Goal: Task Accomplishment & Management: Use online tool/utility

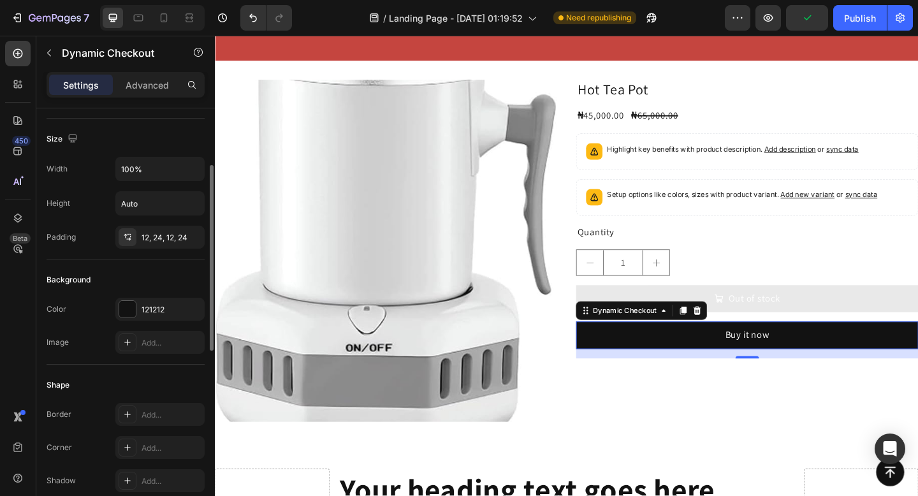
scroll to position [129, 0]
click at [128, 308] on div at bounding box center [127, 307] width 17 height 17
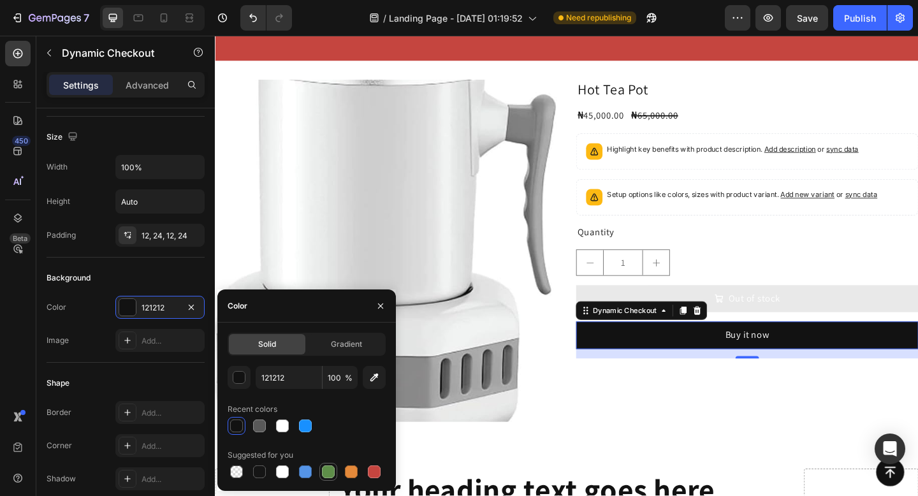
click at [333, 471] on div at bounding box center [328, 471] width 13 height 13
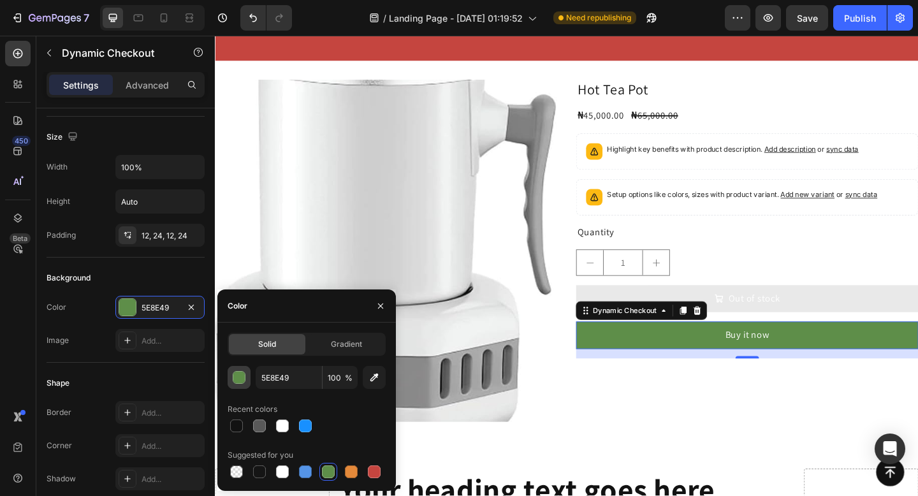
click at [240, 379] on div "button" at bounding box center [239, 378] width 13 height 13
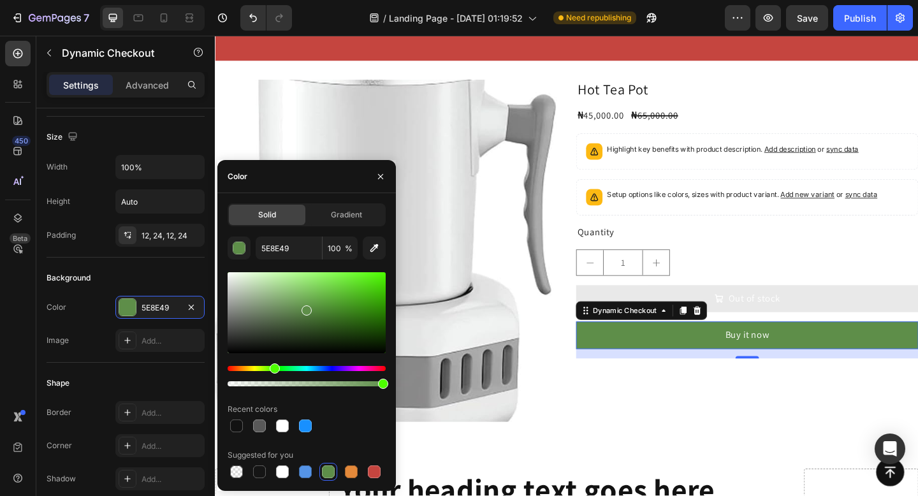
click at [377, 289] on div at bounding box center [307, 312] width 158 height 81
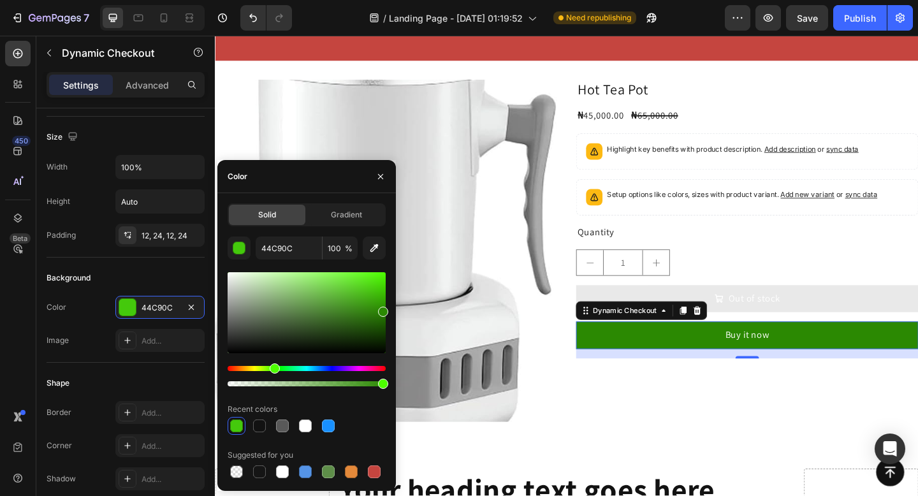
drag, startPoint x: 377, startPoint y: 289, endPoint x: 384, endPoint y: 309, distance: 21.4
click at [384, 309] on div at bounding box center [383, 312] width 10 height 10
type input "2B8902"
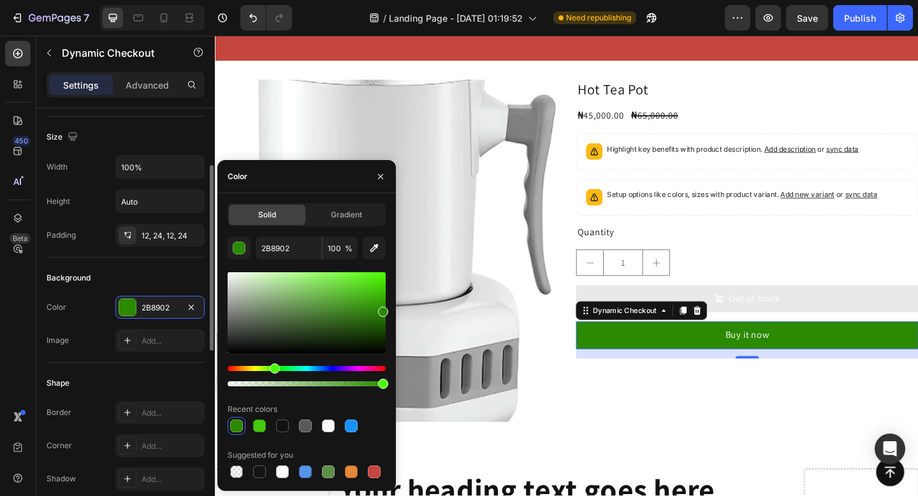
click at [96, 326] on div "Color 2B8902 Image Add..." at bounding box center [126, 324] width 158 height 56
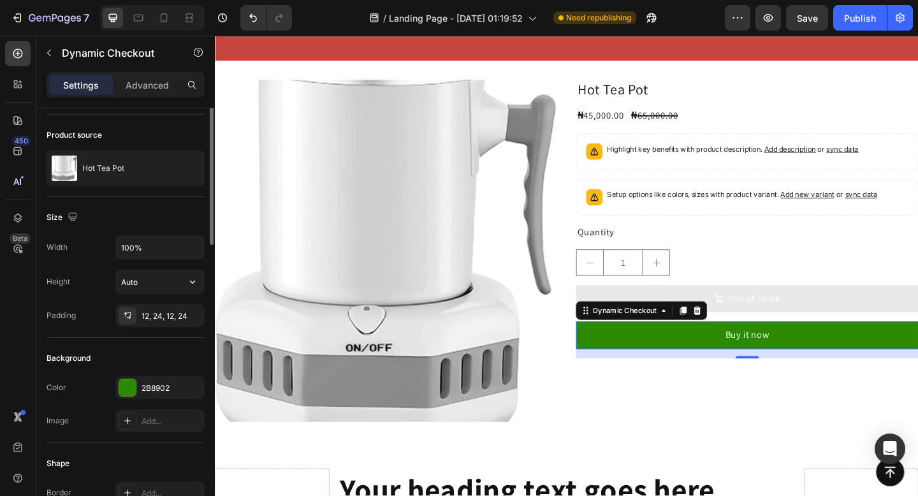
scroll to position [0, 0]
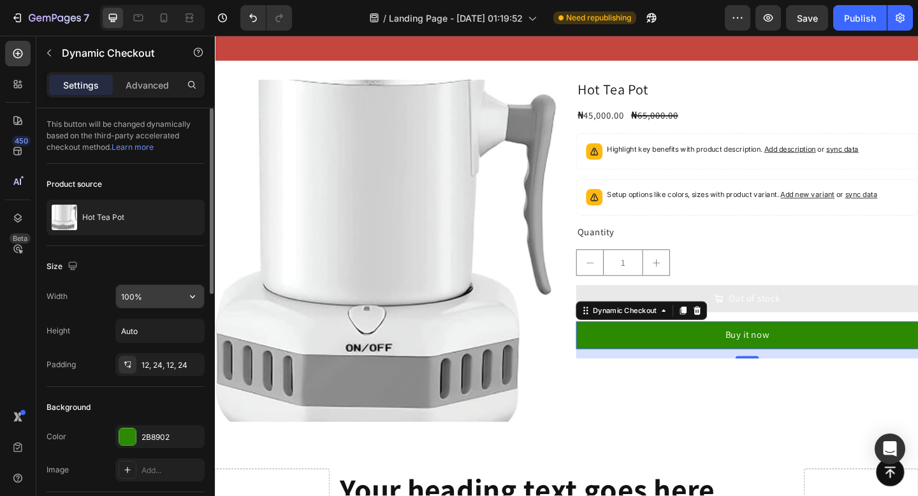
click at [145, 300] on input "100%" at bounding box center [160, 296] width 88 height 23
click at [187, 295] on icon "button" at bounding box center [192, 296] width 13 height 13
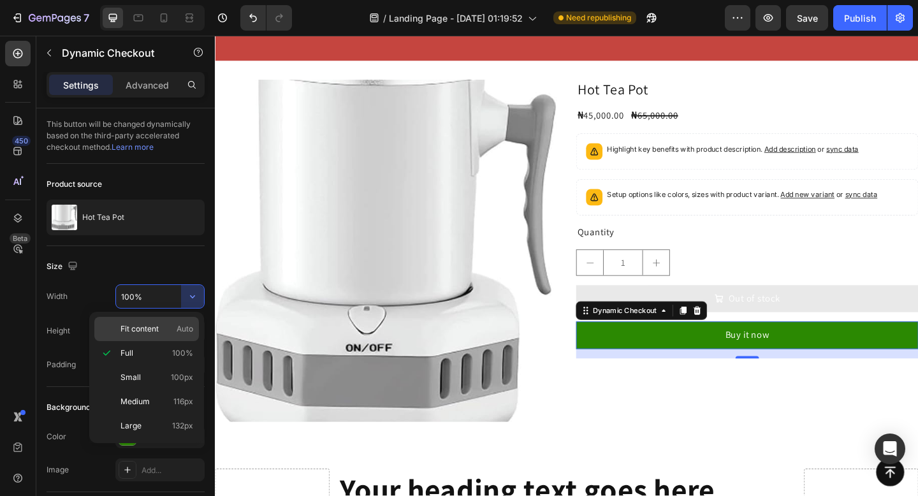
click at [171, 332] on p "Fit content Auto" at bounding box center [157, 328] width 73 height 11
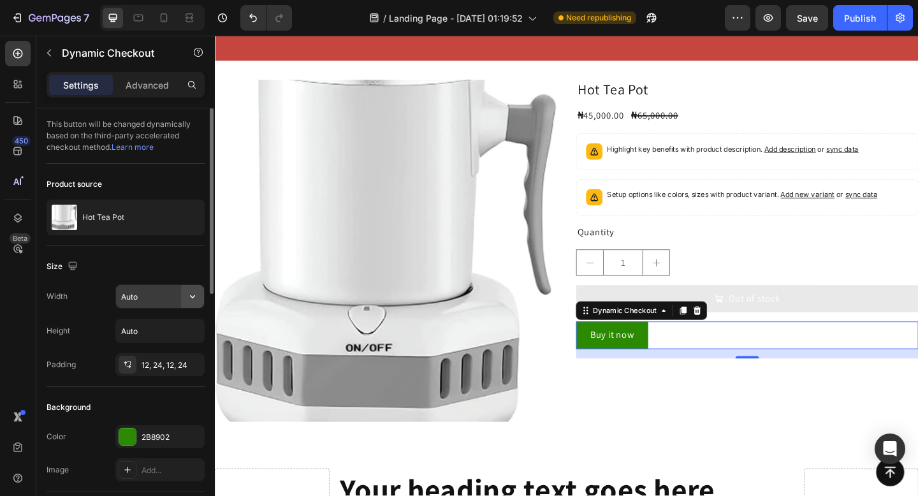
click at [191, 302] on icon "button" at bounding box center [192, 296] width 13 height 13
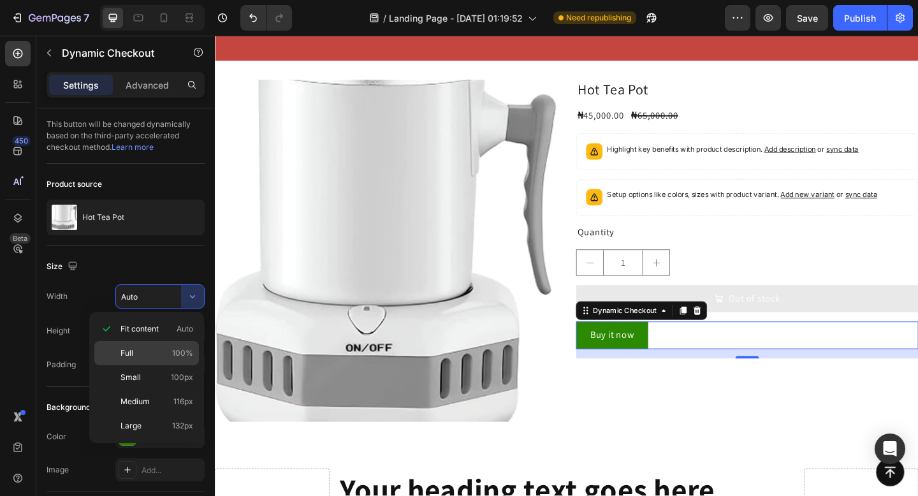
click at [186, 351] on span "100%" at bounding box center [182, 352] width 21 height 11
type input "100%"
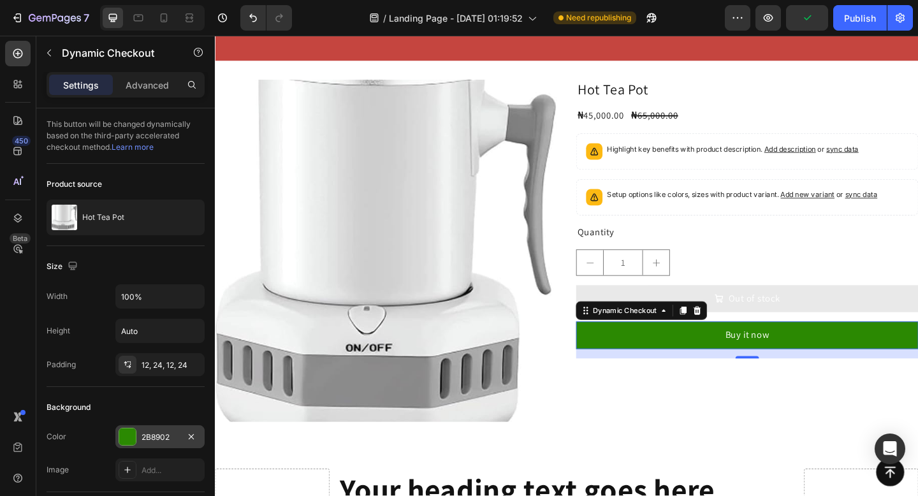
scroll to position [543, 0]
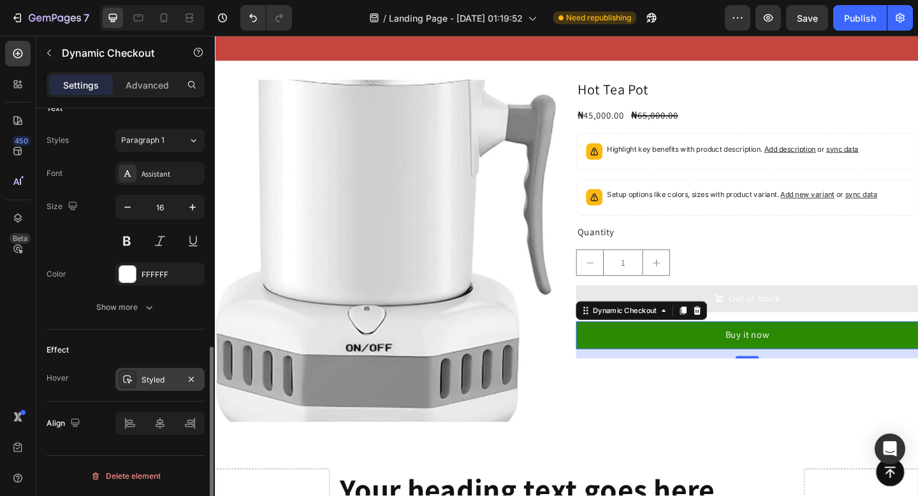
click at [149, 387] on div "Styled" at bounding box center [159, 379] width 89 height 23
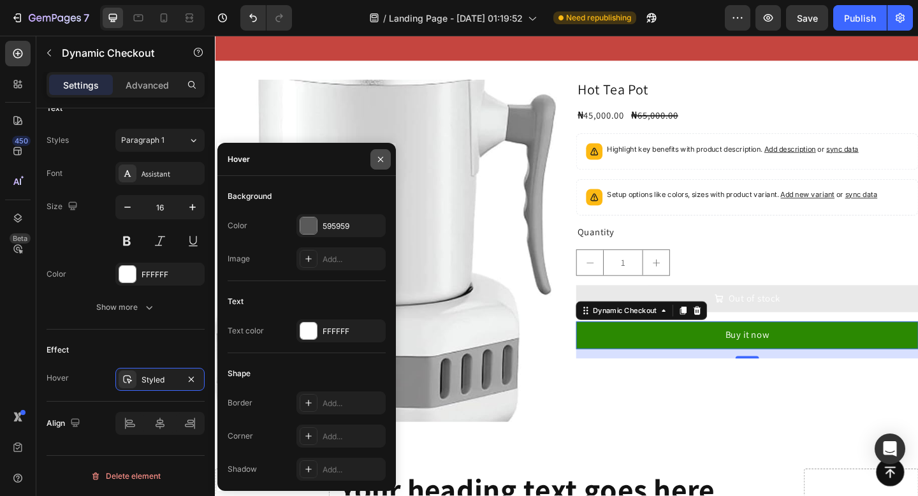
click at [382, 156] on icon "button" at bounding box center [381, 159] width 10 height 10
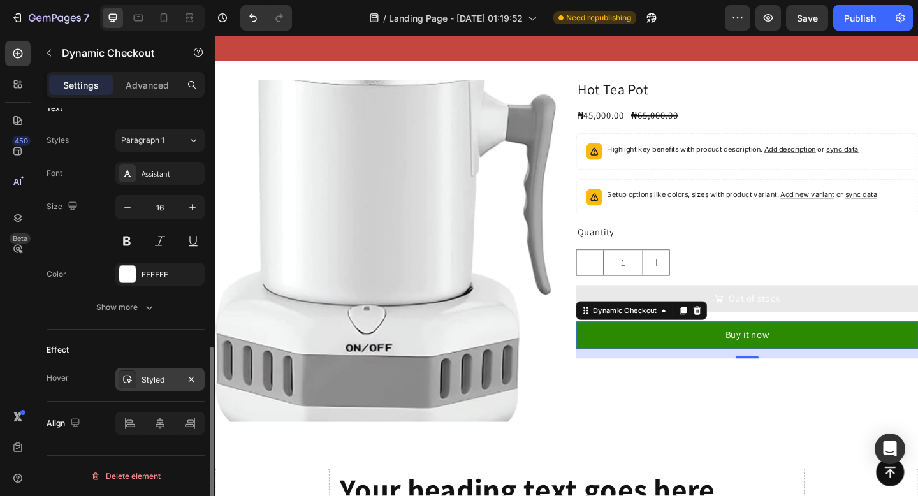
click at [128, 380] on icon at bounding box center [127, 380] width 9 height 8
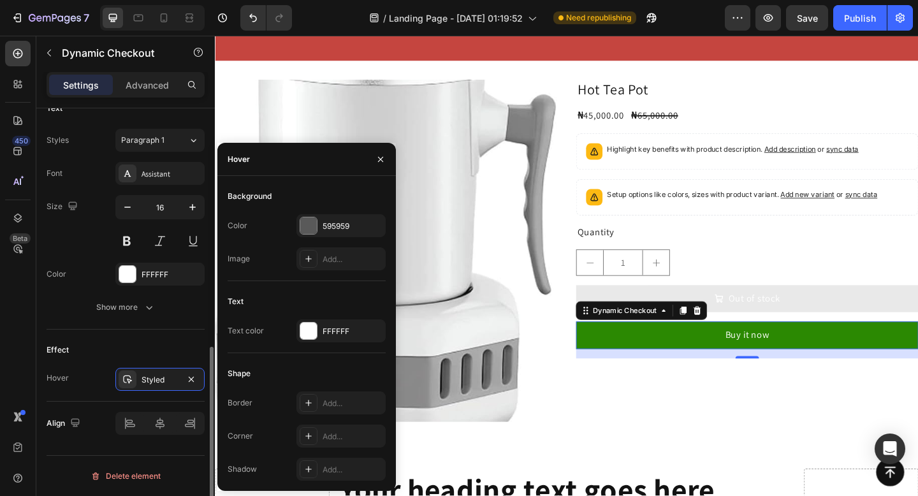
click at [154, 328] on div "Text Styles Paragraph 1 Font Assistant Size 16 Color FFFFFF Show more" at bounding box center [126, 209] width 158 height 242
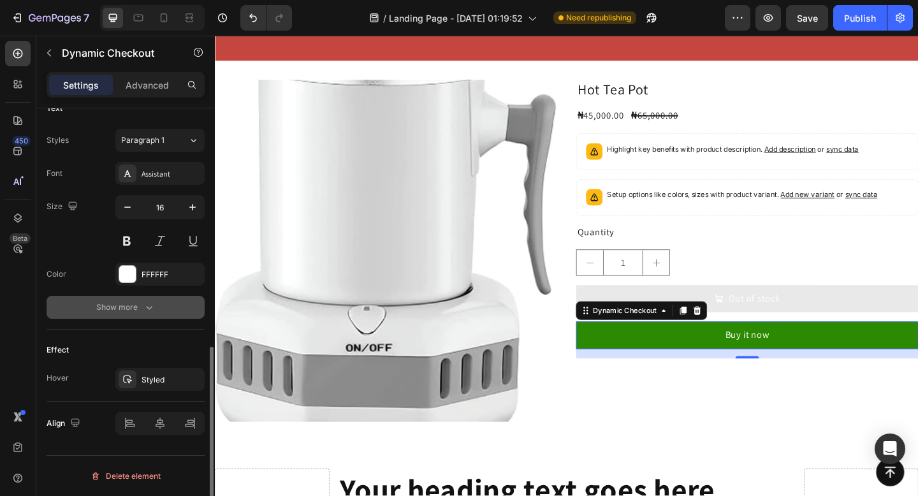
click at [151, 310] on icon "button" at bounding box center [149, 307] width 13 height 13
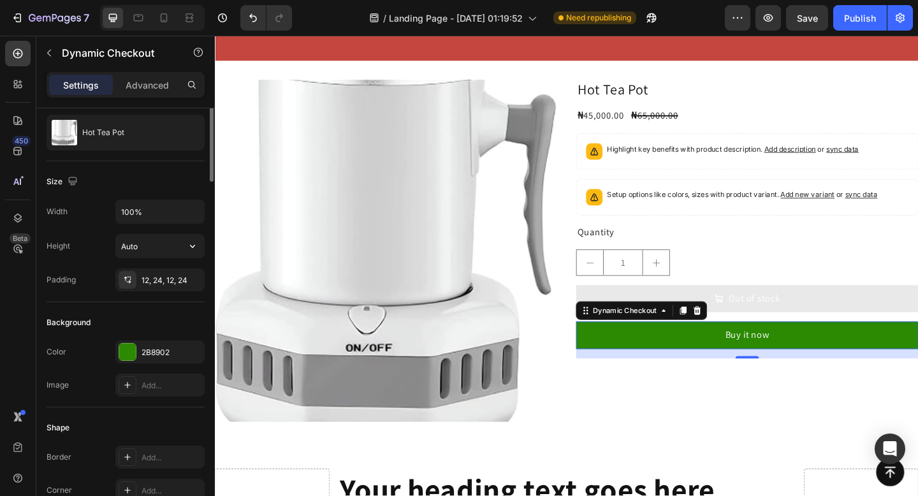
scroll to position [0, 0]
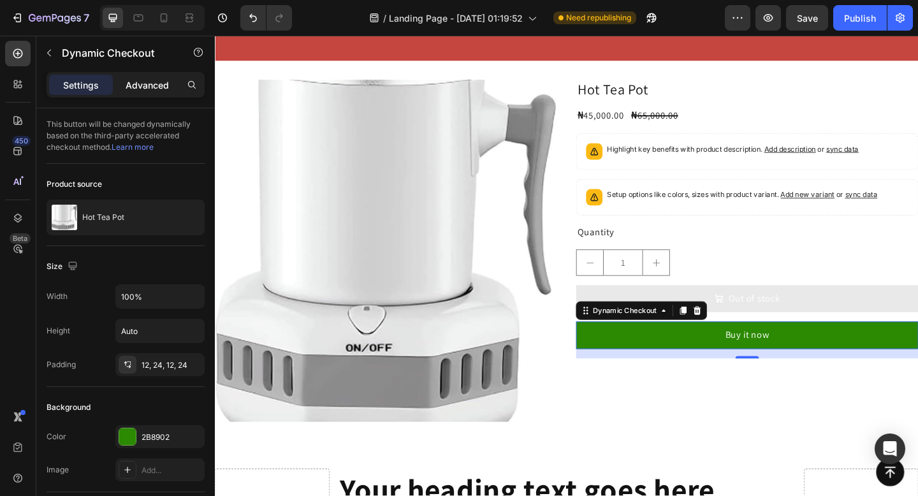
click at [141, 89] on p "Advanced" at bounding box center [147, 84] width 43 height 13
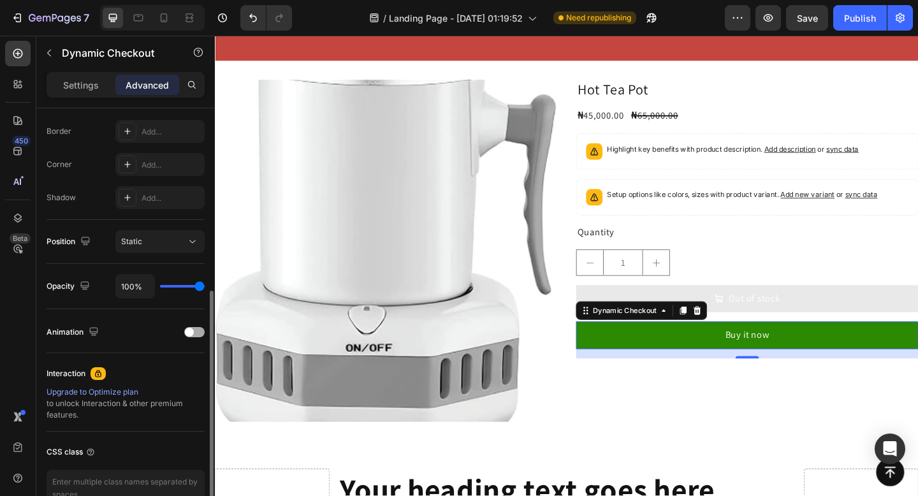
scroll to position [358, 0]
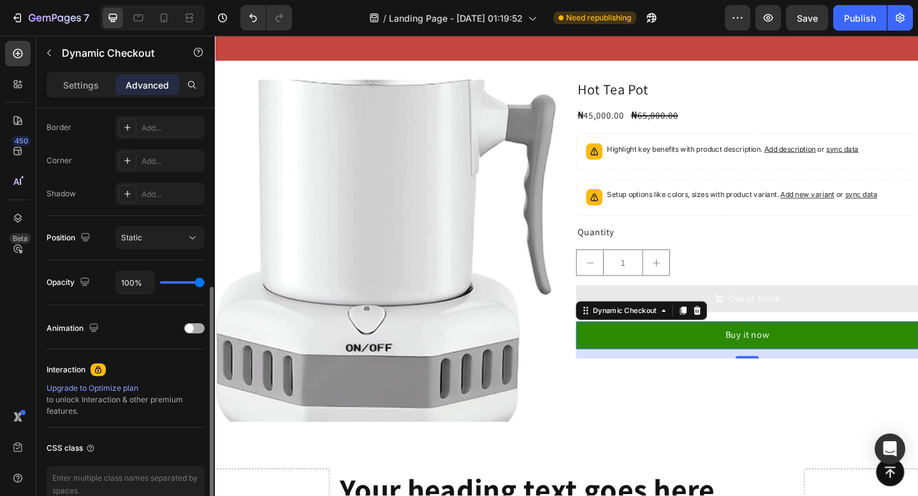
click at [198, 328] on div at bounding box center [194, 328] width 20 height 10
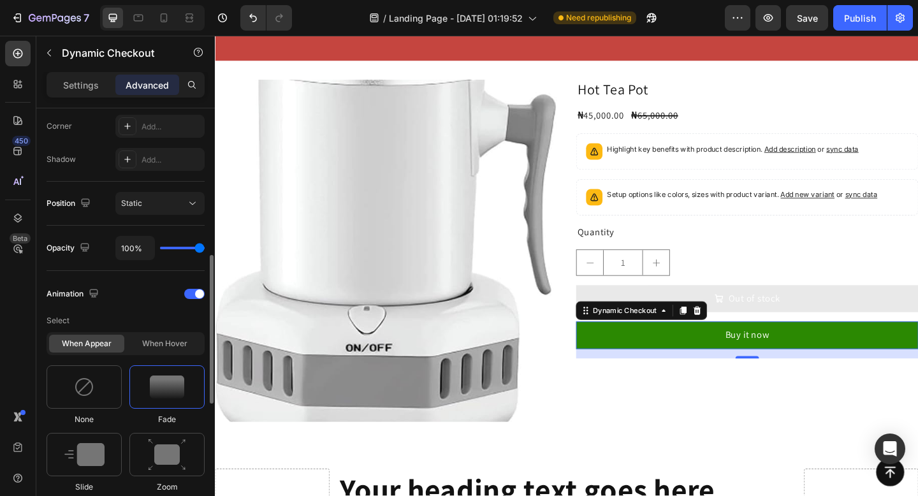
scroll to position [440, 0]
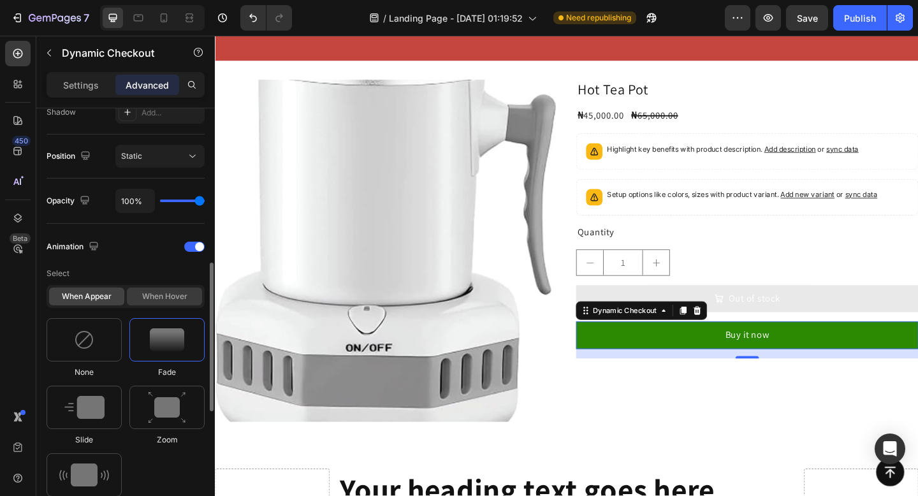
click at [156, 297] on div "When hover" at bounding box center [164, 297] width 75 height 18
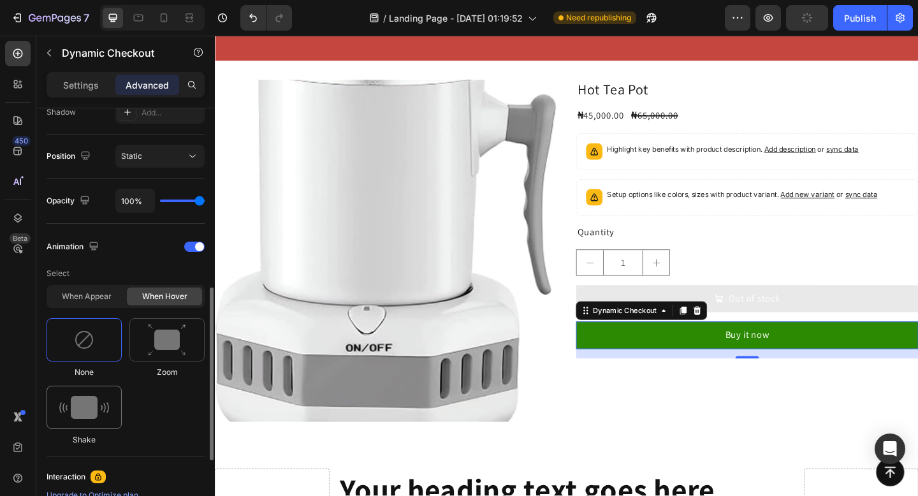
click at [84, 413] on img at bounding box center [84, 407] width 50 height 23
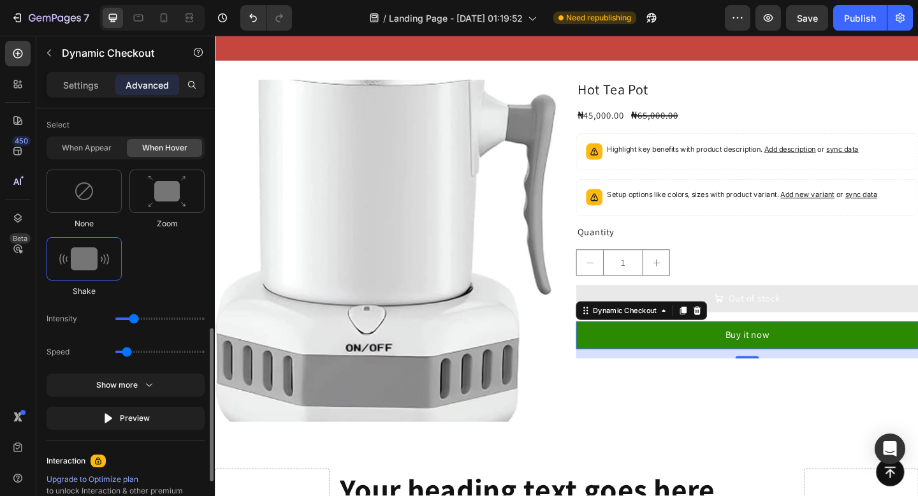
scroll to position [594, 0]
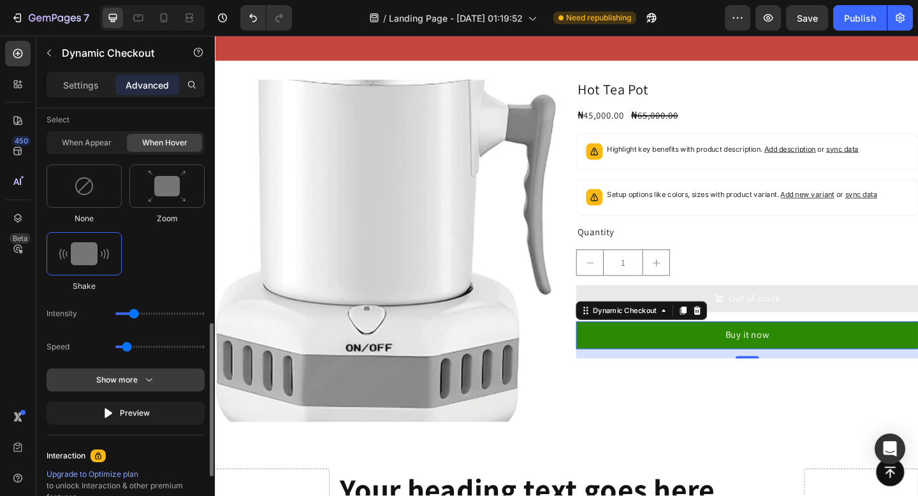
click at [148, 383] on icon "button" at bounding box center [149, 380] width 13 height 13
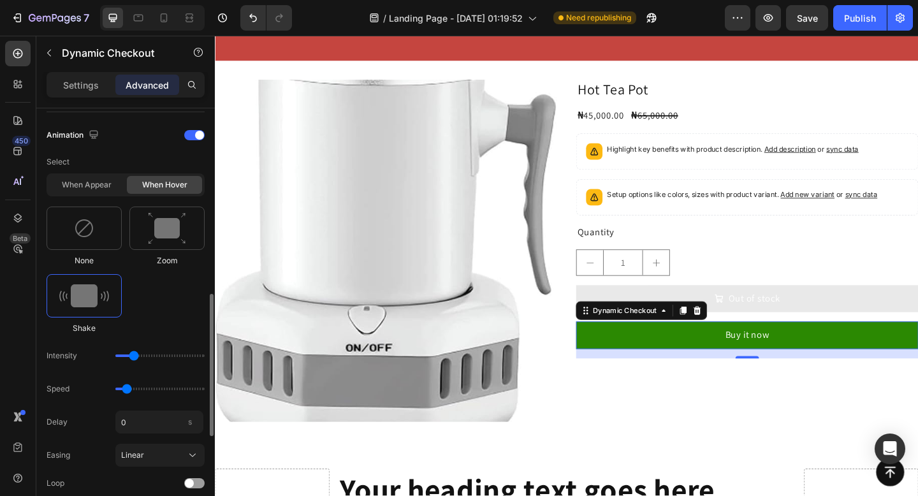
scroll to position [550, 0]
click at [161, 242] on img at bounding box center [167, 230] width 38 height 33
type input "1.7"
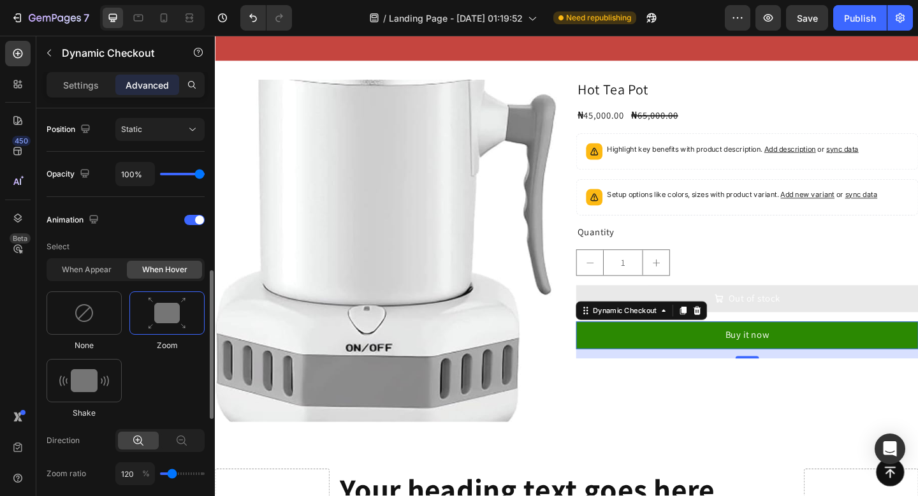
scroll to position [465, 0]
click at [112, 270] on div "When appear" at bounding box center [86, 272] width 75 height 18
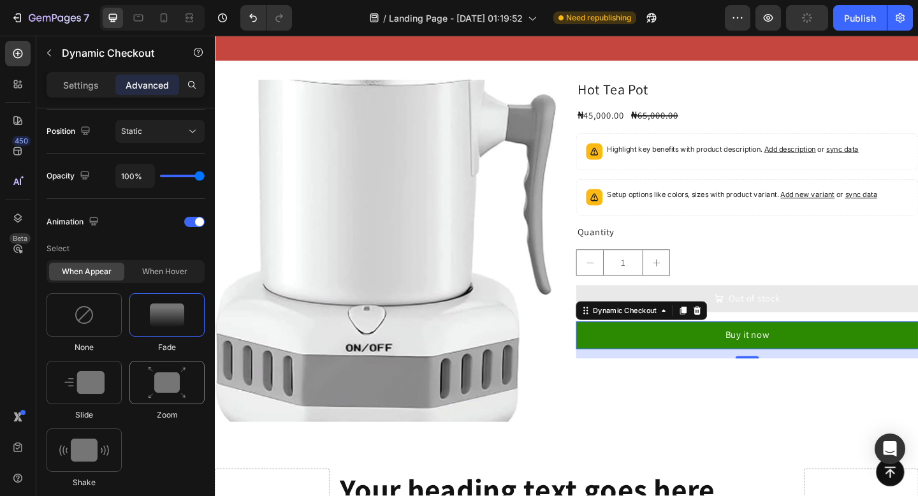
scroll to position [782, 0]
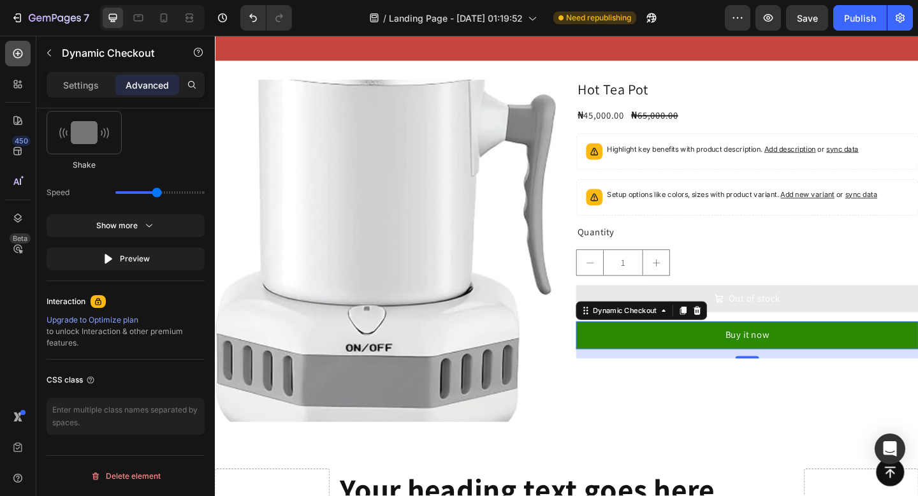
click at [17, 46] on div at bounding box center [18, 54] width 26 height 26
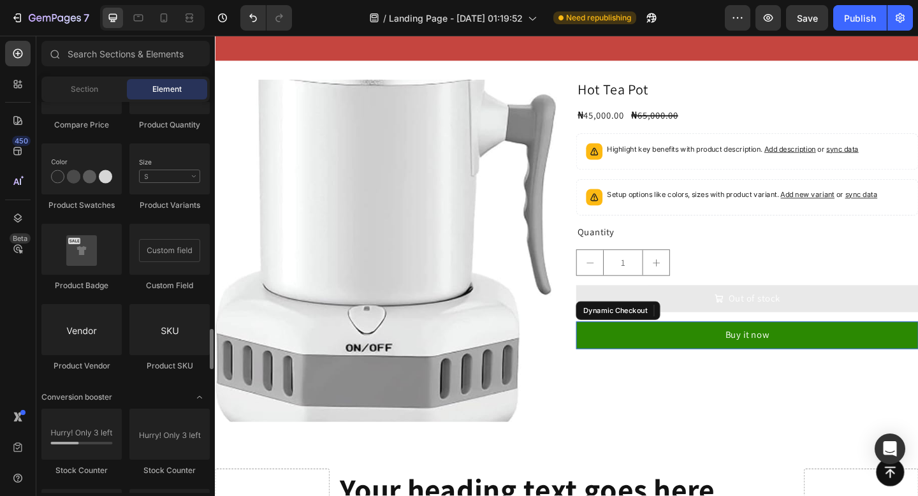
scroll to position [2244, 0]
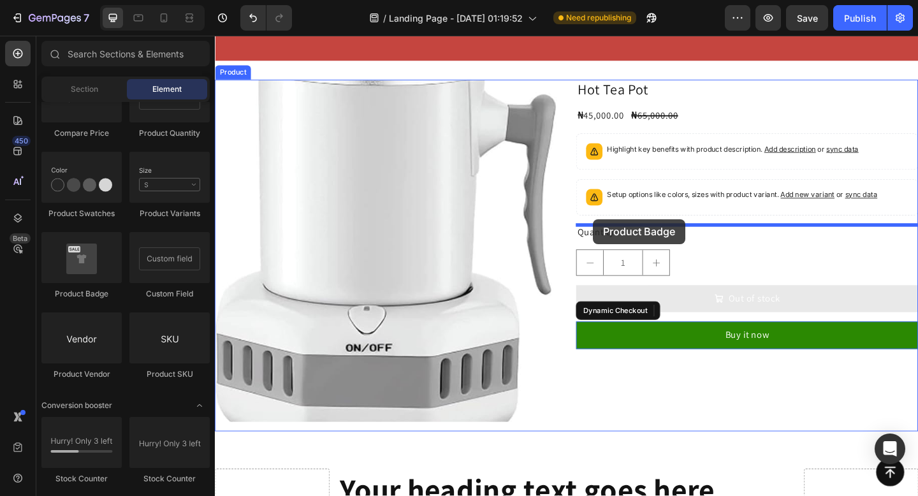
drag, startPoint x: 302, startPoint y: 299, endPoint x: 626, endPoint y: 235, distance: 330.1
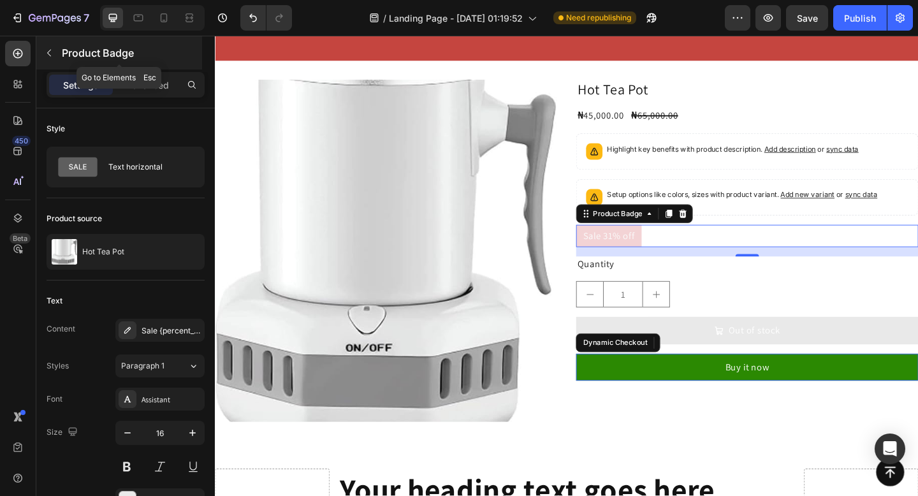
click at [48, 54] on icon "button" at bounding box center [49, 53] width 4 height 7
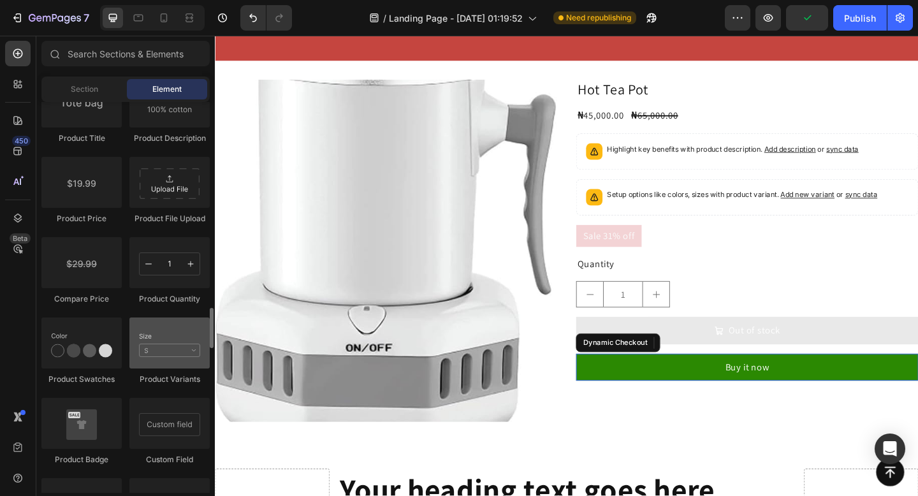
scroll to position [2068, 0]
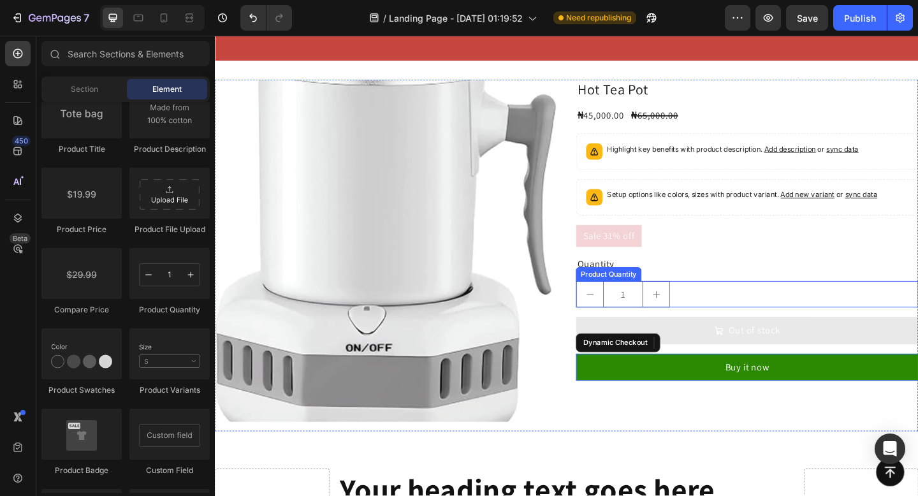
click at [726, 307] on div "1" at bounding box center [794, 317] width 372 height 29
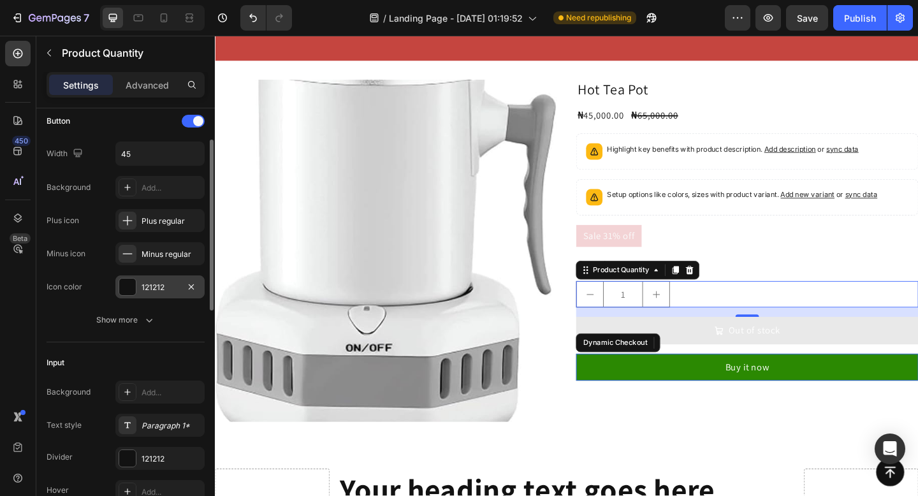
scroll to position [91, 0]
click at [145, 329] on button "Show more" at bounding box center [126, 318] width 158 height 23
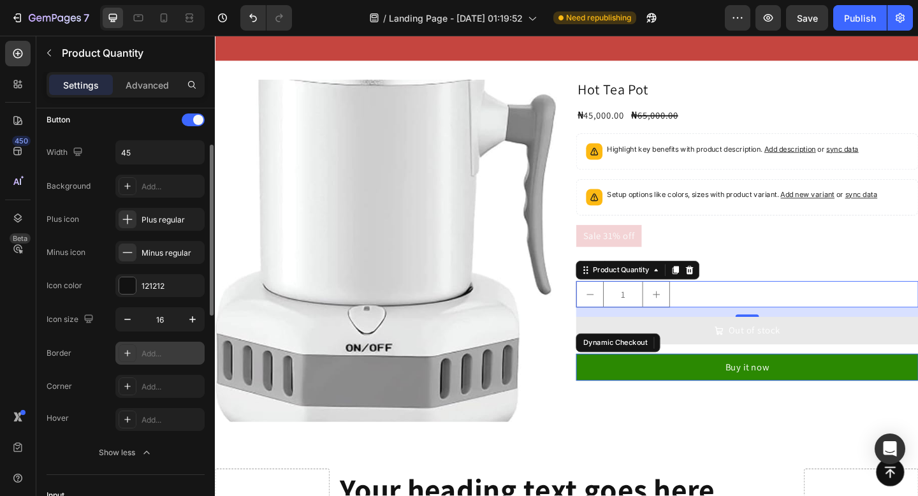
click at [141, 353] on div "Add..." at bounding box center [159, 353] width 89 height 23
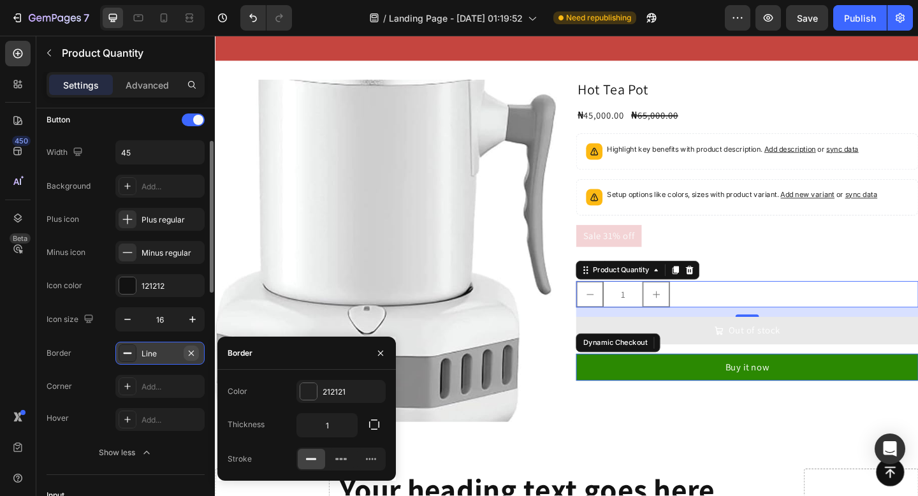
click at [190, 351] on icon "button" at bounding box center [191, 352] width 5 height 5
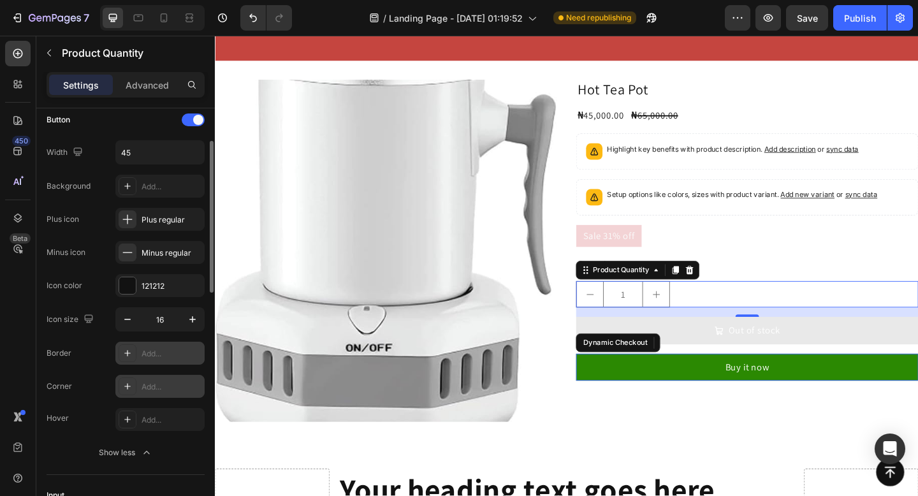
click at [162, 386] on div "Add..." at bounding box center [172, 386] width 60 height 11
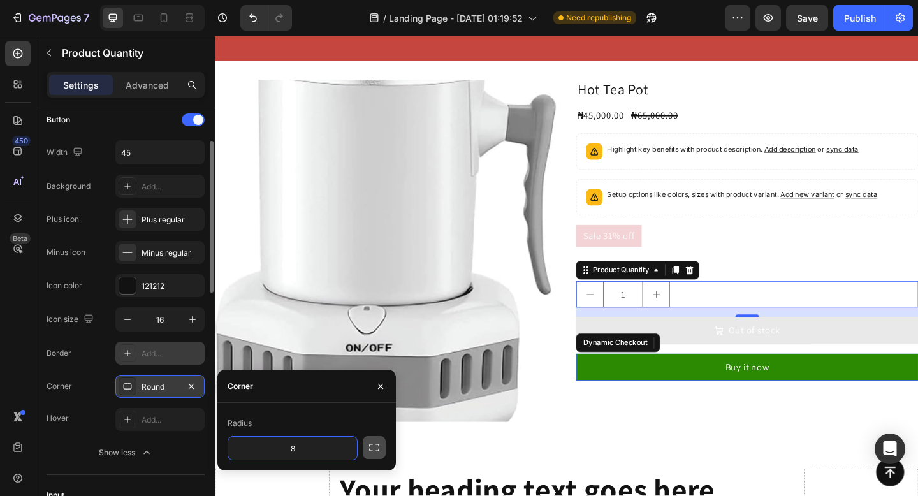
click at [370, 446] on icon "button" at bounding box center [374, 447] width 13 height 13
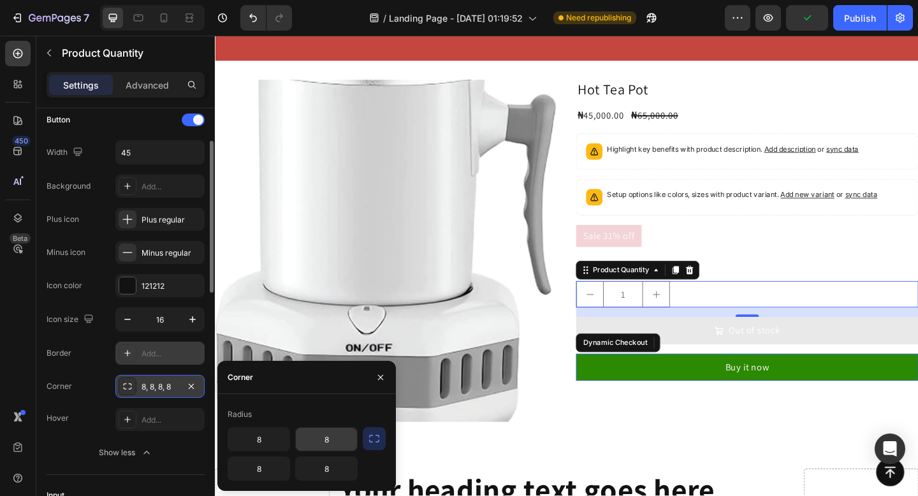
click at [337, 442] on input "8" at bounding box center [326, 439] width 61 height 23
click at [330, 465] on input "8" at bounding box center [326, 468] width 61 height 23
click at [353, 415] on div "Radius" at bounding box center [307, 414] width 158 height 20
click at [378, 436] on icon "button" at bounding box center [374, 439] width 10 height 8
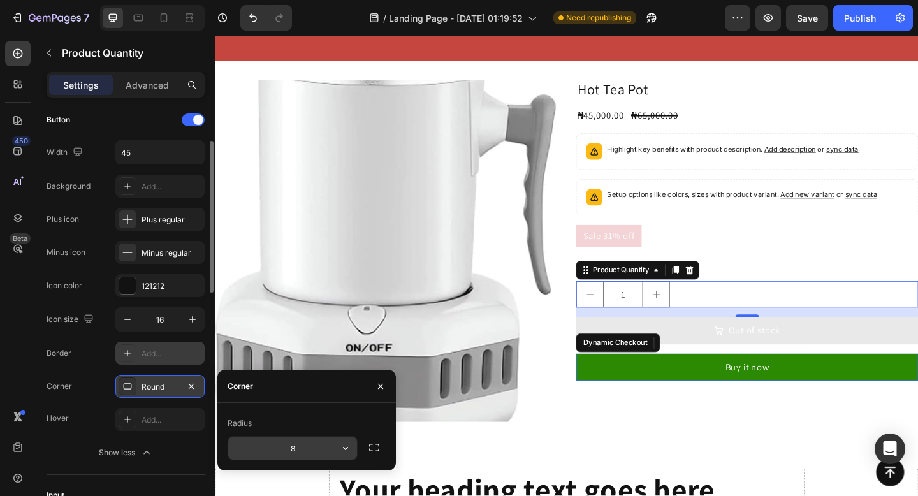
click at [308, 443] on input "8" at bounding box center [292, 448] width 129 height 23
type input "12"
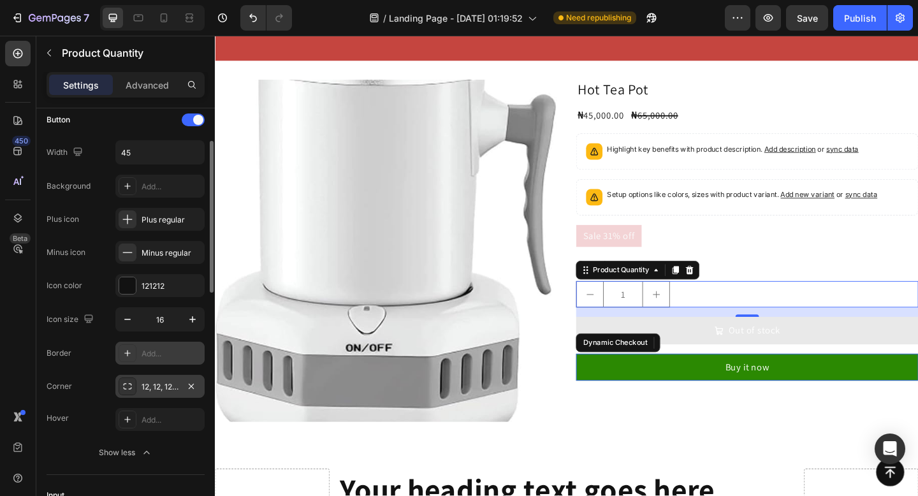
click at [55, 368] on div "Icon size 16 Border Add... Corner 12, 12, 12, 12 Hover Add..." at bounding box center [126, 369] width 158 height 124
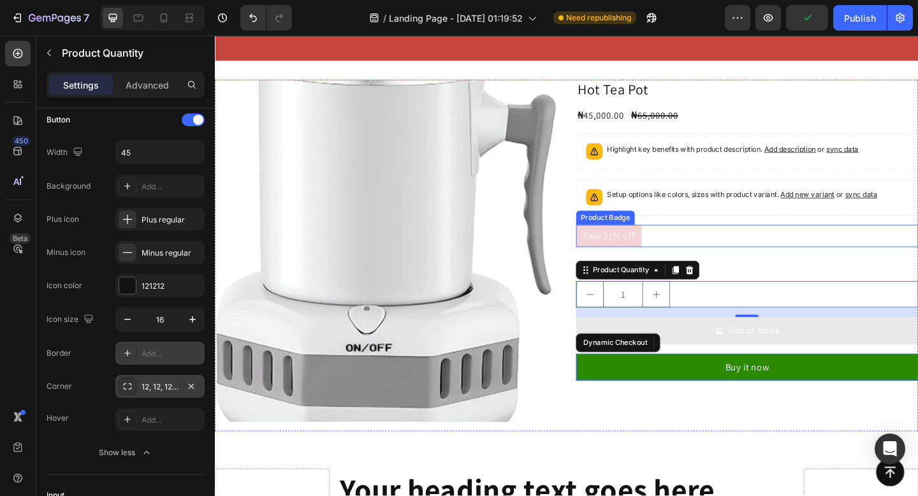
click at [756, 251] on div "Sale 31% off" at bounding box center [794, 254] width 372 height 24
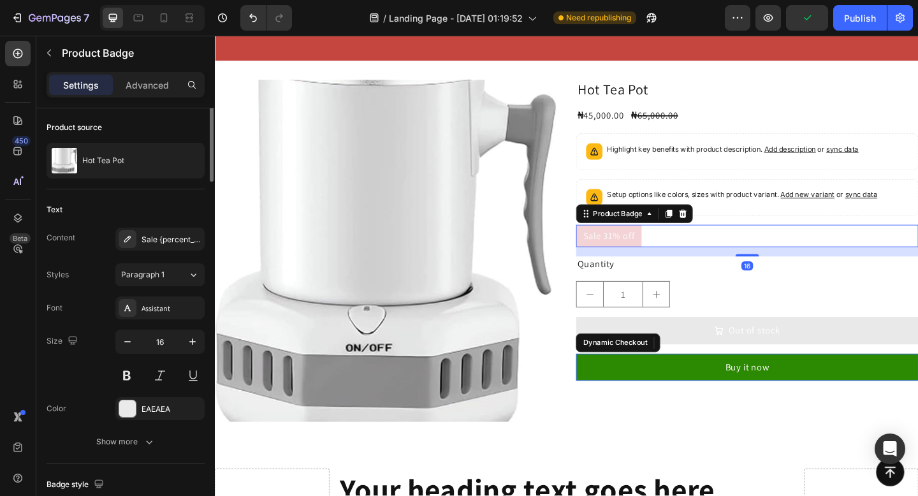
scroll to position [0, 0]
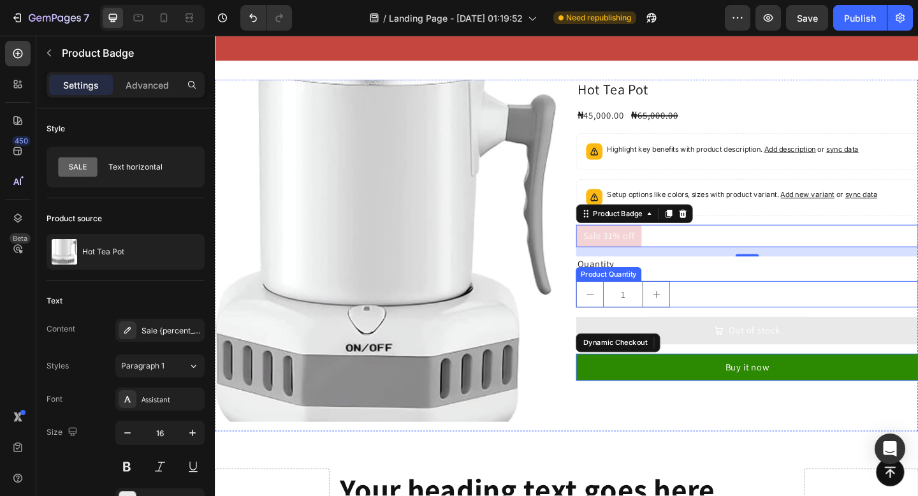
click at [702, 309] on button "increment" at bounding box center [694, 316] width 29 height 27
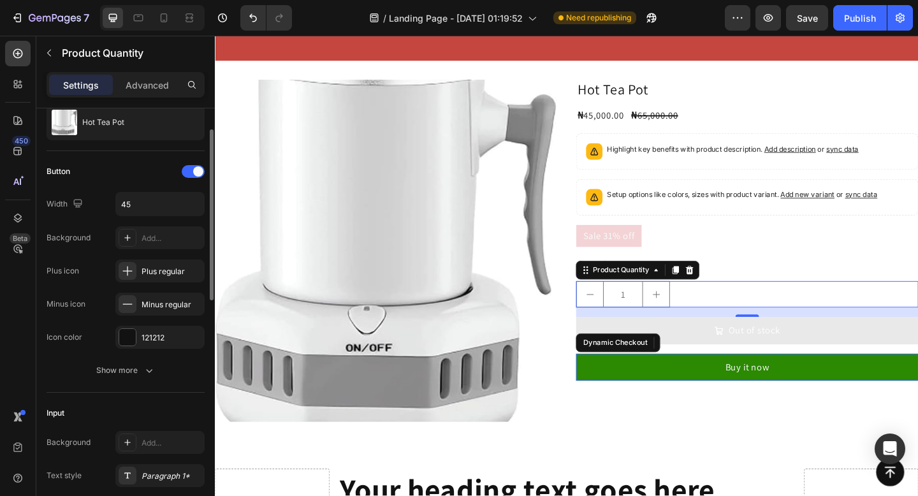
scroll to position [47, 0]
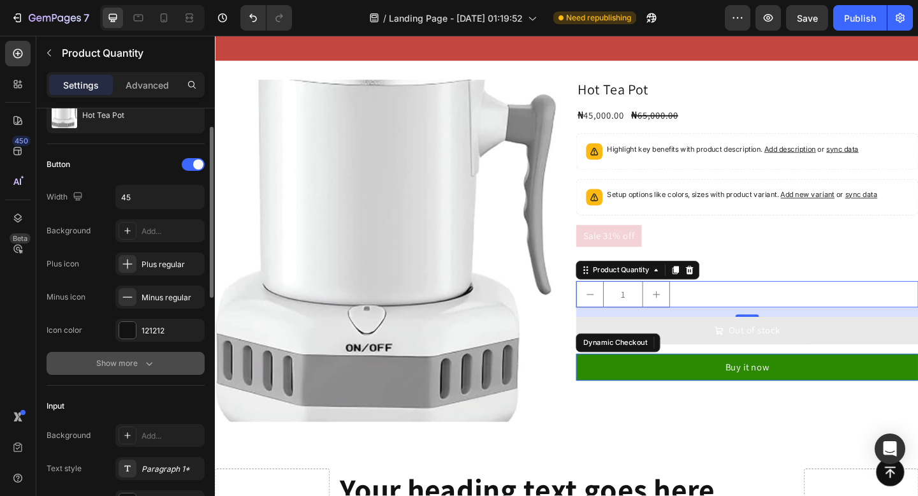
click at [150, 365] on icon "button" at bounding box center [149, 363] width 13 height 13
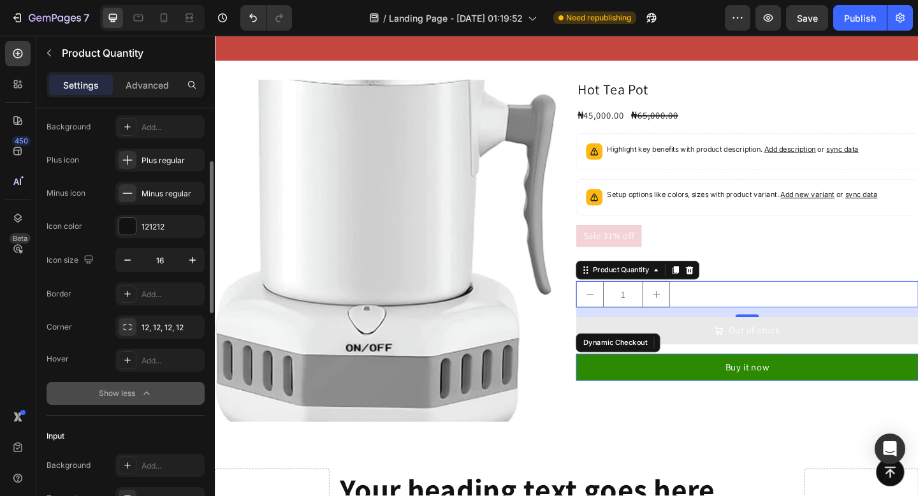
scroll to position [152, 0]
click at [146, 325] on div "12, 12, 12, 12" at bounding box center [160, 326] width 37 height 11
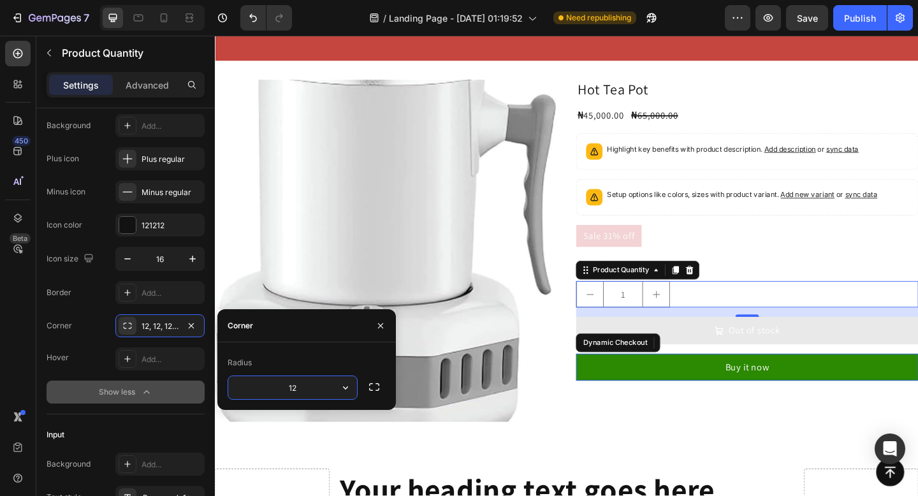
click at [305, 390] on input "12" at bounding box center [292, 387] width 129 height 23
click at [354, 386] on button "button" at bounding box center [345, 387] width 23 height 23
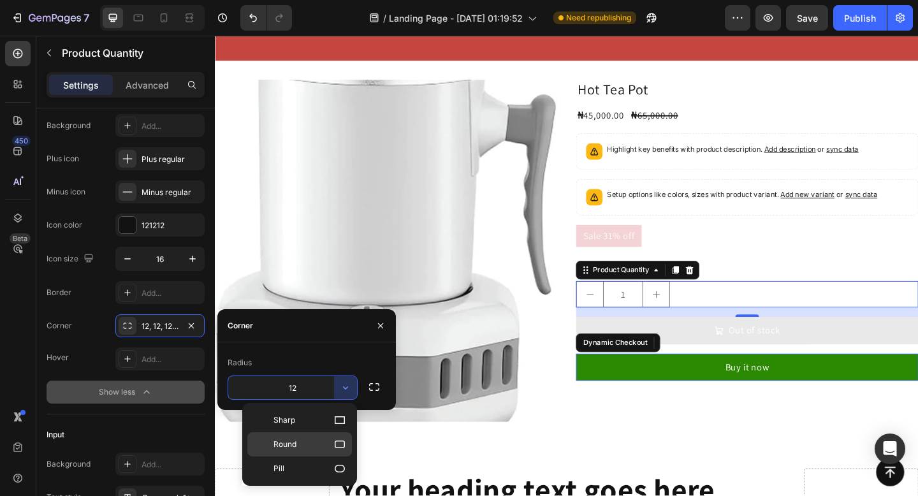
click at [343, 447] on icon at bounding box center [340, 445] width 10 height 8
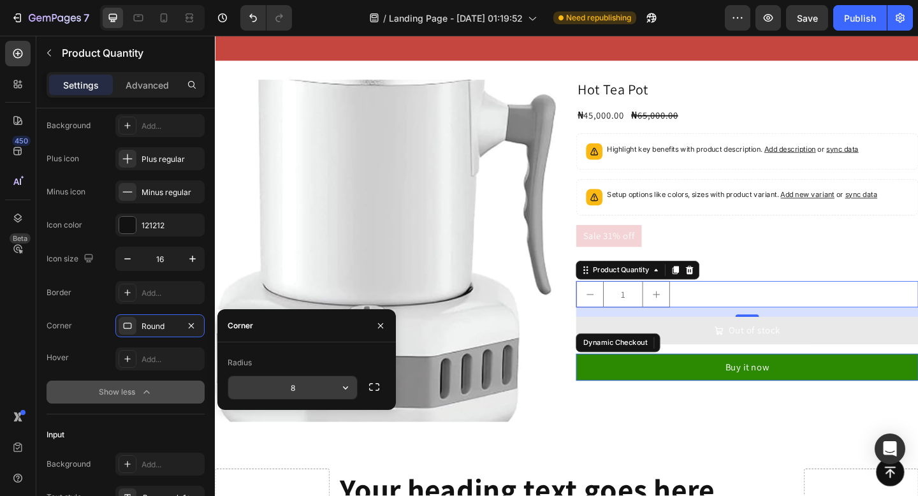
click at [307, 389] on input "8" at bounding box center [292, 387] width 129 height 23
type input "20"
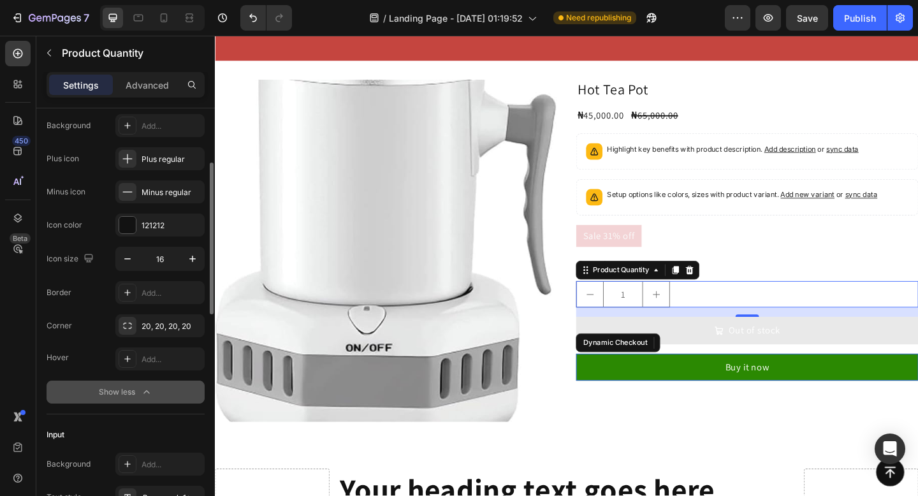
click at [85, 349] on div "Hover Add..." at bounding box center [126, 358] width 158 height 23
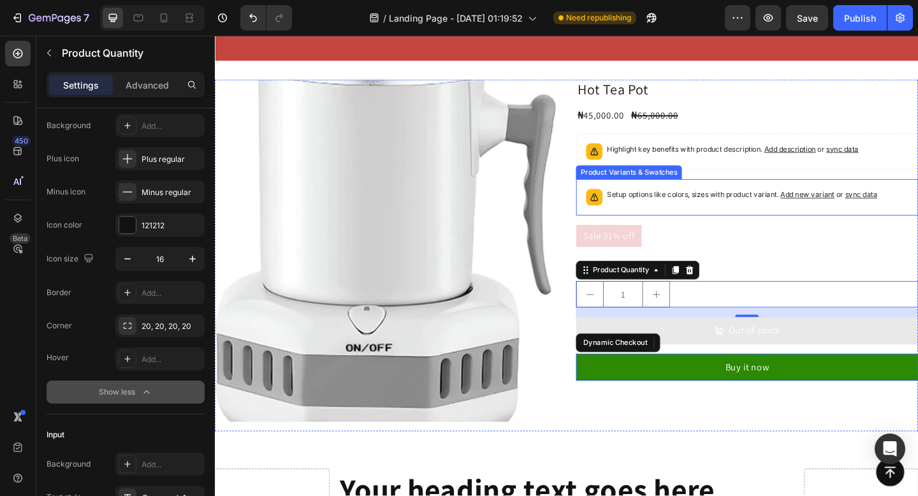
click at [847, 209] on span "Add new variant" at bounding box center [859, 209] width 59 height 10
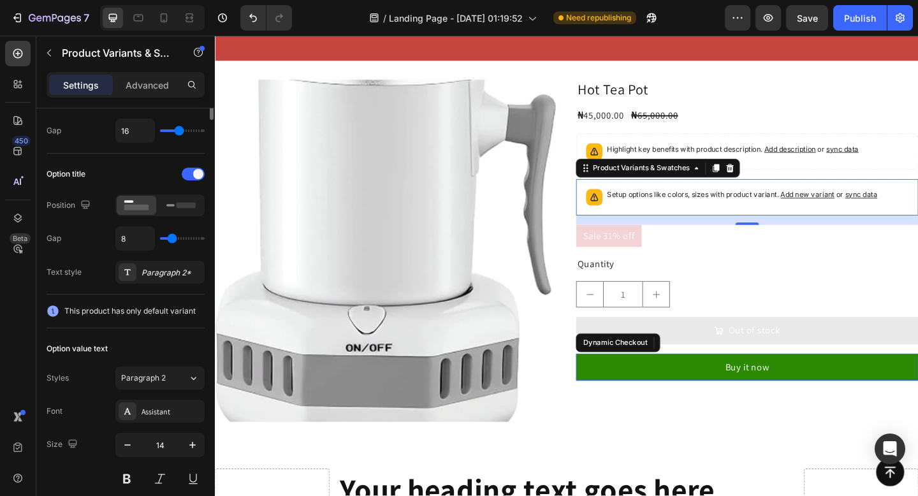
scroll to position [0, 0]
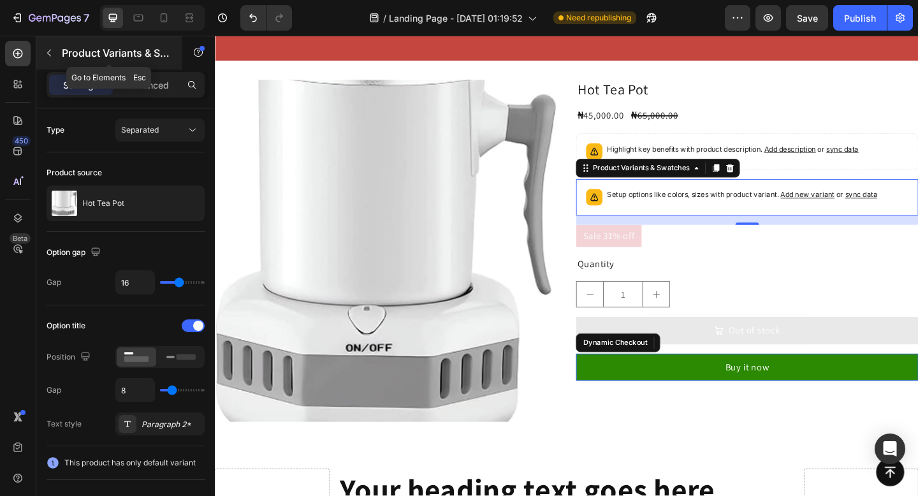
click at [57, 56] on button "button" at bounding box center [49, 53] width 20 height 20
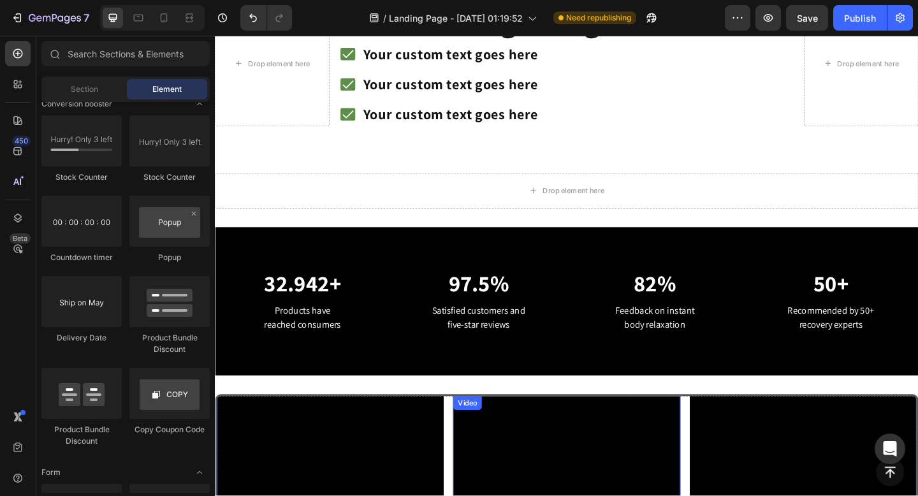
scroll to position [999, 0]
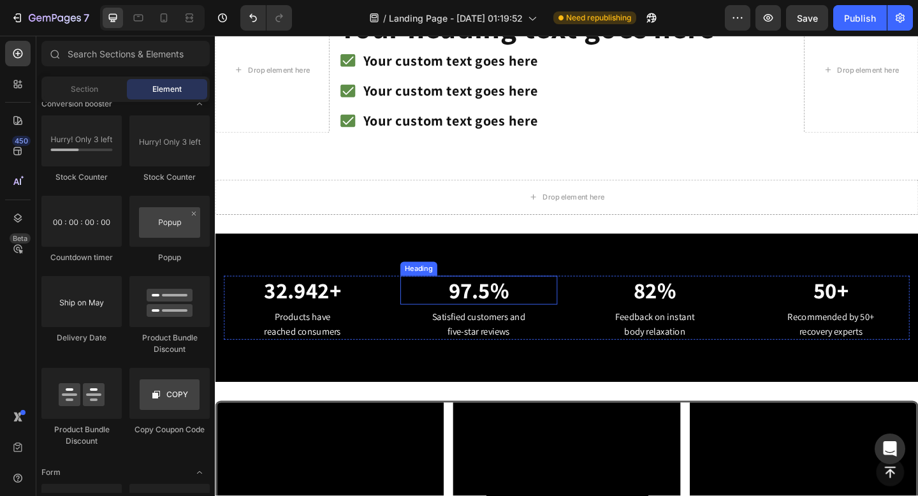
click at [583, 302] on p "97.5%" at bounding box center [502, 312] width 169 height 29
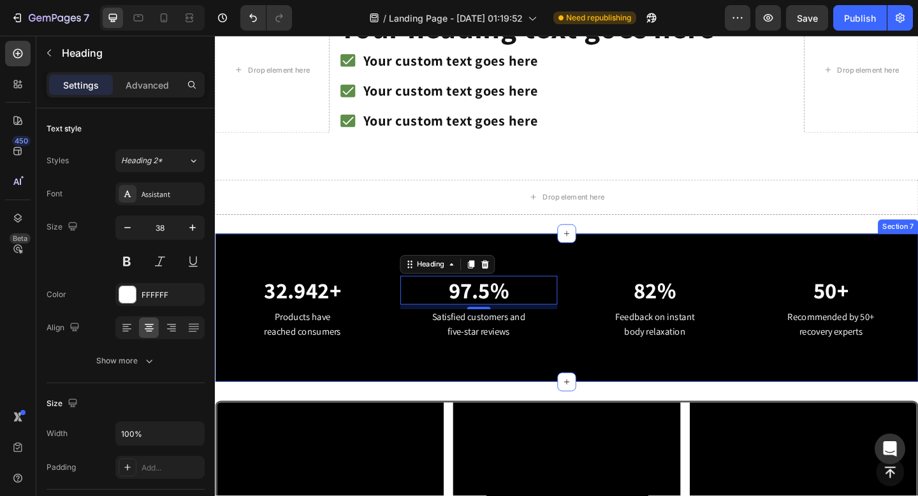
click at [660, 263] on div "32.942+ Heading Products have reached consumers Text block 97.5% Heading 8 Sati…" at bounding box center [597, 332] width 765 height 162
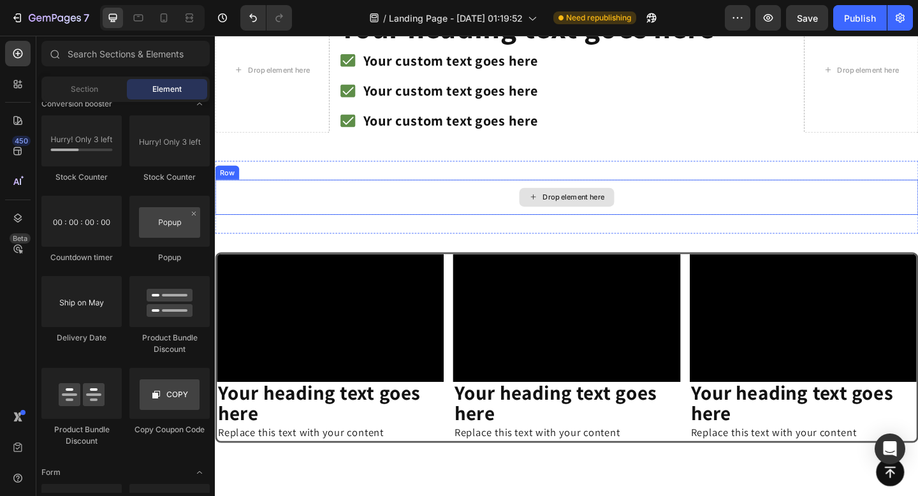
click at [741, 214] on div "Drop element here" at bounding box center [597, 212] width 765 height 38
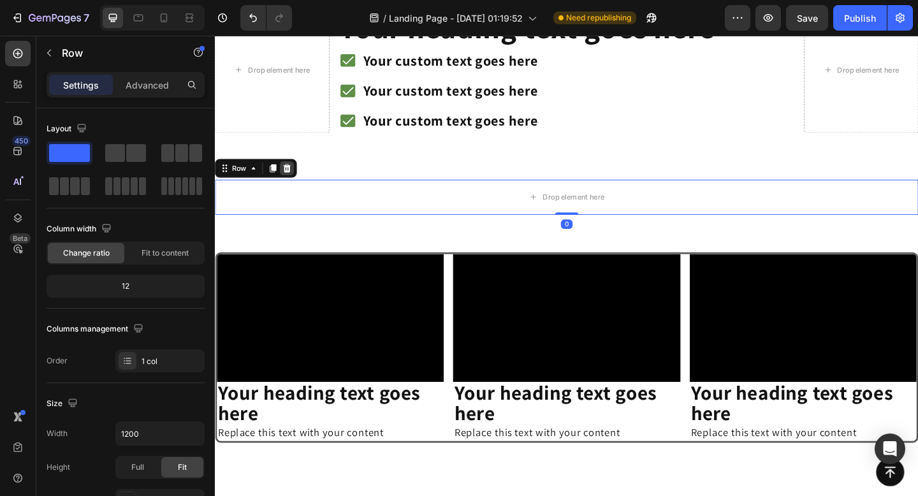
click at [299, 179] on div at bounding box center [293, 180] width 15 height 15
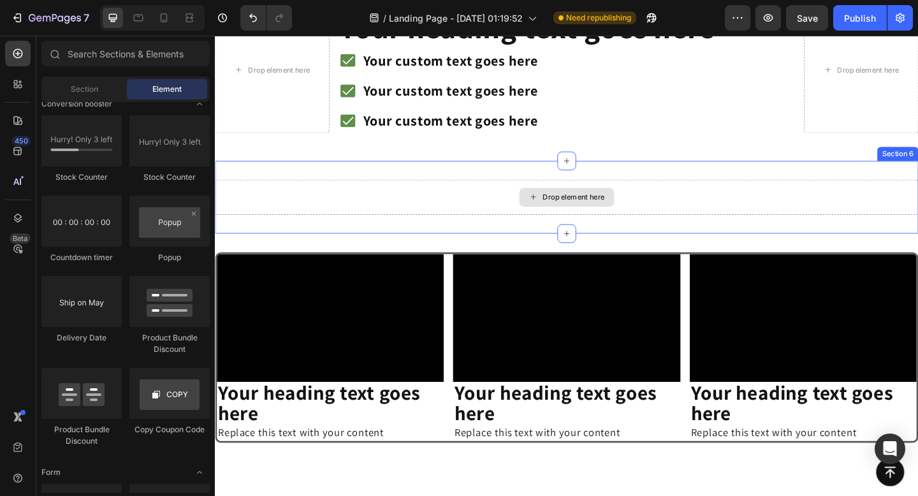
click at [302, 201] on div "Drop element here" at bounding box center [597, 212] width 765 height 38
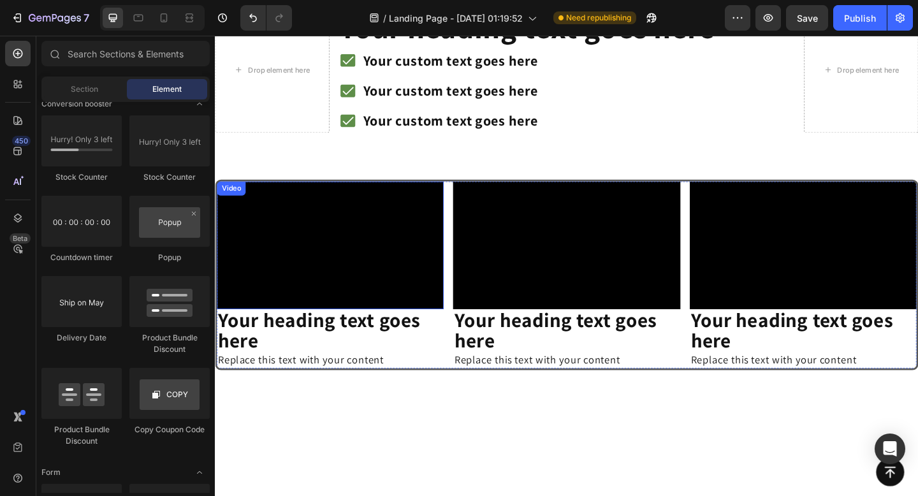
click at [401, 287] on video at bounding box center [340, 263] width 247 height 139
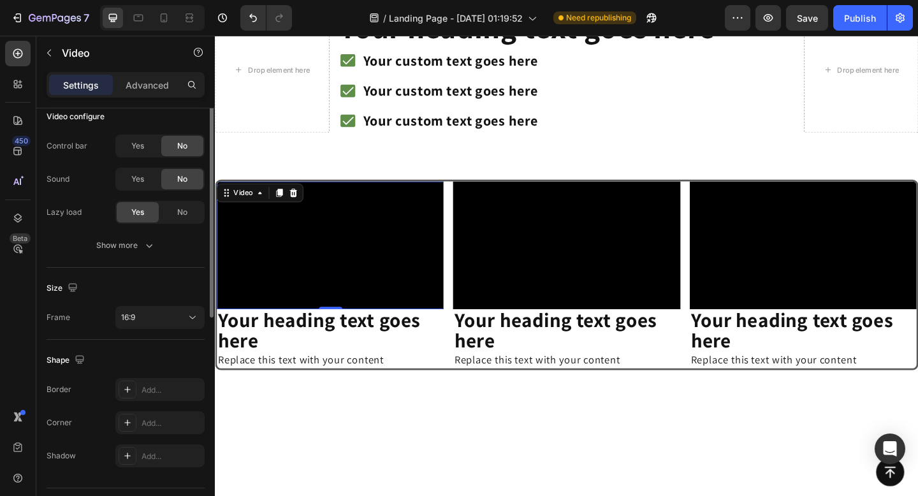
scroll to position [183, 0]
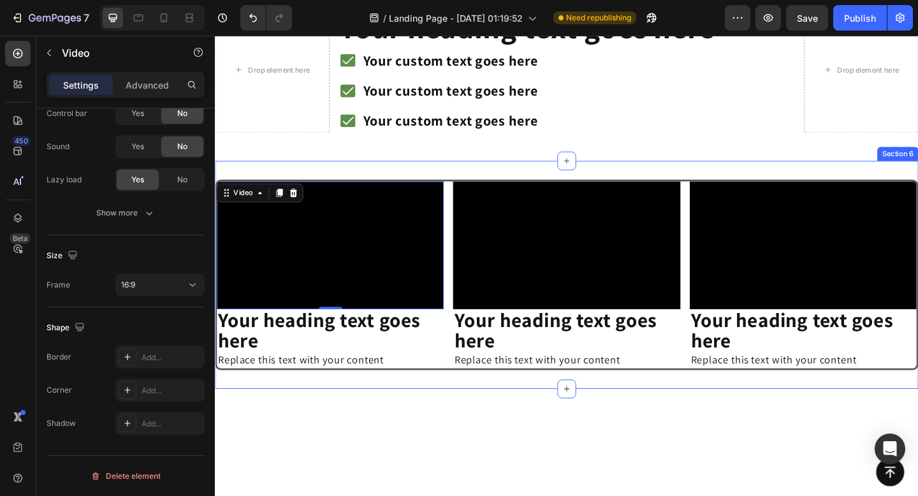
click at [625, 180] on div "Video 0 Your heading text goes here Heading Replace this text with your content…" at bounding box center [597, 296] width 765 height 248
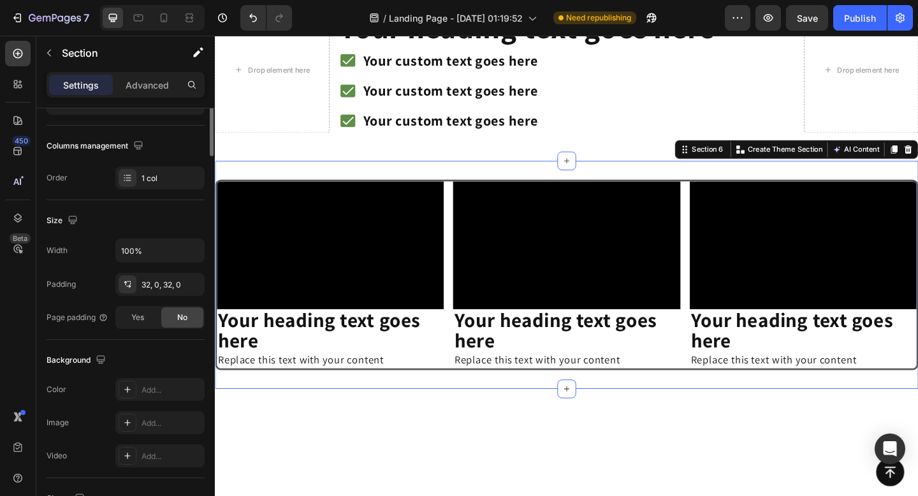
scroll to position [0, 0]
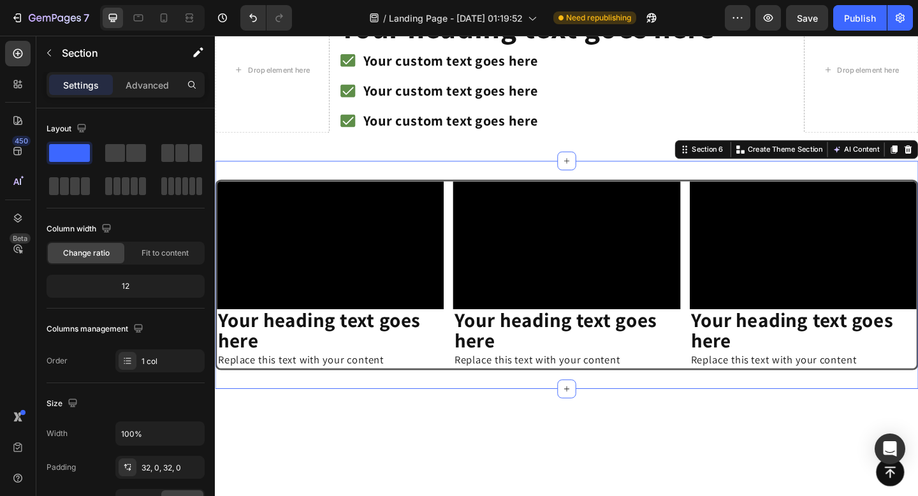
drag, startPoint x: 395, startPoint y: 187, endPoint x: 440, endPoint y: 177, distance: 45.6
drag, startPoint x: 183, startPoint y: 147, endPoint x: 211, endPoint y: 182, distance: 44.9
click at [153, 367] on div "1 col" at bounding box center [159, 360] width 89 height 23
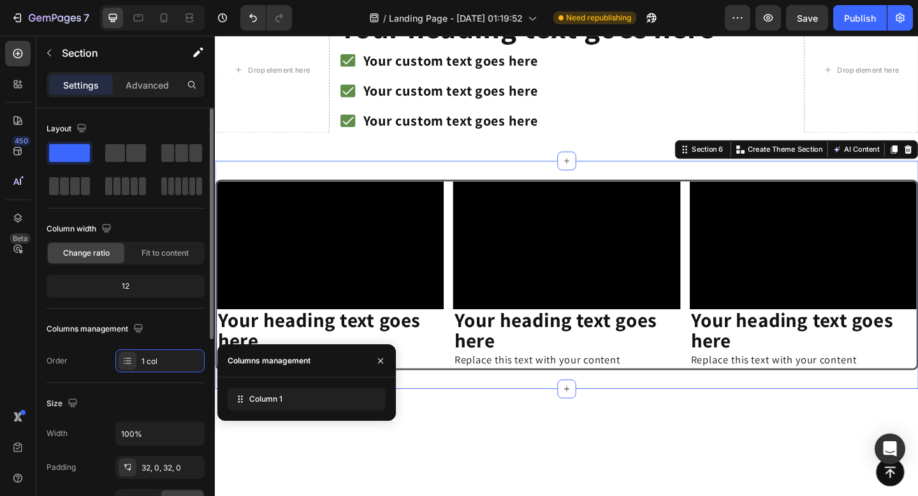
click at [183, 334] on div "Columns management" at bounding box center [126, 329] width 158 height 20
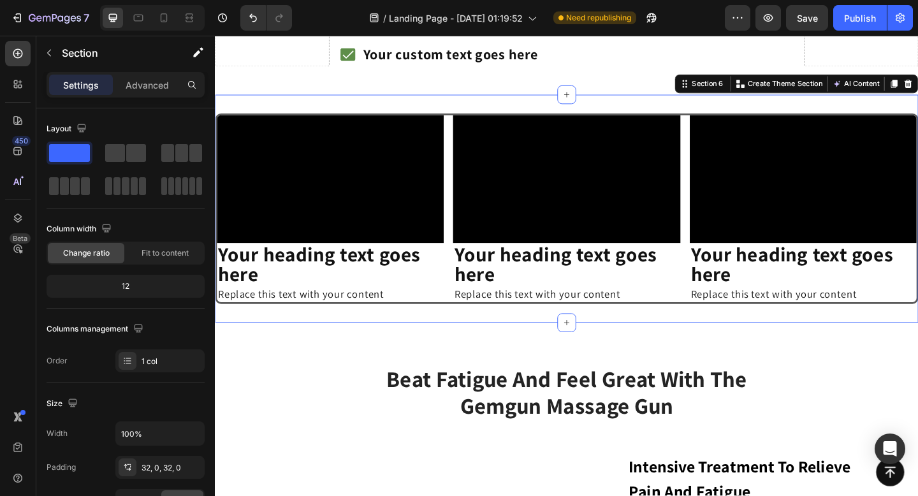
scroll to position [1076, 0]
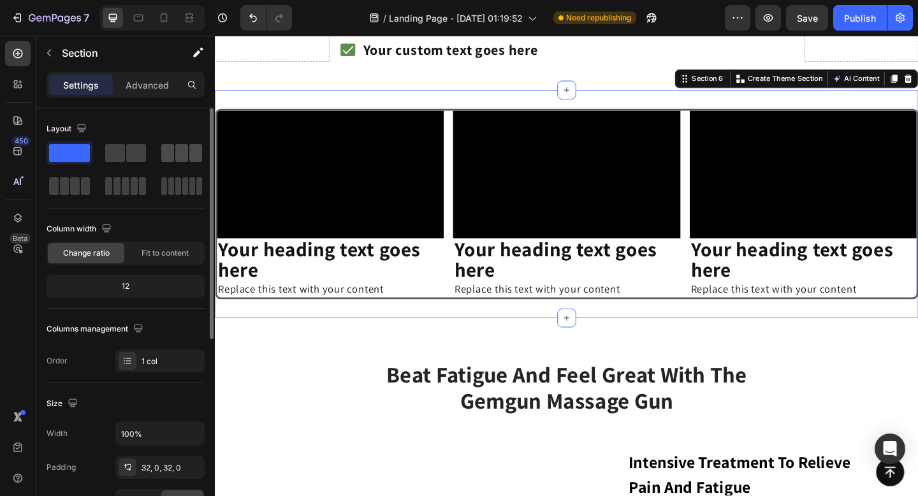
click at [179, 154] on span at bounding box center [181, 153] width 13 height 18
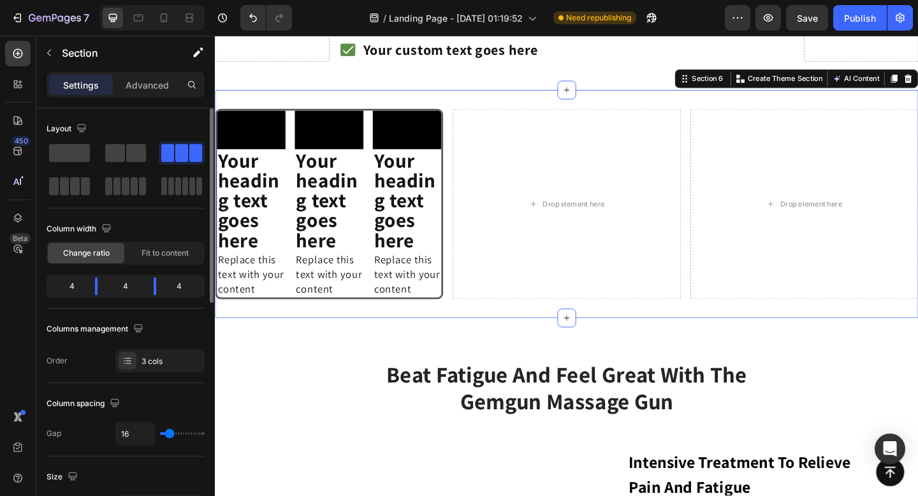
click at [189, 153] on span at bounding box center [195, 153] width 13 height 18
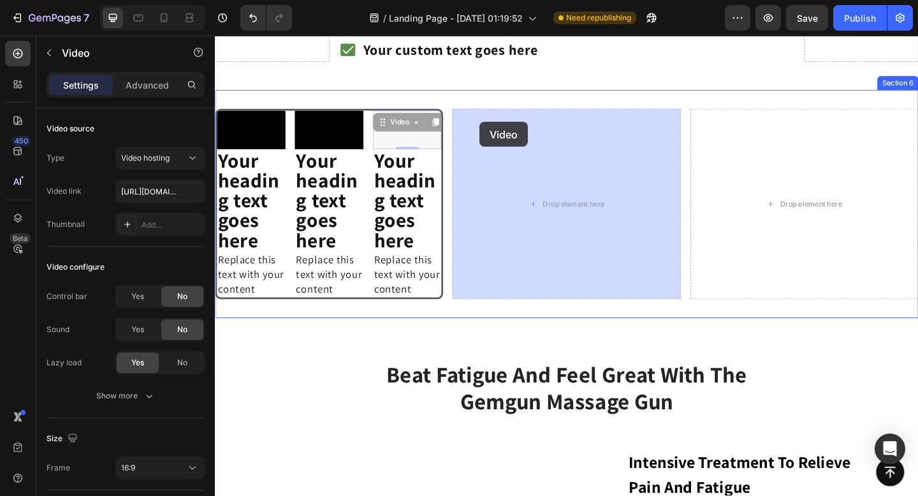
drag, startPoint x: 400, startPoint y: 124, endPoint x: 504, endPoint y: 129, distance: 103.4
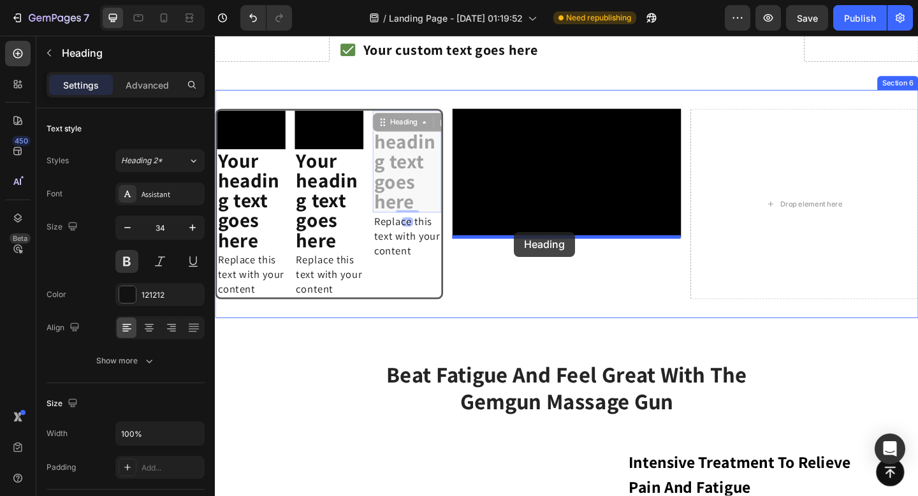
drag, startPoint x: 408, startPoint y: 125, endPoint x: 541, endPoint y: 249, distance: 181.8
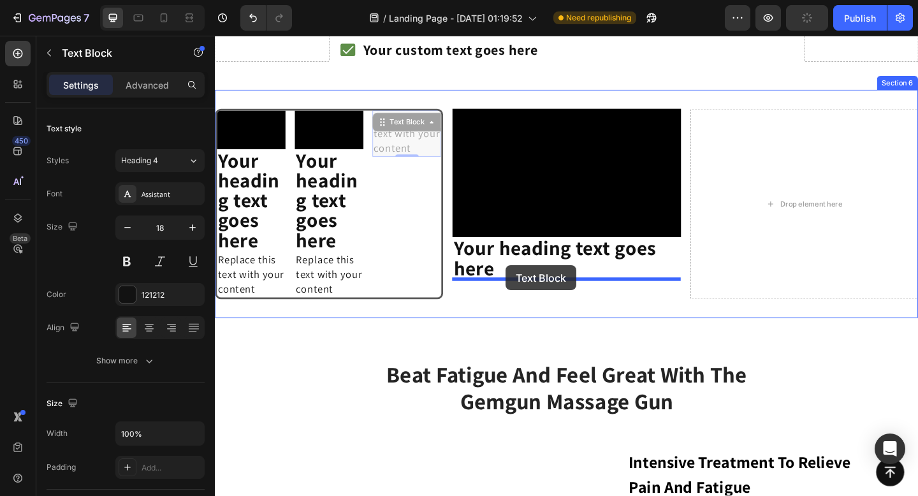
drag, startPoint x: 403, startPoint y: 126, endPoint x: 531, endPoint y: 286, distance: 204.5
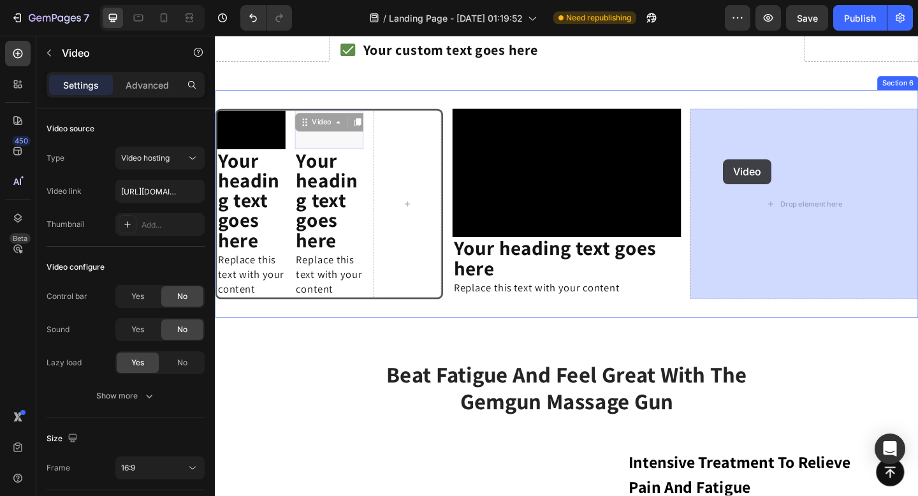
drag, startPoint x: 312, startPoint y: 126, endPoint x: 768, endPoint y: 170, distance: 458.0
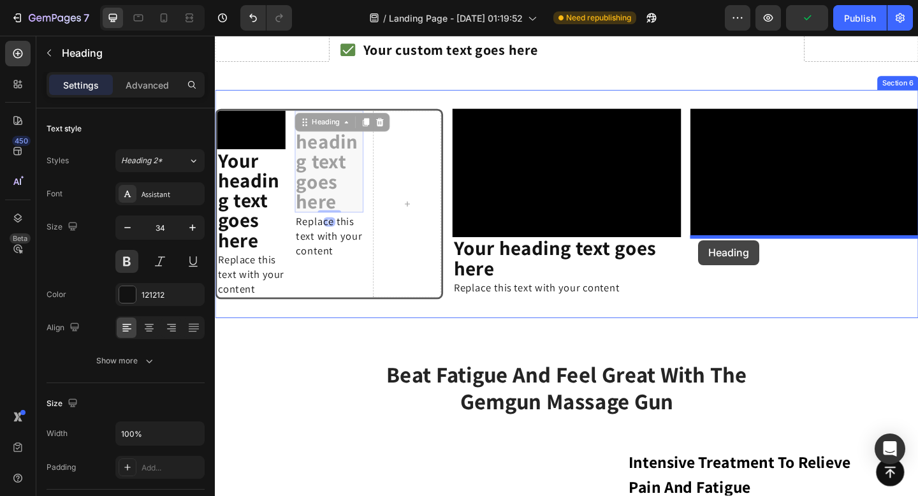
drag, startPoint x: 317, startPoint y: 129, endPoint x: 741, endPoint y: 258, distance: 443.3
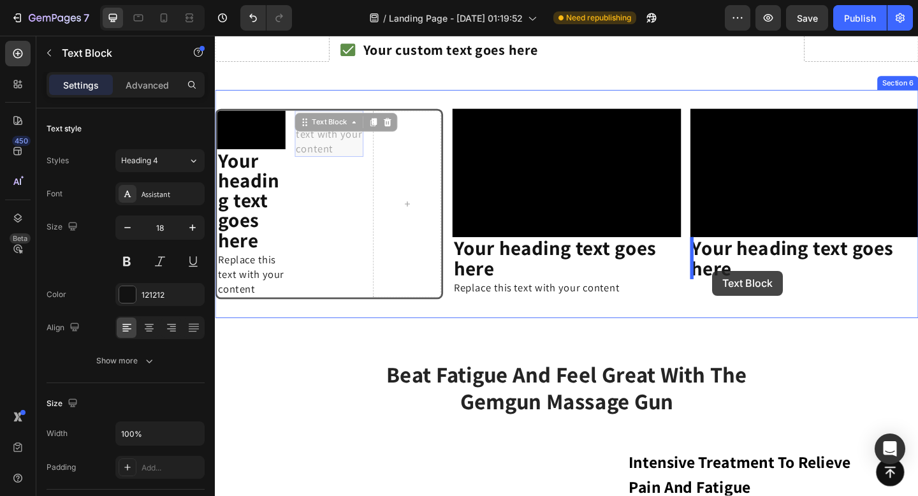
drag, startPoint x: 320, startPoint y: 123, endPoint x: 756, endPoint y: 291, distance: 467.5
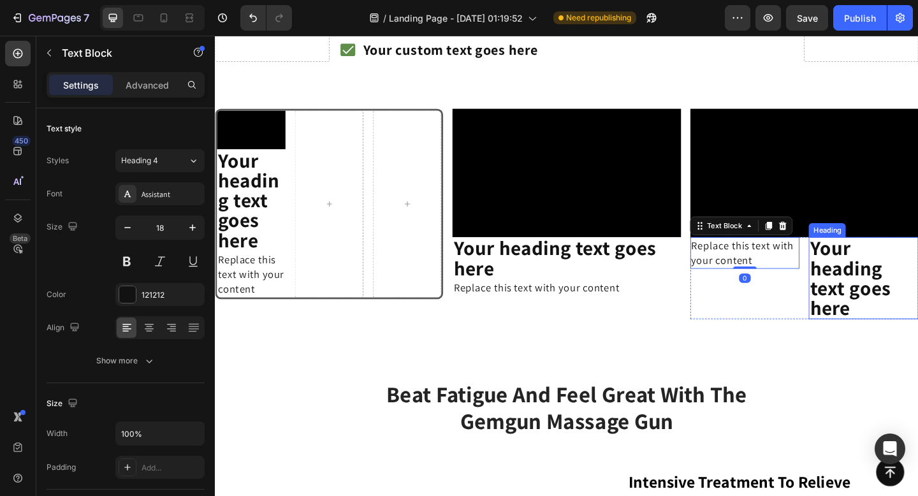
click at [879, 272] on h2 "Your heading text goes here" at bounding box center [920, 299] width 119 height 89
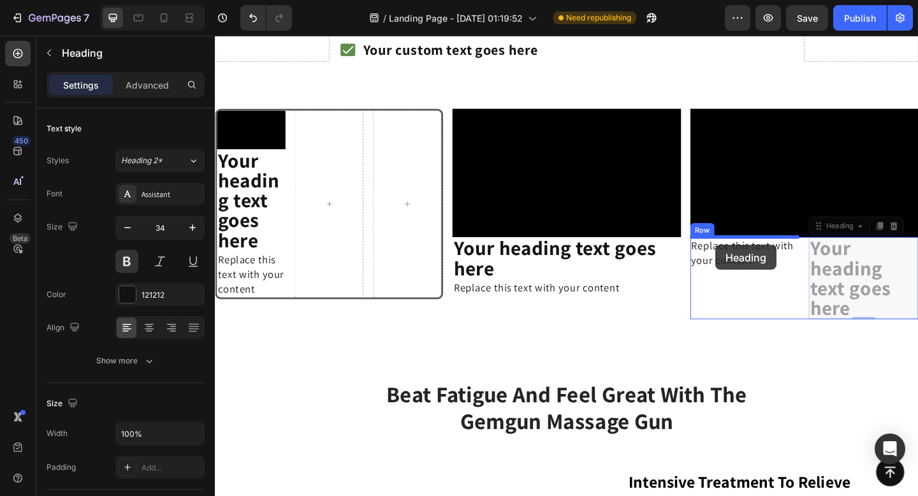
drag, startPoint x: 872, startPoint y: 245, endPoint x: 759, endPoint y: 263, distance: 114.3
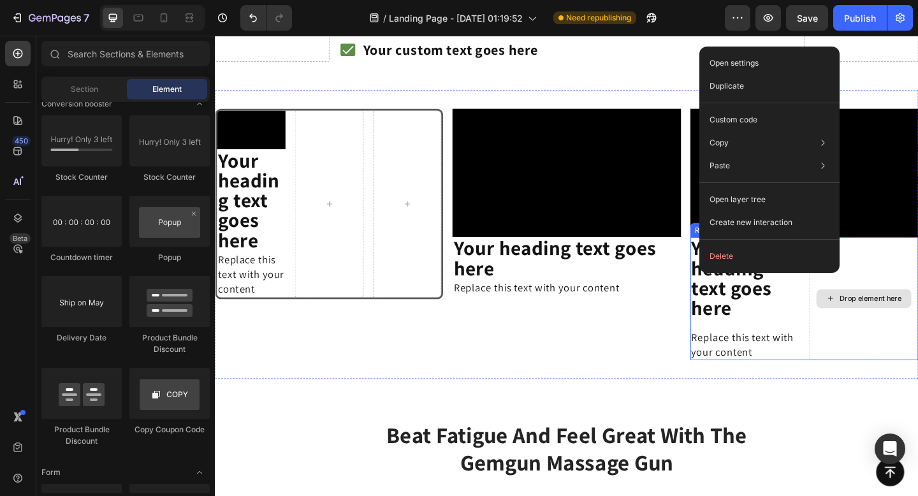
click at [895, 330] on div "Drop element here" at bounding box center [920, 322] width 103 height 20
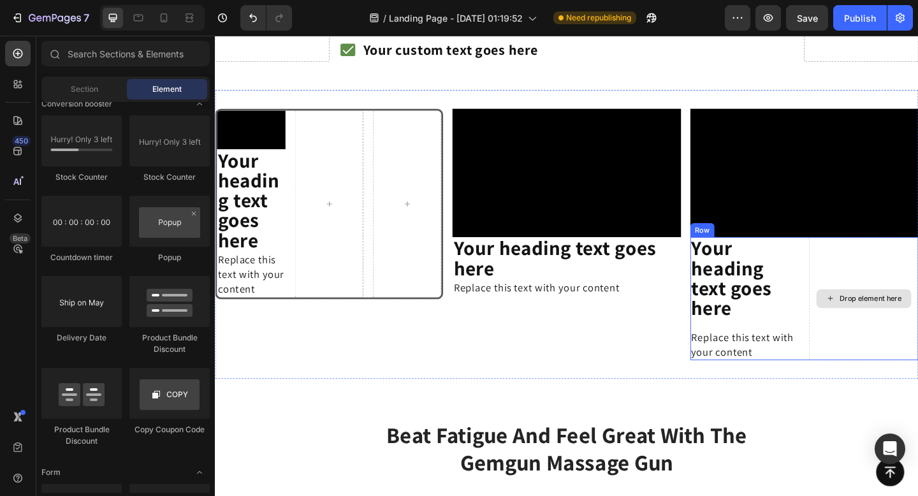
click at [895, 330] on div "Drop element here" at bounding box center [920, 322] width 103 height 20
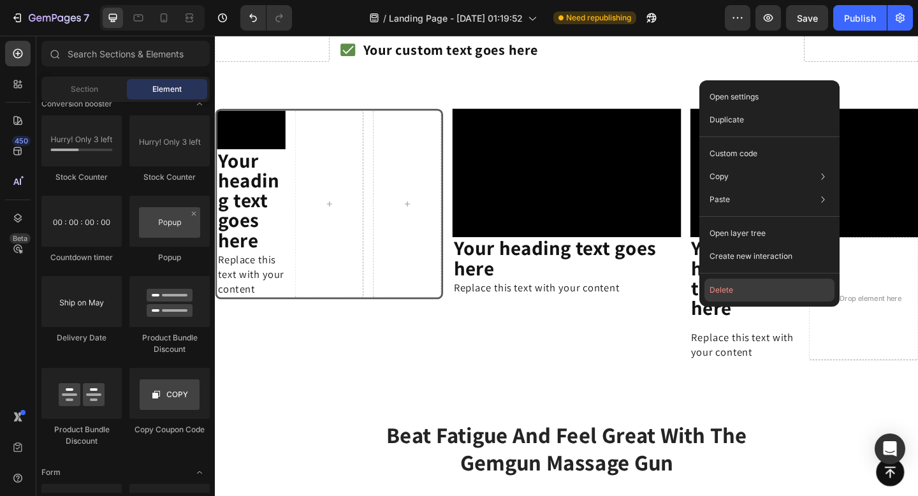
click at [816, 282] on button "Delete" at bounding box center [770, 290] width 130 height 23
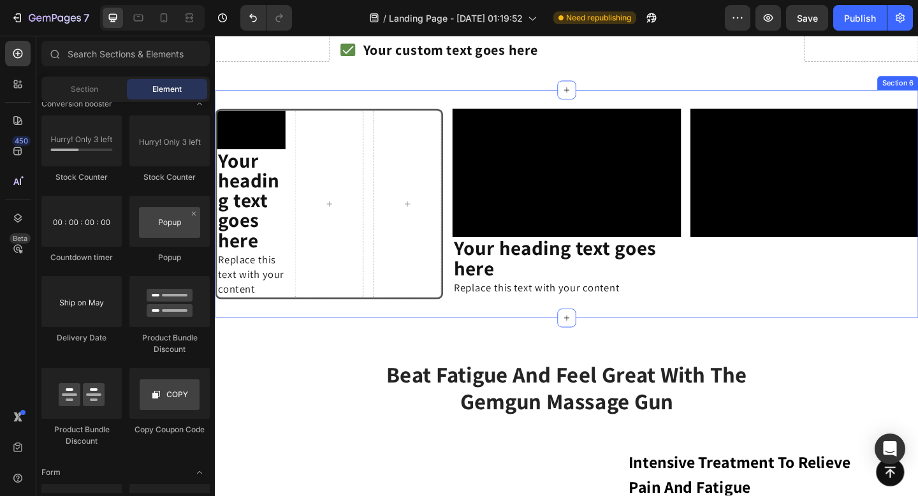
click at [797, 286] on div "Video" at bounding box center [856, 218] width 248 height 207
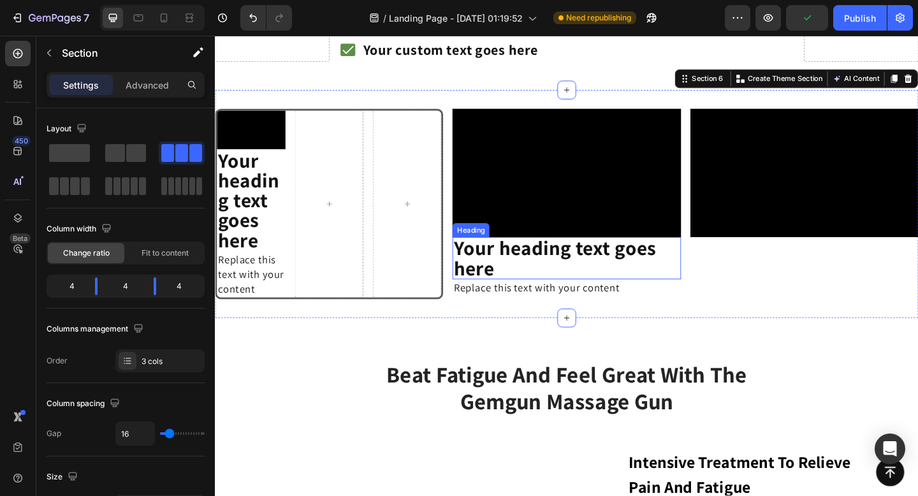
click at [539, 275] on h2 "Your heading text goes here" at bounding box center [597, 278] width 248 height 46
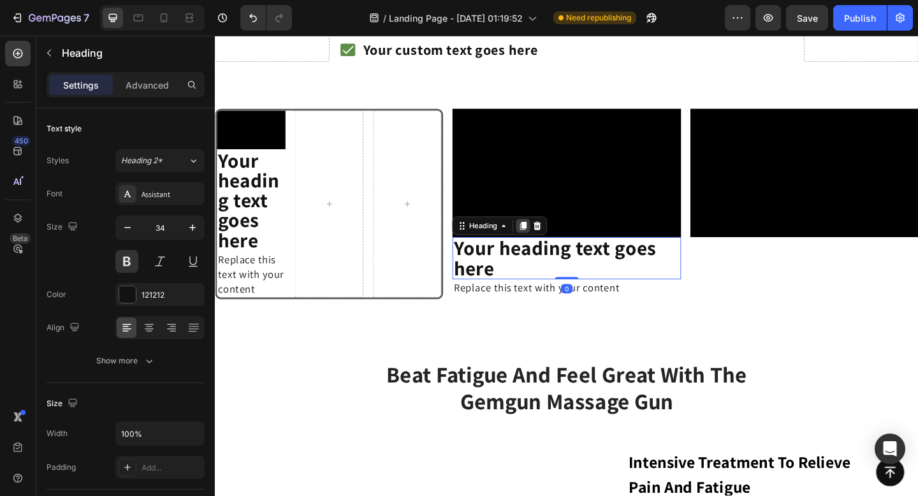
click at [550, 247] on icon at bounding box center [550, 243] width 10 height 10
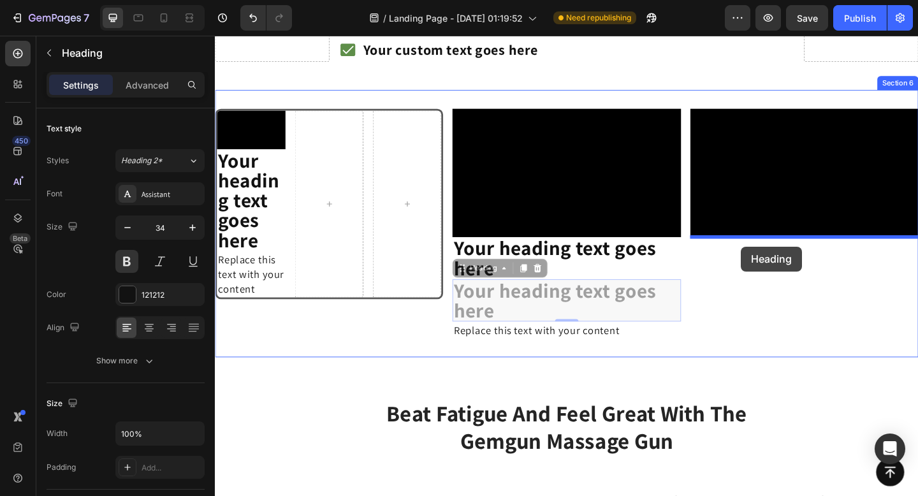
drag, startPoint x: 488, startPoint y: 288, endPoint x: 788, endPoint y: 265, distance: 300.5
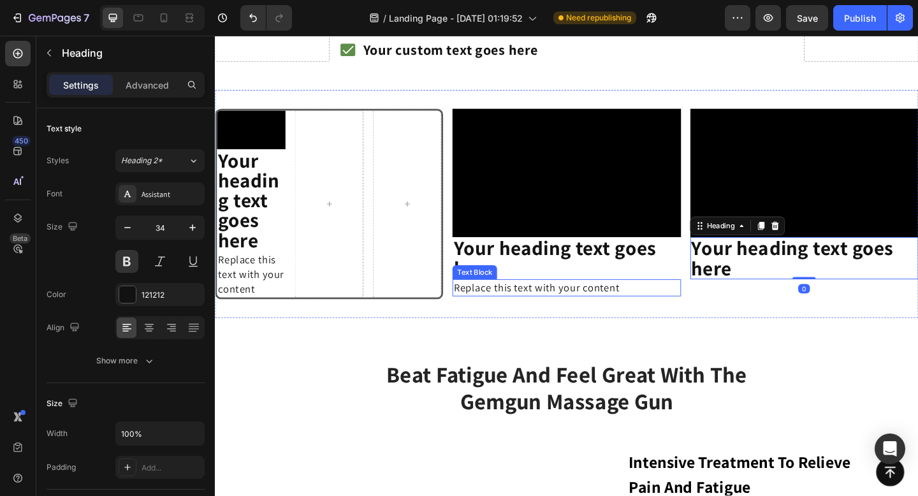
click at [583, 309] on div "Replace this text with your content" at bounding box center [597, 310] width 248 height 18
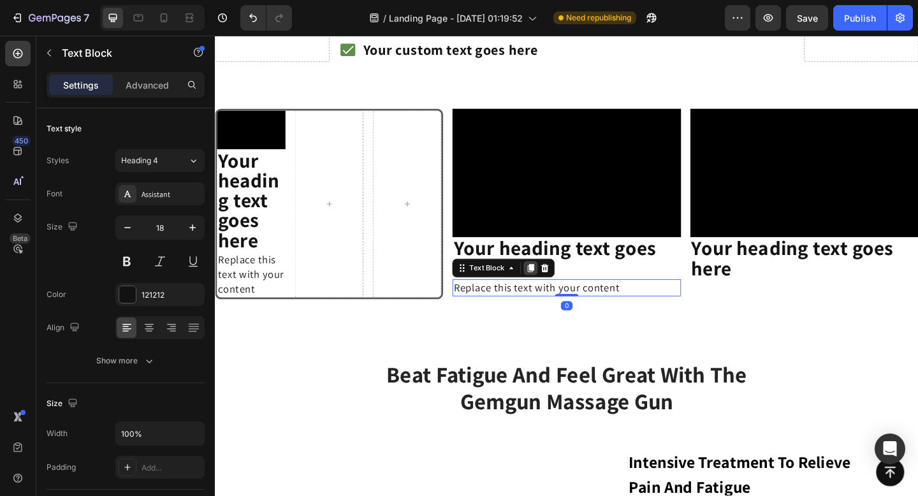
click at [557, 289] on icon at bounding box center [558, 288] width 7 height 9
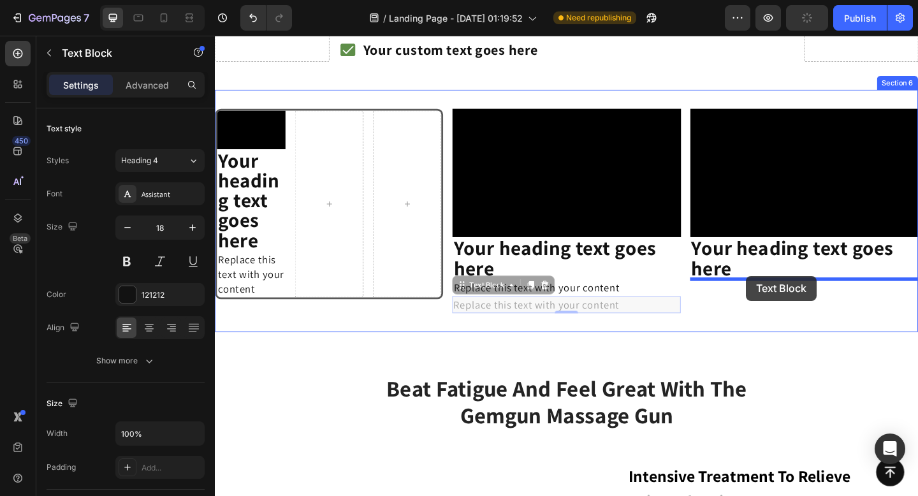
drag, startPoint x: 483, startPoint y: 311, endPoint x: 793, endPoint y: 297, distance: 309.5
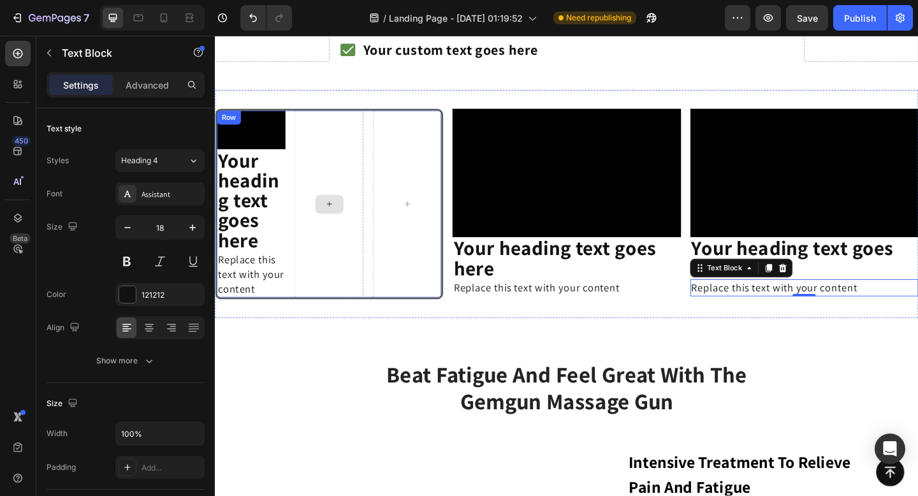
click at [340, 150] on div at bounding box center [339, 218] width 75 height 203
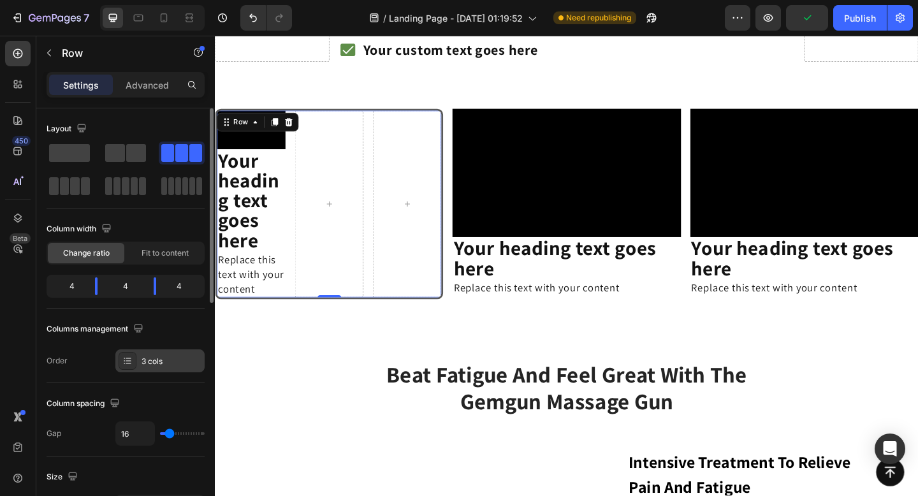
click at [128, 365] on icon at bounding box center [127, 361] width 10 height 10
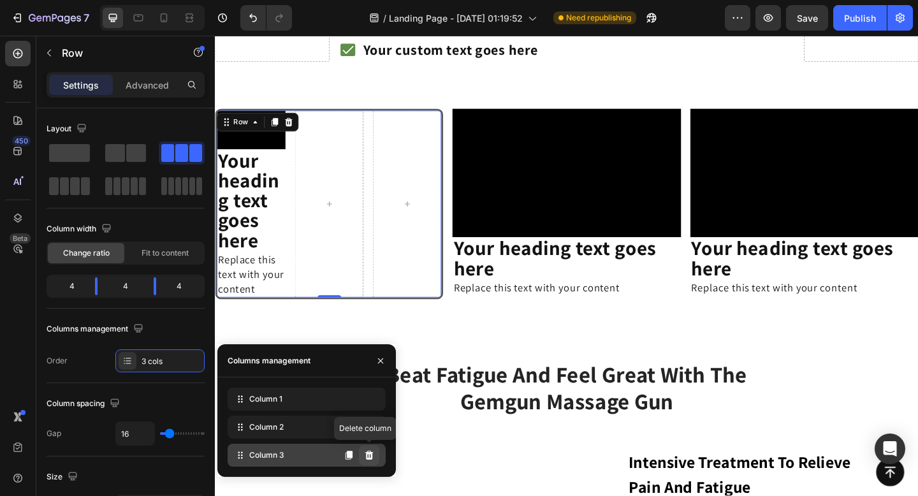
click at [374, 449] on button at bounding box center [369, 455] width 20 height 20
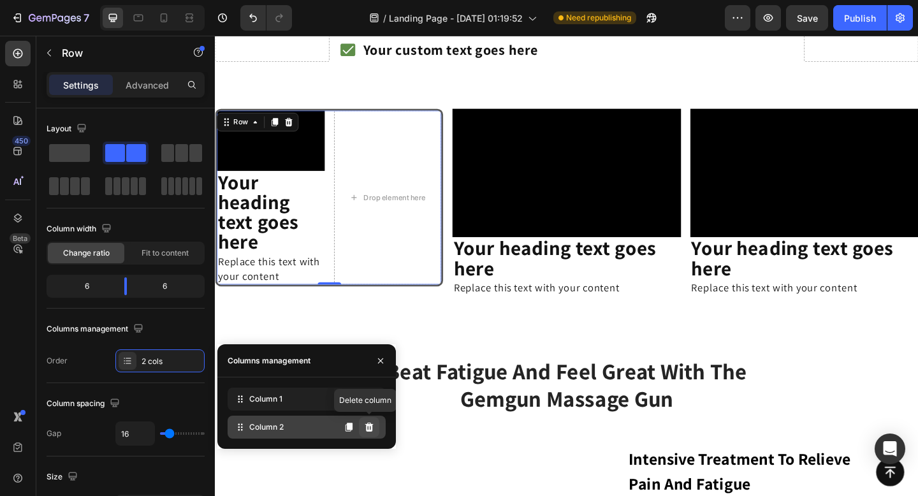
click at [370, 427] on icon at bounding box center [369, 427] width 8 height 9
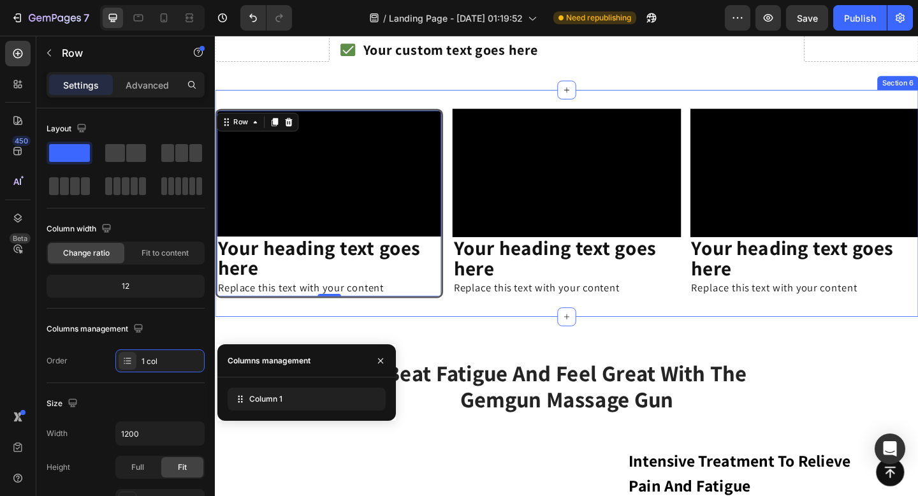
click at [321, 340] on div "Video Your heading text goes here Heading Replace this text with your content T…" at bounding box center [597, 218] width 765 height 247
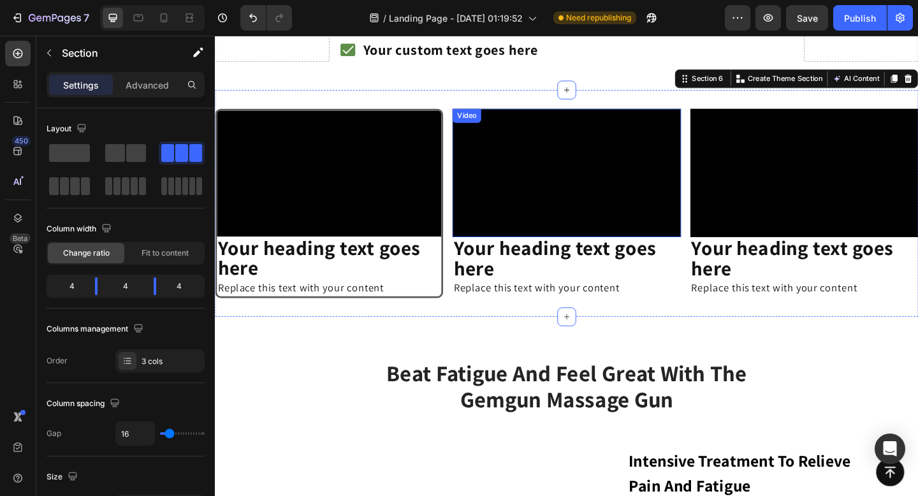
click at [699, 184] on video at bounding box center [597, 185] width 248 height 140
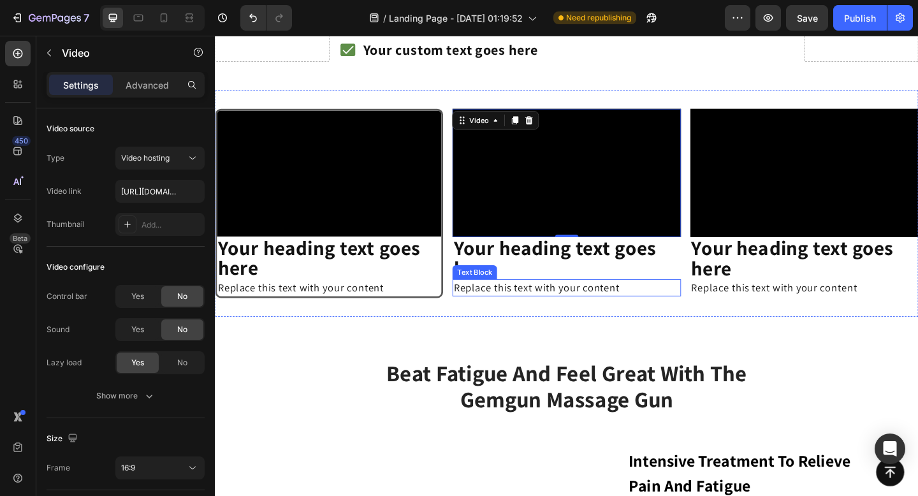
click at [690, 310] on div "Replace this text with your content" at bounding box center [597, 310] width 248 height 18
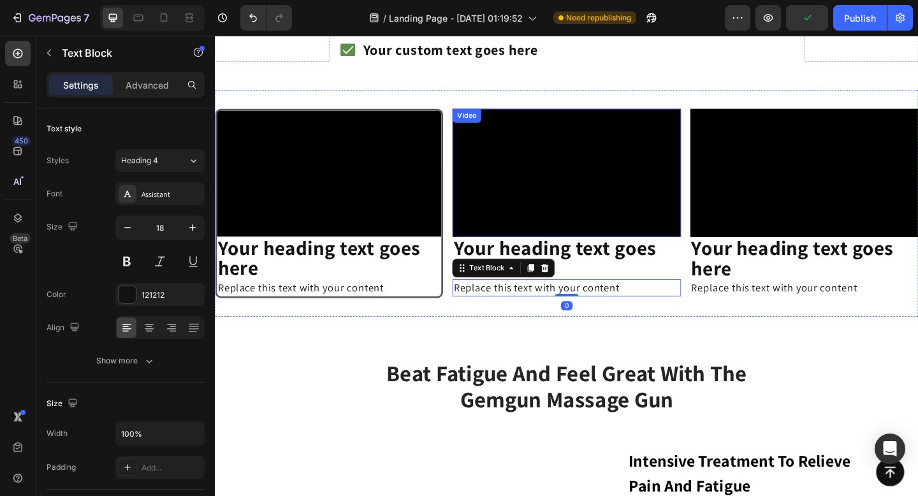
click at [552, 124] on video at bounding box center [597, 185] width 248 height 140
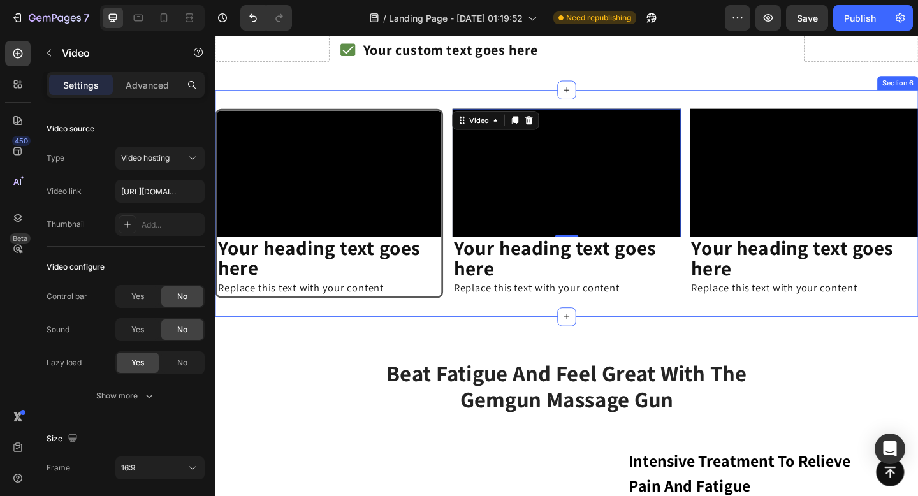
click at [398, 340] on div "Video Your heading text goes here Heading Replace this text with your content T…" at bounding box center [597, 218] width 765 height 247
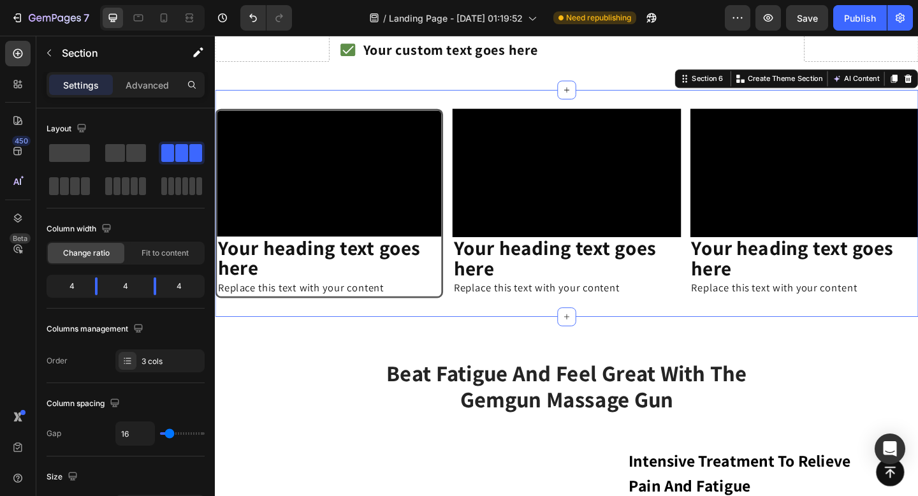
click at [509, 113] on div "Video Your heading text goes here Heading Replace this text with your content T…" at bounding box center [597, 218] width 765 height 247
click at [495, 227] on video at bounding box center [597, 185] width 248 height 140
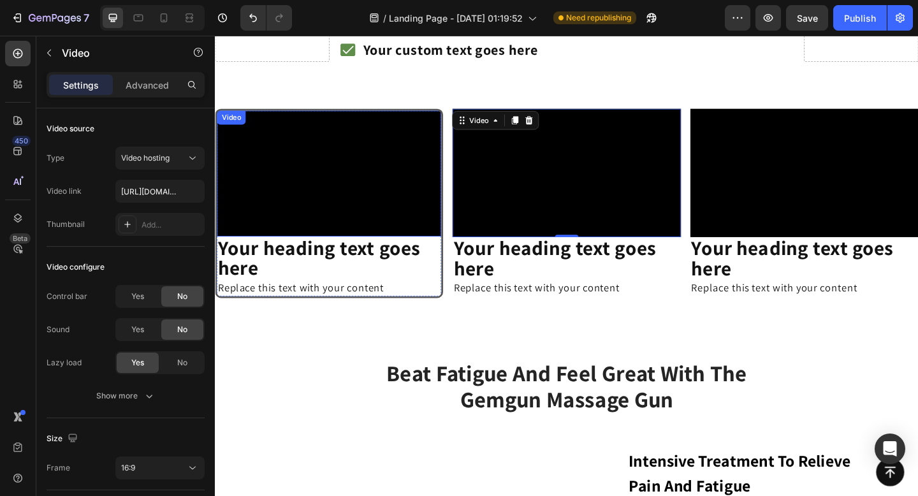
click at [385, 166] on video at bounding box center [339, 186] width 244 height 138
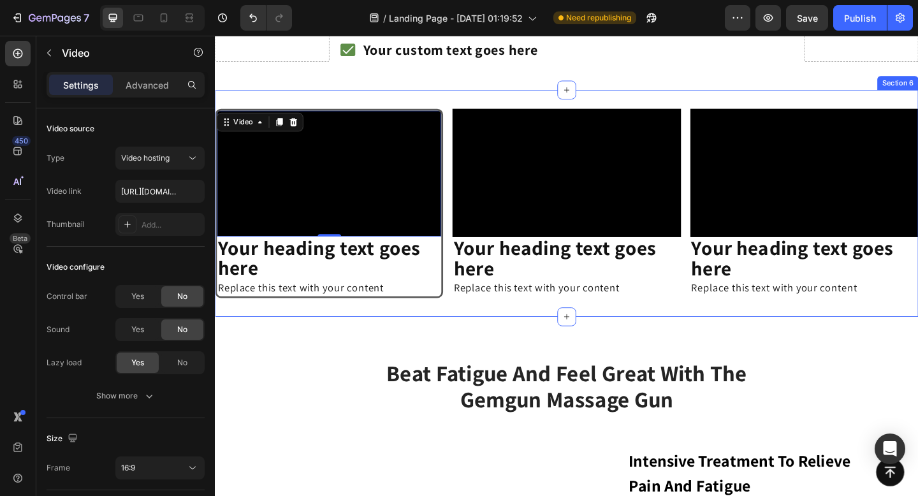
click at [388, 110] on div "Video 0 Your heading text goes here Heading Replace this text with your content…" at bounding box center [597, 218] width 765 height 247
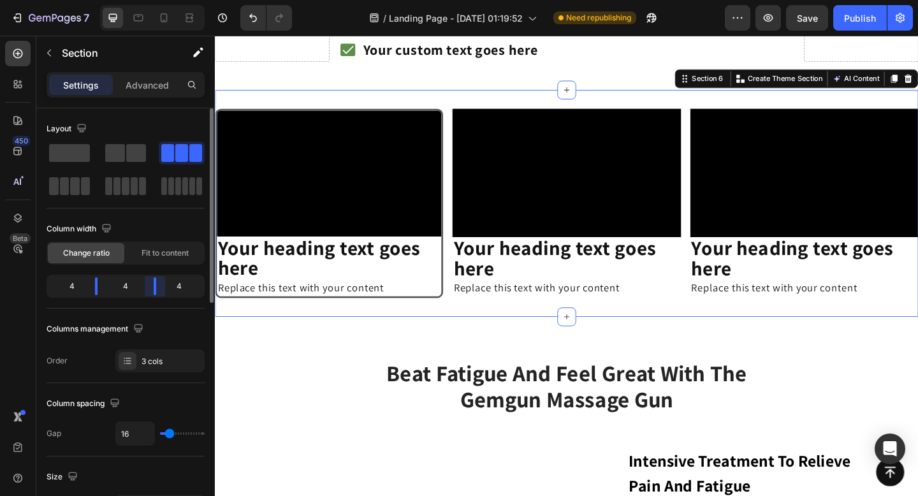
drag, startPoint x: 156, startPoint y: 286, endPoint x: 170, endPoint y: 314, distance: 31.9
click at [152, 0] on body "7 Version history / Landing Page - [DATE] 01:19:52 Need republishing Preview Sa…" at bounding box center [459, 0] width 918 height 0
click at [170, 315] on div "Layout Column width Change ratio Fit to content 4 4 4 Columns management Order …" at bounding box center [126, 246] width 158 height 254
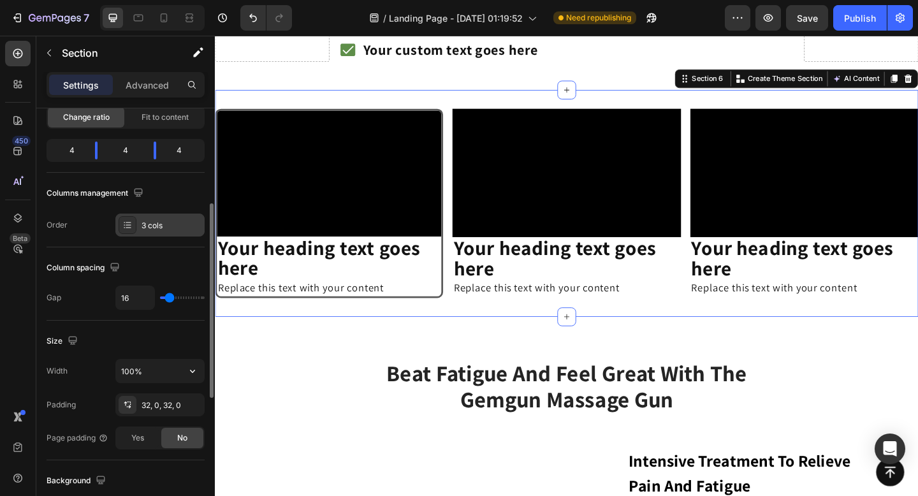
scroll to position [159, 0]
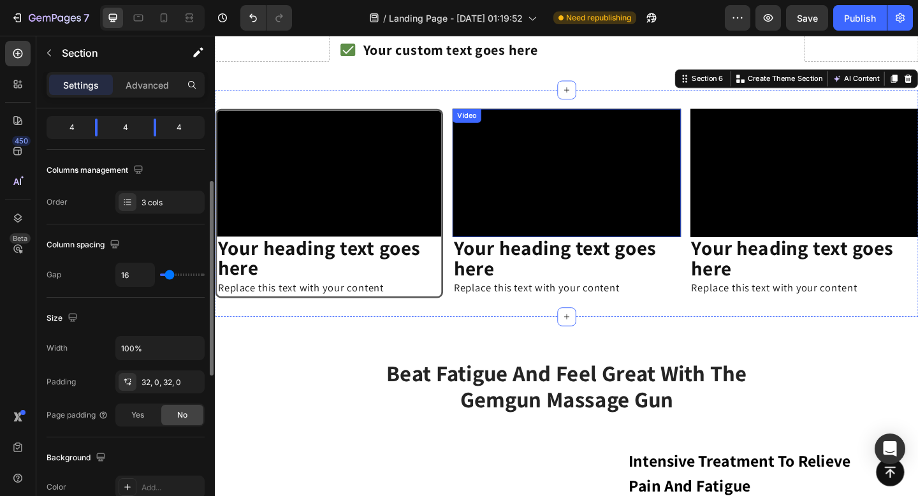
click at [498, 177] on video at bounding box center [597, 185] width 248 height 140
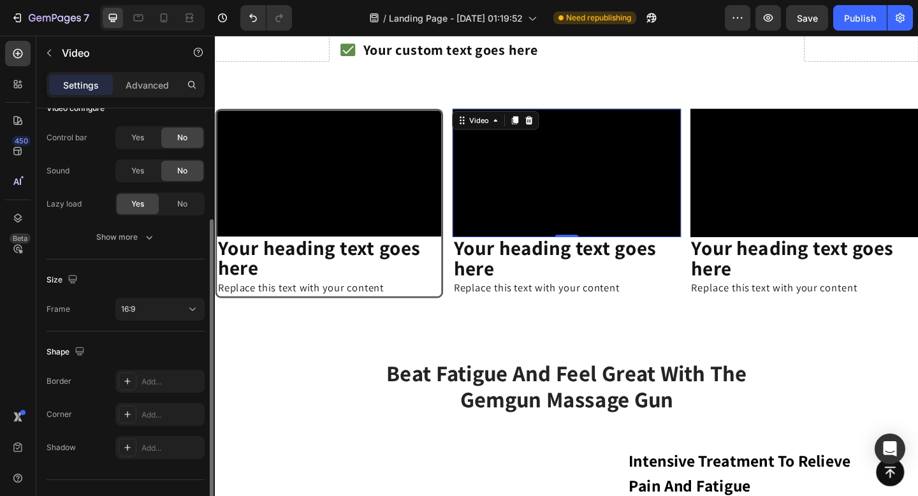
scroll to position [0, 0]
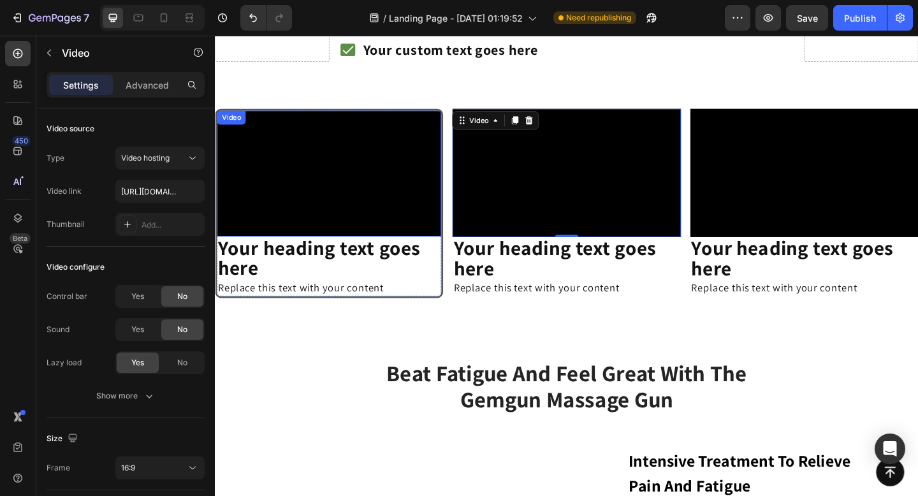
click at [349, 189] on video at bounding box center [339, 186] width 244 height 138
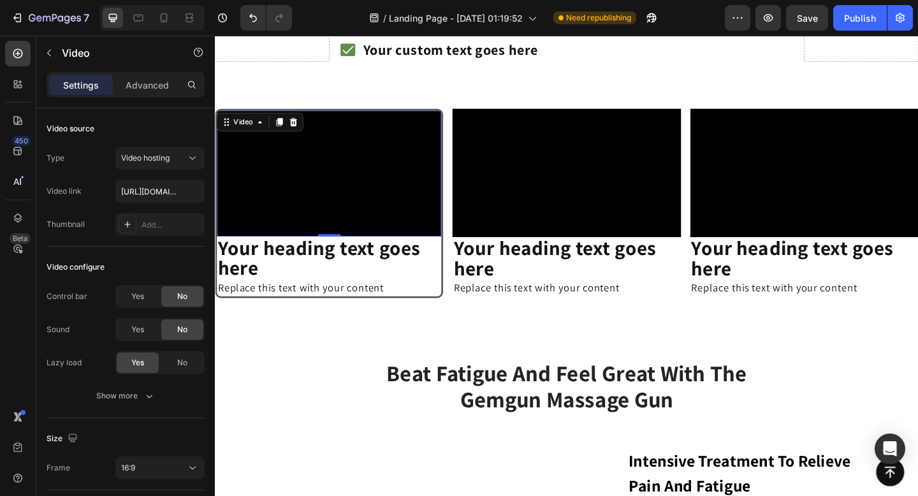
click at [427, 232] on video at bounding box center [339, 186] width 244 height 138
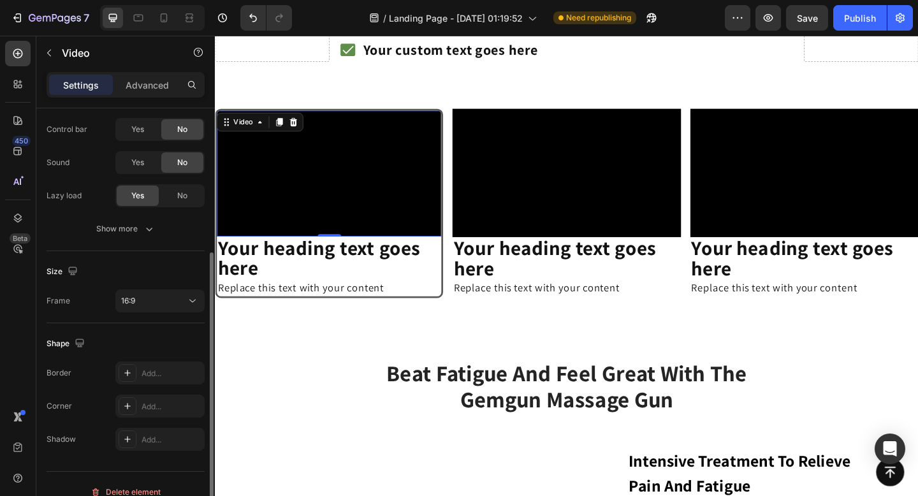
scroll to position [183, 0]
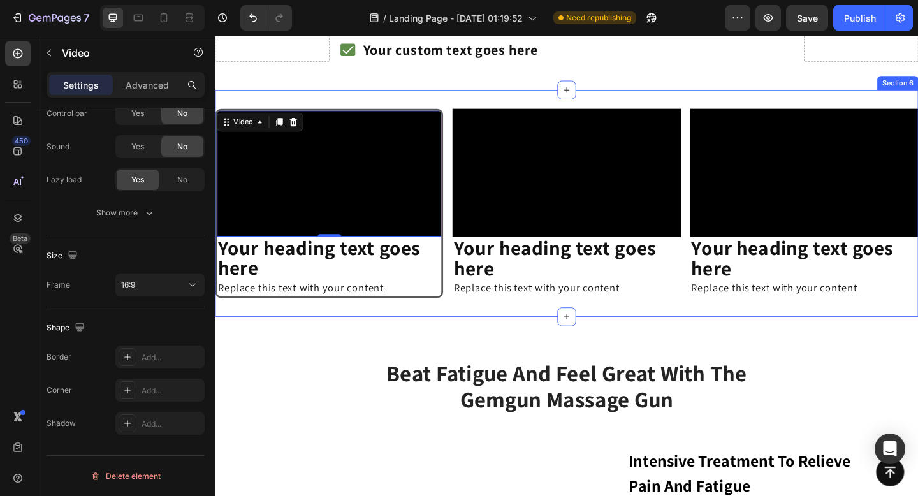
click at [272, 332] on div "Video 0 Your heading text goes here Heading Replace this text with your content…" at bounding box center [597, 218] width 765 height 247
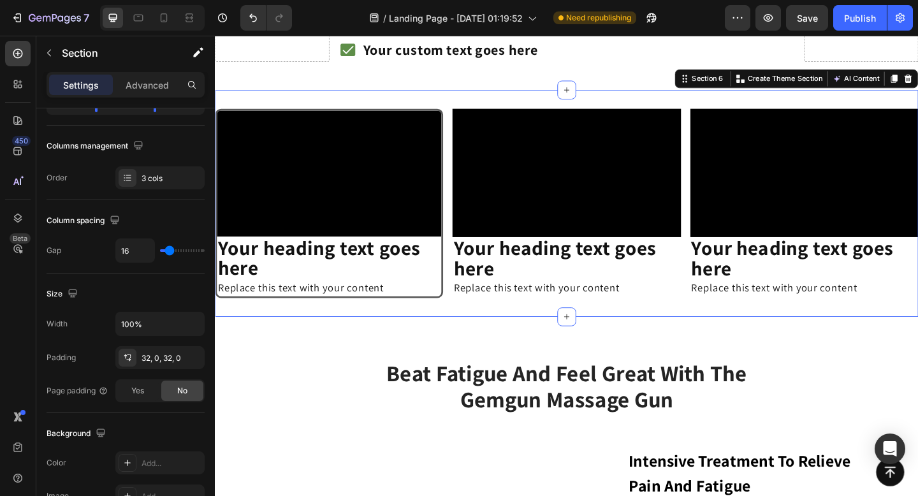
scroll to position [0, 0]
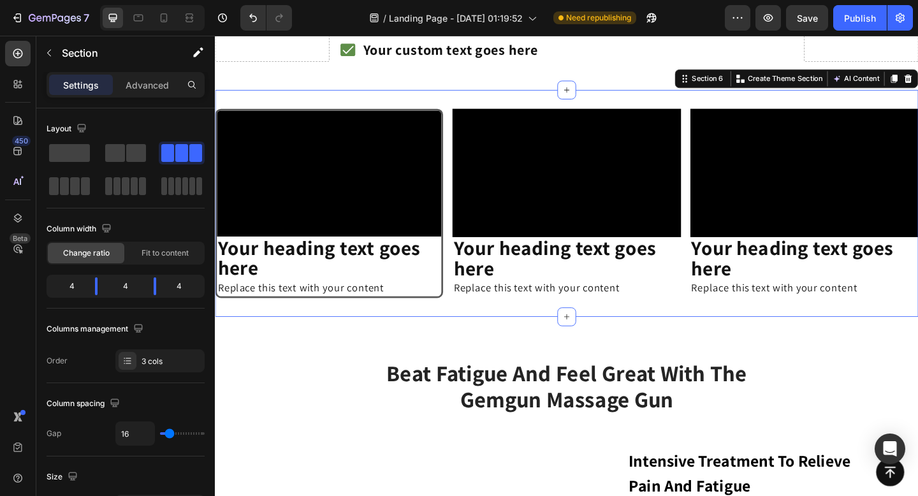
click at [664, 103] on div "Video Your heading text goes here Heading Replace this text with your content T…" at bounding box center [597, 218] width 765 height 247
click at [745, 89] on div "Section 6" at bounding box center [746, 82] width 55 height 15
click at [151, 87] on p "Advanced" at bounding box center [147, 84] width 43 height 13
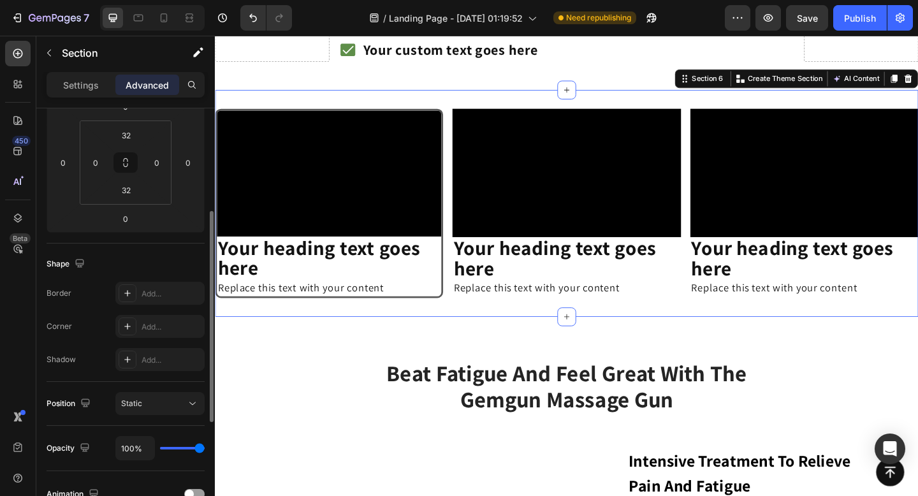
scroll to position [197, 0]
click at [125, 288] on icon at bounding box center [127, 289] width 10 height 10
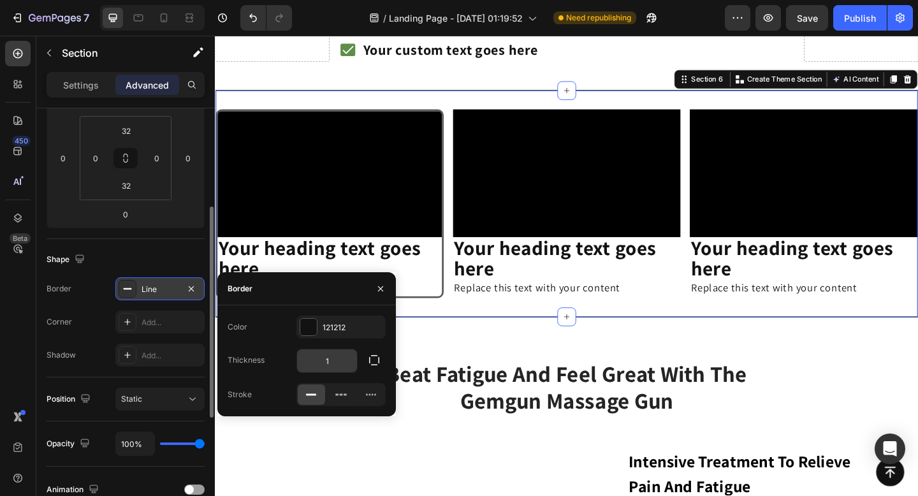
click at [327, 360] on input "1" at bounding box center [327, 360] width 60 height 23
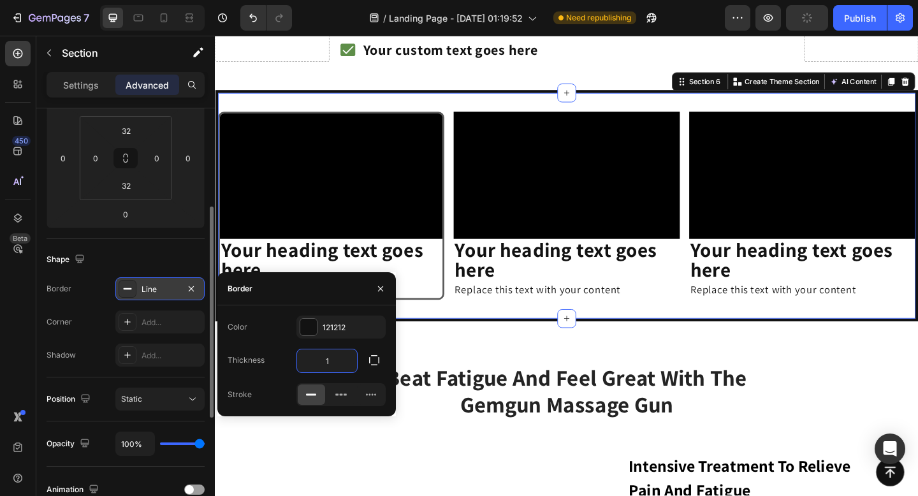
type input "5"
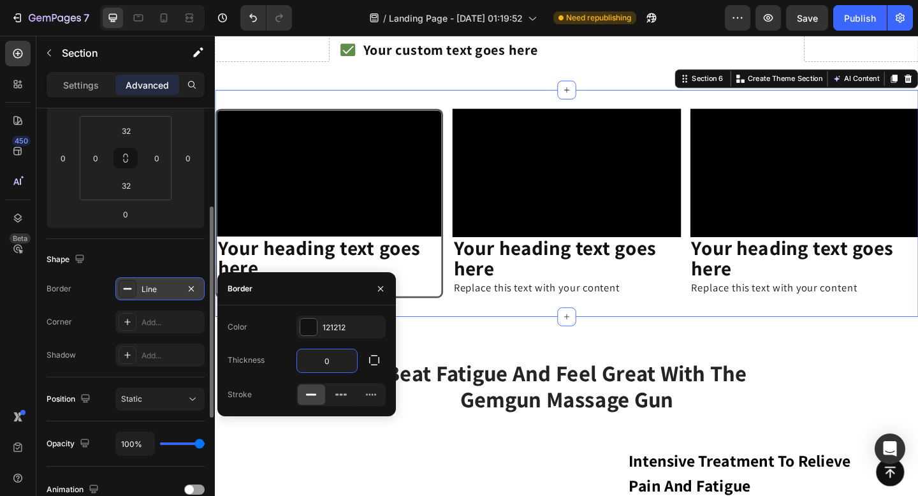
type input "0"
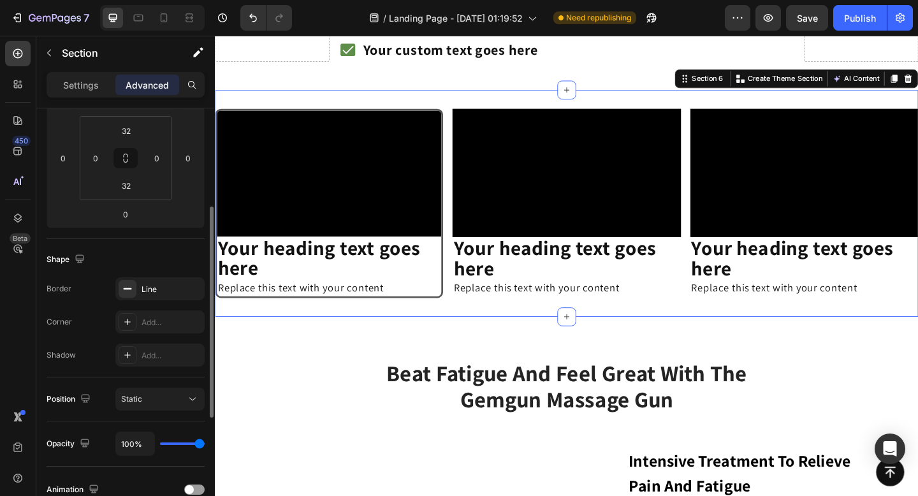
click at [104, 259] on div "Shape" at bounding box center [126, 259] width 158 height 20
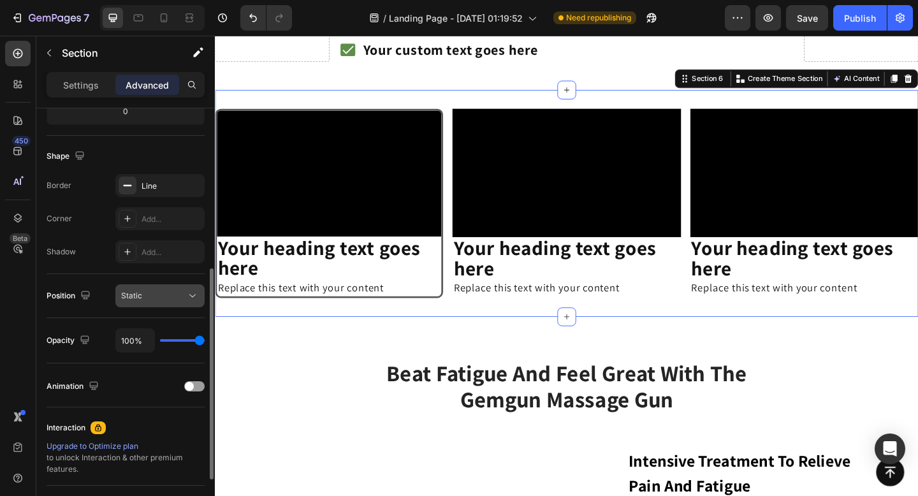
scroll to position [296, 0]
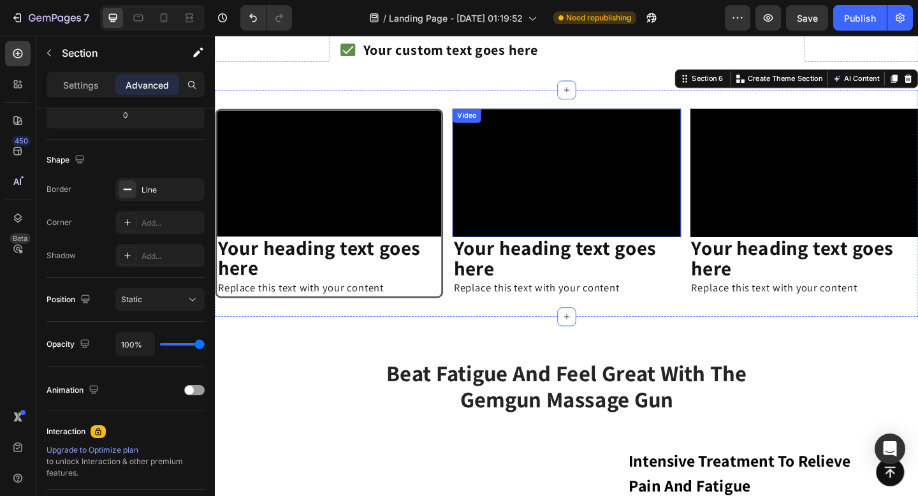
click at [537, 146] on video at bounding box center [597, 185] width 248 height 140
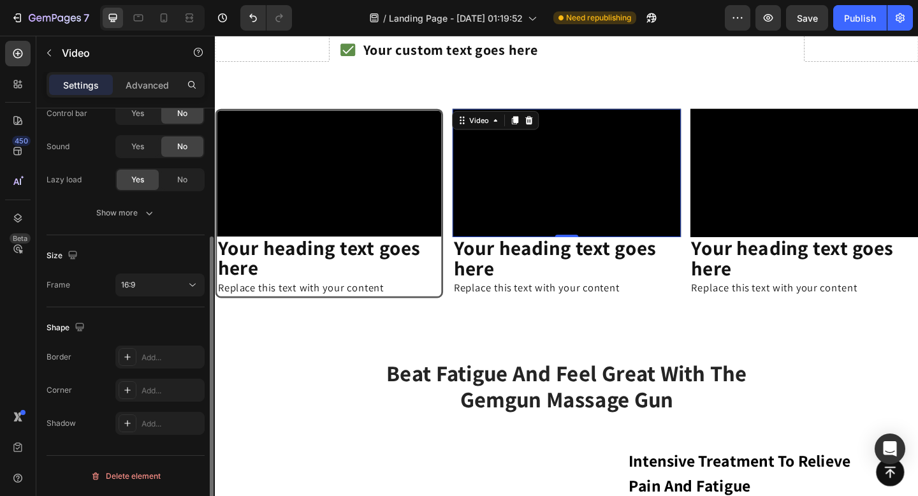
scroll to position [0, 0]
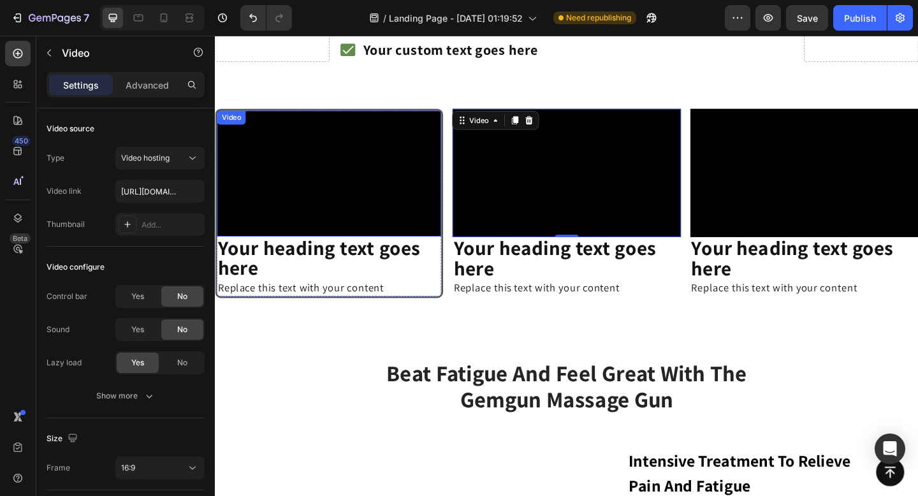
click at [362, 154] on video at bounding box center [339, 186] width 244 height 138
click at [487, 184] on video at bounding box center [597, 185] width 248 height 140
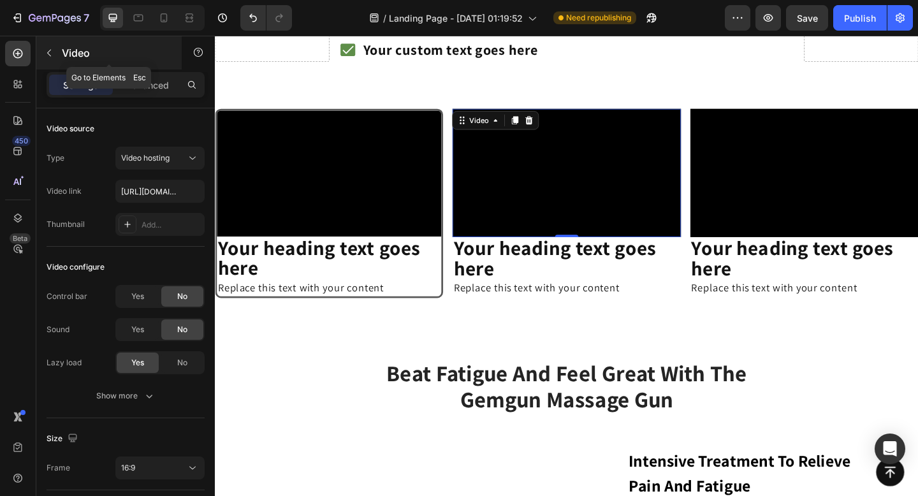
click at [47, 50] on icon "button" at bounding box center [49, 53] width 10 height 10
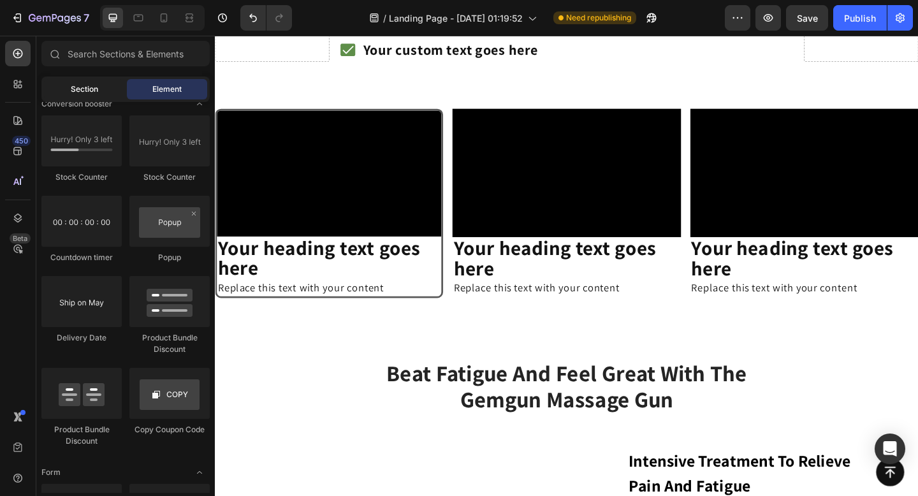
click at [102, 91] on div "Section" at bounding box center [84, 89] width 80 height 20
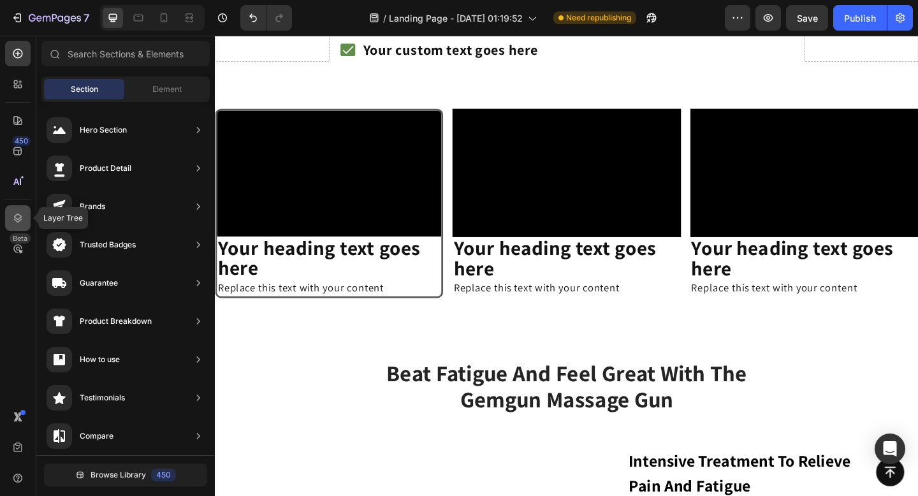
click at [18, 220] on icon at bounding box center [17, 218] width 13 height 13
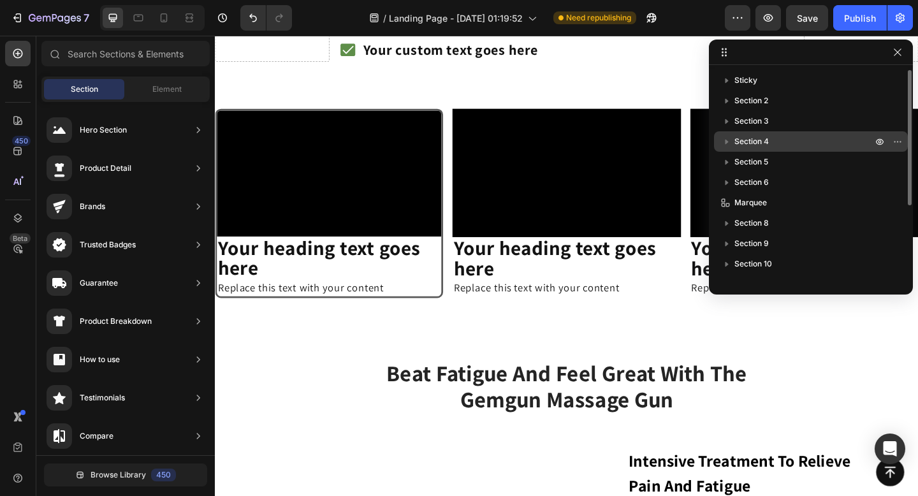
click at [730, 142] on icon "button" at bounding box center [726, 141] width 13 height 13
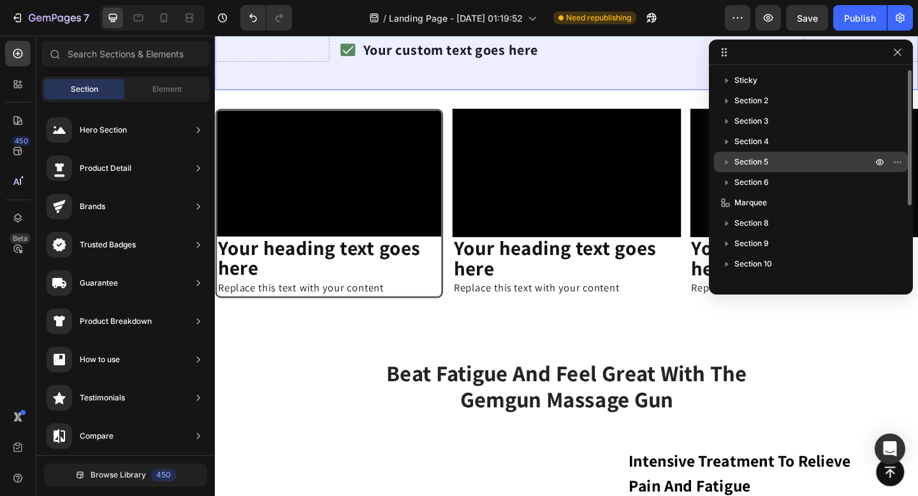
click at [730, 163] on icon "button" at bounding box center [726, 162] width 13 height 13
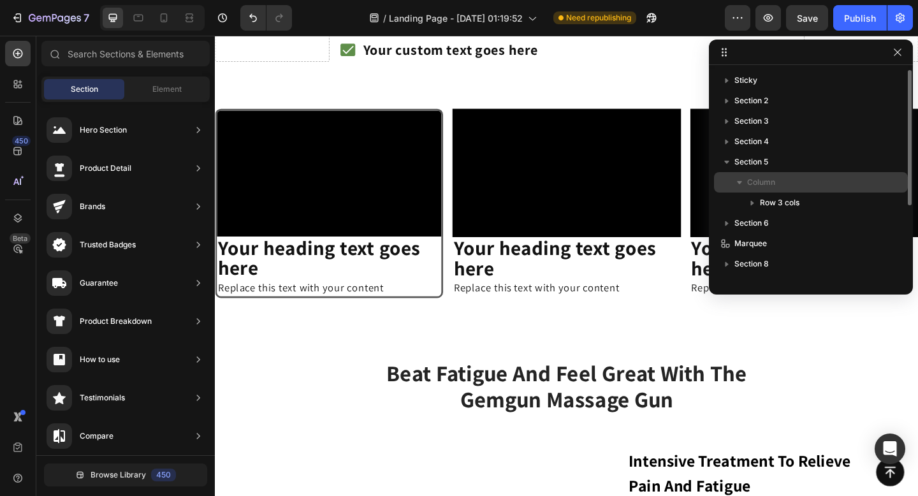
click at [749, 181] on span "Column" at bounding box center [761, 182] width 28 height 13
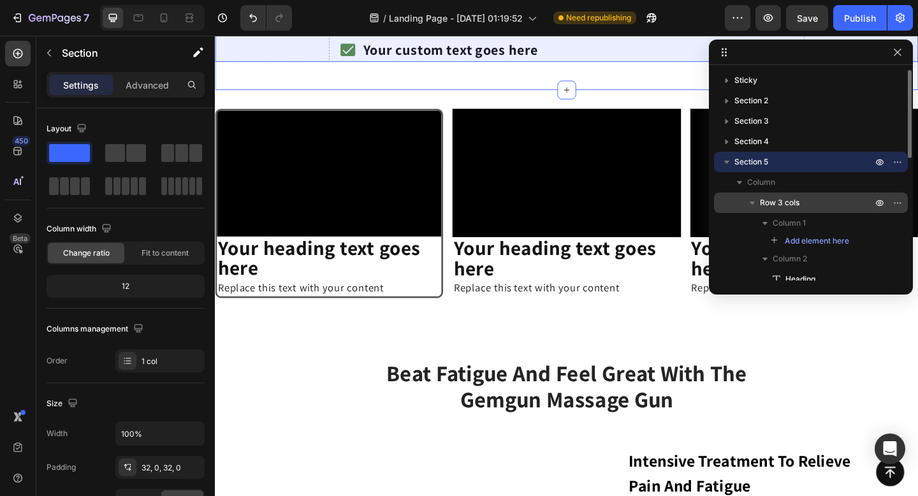
click at [808, 200] on p "Row 3 cols" at bounding box center [817, 202] width 115 height 13
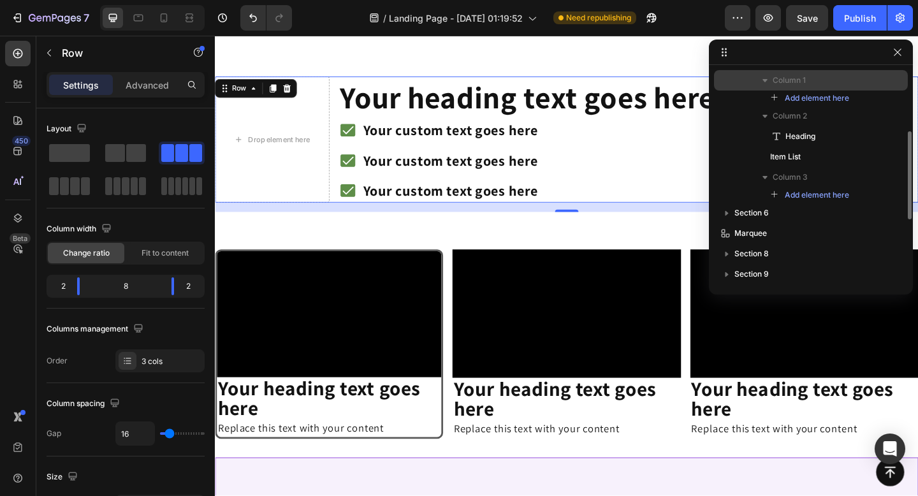
scroll to position [143, 0]
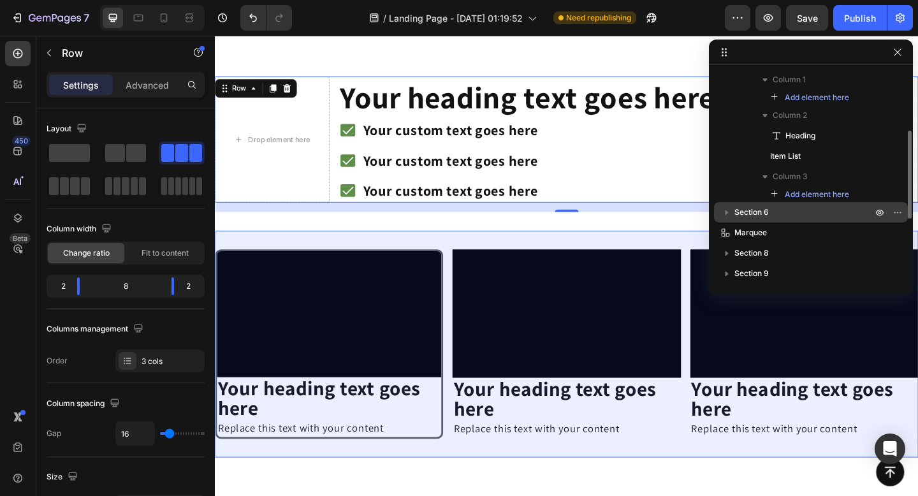
click at [723, 212] on icon "button" at bounding box center [726, 212] width 13 height 13
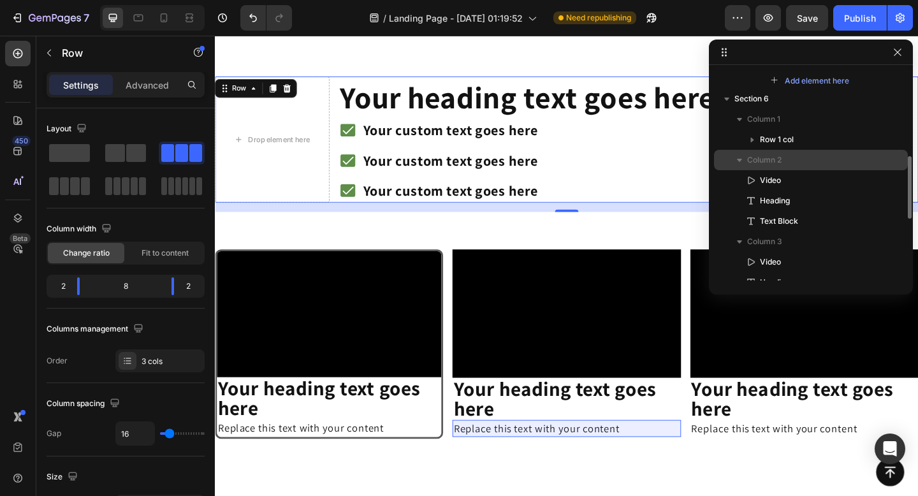
scroll to position [268, 0]
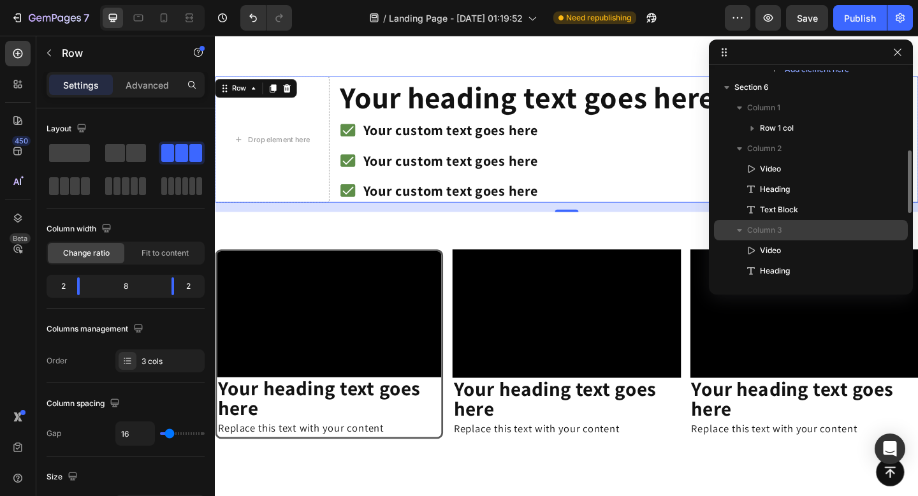
click at [768, 226] on span "Column 3" at bounding box center [764, 230] width 35 height 13
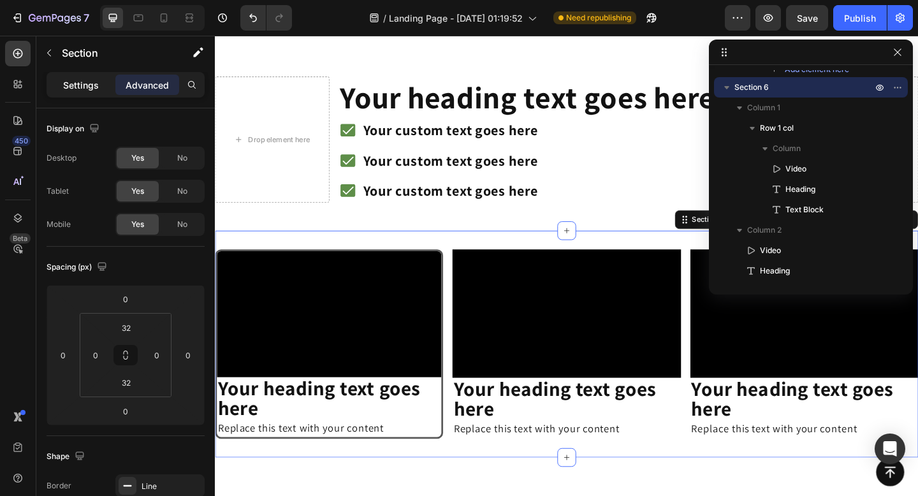
click at [96, 89] on p "Settings" at bounding box center [81, 84] width 36 height 13
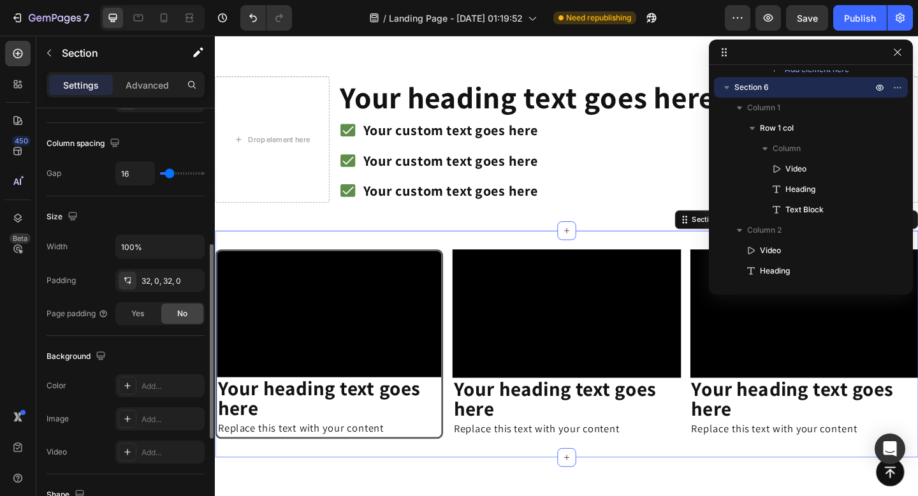
scroll to position [273, 0]
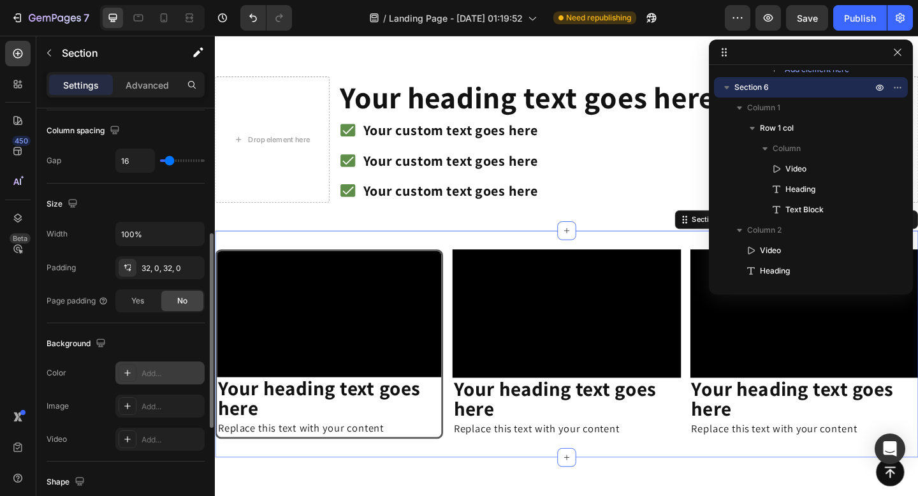
click at [119, 377] on div at bounding box center [128, 373] width 18 height 18
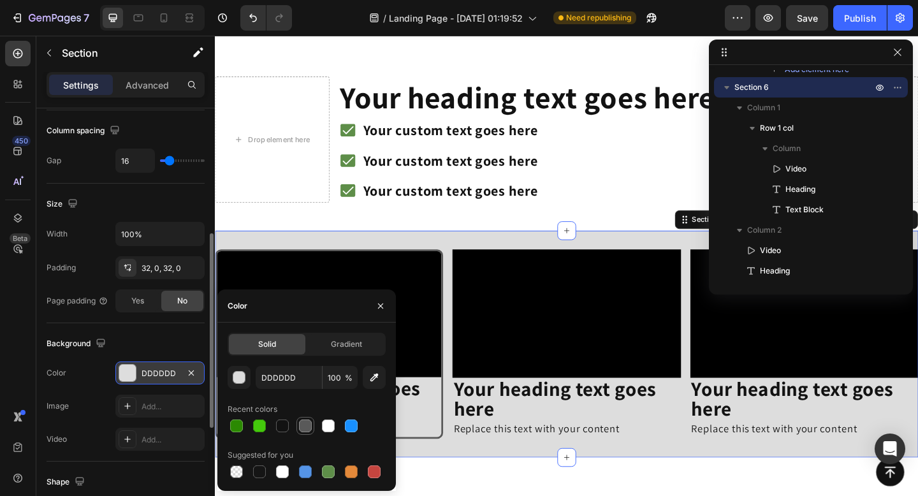
click at [305, 423] on div at bounding box center [305, 426] width 13 height 13
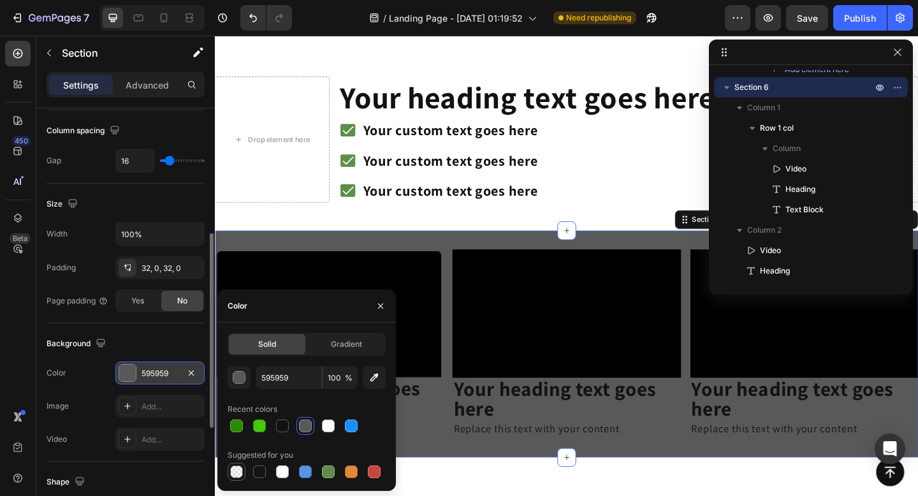
click at [238, 478] on div at bounding box center [236, 471] width 15 height 15
type input "000000"
type input "0"
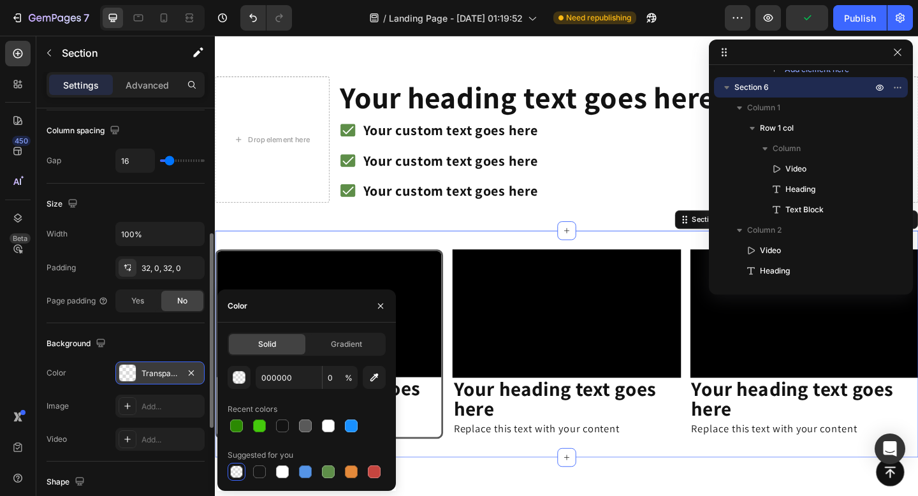
click at [165, 334] on div "Background" at bounding box center [126, 343] width 158 height 20
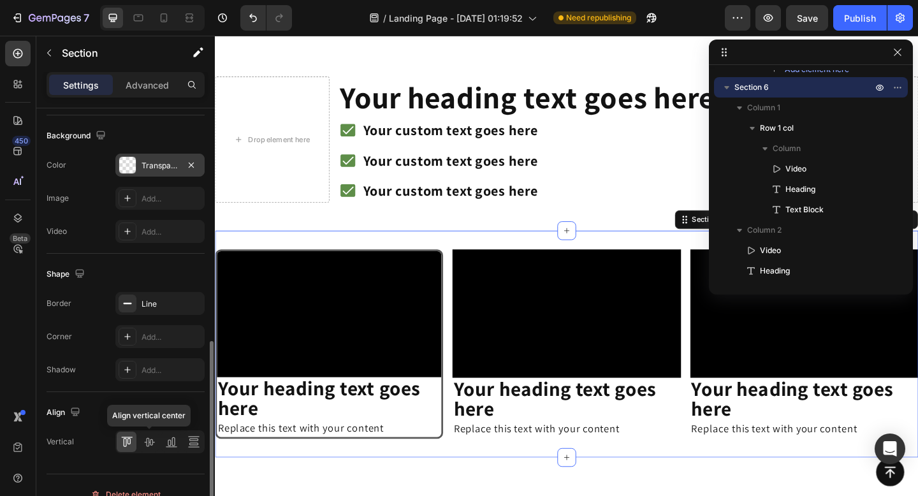
scroll to position [499, 0]
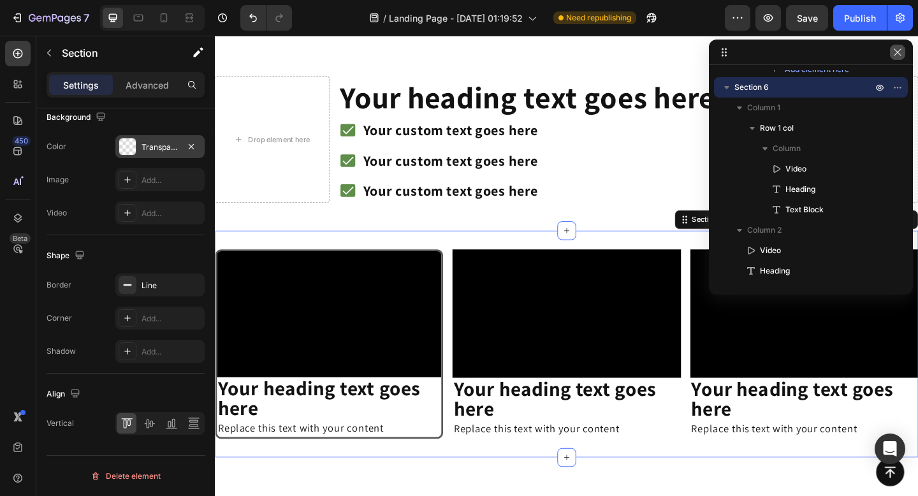
click at [902, 59] on button "button" at bounding box center [897, 52] width 15 height 15
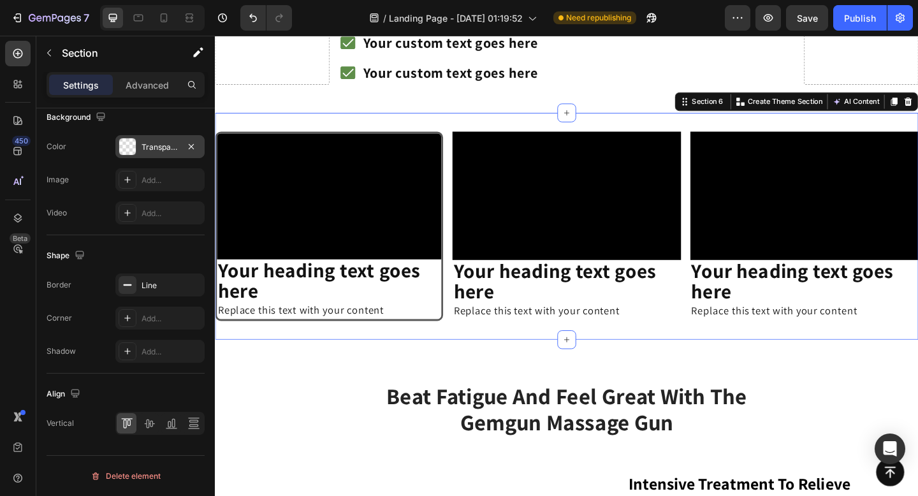
scroll to position [1079, 0]
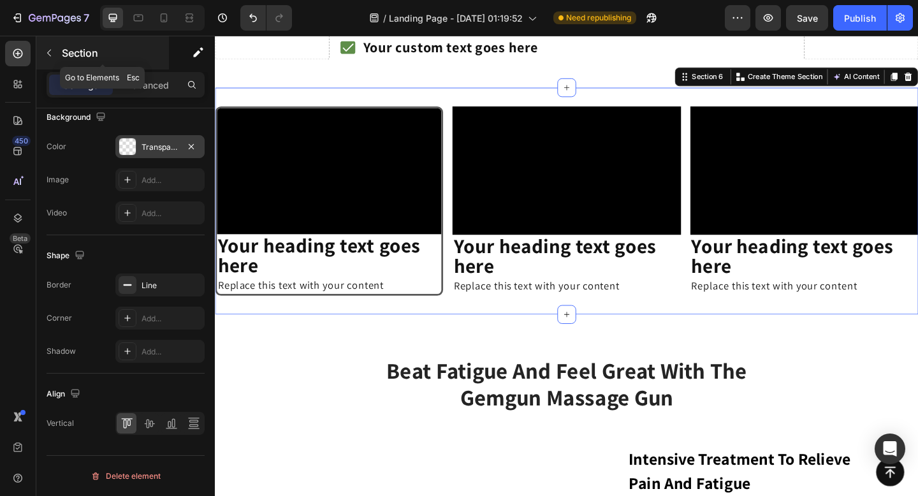
click at [38, 54] on div "Section" at bounding box center [102, 52] width 133 height 33
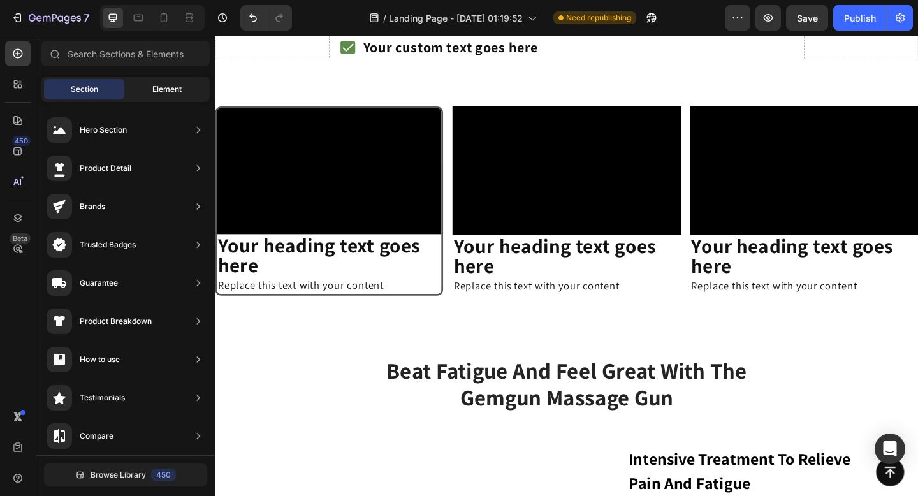
click at [156, 86] on span "Element" at bounding box center [166, 89] width 29 height 11
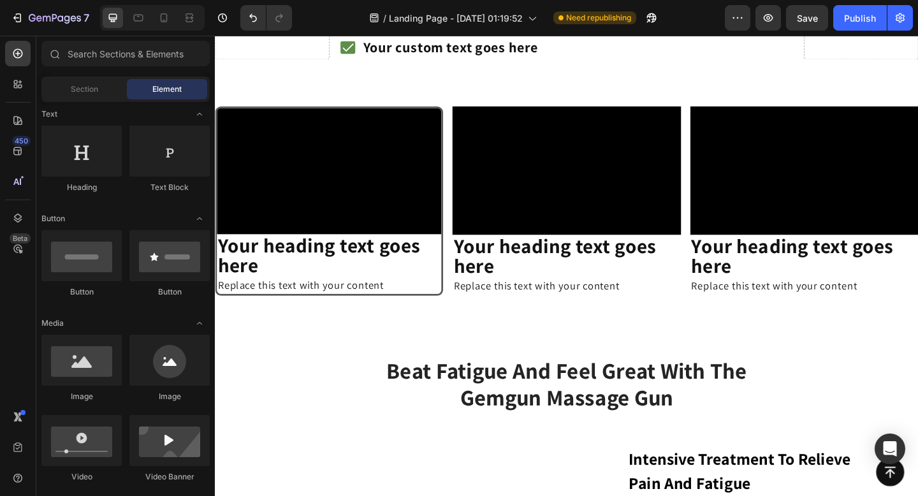
scroll to position [0, 0]
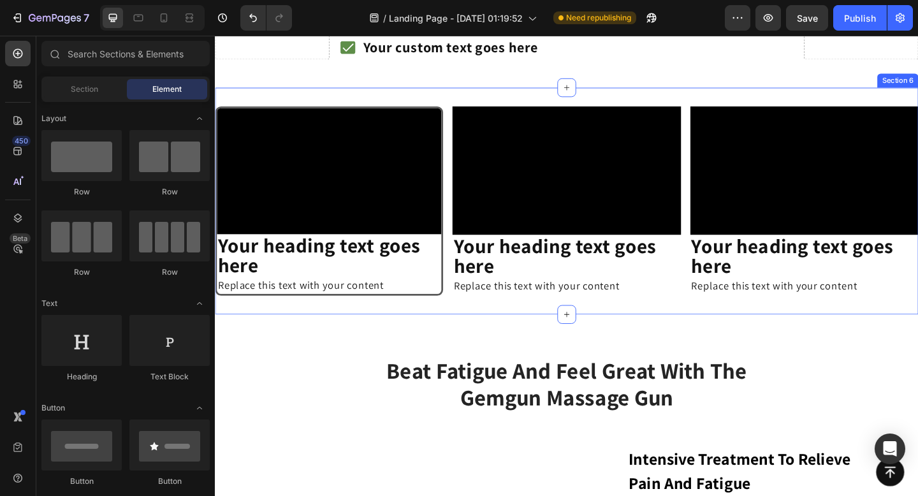
click at [539, 103] on div "Video Your heading text goes here Heading Replace this text with your content T…" at bounding box center [597, 215] width 765 height 247
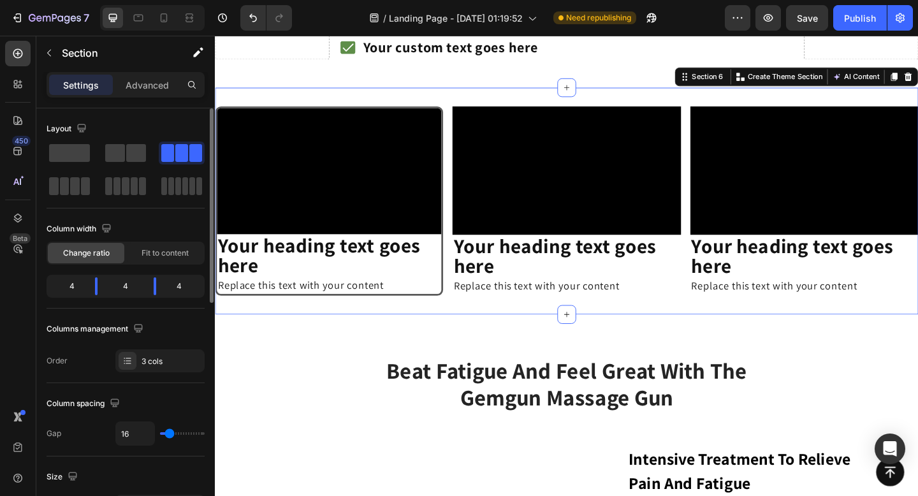
click at [189, 156] on span at bounding box center [195, 153] width 13 height 18
click at [135, 360] on div at bounding box center [128, 361] width 18 height 18
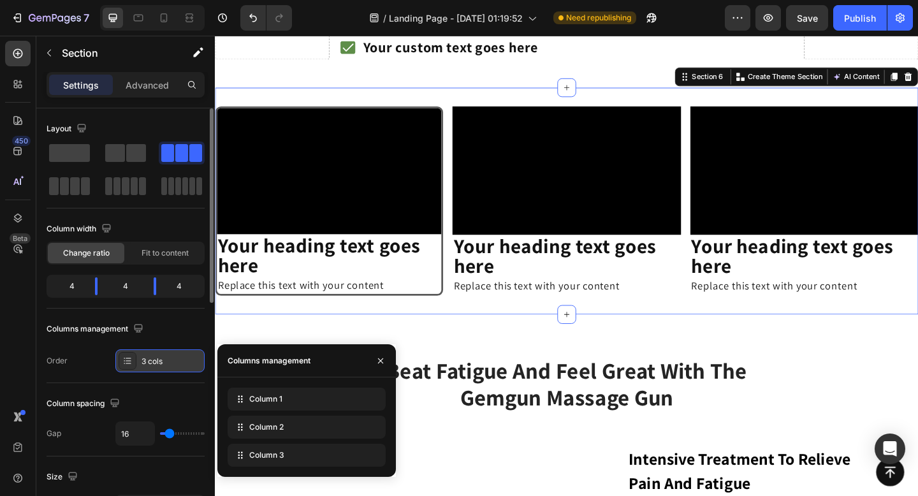
click at [135, 360] on div at bounding box center [128, 361] width 18 height 18
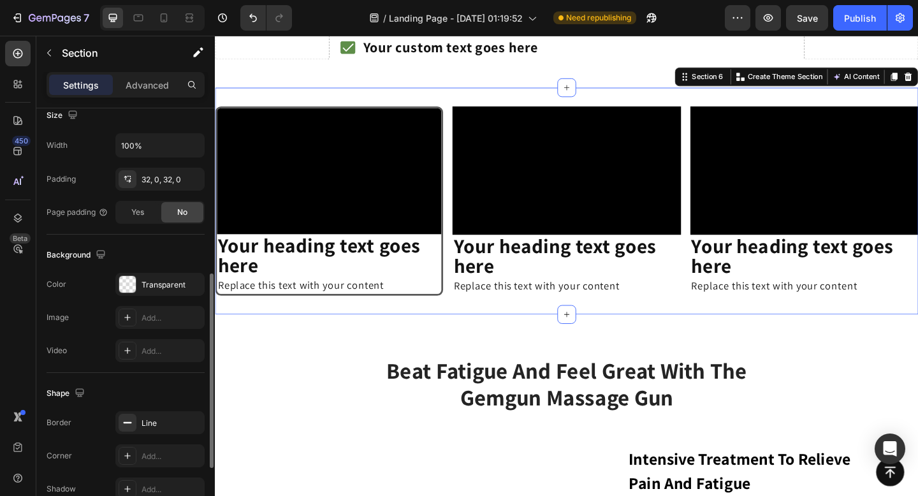
scroll to position [365, 0]
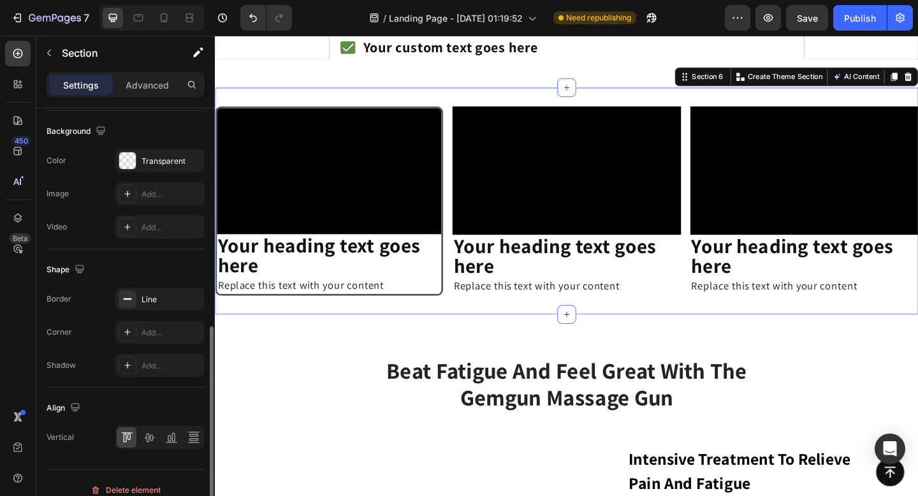
click at [130, 363] on icon at bounding box center [127, 365] width 10 height 10
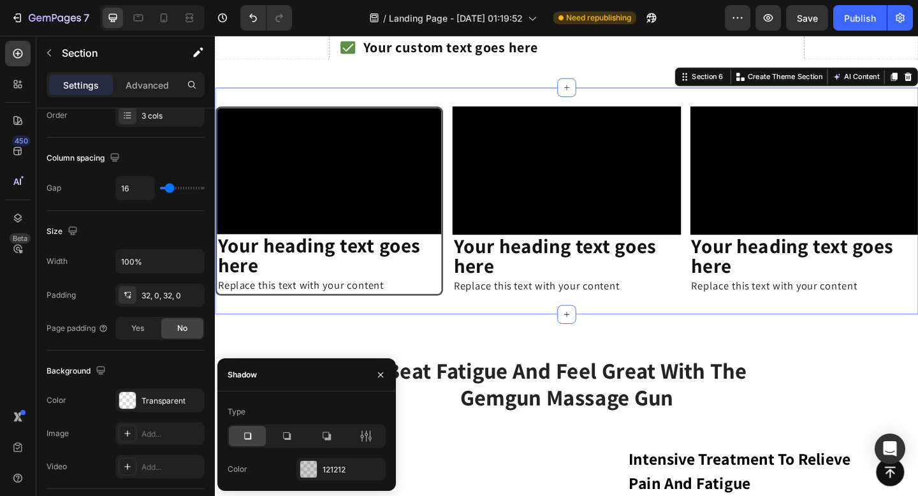
scroll to position [0, 0]
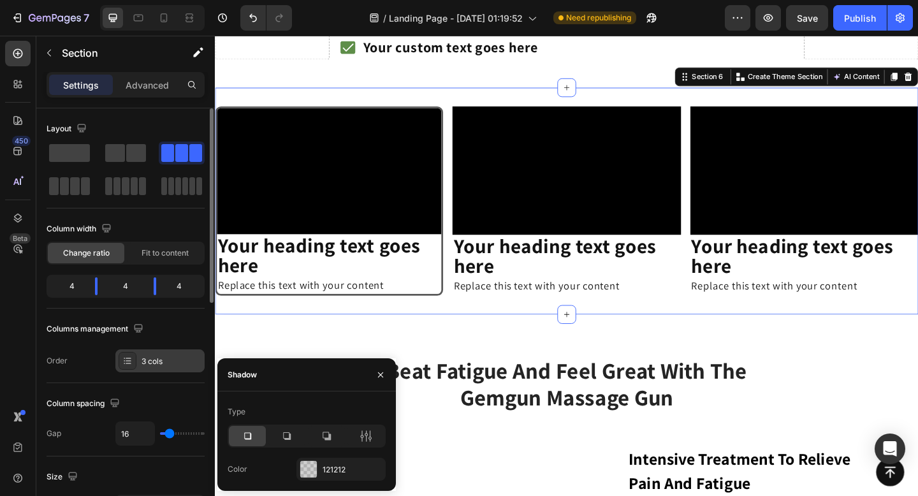
click at [128, 362] on icon at bounding box center [127, 361] width 10 height 10
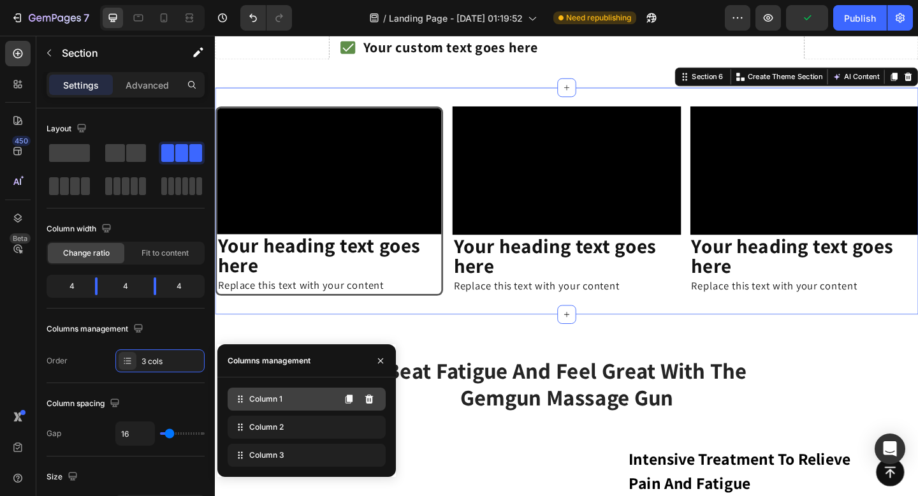
click at [253, 399] on span "Column 1" at bounding box center [265, 398] width 33 height 11
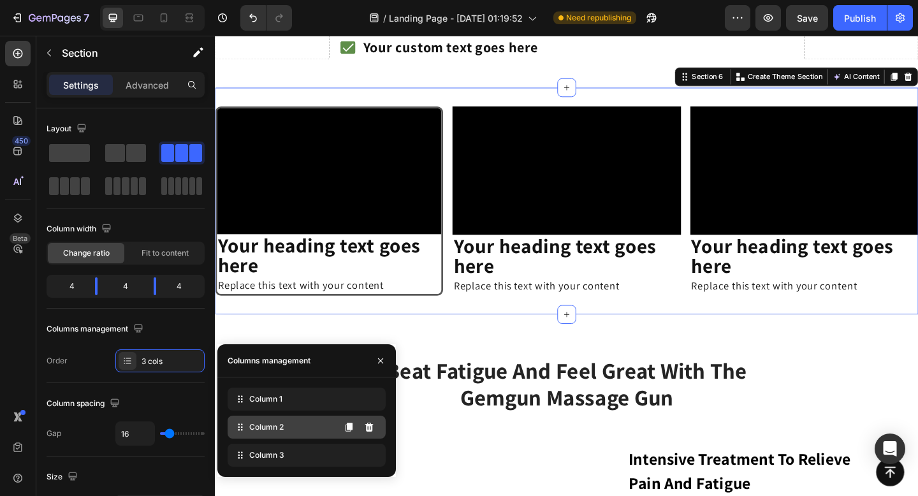
click at [267, 427] on span "Column 2" at bounding box center [266, 426] width 34 height 11
click at [154, 85] on p "Advanced" at bounding box center [147, 84] width 43 height 13
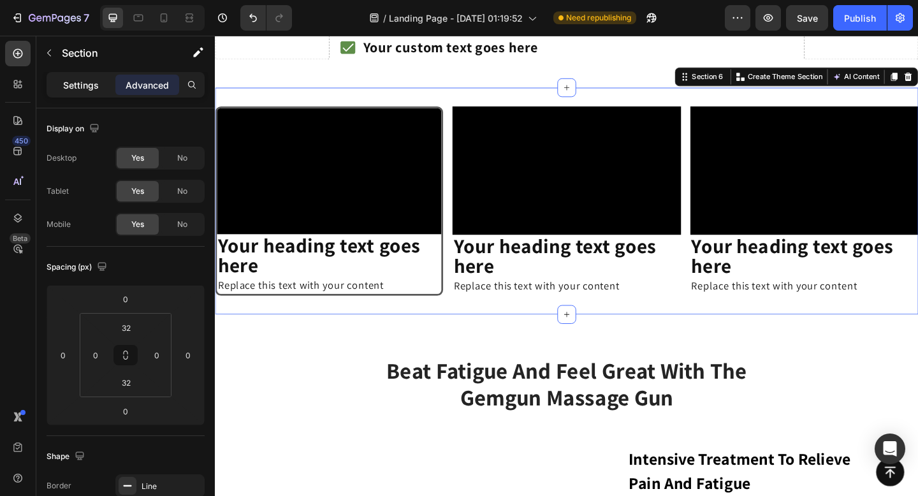
click at [76, 85] on p "Settings" at bounding box center [81, 84] width 36 height 13
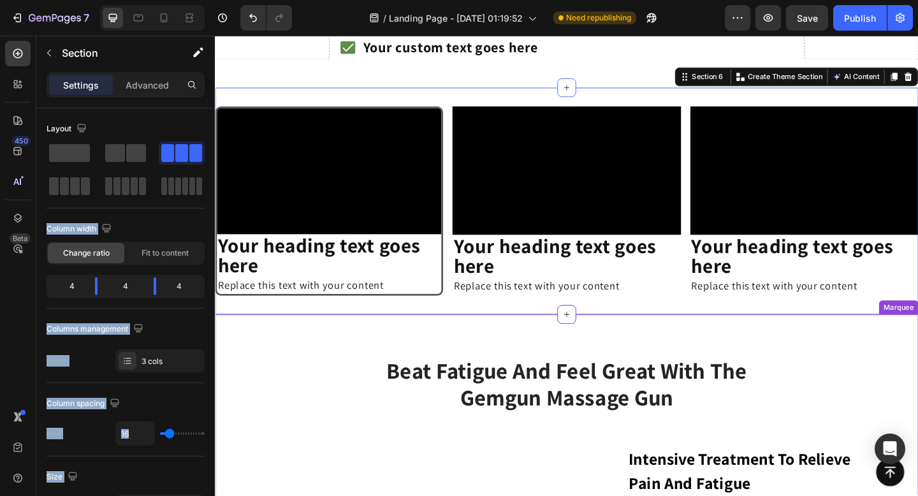
drag, startPoint x: 288, startPoint y: 188, endPoint x: 256, endPoint y: 339, distance: 153.8
click at [163, 337] on div "Columns management" at bounding box center [126, 329] width 158 height 20
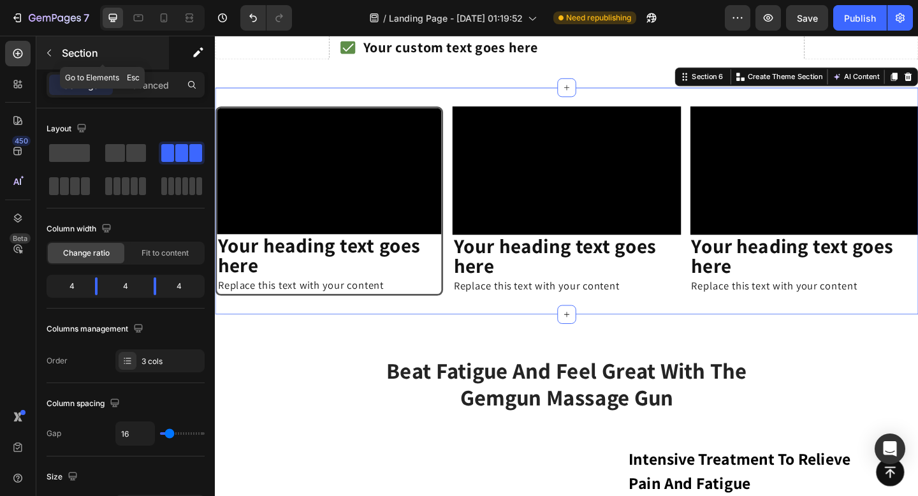
click at [47, 53] on icon "button" at bounding box center [49, 53] width 4 height 7
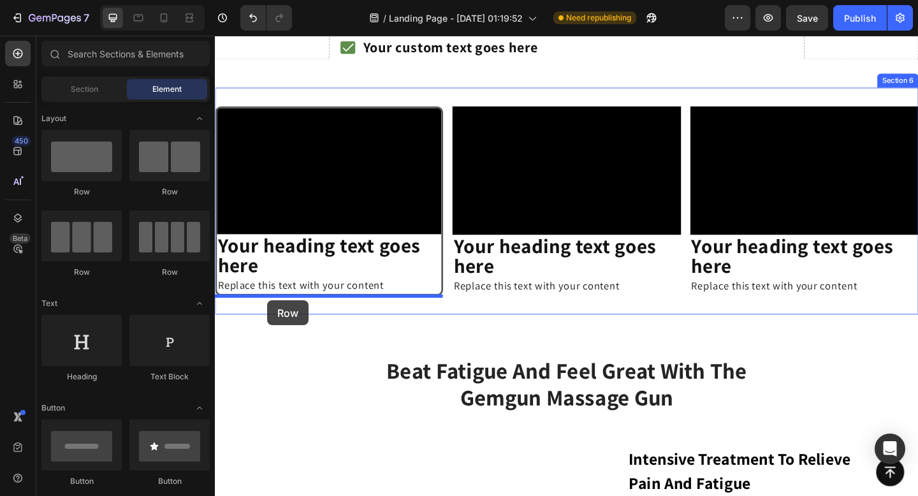
drag, startPoint x: 313, startPoint y: 200, endPoint x: 272, endPoint y: 323, distance: 129.2
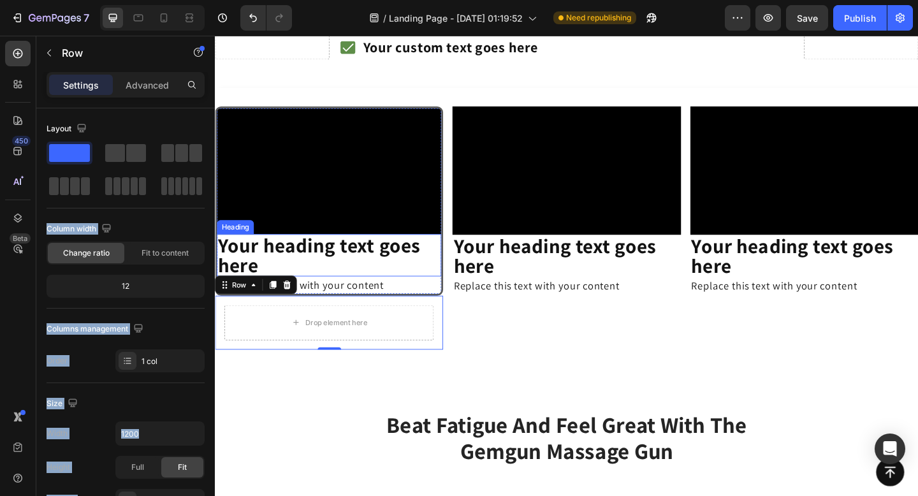
drag, startPoint x: 291, startPoint y: 189, endPoint x: 482, endPoint y: 389, distance: 276.9
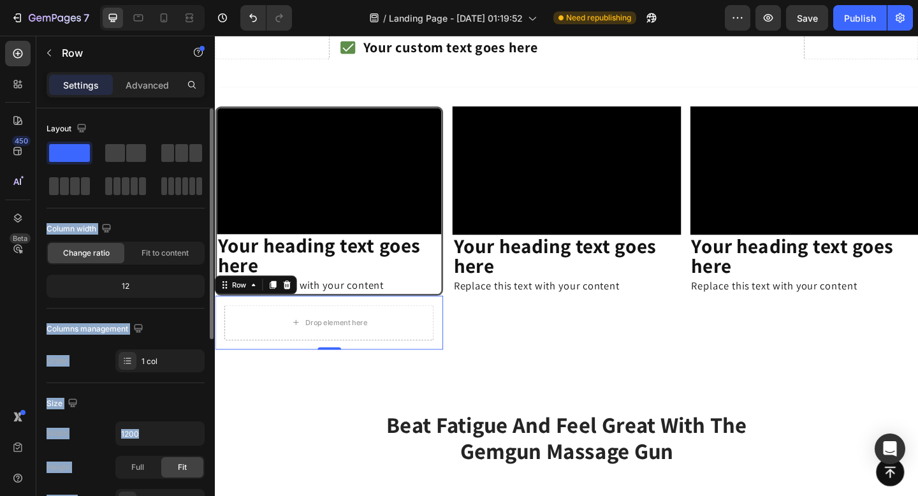
click at [79, 216] on div "Layout Column width Change ratio Fit to content 12 Columns management Order 1 c…" at bounding box center [126, 246] width 158 height 254
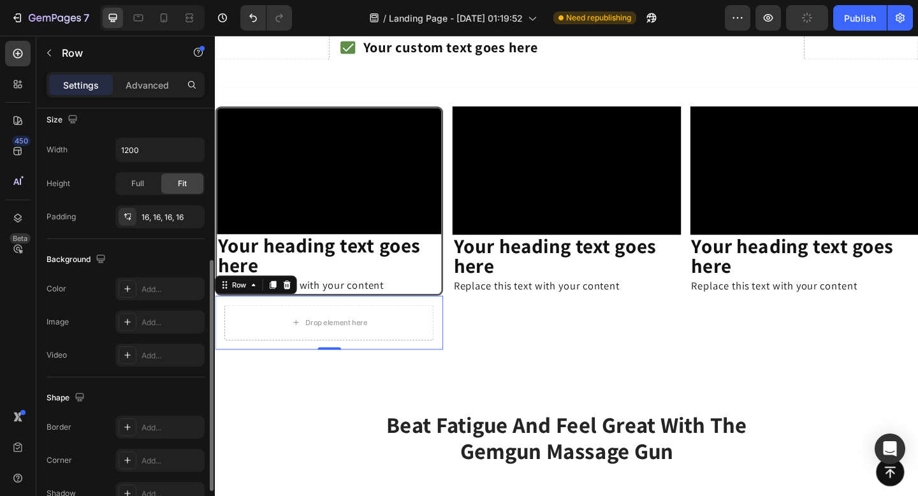
scroll to position [285, 0]
click at [133, 280] on div at bounding box center [128, 288] width 18 height 18
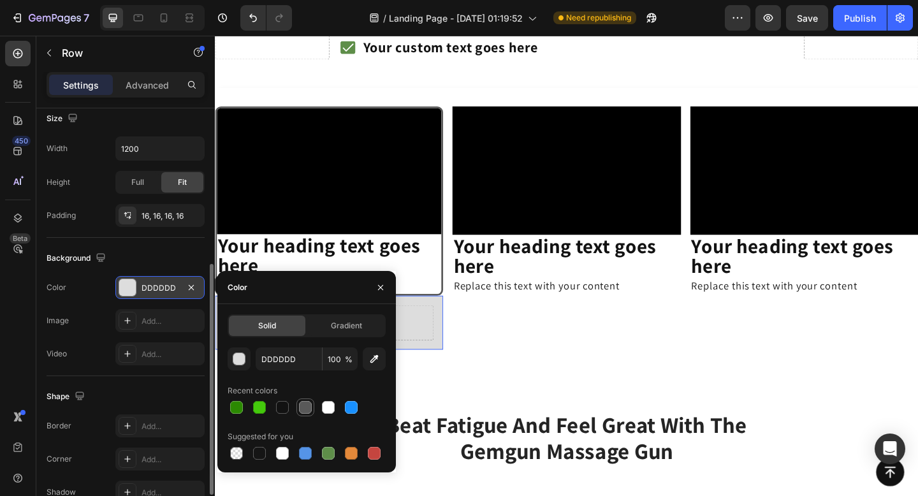
click at [307, 409] on div at bounding box center [305, 407] width 13 height 13
type input "595959"
click at [157, 249] on div "Background" at bounding box center [126, 258] width 158 height 20
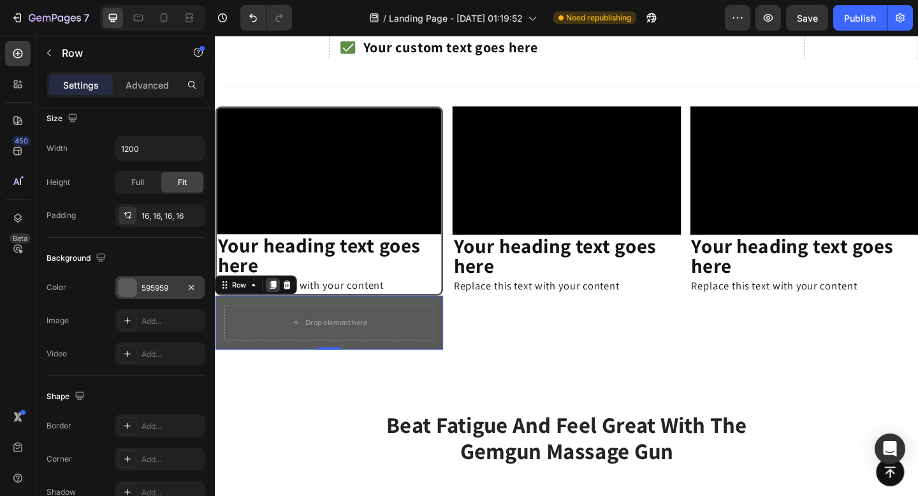
click at [278, 310] on icon at bounding box center [278, 306] width 7 height 9
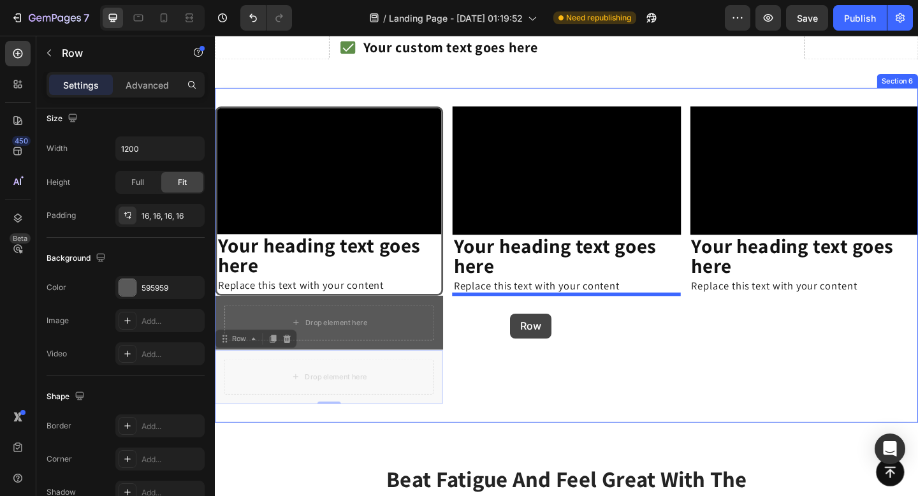
drag, startPoint x: 227, startPoint y: 367, endPoint x: 536, endPoint y: 338, distance: 310.6
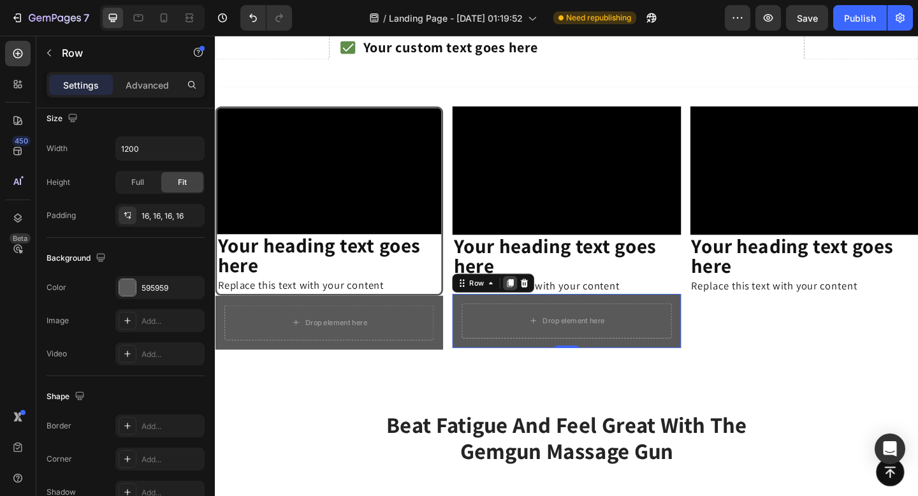
click at [533, 310] on div at bounding box center [536, 304] width 15 height 15
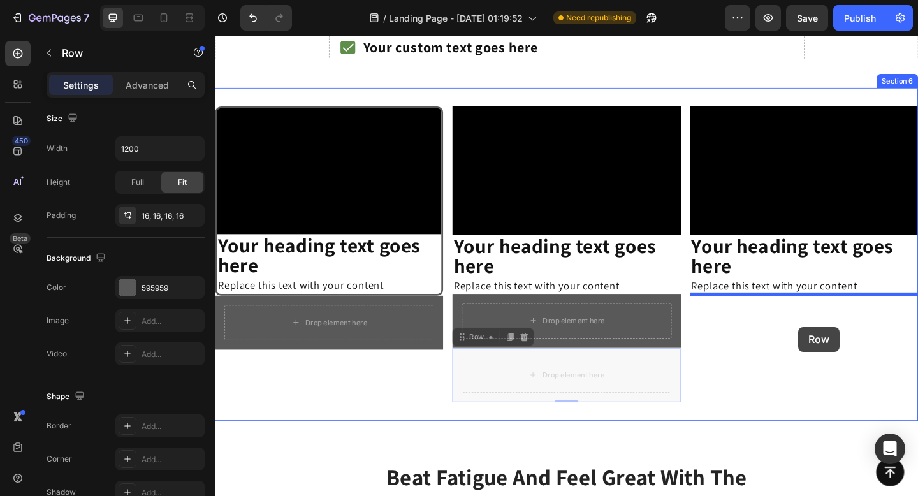
drag, startPoint x: 493, startPoint y: 363, endPoint x: 847, endPoint y: 350, distance: 354.7
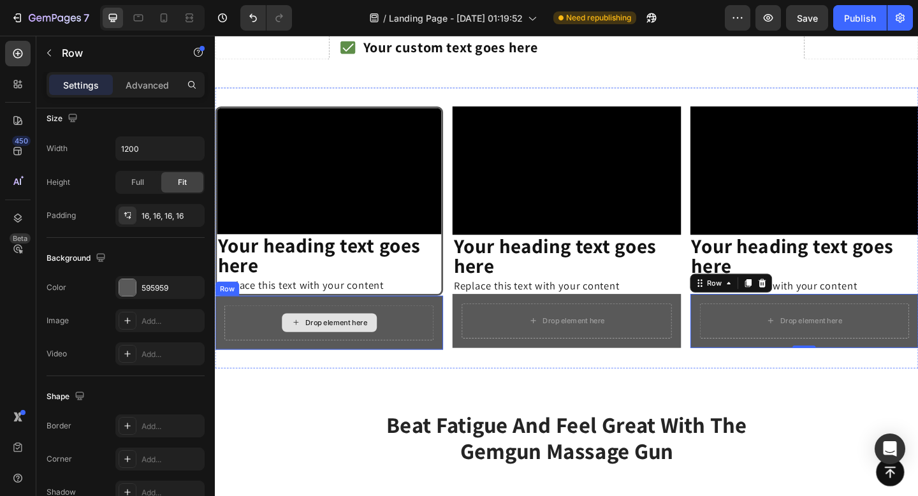
click at [442, 332] on div "Drop element here" at bounding box center [339, 348] width 228 height 38
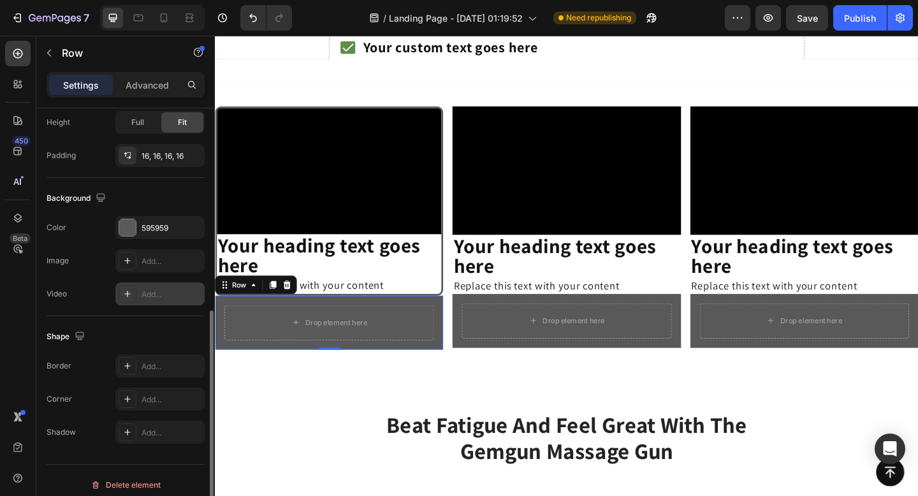
scroll to position [354, 0]
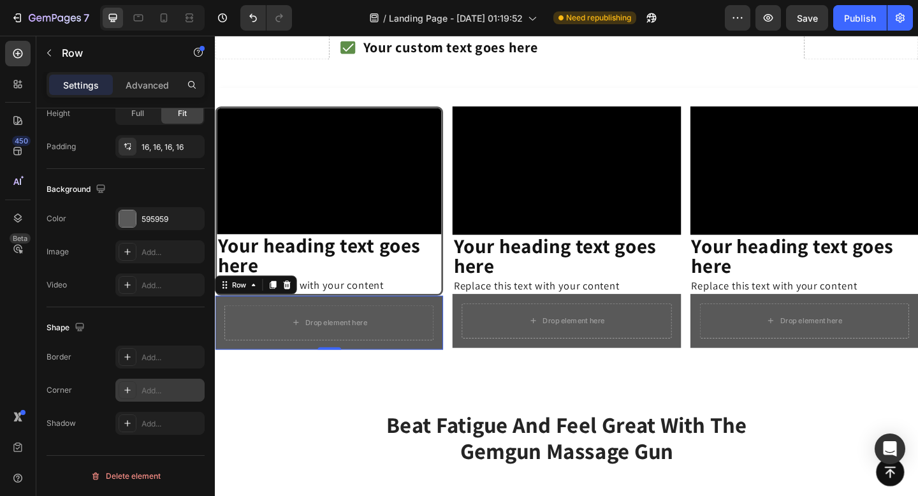
click at [120, 399] on div "Add..." at bounding box center [159, 390] width 89 height 23
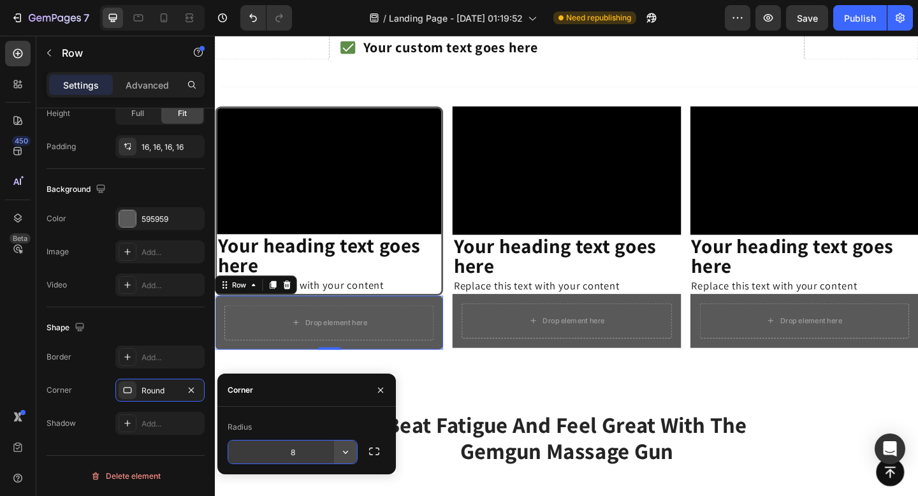
click at [342, 451] on icon "button" at bounding box center [345, 452] width 13 height 13
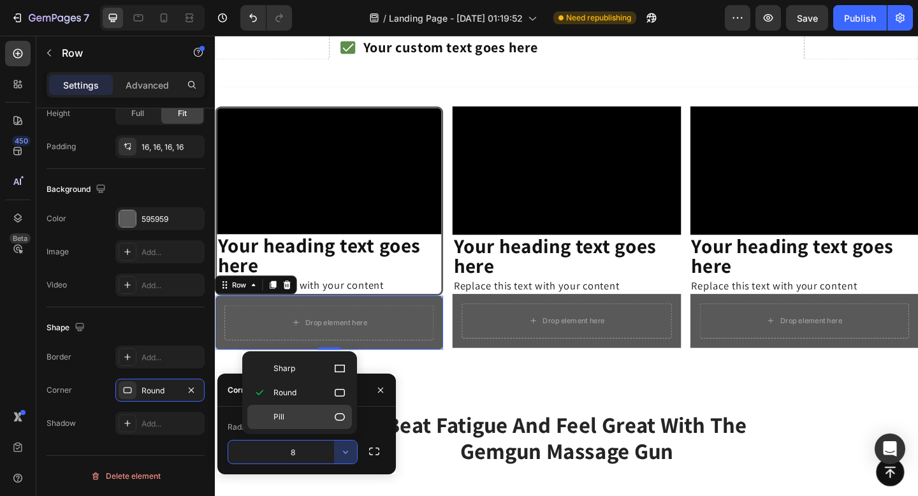
click at [338, 418] on icon at bounding box center [339, 417] width 13 height 13
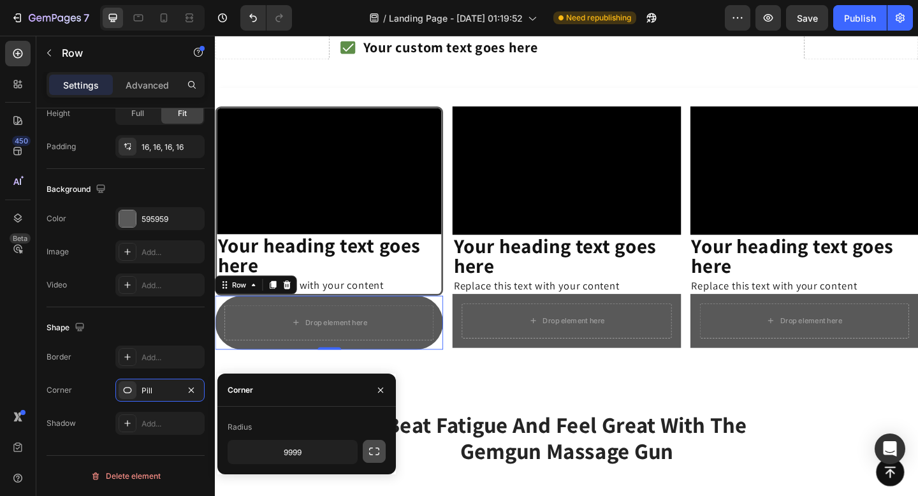
click at [371, 453] on icon "button" at bounding box center [374, 451] width 13 height 13
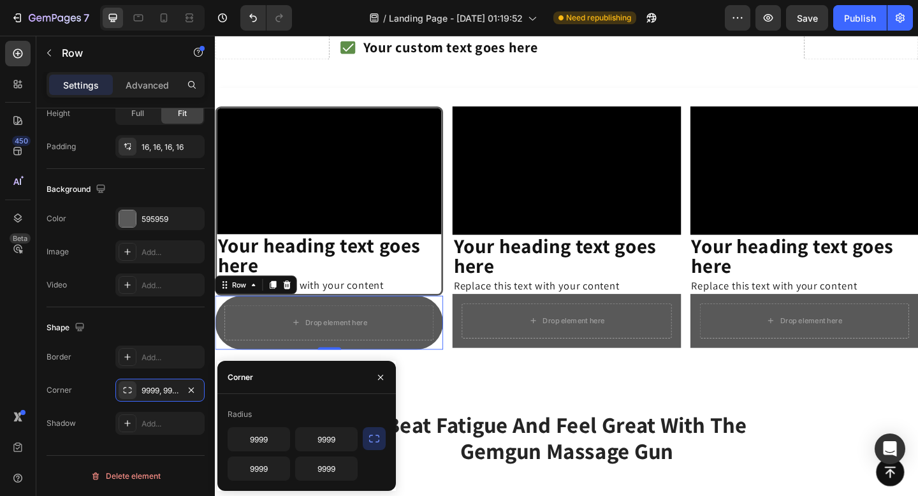
click at [369, 442] on icon "button" at bounding box center [374, 438] width 13 height 13
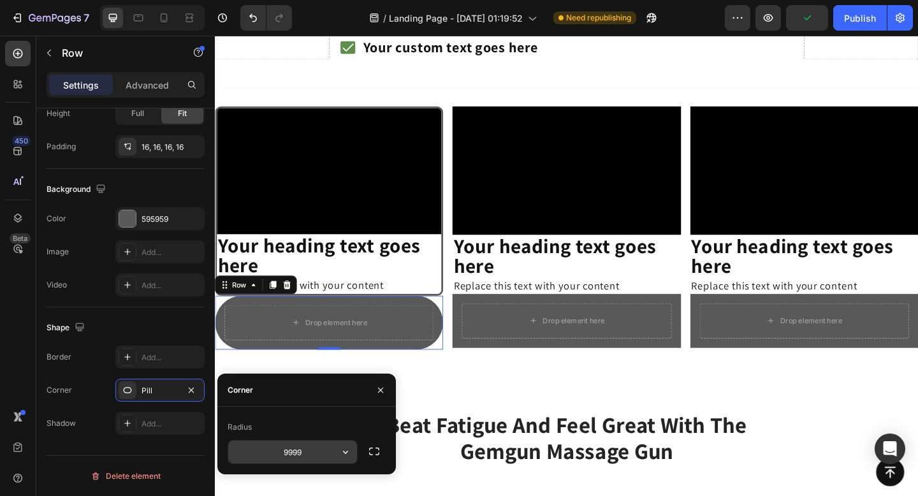
click at [331, 453] on input "9999" at bounding box center [292, 452] width 129 height 23
click at [346, 453] on icon "button" at bounding box center [345, 452] width 13 height 13
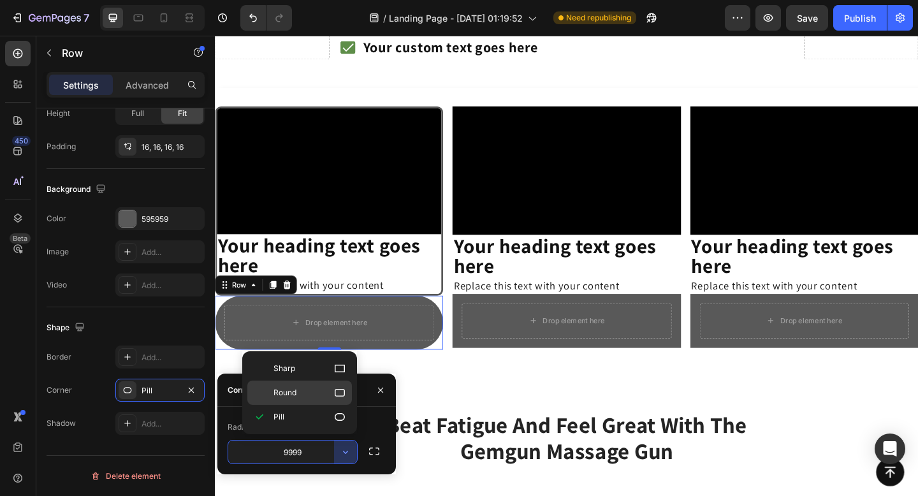
click at [337, 400] on div "Round" at bounding box center [299, 393] width 105 height 24
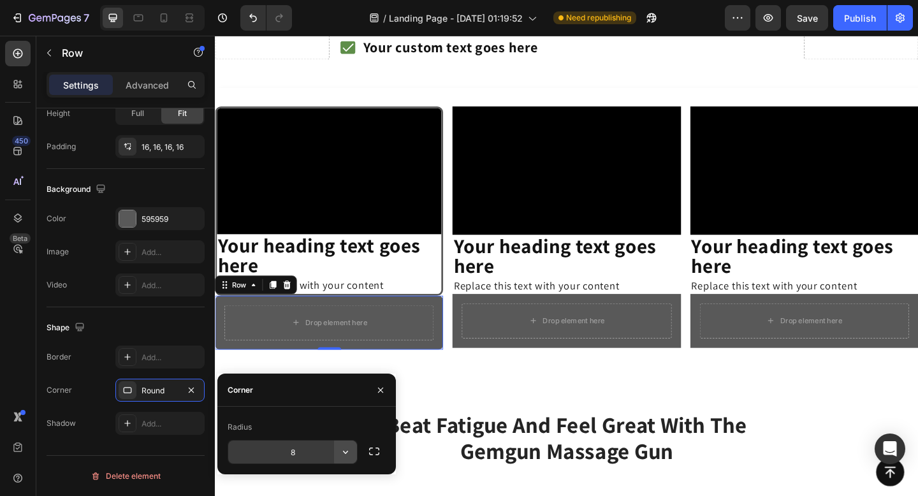
click at [343, 449] on icon "button" at bounding box center [345, 452] width 13 height 13
click at [319, 447] on input "8" at bounding box center [292, 452] width 129 height 23
click at [305, 384] on div "Corner" at bounding box center [306, 390] width 179 height 33
click at [311, 447] on input "15" at bounding box center [292, 452] width 129 height 23
type input "20"
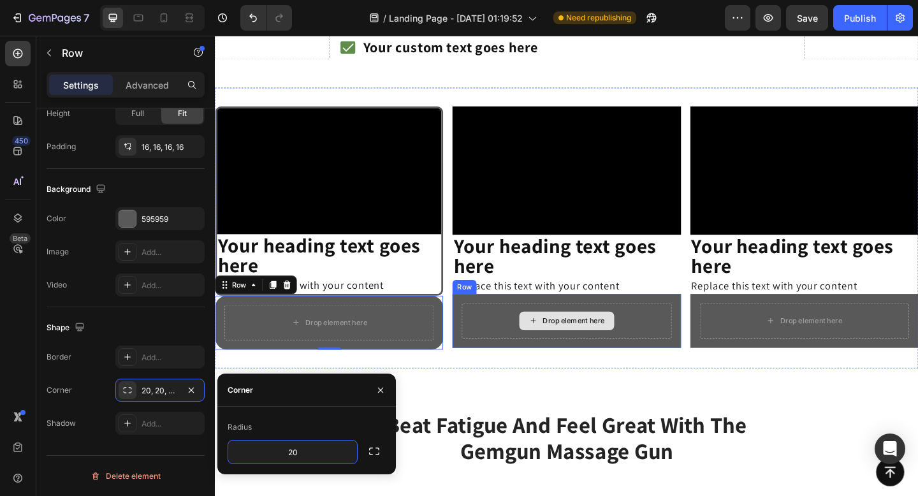
click at [566, 328] on div "Drop element here" at bounding box center [597, 346] width 228 height 38
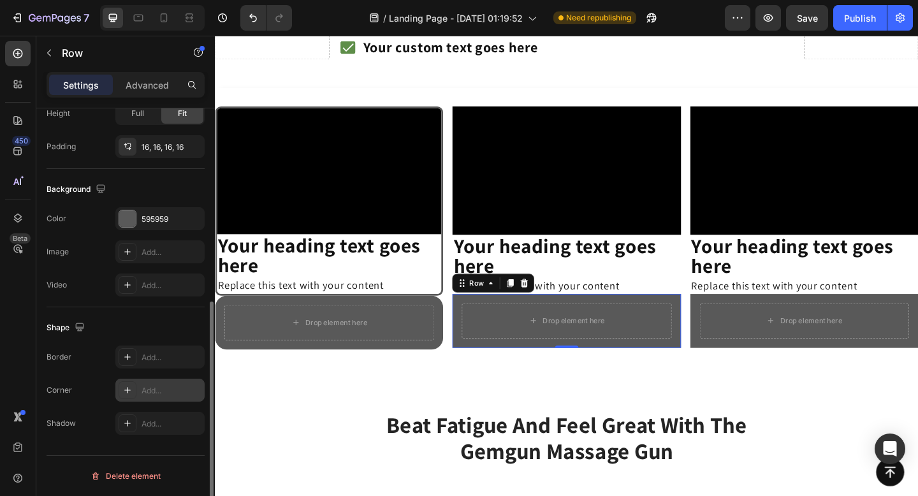
click at [137, 392] on div "Add..." at bounding box center [159, 390] width 89 height 23
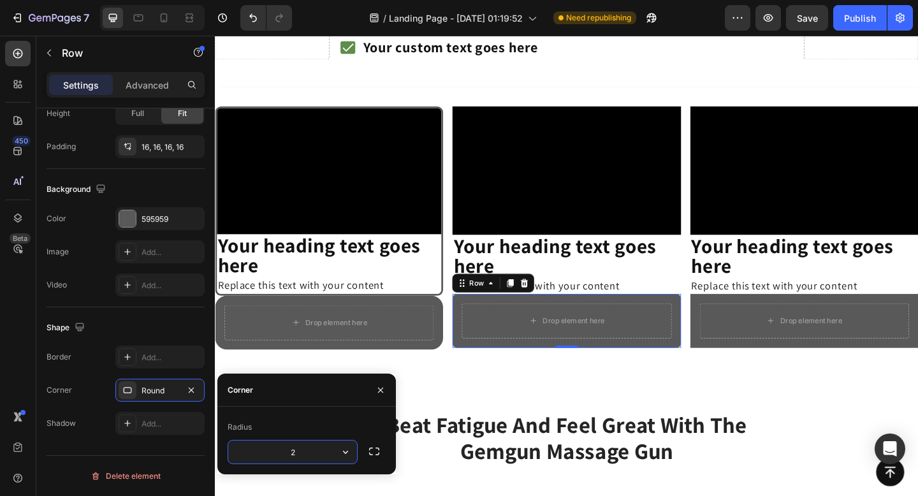
type input "20"
click at [811, 360] on div "Drop element here" at bounding box center [856, 346] width 228 height 38
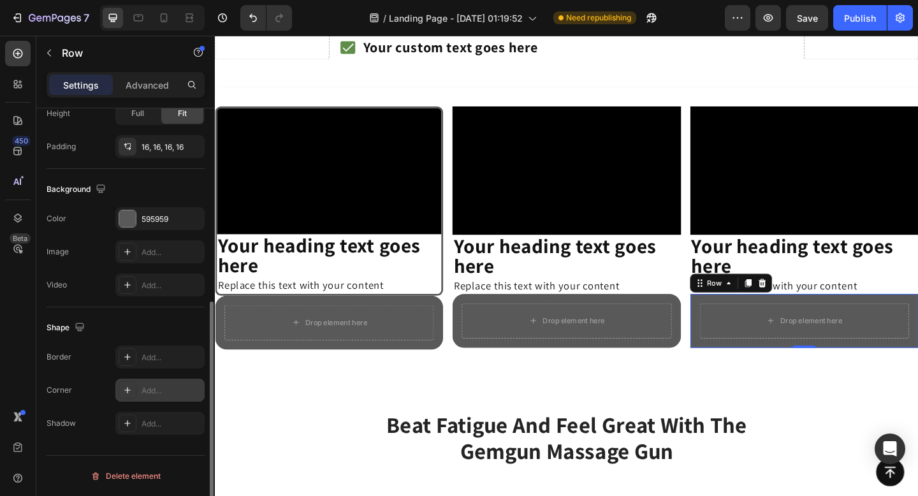
click at [189, 389] on div "Add..." at bounding box center [172, 390] width 60 height 11
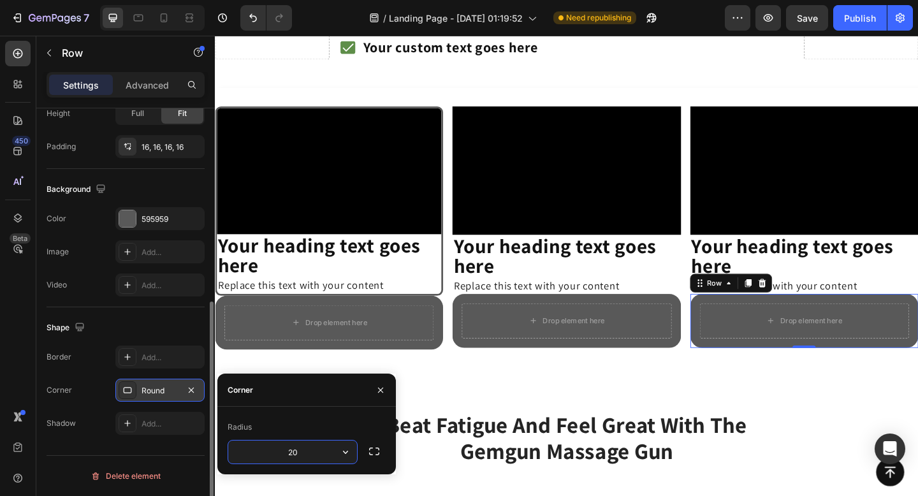
type input "20"
click at [91, 320] on div "Shape" at bounding box center [126, 328] width 158 height 20
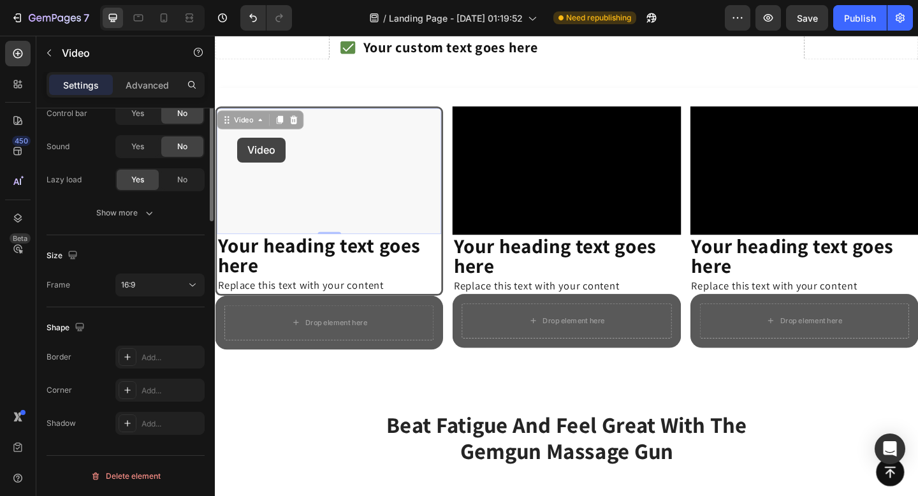
scroll to position [0, 0]
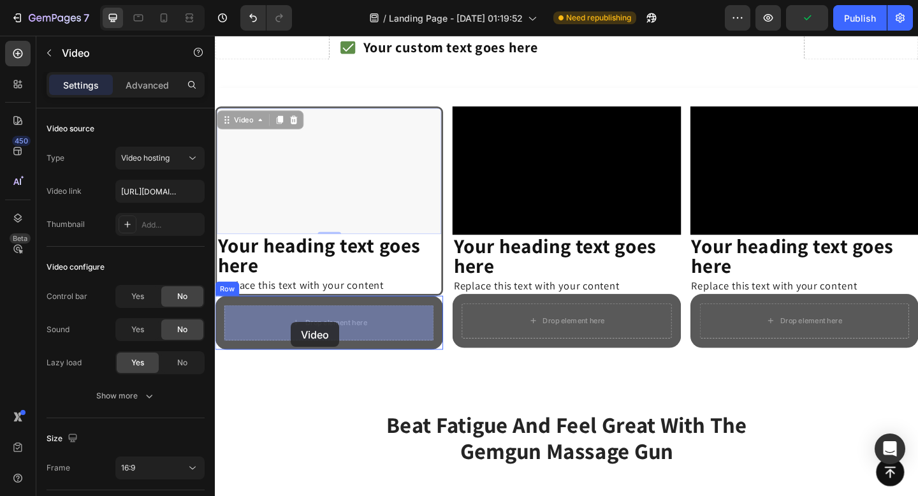
drag, startPoint x: 233, startPoint y: 124, endPoint x: 298, endPoint y: 347, distance: 232.4
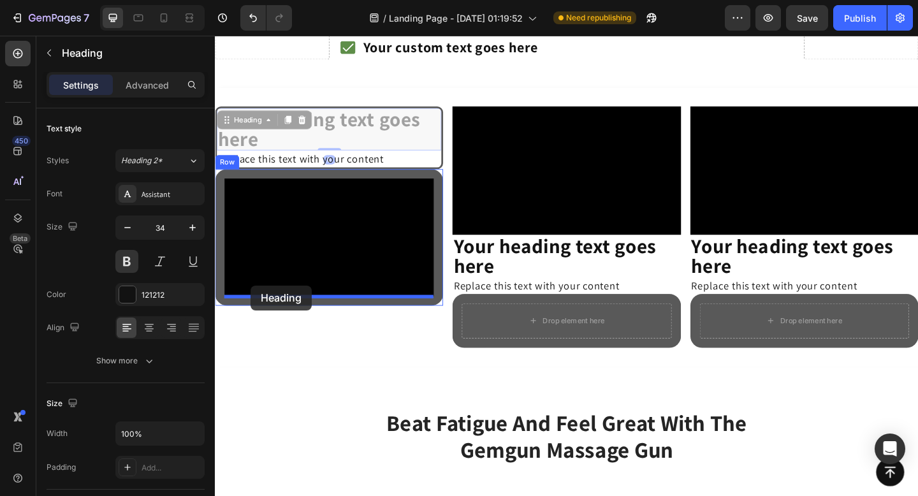
drag, startPoint x: 241, startPoint y: 122, endPoint x: 254, endPoint y: 307, distance: 185.3
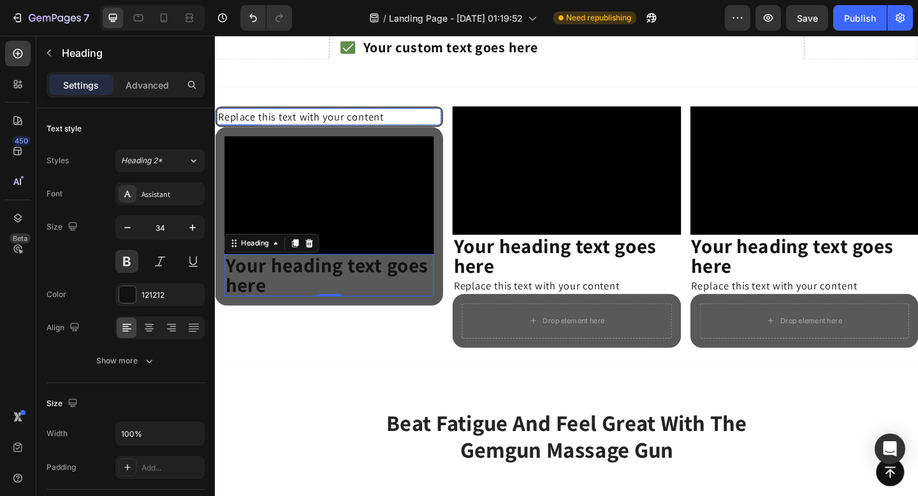
click at [231, 122] on div "Replace this text with your content" at bounding box center [339, 124] width 244 height 18
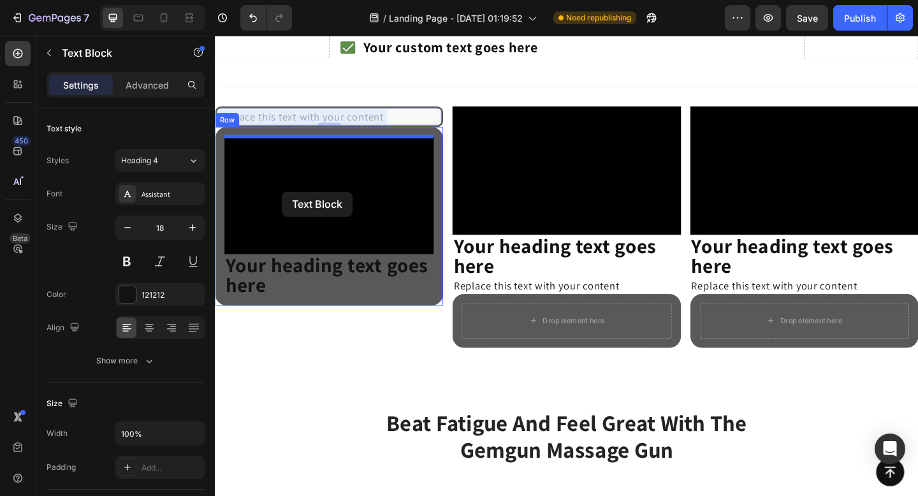
drag, startPoint x: 231, startPoint y: 122, endPoint x: 286, endPoint y: 203, distance: 98.7
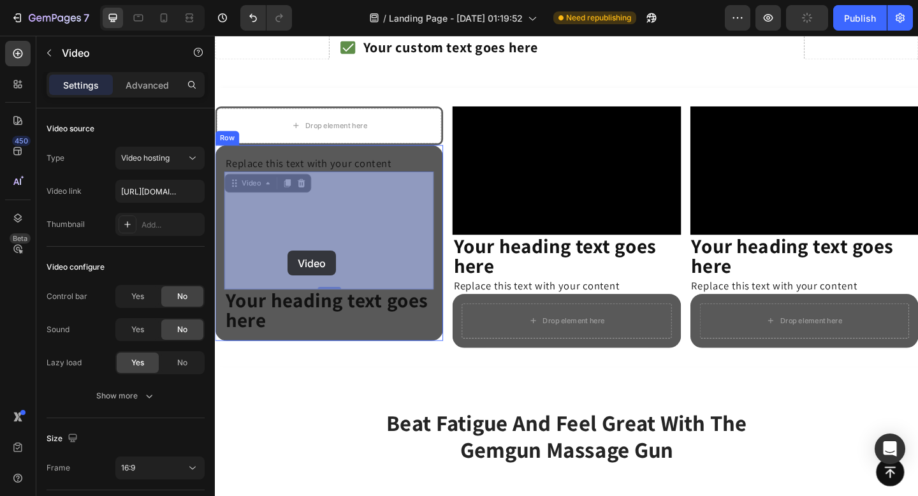
drag, startPoint x: 286, startPoint y: 203, endPoint x: 294, endPoint y: 270, distance: 66.7
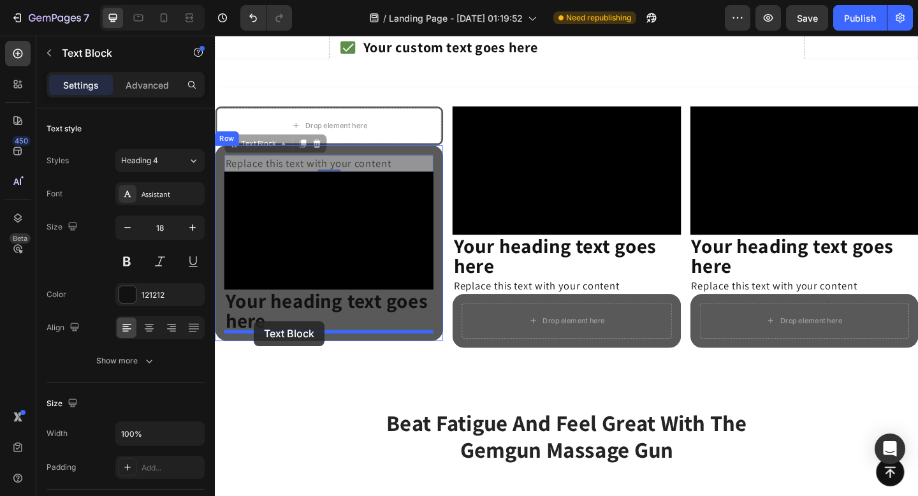
drag, startPoint x: 246, startPoint y: 156, endPoint x: 257, endPoint y: 346, distance: 190.3
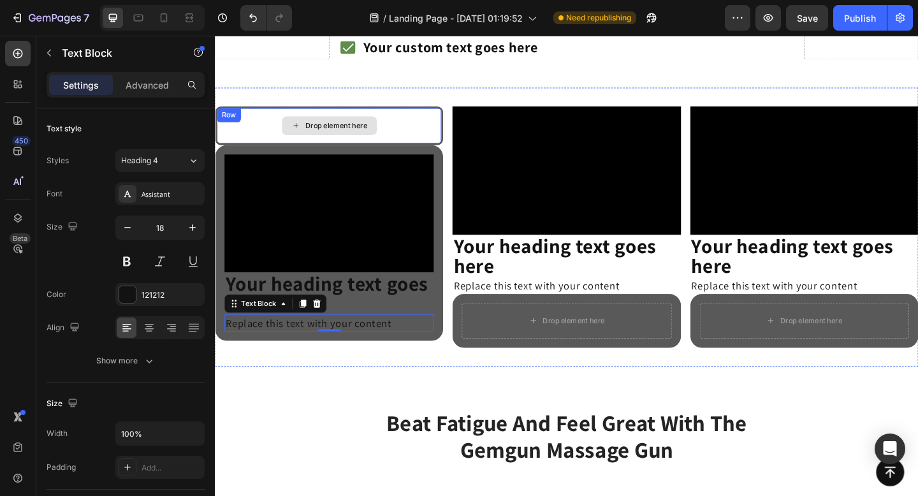
click at [457, 116] on div "Drop element here" at bounding box center [339, 134] width 244 height 38
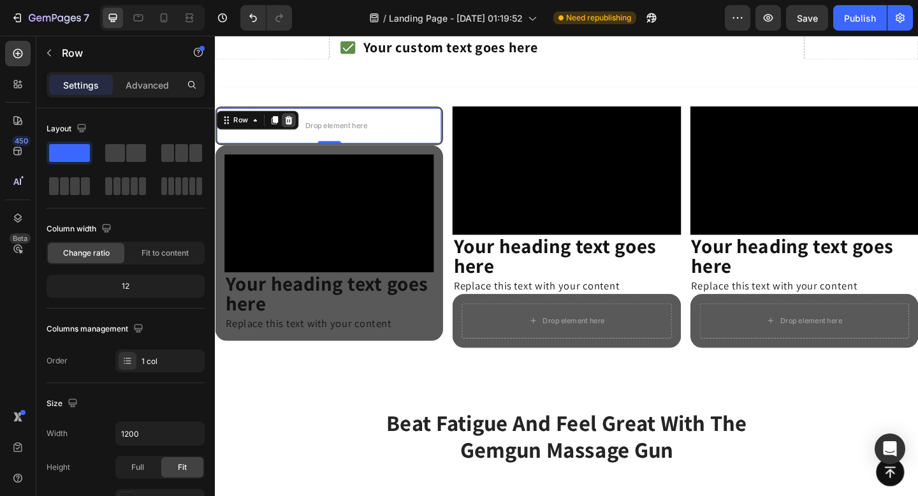
click at [297, 126] on icon at bounding box center [295, 127] width 8 height 9
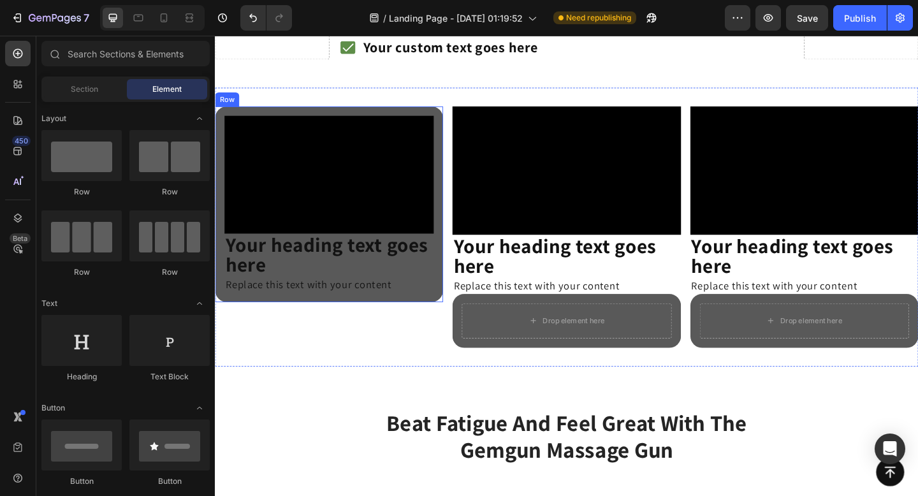
click at [455, 310] on div "Video Your heading text goes here Heading Replace this text with your content T…" at bounding box center [339, 219] width 248 height 213
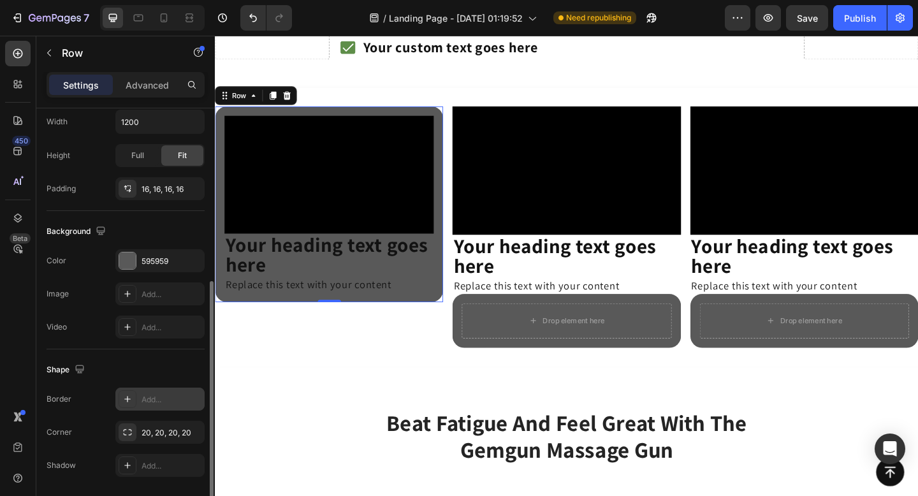
scroll to position [307, 0]
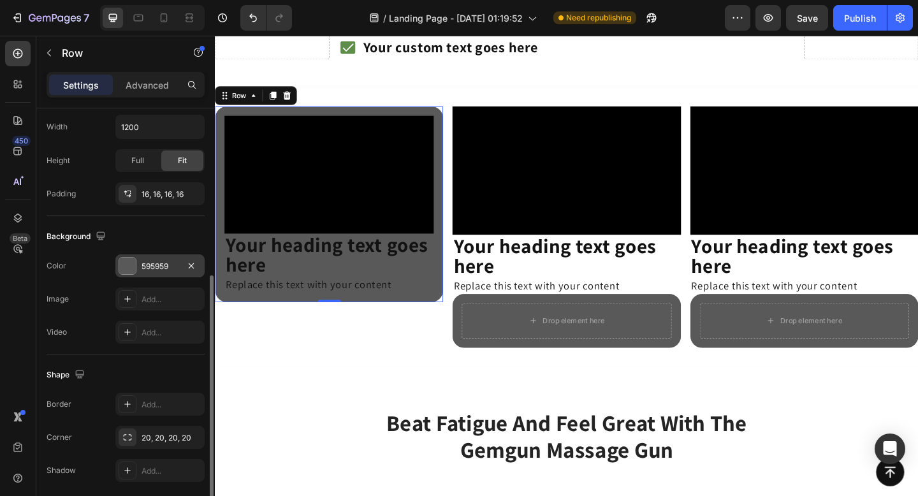
click at [129, 263] on div at bounding box center [127, 266] width 17 height 17
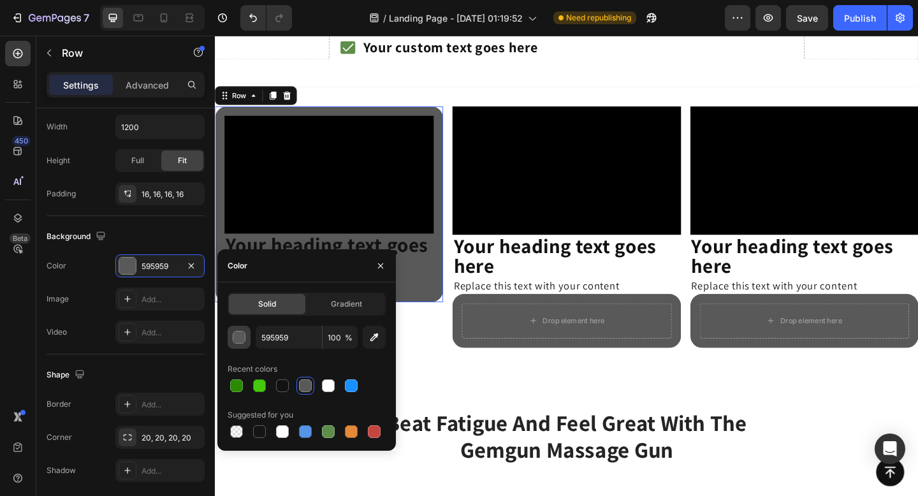
click at [242, 333] on div "button" at bounding box center [239, 338] width 13 height 13
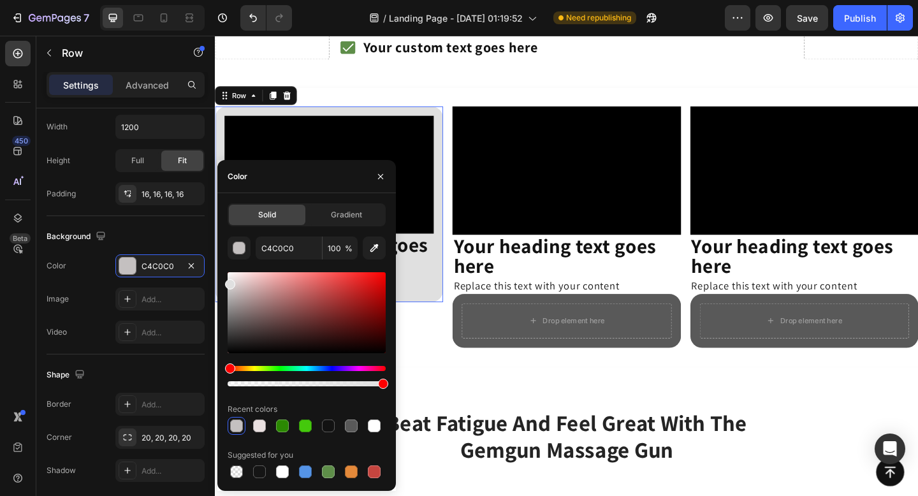
type input "E0E0E0"
drag, startPoint x: 235, startPoint y: 279, endPoint x: 228, endPoint y: 282, distance: 7.7
click at [228, 282] on div at bounding box center [307, 312] width 158 height 81
click at [309, 250] on input "E0E0E0" at bounding box center [289, 248] width 66 height 23
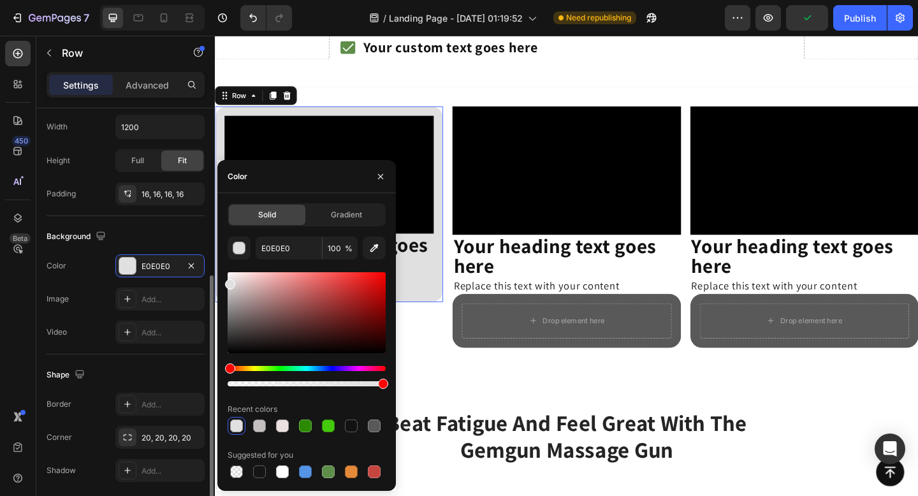
click at [167, 229] on div "Background" at bounding box center [126, 236] width 158 height 20
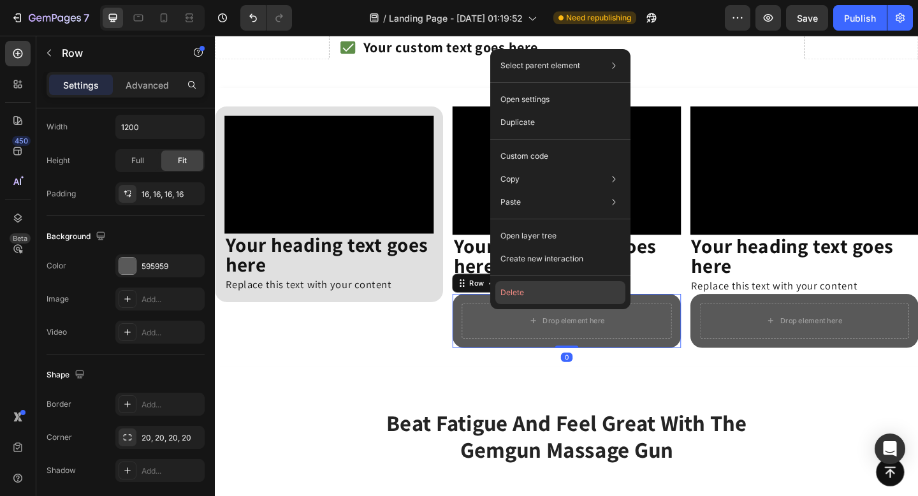
click at [535, 297] on button "Delete" at bounding box center [560, 292] width 130 height 23
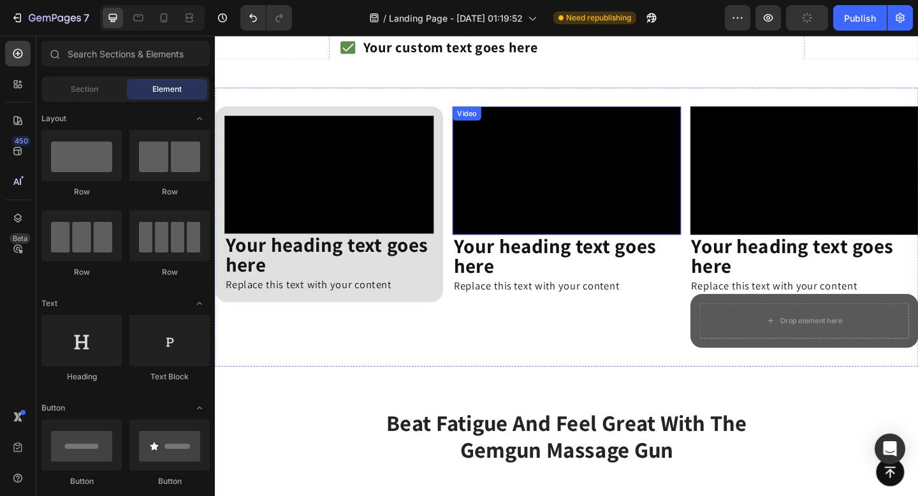
click at [586, 133] on video at bounding box center [597, 183] width 248 height 140
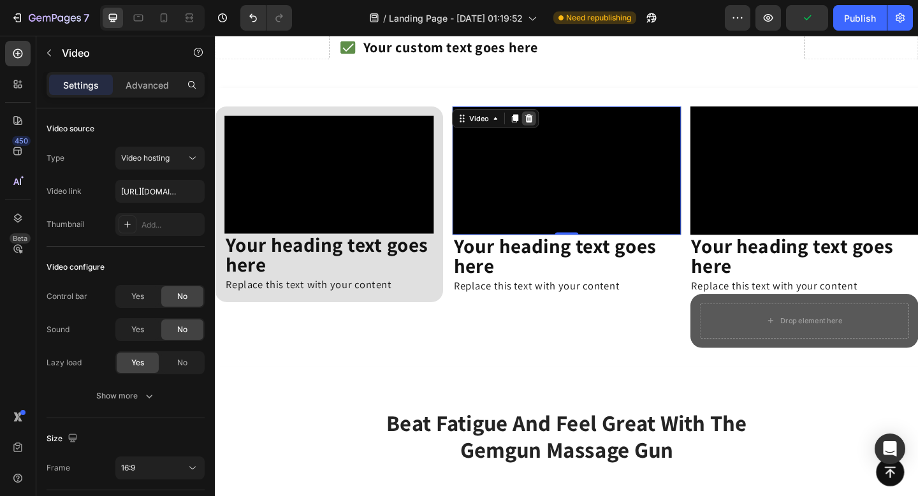
click at [557, 124] on icon at bounding box center [557, 125] width 8 height 9
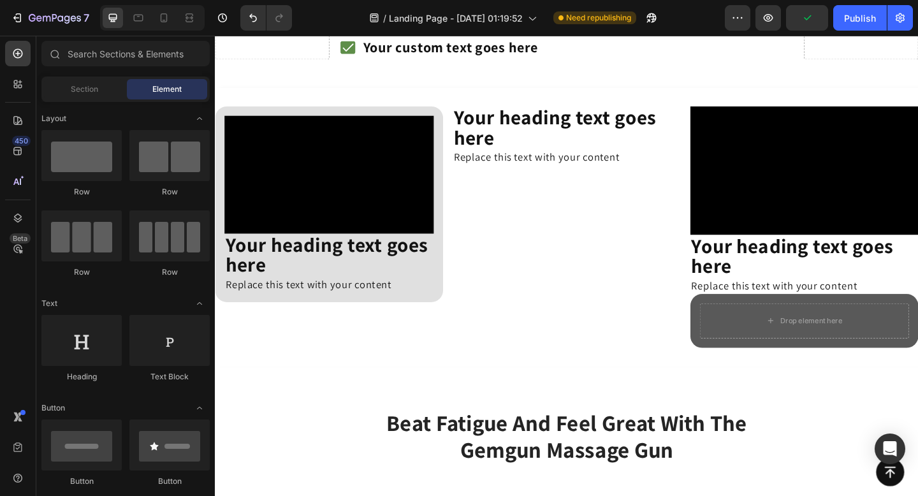
click at [557, 123] on h2 "Your heading text goes here" at bounding box center [597, 136] width 248 height 46
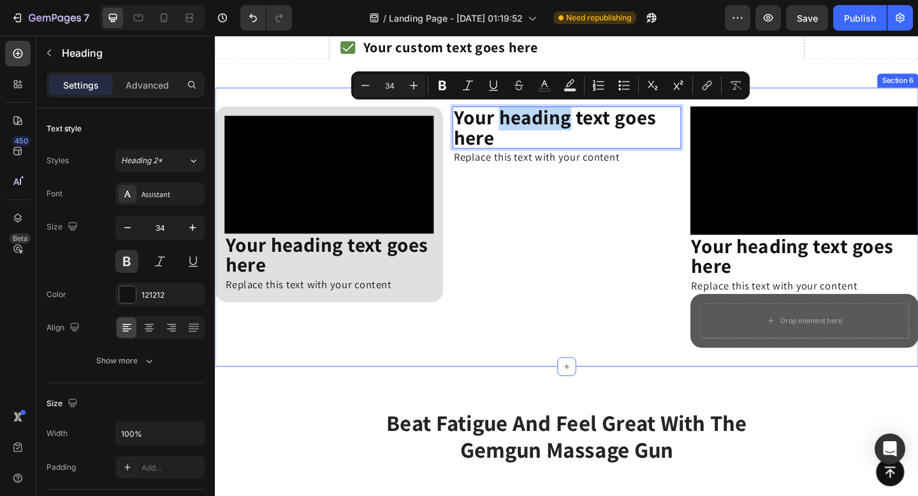
click at [601, 186] on div "Your heading text goes here Heading 0 Replace this text with your content Text …" at bounding box center [597, 244] width 248 height 263
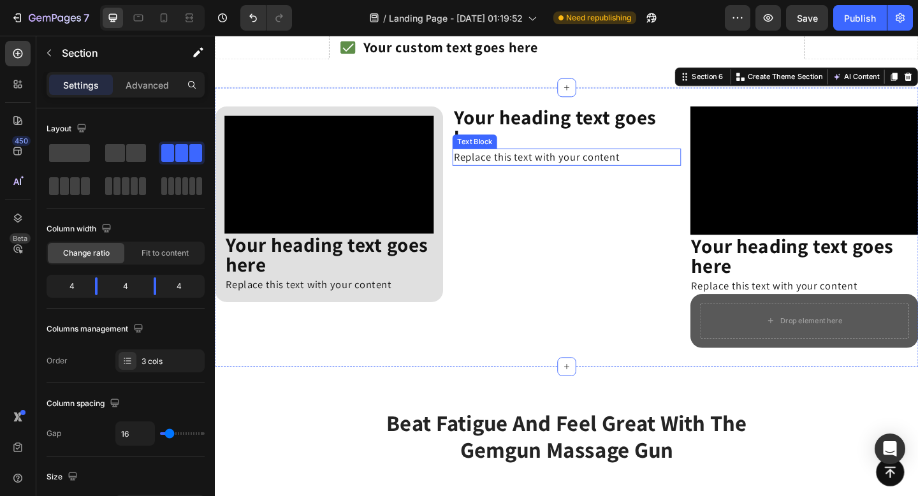
click at [587, 164] on div "Replace this text with your content" at bounding box center [597, 168] width 248 height 18
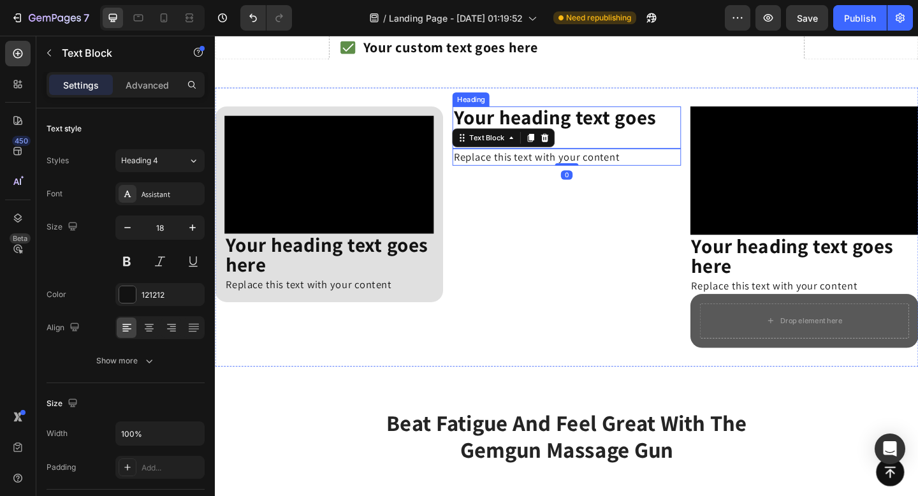
click at [513, 133] on p "Your heading text goes here" at bounding box center [596, 135] width 245 height 43
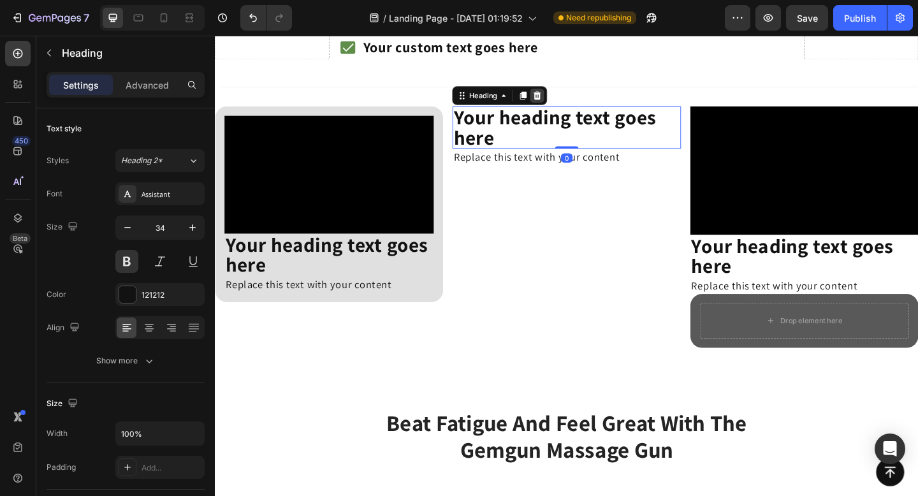
click at [570, 106] on div at bounding box center [565, 100] width 15 height 15
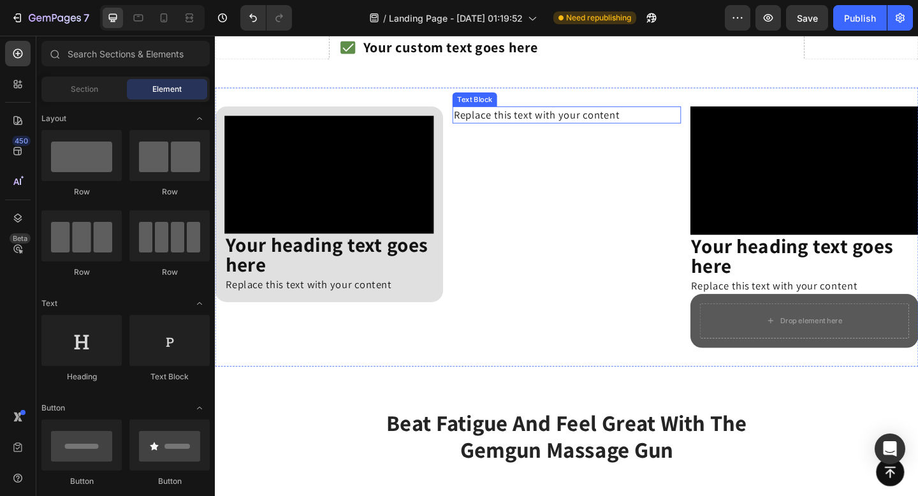
click at [564, 125] on div "Replace this text with your content" at bounding box center [597, 122] width 248 height 18
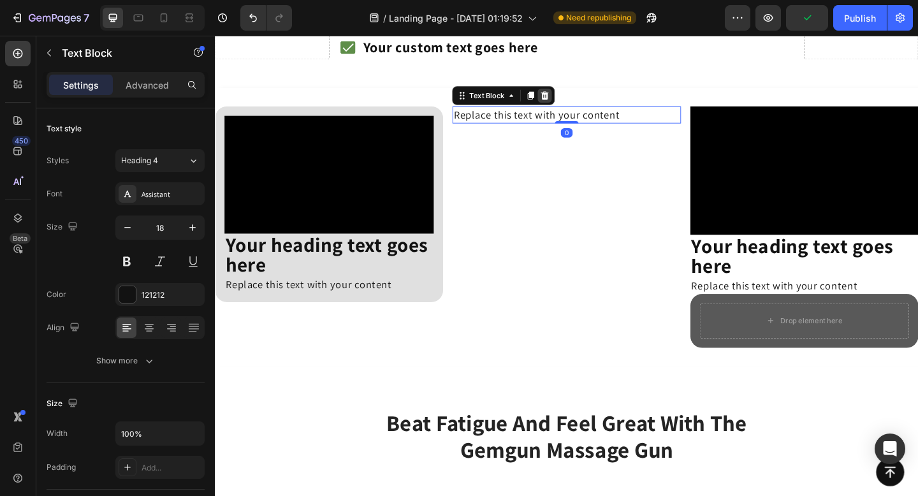
click at [573, 105] on icon at bounding box center [574, 101] width 10 height 10
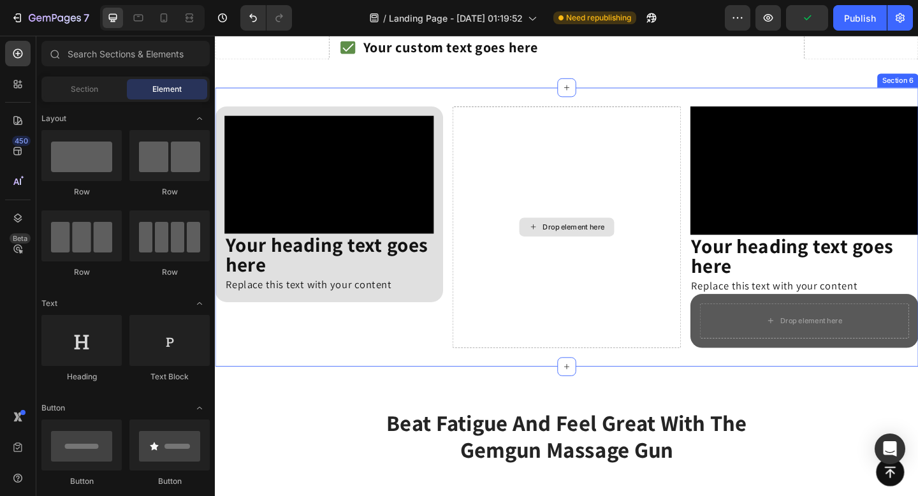
click at [663, 226] on div "Drop element here" at bounding box center [597, 244] width 248 height 263
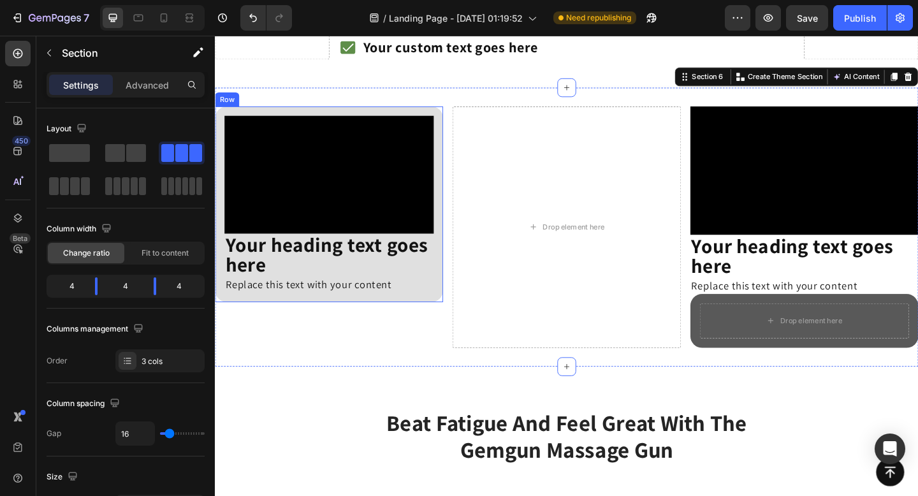
click at [360, 115] on div "Video Your heading text goes here Heading Replace this text with your content T…" at bounding box center [339, 219] width 248 height 213
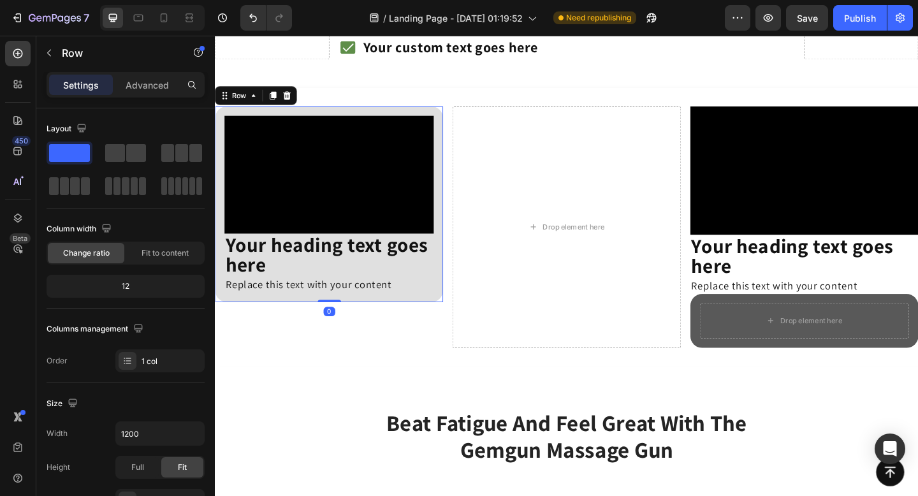
click at [306, 115] on div "Video Your heading text goes here Heading Replace this text with your content T…" at bounding box center [339, 219] width 248 height 213
click at [277, 102] on icon at bounding box center [278, 100] width 7 height 9
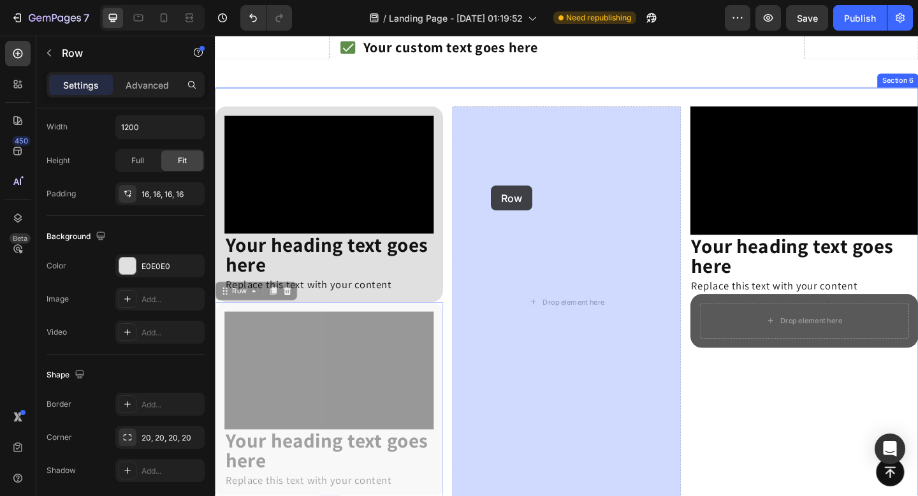
drag, startPoint x: 228, startPoint y: 317, endPoint x: 516, endPoint y: 198, distance: 311.9
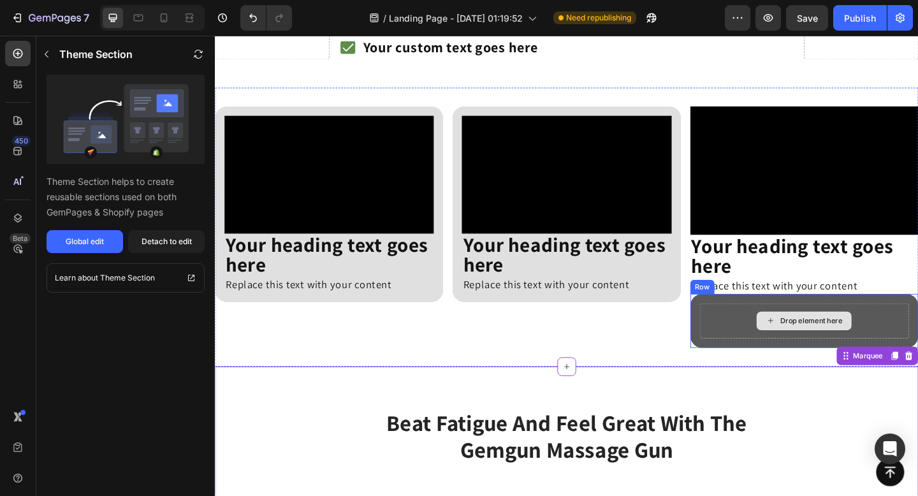
click at [917, 341] on div "Drop element here" at bounding box center [856, 346] width 228 height 38
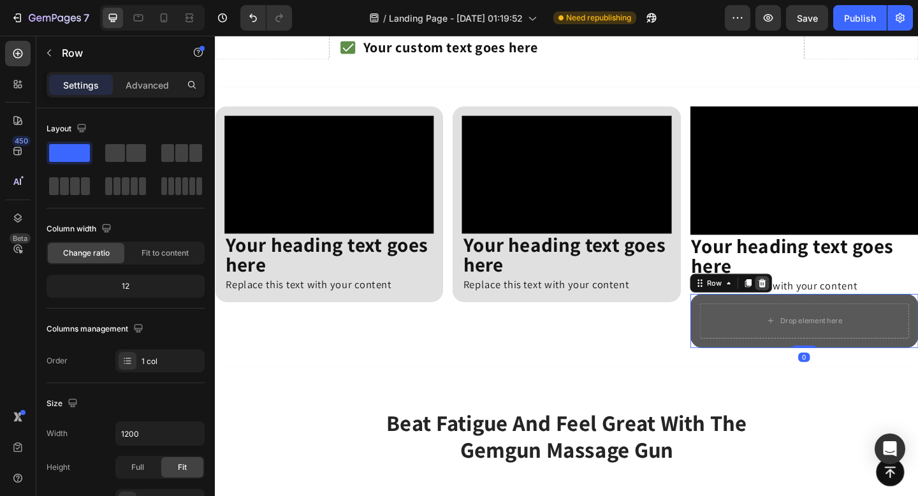
click at [808, 307] on icon at bounding box center [810, 304] width 8 height 9
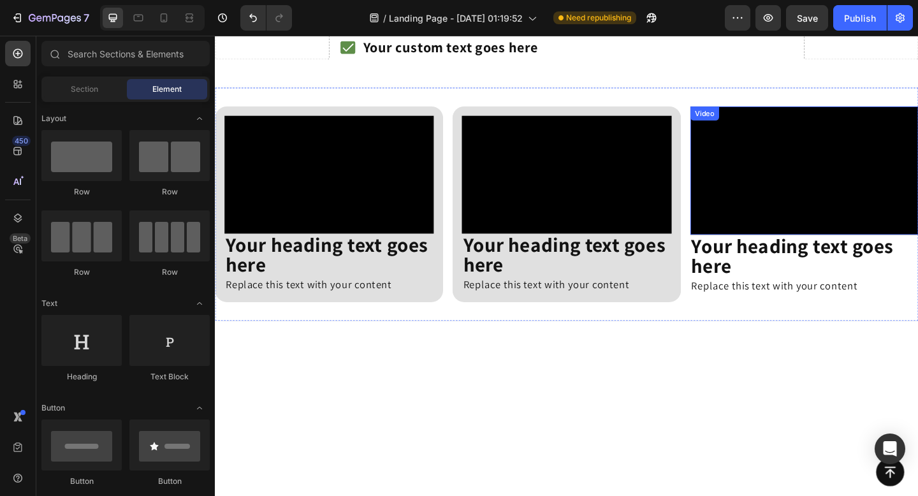
click at [802, 146] on video at bounding box center [856, 183] width 248 height 140
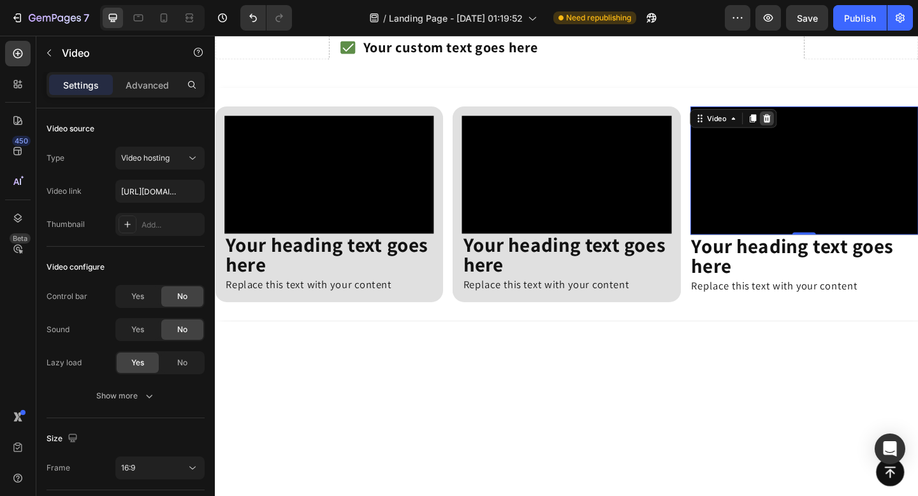
click at [815, 132] on div at bounding box center [815, 125] width 15 height 15
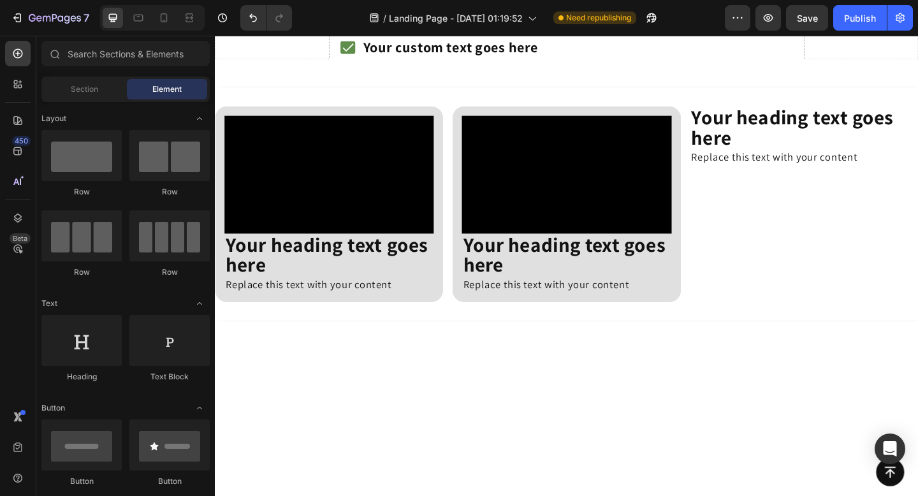
click at [815, 132] on h2 "Your heading text goes here" at bounding box center [856, 136] width 248 height 46
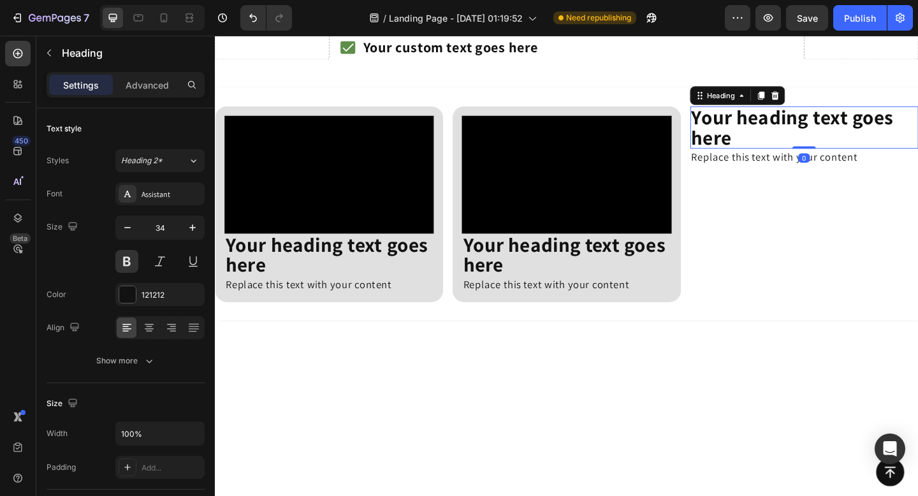
click at [778, 131] on h2 "Your heading text goes here" at bounding box center [856, 136] width 248 height 46
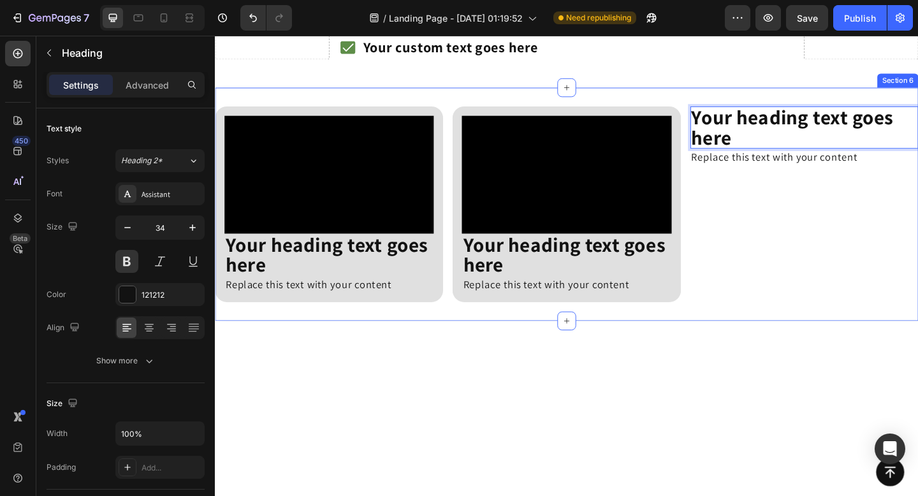
click at [807, 206] on div "Your heading text goes here Heading 0 Replace this text with your content Text …" at bounding box center [856, 219] width 248 height 213
click at [818, 174] on div "Replace this text with your content" at bounding box center [856, 168] width 248 height 18
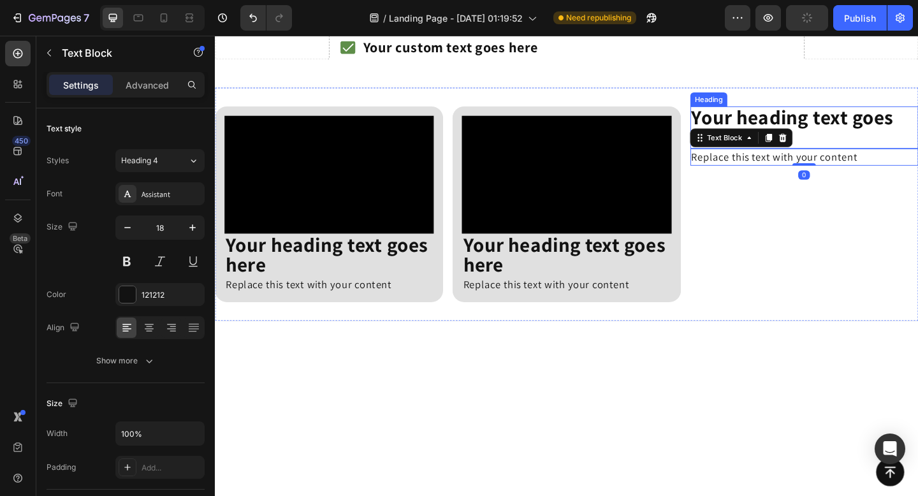
click at [841, 129] on p "Your heading text goes here" at bounding box center [855, 135] width 245 height 43
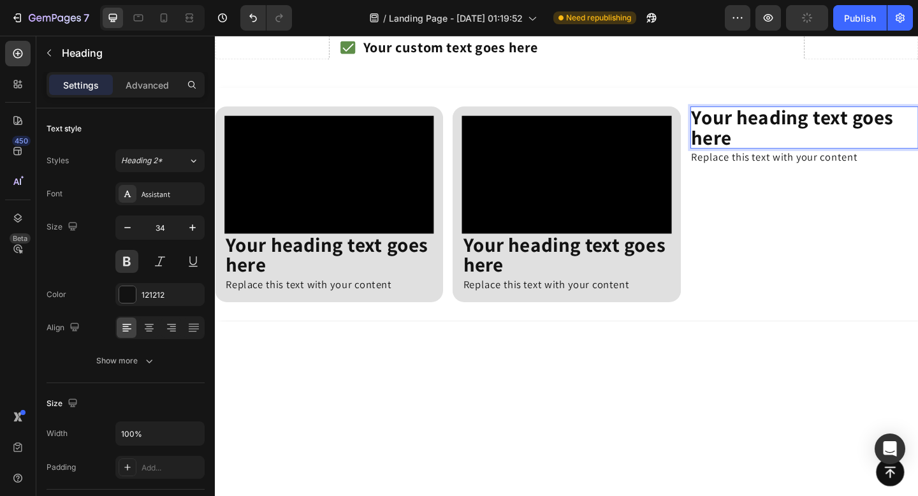
click at [792, 218] on div "Your heading text goes here Heading 0 Replace this text with your content Text …" at bounding box center [856, 219] width 248 height 213
click at [840, 208] on div "Your heading text goes here Heading 0 Replace this text with your content Text …" at bounding box center [856, 219] width 248 height 213
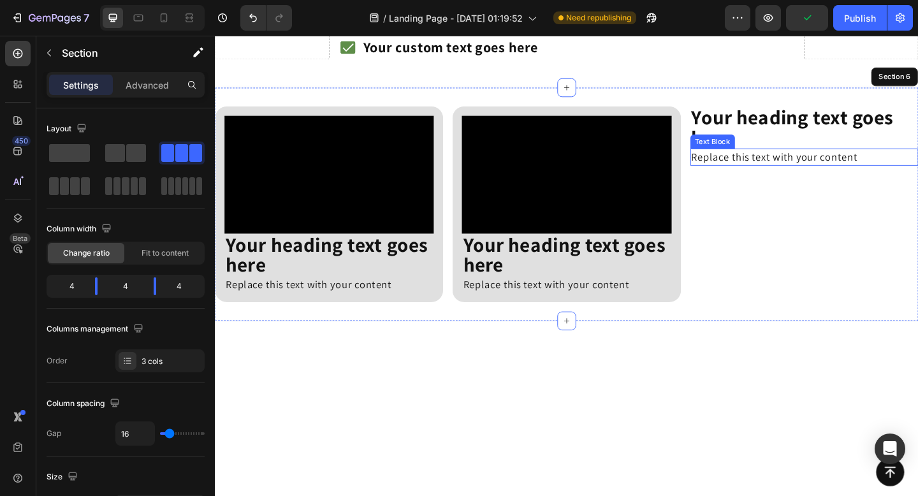
click at [785, 116] on p "Your heading text goes here" at bounding box center [855, 135] width 245 height 43
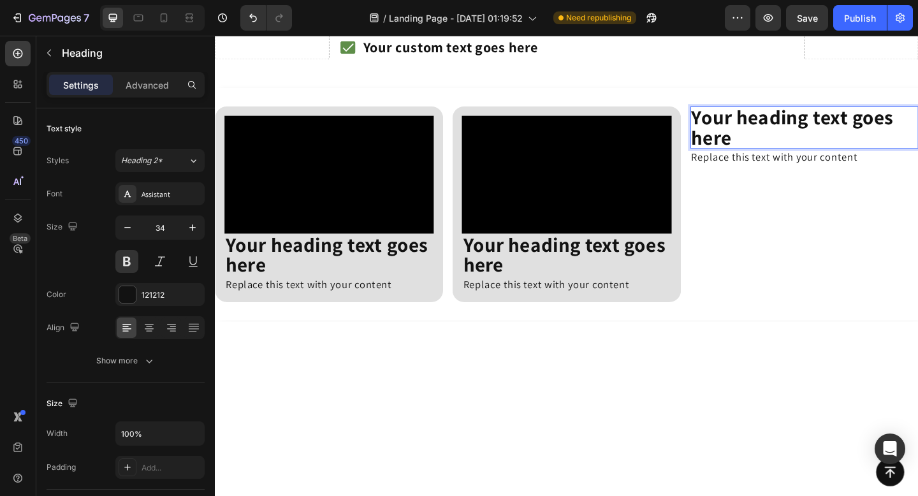
click at [821, 108] on div "Video Your heading text goes here Heading Replace this text with your content T…" at bounding box center [597, 219] width 765 height 254
click at [808, 174] on div "Replace this text with your content" at bounding box center [856, 168] width 248 height 18
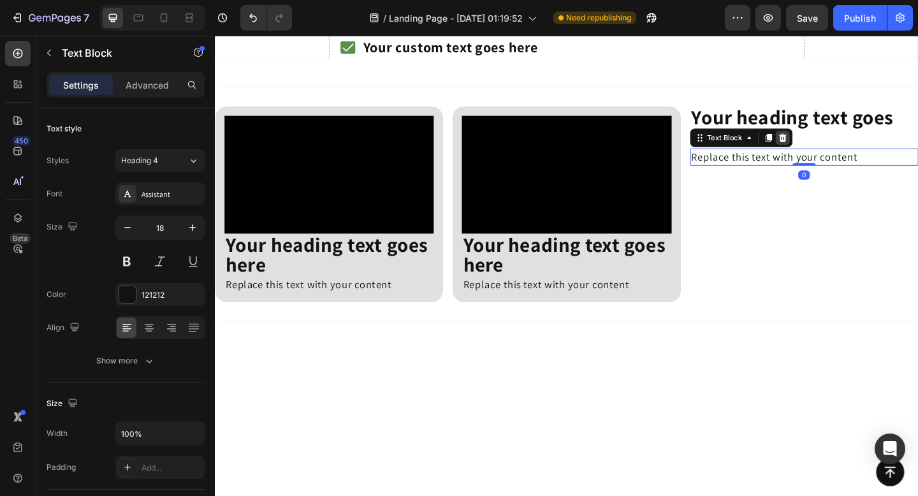
click at [836, 146] on icon at bounding box center [833, 147] width 10 height 10
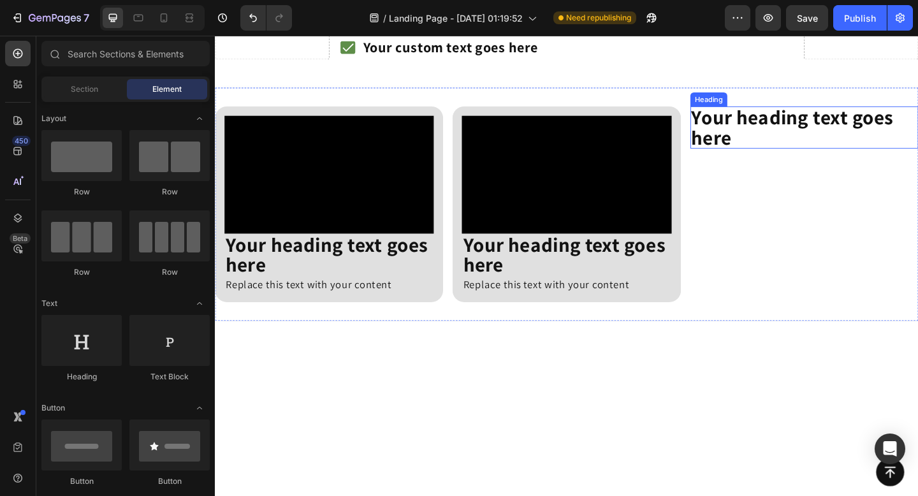
click at [859, 129] on p "Your heading text goes here" at bounding box center [855, 135] width 245 height 43
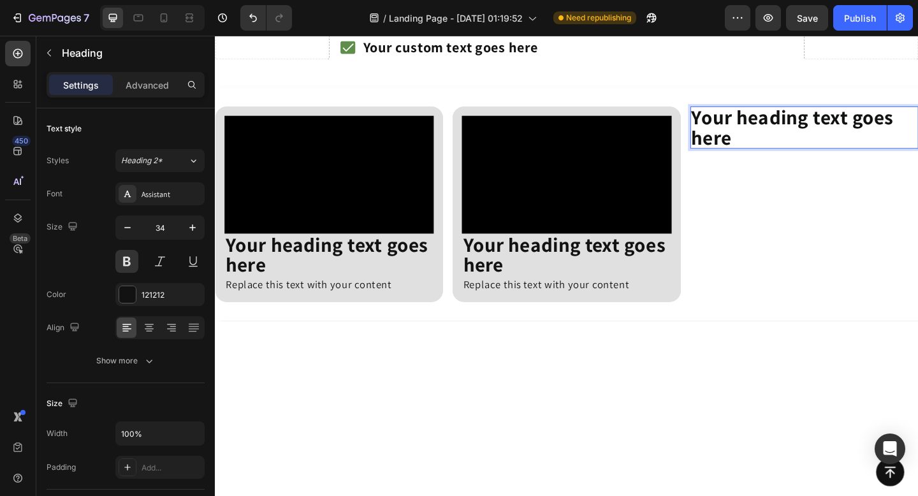
click at [822, 106] on div "Video Your heading text goes here Heading Replace this text with your content T…" at bounding box center [597, 219] width 765 height 254
click at [816, 172] on div "Your heading text goes here Heading 0" at bounding box center [856, 219] width 248 height 213
click at [785, 227] on div "Your heading text goes here Heading 0" at bounding box center [856, 219] width 248 height 213
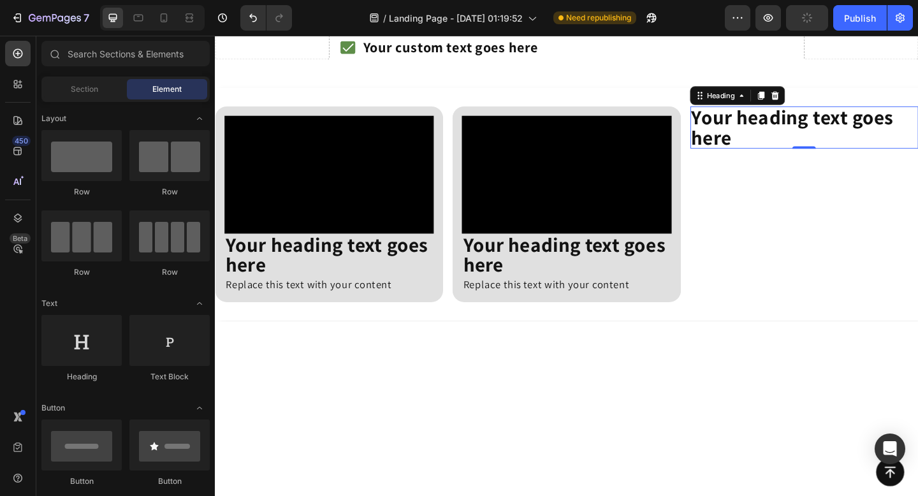
click at [138, 476] on div "Button" at bounding box center [169, 481] width 80 height 11
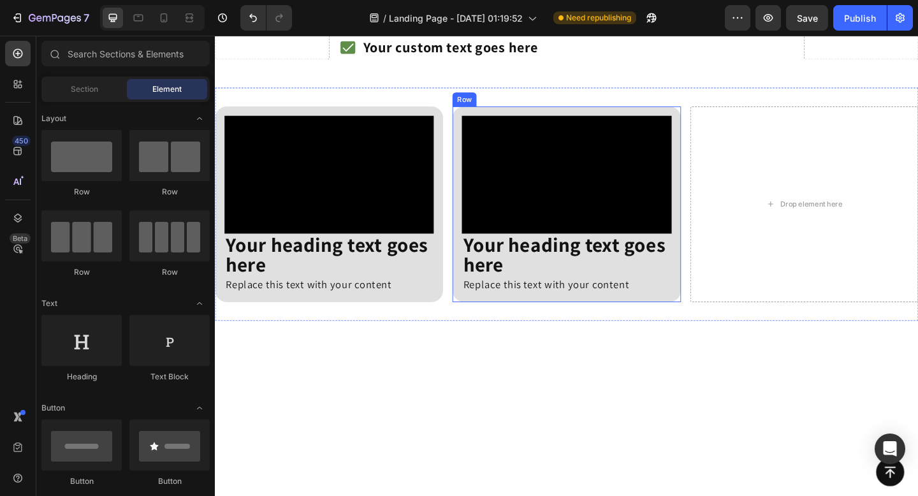
click at [500, 117] on div "Video Your heading text goes here Heading Replace this text with your content T…" at bounding box center [597, 219] width 248 height 213
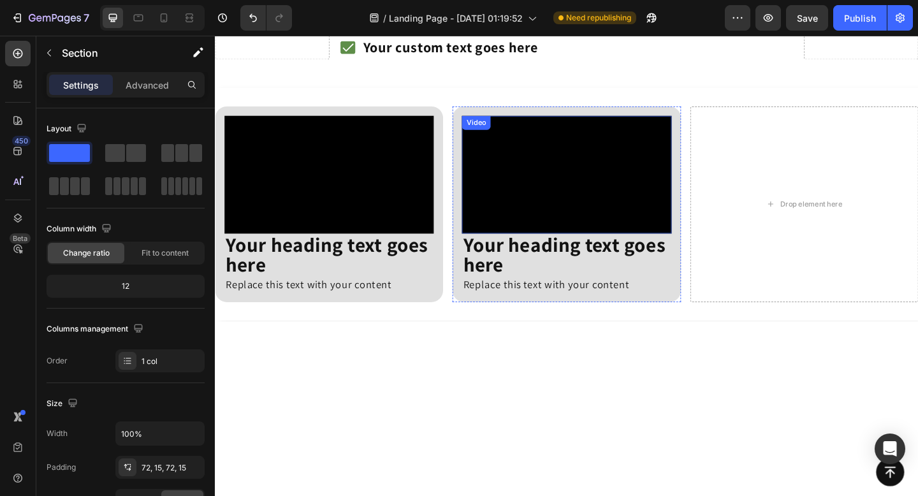
click at [633, 123] on video at bounding box center [597, 187] width 228 height 128
click at [509, 124] on video at bounding box center [597, 187] width 228 height 128
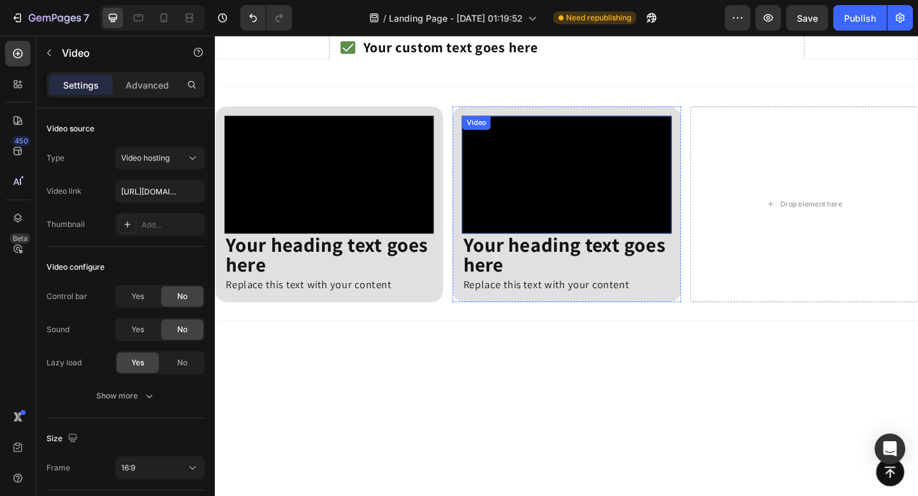
click at [862, 32] on div "7 Version history / Landing Page - Aug 27, 01:19:52 Need republishing Preview S…" at bounding box center [459, 18] width 918 height 36
click at [862, 26] on button "Publish" at bounding box center [860, 18] width 54 height 26
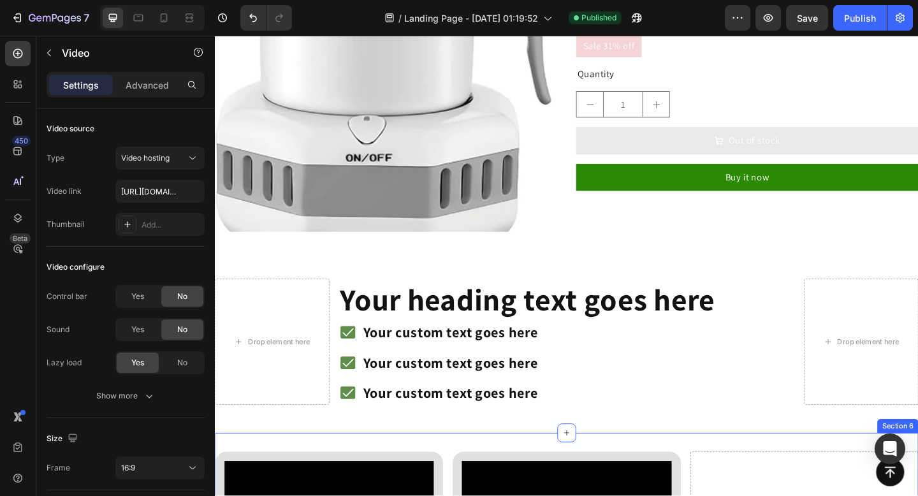
scroll to position [1069, 0]
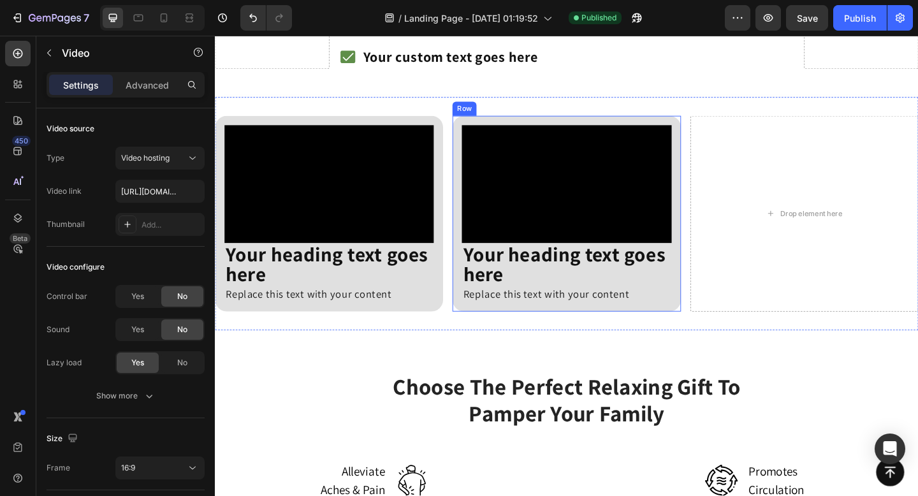
click at [545, 123] on div "Video Your heading text goes here Heading Replace this text with your content T…" at bounding box center [597, 229] width 248 height 213
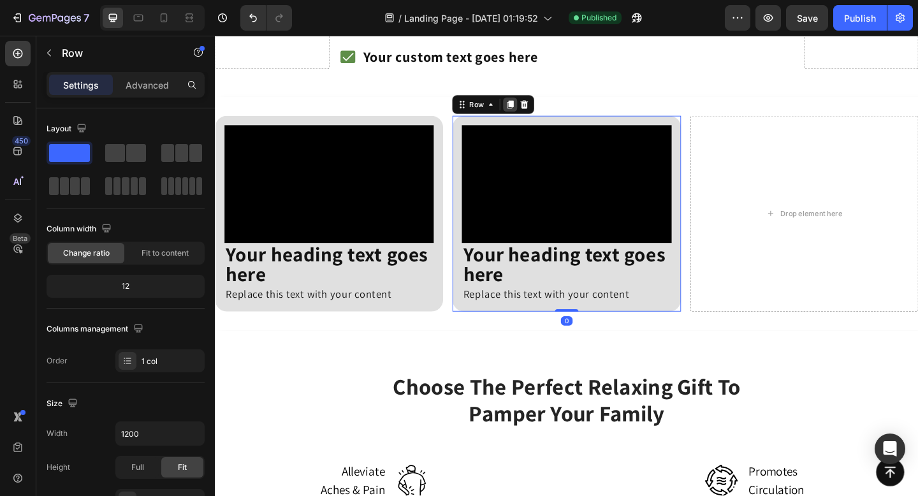
click at [536, 114] on icon at bounding box center [536, 110] width 7 height 9
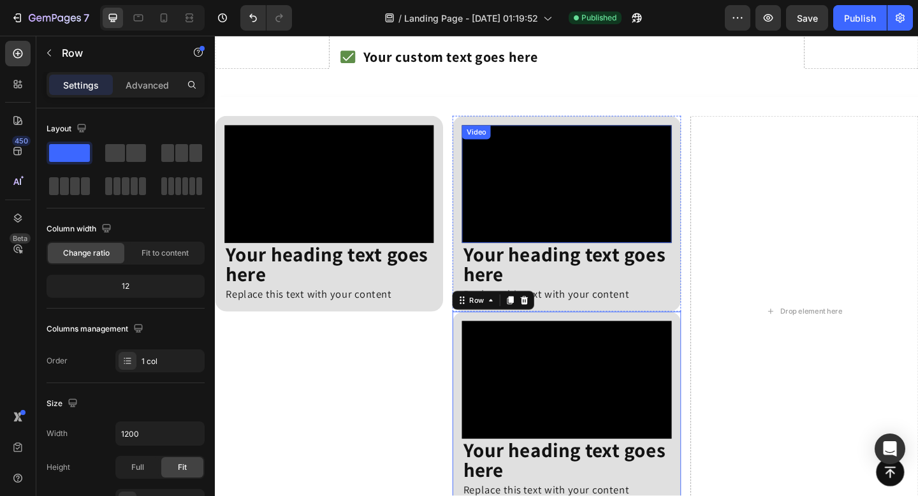
scroll to position [354, 0]
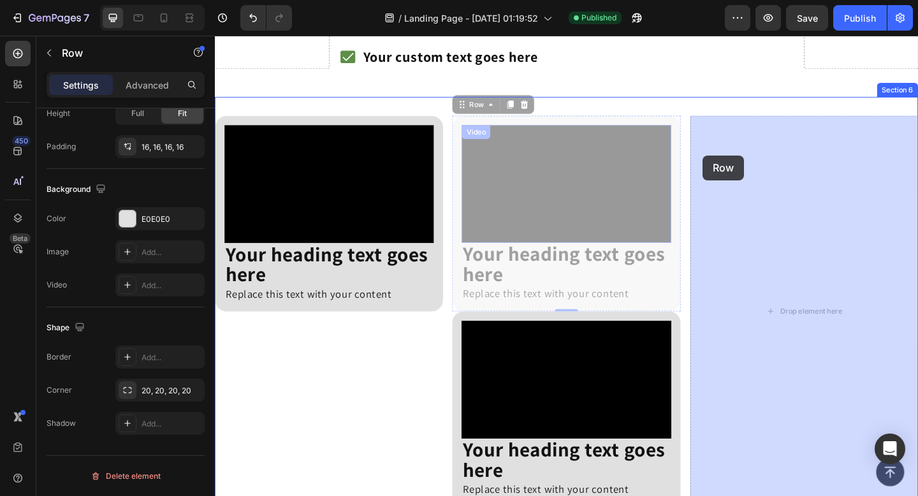
drag, startPoint x: 484, startPoint y: 117, endPoint x: 745, endPoint y: 166, distance: 266.0
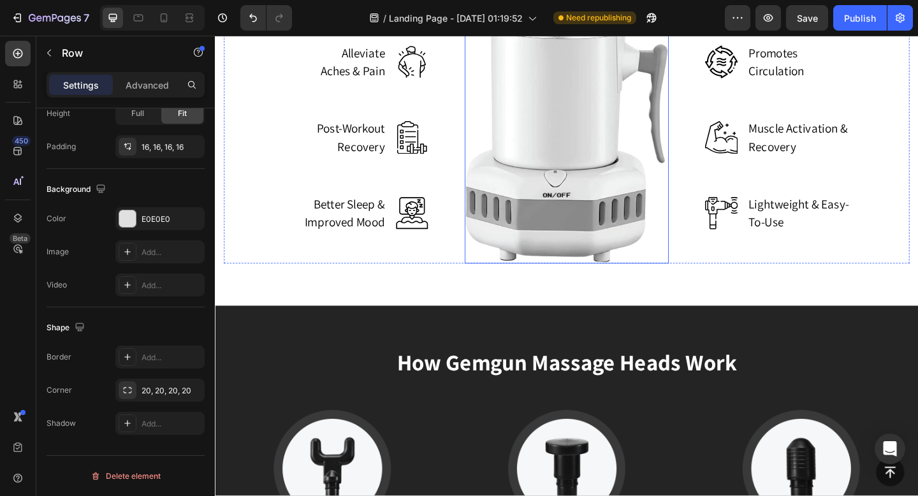
scroll to position [1354, 0]
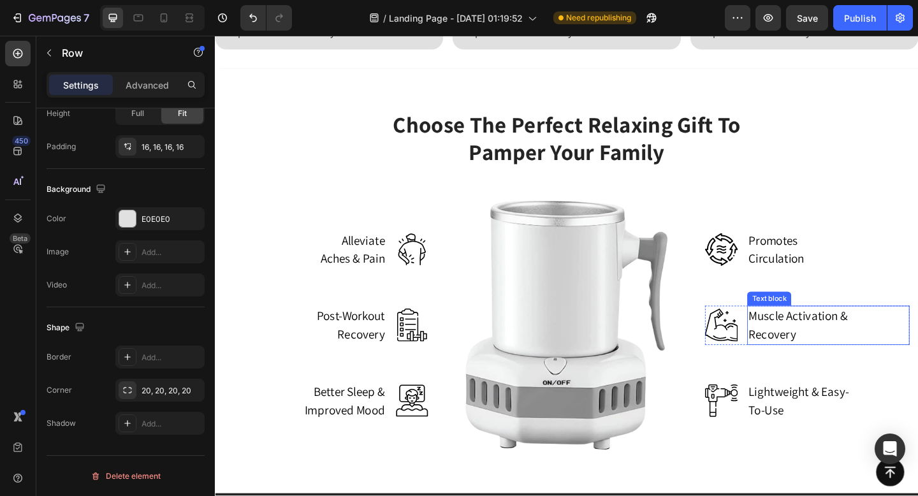
click at [813, 340] on p "Muscle Activation & Recovery" at bounding box center [850, 351] width 110 height 40
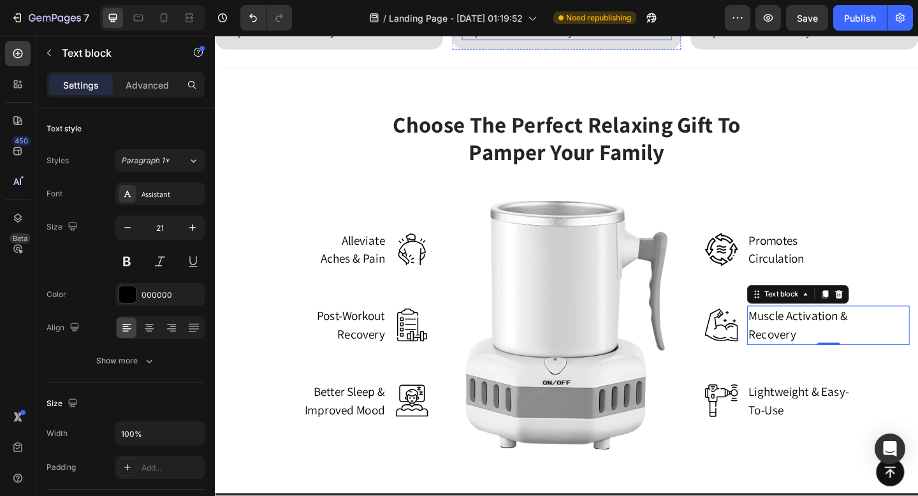
scroll to position [1268, 0]
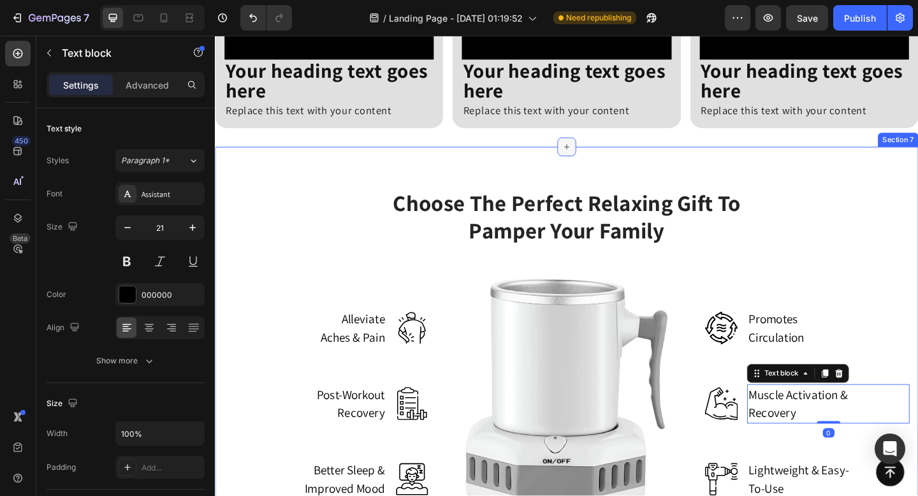
click at [590, 156] on div at bounding box center [597, 157] width 20 height 20
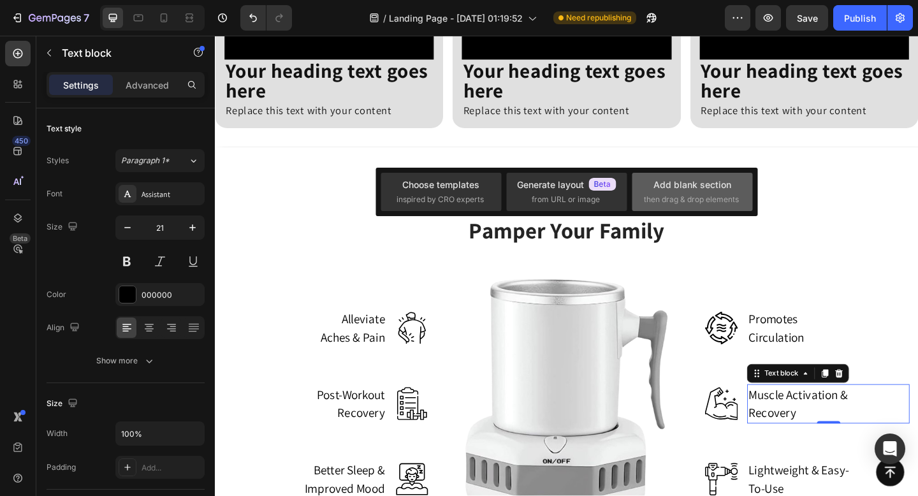
click at [684, 188] on div "Add blank section" at bounding box center [693, 184] width 78 height 13
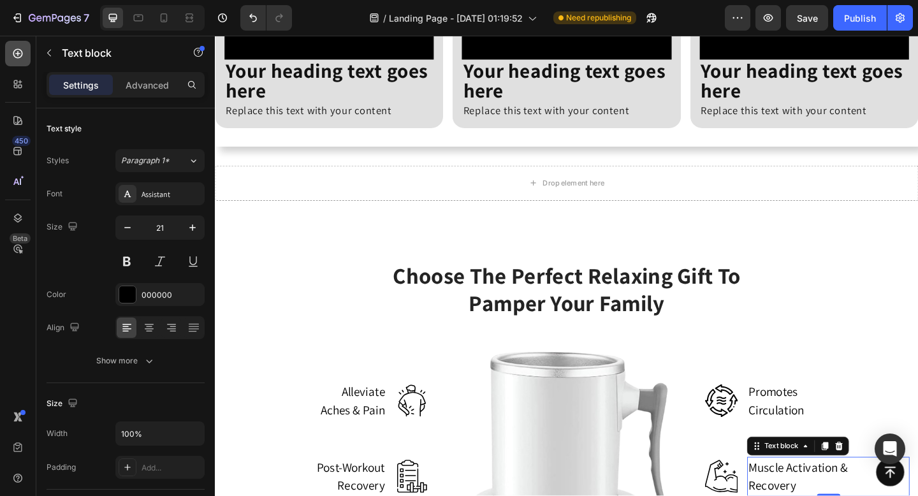
click at [26, 58] on div at bounding box center [18, 54] width 26 height 26
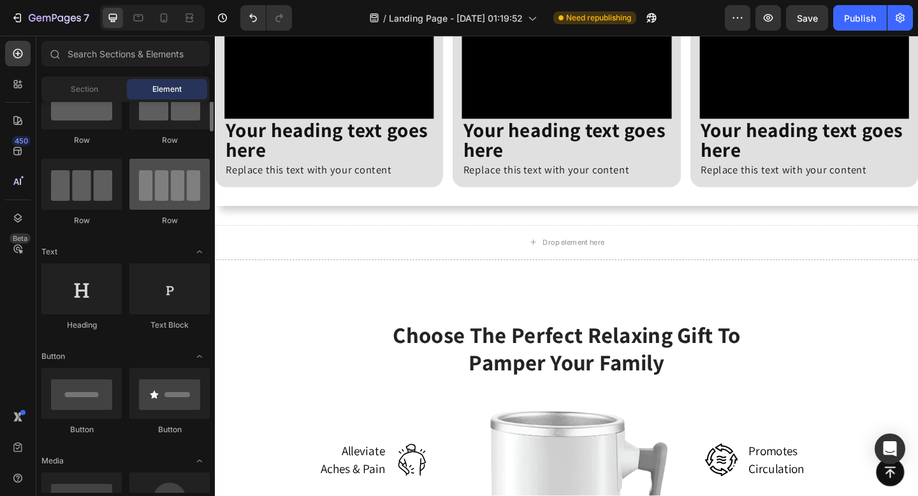
scroll to position [0, 0]
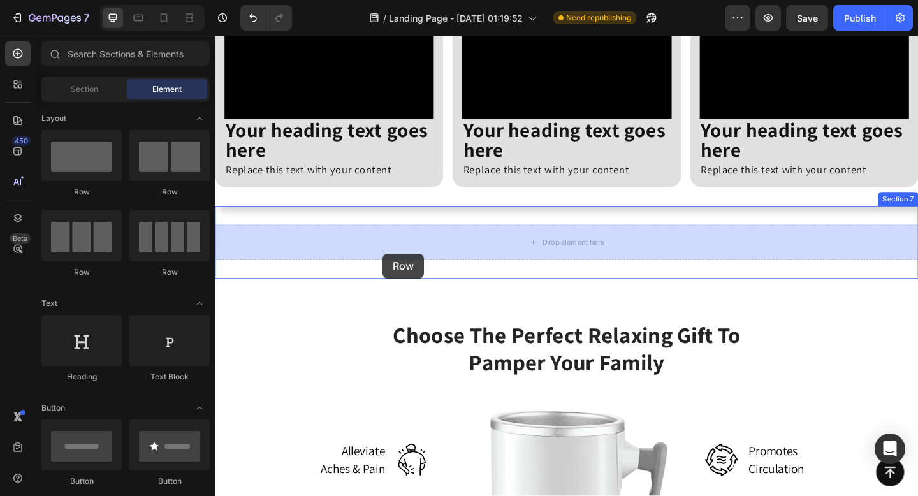
drag, startPoint x: 380, startPoint y: 263, endPoint x: 398, endPoint y: 273, distance: 20.3
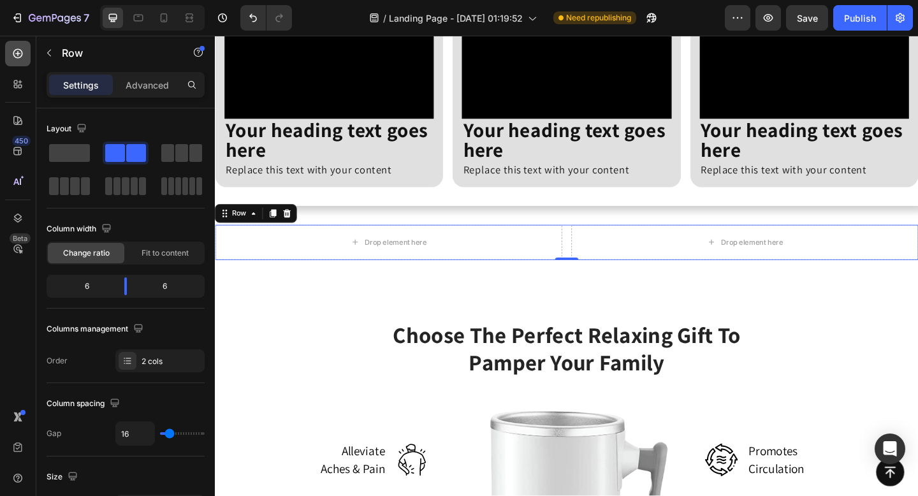
click at [11, 54] on icon at bounding box center [17, 53] width 13 height 13
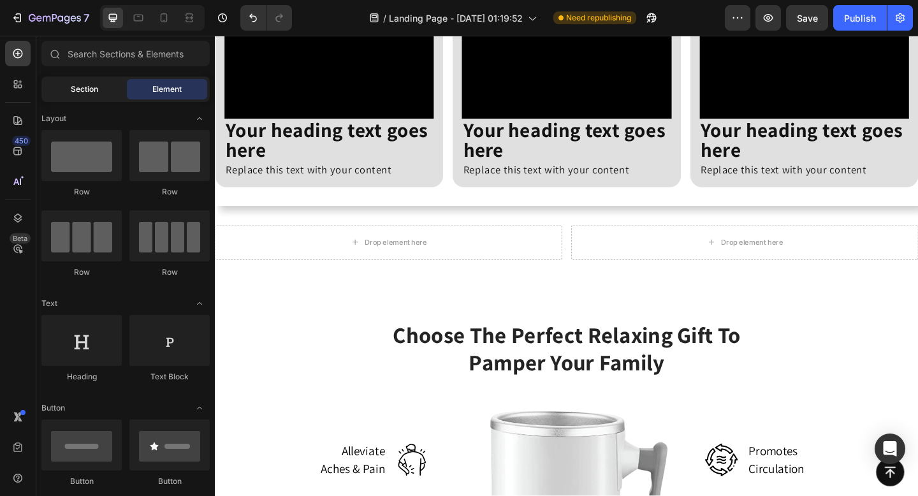
click at [74, 84] on span "Section" at bounding box center [84, 89] width 27 height 11
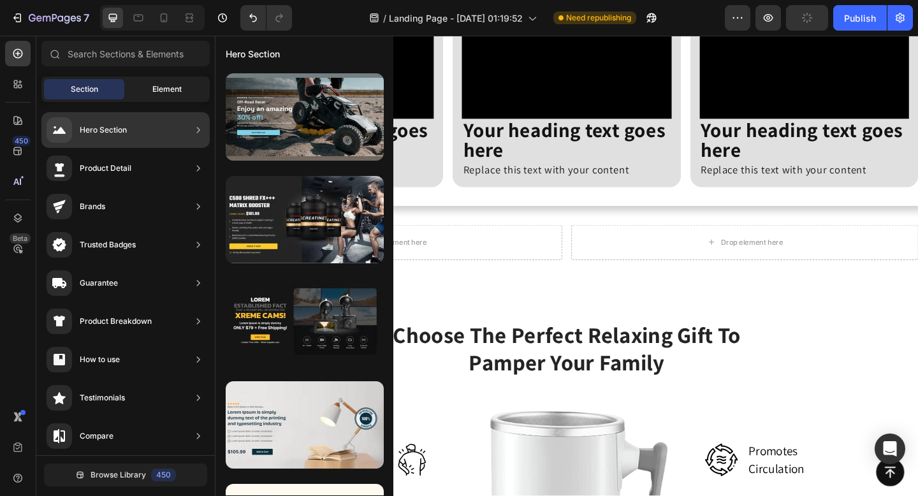
click at [142, 87] on div "Element" at bounding box center [167, 89] width 80 height 20
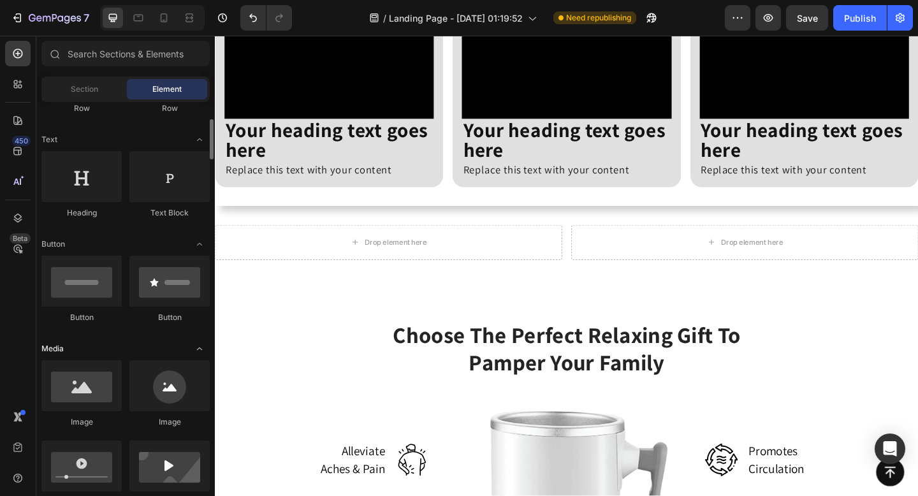
scroll to position [297, 0]
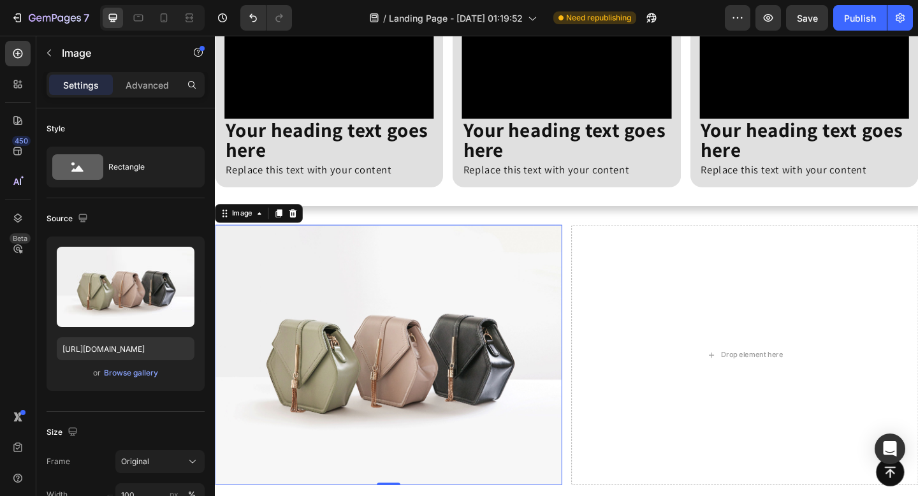
click at [46, 54] on icon "button" at bounding box center [49, 53] width 10 height 10
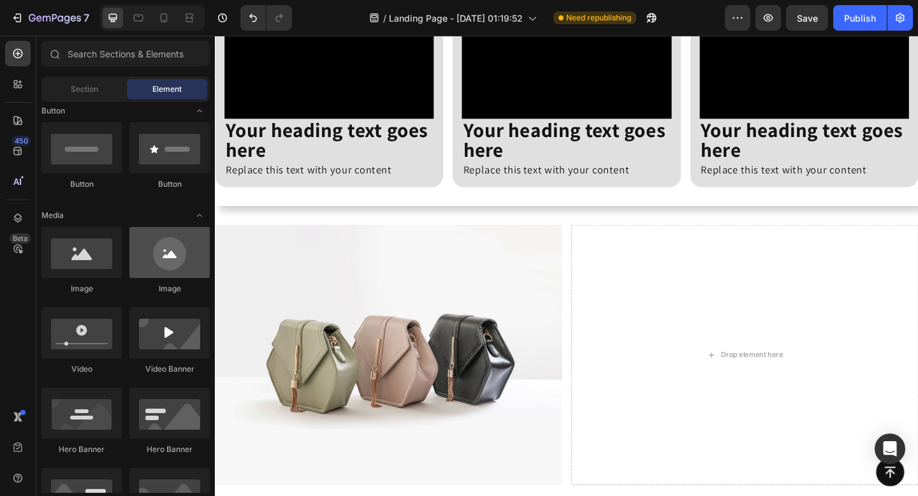
scroll to position [0, 0]
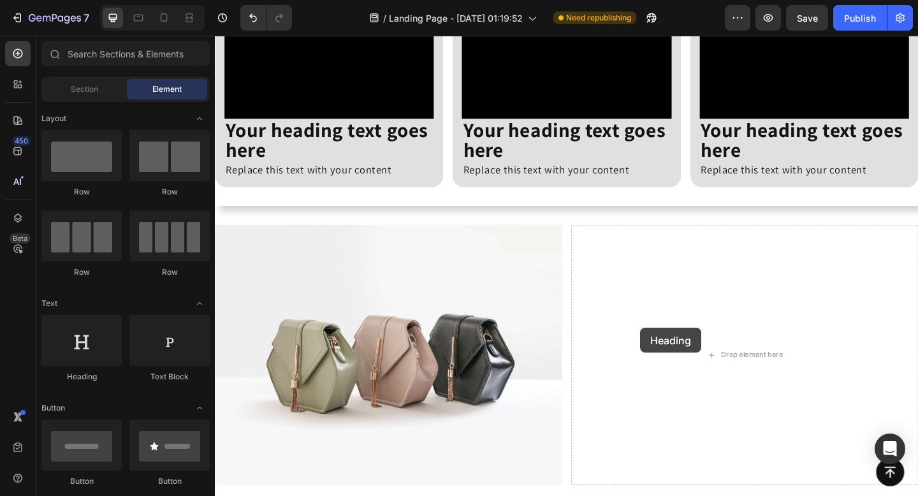
drag, startPoint x: 293, startPoint y: 382, endPoint x: 672, endPoint y: 354, distance: 379.8
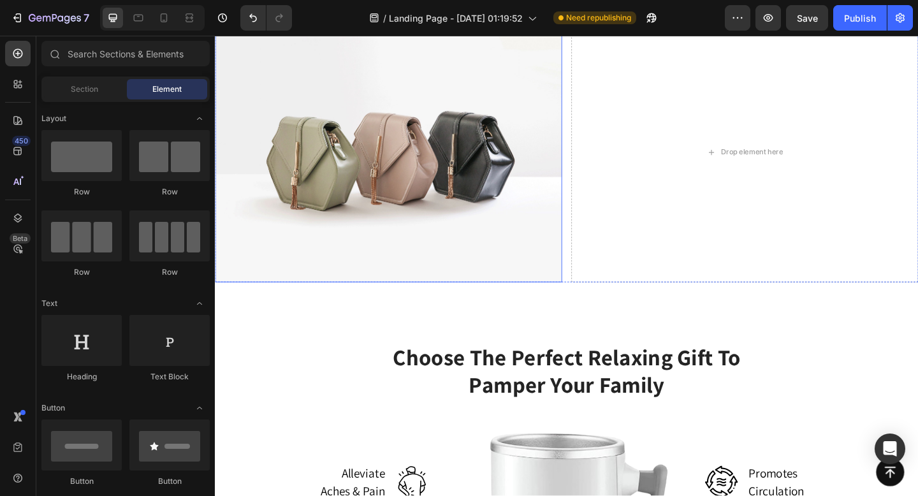
scroll to position [1334, 0]
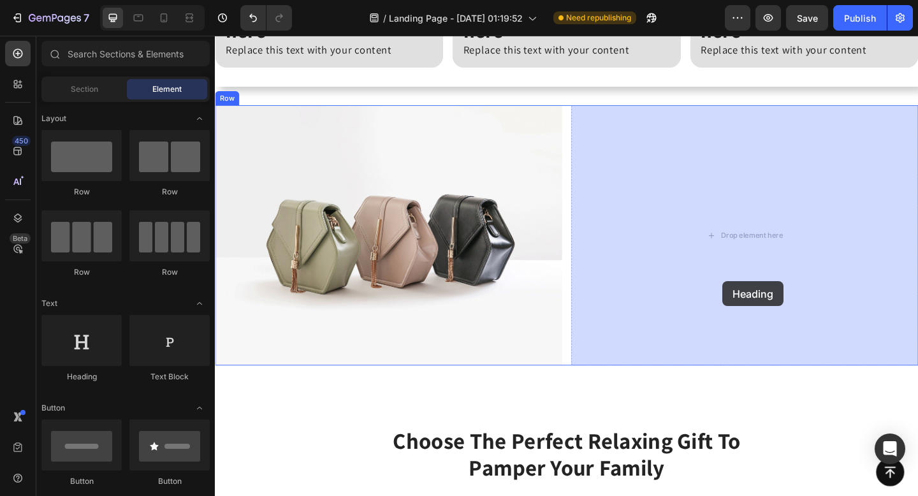
drag, startPoint x: 301, startPoint y: 382, endPoint x: 767, endPoint y: 303, distance: 472.7
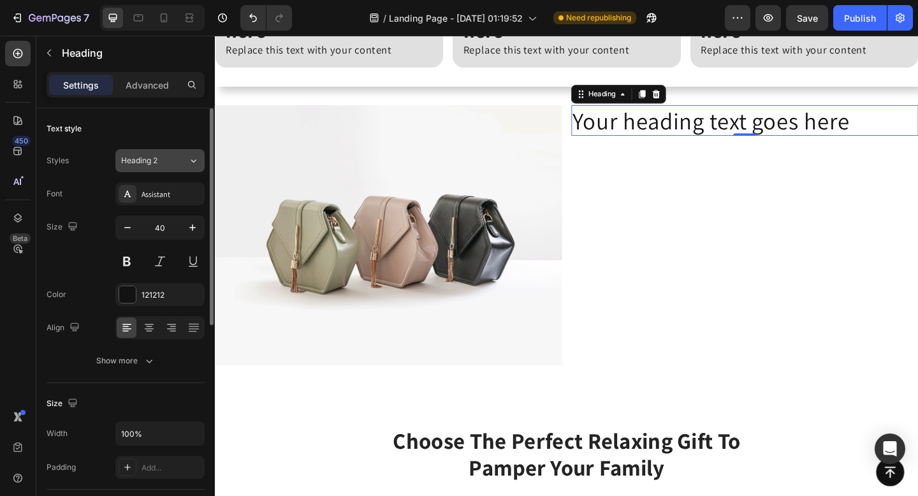
click at [179, 158] on div "Heading 2" at bounding box center [154, 160] width 67 height 11
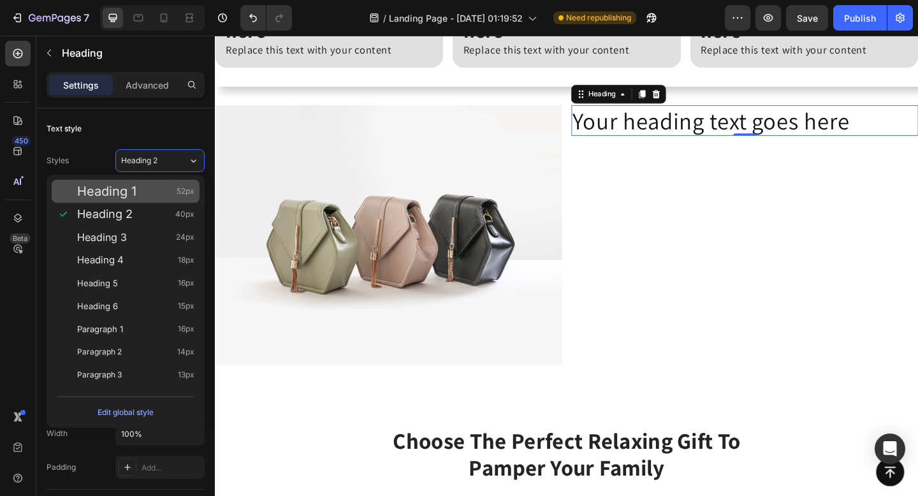
click at [181, 193] on span "52px" at bounding box center [186, 191] width 18 height 13
type input "52"
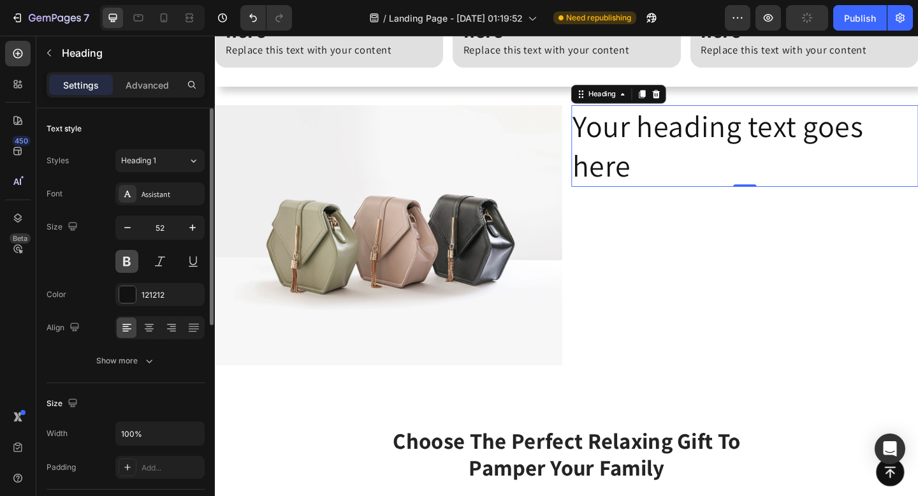
click at [127, 263] on button at bounding box center [126, 261] width 23 height 23
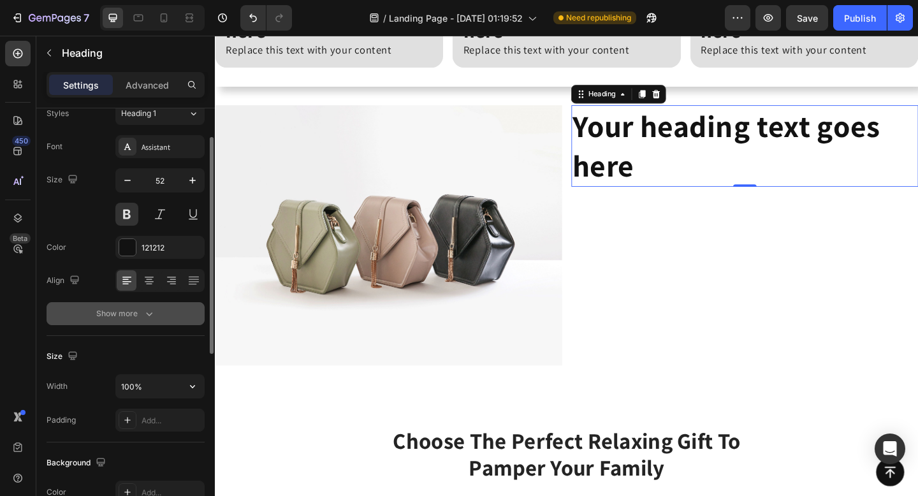
scroll to position [100, 0]
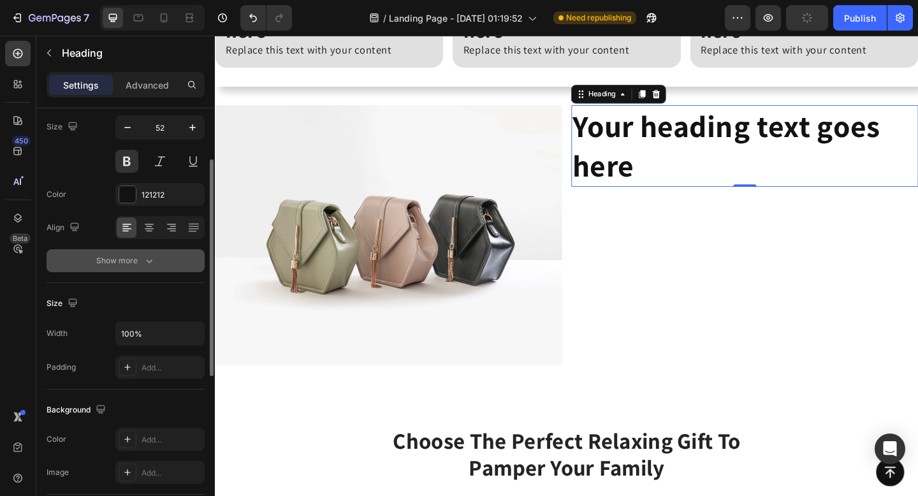
click at [143, 259] on icon "button" at bounding box center [149, 260] width 13 height 13
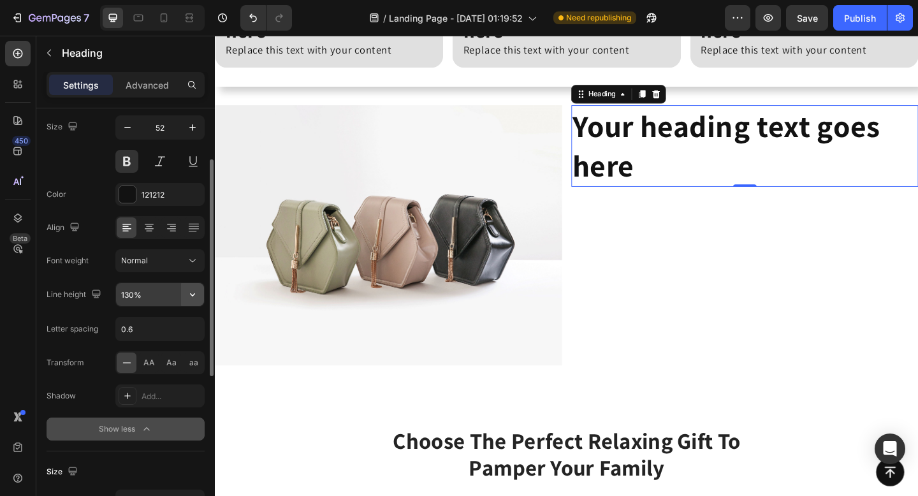
click at [193, 293] on icon "button" at bounding box center [192, 294] width 13 height 13
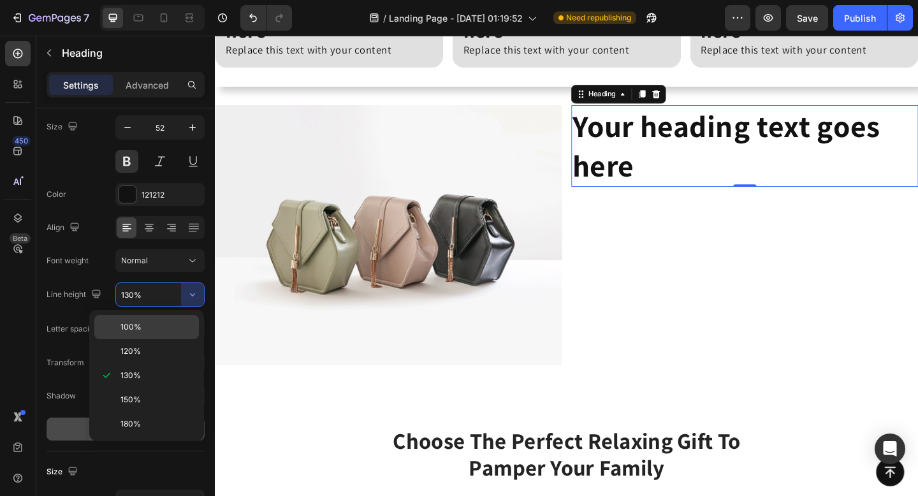
click at [173, 332] on p "100%" at bounding box center [157, 326] width 73 height 11
type input "100%"
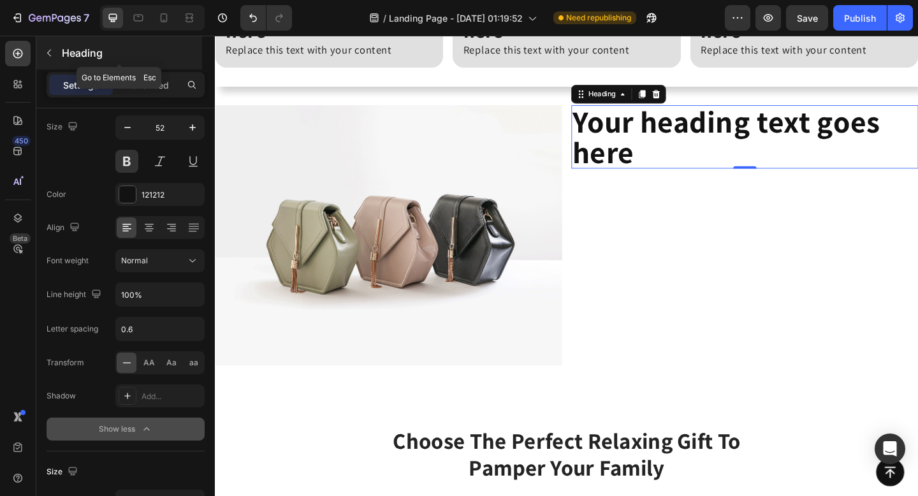
click at [49, 46] on button "button" at bounding box center [49, 53] width 20 height 20
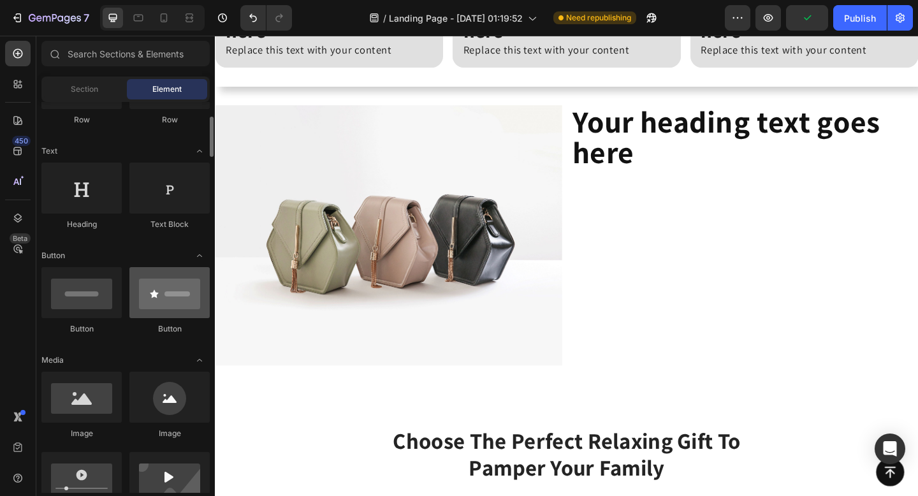
scroll to position [154, 0]
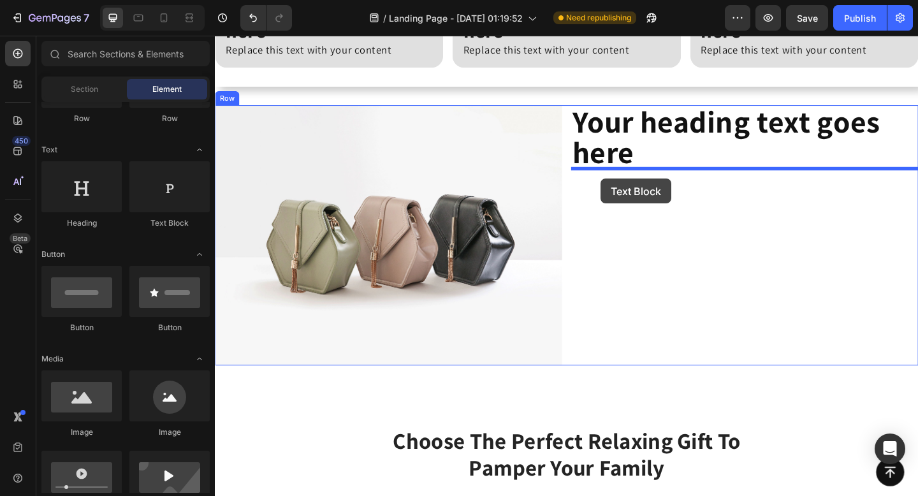
drag, startPoint x: 387, startPoint y: 231, endPoint x: 633, endPoint y: 191, distance: 249.5
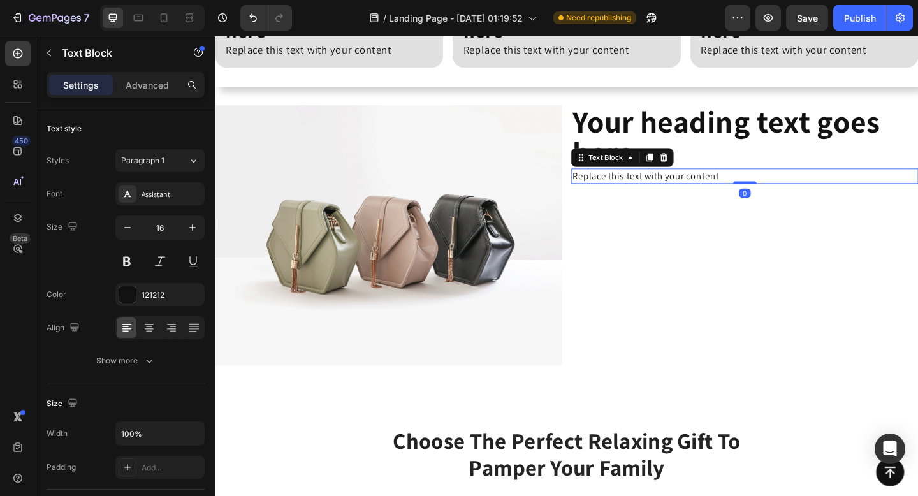
click at [654, 191] on div "Replace this text with your content" at bounding box center [791, 188] width 377 height 17
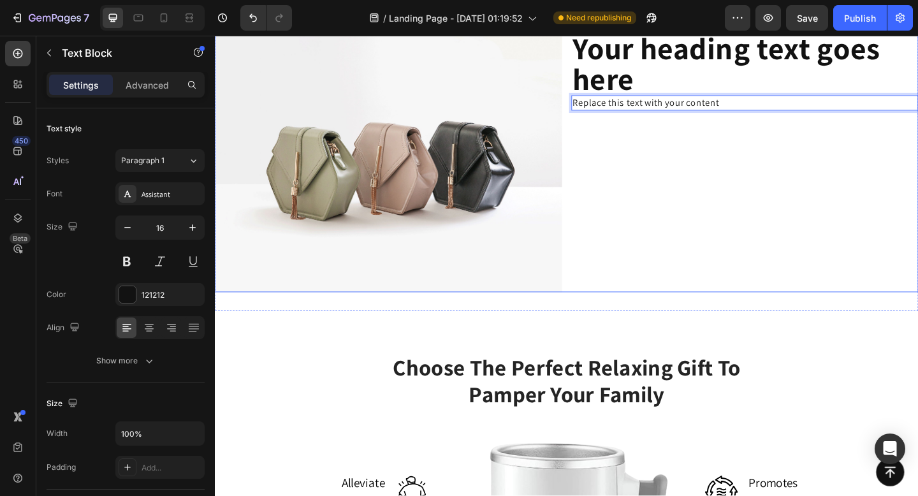
scroll to position [1422, 0]
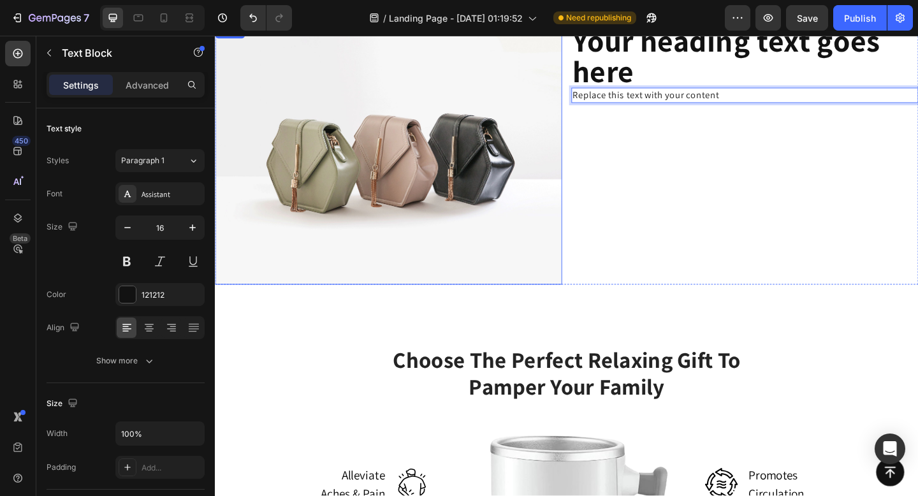
click at [529, 232] on img at bounding box center [403, 165] width 377 height 283
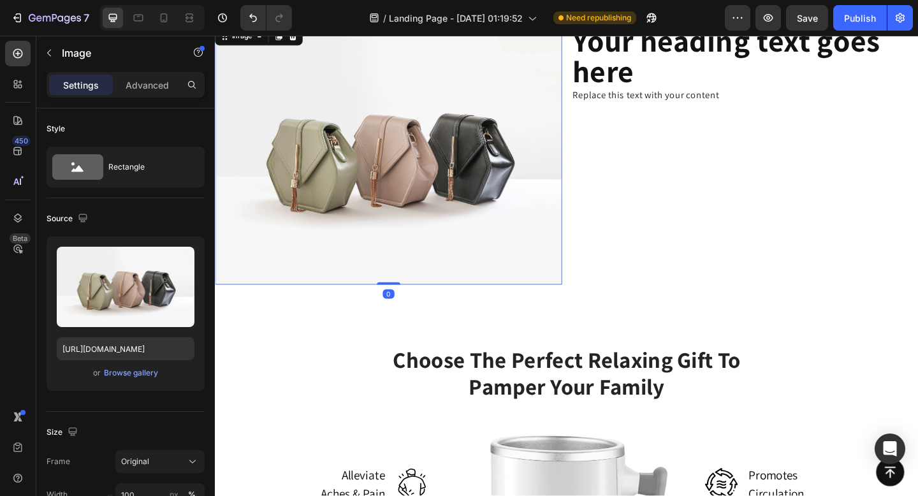
click at [529, 232] on img at bounding box center [403, 165] width 377 height 283
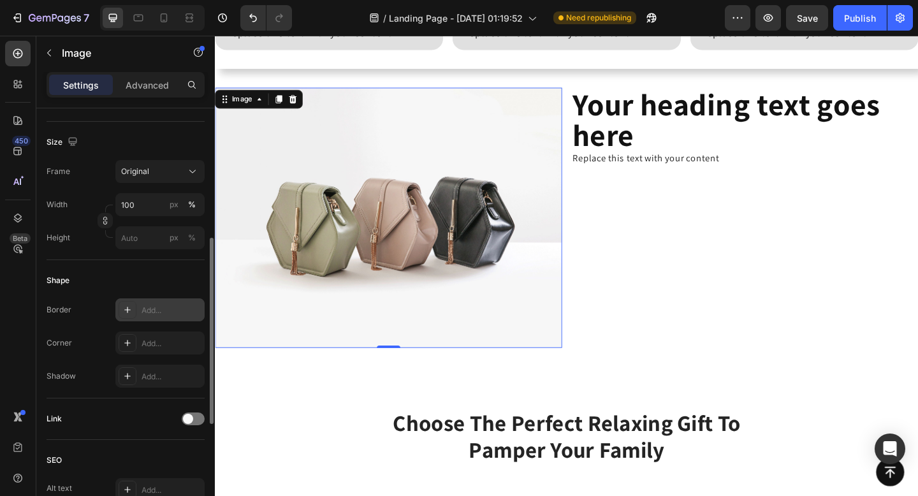
scroll to position [291, 0]
click at [124, 345] on icon at bounding box center [127, 342] width 10 height 10
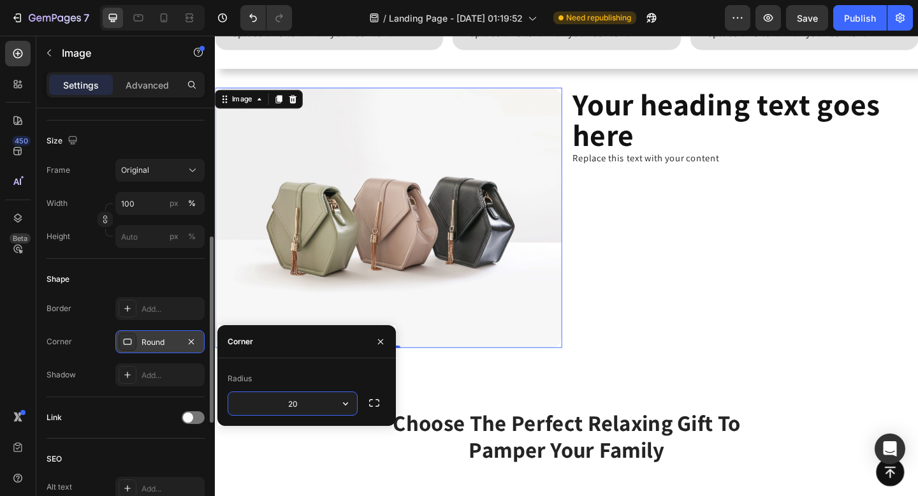
type input "20"
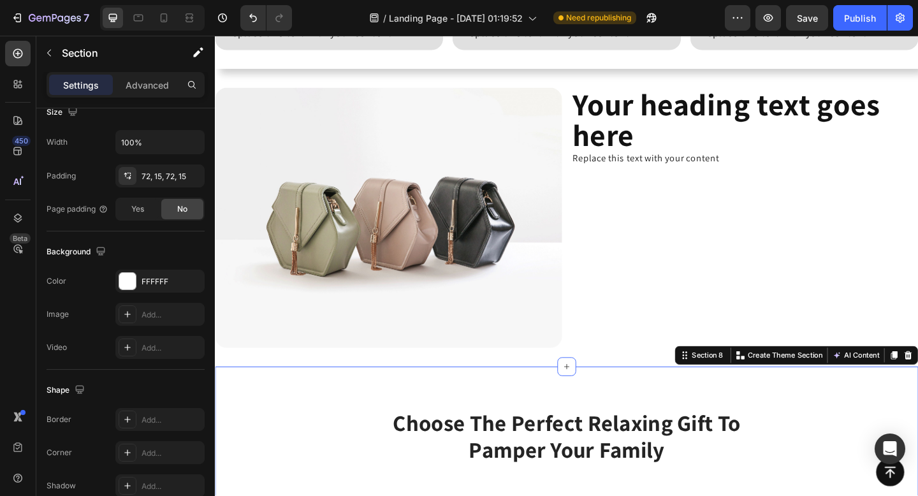
scroll to position [0, 0]
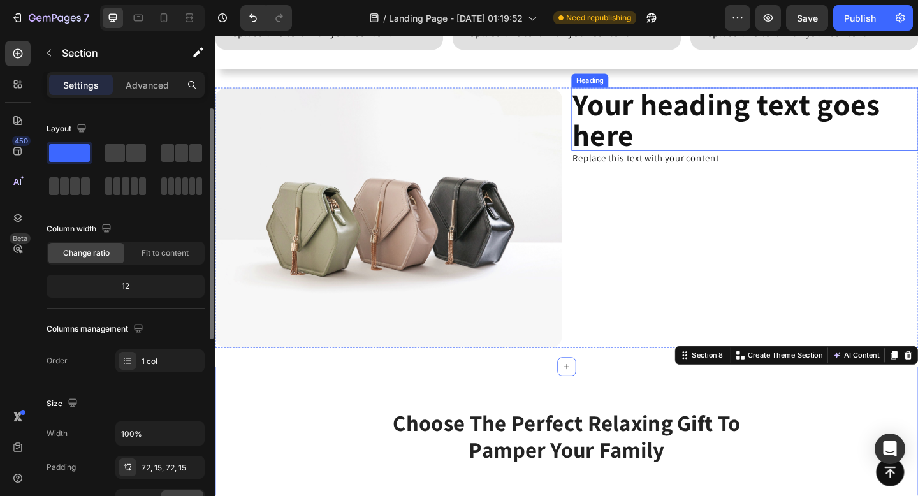
click at [606, 94] on h2 "Your heading text goes here" at bounding box center [791, 126] width 377 height 69
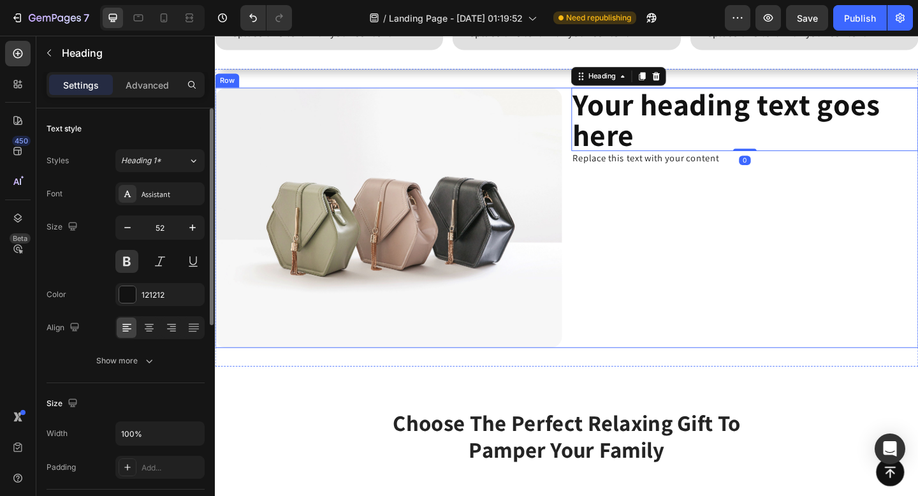
click at [608, 320] on div "Your heading text goes here Heading 0 Replace this text with your content Text …" at bounding box center [791, 233] width 377 height 283
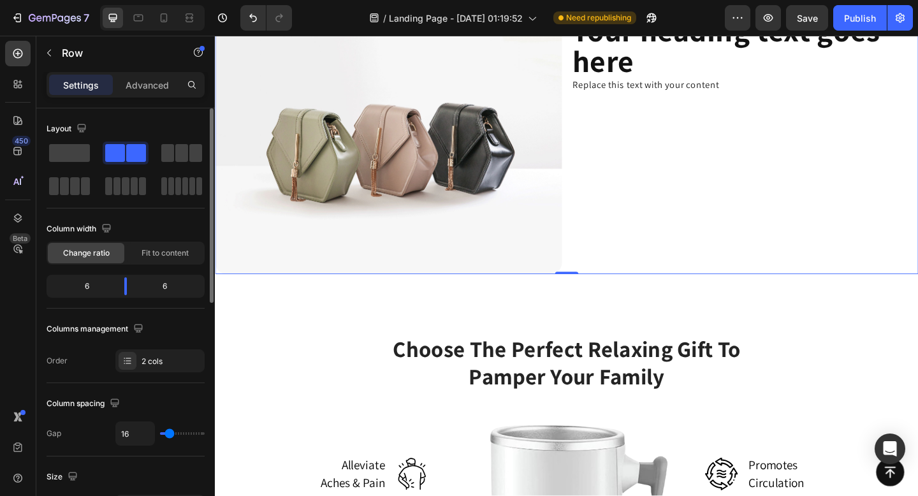
scroll to position [1429, 0]
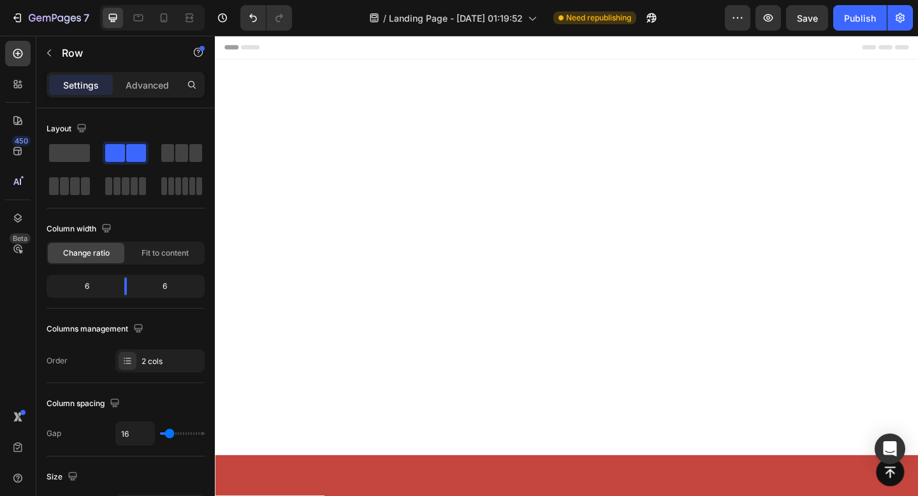
scroll to position [1435, 0]
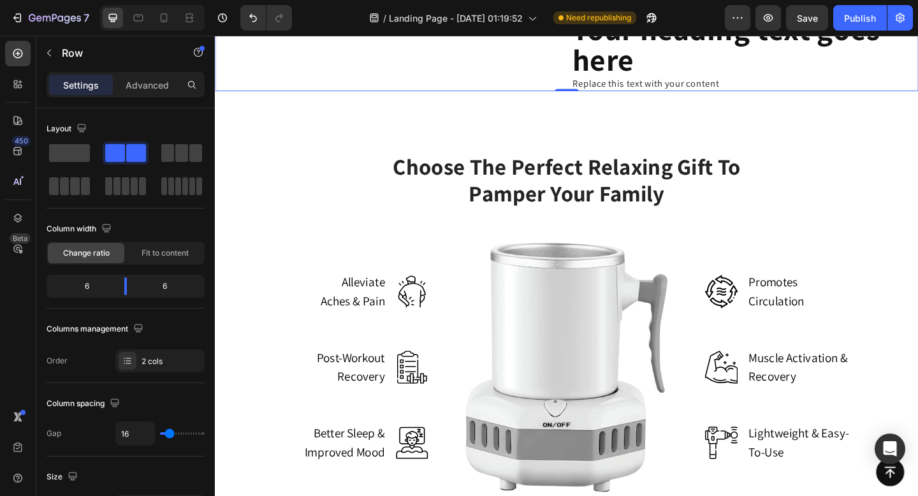
click at [601, 112] on div "0" at bounding box center [597, 106] width 13 height 10
click at [599, 122] on icon at bounding box center [597, 117] width 10 height 10
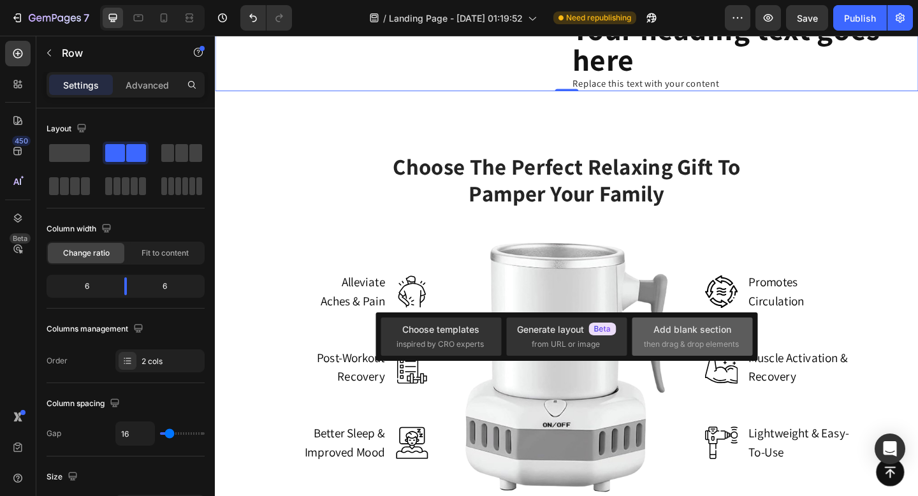
click at [678, 333] on div "Add blank section" at bounding box center [693, 329] width 78 height 13
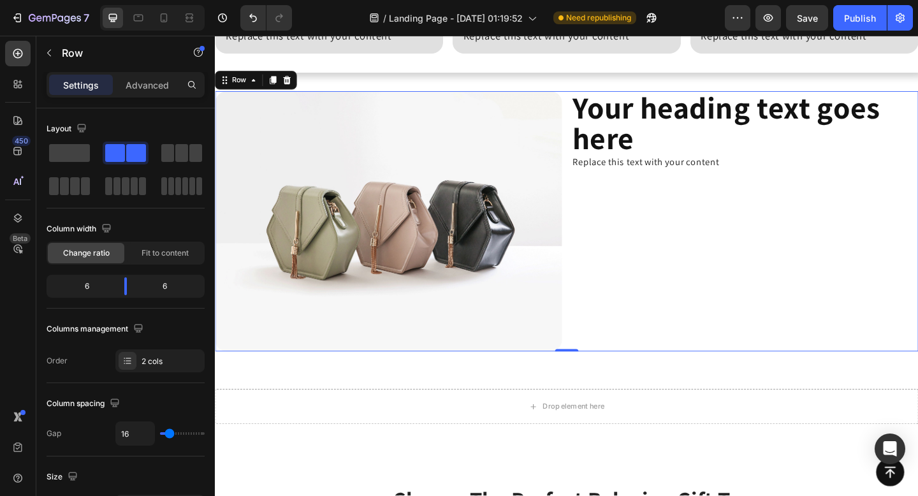
scroll to position [1317, 0]
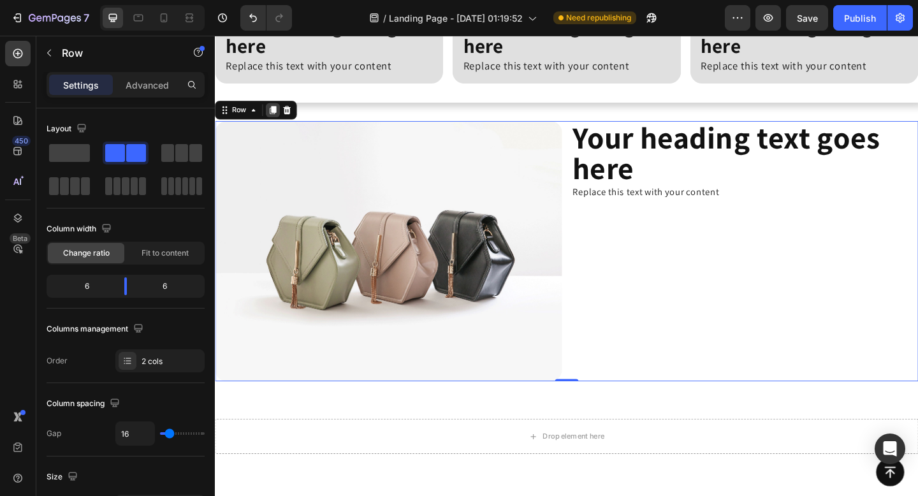
click at [274, 120] on icon at bounding box center [278, 117] width 10 height 10
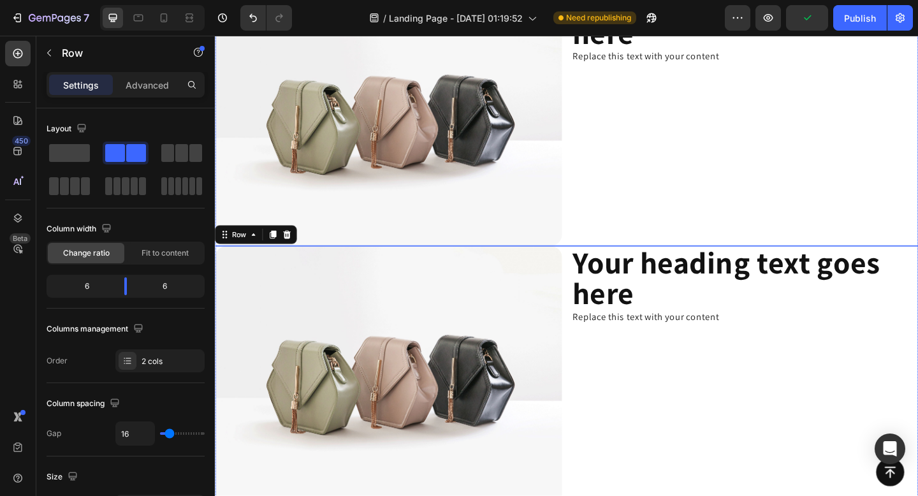
scroll to position [1635, 0]
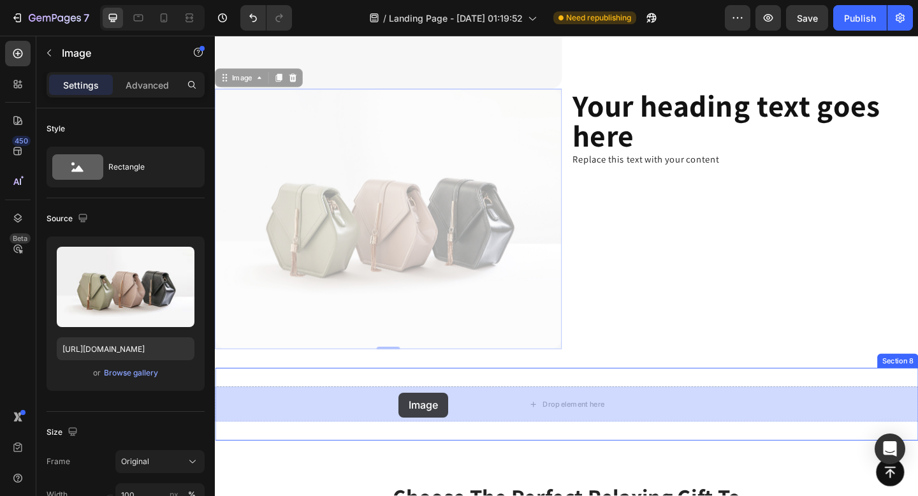
drag, startPoint x: 267, startPoint y: 124, endPoint x: 414, endPoint y: 424, distance: 334.8
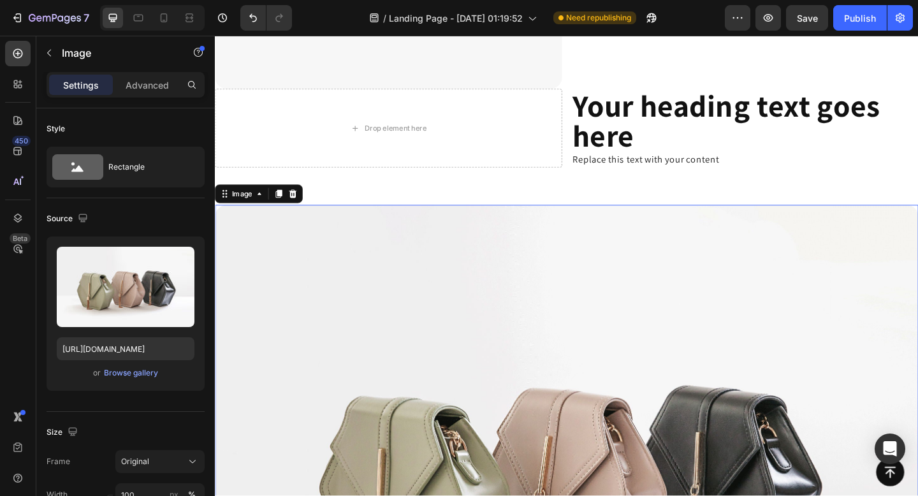
scroll to position [539, 0]
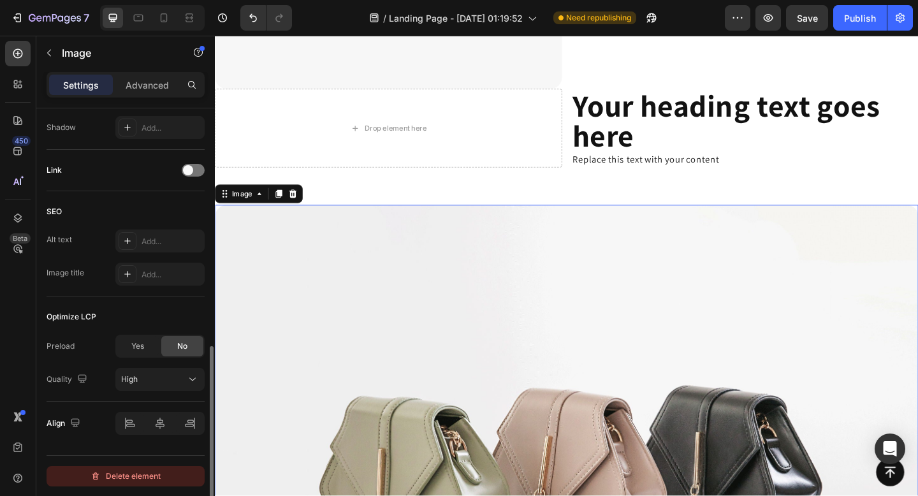
click at [140, 472] on div "Delete element" at bounding box center [126, 476] width 70 height 15
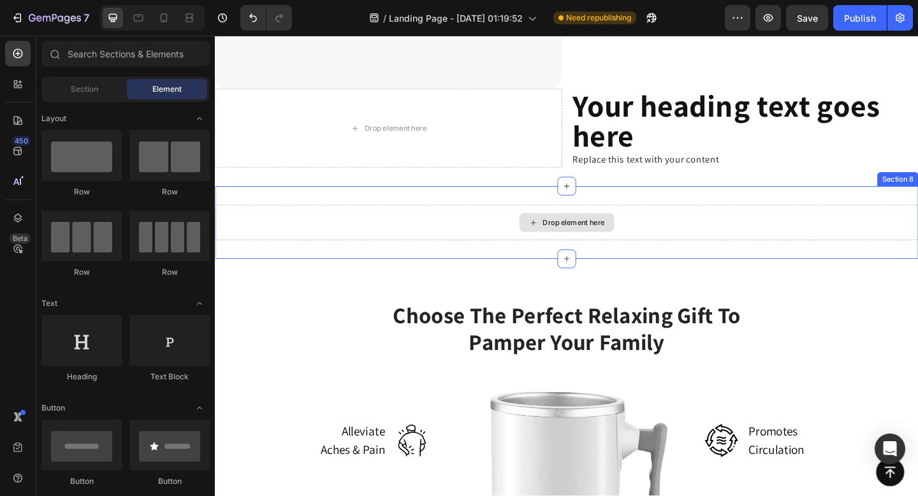
click at [662, 225] on div "Drop element here" at bounding box center [597, 239] width 765 height 38
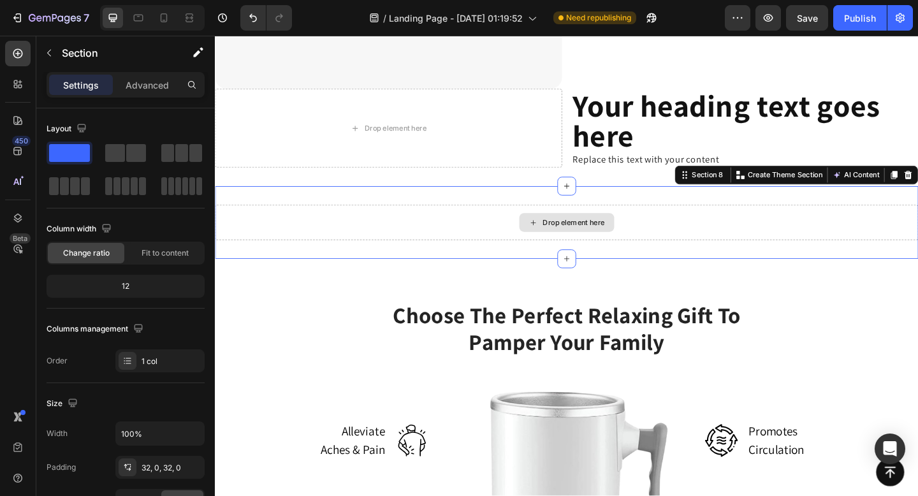
drag, startPoint x: 338, startPoint y: 187, endPoint x: 363, endPoint y: 247, distance: 64.5
drag, startPoint x: 338, startPoint y: 186, endPoint x: 536, endPoint y: 237, distance: 204.3
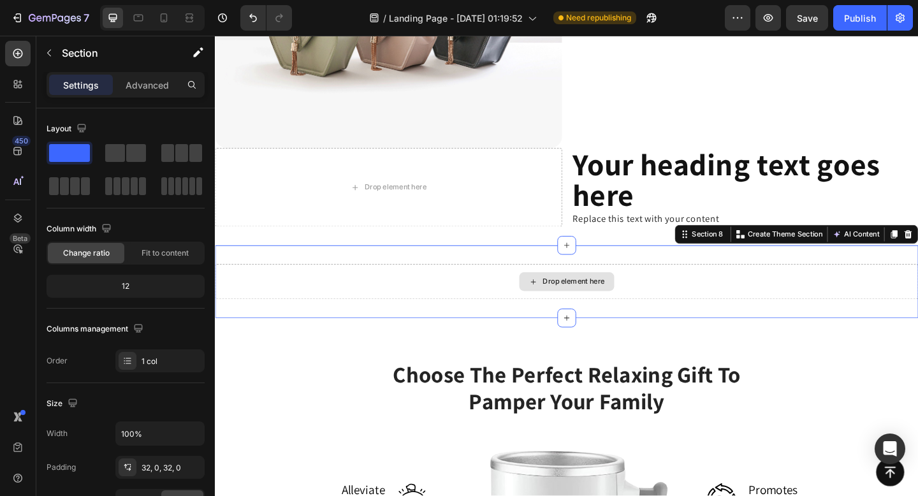
scroll to position [1561, 0]
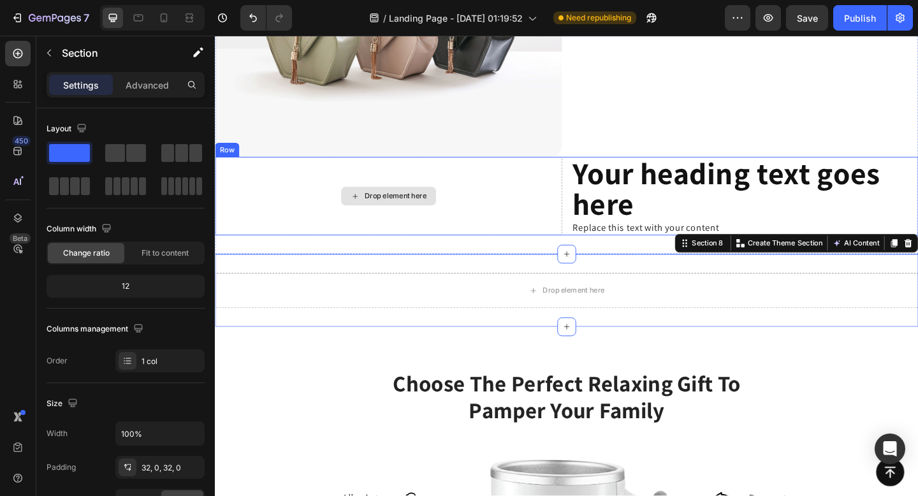
click at [529, 210] on div "Drop element here" at bounding box center [403, 210] width 377 height 85
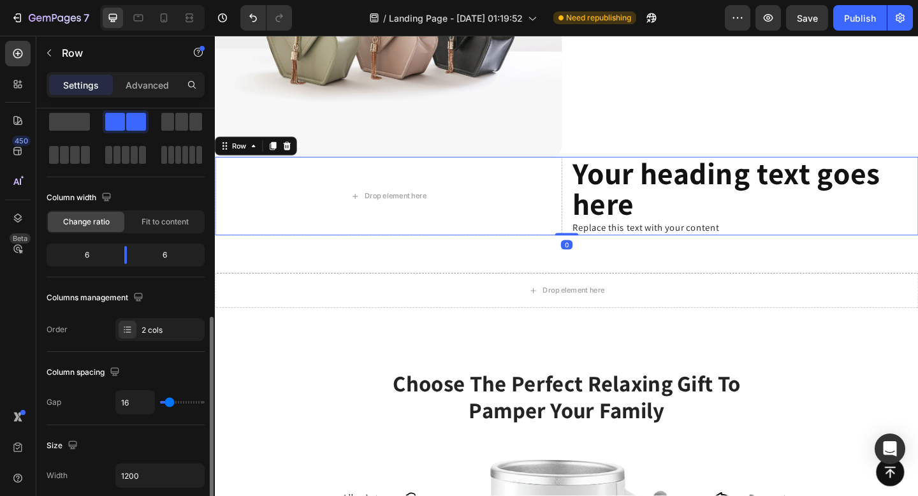
scroll to position [499, 0]
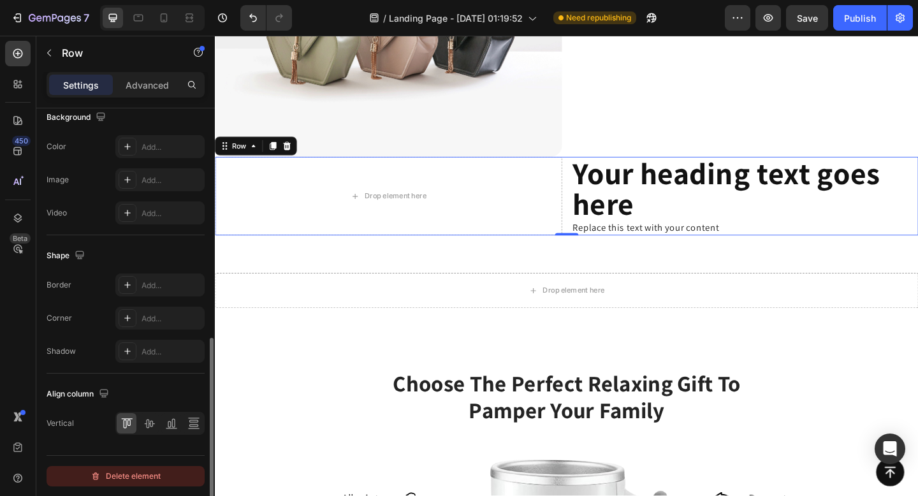
click at [123, 477] on div "Delete element" at bounding box center [126, 476] width 70 height 15
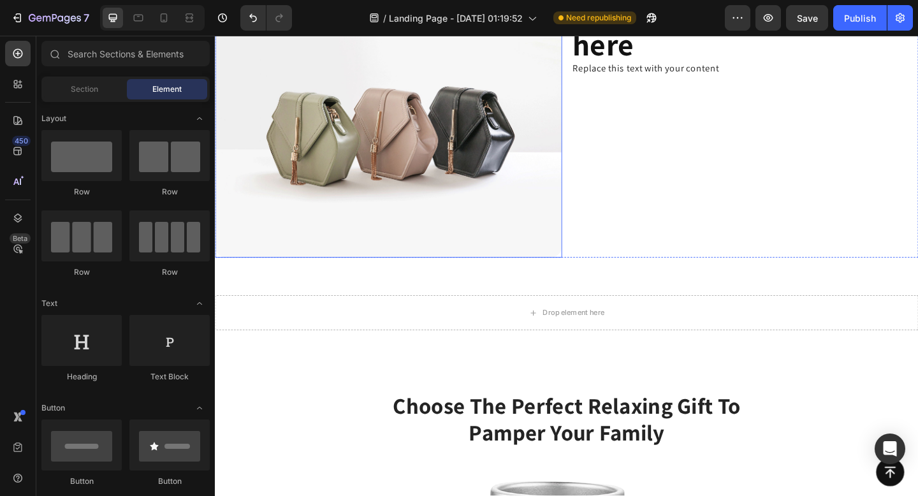
scroll to position [1450, 0]
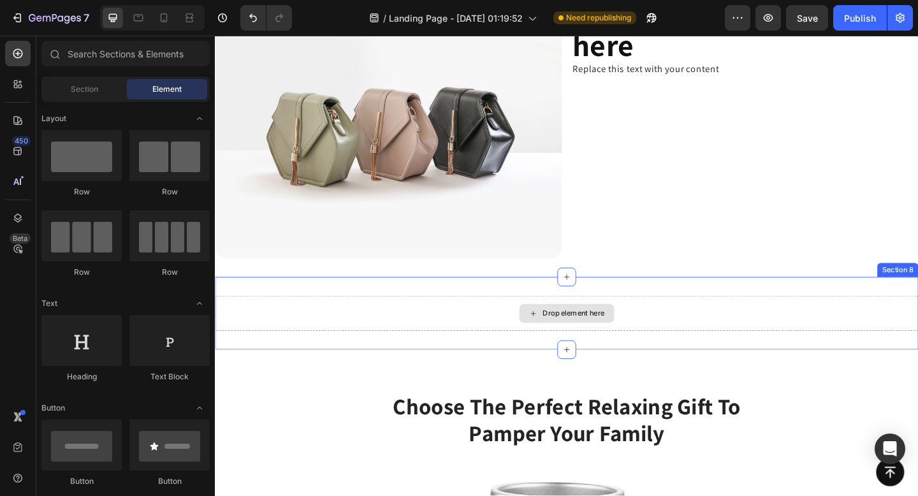
click at [566, 340] on div "Drop element here" at bounding box center [597, 338] width 103 height 20
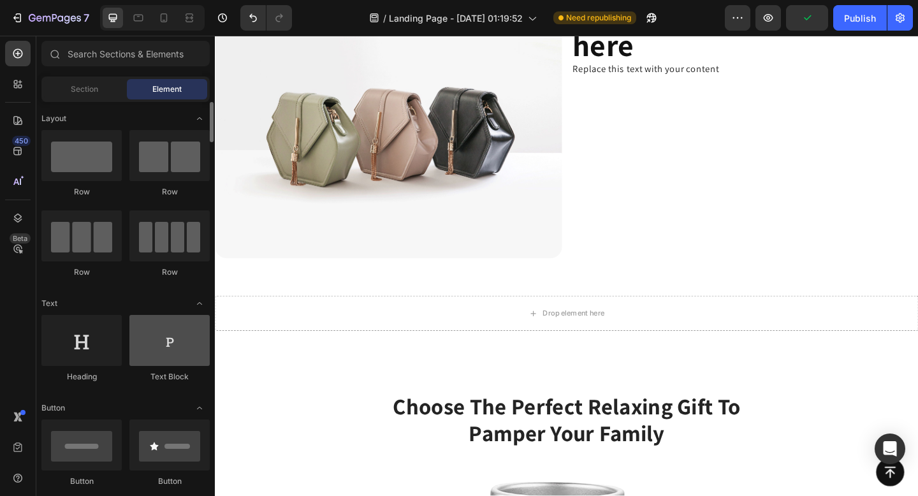
scroll to position [0, 0]
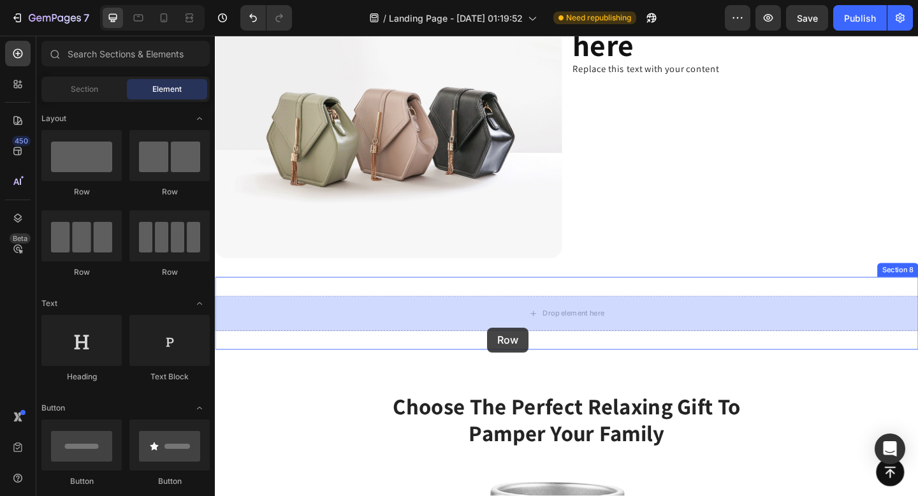
drag, startPoint x: 376, startPoint y: 196, endPoint x: 512, endPoint y: 353, distance: 207.5
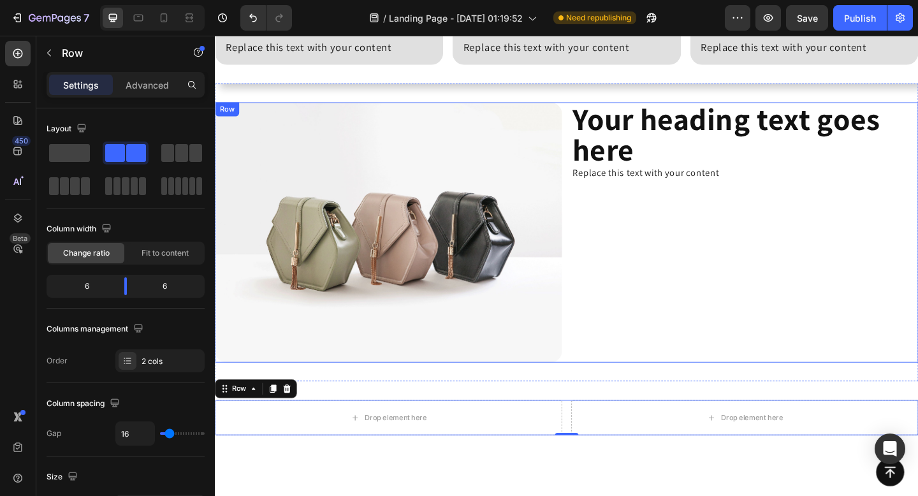
scroll to position [1295, 0]
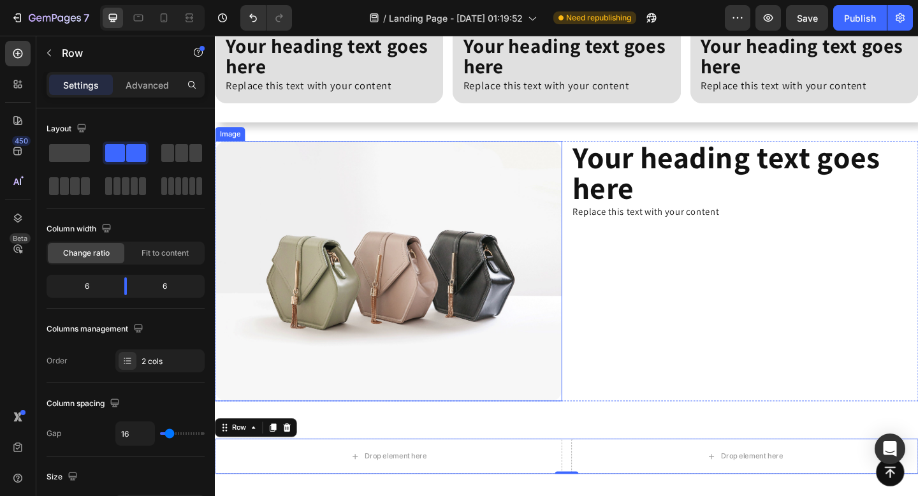
click at [321, 200] on img at bounding box center [403, 291] width 377 height 283
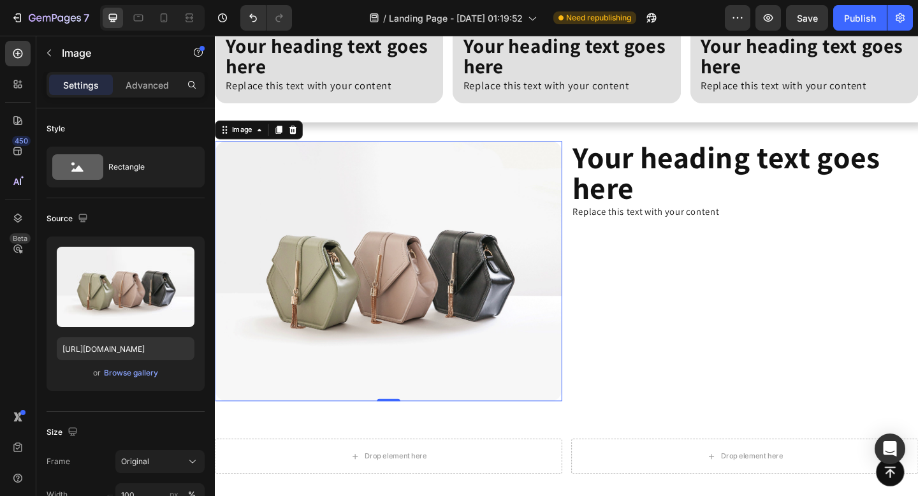
scroll to position [1349, 0]
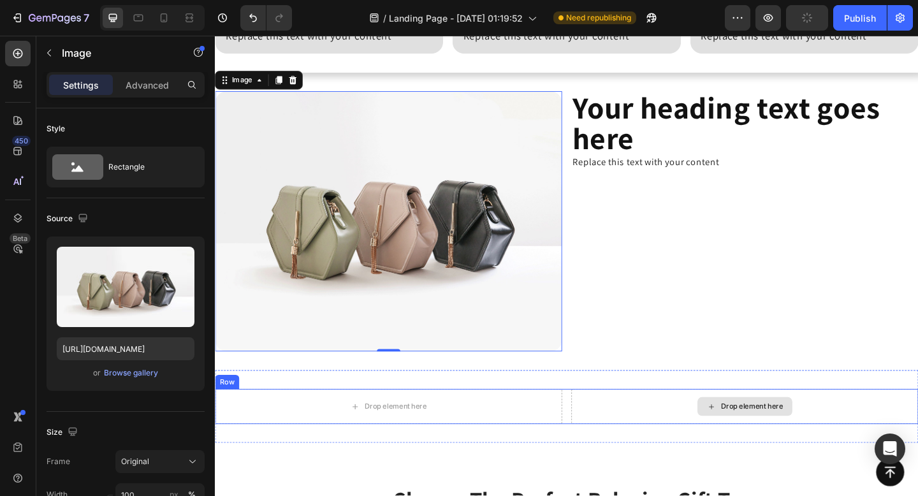
click at [721, 451] on div "Drop element here" at bounding box center [791, 439] width 377 height 38
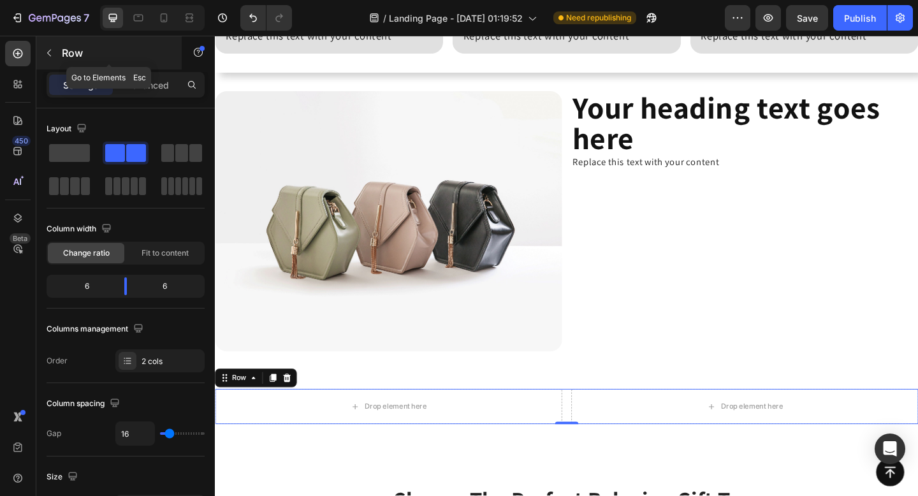
click at [41, 52] on button "button" at bounding box center [49, 53] width 20 height 20
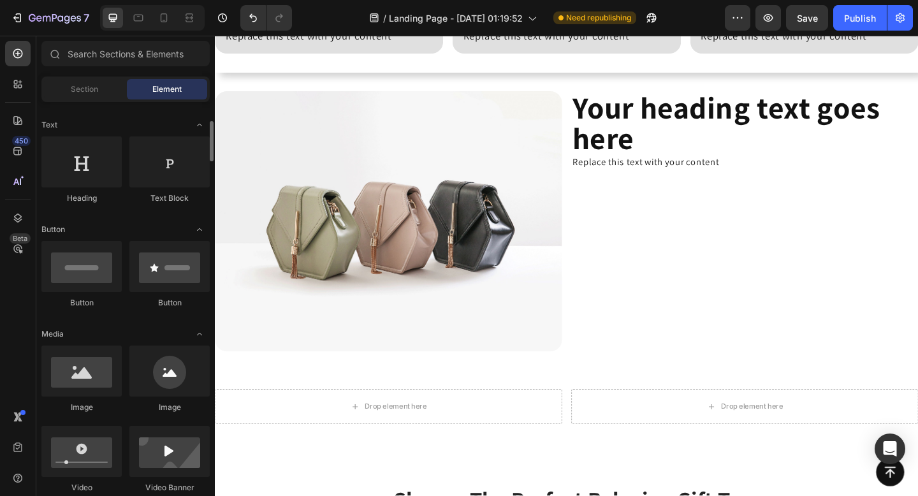
scroll to position [179, 0]
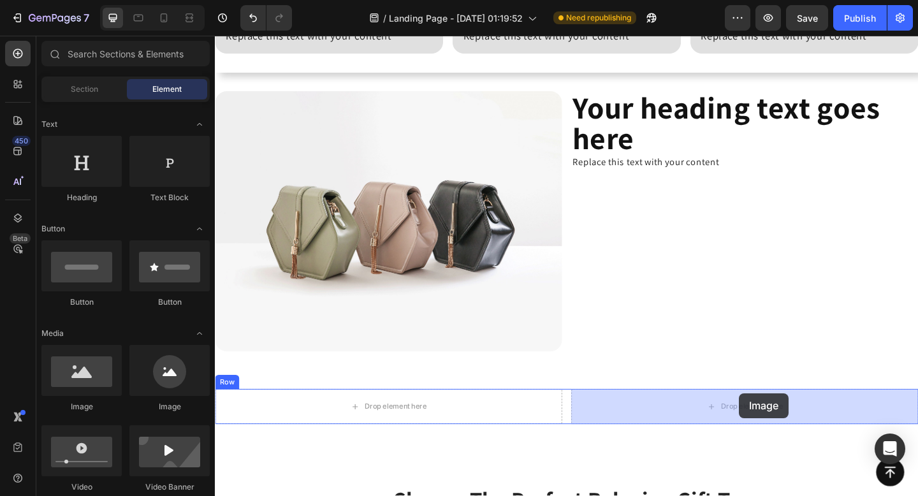
drag, startPoint x: 297, startPoint y: 414, endPoint x: 785, endPoint y: 425, distance: 487.9
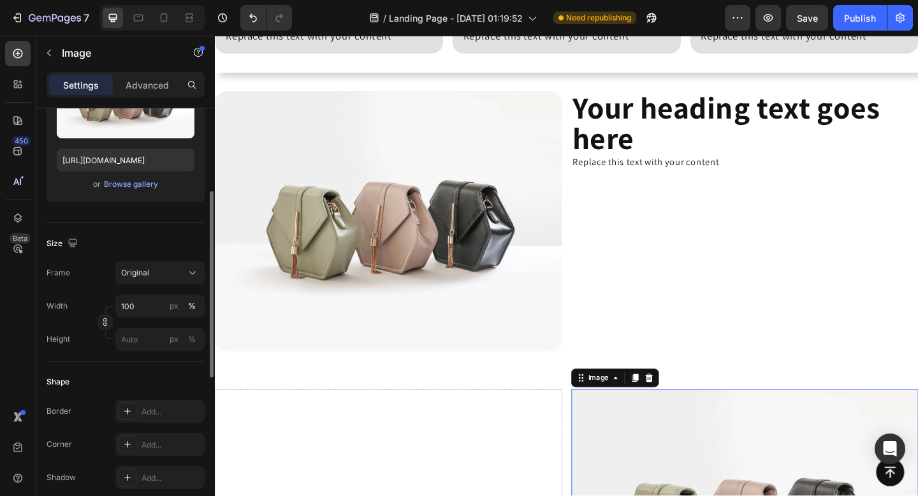
scroll to position [207, 0]
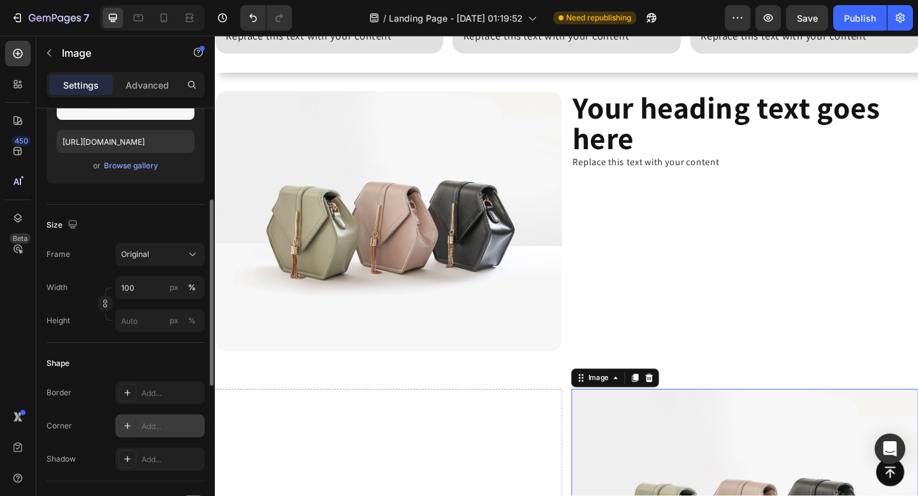
click at [125, 429] on icon at bounding box center [127, 426] width 10 height 10
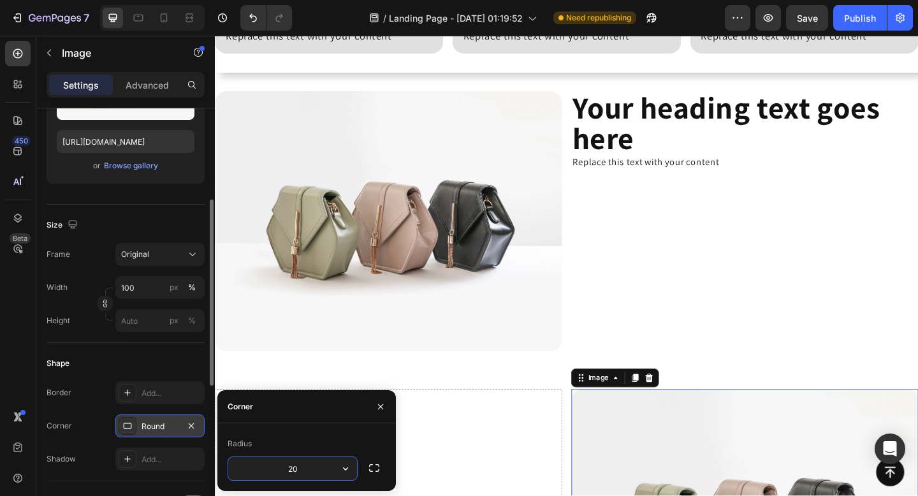
type input "20"
click at [120, 365] on div "Shape" at bounding box center [126, 363] width 158 height 20
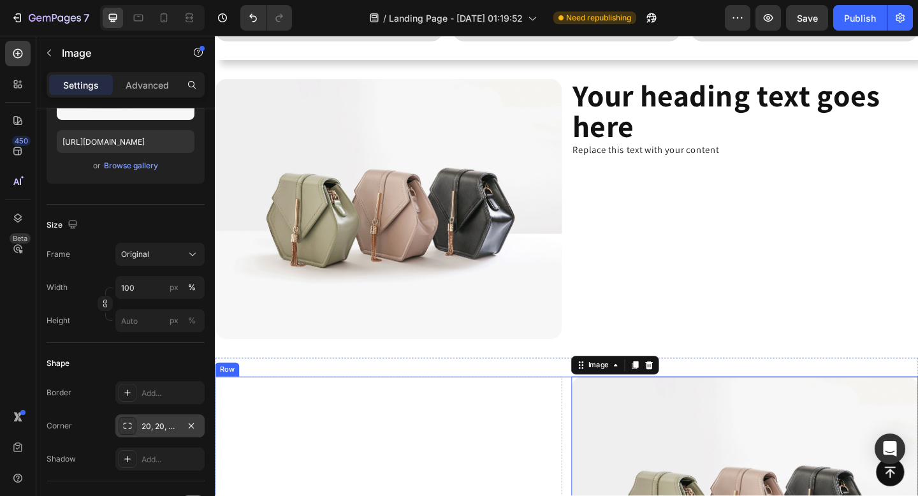
scroll to position [1364, 0]
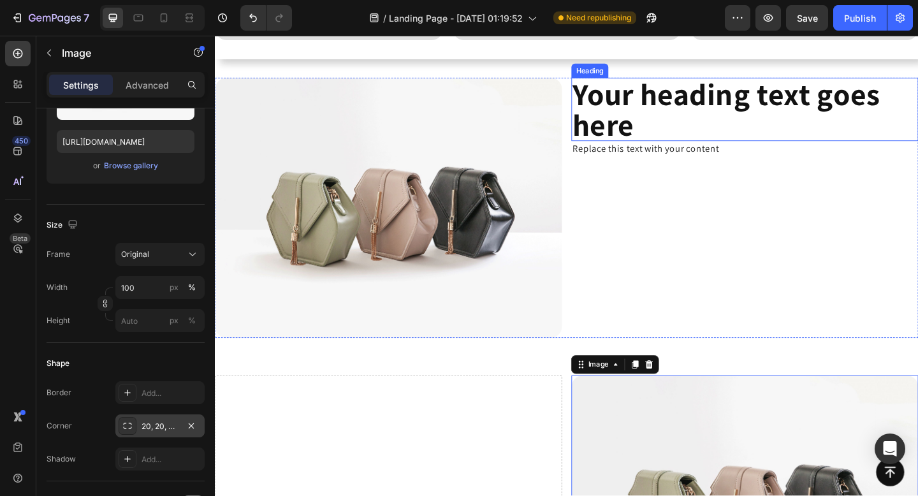
click at [824, 116] on h2 "Your heading text goes here" at bounding box center [791, 116] width 377 height 69
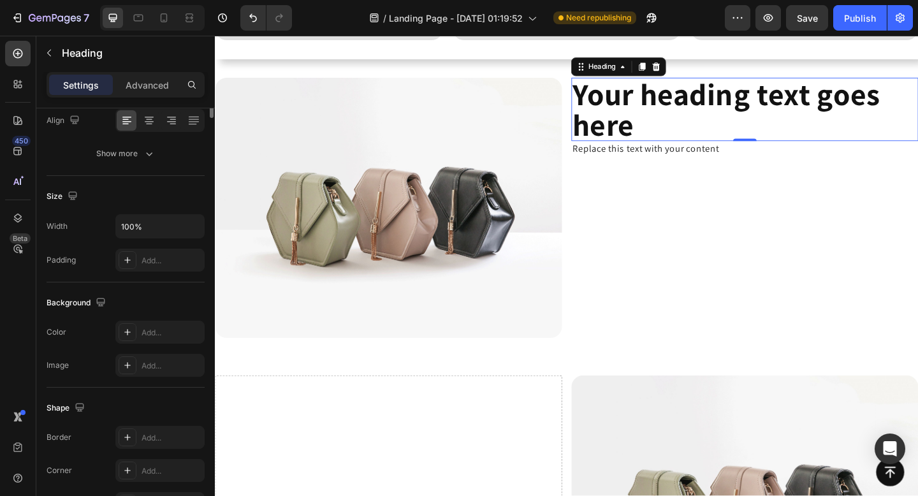
scroll to position [0, 0]
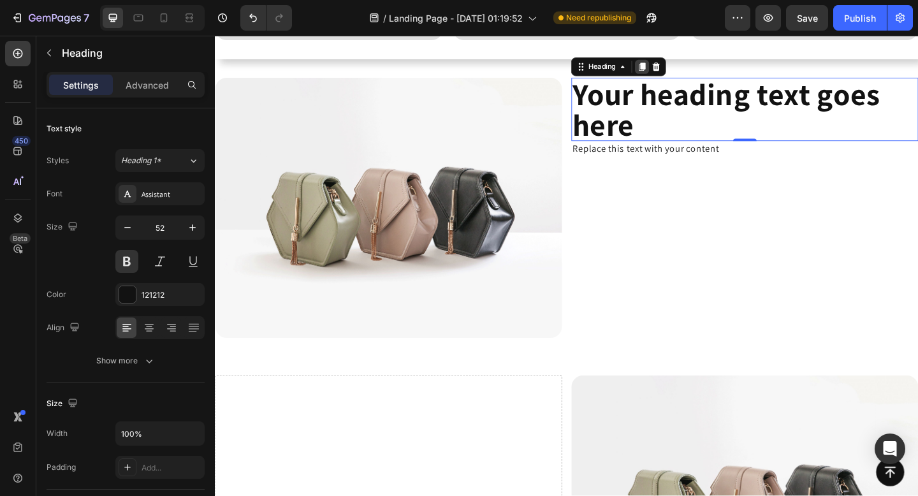
click at [677, 72] on icon at bounding box center [679, 69] width 7 height 9
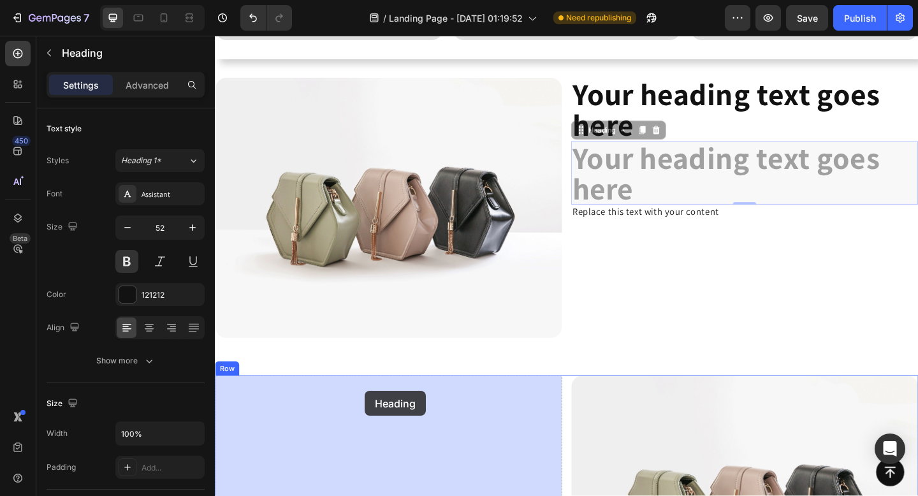
drag, startPoint x: 622, startPoint y: 136, endPoint x: 378, endPoint y: 422, distance: 375.8
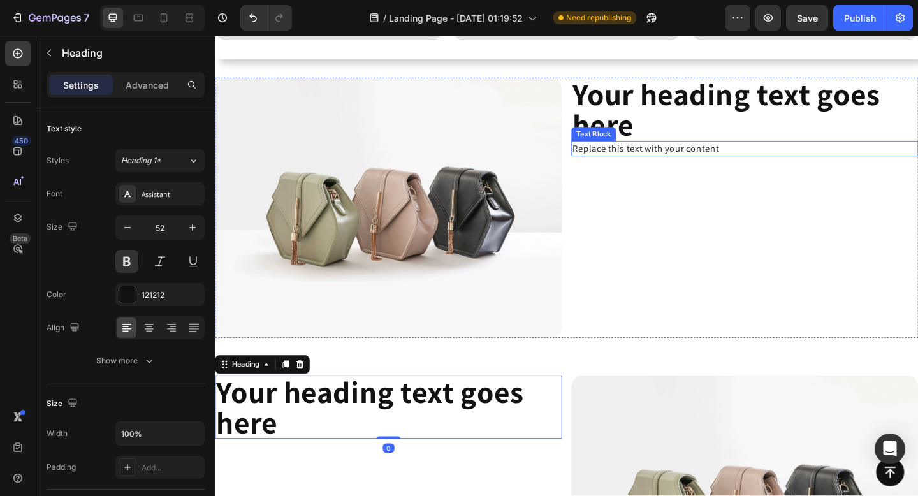
click at [731, 152] on p "Replace this text with your content" at bounding box center [791, 159] width 375 height 14
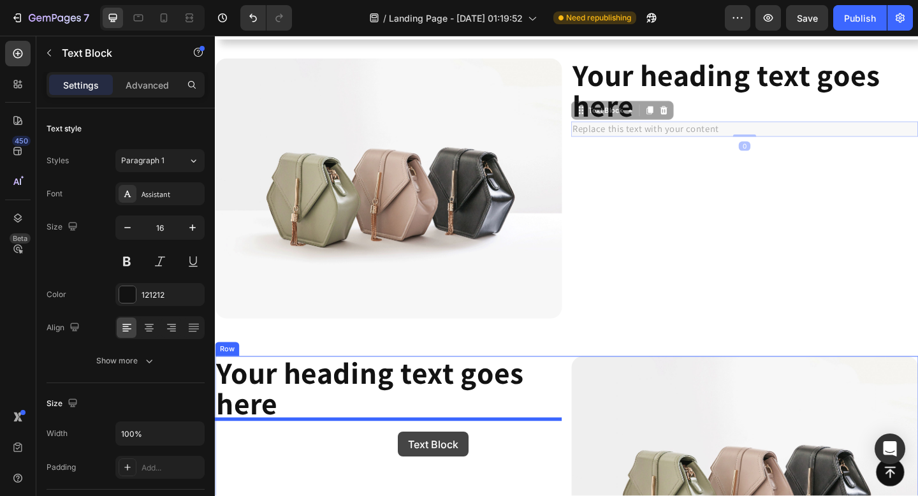
drag, startPoint x: 617, startPoint y: 142, endPoint x: 413, endPoint y: 469, distance: 386.4
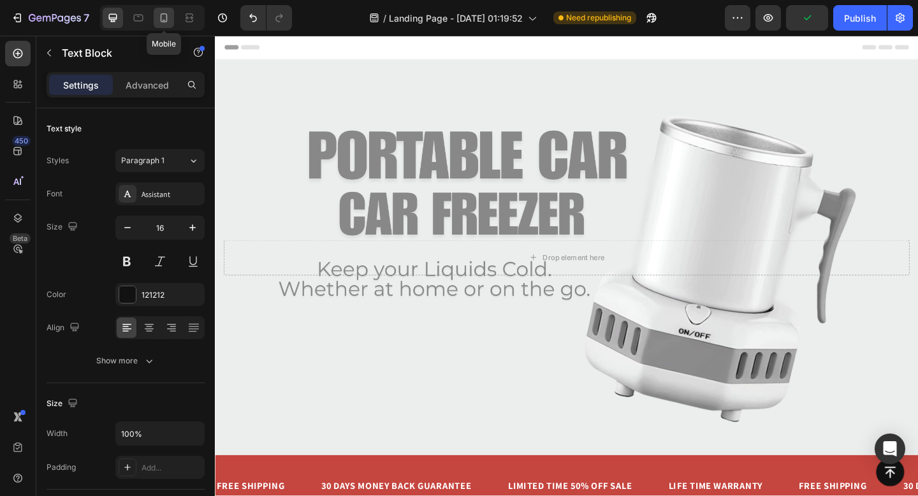
click at [168, 13] on icon at bounding box center [163, 17] width 13 height 13
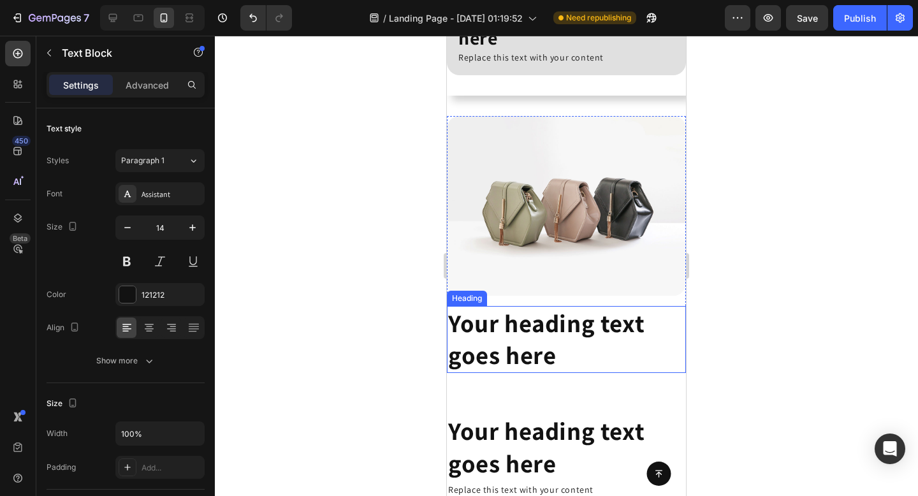
scroll to position [1776, 0]
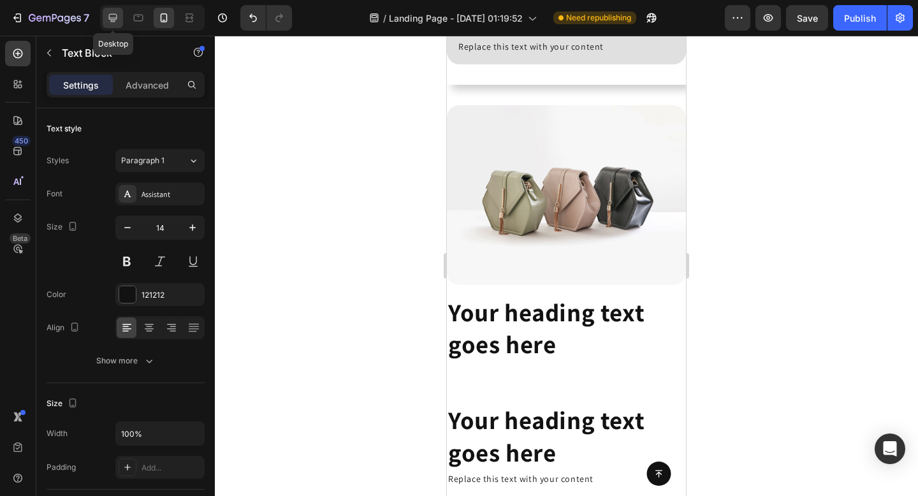
click at [119, 19] on icon at bounding box center [112, 17] width 13 height 13
type input "16"
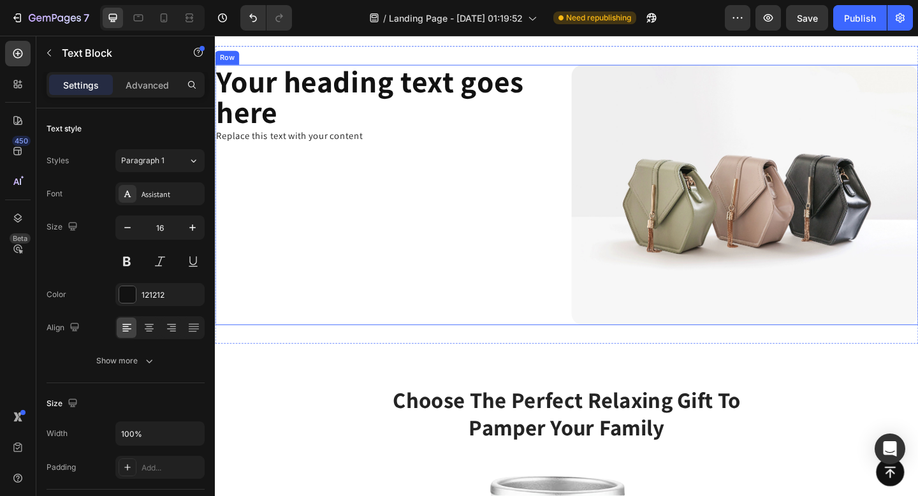
scroll to position [1757, 0]
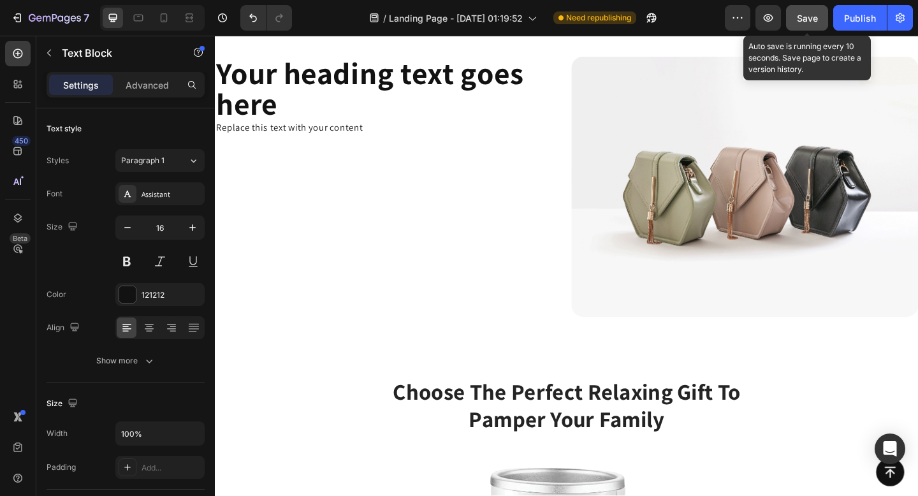
click at [812, 20] on span "Save" at bounding box center [807, 18] width 21 height 11
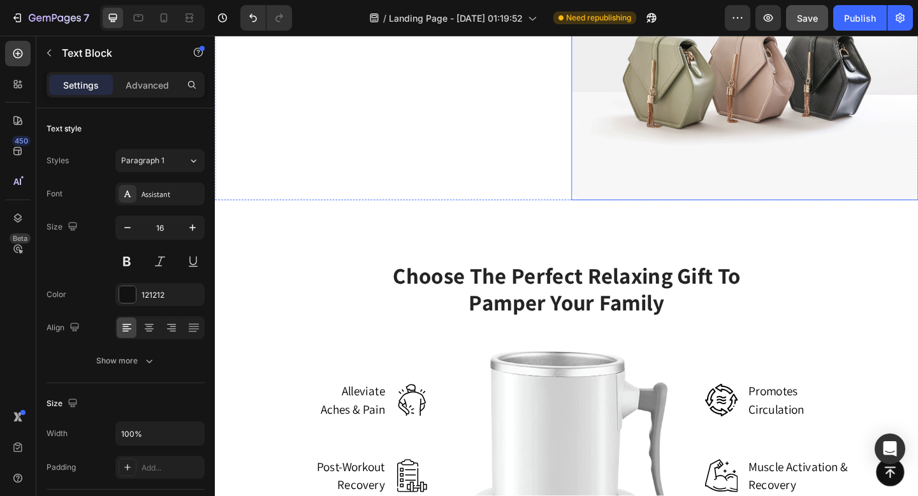
scroll to position [1888, 0]
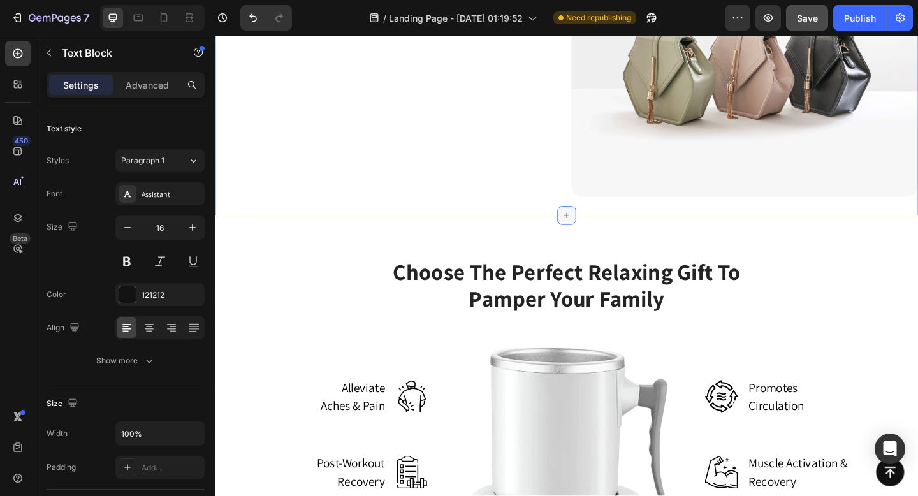
click at [592, 233] on icon at bounding box center [597, 231] width 10 height 10
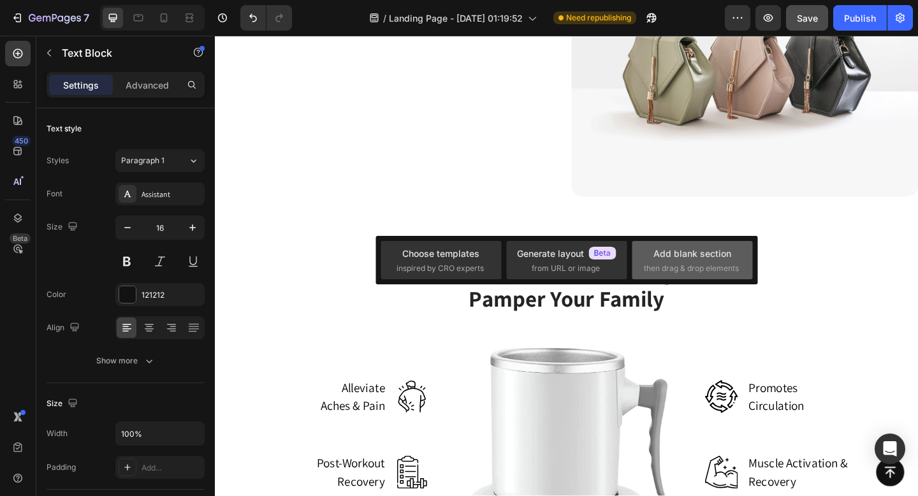
click at [682, 258] on div "Add blank section" at bounding box center [693, 253] width 78 height 13
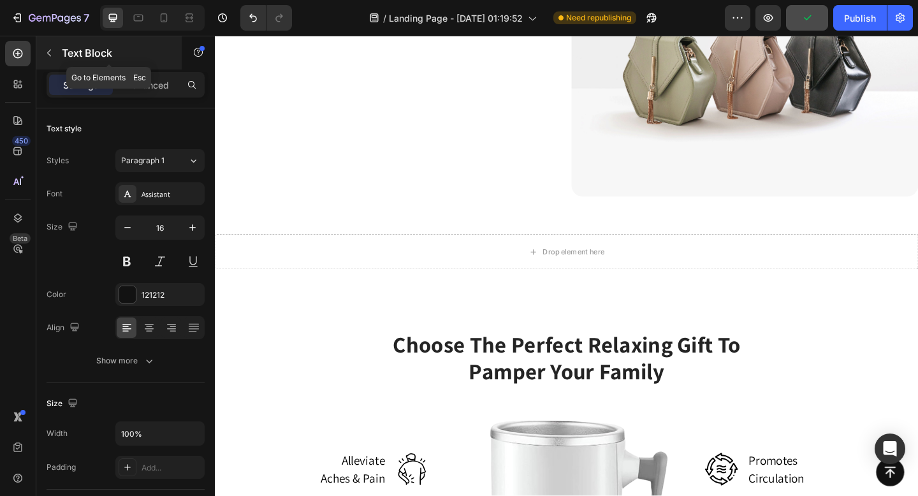
click at [47, 51] on icon "button" at bounding box center [49, 53] width 10 height 10
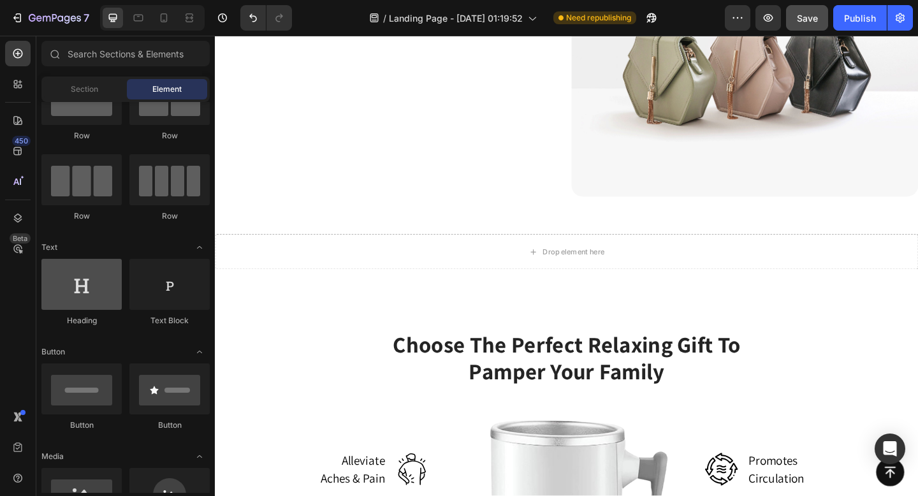
scroll to position [0, 0]
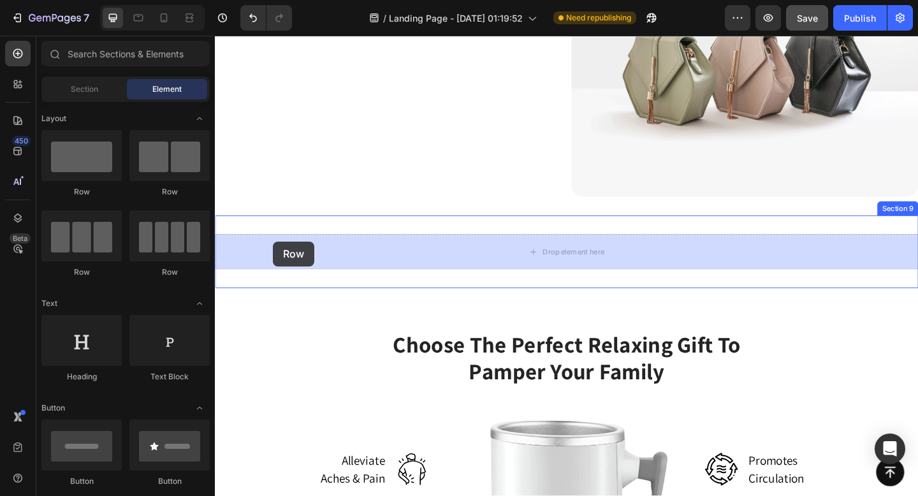
drag, startPoint x: 382, startPoint y: 212, endPoint x: 278, endPoint y: 259, distance: 113.9
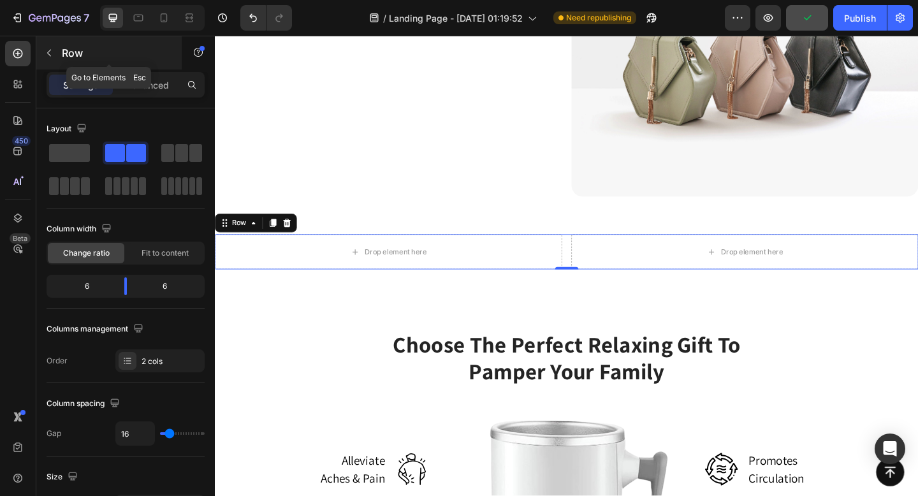
click at [45, 54] on icon "button" at bounding box center [49, 53] width 10 height 10
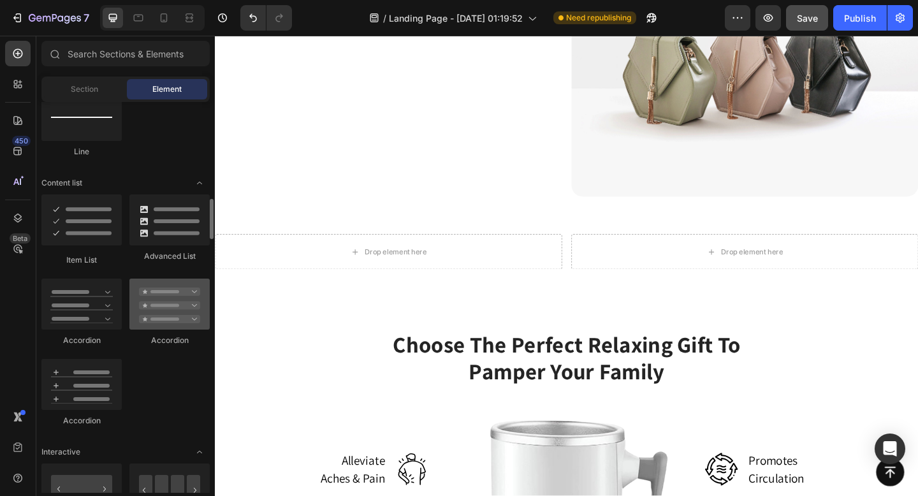
scroll to position [942, 0]
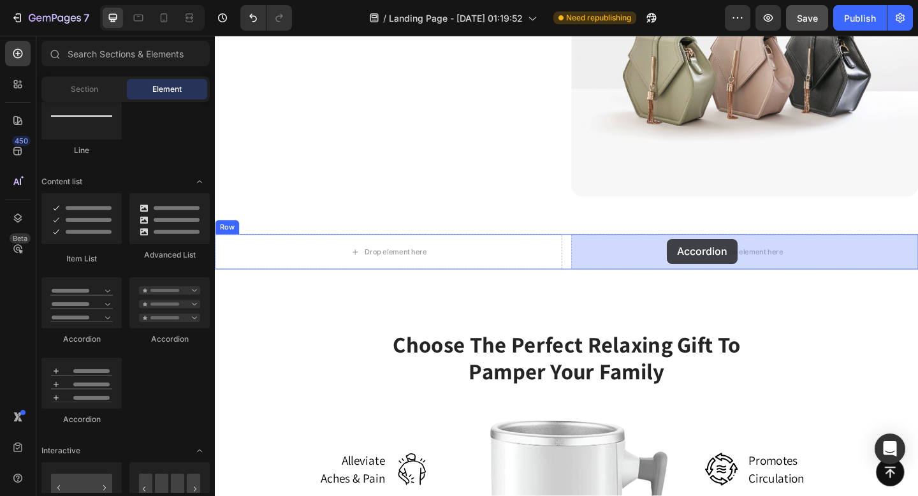
drag, startPoint x: 367, startPoint y: 354, endPoint x: 706, endPoint y: 258, distance: 352.6
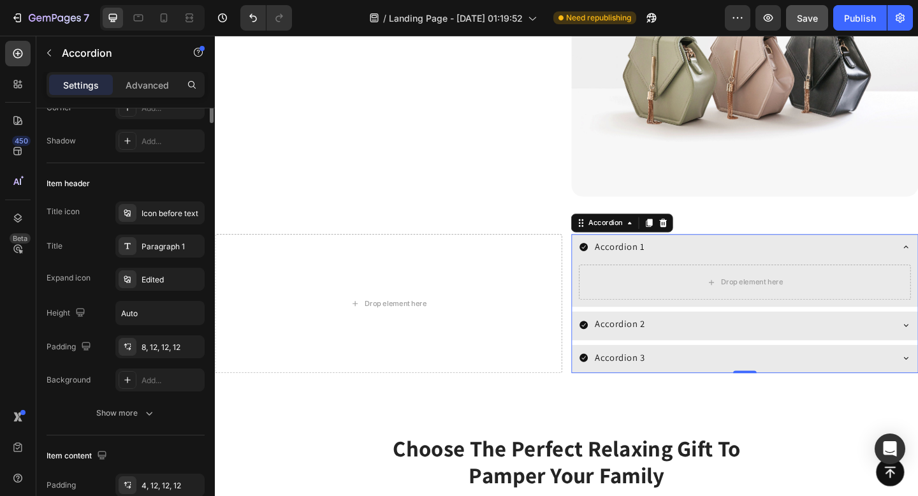
scroll to position [0, 0]
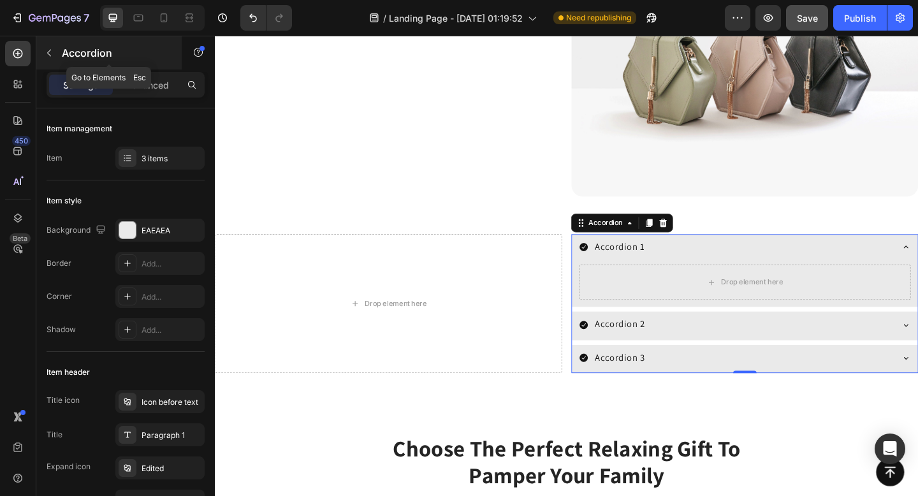
click at [53, 54] on icon "button" at bounding box center [49, 53] width 10 height 10
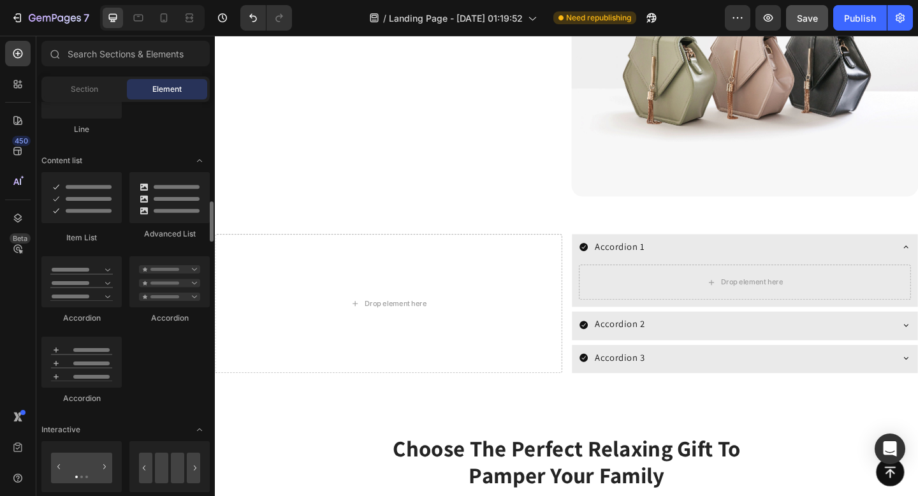
scroll to position [973, 0]
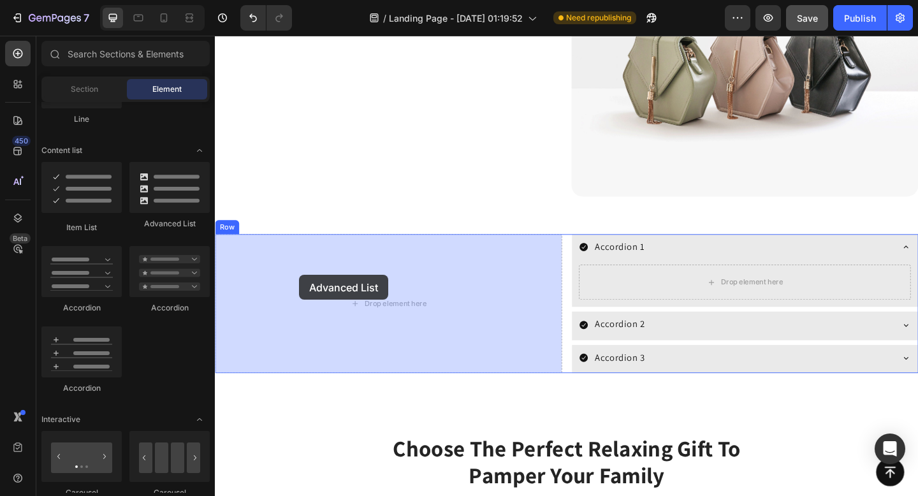
drag, startPoint x: 386, startPoint y: 228, endPoint x: 307, endPoint y: 296, distance: 104.5
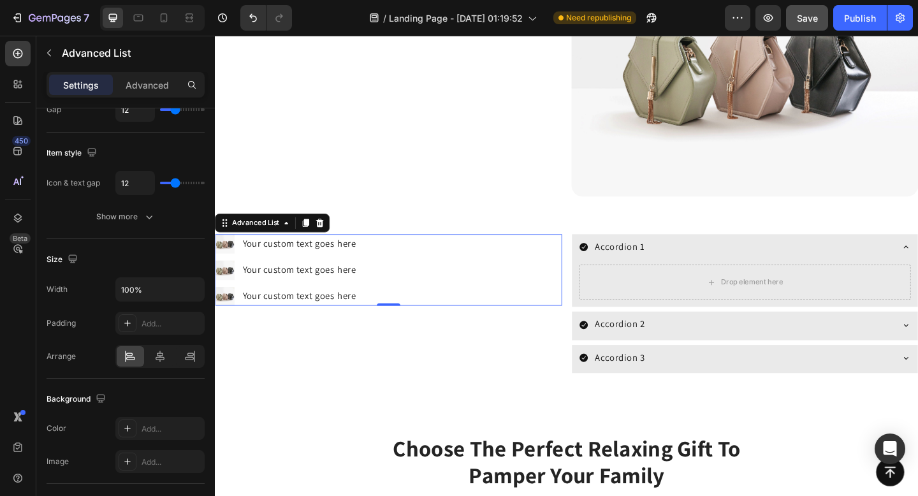
scroll to position [342, 0]
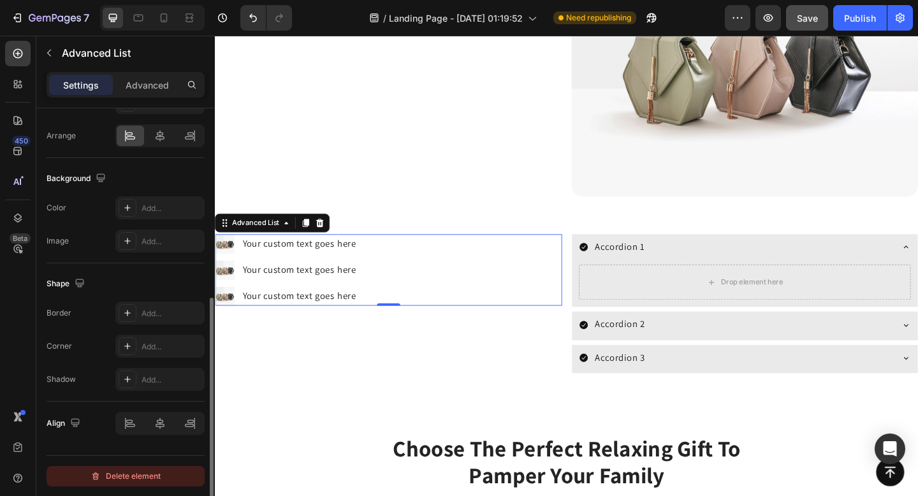
click at [143, 466] on button "Delete element" at bounding box center [126, 476] width 158 height 20
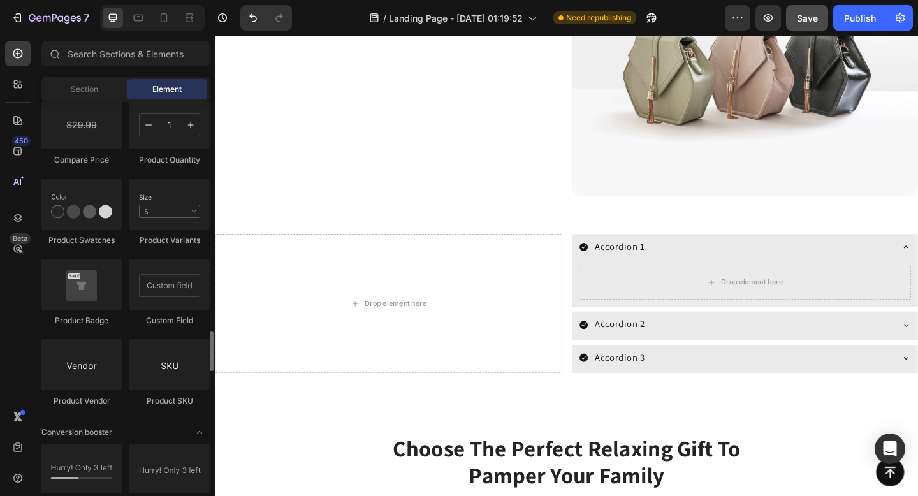
scroll to position [1980, 0]
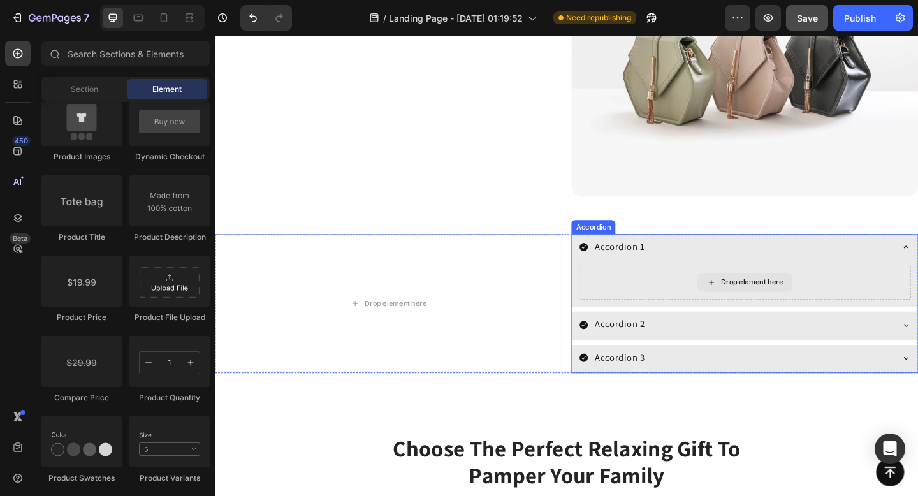
click at [647, 301] on div "Drop element here" at bounding box center [791, 304] width 361 height 38
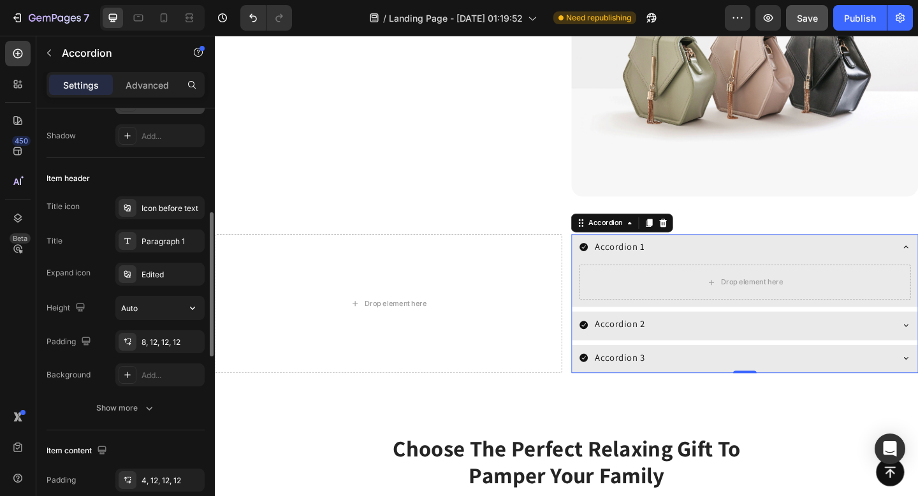
scroll to position [224, 0]
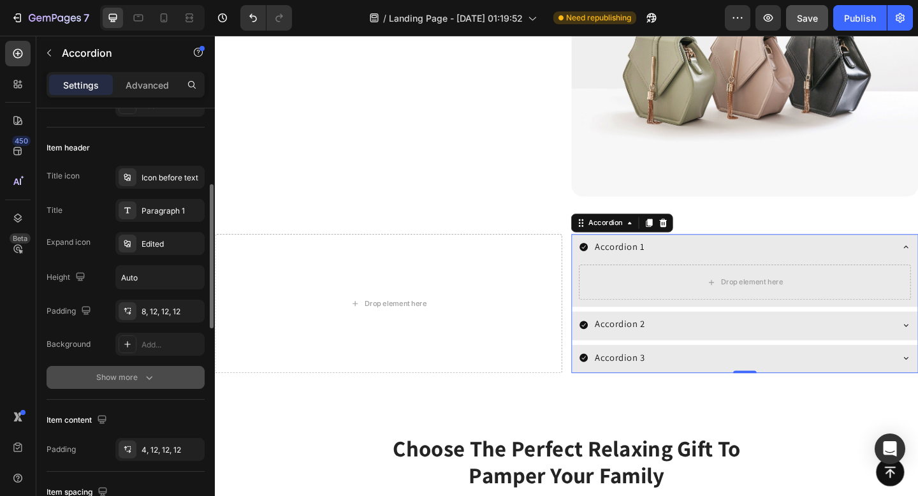
click at [147, 377] on icon "button" at bounding box center [149, 378] width 6 height 4
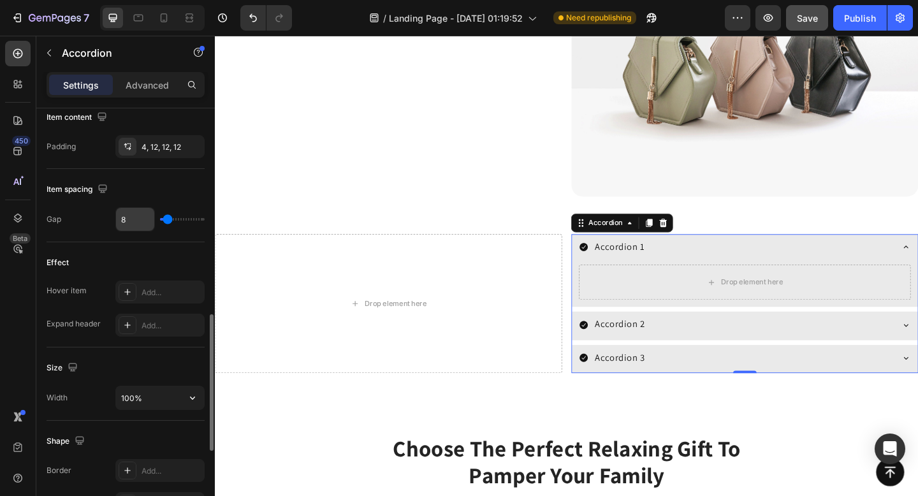
scroll to position [630, 0]
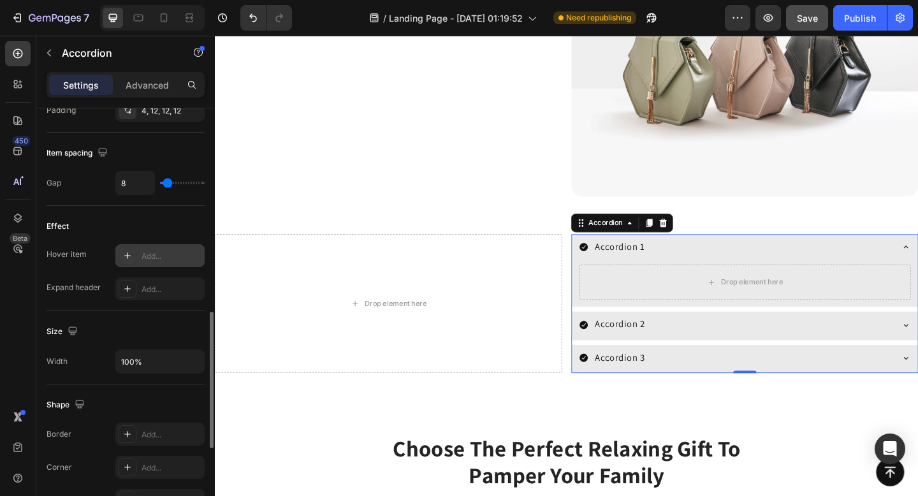
click at [122, 251] on icon at bounding box center [127, 256] width 10 height 10
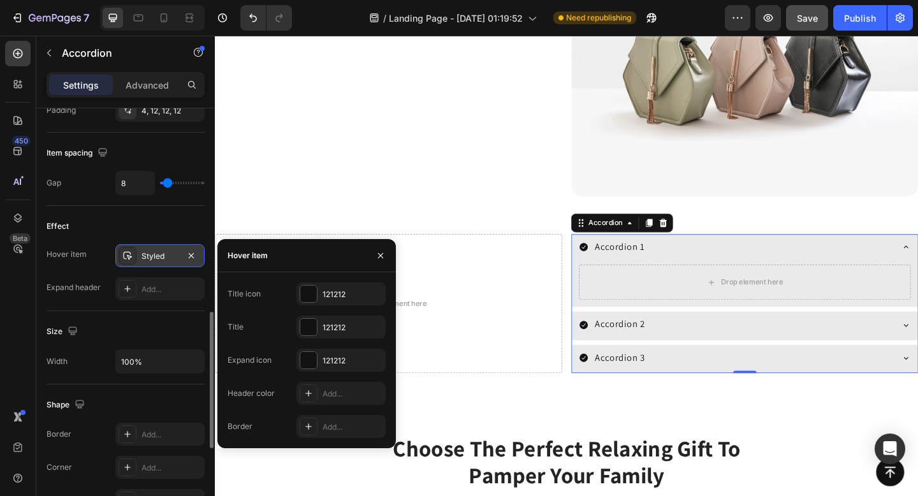
click at [122, 251] on icon at bounding box center [127, 256] width 10 height 10
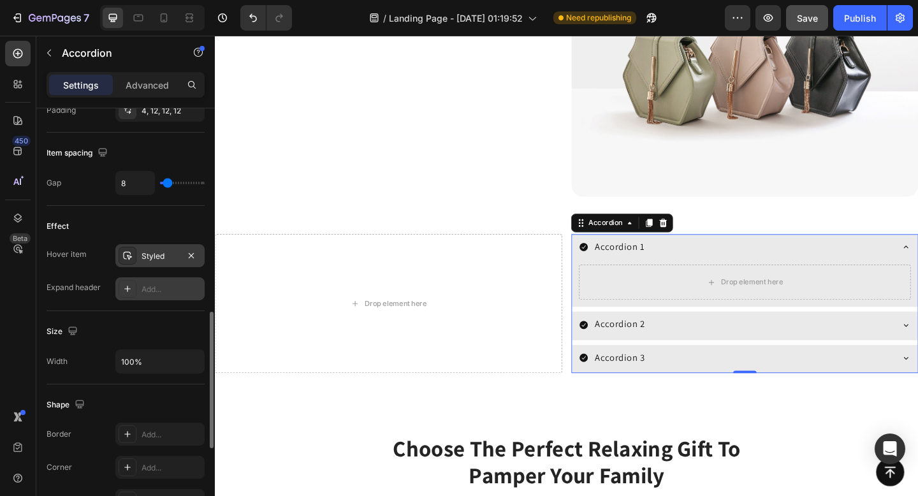
click at [139, 281] on div "Add..." at bounding box center [159, 288] width 89 height 23
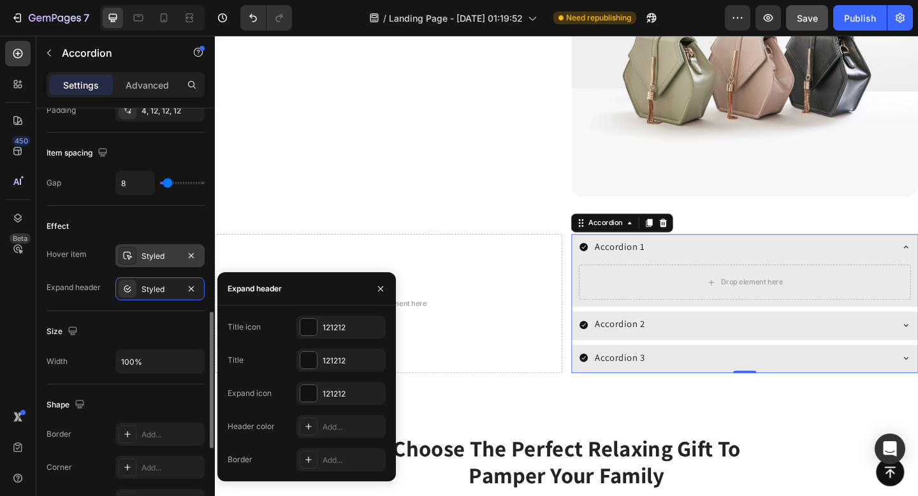
click at [104, 274] on div "Hover item Styled Expand header Styled" at bounding box center [126, 272] width 158 height 56
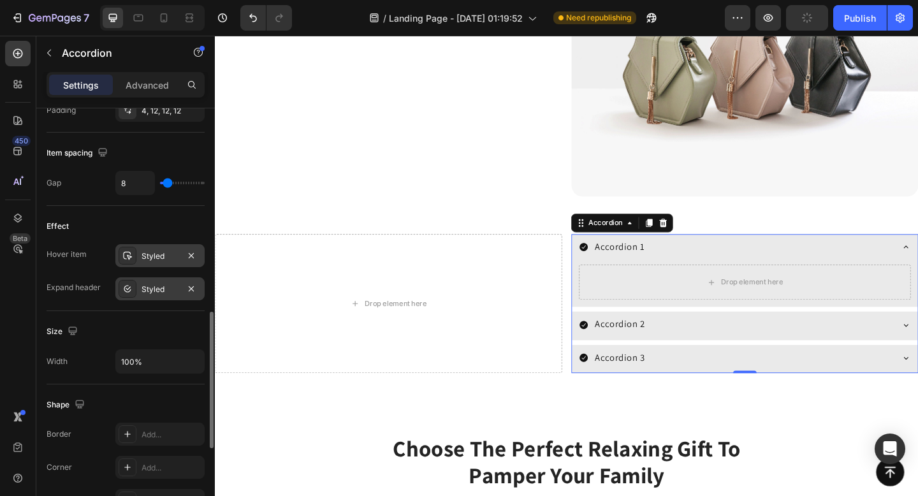
click at [129, 282] on div at bounding box center [128, 289] width 18 height 18
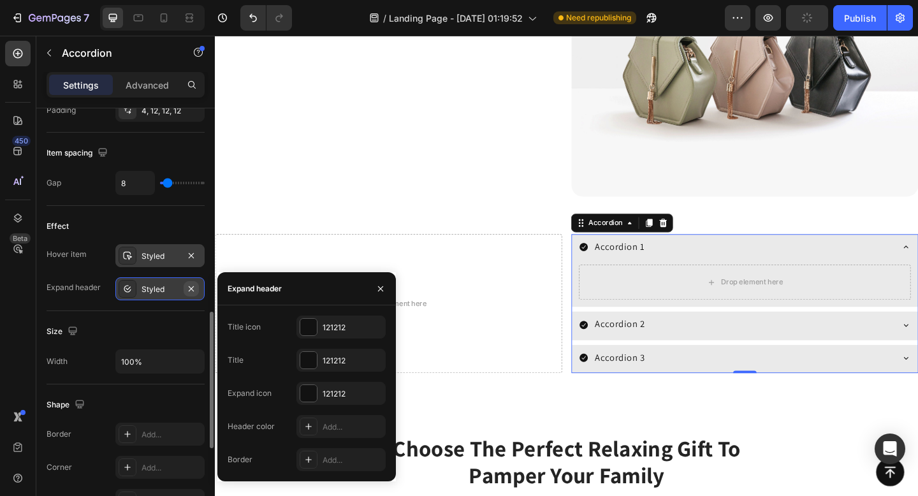
click at [194, 286] on icon "button" at bounding box center [191, 289] width 10 height 10
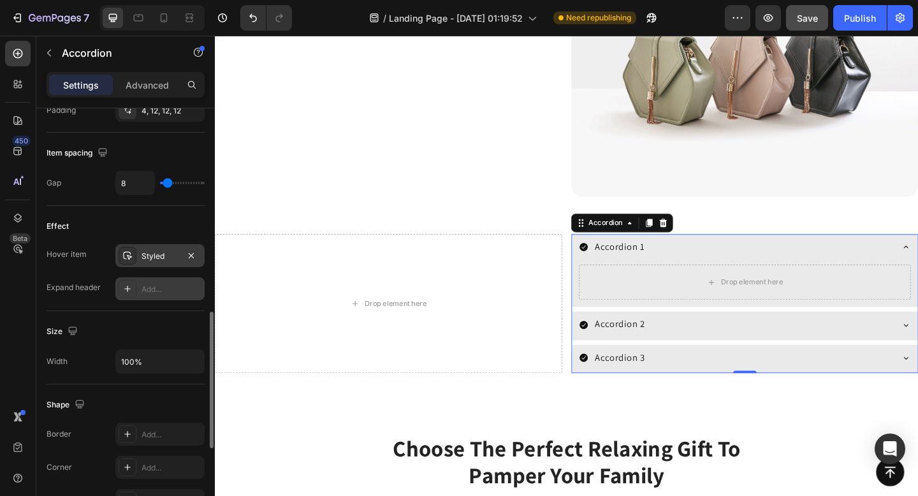
click at [128, 289] on icon at bounding box center [127, 289] width 10 height 10
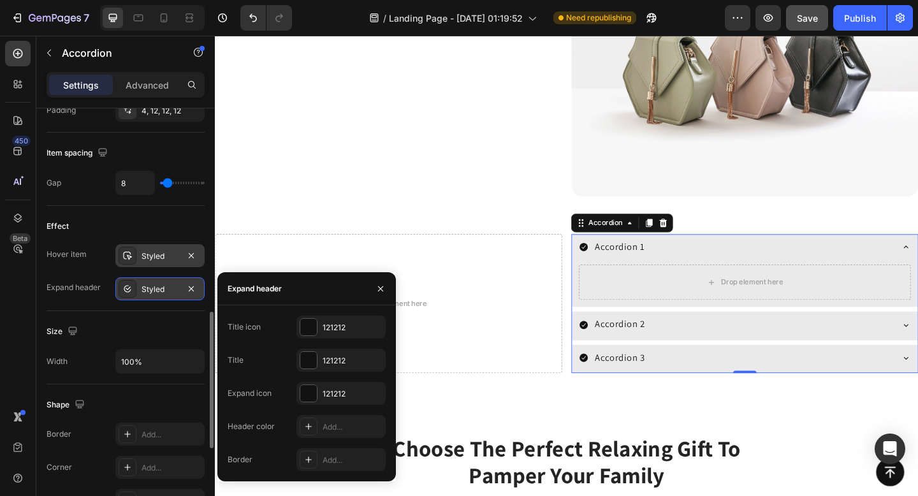
click at [128, 289] on icon at bounding box center [128, 288] width 5 height 4
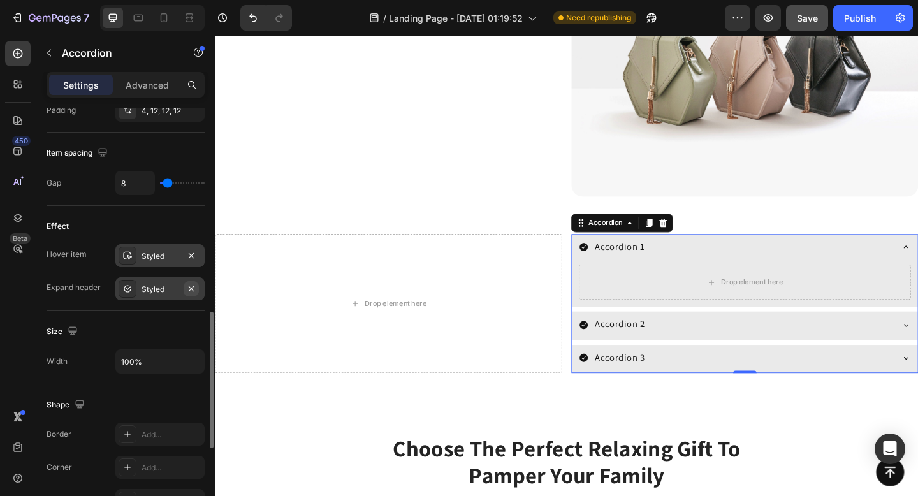
click at [196, 284] on button "button" at bounding box center [191, 288] width 15 height 15
click at [194, 254] on icon "button" at bounding box center [191, 256] width 10 height 10
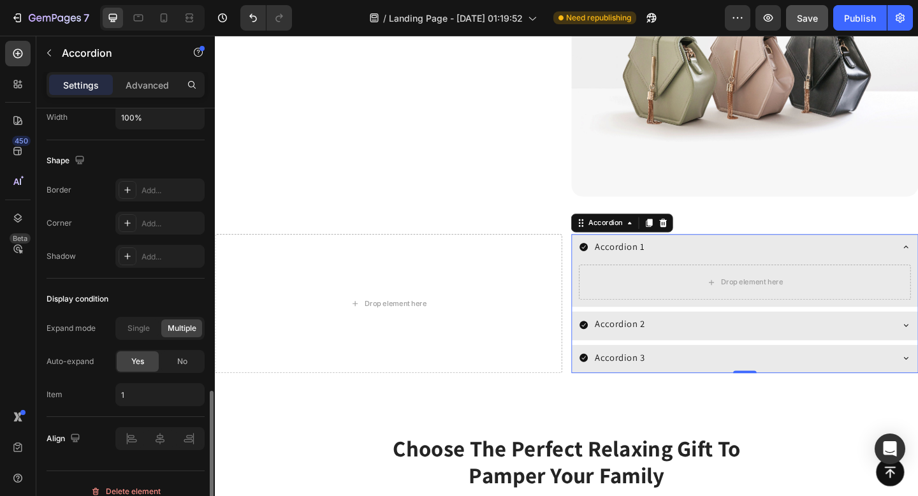
scroll to position [889, 0]
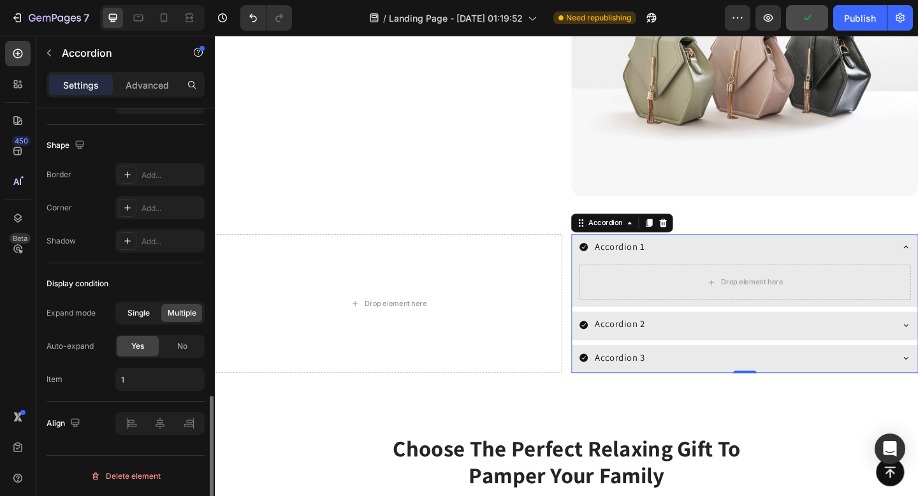
click at [147, 316] on span "Single" at bounding box center [139, 312] width 22 height 11
click at [180, 348] on span "No" at bounding box center [182, 345] width 10 height 11
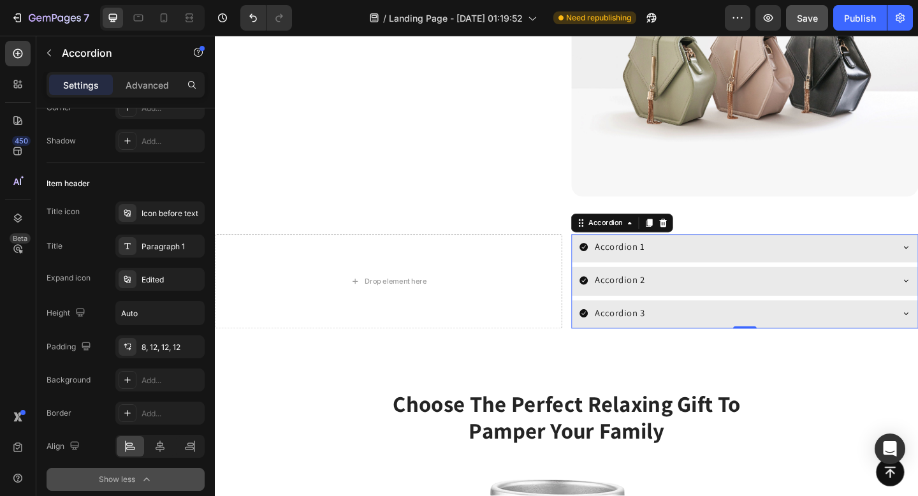
scroll to position [0, 0]
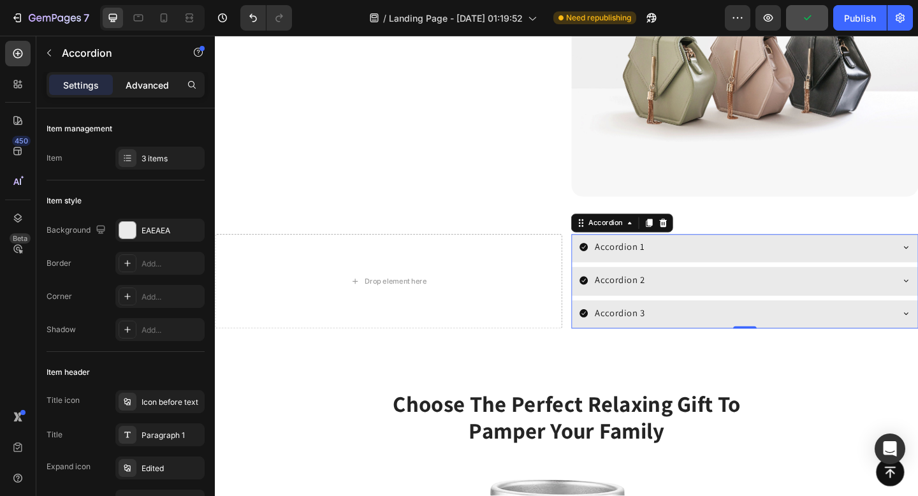
click at [159, 89] on p "Advanced" at bounding box center [147, 84] width 43 height 13
type input "100%"
type input "100"
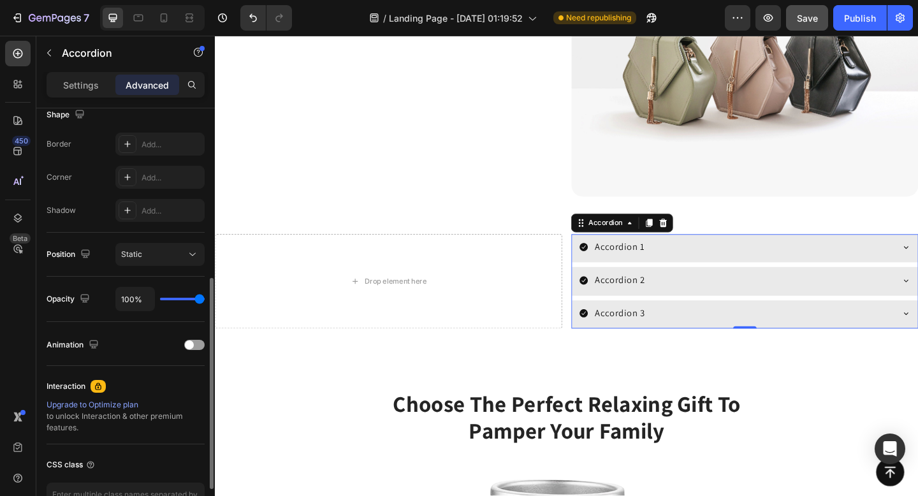
scroll to position [341, 0]
click at [194, 344] on div at bounding box center [194, 345] width 20 height 10
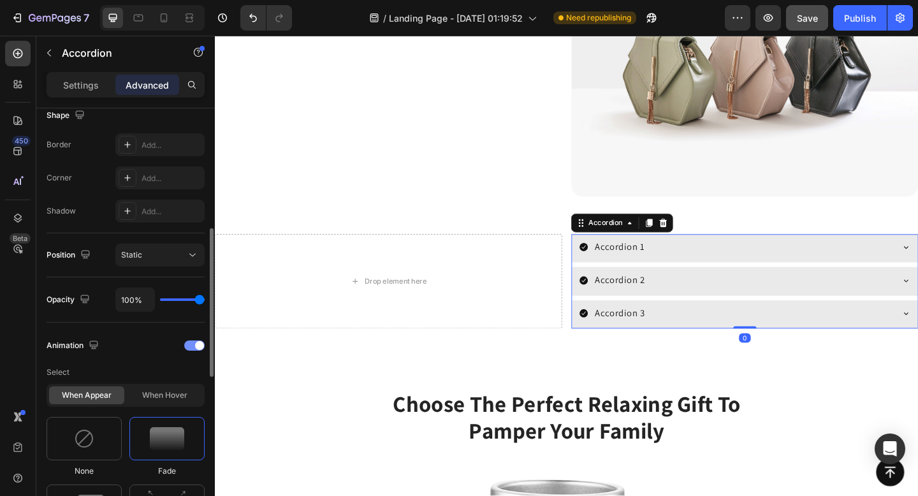
click at [188, 343] on div at bounding box center [194, 345] width 20 height 10
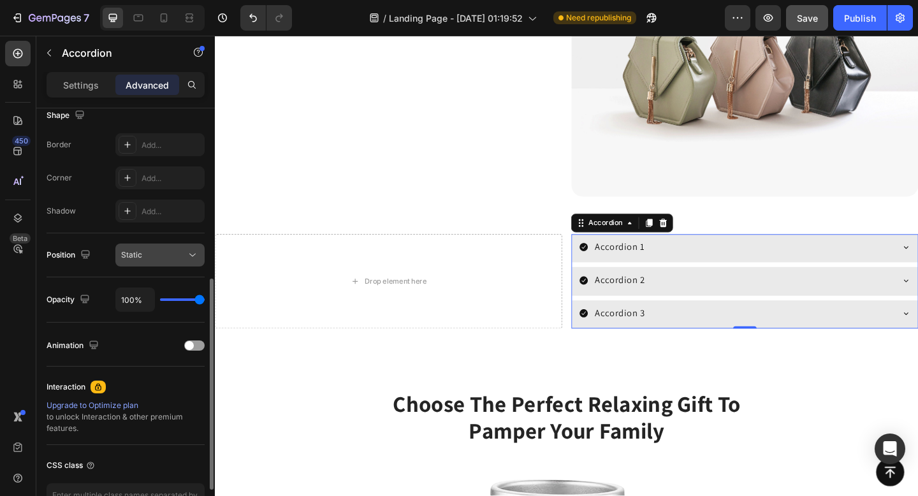
click at [177, 254] on div "Static" at bounding box center [153, 254] width 65 height 11
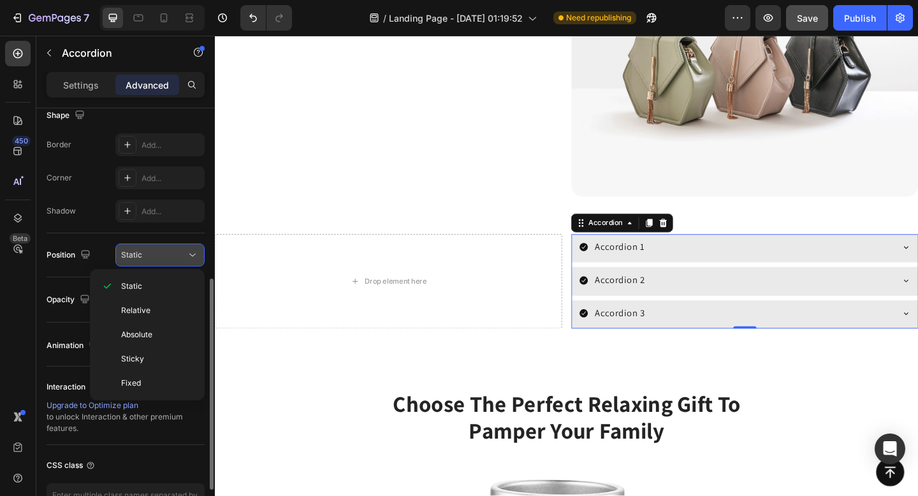
click at [183, 256] on div "Static" at bounding box center [153, 254] width 65 height 11
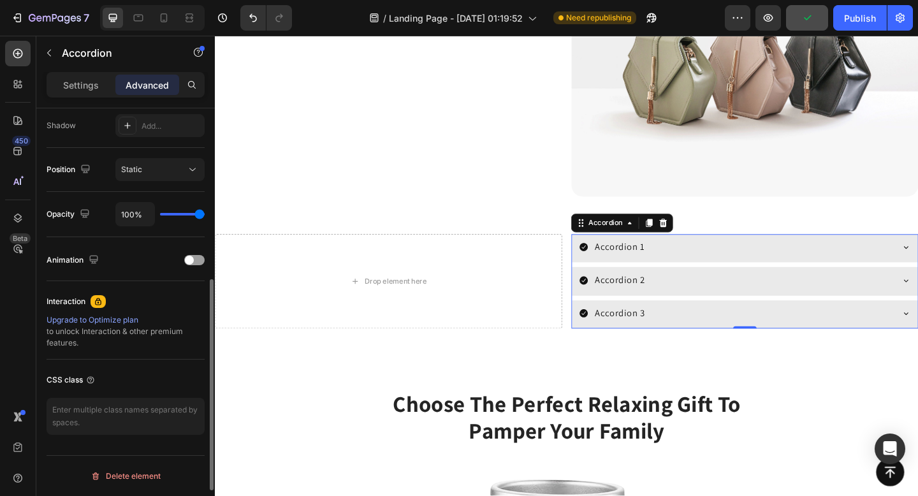
scroll to position [0, 0]
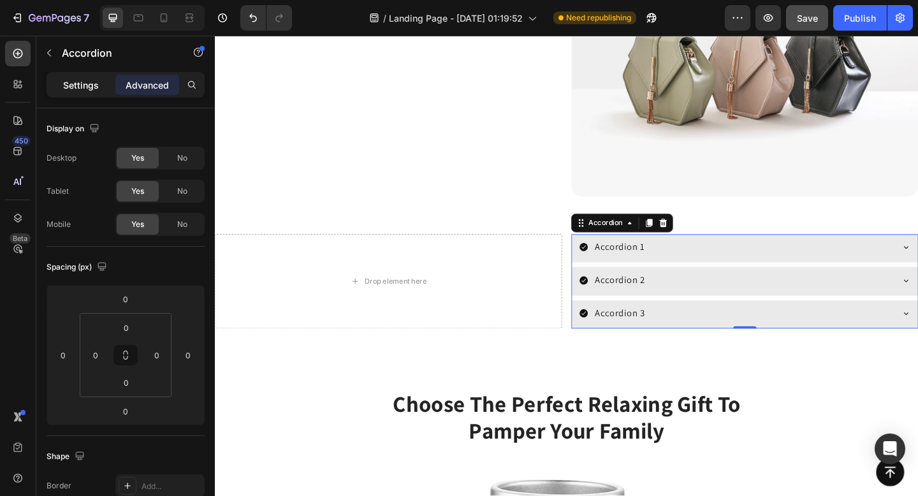
click at [89, 82] on p "Settings" at bounding box center [81, 84] width 36 height 13
type input "8"
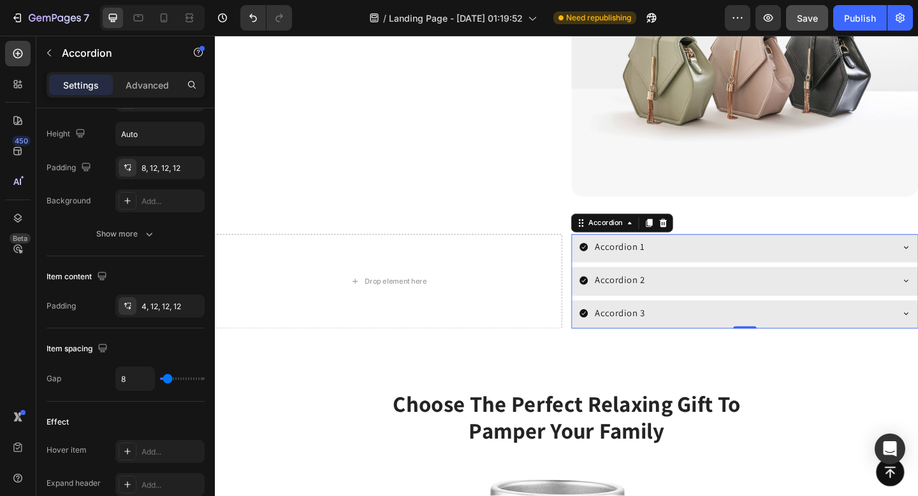
scroll to position [790, 0]
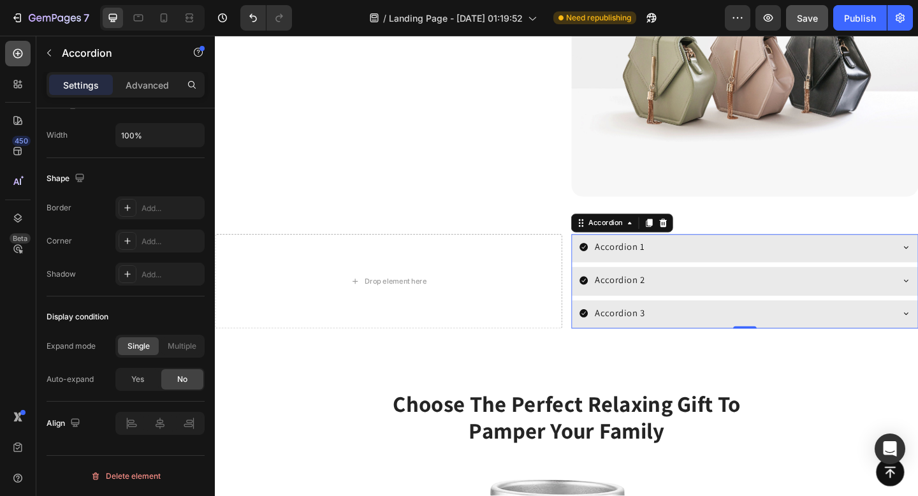
click at [21, 52] on icon at bounding box center [18, 54] width 10 height 10
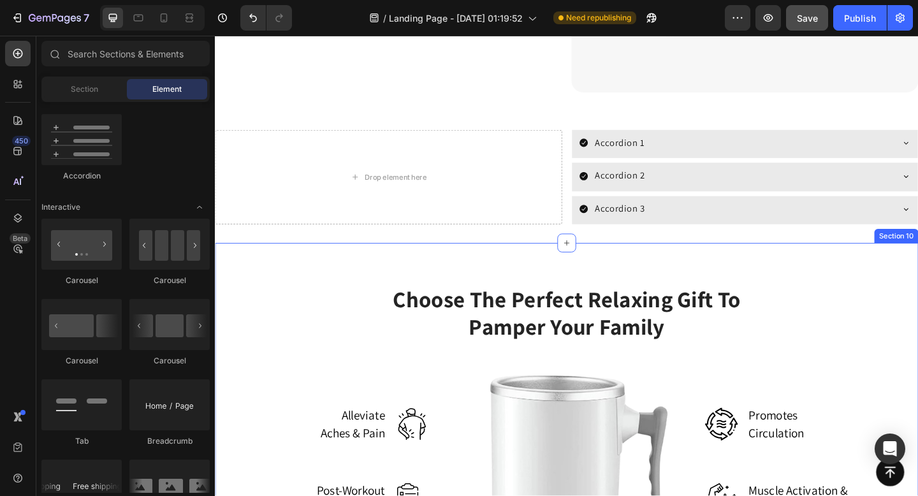
scroll to position [2013, 0]
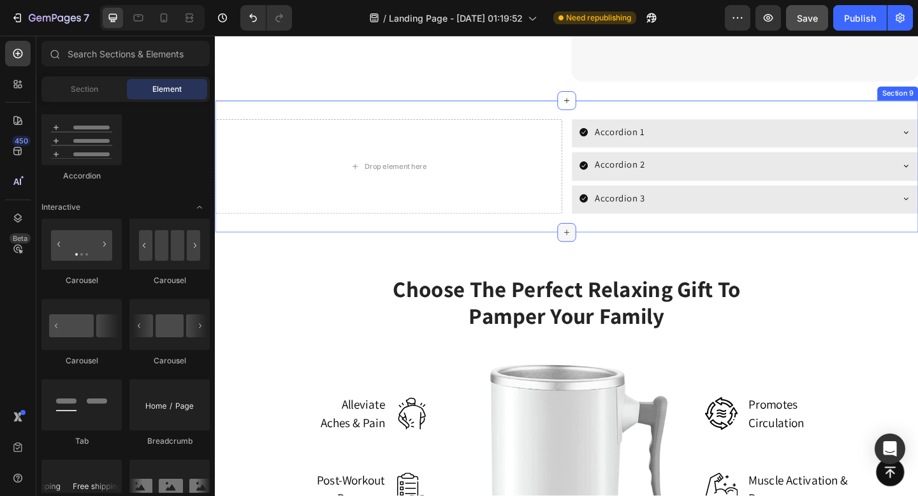
click at [599, 248] on icon at bounding box center [597, 250] width 10 height 10
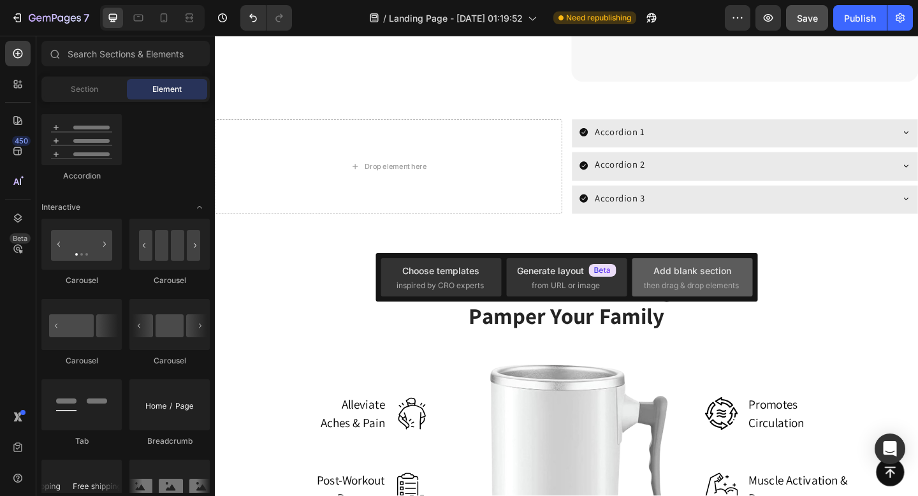
click at [659, 279] on div "Add blank section then drag & drop elements" at bounding box center [692, 277] width 97 height 27
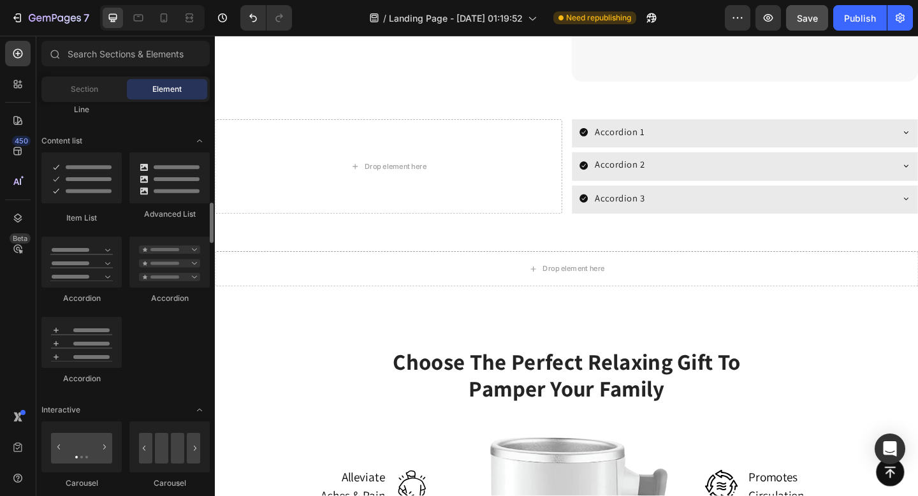
scroll to position [980, 0]
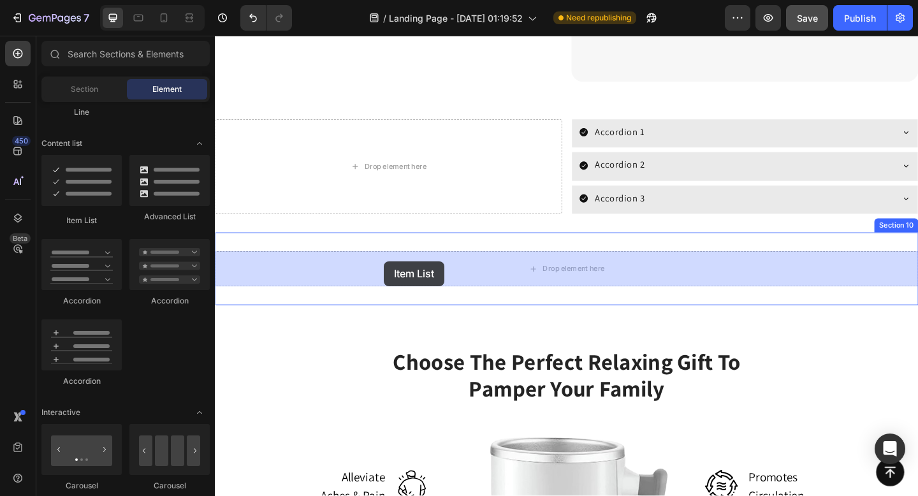
drag, startPoint x: 316, startPoint y: 226, endPoint x: 398, endPoint y: 281, distance: 99.2
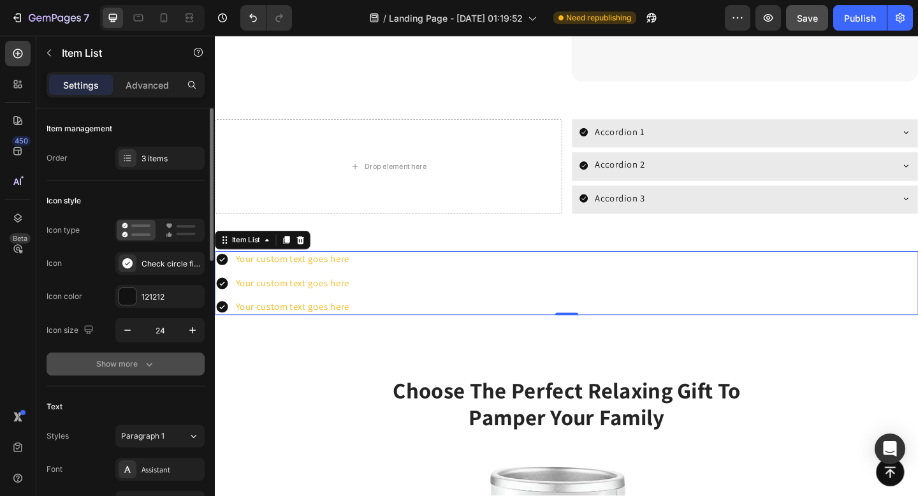
click at [153, 360] on icon "button" at bounding box center [149, 364] width 13 height 13
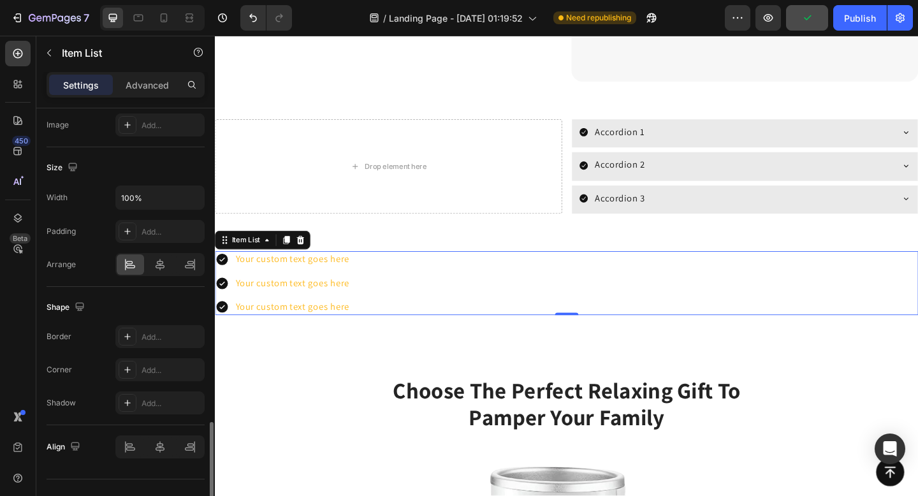
scroll to position [918, 0]
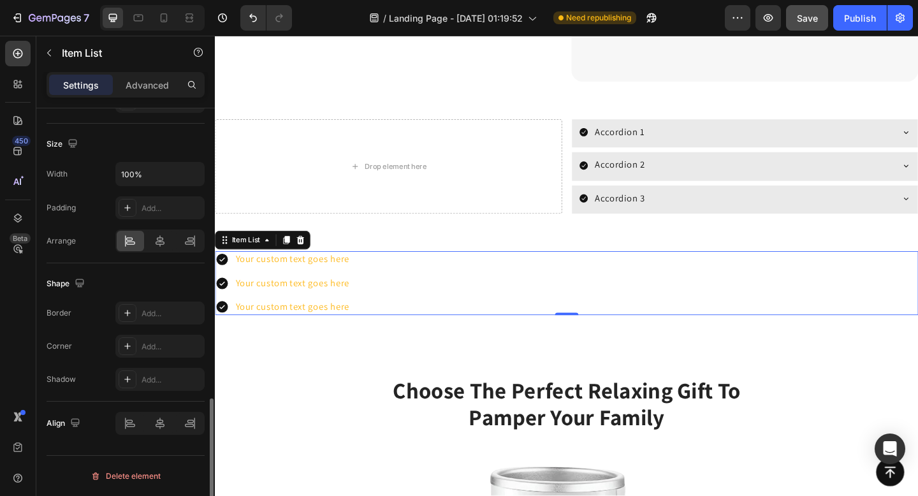
click at [186, 363] on div "Border Add... Corner Add... Shadow Add..." at bounding box center [126, 346] width 158 height 89
click at [306, 260] on icon at bounding box center [308, 258] width 8 height 9
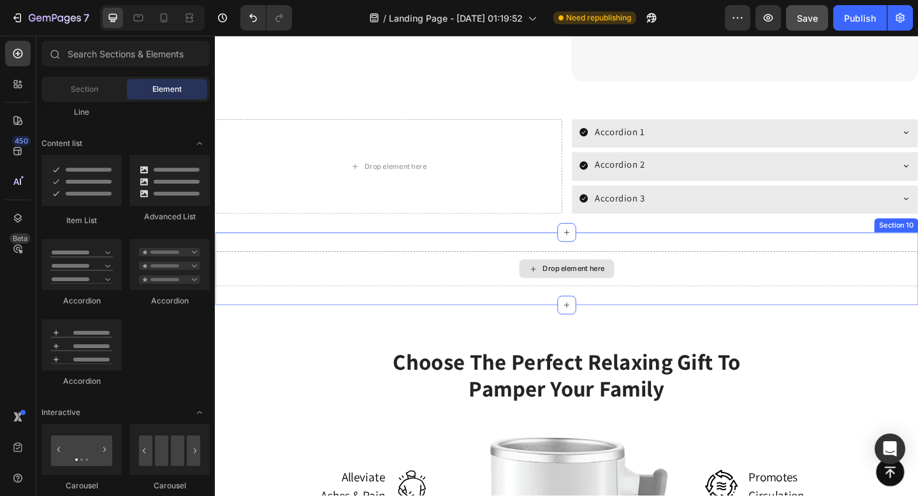
click at [315, 298] on div "Drop element here" at bounding box center [597, 289] width 765 height 38
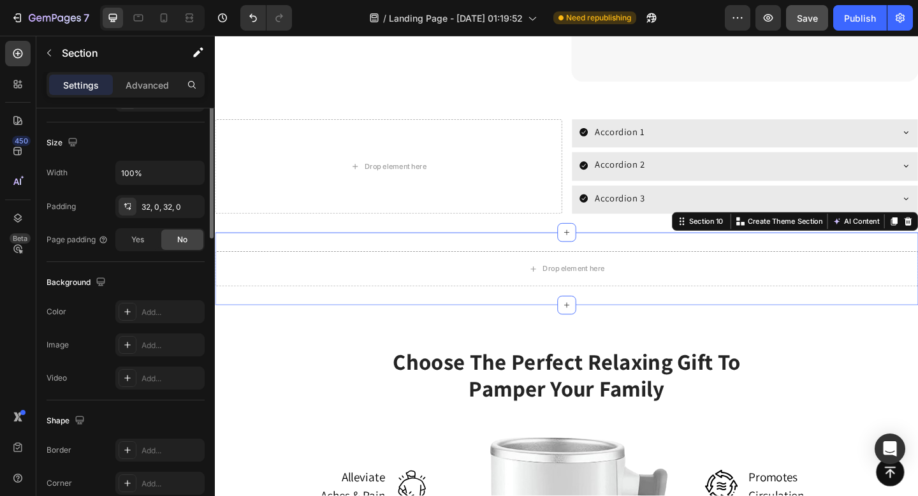
scroll to position [354, 0]
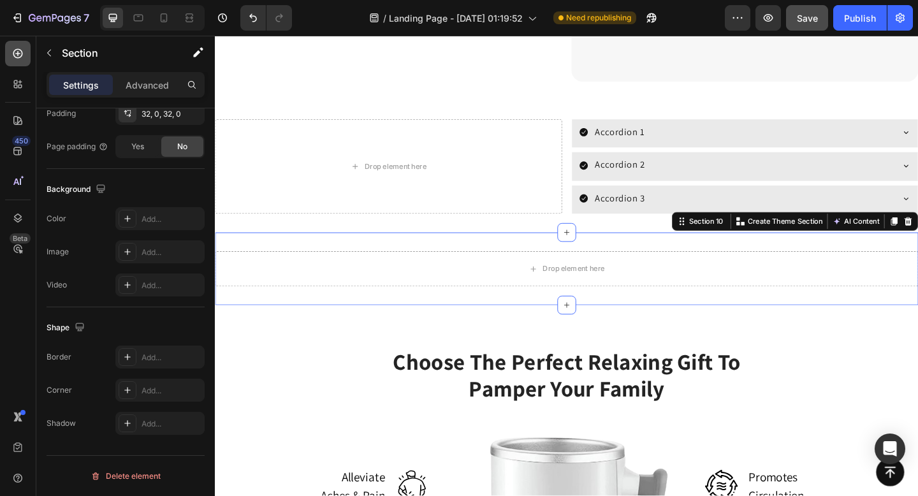
click at [19, 56] on icon at bounding box center [17, 53] width 13 height 13
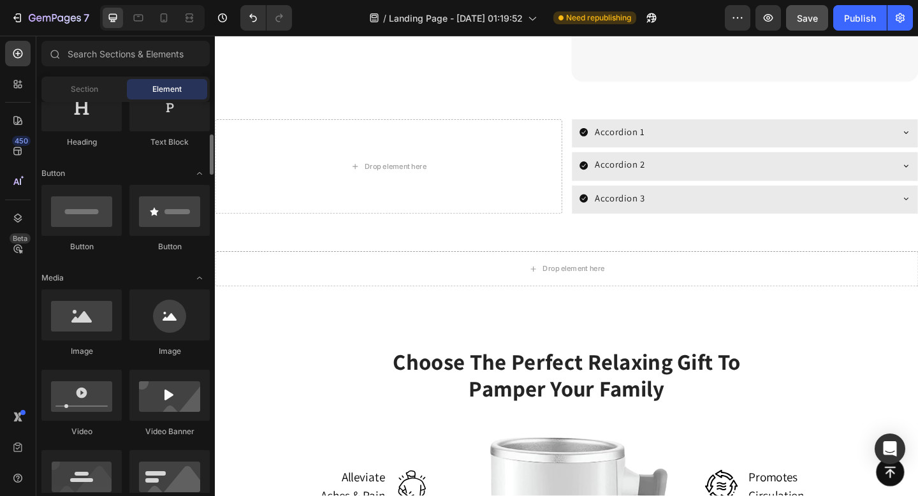
scroll to position [249, 0]
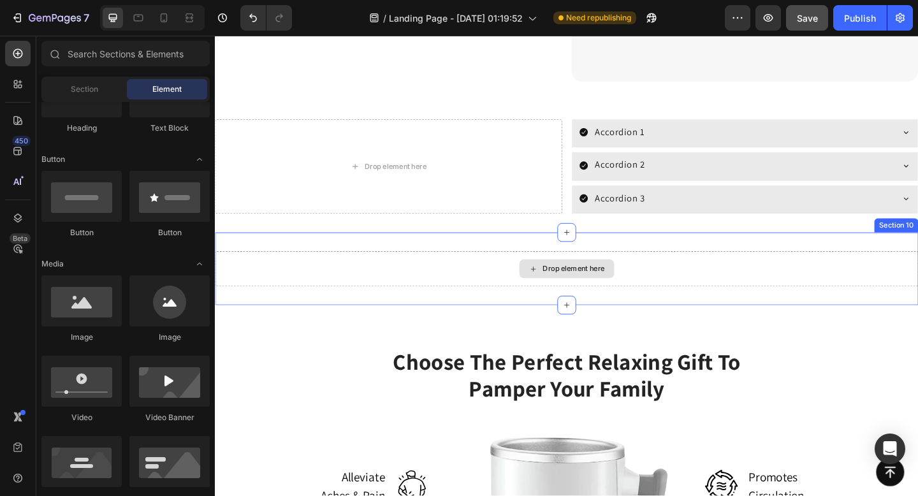
click at [300, 284] on div "Drop element here" at bounding box center [597, 289] width 765 height 38
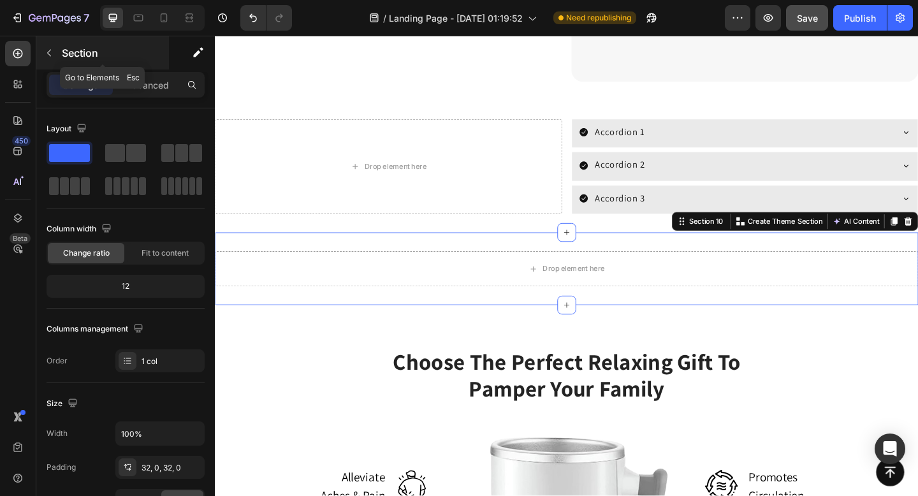
click at [52, 46] on button "button" at bounding box center [49, 53] width 20 height 20
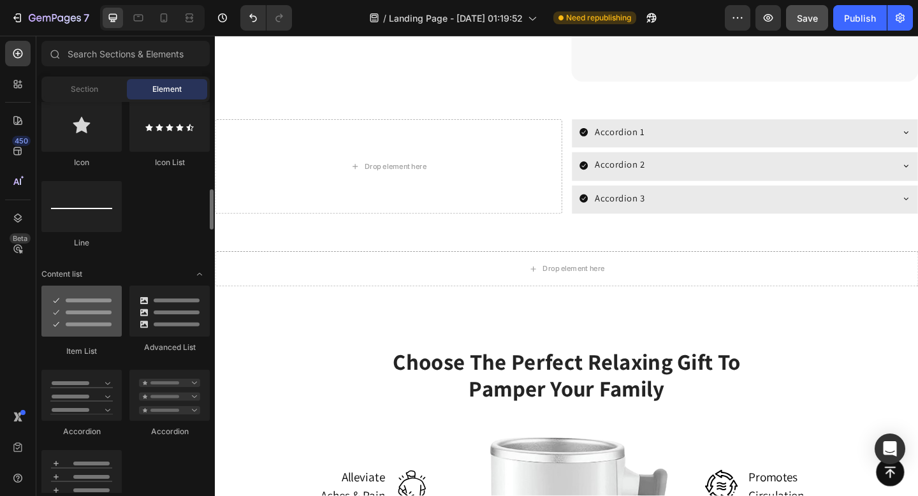
scroll to position [852, 0]
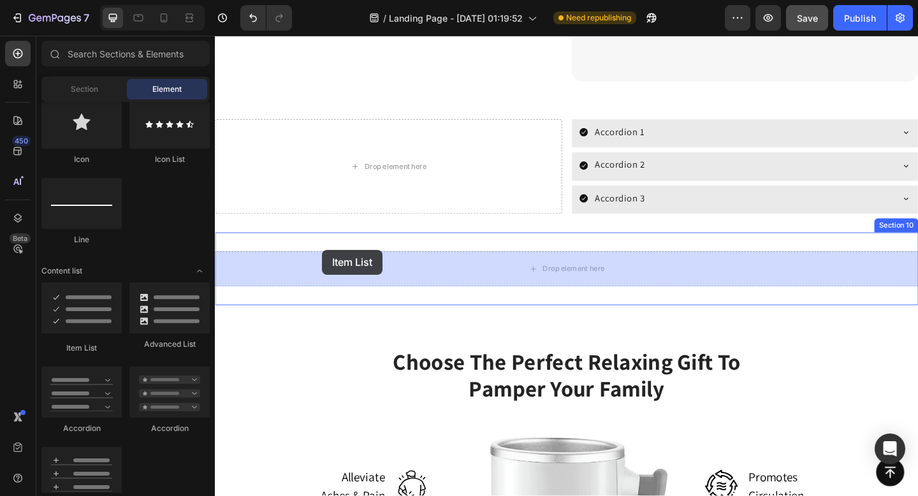
drag, startPoint x: 295, startPoint y: 358, endPoint x: 331, endPoint y: 268, distance: 97.0
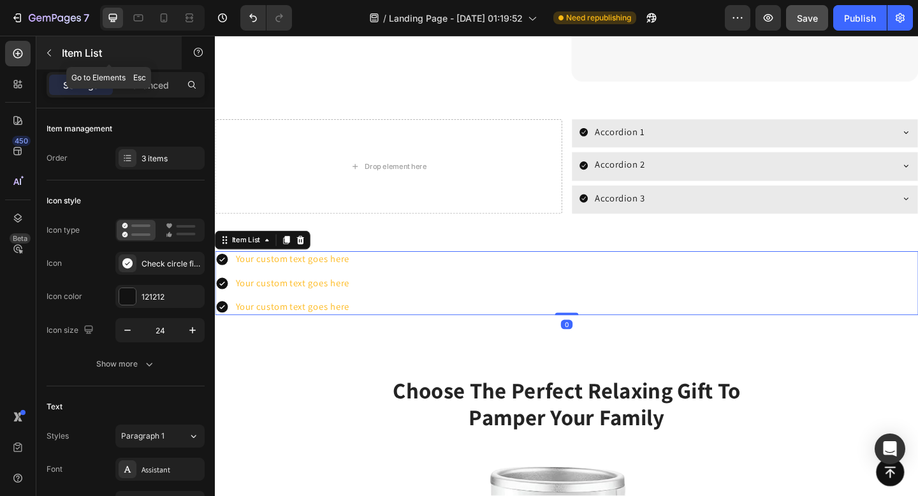
click at [49, 52] on icon "button" at bounding box center [49, 53] width 10 height 10
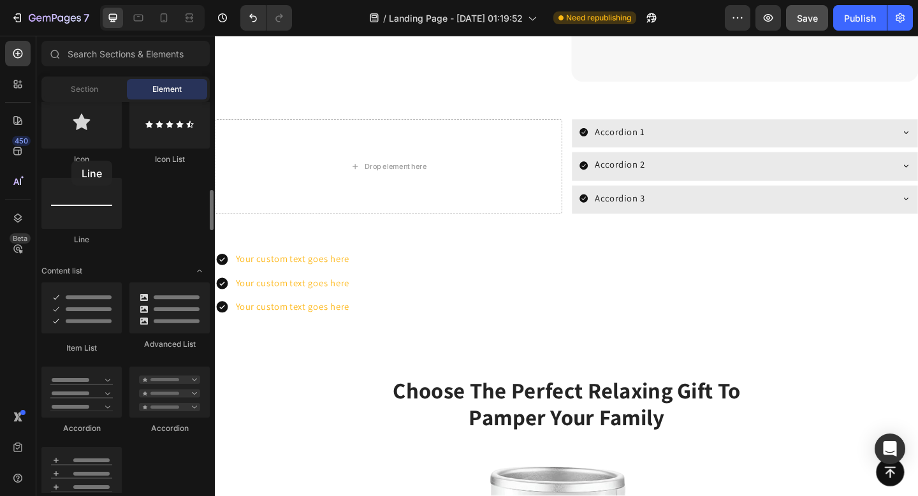
drag, startPoint x: 82, startPoint y: 193, endPoint x: 71, endPoint y: 162, distance: 32.9
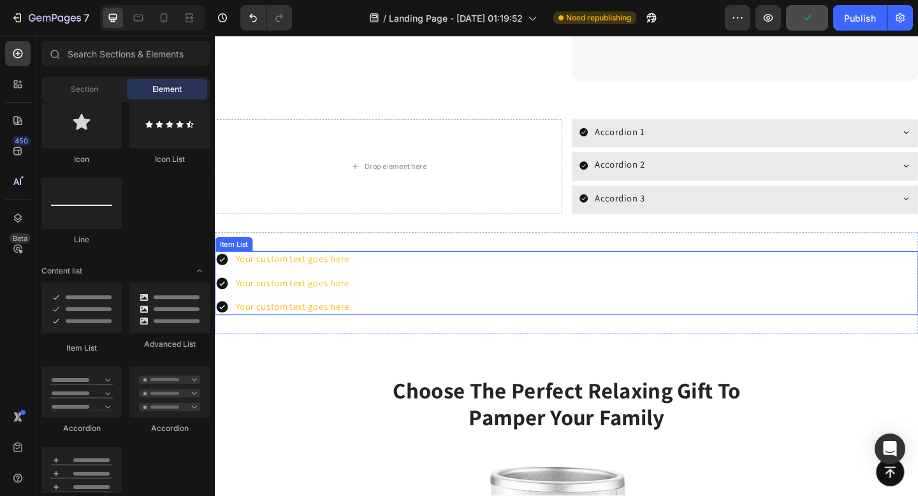
click at [232, 265] on div "Item List" at bounding box center [235, 262] width 36 height 11
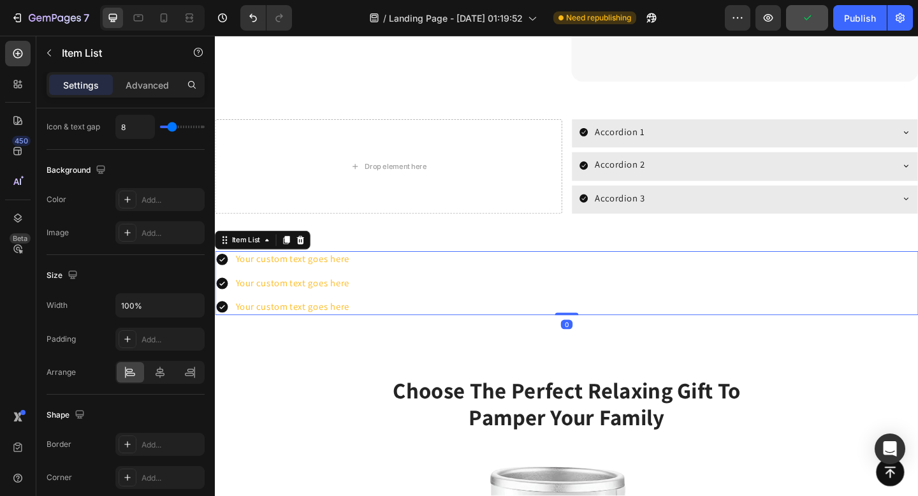
scroll to position [754, 0]
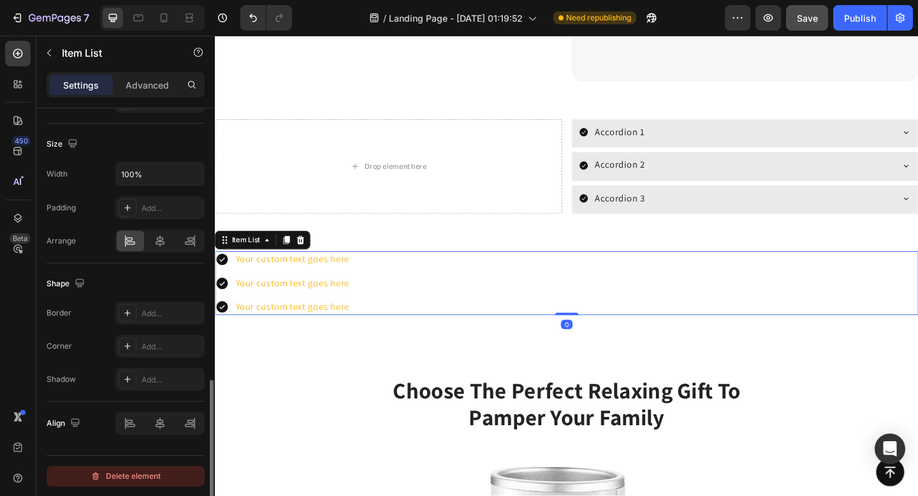
click at [122, 475] on div "Delete element" at bounding box center [126, 476] width 70 height 15
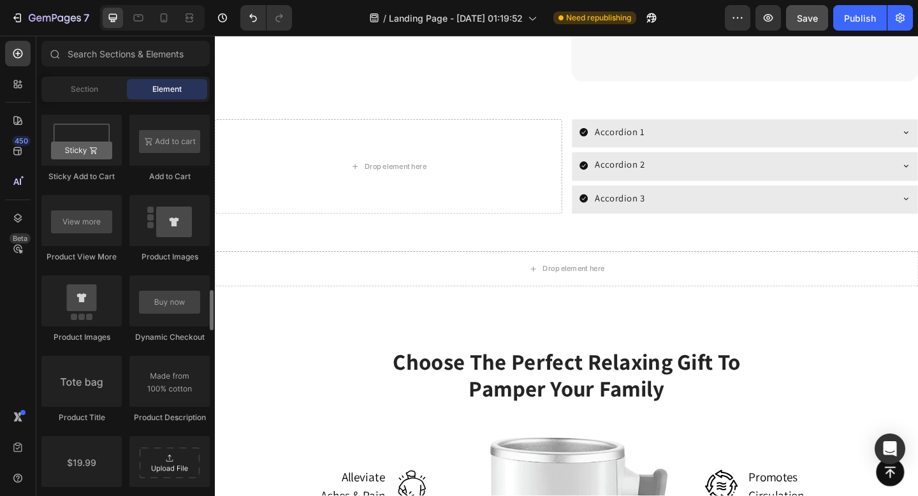
scroll to position [1794, 0]
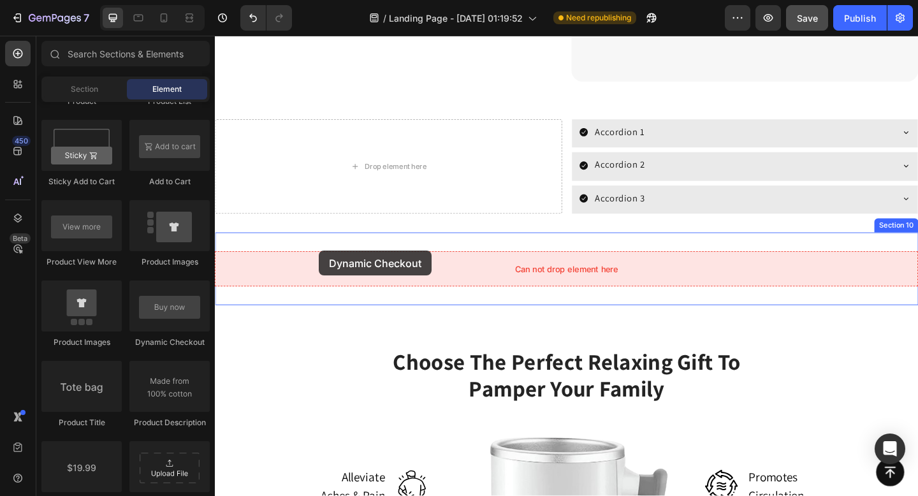
drag, startPoint x: 372, startPoint y: 344, endPoint x: 328, endPoint y: 270, distance: 86.6
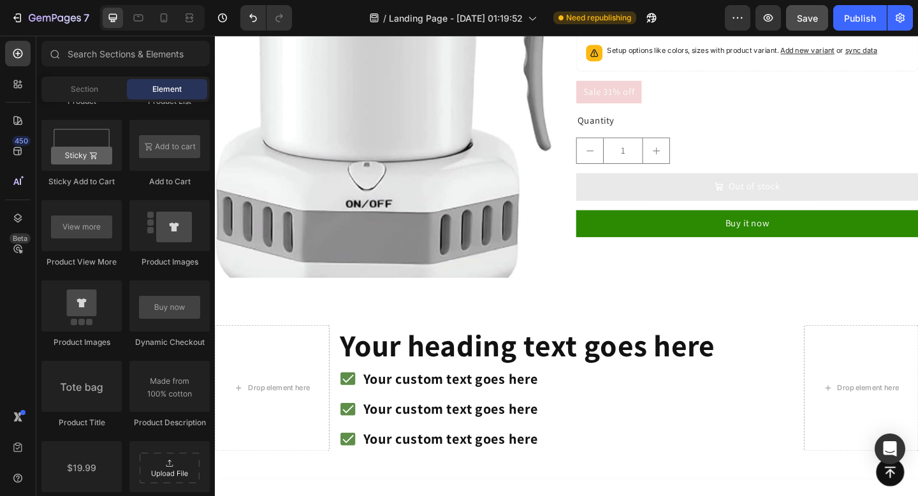
scroll to position [335, 0]
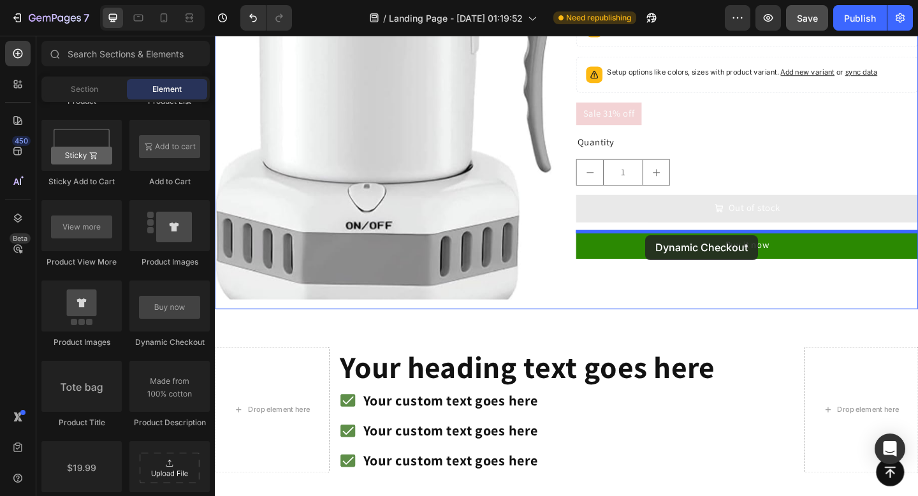
drag, startPoint x: 385, startPoint y: 353, endPoint x: 683, endPoint y: 252, distance: 314.3
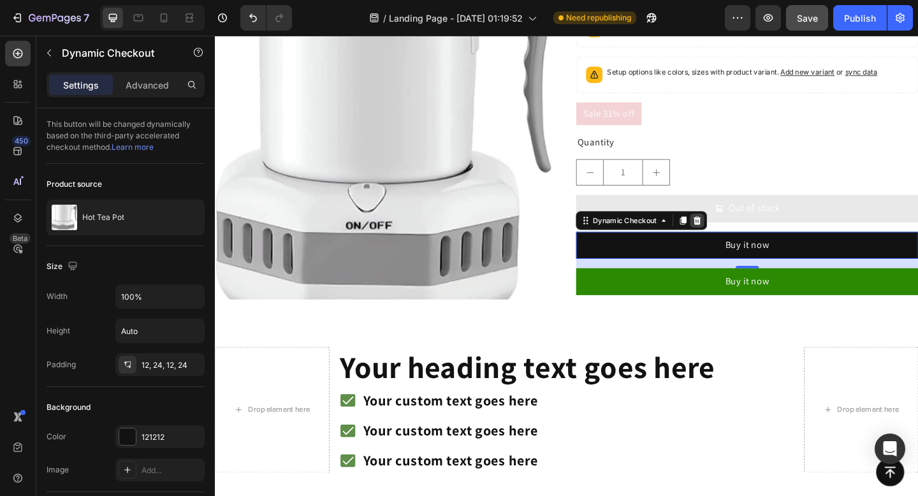
click at [742, 236] on icon at bounding box center [740, 236] width 8 height 9
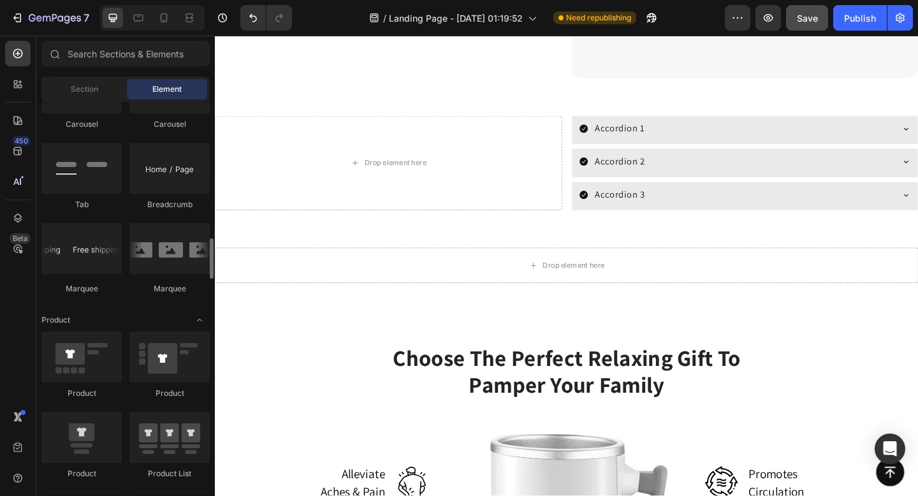
scroll to position [1410, 0]
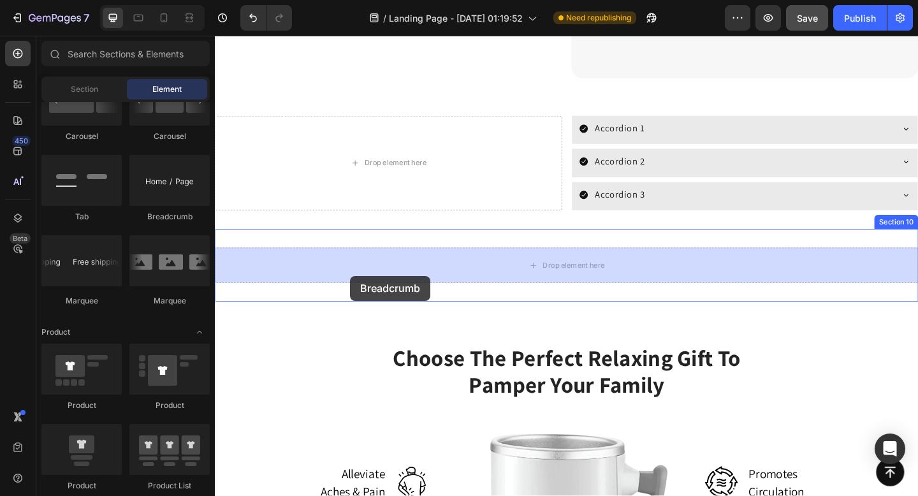
drag, startPoint x: 328, startPoint y: 272, endPoint x: 365, endPoint y: 296, distance: 44.4
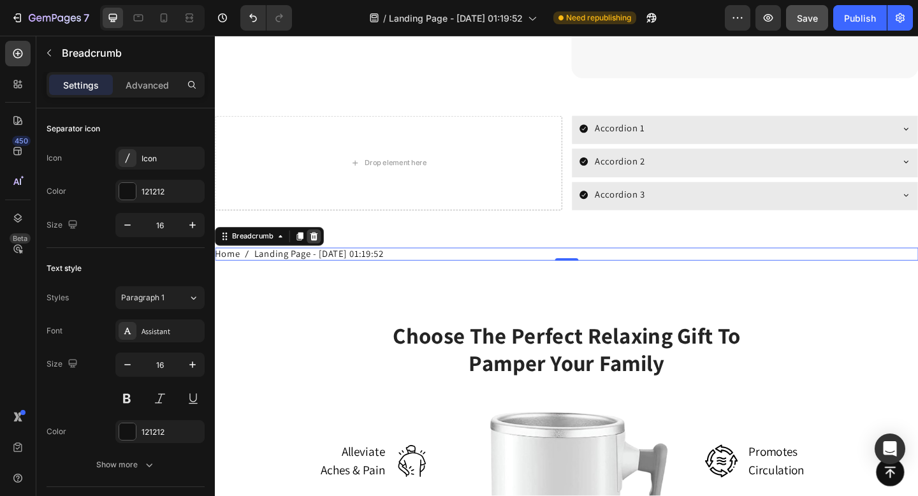
click at [323, 256] on icon at bounding box center [323, 254] width 10 height 10
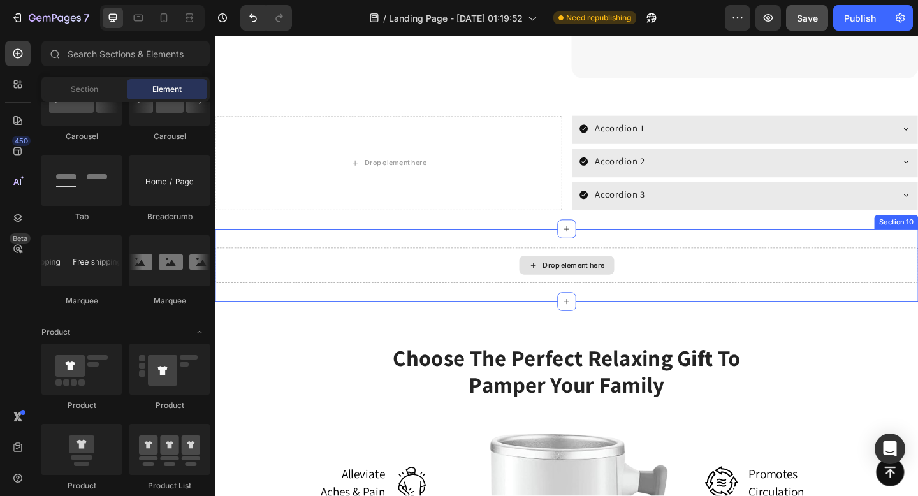
click at [297, 279] on div "Drop element here" at bounding box center [597, 286] width 765 height 38
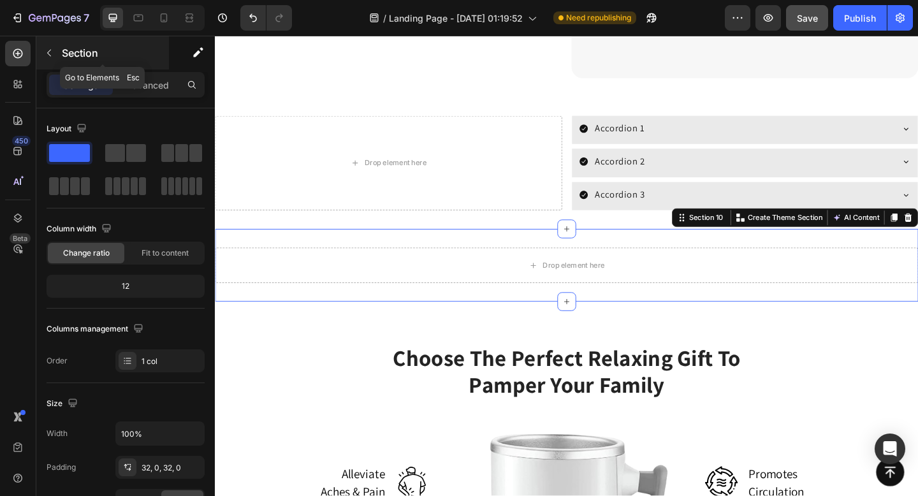
click at [48, 55] on icon "button" at bounding box center [49, 53] width 10 height 10
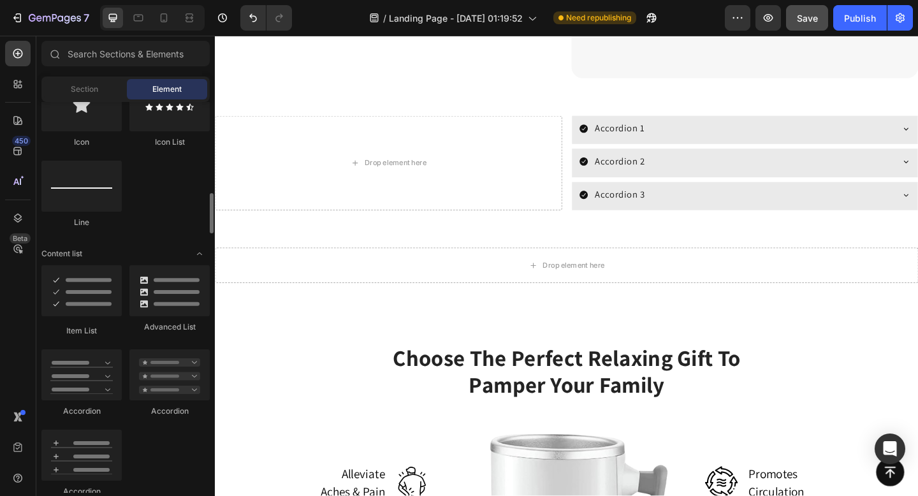
scroll to position [871, 0]
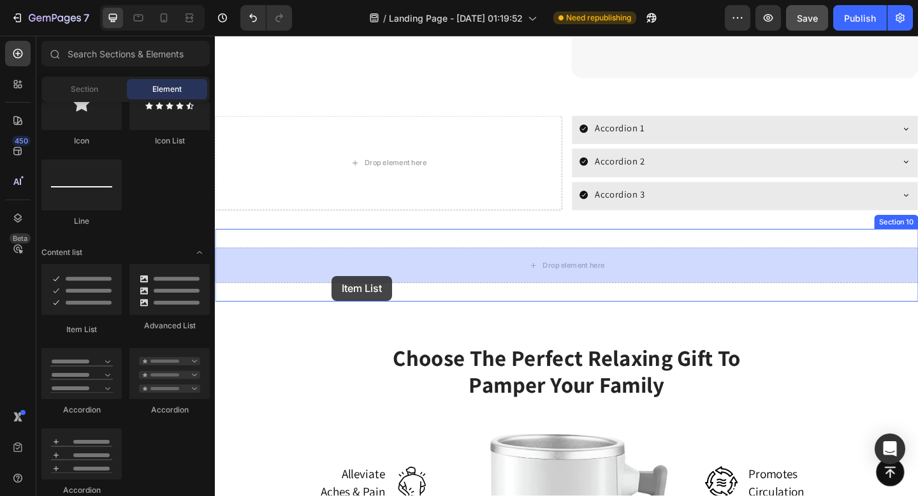
drag, startPoint x: 290, startPoint y: 334, endPoint x: 341, endPoint y: 297, distance: 63.0
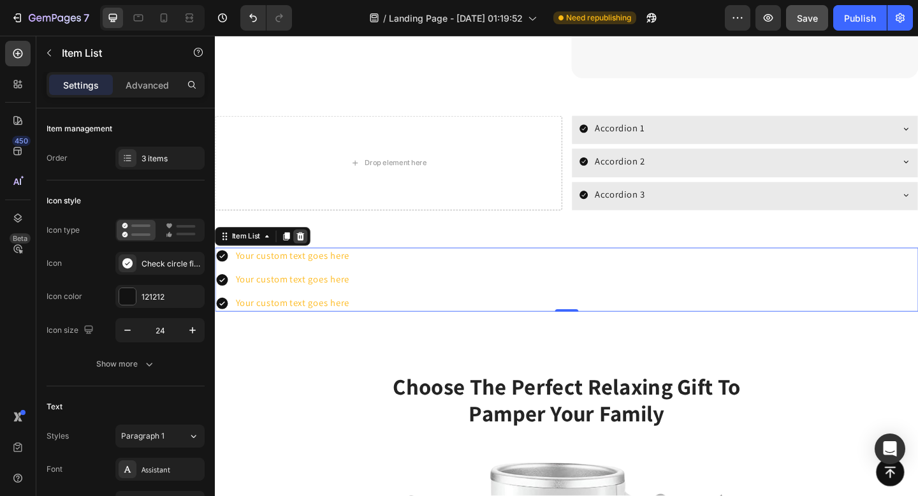
click at [311, 258] on icon at bounding box center [308, 254] width 10 height 10
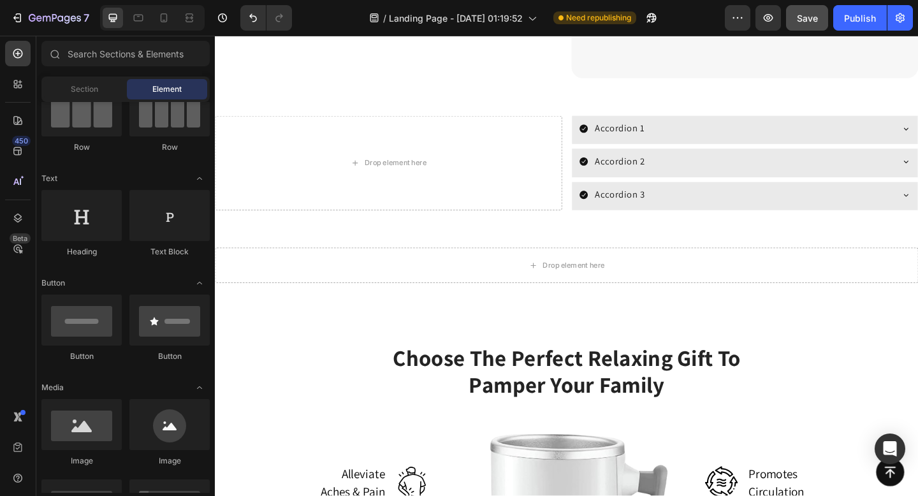
scroll to position [0, 0]
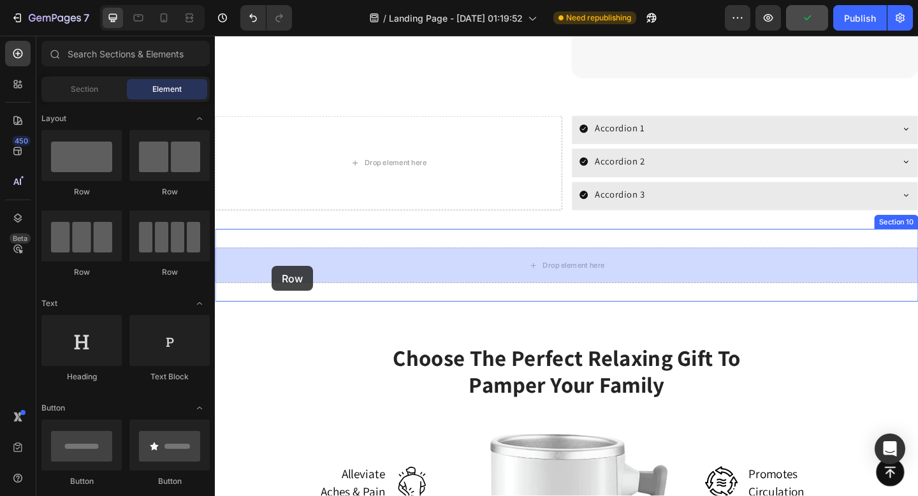
drag, startPoint x: 290, startPoint y: 281, endPoint x: 428, endPoint y: 302, distance: 139.9
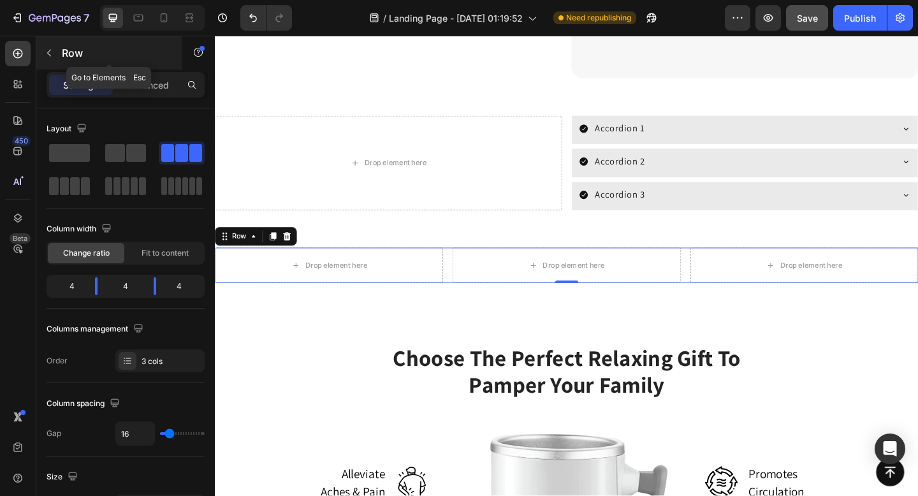
click at [42, 52] on button "button" at bounding box center [49, 53] width 20 height 20
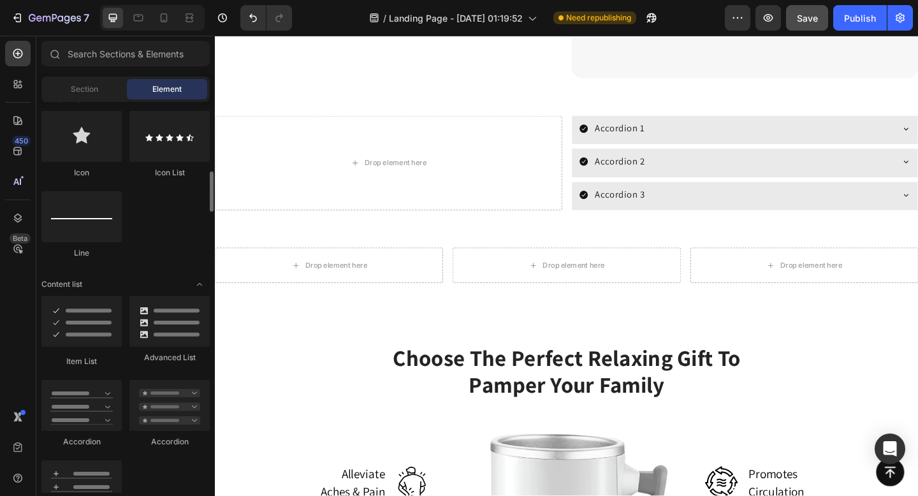
scroll to position [842, 0]
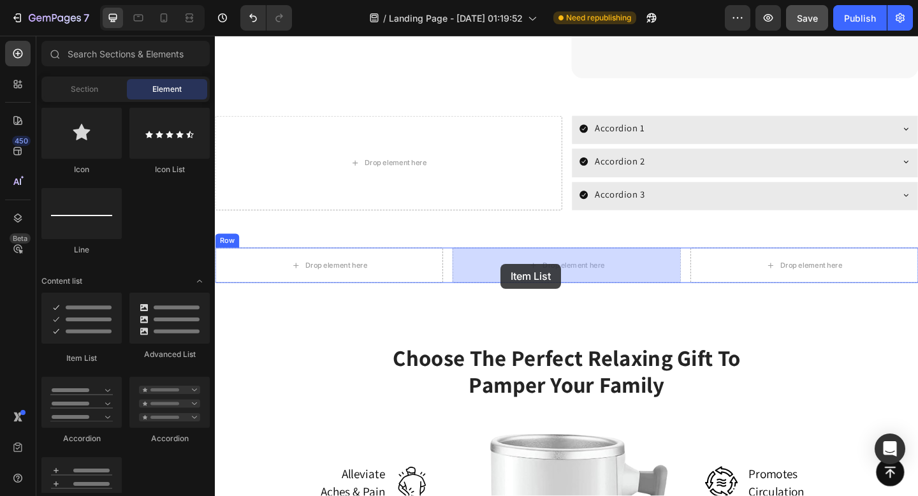
drag, startPoint x: 301, startPoint y: 358, endPoint x: 525, endPoint y: 283, distance: 236.7
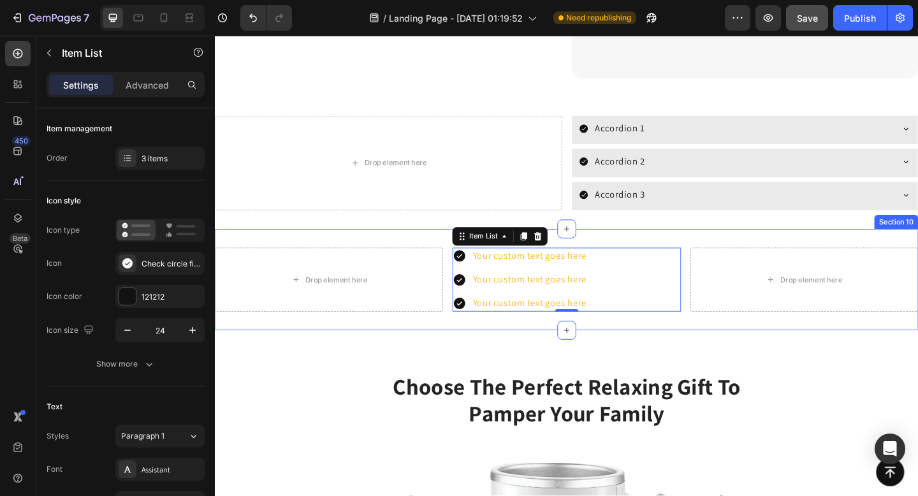
click at [379, 253] on div "Drop element here Your custom text goes here Your custom text goes here Your cu…" at bounding box center [597, 301] width 765 height 110
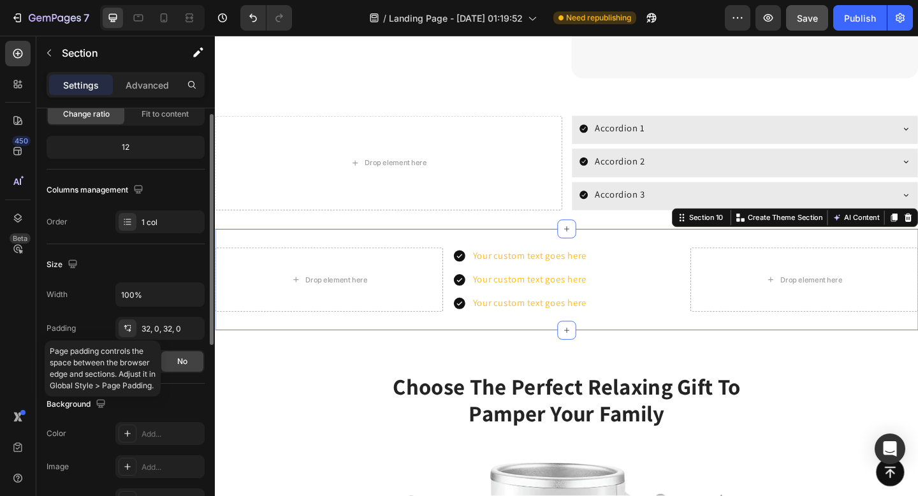
scroll to position [94, 0]
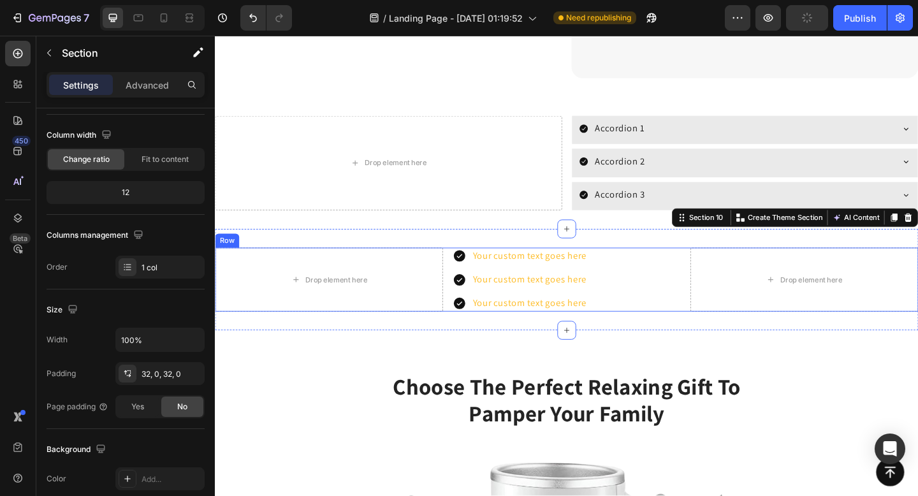
click at [472, 291] on div "Drop element here Your custom text goes here Your custom text goes here Your cu…" at bounding box center [597, 301] width 765 height 69
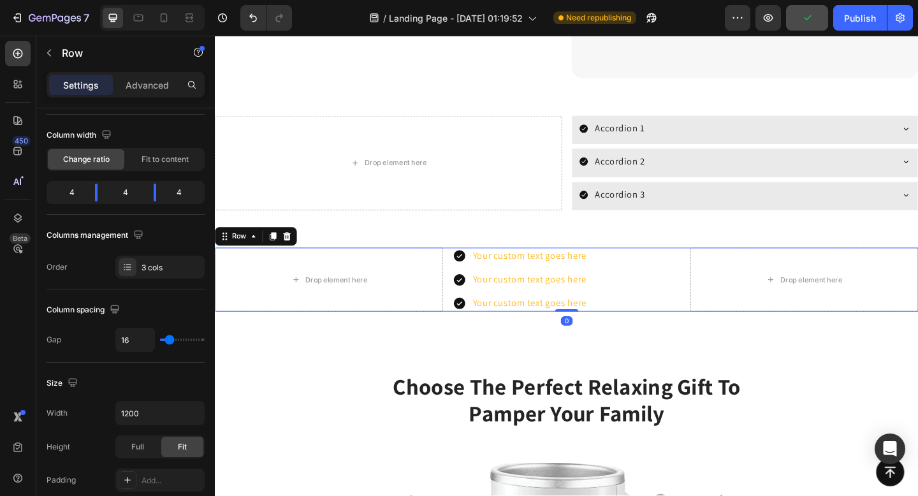
scroll to position [0, 0]
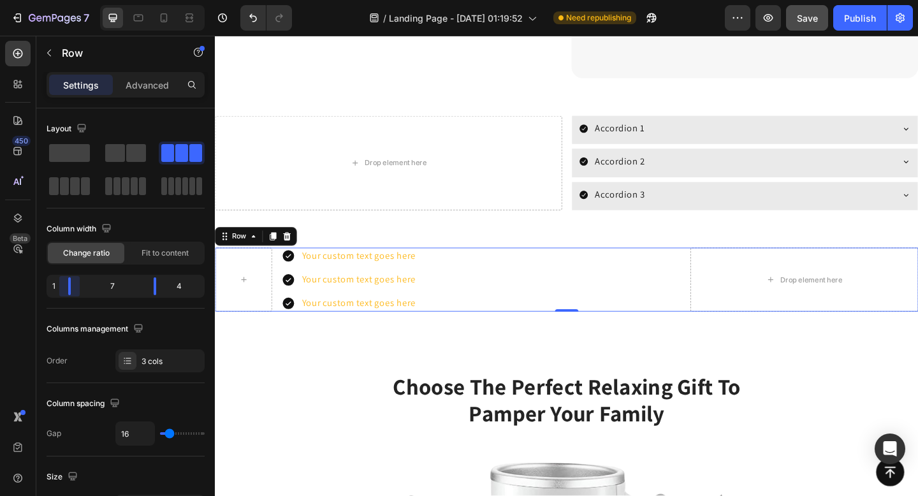
drag, startPoint x: 95, startPoint y: 285, endPoint x: 55, endPoint y: 288, distance: 39.6
click at [55, 0] on body "7 Version history / Landing Page - [DATE] 01:19:52 Need republishing Preview Sa…" at bounding box center [459, 0] width 918 height 0
drag, startPoint x: 159, startPoint y: 289, endPoint x: 204, endPoint y: 286, distance: 45.4
click at [204, 0] on body "7 Version history / Landing Page - [DATE] 01:19:52 Need republishing Preview Sa…" at bounding box center [459, 0] width 918 height 0
click at [404, 303] on div "Your custom text goes here" at bounding box center [371, 301] width 128 height 18
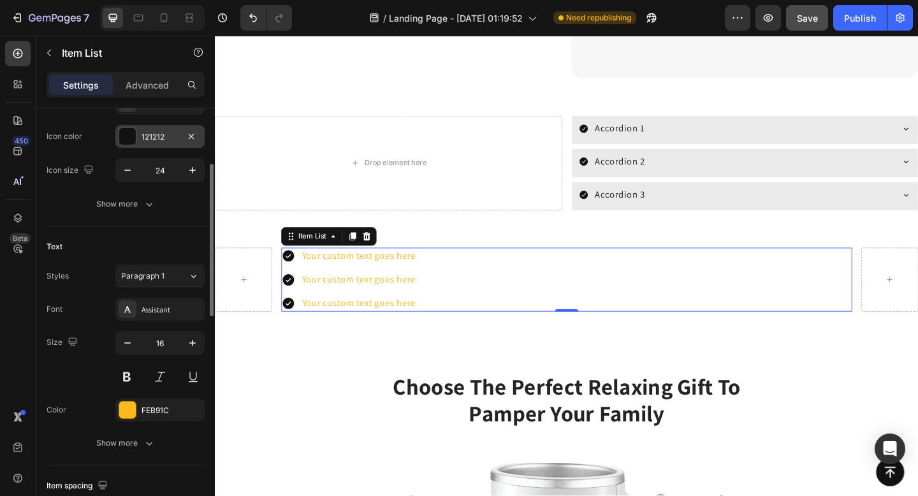
scroll to position [161, 0]
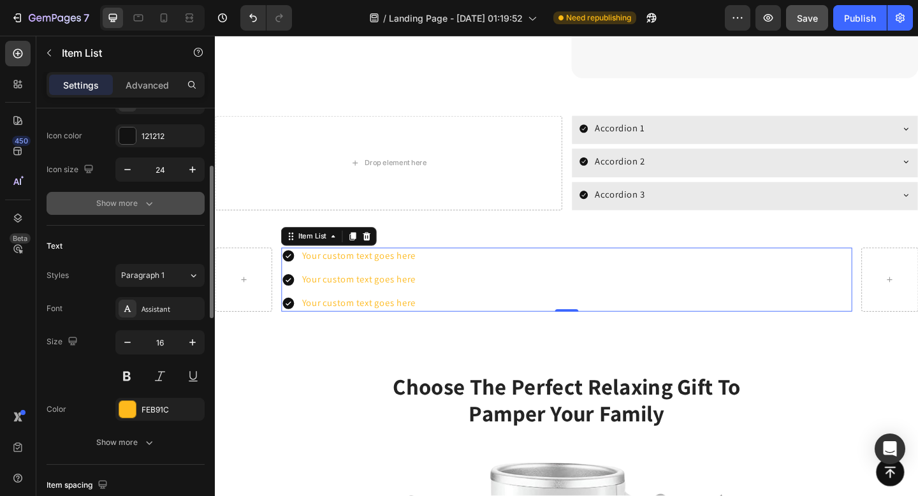
click at [154, 206] on icon "button" at bounding box center [149, 203] width 13 height 13
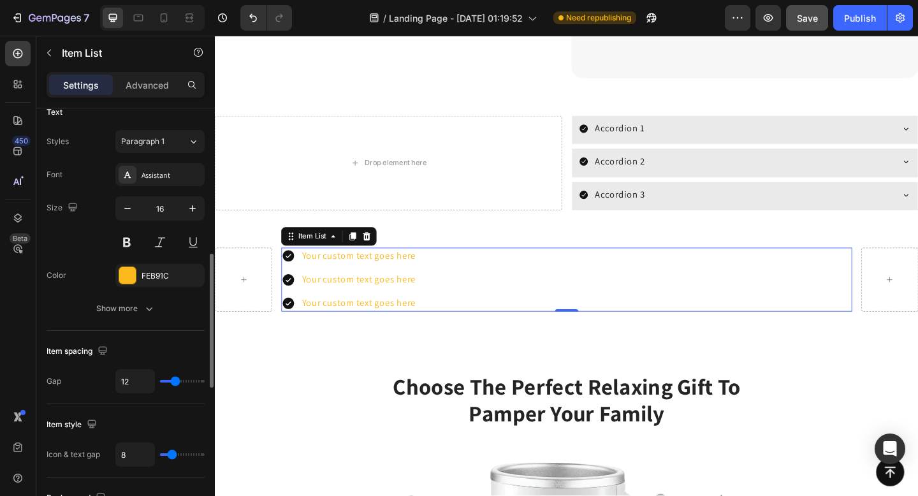
scroll to position [481, 0]
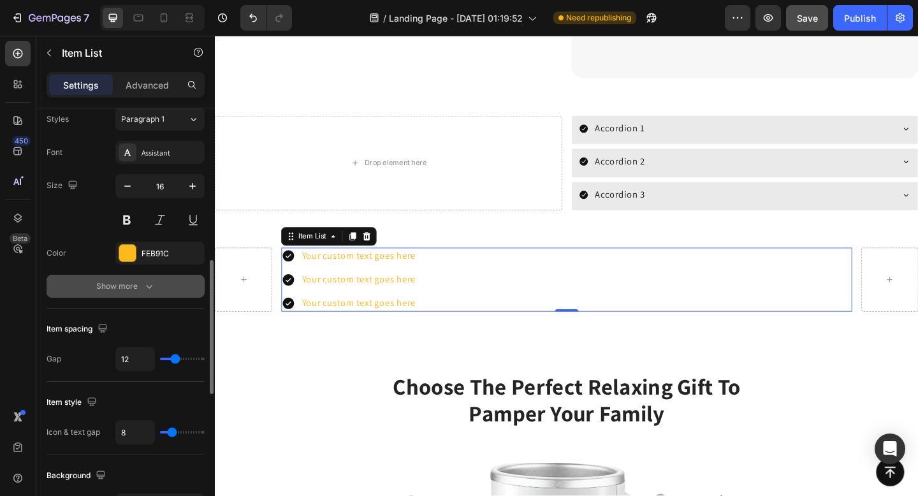
click at [145, 286] on icon "button" at bounding box center [149, 286] width 13 height 13
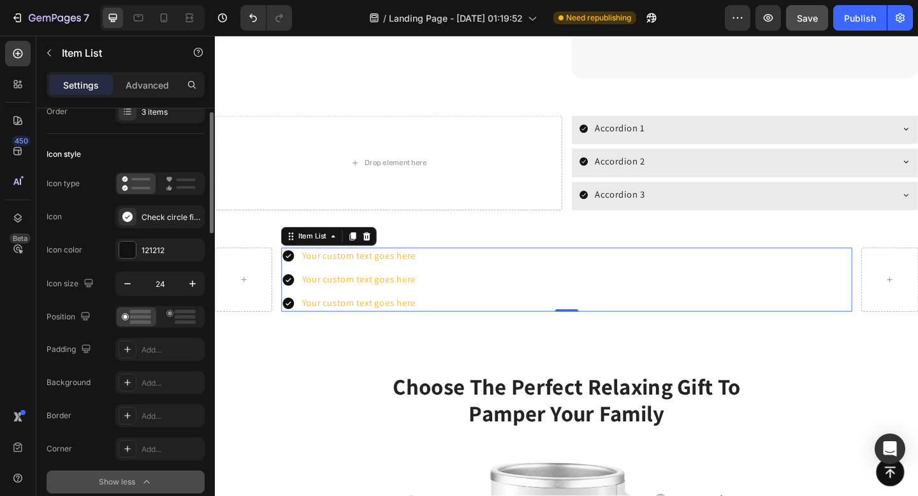
scroll to position [0, 0]
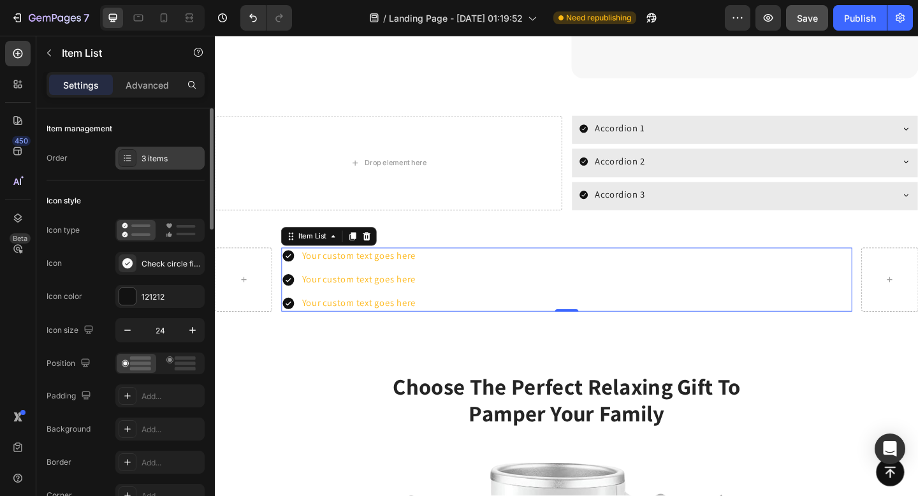
click at [127, 156] on icon at bounding box center [128, 155] width 5 height 1
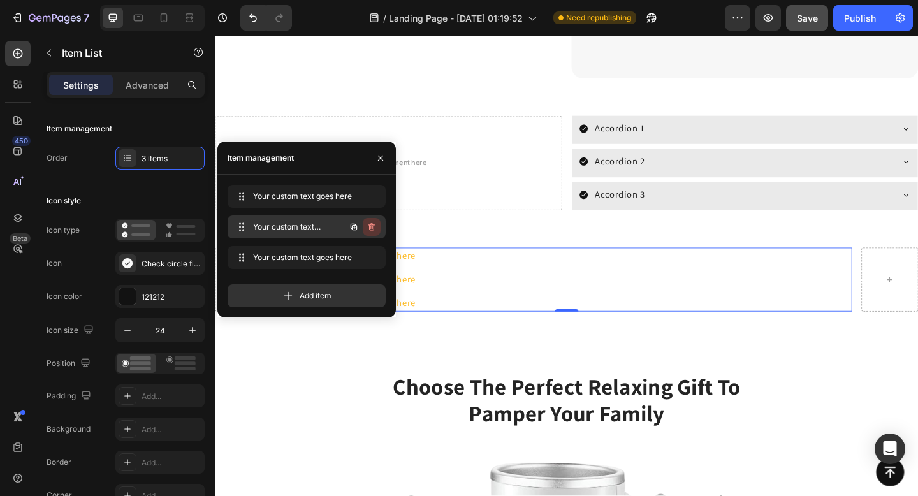
click at [374, 224] on icon "button" at bounding box center [372, 227] width 6 height 8
click at [374, 224] on div "Delete" at bounding box center [363, 226] width 24 height 11
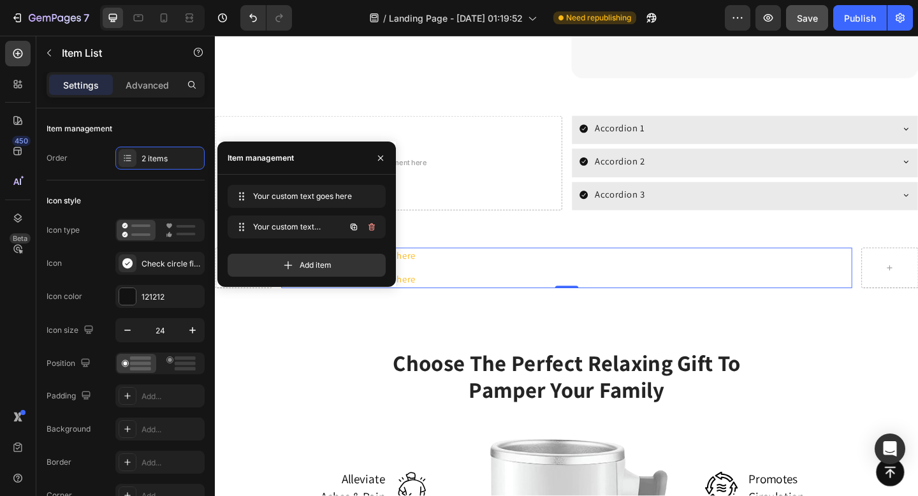
click at [374, 224] on icon "button" at bounding box center [372, 227] width 6 height 8
click at [374, 224] on div "Delete" at bounding box center [363, 226] width 24 height 11
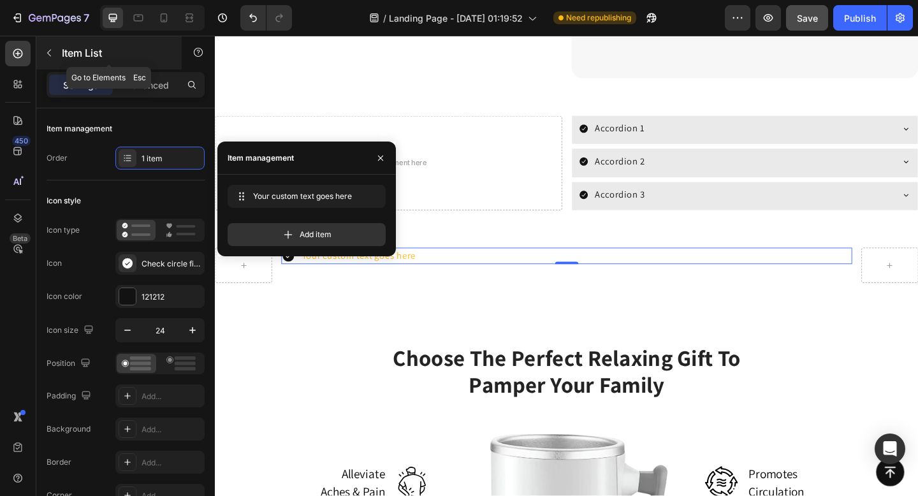
click at [50, 53] on icon "button" at bounding box center [49, 53] width 10 height 10
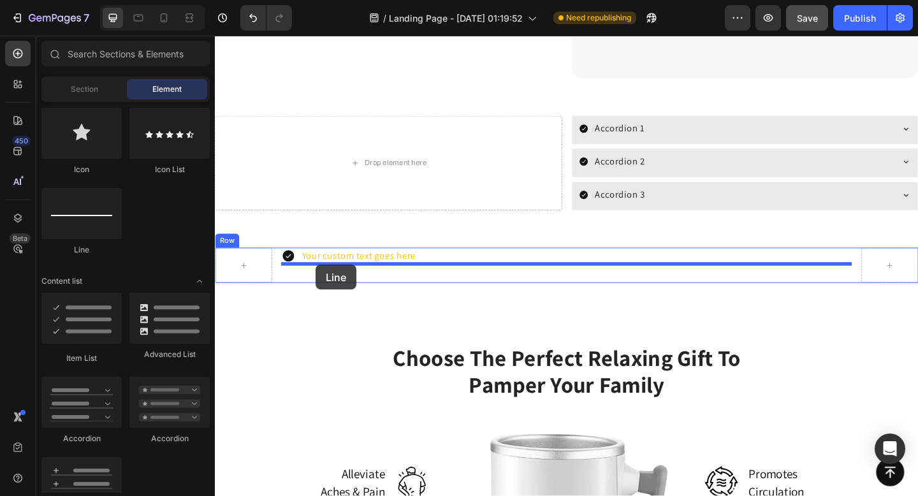
drag, startPoint x: 300, startPoint y: 261, endPoint x: 326, endPoint y: 285, distance: 35.2
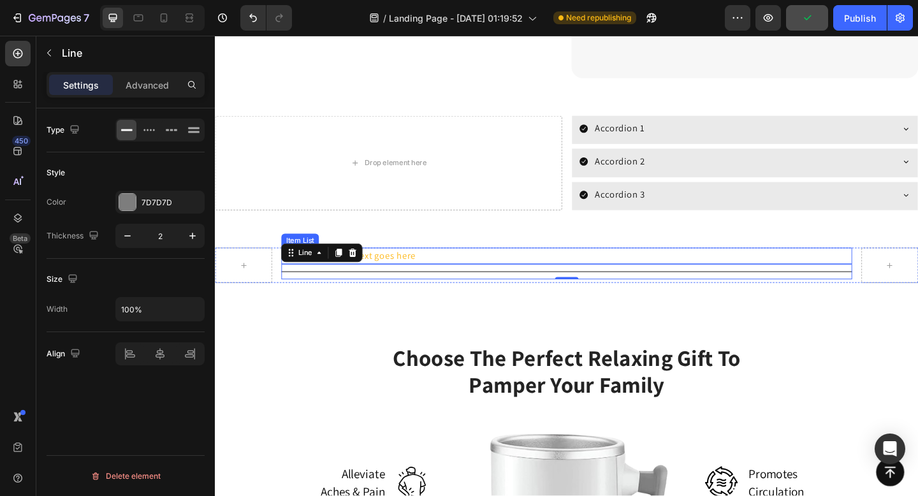
click at [387, 279] on div "Your custom text goes here" at bounding box center [371, 276] width 128 height 18
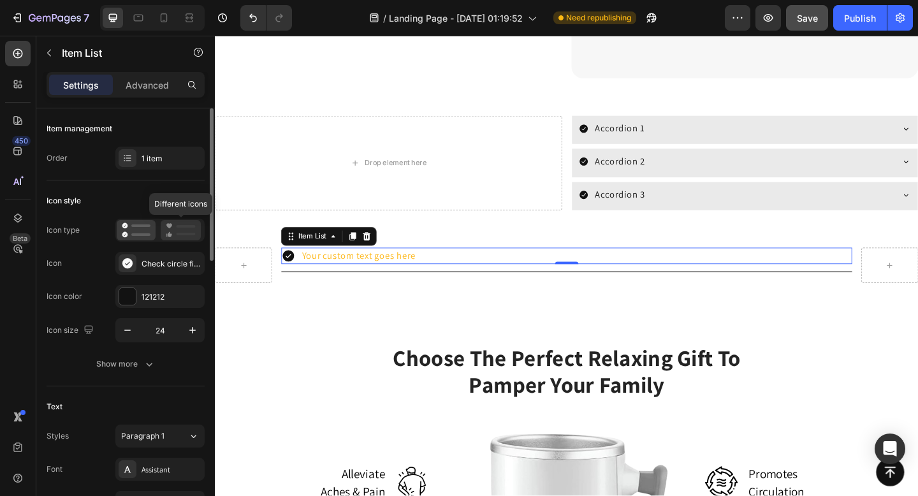
click at [170, 229] on icon at bounding box center [181, 230] width 30 height 15
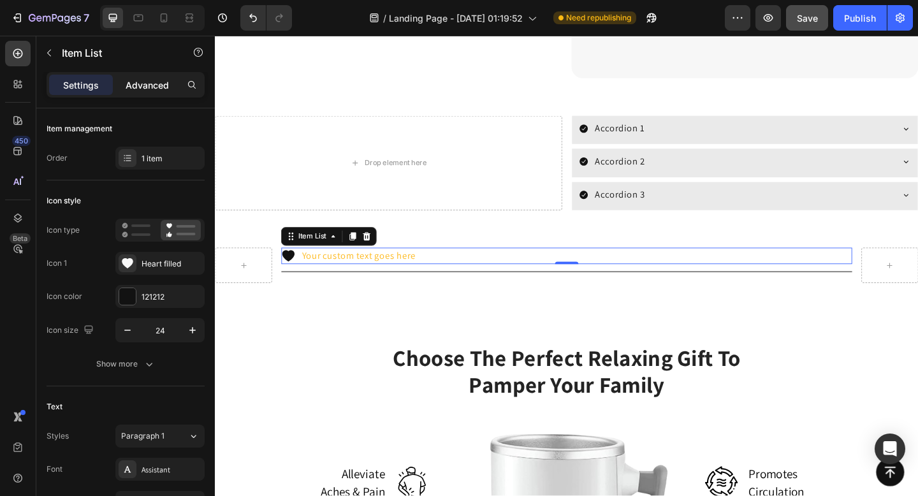
click at [143, 86] on p "Advanced" at bounding box center [147, 84] width 43 height 13
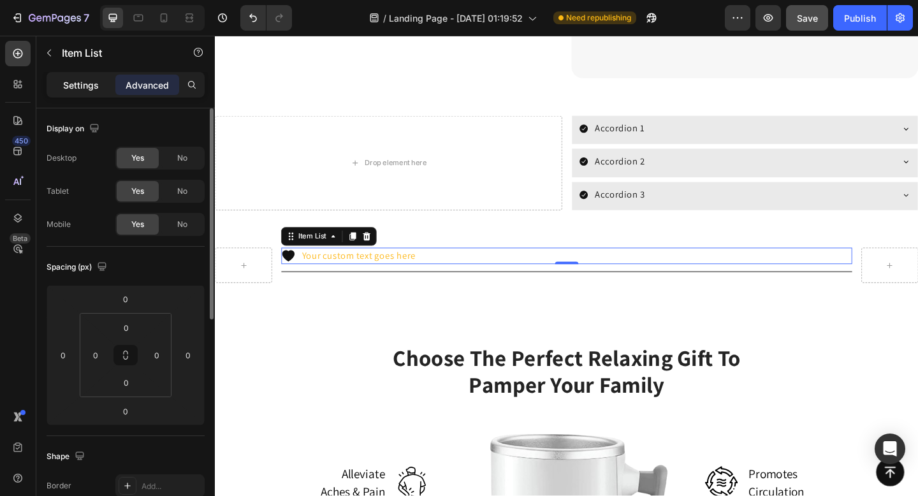
click at [85, 85] on p "Settings" at bounding box center [81, 84] width 36 height 13
type input "8"
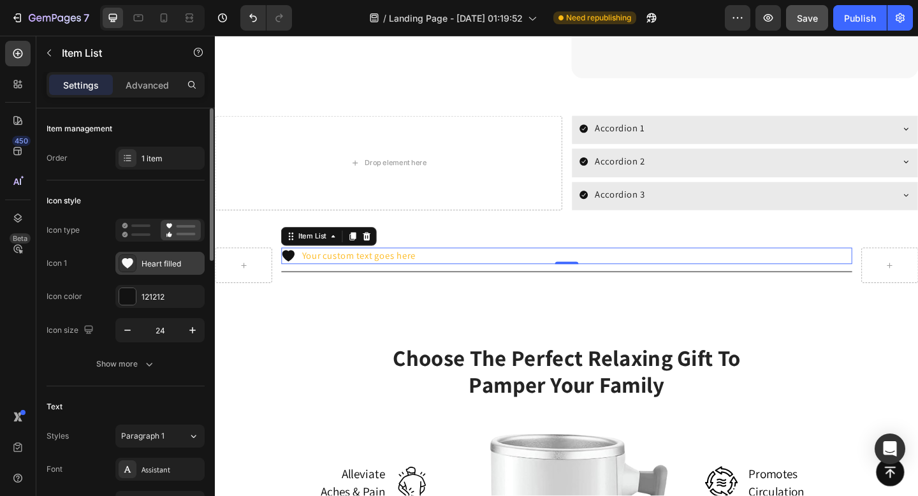
click at [175, 268] on div "Heart filled" at bounding box center [172, 263] width 60 height 11
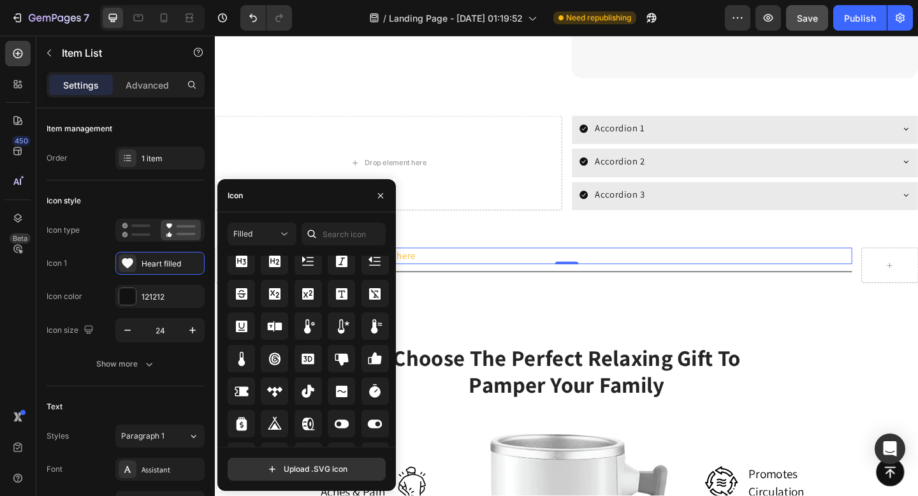
scroll to position [7506, 0]
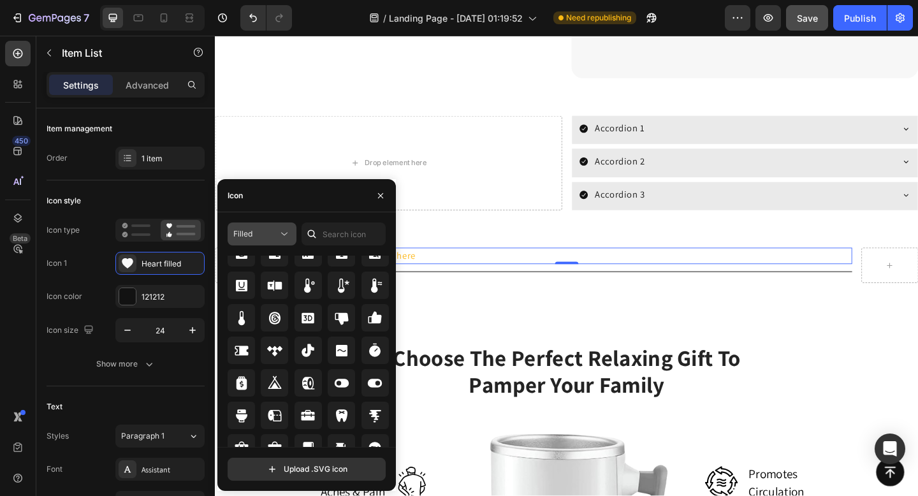
click at [284, 235] on icon at bounding box center [284, 234] width 6 height 3
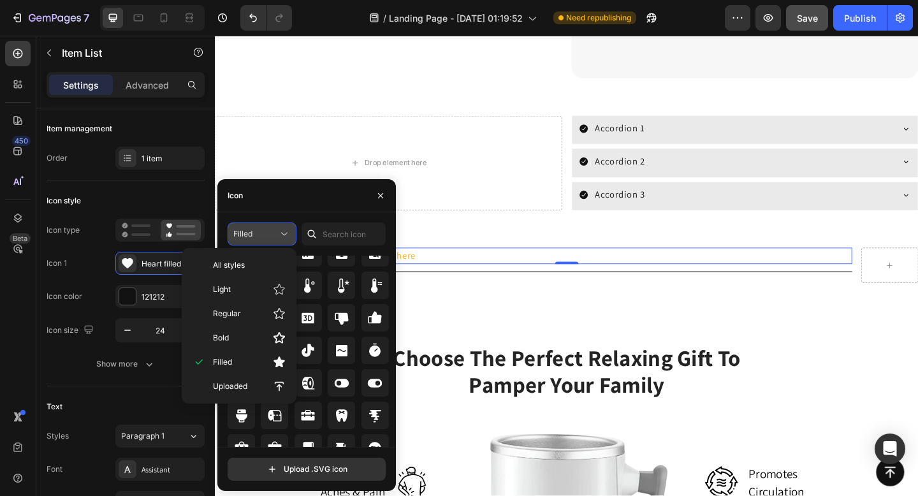
click at [284, 235] on icon at bounding box center [284, 234] width 6 height 3
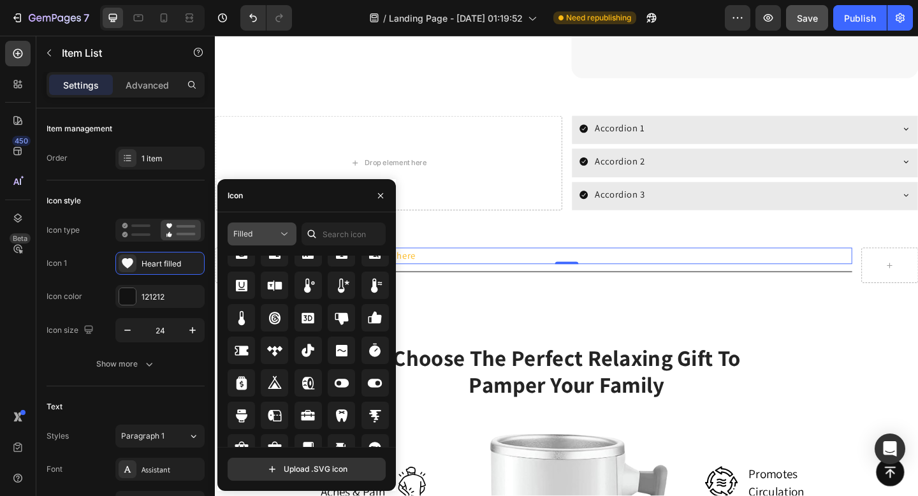
click at [284, 235] on icon at bounding box center [284, 234] width 6 height 3
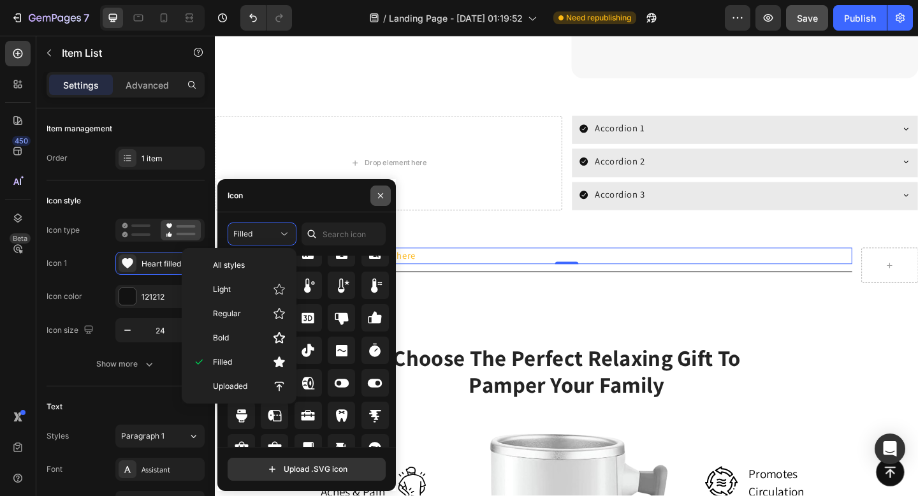
click at [385, 201] on button "button" at bounding box center [380, 196] width 20 height 20
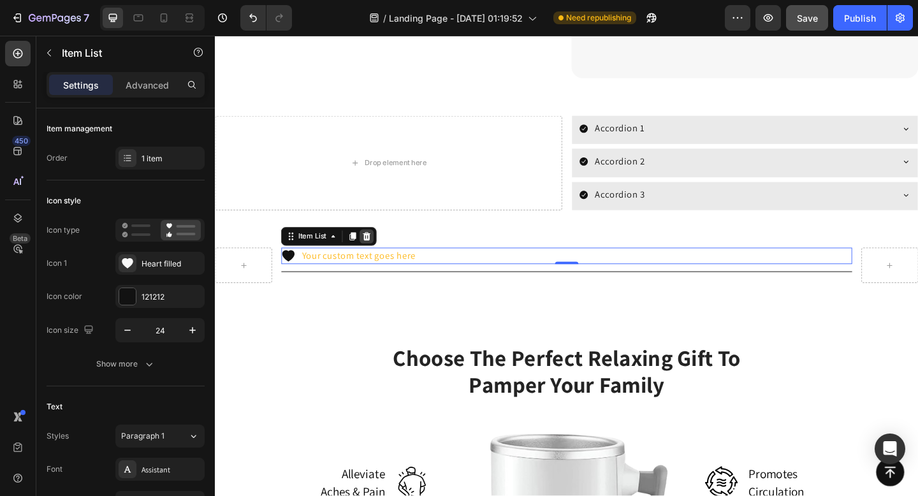
click at [377, 256] on icon at bounding box center [380, 254] width 8 height 9
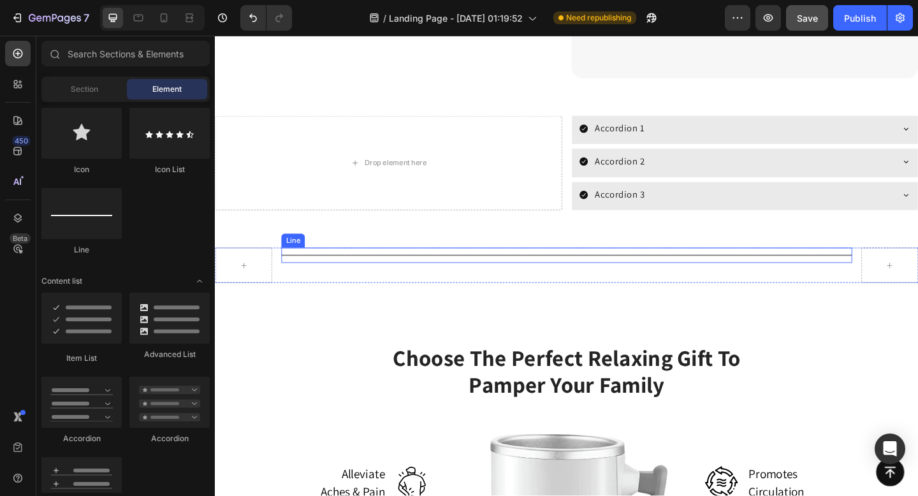
click at [377, 276] on div "Title Line" at bounding box center [597, 275] width 620 height 17
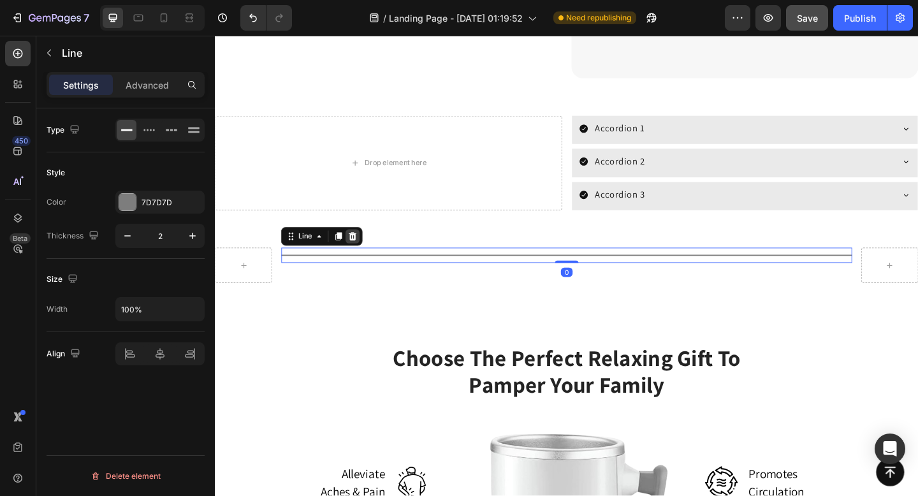
click at [367, 254] on icon at bounding box center [365, 254] width 8 height 9
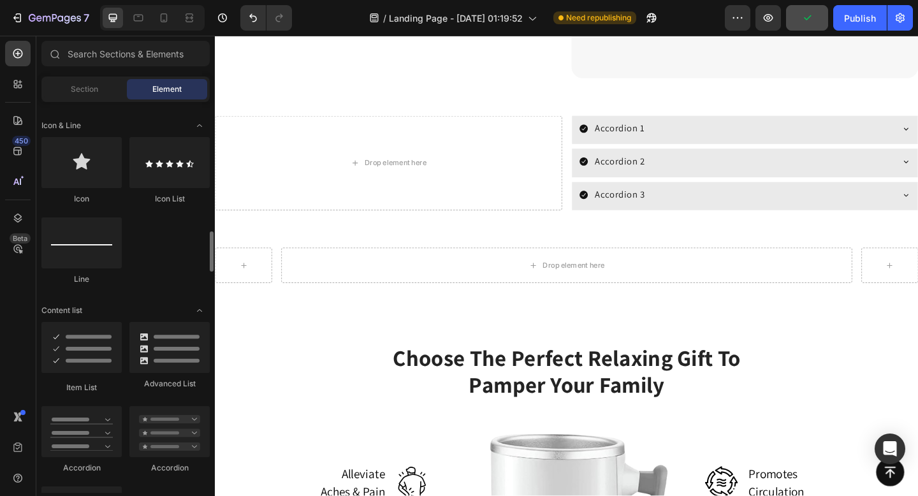
scroll to position [894, 0]
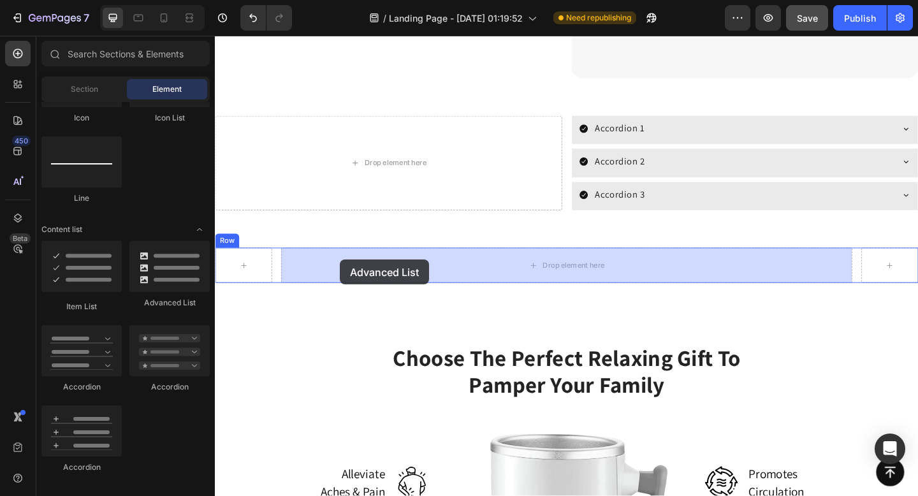
drag, startPoint x: 374, startPoint y: 313, endPoint x: 354, endPoint y: 279, distance: 38.8
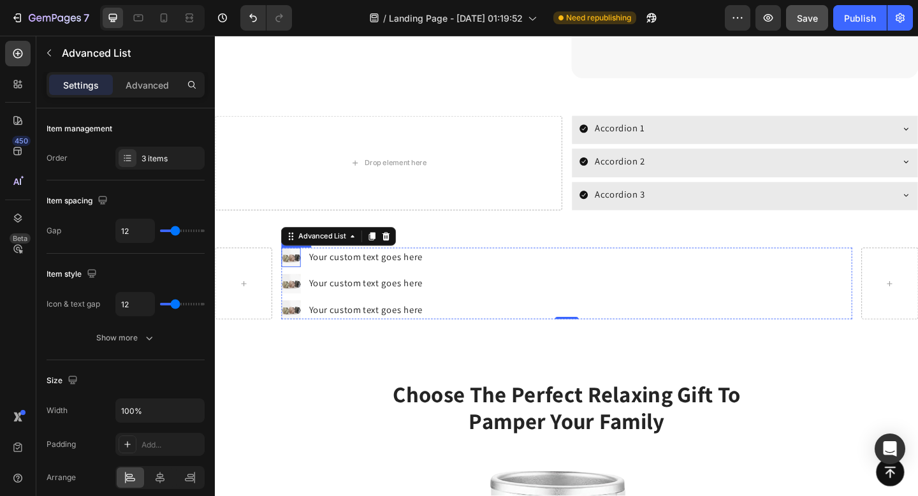
click at [288, 277] on img at bounding box center [297, 277] width 21 height 21
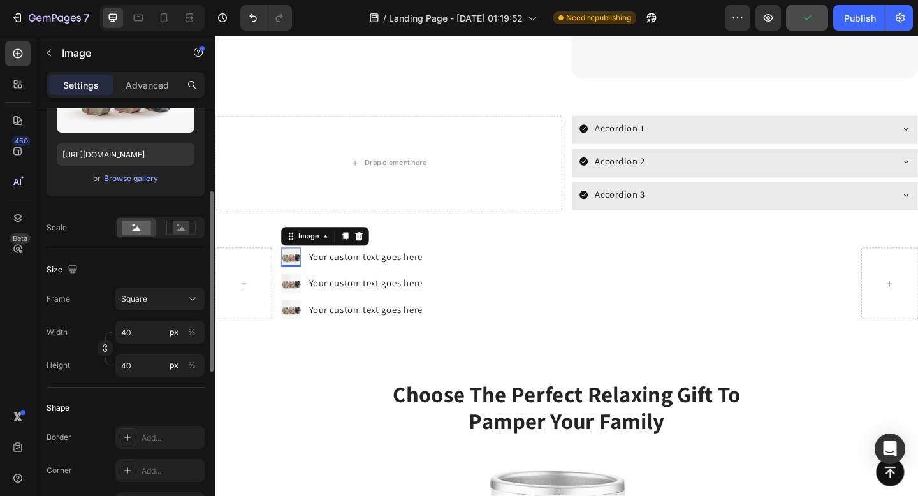
scroll to position [0, 0]
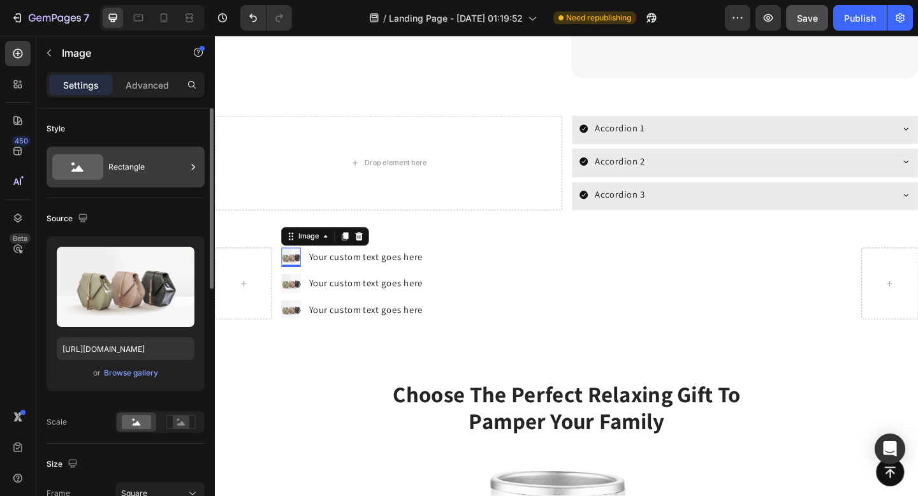
click at [184, 159] on div "Rectangle" at bounding box center [147, 166] width 78 height 29
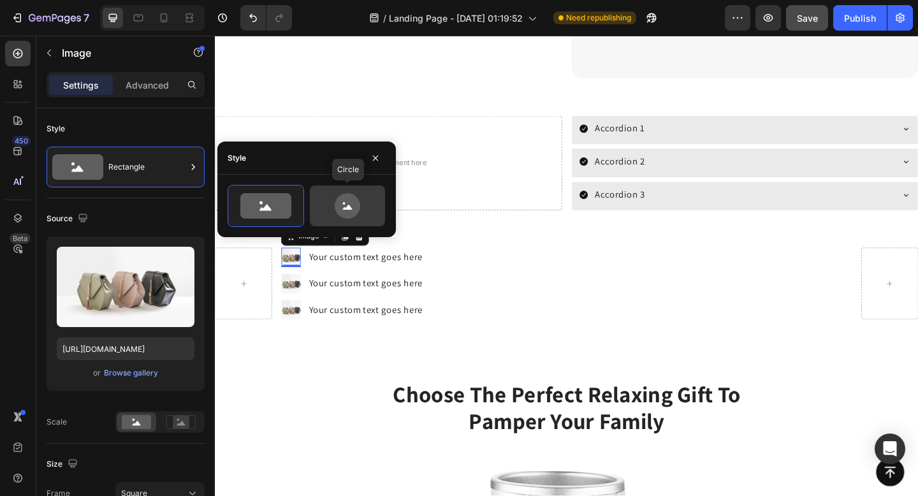
click at [350, 205] on icon at bounding box center [348, 206] width 26 height 26
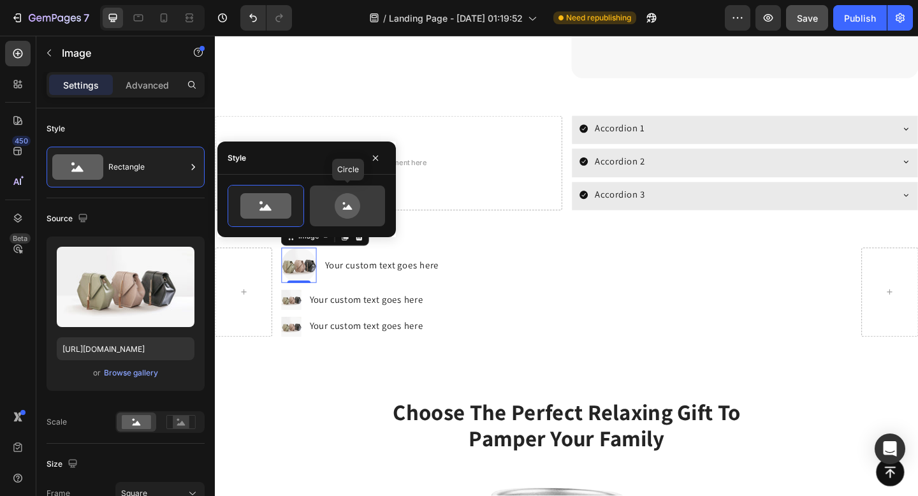
type input "80"
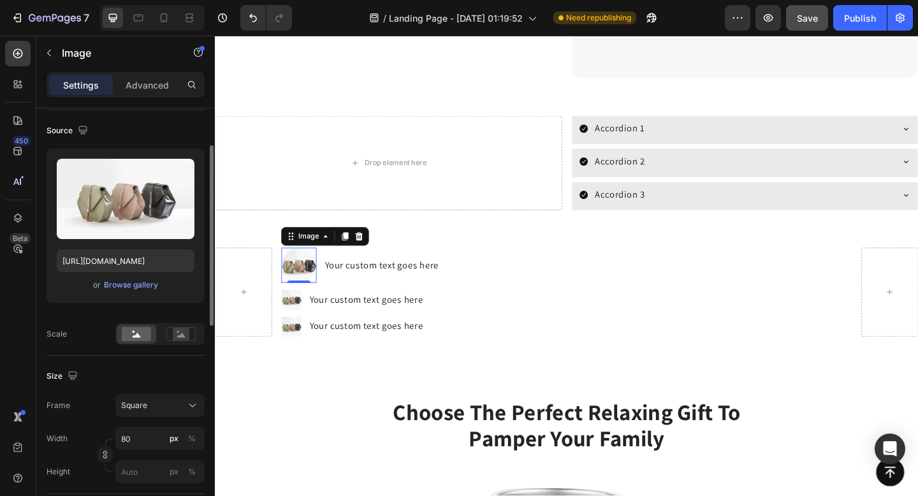
scroll to position [93, 0]
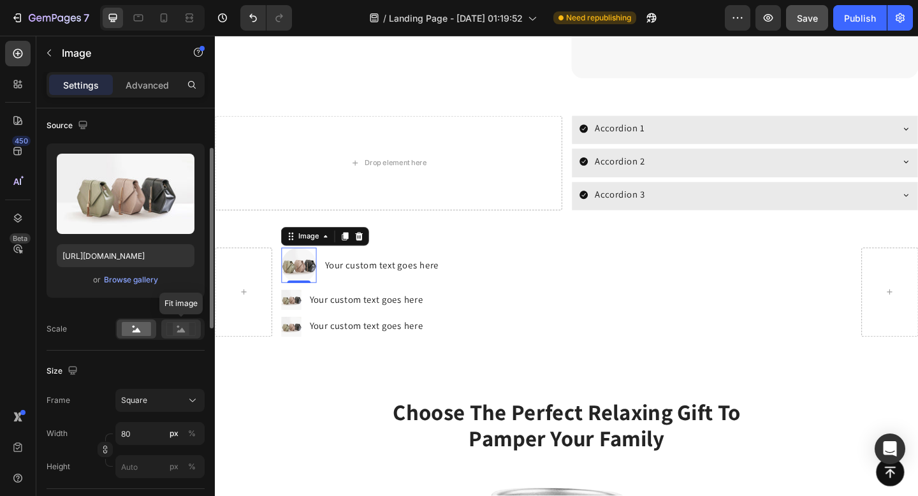
click at [187, 323] on rect at bounding box center [181, 329] width 17 height 13
click at [148, 326] on rect at bounding box center [136, 329] width 29 height 14
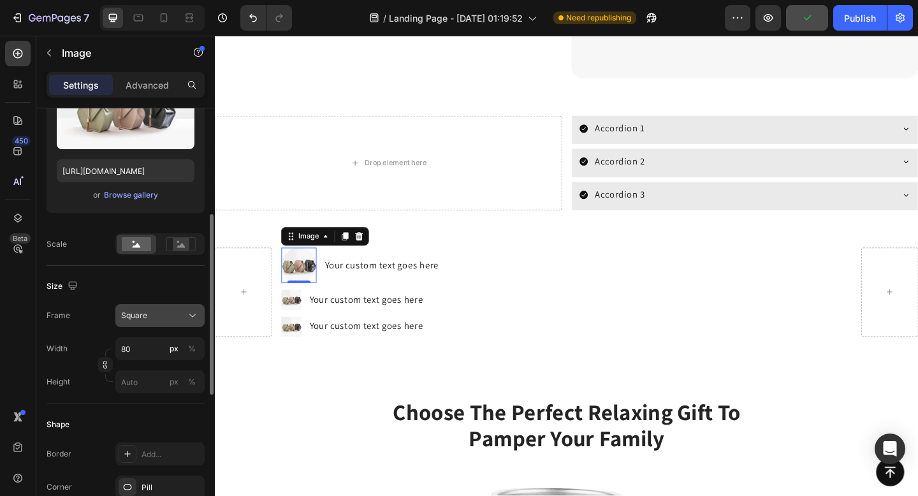
scroll to position [199, 0]
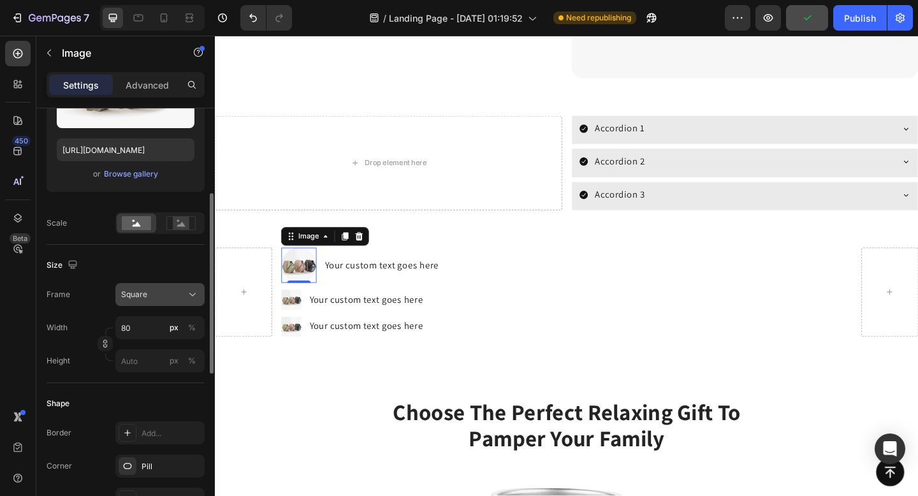
click at [196, 288] on icon at bounding box center [192, 294] width 13 height 13
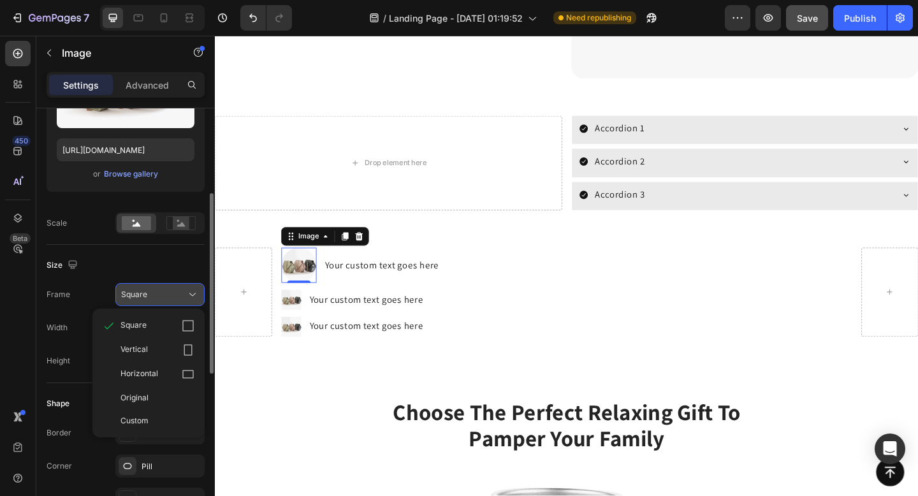
click at [196, 288] on icon at bounding box center [192, 294] width 13 height 13
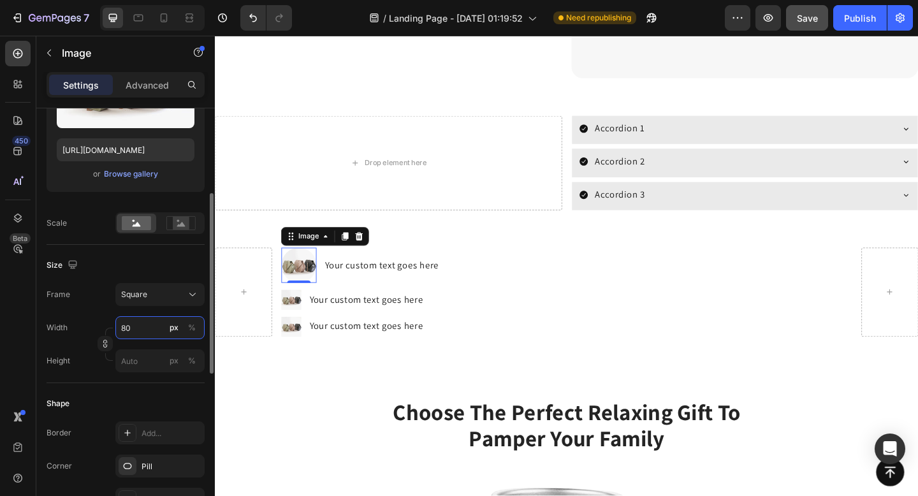
click at [154, 325] on input "80" at bounding box center [159, 327] width 89 height 23
type input "12"
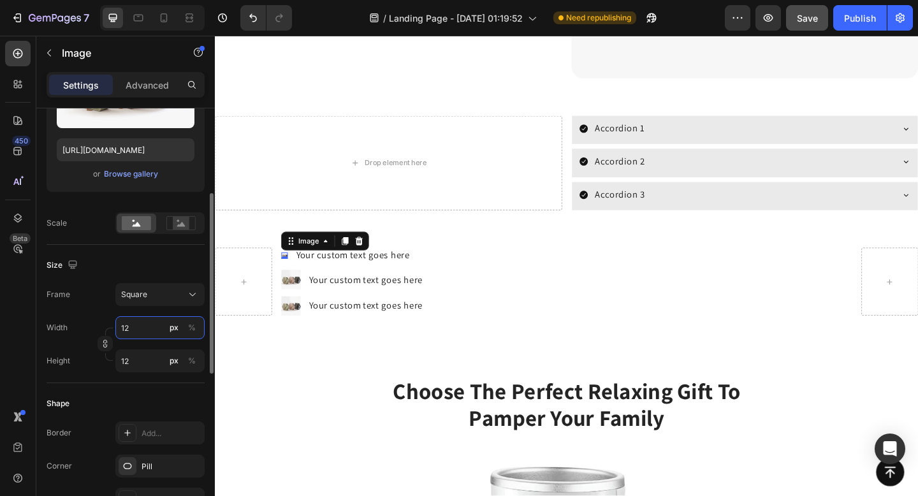
type input "120"
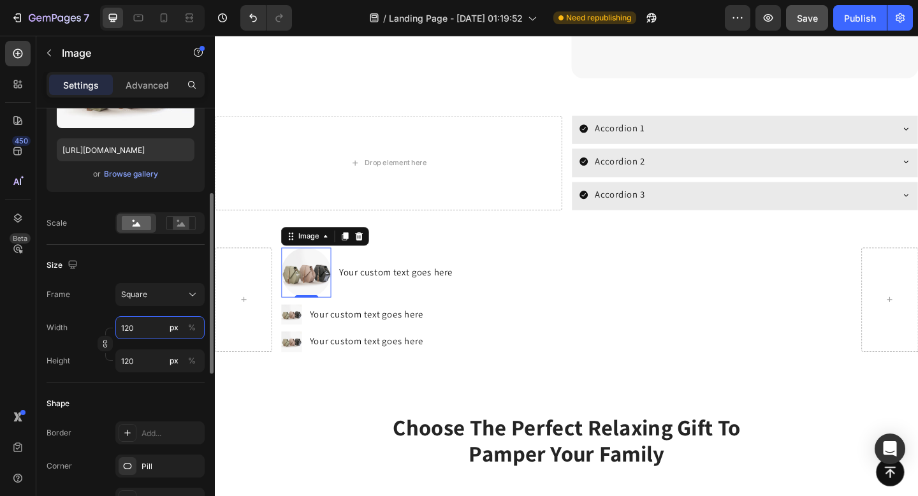
type input "120"
click at [136, 386] on div "Shape Border Add... Corner Pill Shadow Add..." at bounding box center [126, 452] width 158 height 138
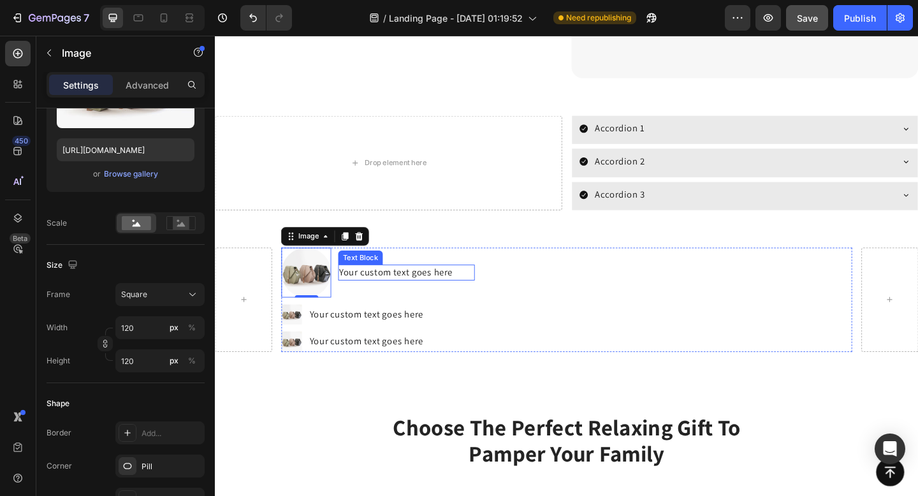
click at [392, 286] on div "Your custom text goes here" at bounding box center [423, 293] width 149 height 17
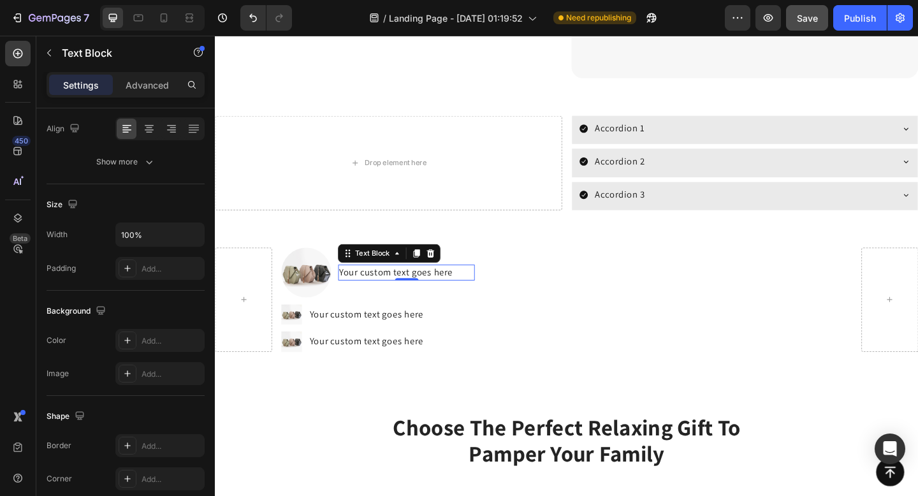
scroll to position [0, 0]
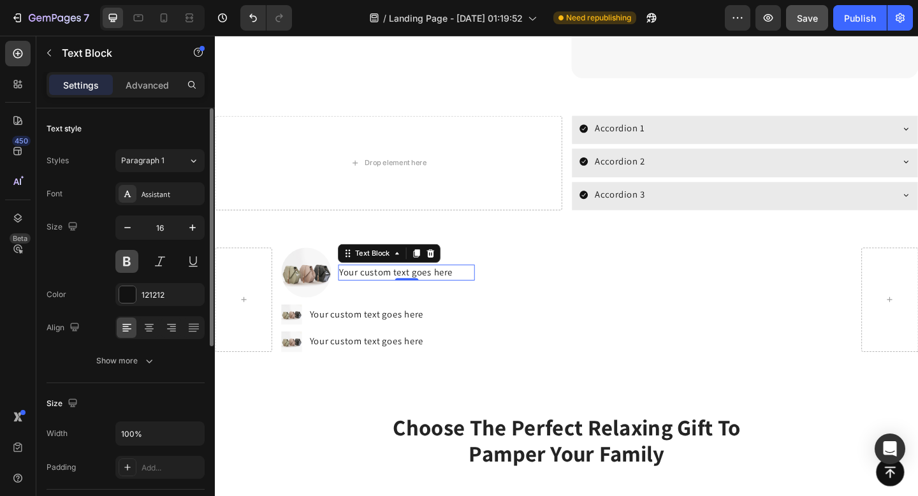
click at [129, 253] on button at bounding box center [126, 261] width 23 height 23
click at [194, 226] on icon "button" at bounding box center [192, 227] width 13 height 13
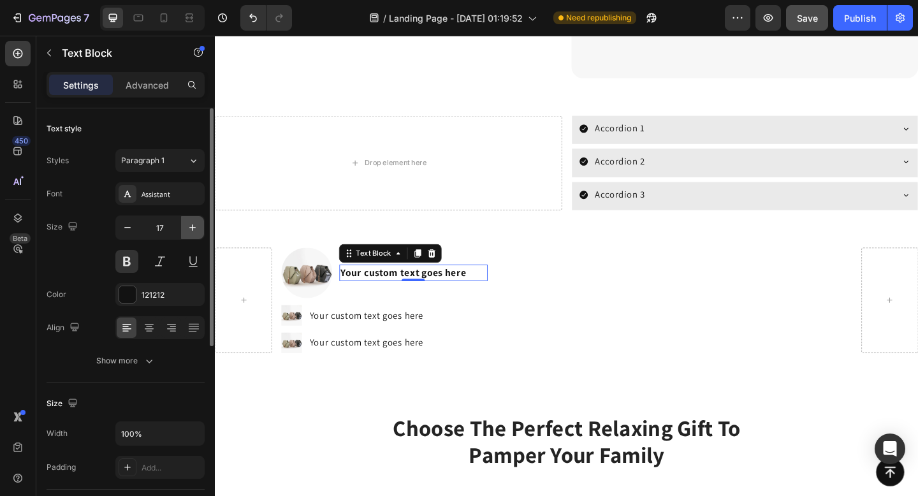
click at [194, 226] on icon "button" at bounding box center [192, 227] width 13 height 13
type input "18"
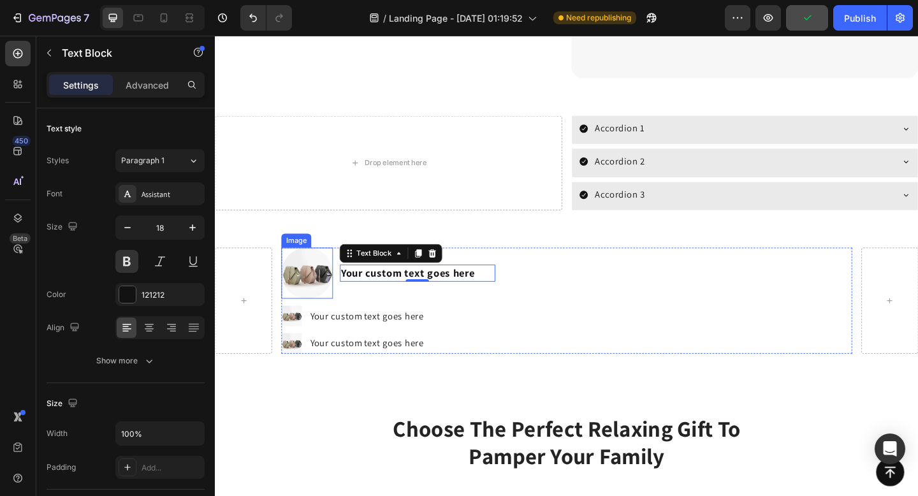
click at [296, 286] on img at bounding box center [314, 294] width 55 height 55
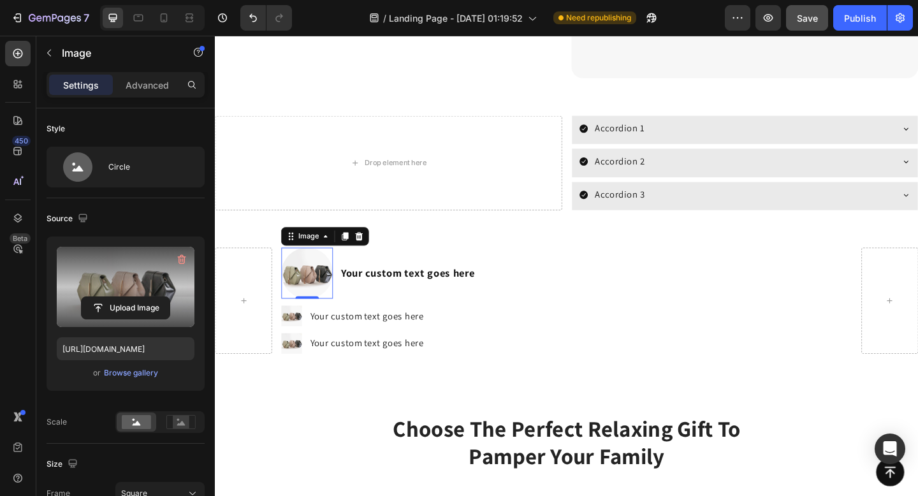
scroll to position [571, 0]
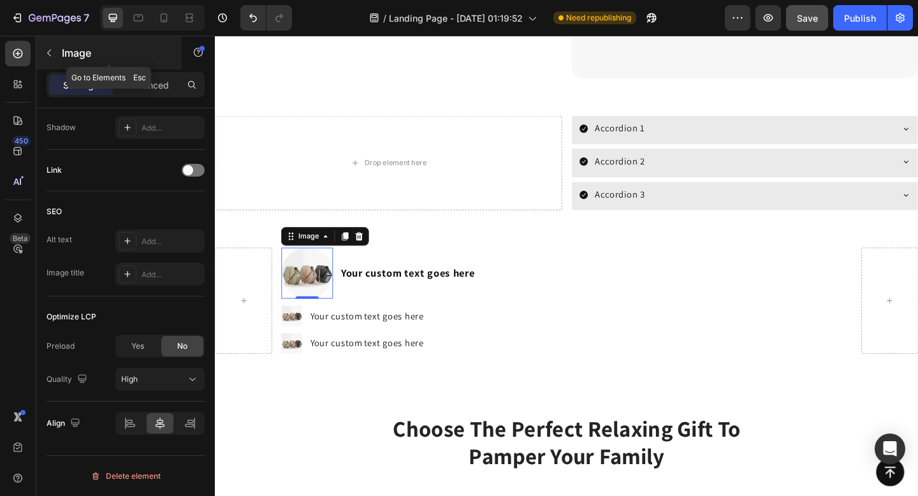
click at [45, 55] on icon "button" at bounding box center [49, 53] width 10 height 10
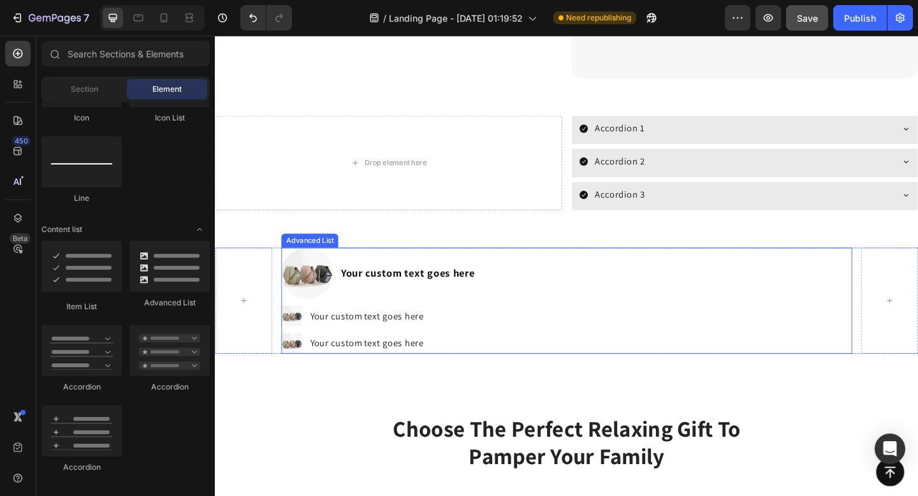
click at [442, 282] on li "Image Your custom text goes here Text Block" at bounding box center [403, 294] width 233 height 55
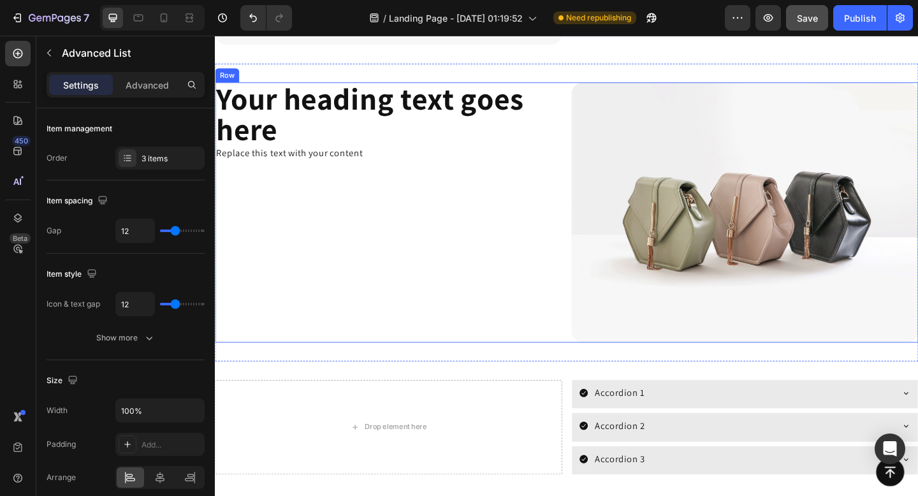
scroll to position [1378, 0]
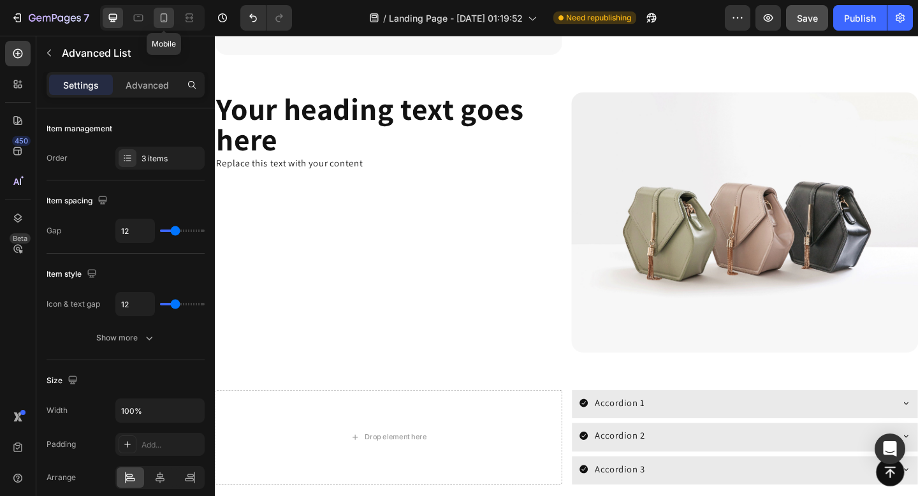
click at [167, 19] on icon at bounding box center [163, 17] width 13 height 13
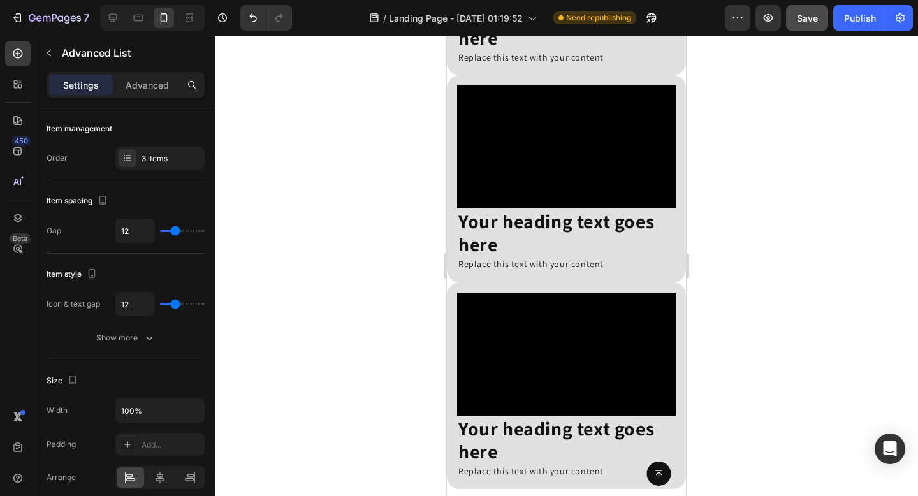
scroll to position [928, 0]
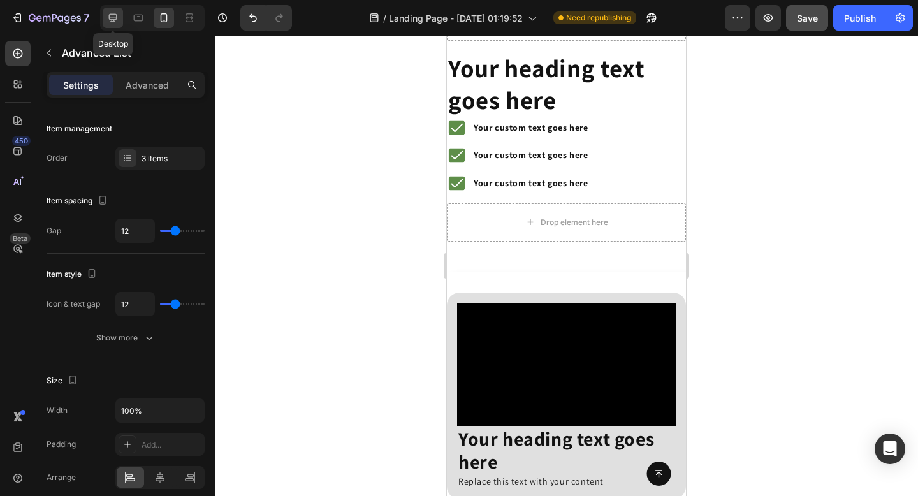
click at [113, 20] on icon at bounding box center [113, 18] width 8 height 8
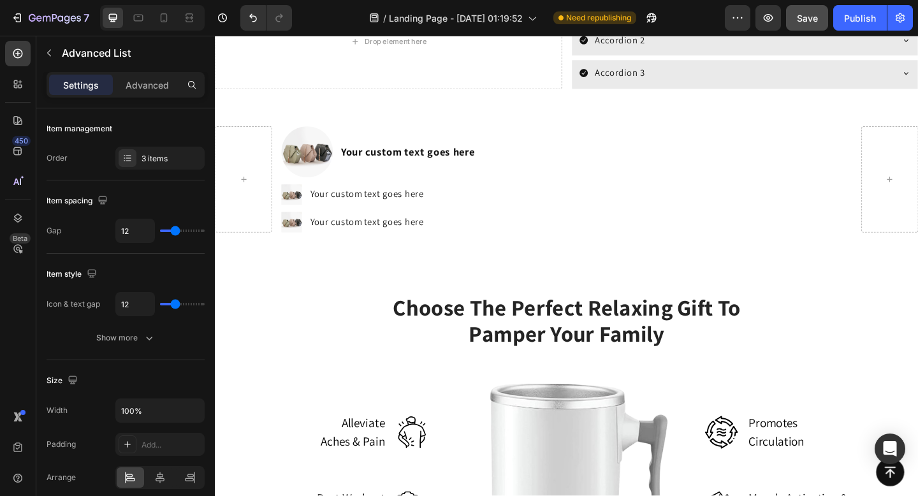
scroll to position [2046, 0]
click at [427, 179] on li "Image Your custom text goes here Text Block" at bounding box center [403, 162] width 233 height 55
click at [421, 173] on li "Image Your custom text goes here Text Block" at bounding box center [403, 162] width 233 height 55
click at [411, 166] on div "Your custom text goes here" at bounding box center [435, 163] width 169 height 18
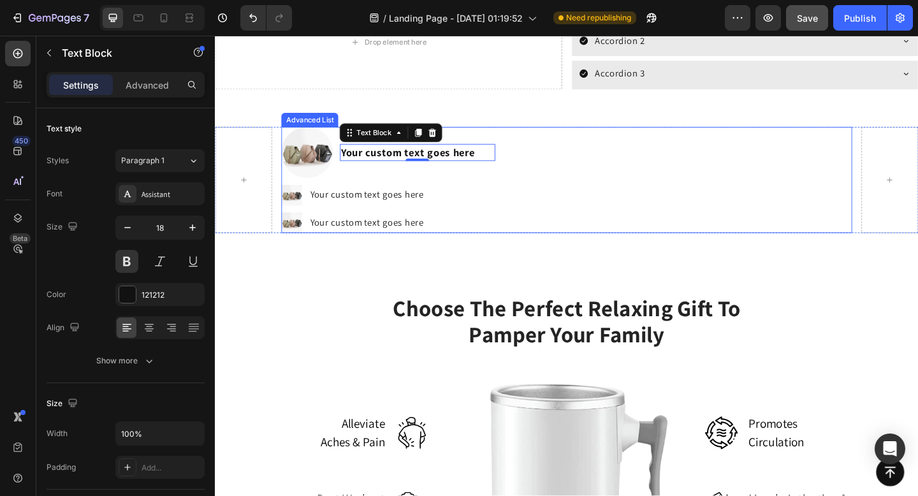
click at [351, 218] on li "Image Your custom text goes here Text Block" at bounding box center [403, 209] width 233 height 22
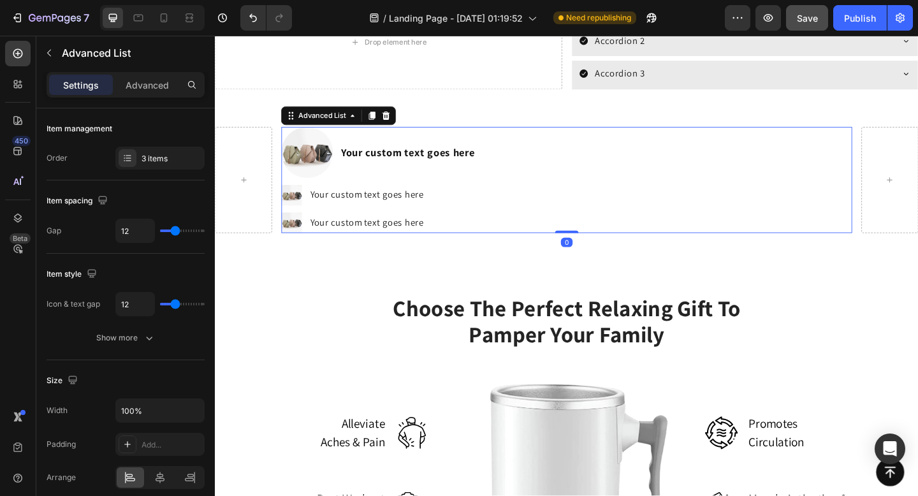
click at [477, 145] on li "Image Your custom text goes here Text Block" at bounding box center [403, 162] width 233 height 55
click at [131, 158] on icon at bounding box center [127, 158] width 10 height 10
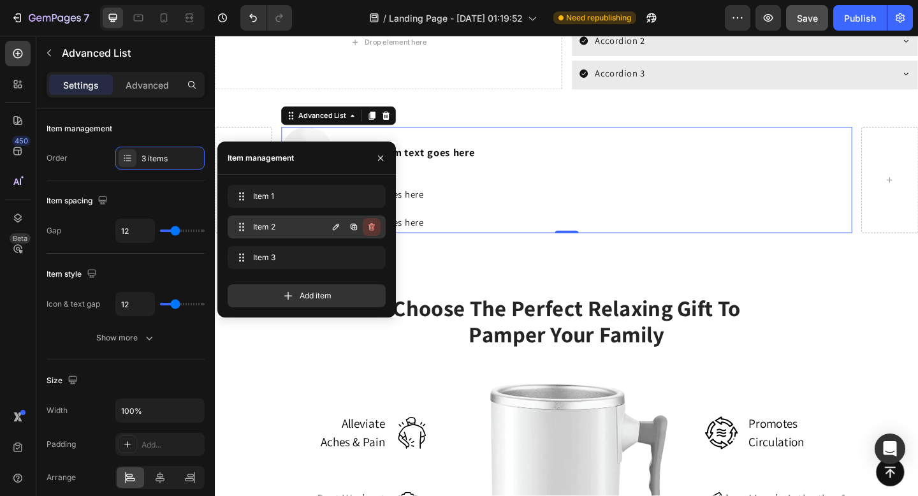
click at [373, 227] on icon "button" at bounding box center [372, 227] width 10 height 10
click at [373, 227] on div "Delete" at bounding box center [363, 226] width 24 height 11
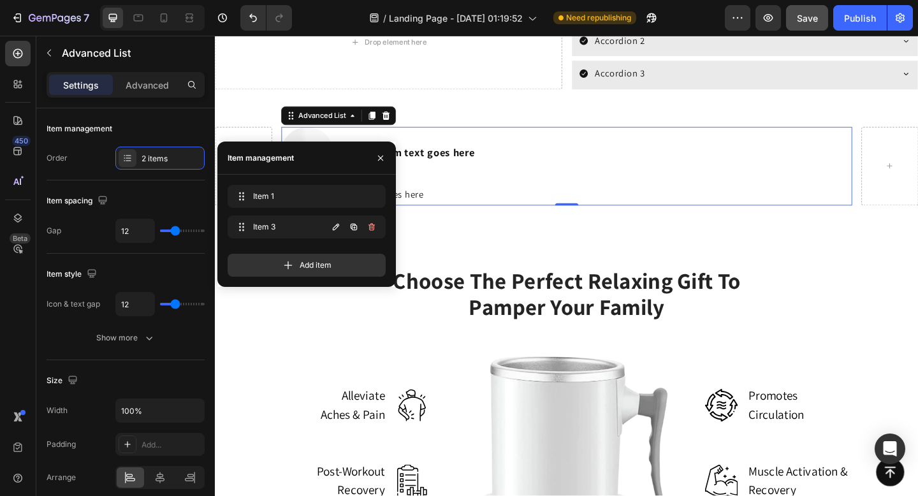
click at [373, 227] on icon "button" at bounding box center [372, 227] width 10 height 10
click at [373, 227] on div "Delete" at bounding box center [363, 226] width 24 height 11
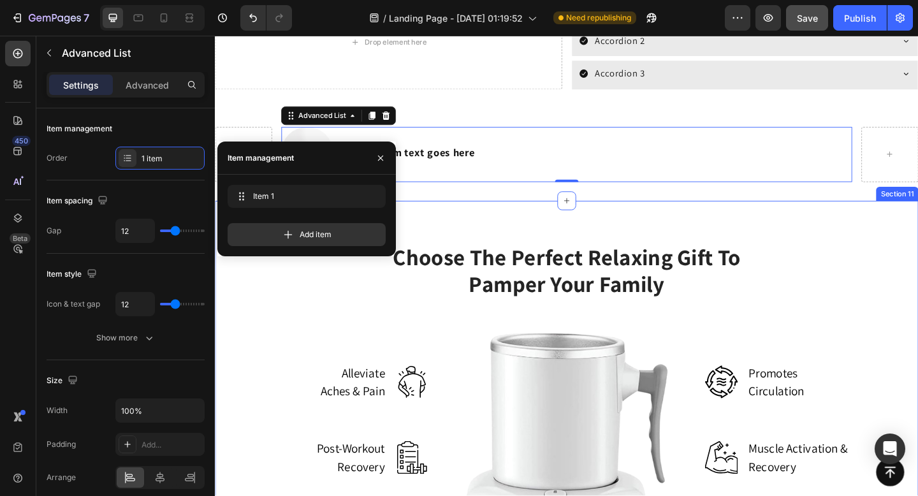
click at [296, 302] on div "Choose The Perfect Relaxing Gift To Pamper Your Family Heading Row Alleviate Ac…" at bounding box center [597, 446] width 746 height 370
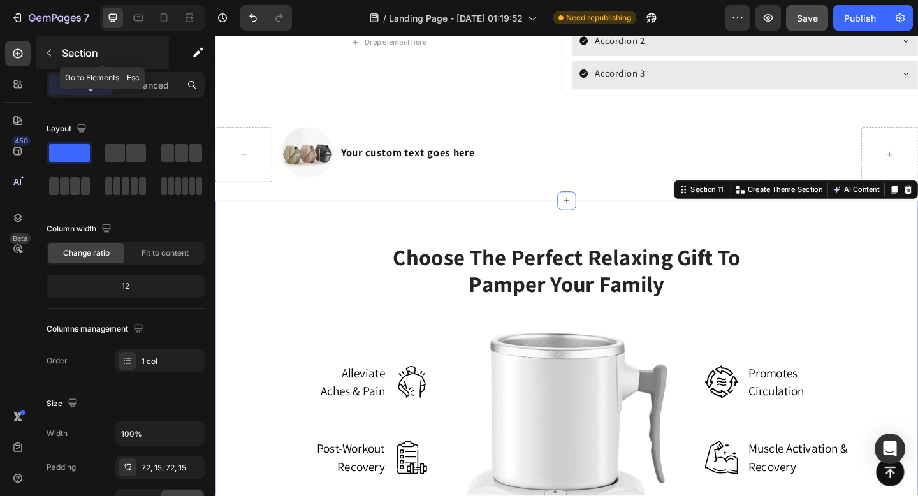
click at [48, 55] on icon "button" at bounding box center [49, 53] width 10 height 10
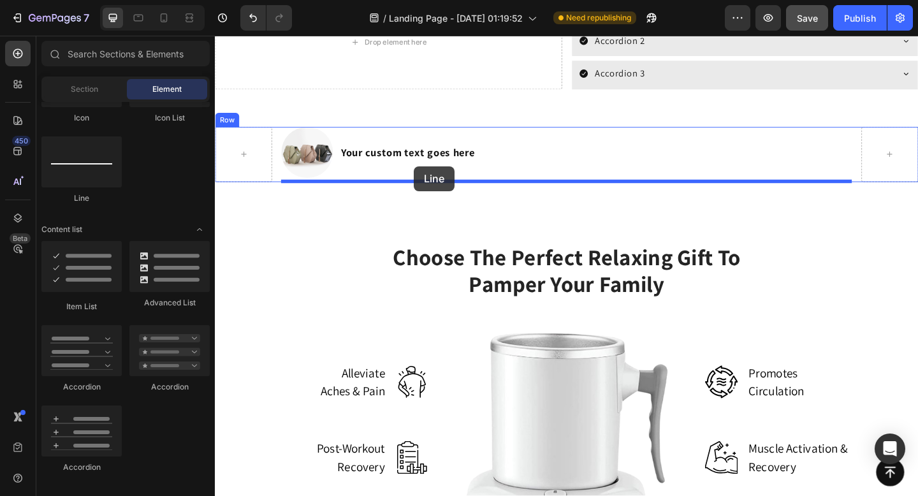
drag, startPoint x: 324, startPoint y: 200, endPoint x: 433, endPoint y: 177, distance: 111.4
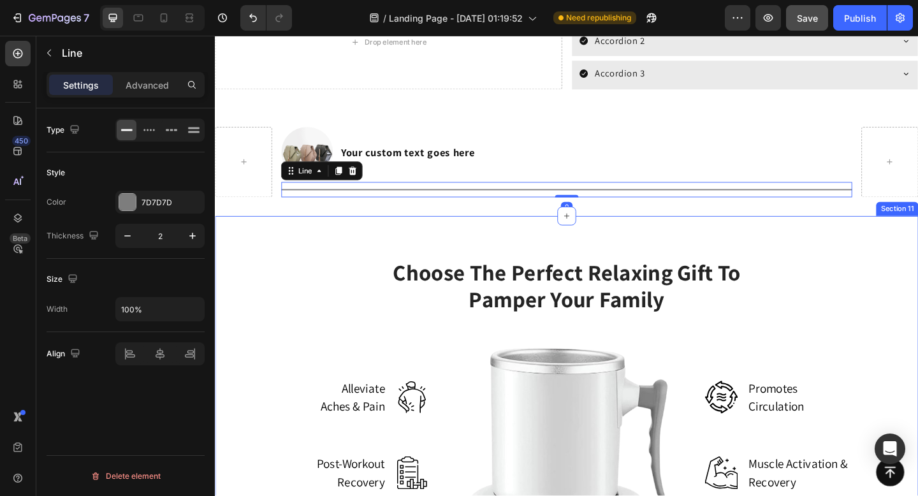
click at [435, 244] on div "Choose The Perfect Relaxing Gift To Pamper Your Family Heading Row Alleviate Ac…" at bounding box center [597, 463] width 765 height 462
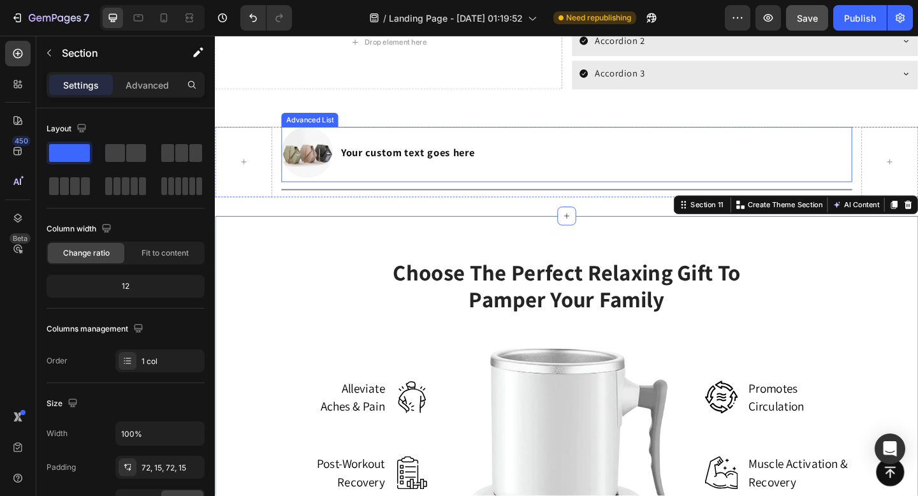
click at [343, 165] on li "Image Your custom text goes here Text Block" at bounding box center [403, 162] width 233 height 55
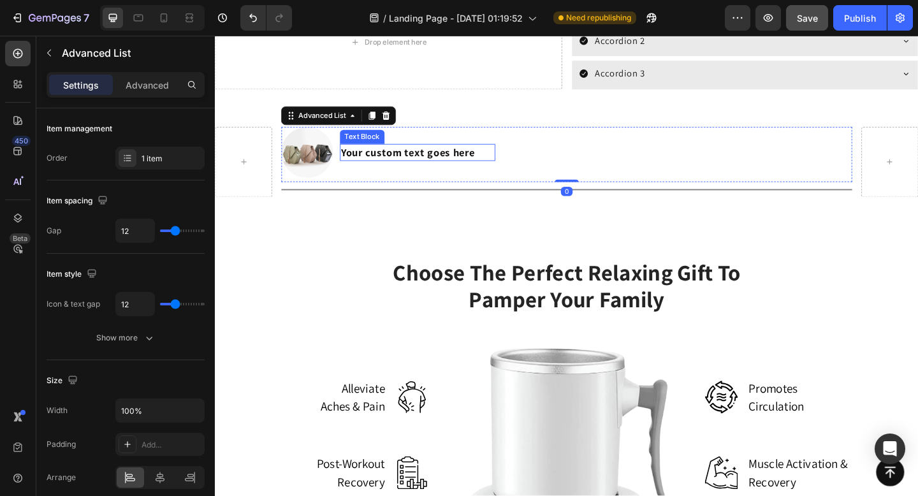
click at [369, 163] on div "Your custom text goes here" at bounding box center [435, 163] width 169 height 18
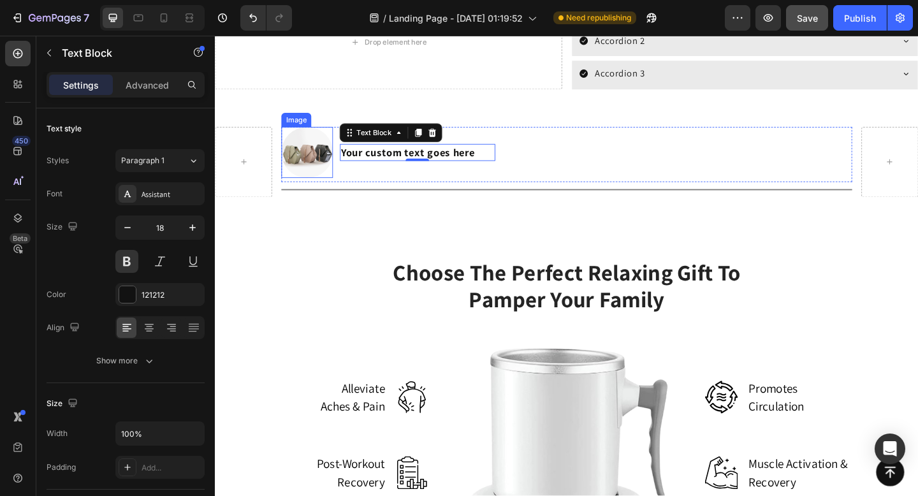
click at [316, 168] on img at bounding box center [314, 162] width 55 height 55
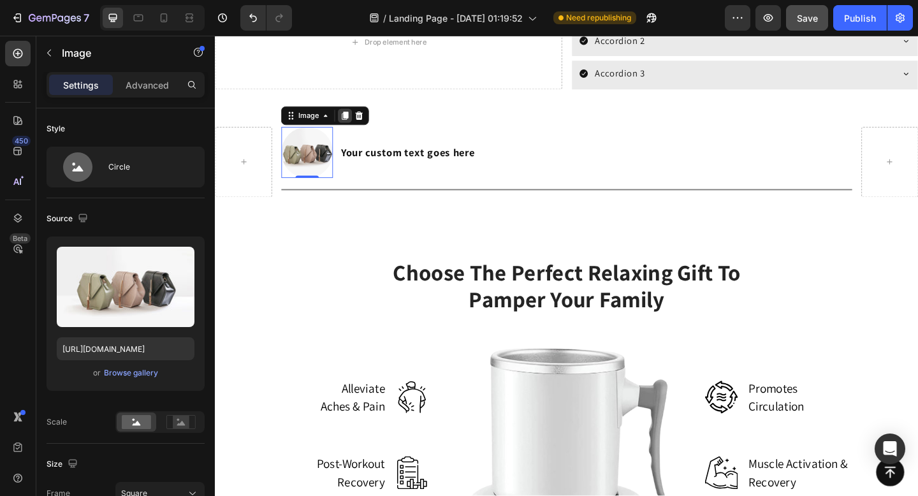
click at [356, 126] on icon at bounding box center [356, 123] width 10 height 10
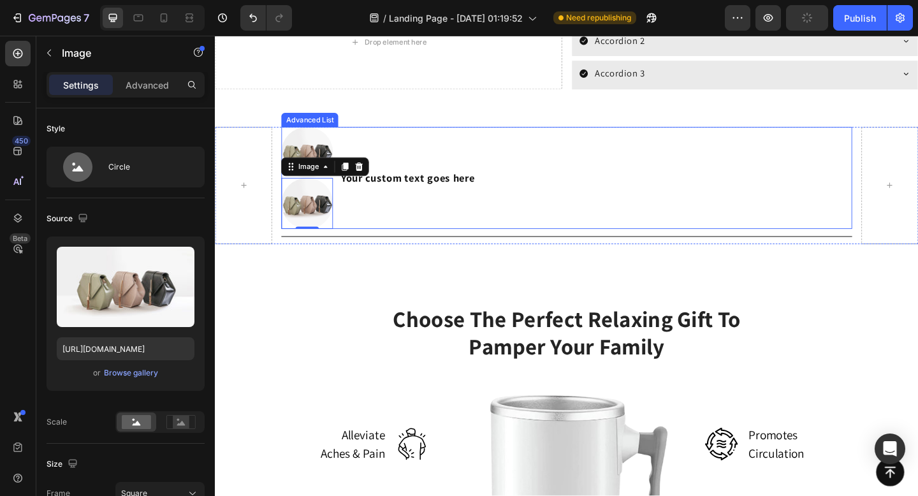
scroll to position [481, 0]
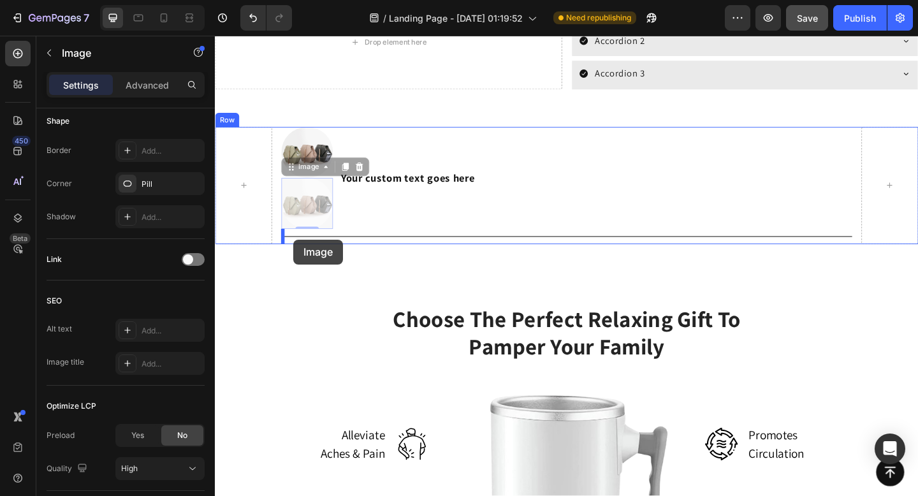
drag, startPoint x: 305, startPoint y: 180, endPoint x: 300, endPoint y: 258, distance: 77.9
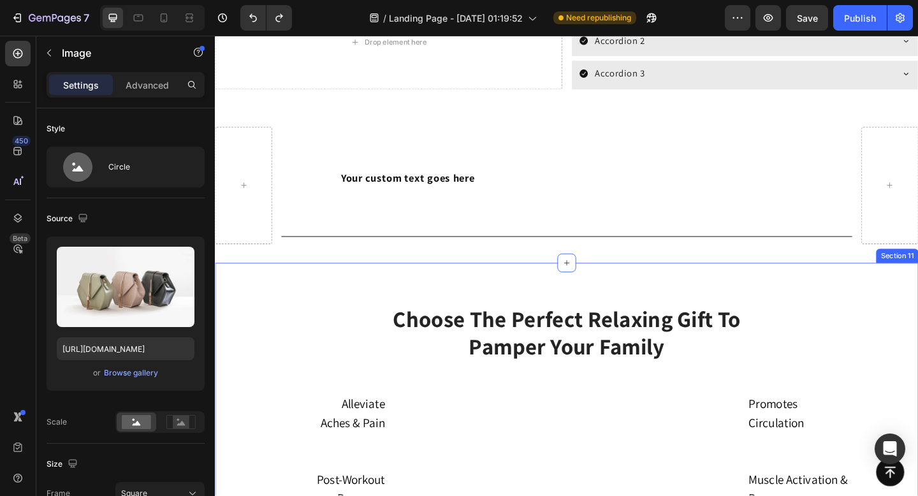
scroll to position [481, 0]
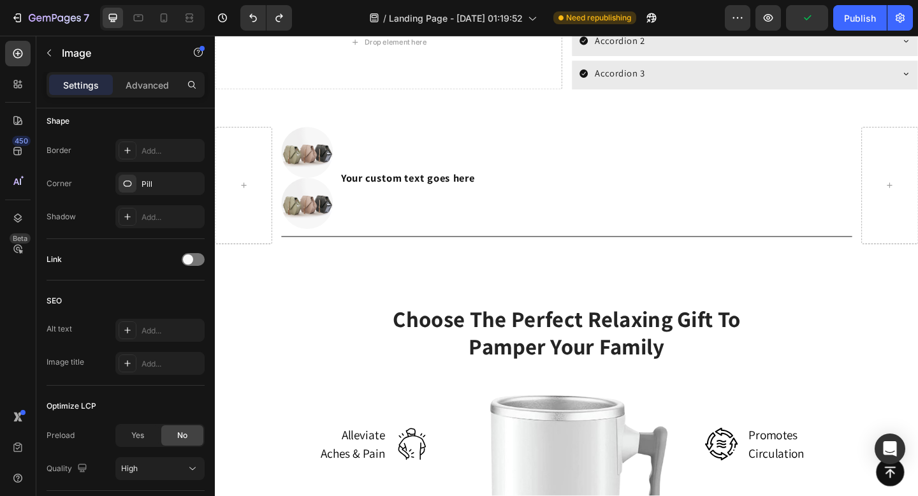
click at [330, 219] on img at bounding box center [314, 218] width 55 height 55
click at [429, 184] on div "Your custom text goes here" at bounding box center [435, 190] width 169 height 18
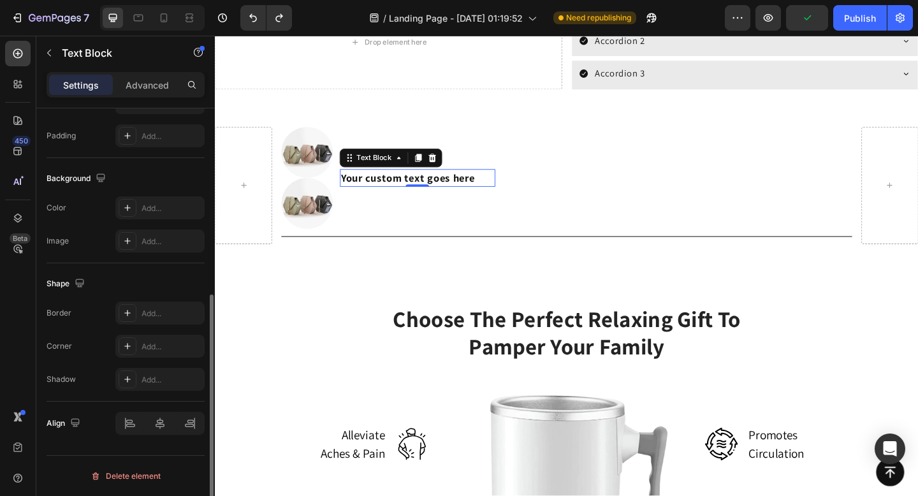
scroll to position [0, 0]
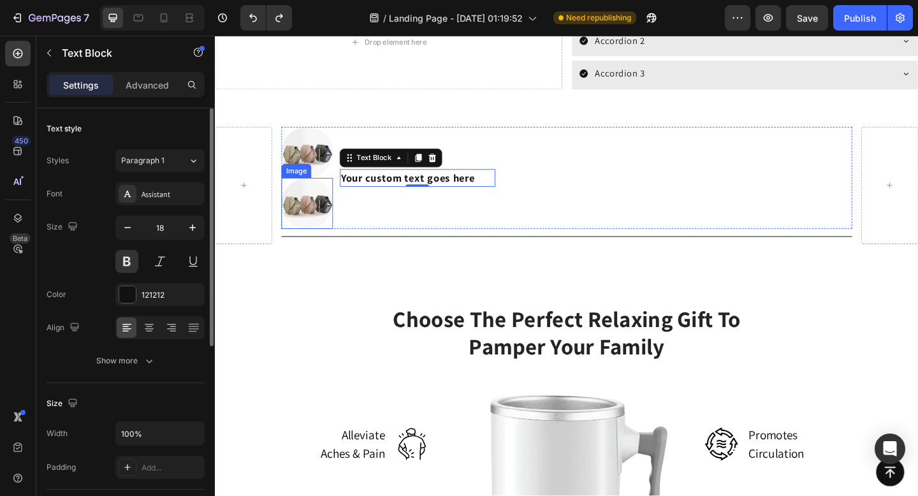
click at [321, 217] on img at bounding box center [314, 218] width 55 height 55
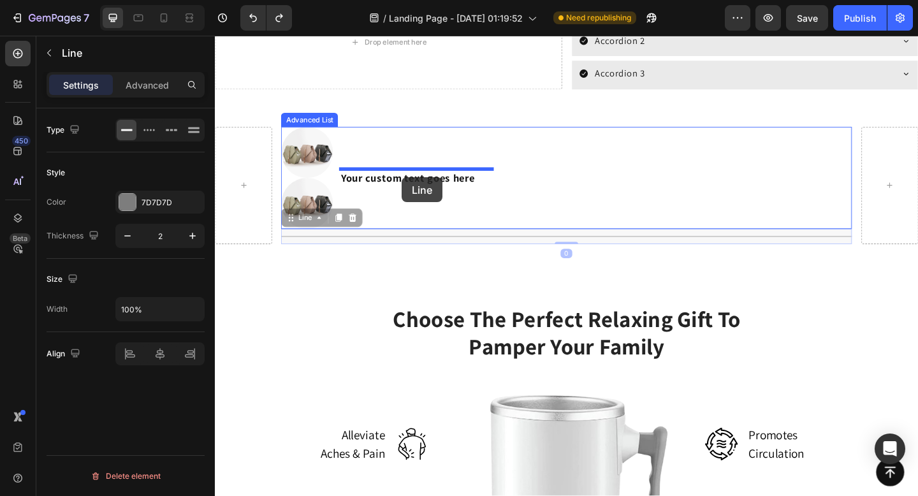
drag, startPoint x: 424, startPoint y: 251, endPoint x: 418, endPoint y: 190, distance: 60.8
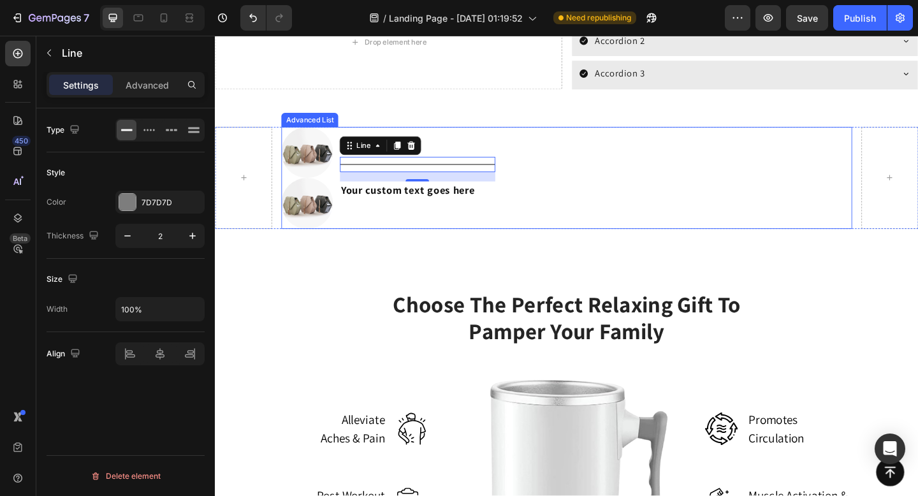
click at [455, 233] on li "Image Image Title Line 16 Your custom text goes here Text Block" at bounding box center [403, 191] width 233 height 112
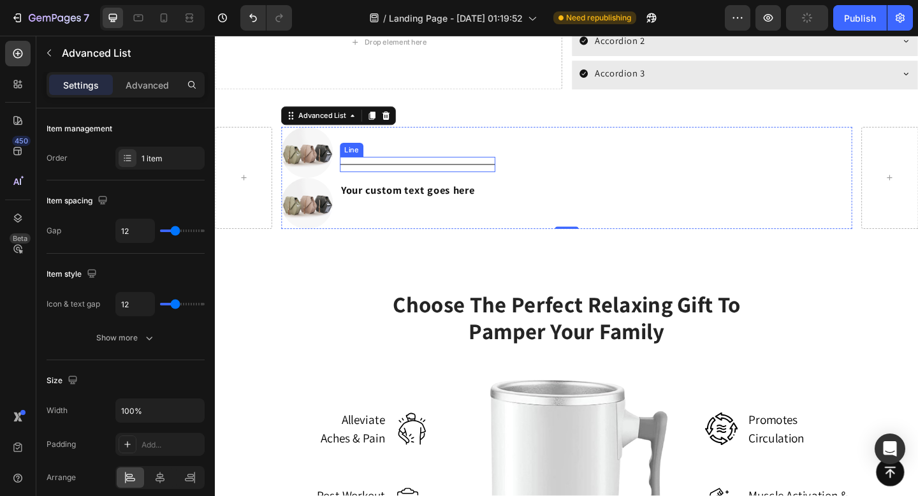
click at [457, 182] on div "Title Line" at bounding box center [435, 176] width 169 height 17
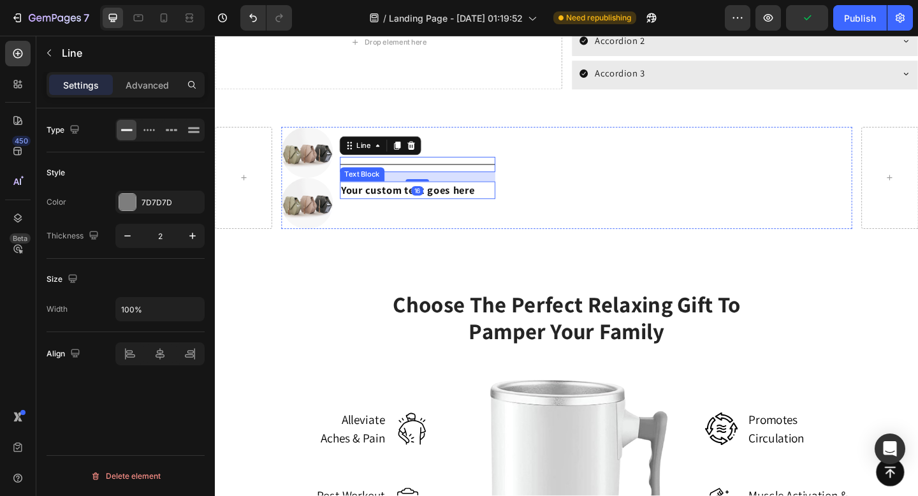
click at [460, 205] on div "Your custom text goes here" at bounding box center [435, 203] width 169 height 18
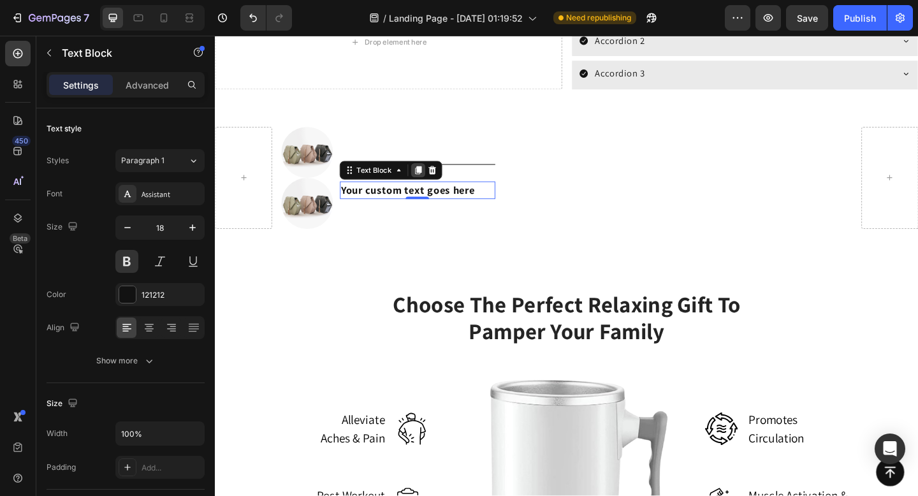
click at [433, 186] on icon at bounding box center [436, 182] width 10 height 10
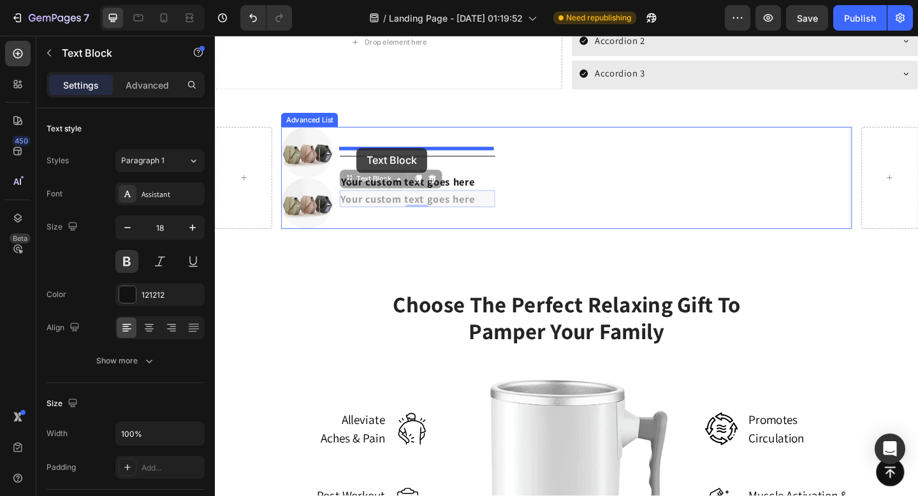
drag, startPoint x: 358, startPoint y: 192, endPoint x: 369, endPoint y: 159, distance: 34.7
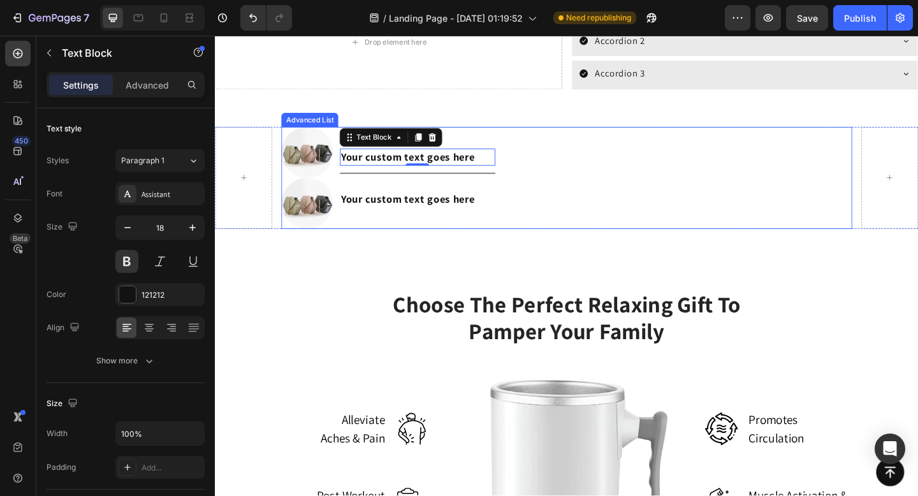
click at [438, 241] on li "Image Image Your custom text goes here Text Block 0 Title Line Your custom text…" at bounding box center [403, 191] width 233 height 112
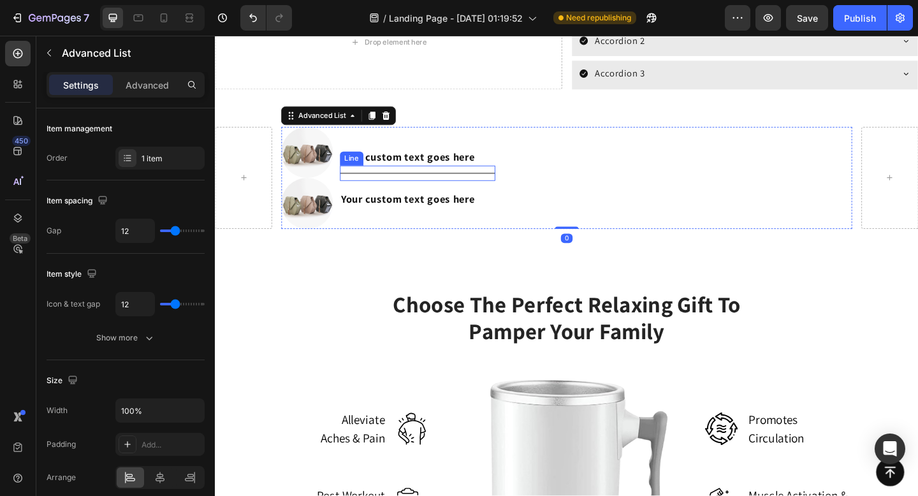
click at [426, 185] on div at bounding box center [435, 185] width 169 height 1
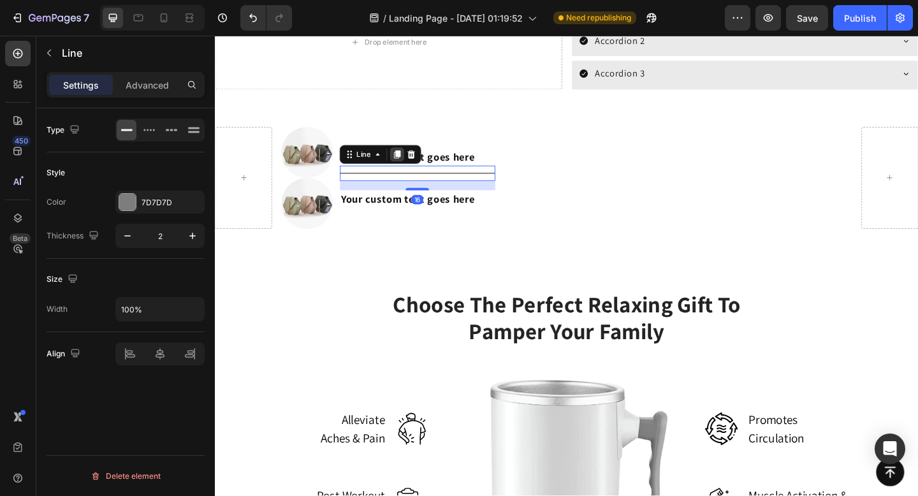
click at [411, 164] on icon at bounding box center [412, 165] width 7 height 9
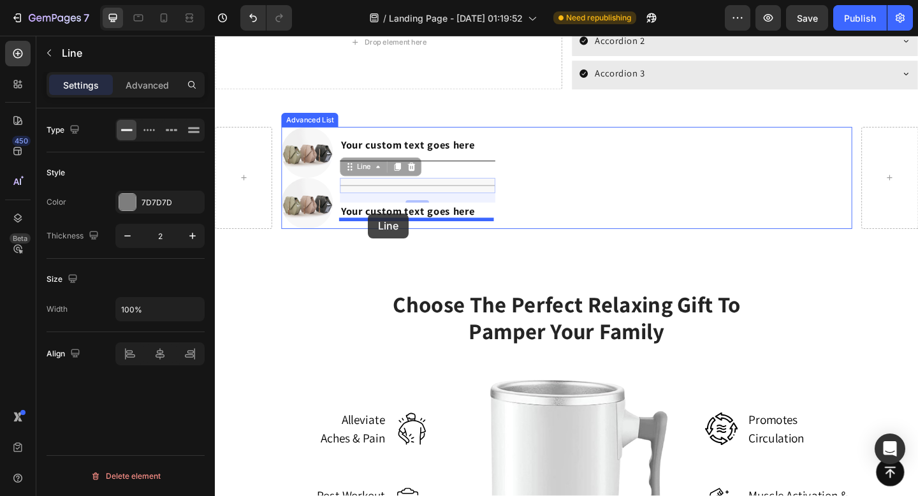
drag, startPoint x: 362, startPoint y: 177, endPoint x: 381, endPoint y: 229, distance: 55.7
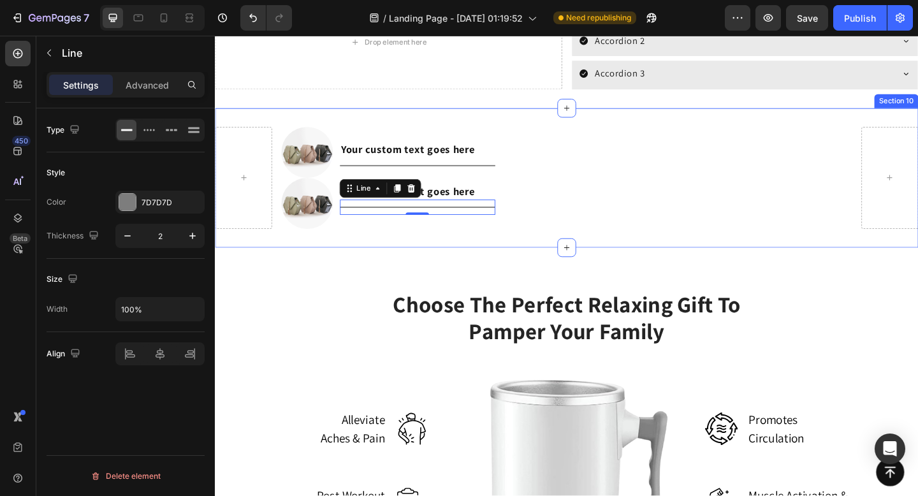
click at [480, 258] on div "Image Image Your custom text goes here Text Block Title Line Your custom text g…" at bounding box center [597, 191] width 765 height 152
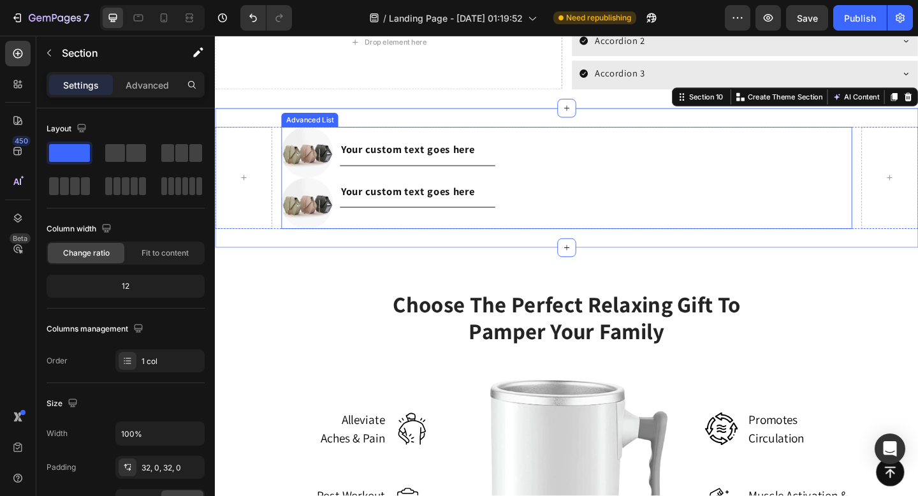
click at [546, 179] on div "Image Image Your custom text goes here Text Block Title Line Your custom text g…" at bounding box center [597, 191] width 620 height 112
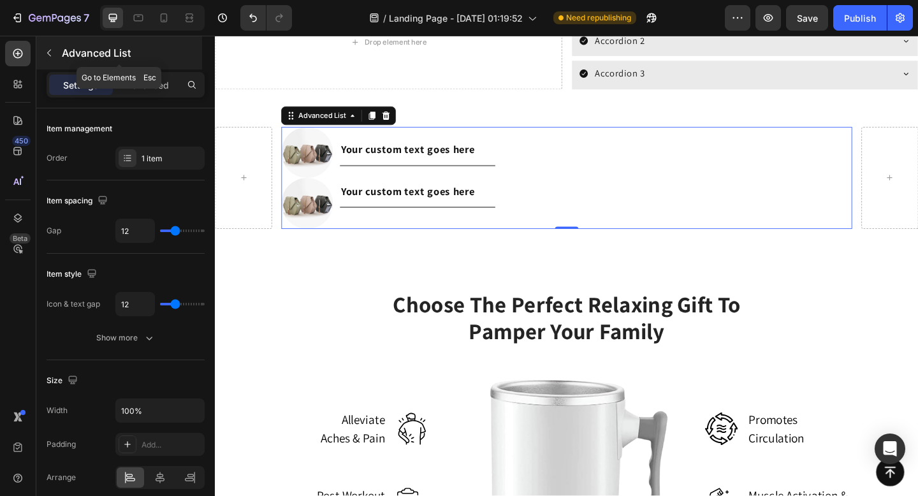
click at [51, 55] on icon "button" at bounding box center [49, 53] width 10 height 10
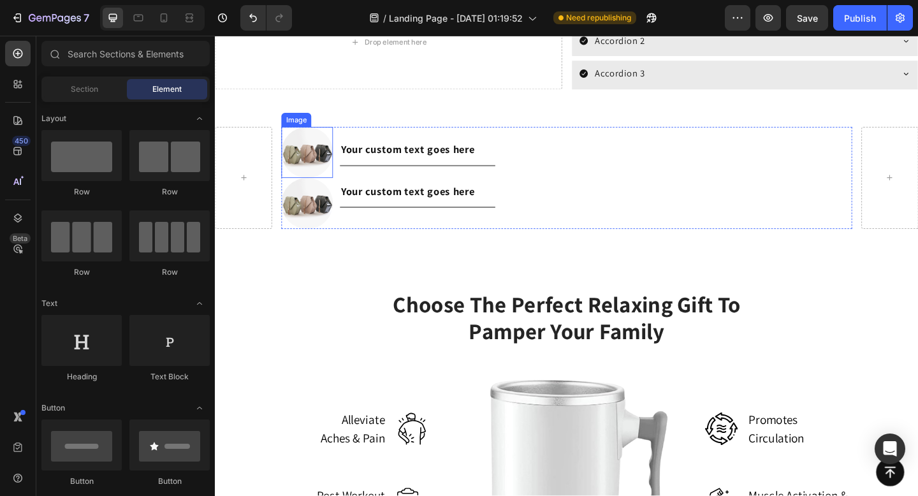
click at [333, 168] on img at bounding box center [314, 162] width 55 height 55
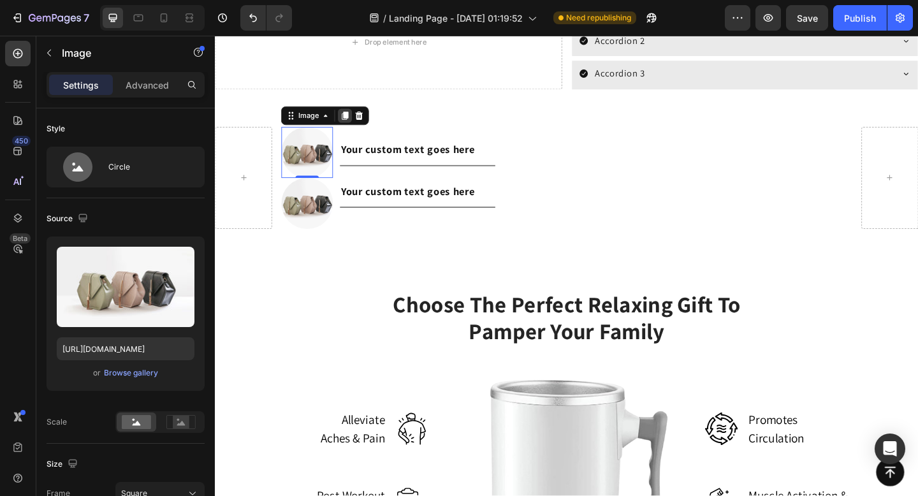
click at [360, 121] on icon at bounding box center [356, 123] width 7 height 9
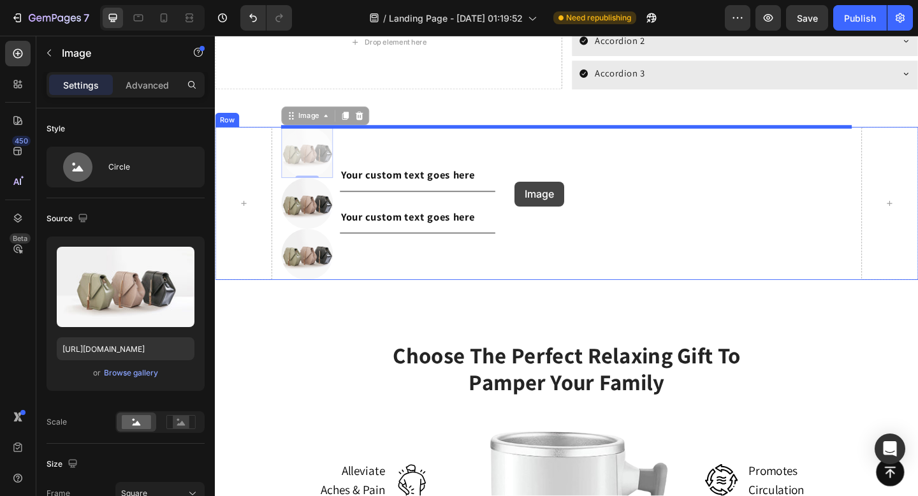
drag, startPoint x: 317, startPoint y: 155, endPoint x: 541, endPoint y: 194, distance: 227.3
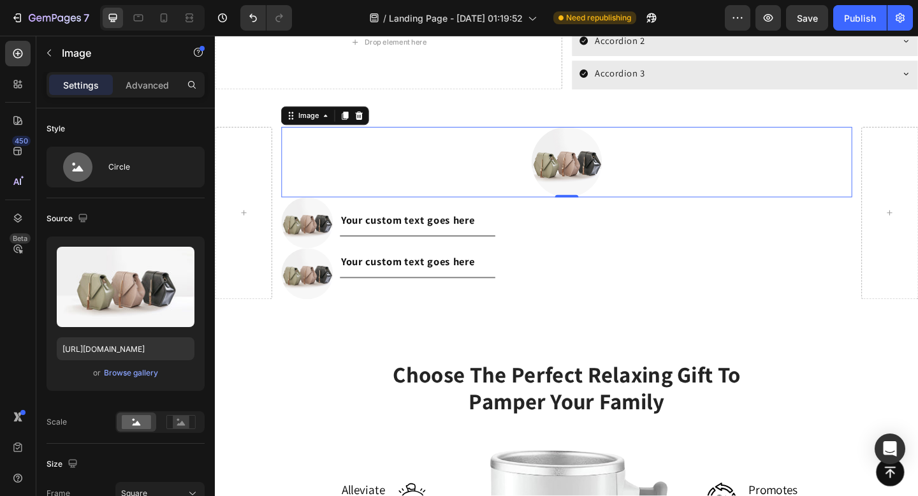
click at [582, 187] on img at bounding box center [597, 173] width 77 height 77
click at [618, 167] on img at bounding box center [597, 173] width 77 height 77
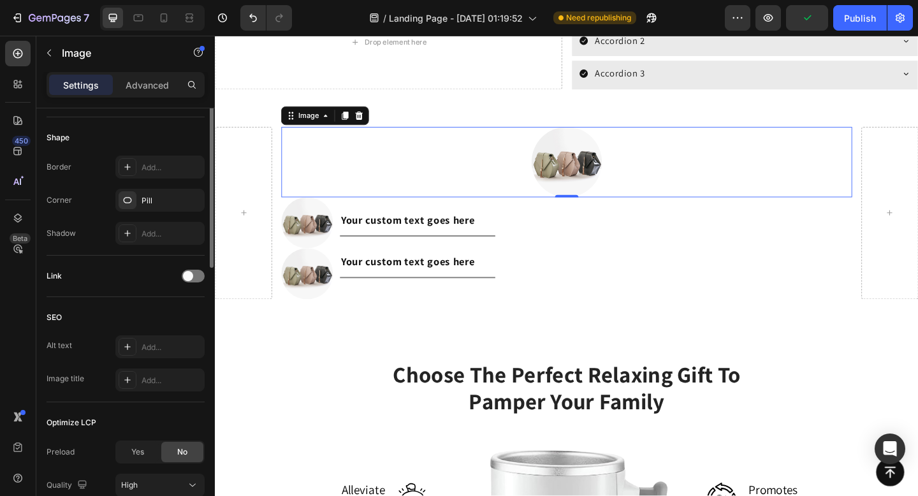
scroll to position [571, 0]
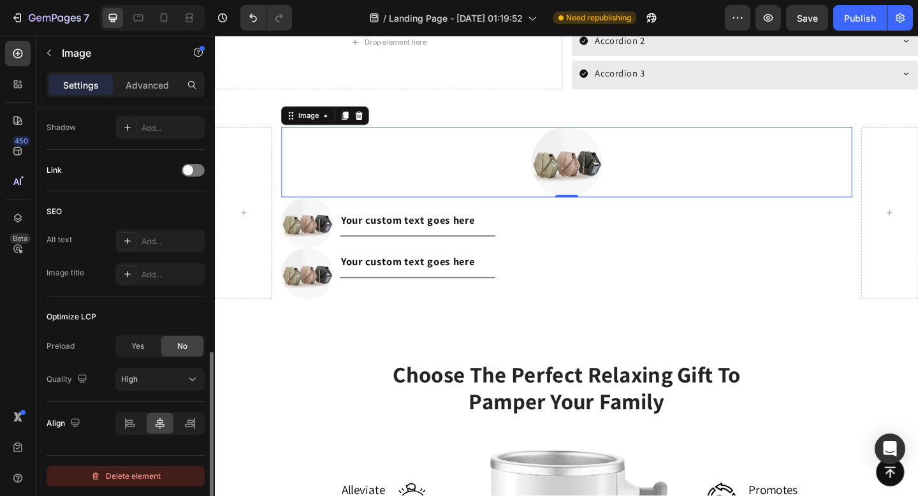
click at [121, 476] on div "Delete element" at bounding box center [126, 476] width 70 height 15
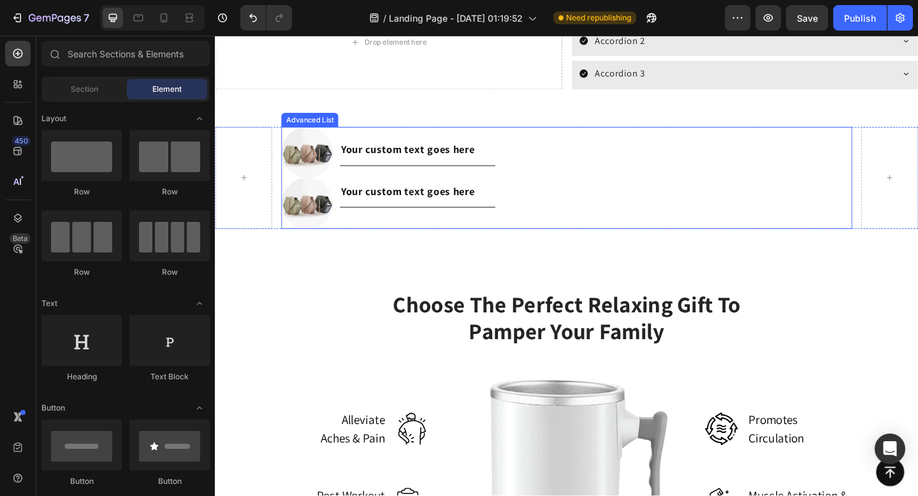
click at [552, 179] on div "Image Image Your custom text goes here Text Block Title Line Your custom text g…" at bounding box center [597, 191] width 620 height 112
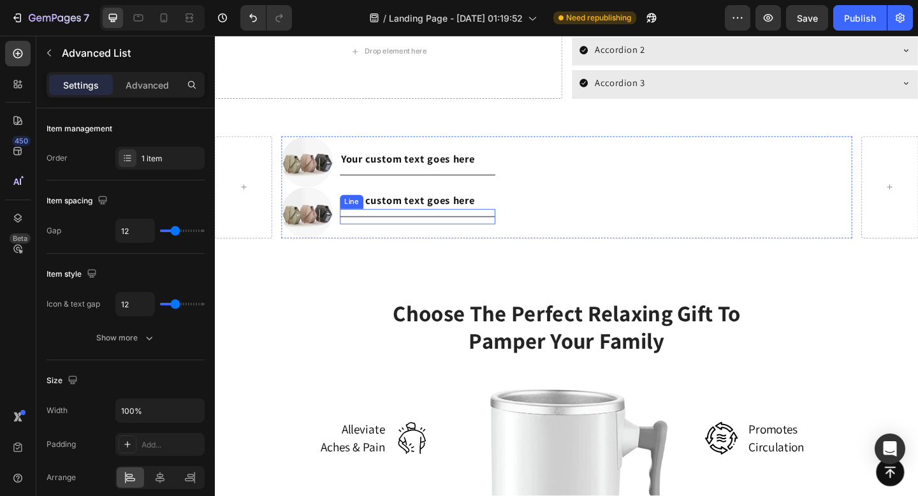
scroll to position [2033, 0]
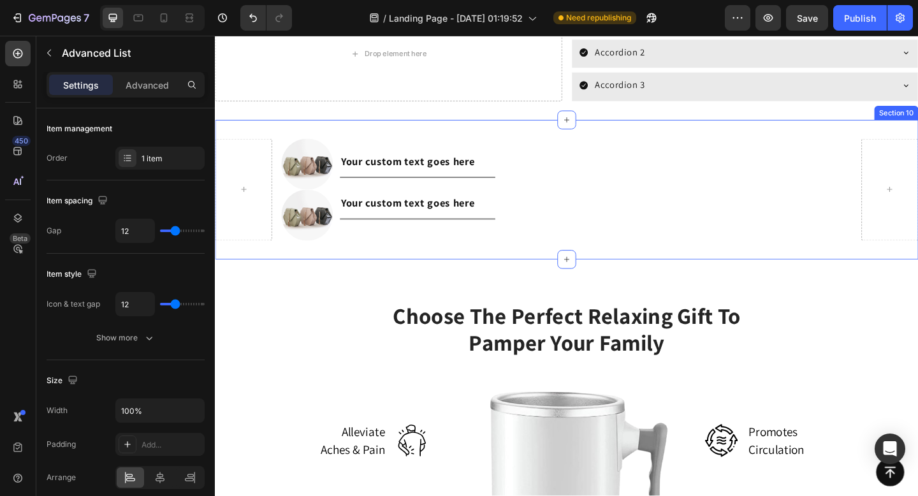
click at [406, 145] on div "Image Image Your custom text goes here Text Block Title Line Your custom text g…" at bounding box center [597, 204] width 765 height 152
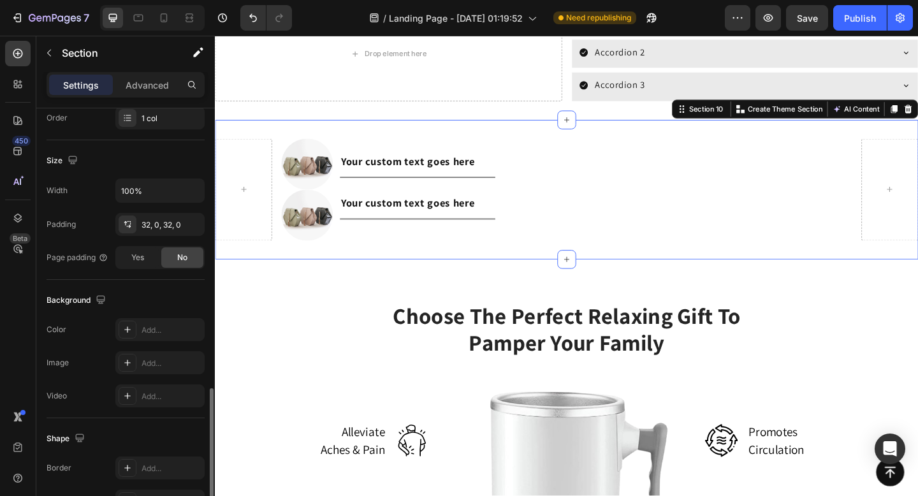
scroll to position [354, 0]
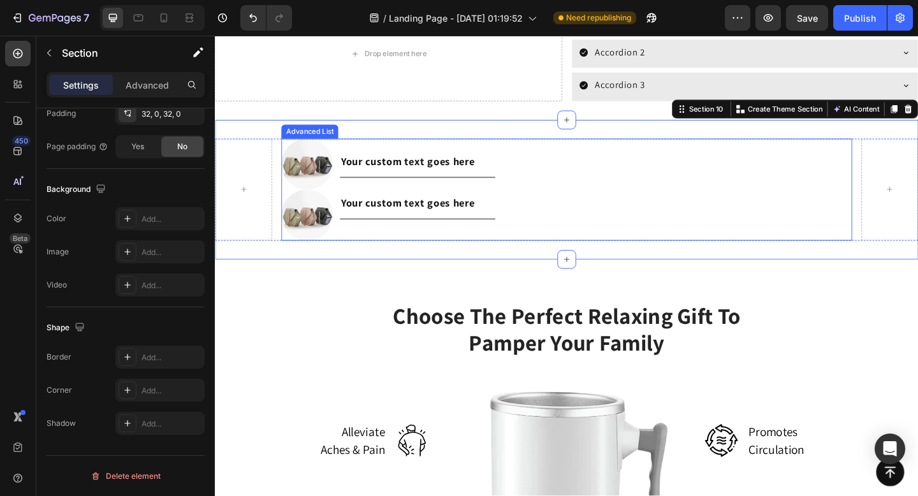
click at [618, 167] on div "Image Image Your custom text goes here Text Block Title Line Your custom text g…" at bounding box center [597, 204] width 620 height 112
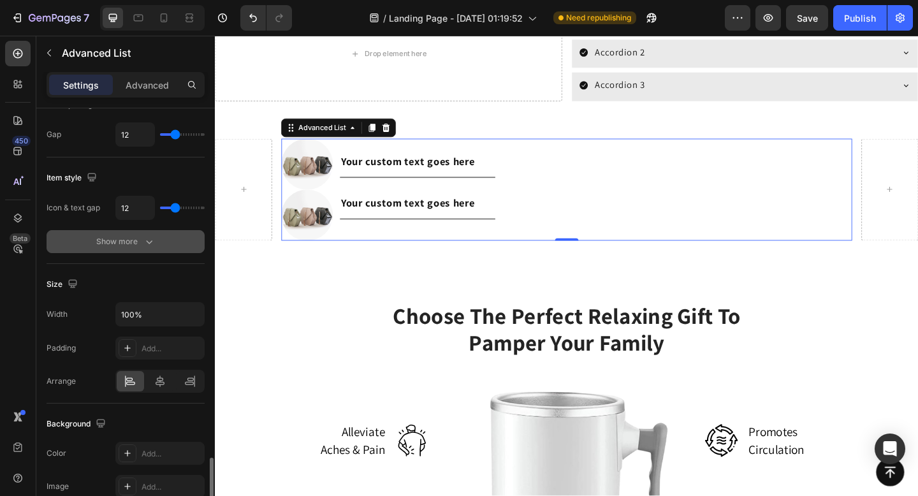
scroll to position [342, 0]
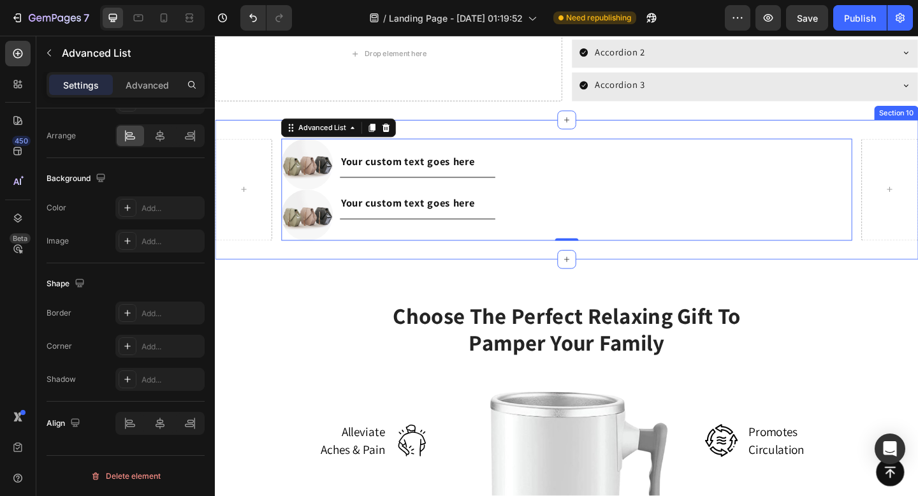
click at [283, 143] on div "Image Image Your custom text goes here Text Block Title Line Your custom text g…" at bounding box center [597, 204] width 765 height 152
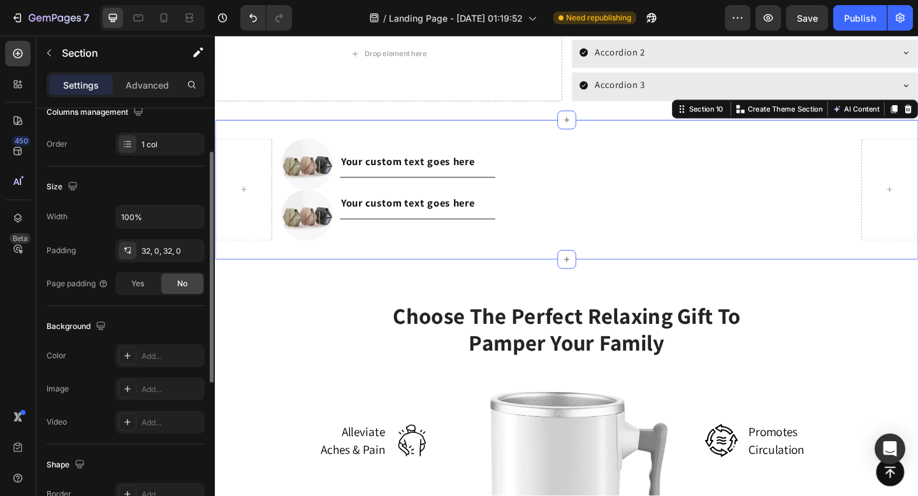
scroll to position [0, 0]
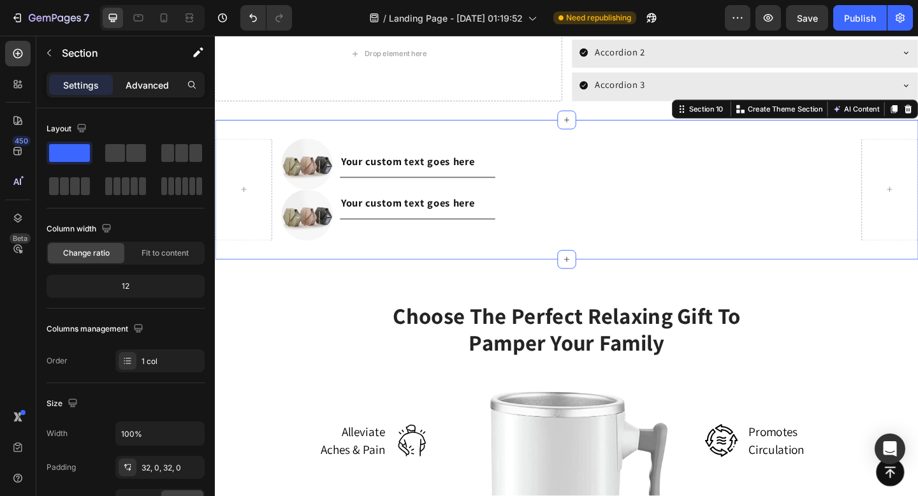
click at [154, 92] on div "Advanced" at bounding box center [147, 85] width 64 height 20
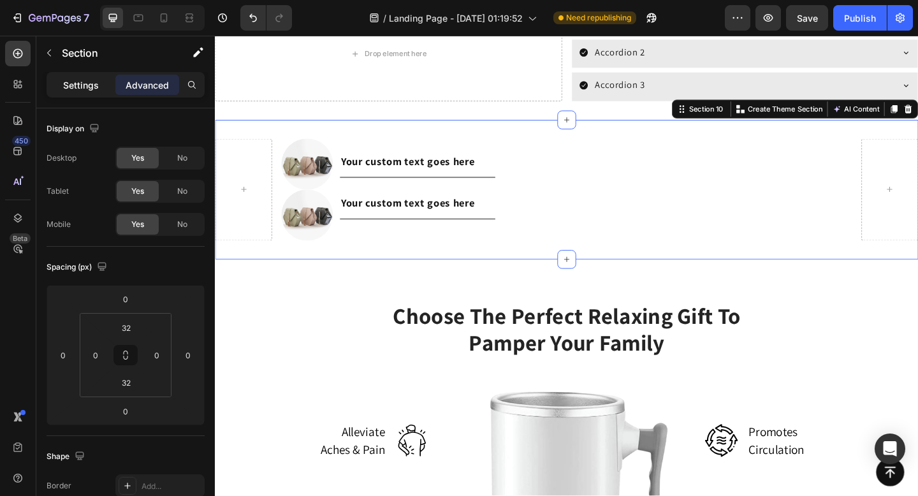
click at [96, 89] on p "Settings" at bounding box center [81, 84] width 36 height 13
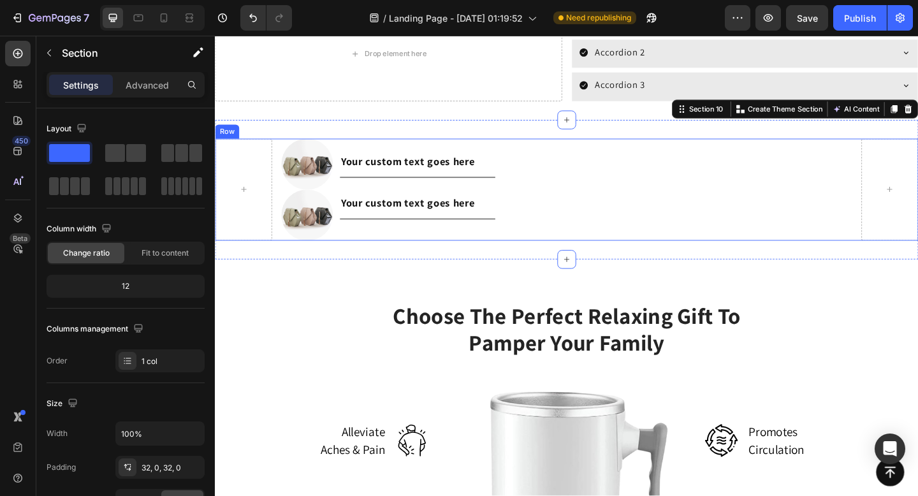
click at [278, 152] on div "Image Image Your custom text goes here Text Block Title Line Your custom text g…" at bounding box center [597, 204] width 765 height 112
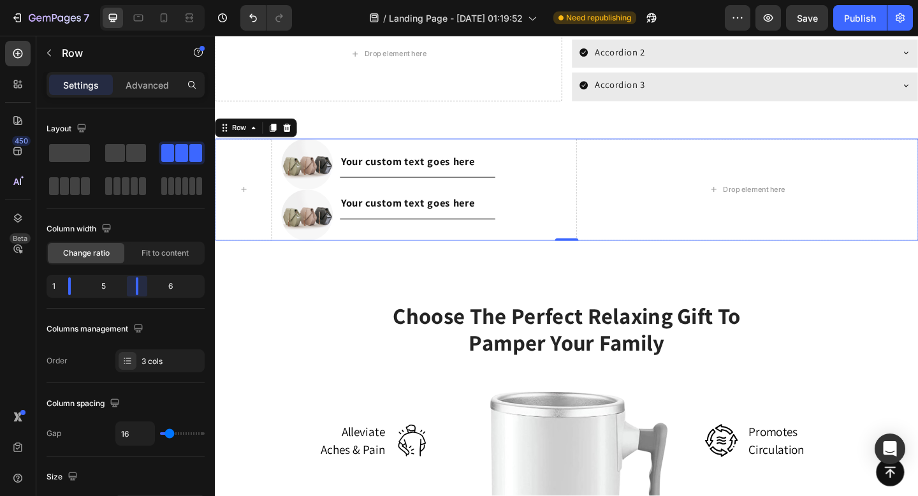
drag, startPoint x: 186, startPoint y: 285, endPoint x: 130, endPoint y: 287, distance: 55.5
click at [130, 0] on body "7 Version history / Landing Page - [DATE] 01:19:52 Need republishing Preview Sa…" at bounding box center [459, 0] width 918 height 0
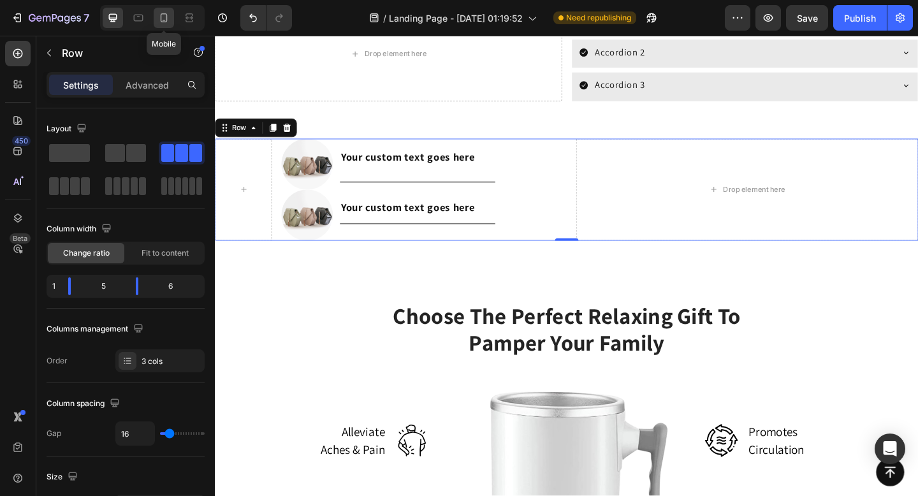
click at [159, 17] on icon at bounding box center [163, 17] width 13 height 13
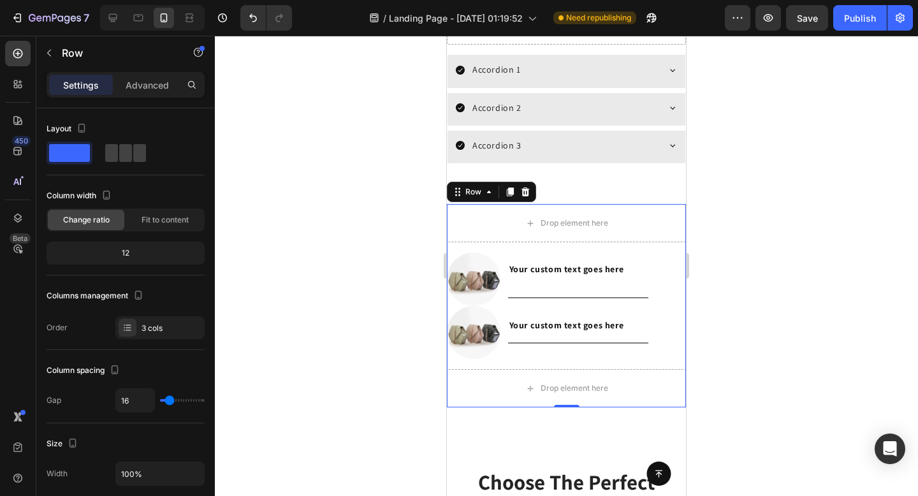
scroll to position [2137, 0]
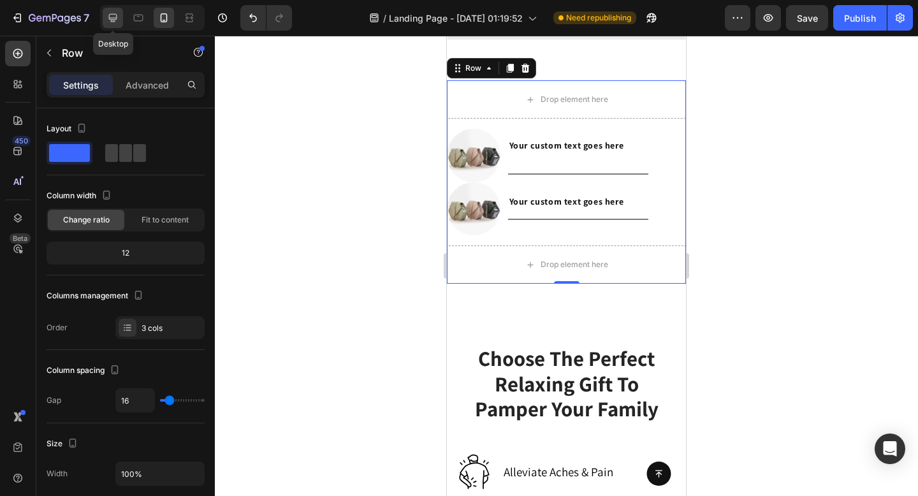
click at [113, 19] on icon at bounding box center [113, 18] width 8 height 8
type input "1200"
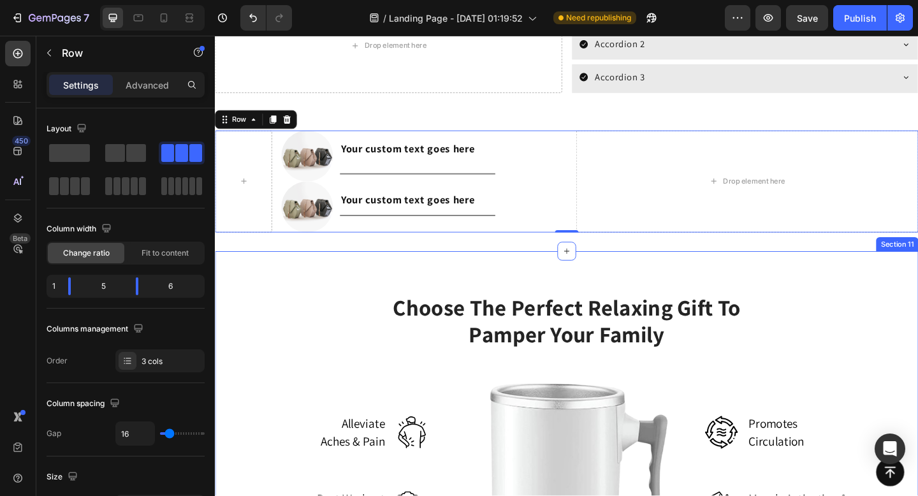
scroll to position [2033, 0]
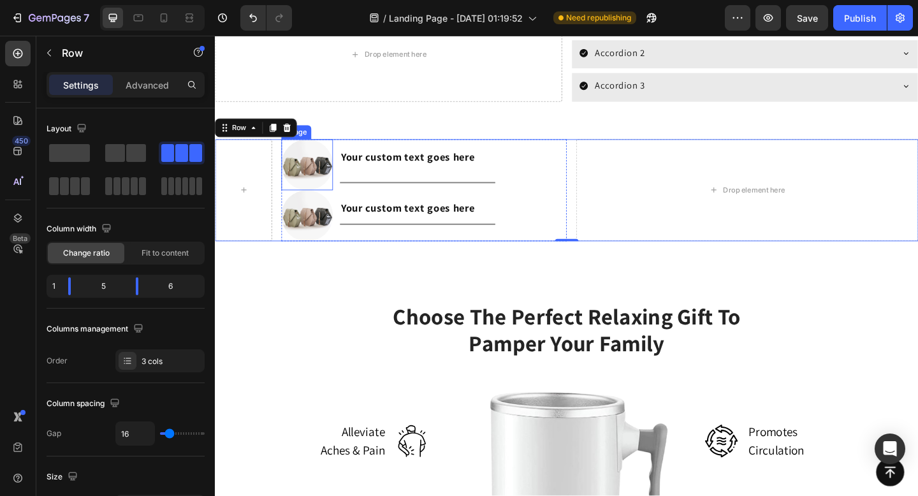
click at [335, 180] on img at bounding box center [314, 176] width 55 height 55
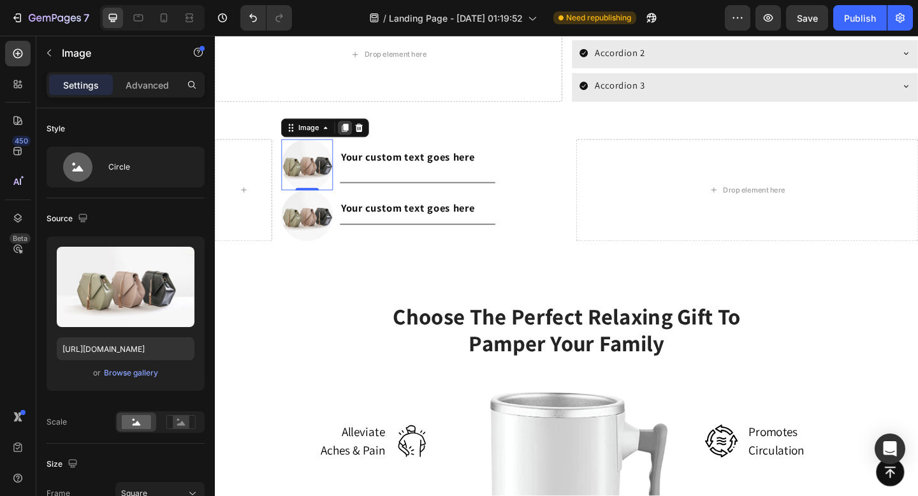
click at [358, 138] on icon at bounding box center [356, 136] width 7 height 9
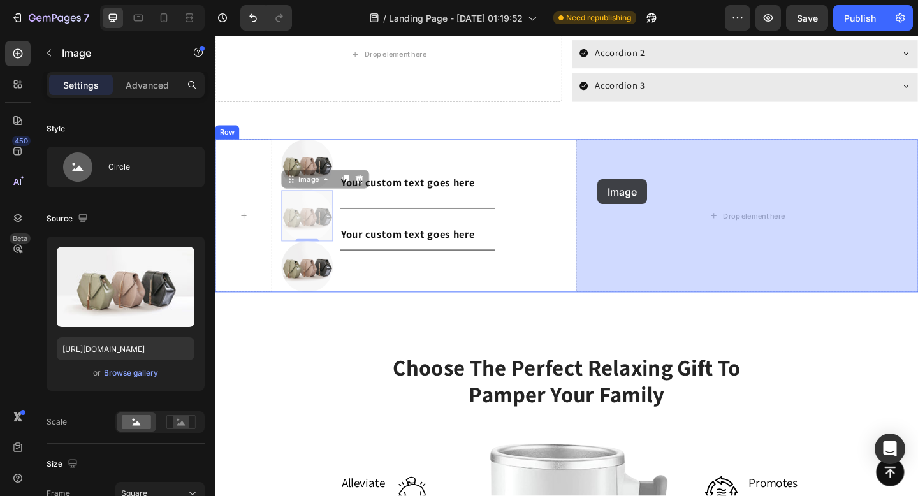
drag, startPoint x: 319, startPoint y: 235, endPoint x: 631, endPoint y: 192, distance: 315.3
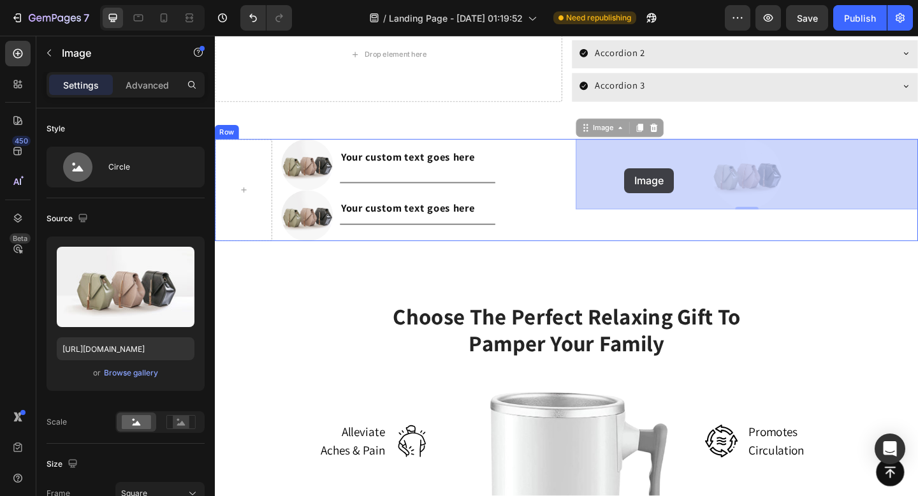
drag, startPoint x: 792, startPoint y: 180, endPoint x: 660, endPoint y: 180, distance: 132.0
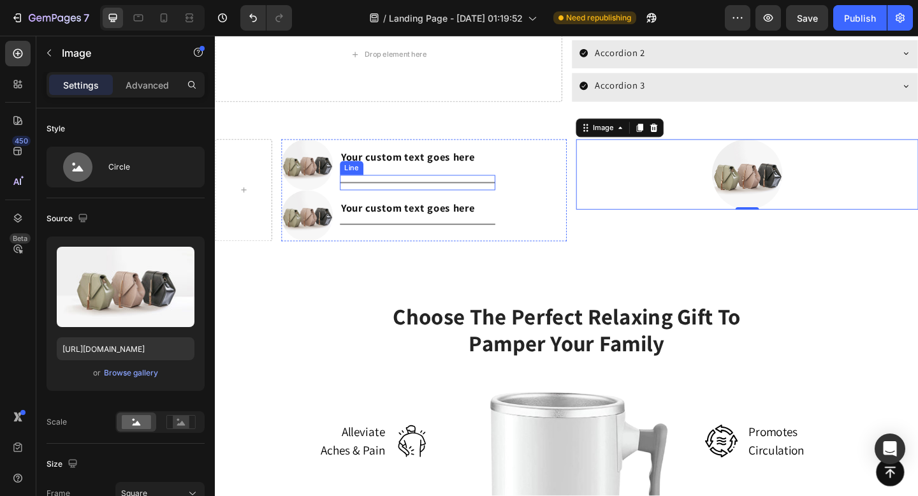
click at [433, 195] on div at bounding box center [435, 195] width 169 height 1
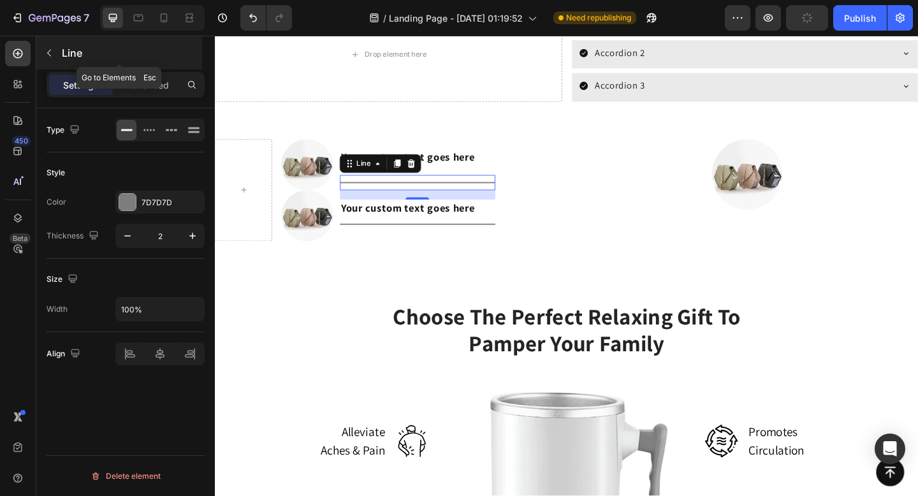
click at [51, 52] on icon "button" at bounding box center [49, 53] width 10 height 10
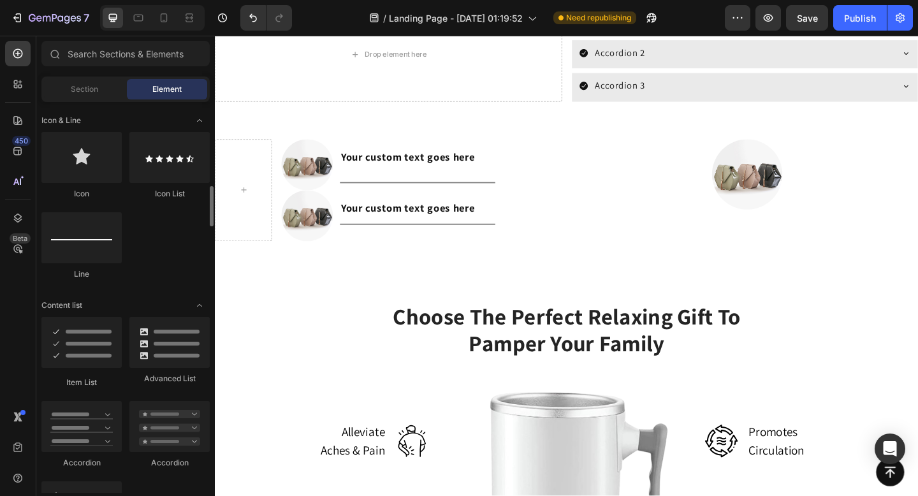
scroll to position [814, 0]
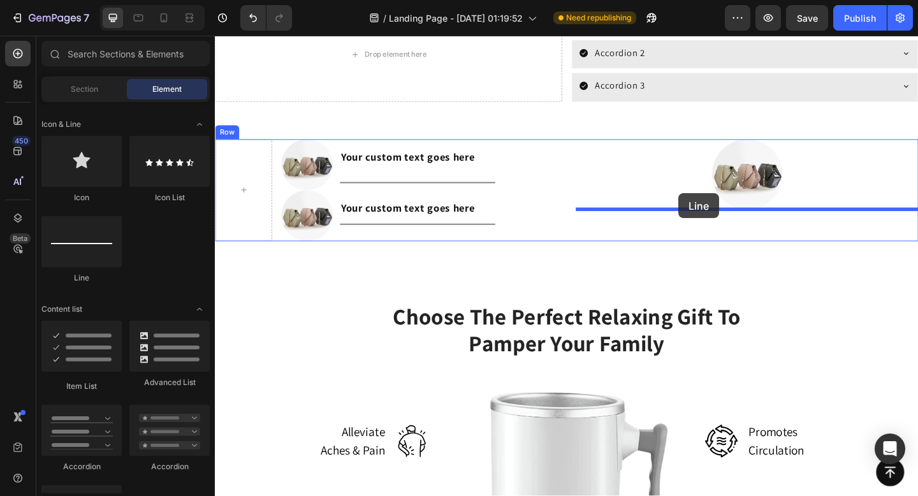
drag, startPoint x: 311, startPoint y: 291, endPoint x: 713, endPoint y: 207, distance: 410.4
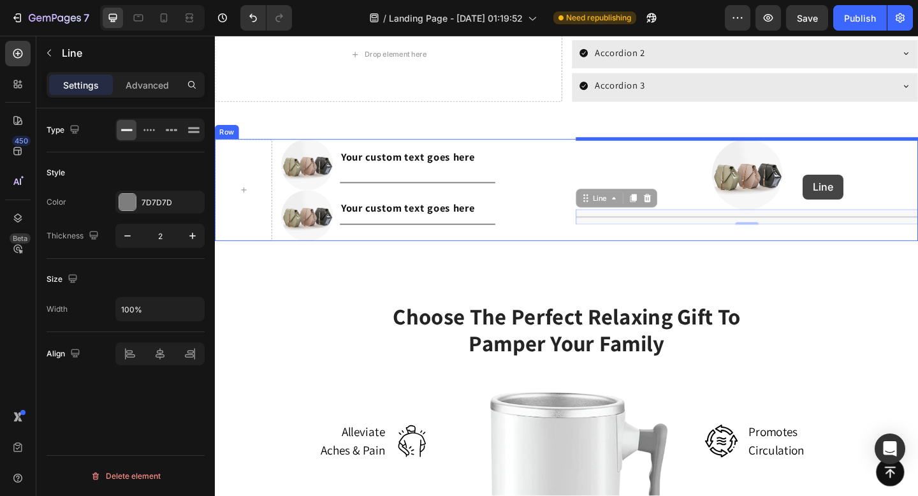
drag, startPoint x: 750, startPoint y: 228, endPoint x: 854, endPoint y: 187, distance: 111.9
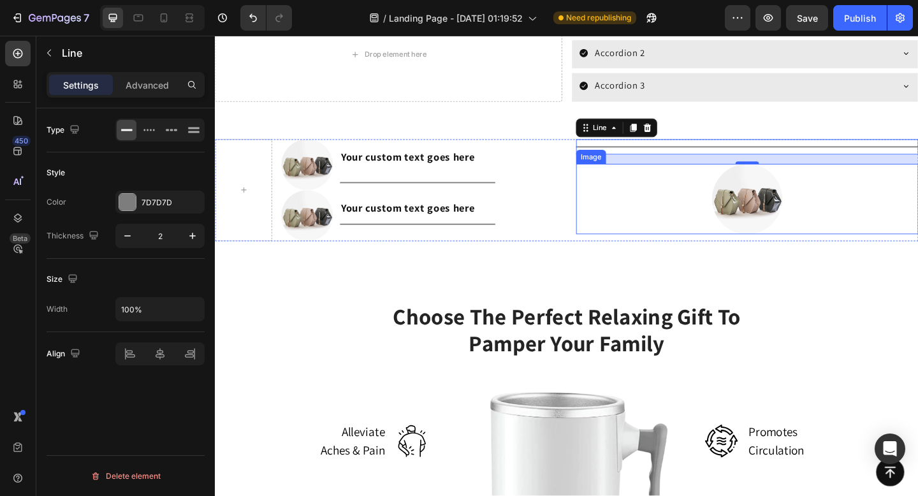
click at [812, 216] on img at bounding box center [794, 213] width 77 height 77
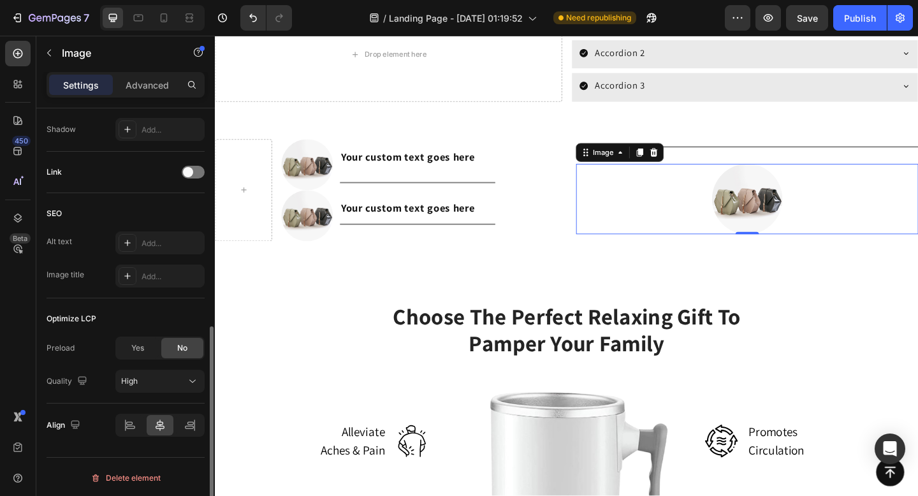
scroll to position [571, 0]
click at [135, 420] on icon at bounding box center [130, 423] width 13 height 13
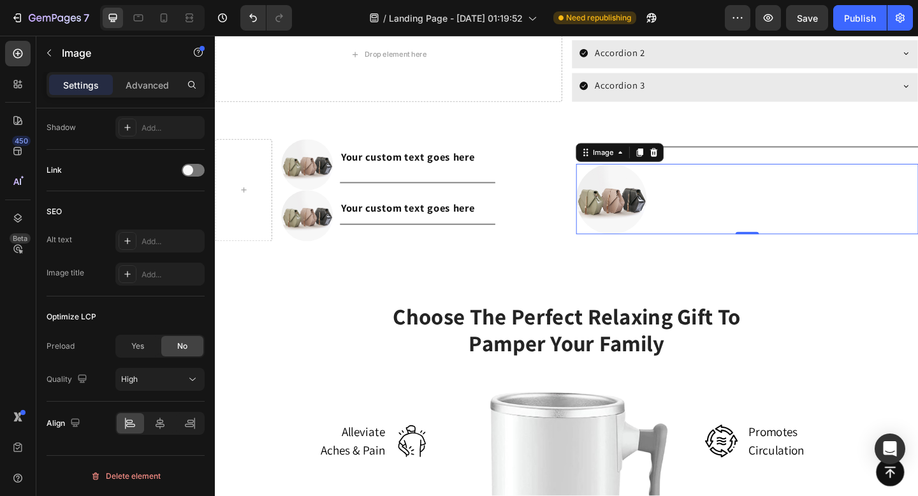
click at [657, 209] on img at bounding box center [646, 213] width 77 height 77
click at [680, 166] on icon at bounding box center [677, 163] width 10 height 10
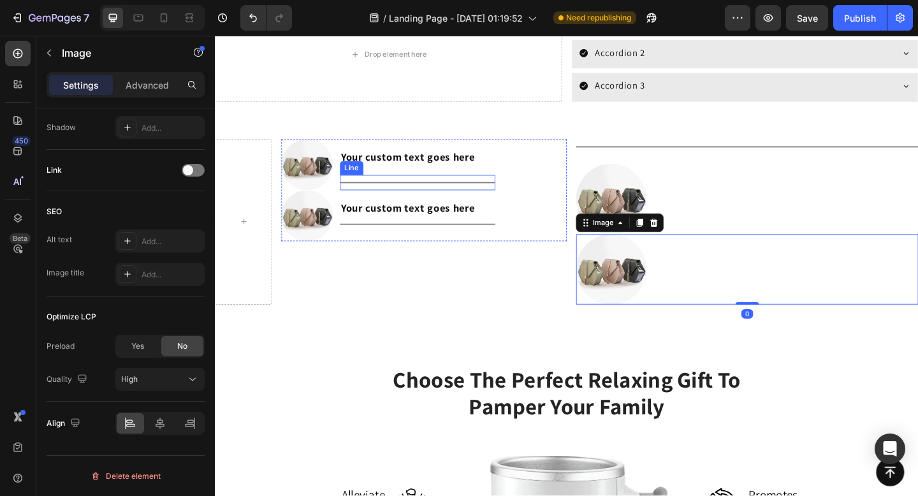
click at [510, 200] on div "Title Line" at bounding box center [435, 195] width 169 height 17
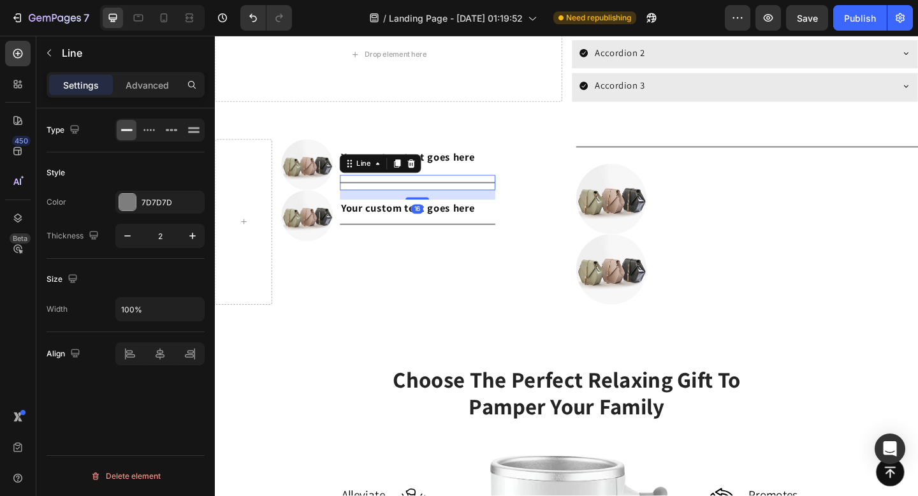
scroll to position [0, 0]
click at [728, 189] on div at bounding box center [794, 213] width 372 height 77
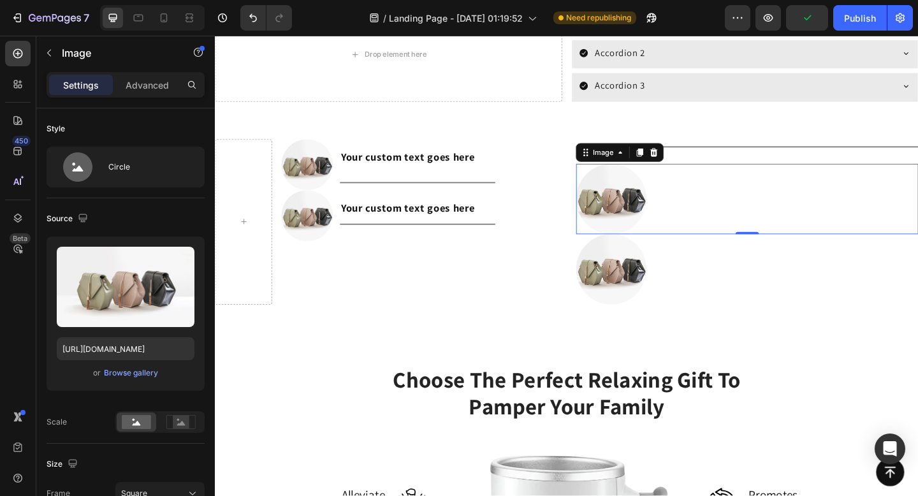
click at [646, 203] on img at bounding box center [646, 213] width 77 height 77
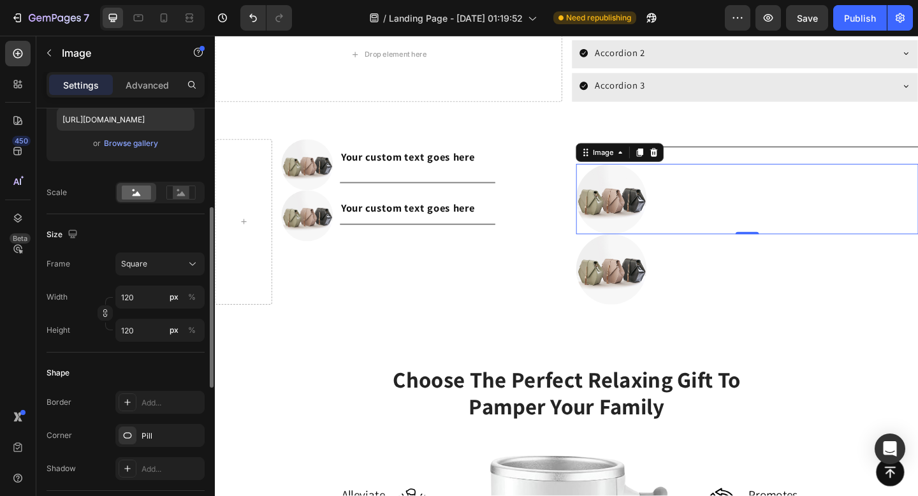
scroll to position [231, 0]
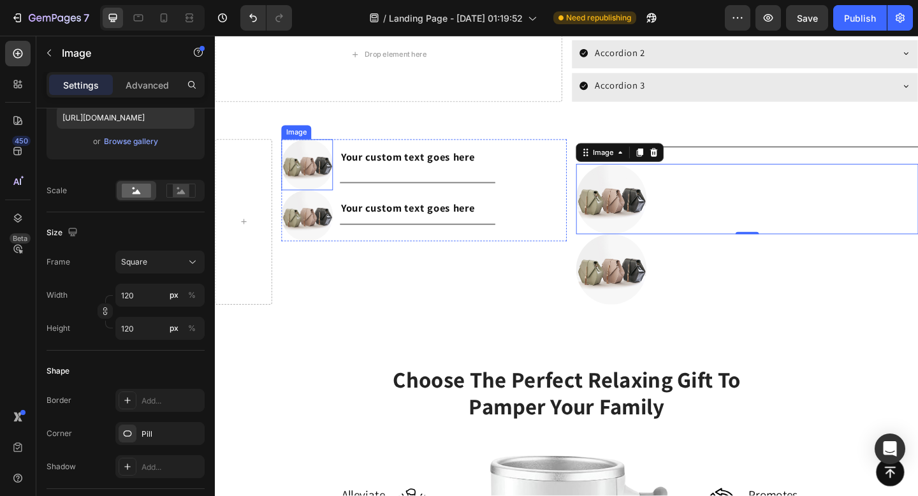
click at [312, 175] on img at bounding box center [314, 176] width 55 height 55
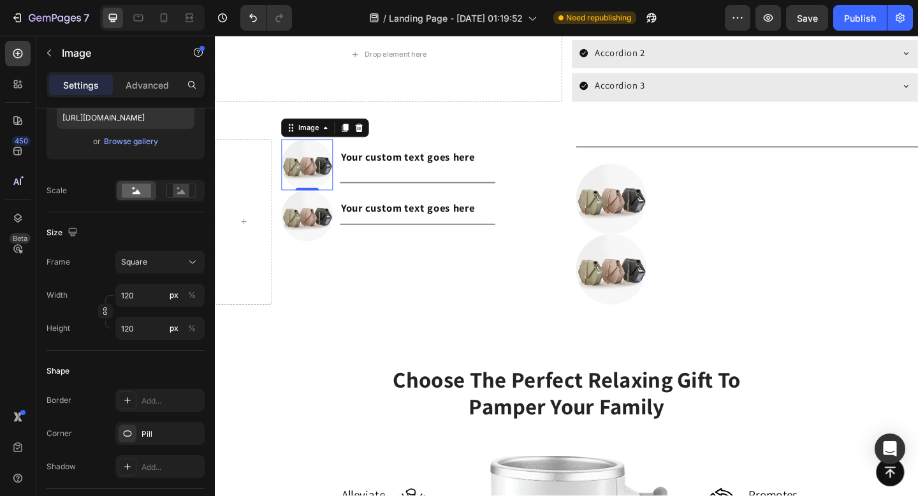
click at [312, 175] on img at bounding box center [314, 176] width 55 height 55
click at [629, 271] on img at bounding box center [646, 290] width 77 height 77
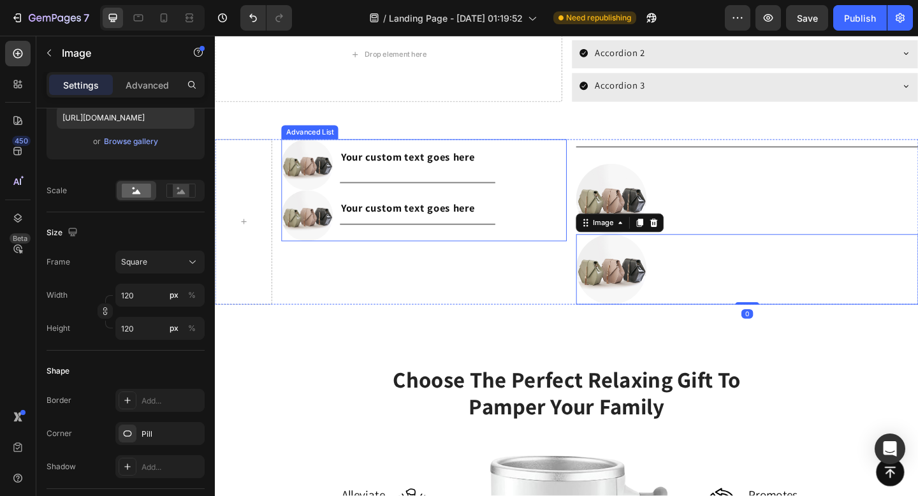
click at [542, 228] on div "Image Image Your custom text goes here Text Block Title Line Your custom text g…" at bounding box center [442, 205] width 310 height 112
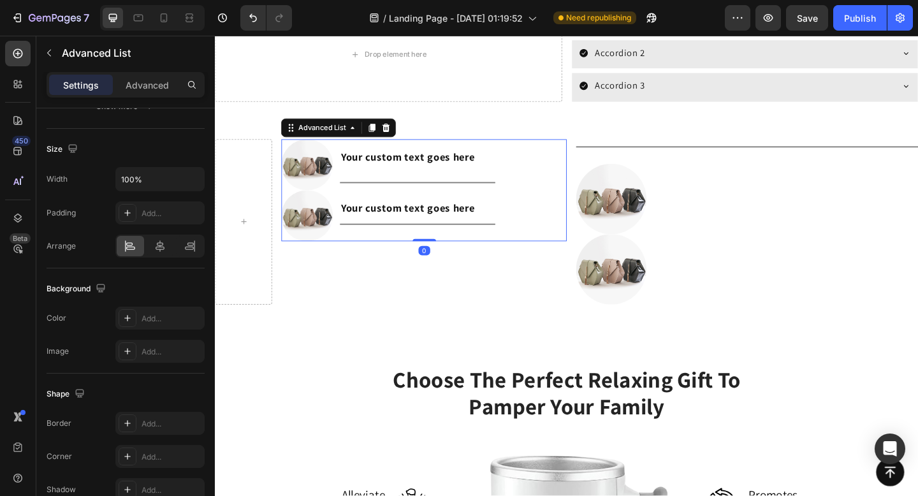
scroll to position [0, 0]
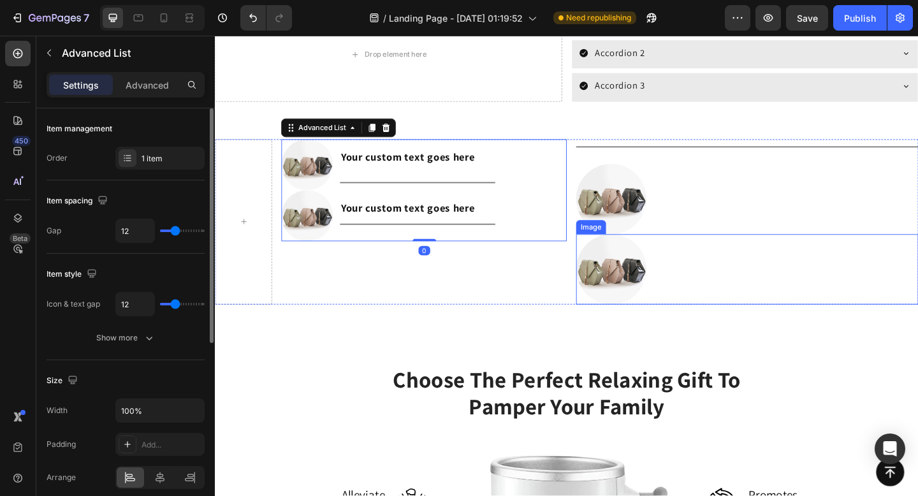
click at [680, 259] on div at bounding box center [794, 290] width 372 height 77
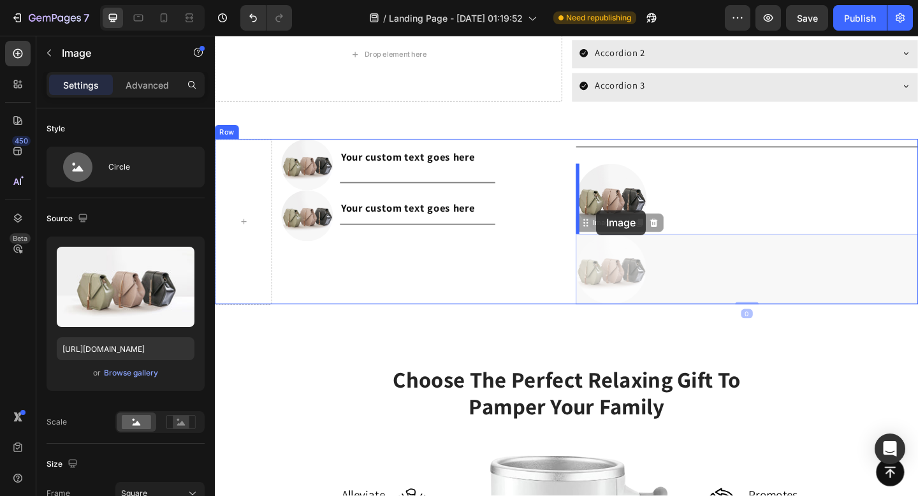
drag, startPoint x: 669, startPoint y: 280, endPoint x: 630, endPoint y: 226, distance: 66.6
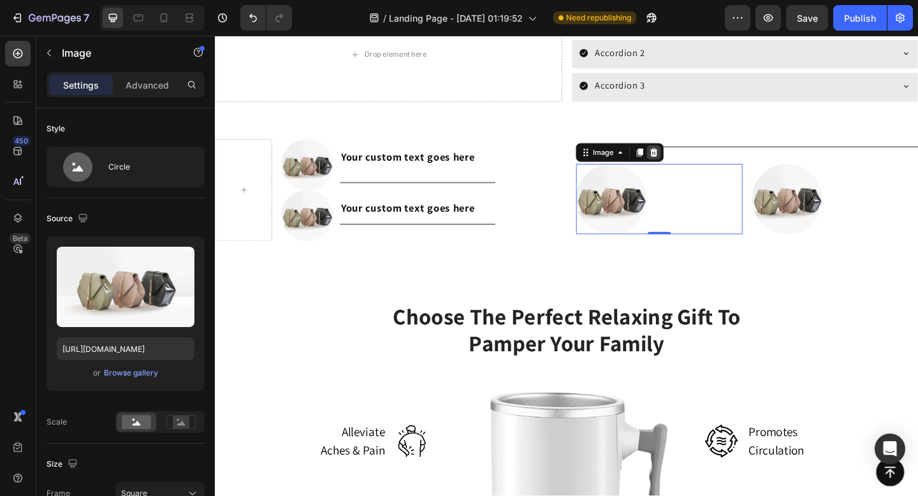
click at [694, 163] on icon at bounding box center [693, 163] width 8 height 9
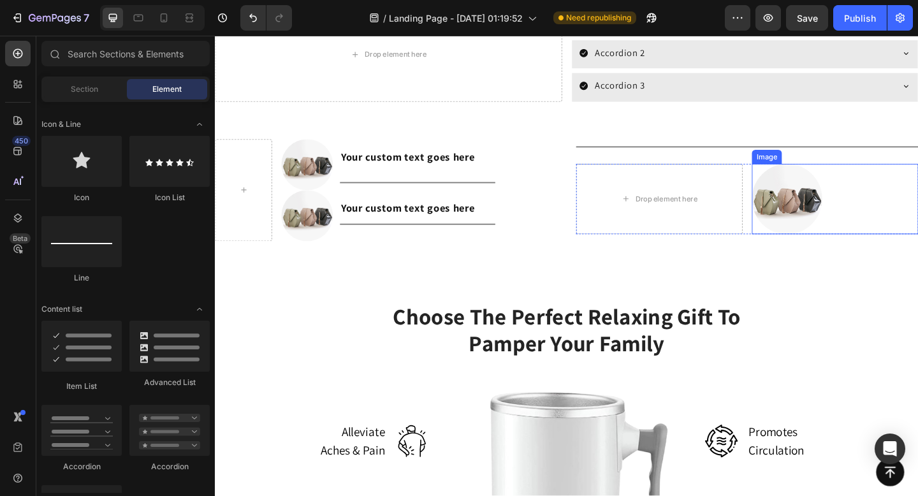
click at [831, 212] on img at bounding box center [837, 213] width 77 height 77
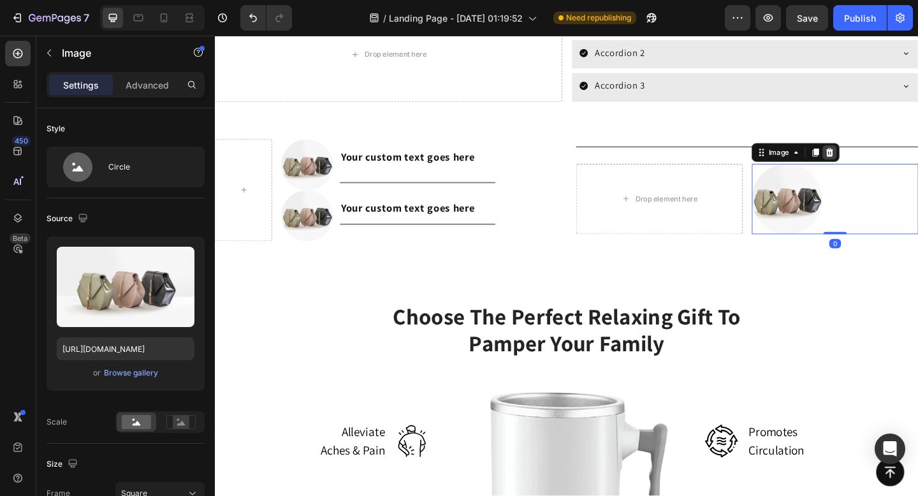
click at [887, 168] on div at bounding box center [883, 163] width 15 height 15
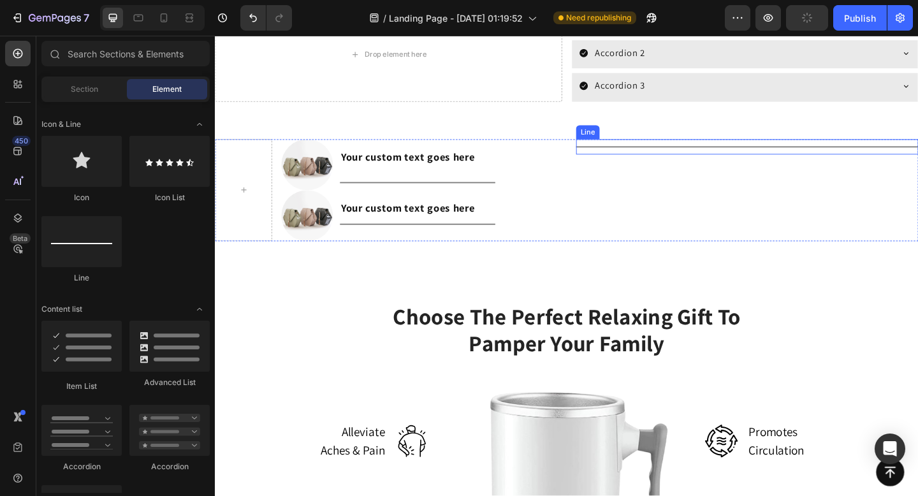
click at [706, 157] on div at bounding box center [794, 156] width 372 height 1
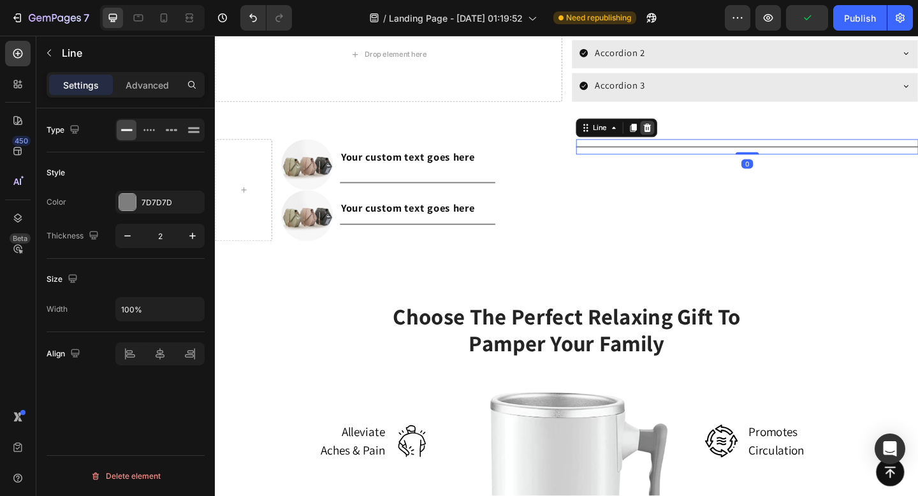
click at [683, 135] on icon at bounding box center [685, 136] width 10 height 10
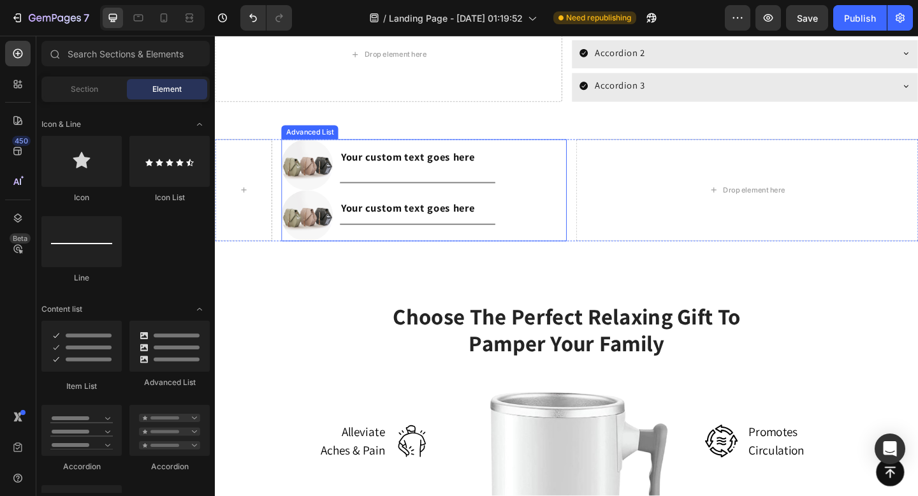
click at [542, 163] on div "Image Image Your custom text goes here Text Block Title Line Your custom text g…" at bounding box center [442, 205] width 310 height 112
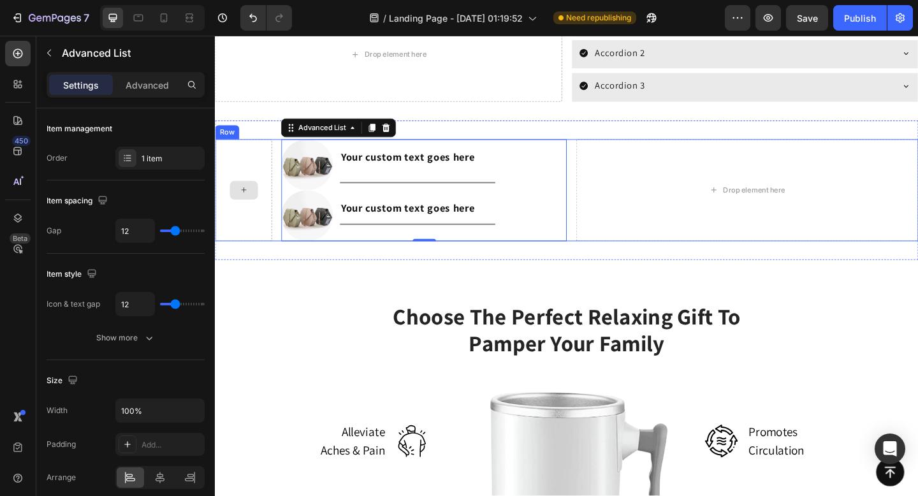
click at [264, 149] on div at bounding box center [246, 205] width 62 height 112
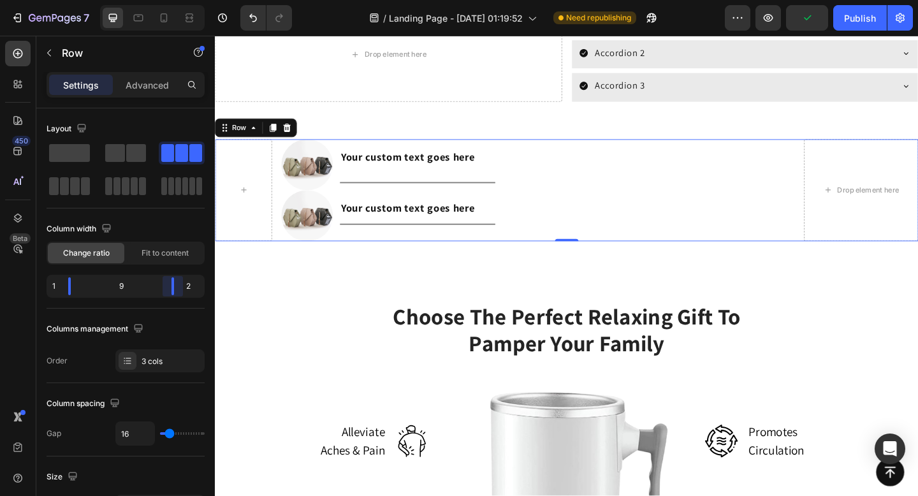
drag, startPoint x: 142, startPoint y: 288, endPoint x: 174, endPoint y: 288, distance: 32.5
click at [174, 0] on body "7 Version history / Landing Page - Aug 27, 01:19:52 Need republishing Preview P…" at bounding box center [459, 0] width 918 height 0
drag, startPoint x: 173, startPoint y: 284, endPoint x: 193, endPoint y: 284, distance: 19.8
click at [193, 0] on body "7 Version history / Landing Page - [DATE] 01:19:52 Need republishing Preview Sa…" at bounding box center [459, 0] width 918 height 0
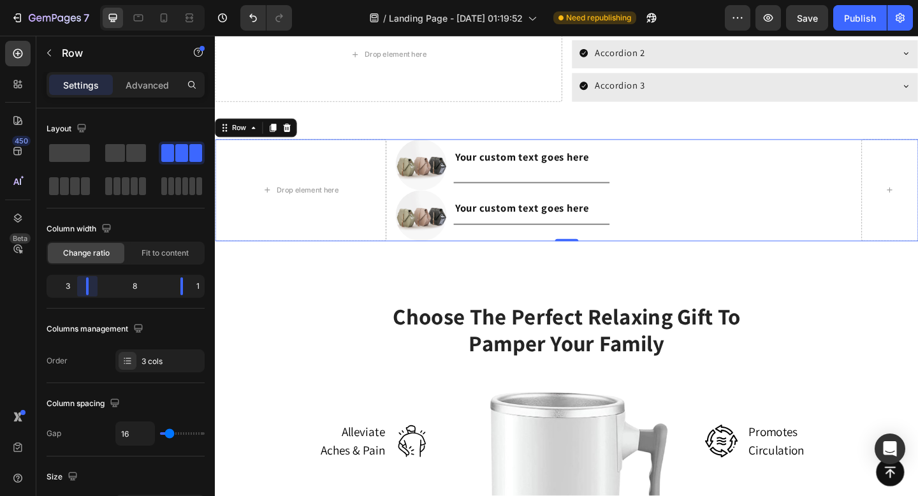
drag, startPoint x: 73, startPoint y: 289, endPoint x: 82, endPoint y: 289, distance: 8.9
click at [82, 0] on body "7 Version history / Landing Page - [DATE] 01:19:52 Need republishing Preview Sa…" at bounding box center [459, 0] width 918 height 0
drag, startPoint x: 180, startPoint y: 286, endPoint x: 173, endPoint y: 286, distance: 7.0
click at [172, 0] on body "7 Version history / Landing Page - [DATE] 01:19:52 Need republishing Preview Sa…" at bounding box center [459, 0] width 918 height 0
click at [453, 231] on img at bounding box center [438, 231] width 55 height 55
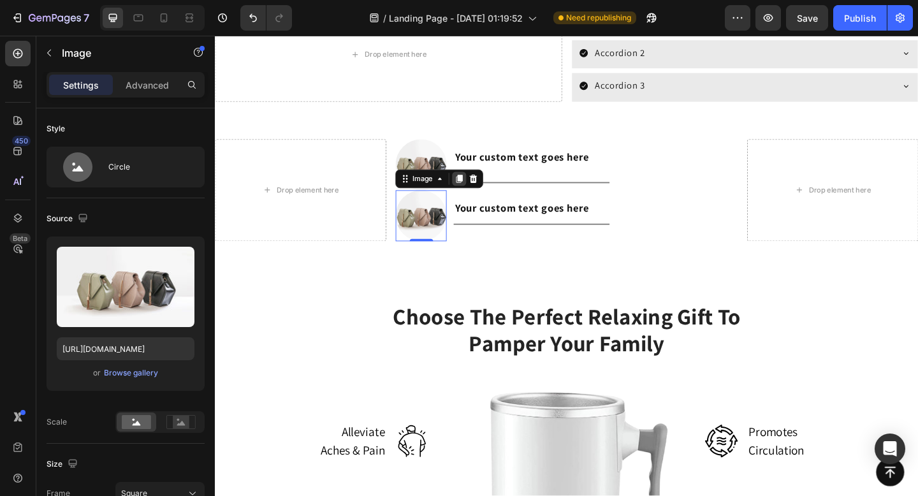
click at [479, 191] on icon at bounding box center [481, 191] width 7 height 9
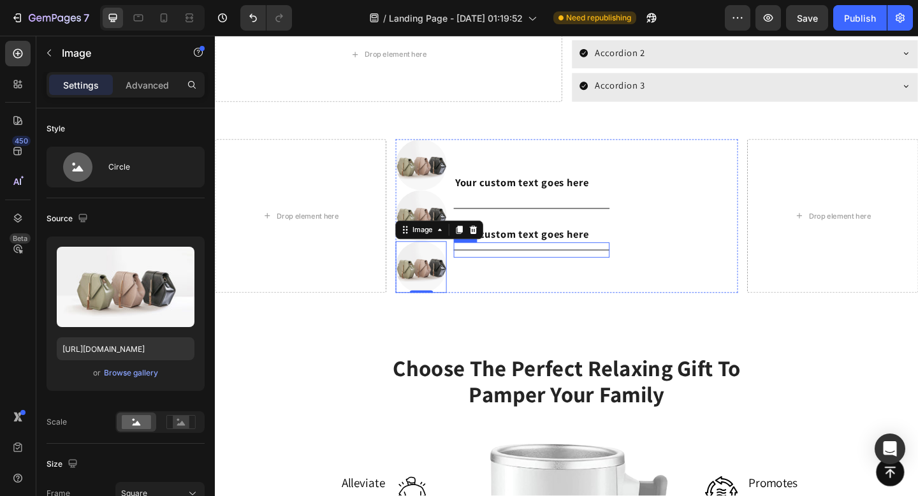
click at [533, 265] on div "Title Line" at bounding box center [558, 269] width 169 height 17
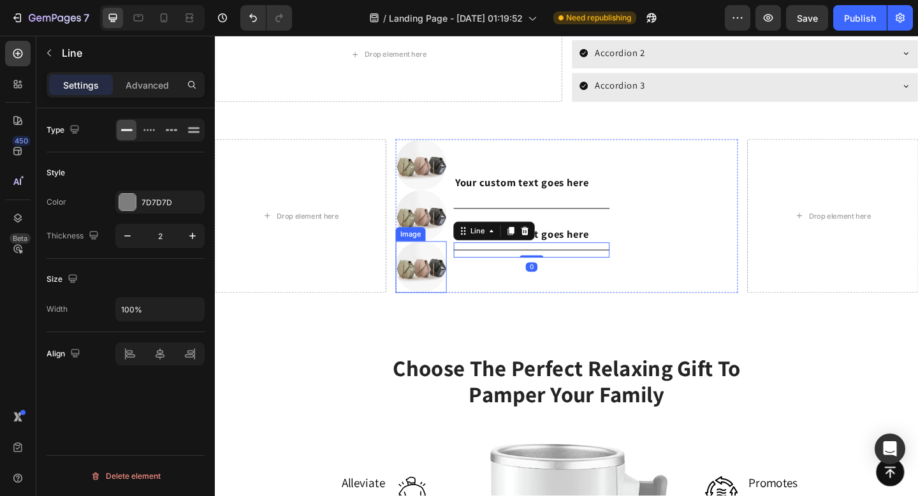
click at [441, 279] on img at bounding box center [438, 286] width 55 height 55
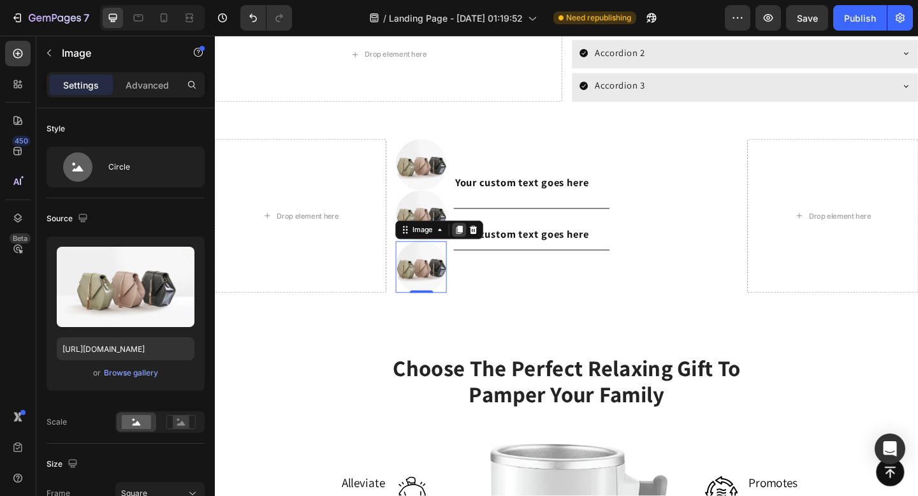
click at [476, 253] on div at bounding box center [480, 247] width 15 height 15
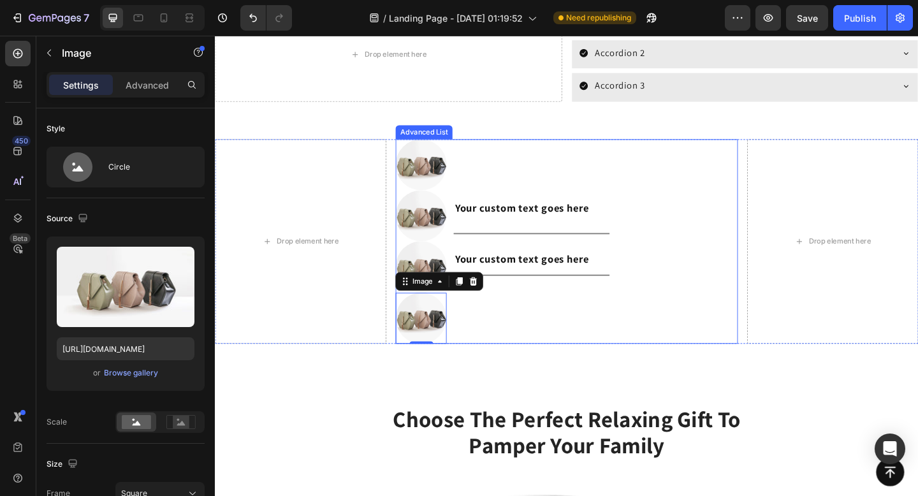
click at [680, 251] on div "Image Image Image Image 0 Your custom text goes here Text Block Title Line Your…" at bounding box center [597, 260] width 372 height 223
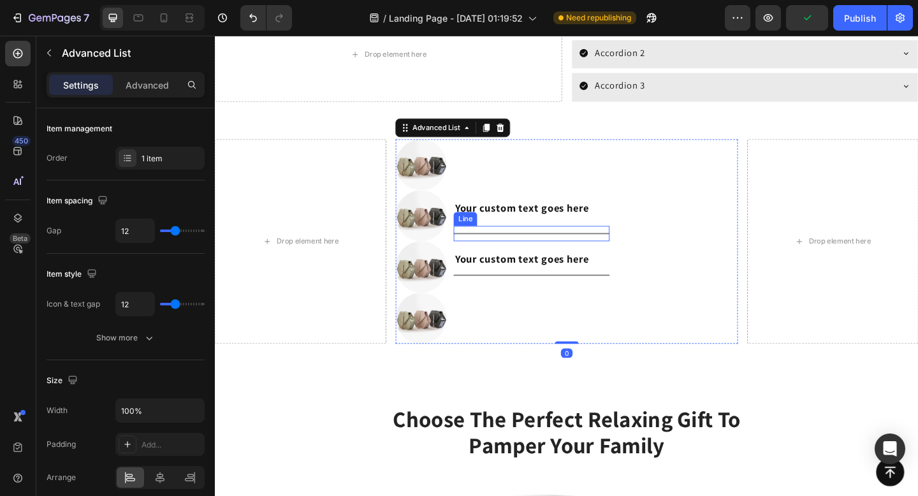
click at [581, 254] on div "Title Line" at bounding box center [558, 251] width 169 height 17
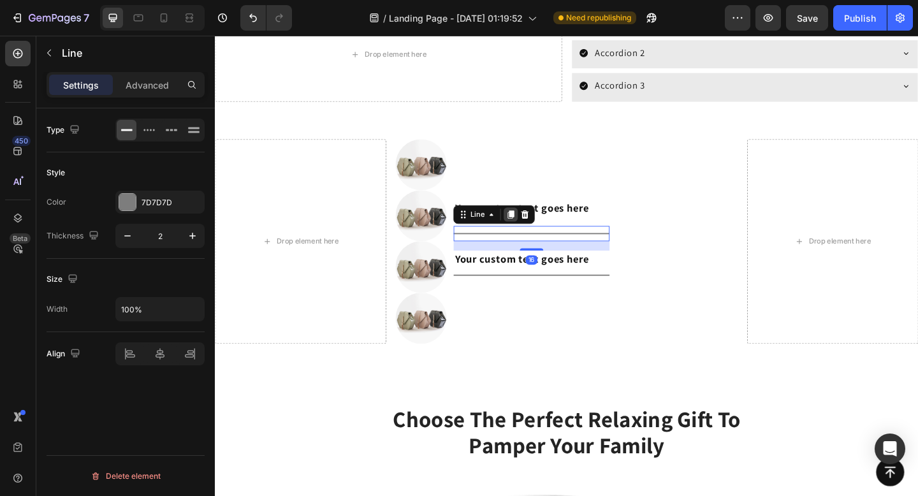
click at [536, 233] on icon at bounding box center [537, 230] width 7 height 9
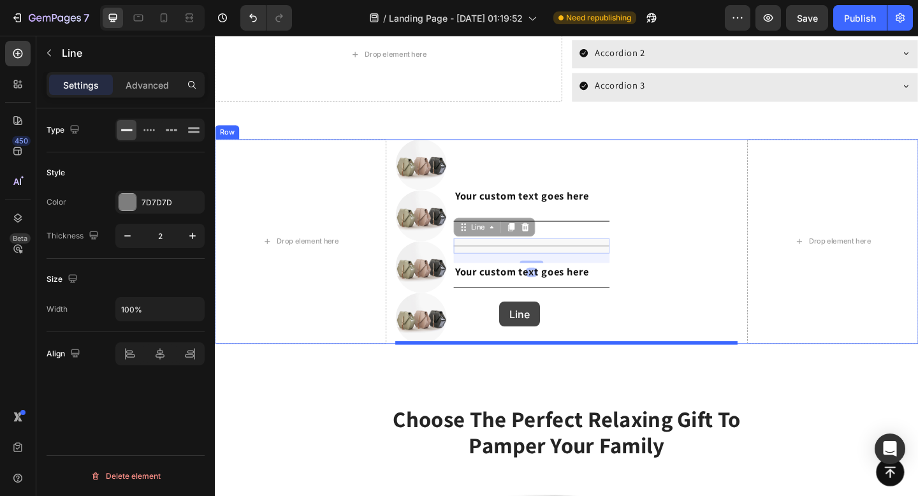
drag, startPoint x: 577, startPoint y: 263, endPoint x: 524, endPoint y: 325, distance: 81.4
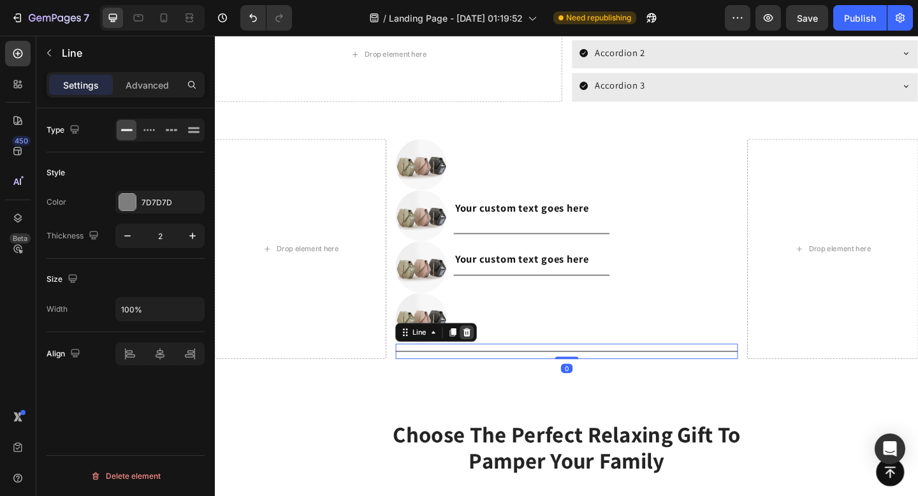
click at [489, 363] on div at bounding box center [488, 358] width 15 height 15
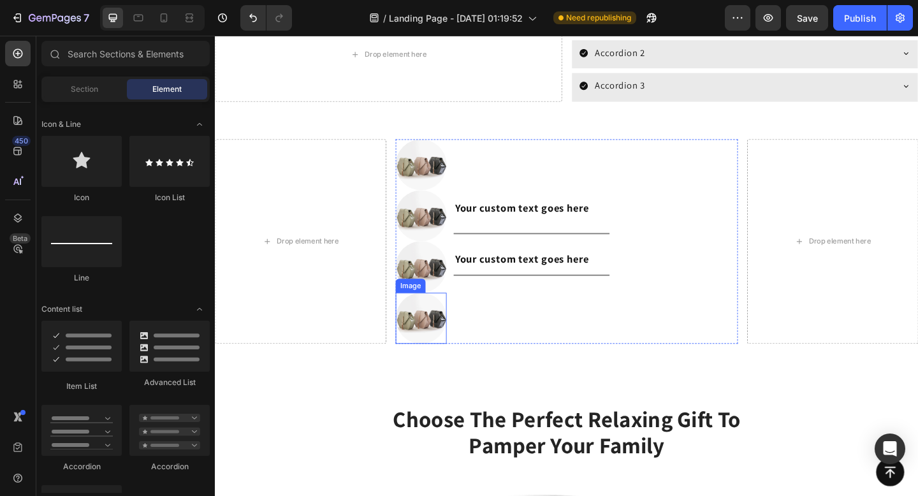
click at [460, 337] on img at bounding box center [438, 343] width 55 height 55
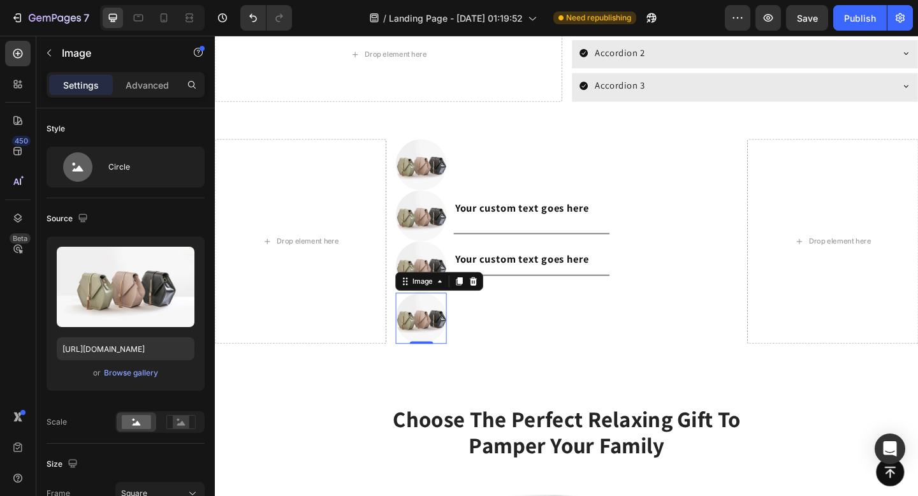
click at [504, 302] on div "Image" at bounding box center [459, 303] width 96 height 20
click at [498, 302] on icon at bounding box center [496, 302] width 8 height 9
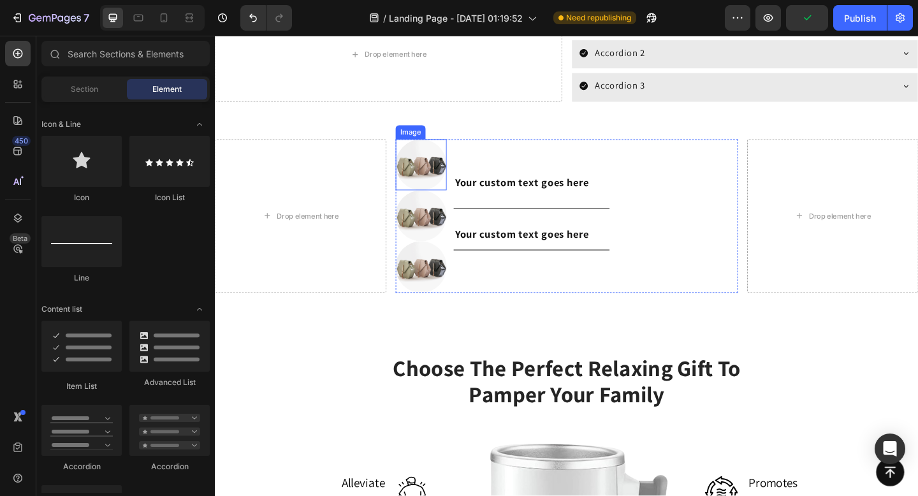
click at [447, 186] on img at bounding box center [438, 176] width 55 height 55
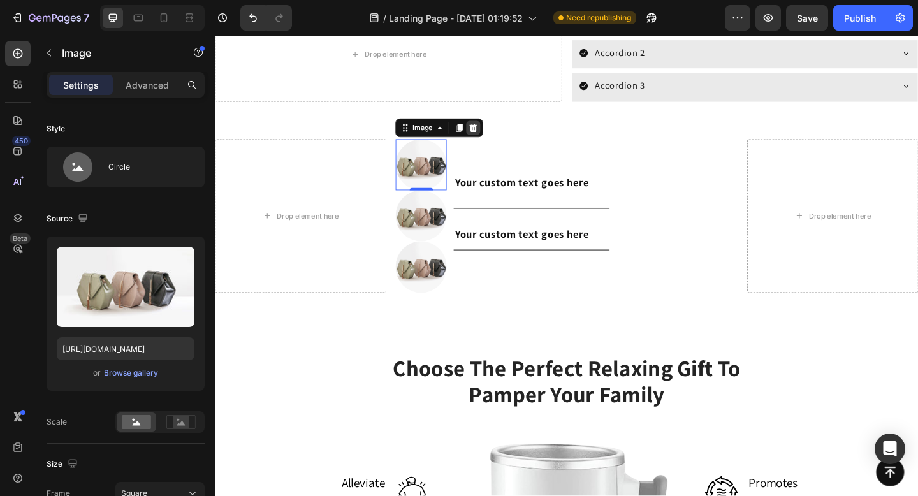
click at [493, 137] on icon at bounding box center [496, 136] width 8 height 9
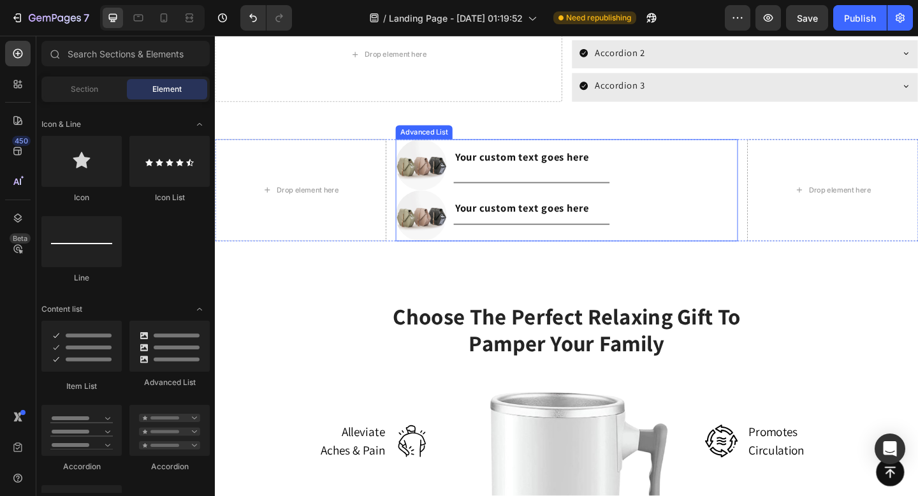
click at [652, 164] on div "Image Image Your custom text goes here Text Block Title Line Your custom text g…" at bounding box center [597, 205] width 372 height 112
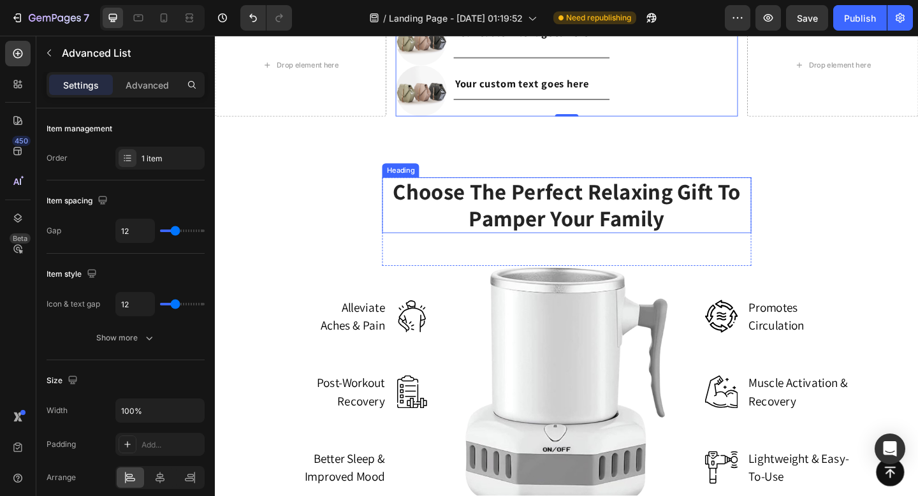
scroll to position [2170, 0]
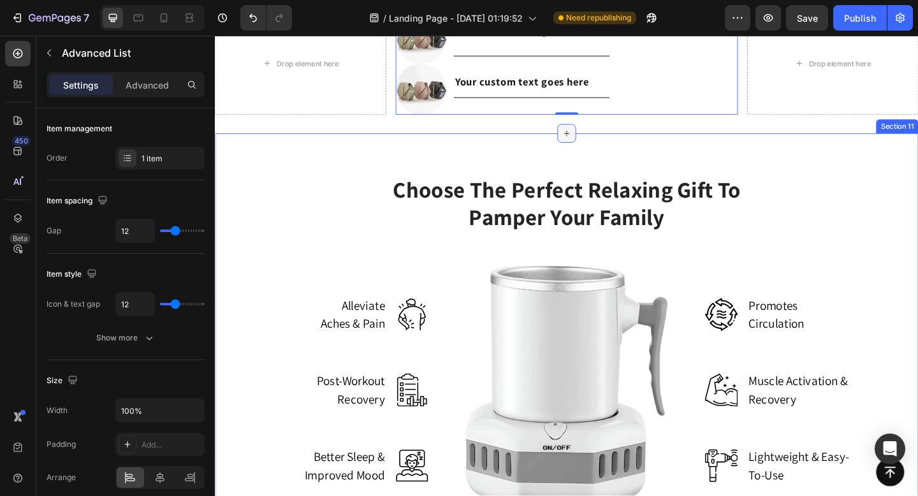
click at [597, 142] on icon at bounding box center [598, 143] width 6 height 6
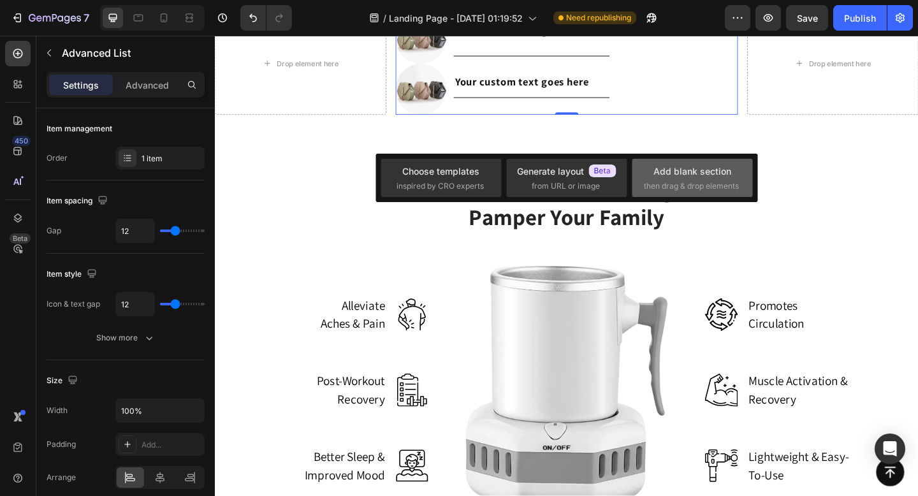
click at [675, 171] on div "Add blank section" at bounding box center [693, 170] width 78 height 13
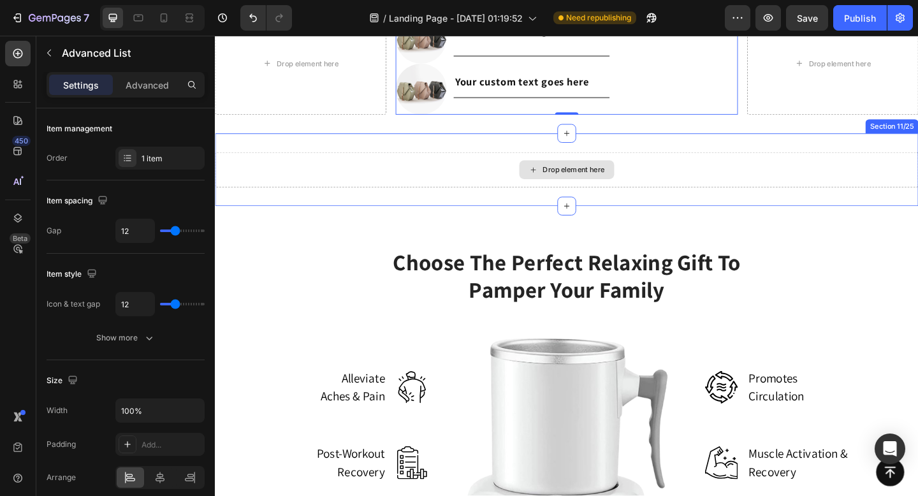
click at [573, 178] on div "Drop element here" at bounding box center [605, 182] width 68 height 10
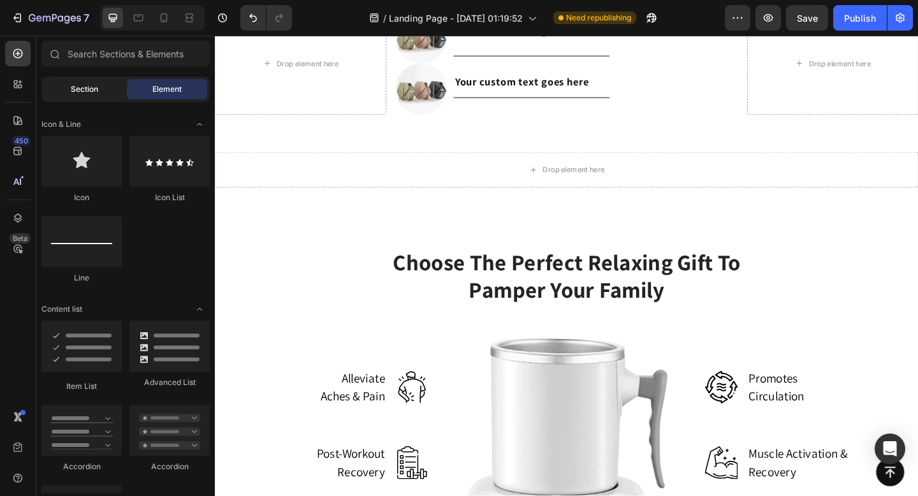
click at [89, 99] on div "Section" at bounding box center [84, 89] width 80 height 20
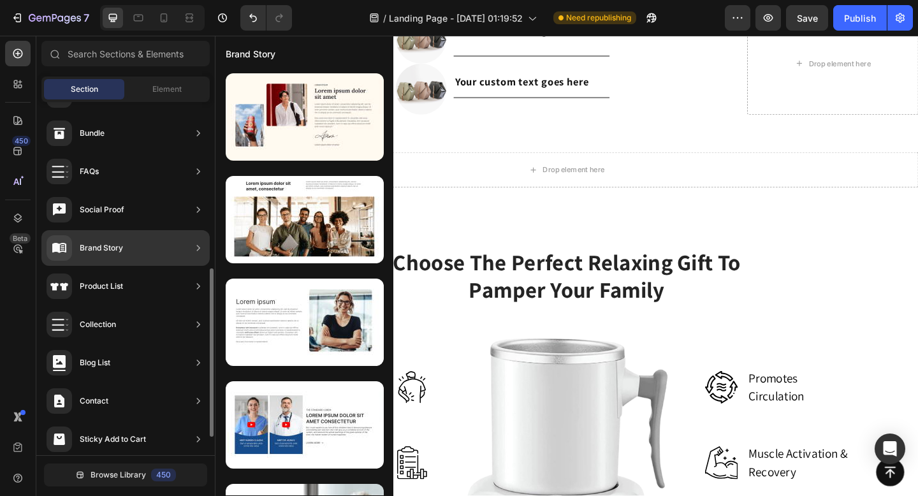
scroll to position [338, 0]
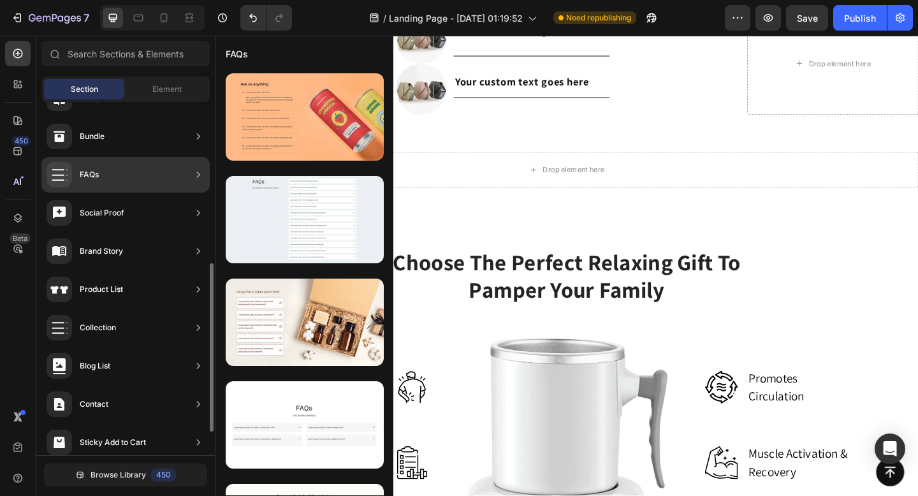
click at [197, 212] on icon at bounding box center [198, 213] width 13 height 13
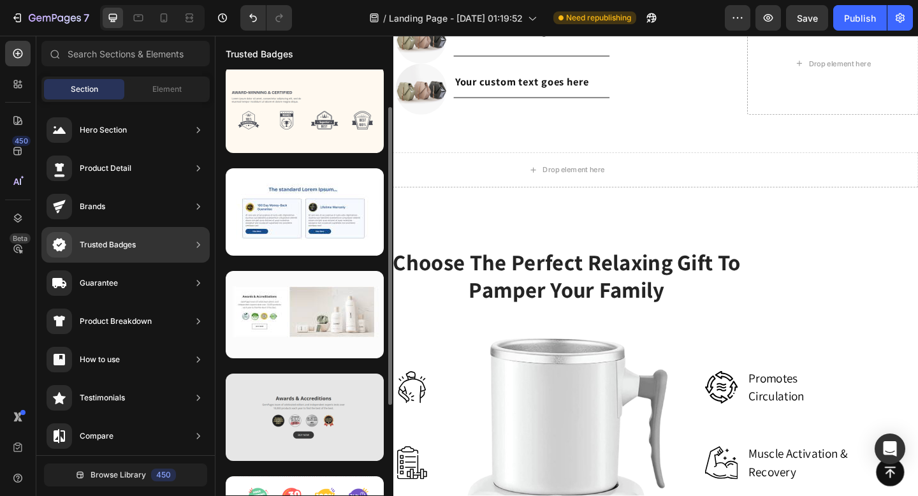
scroll to position [0, 0]
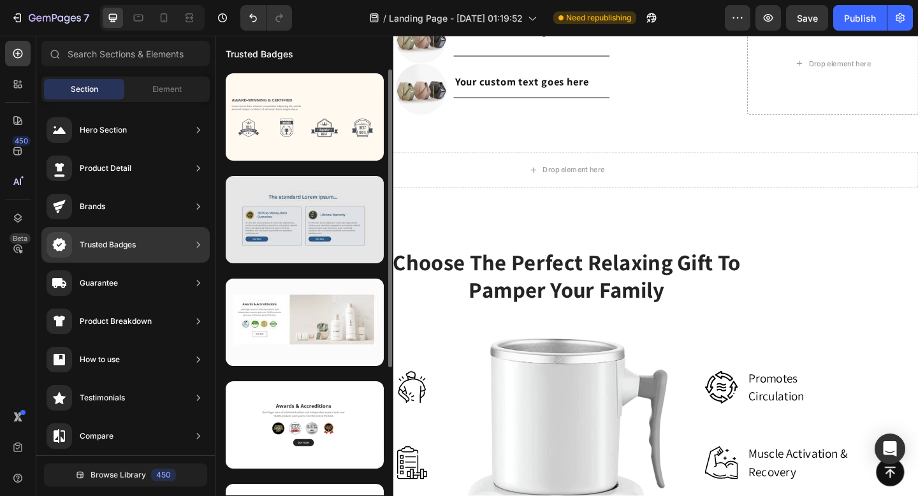
click at [294, 224] on div at bounding box center [305, 219] width 158 height 87
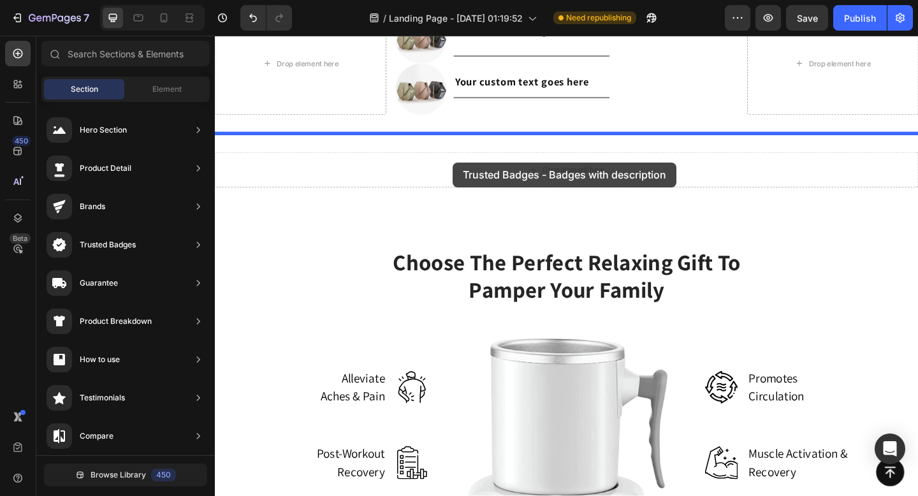
drag, startPoint x: 509, startPoint y: 259, endPoint x: 474, endPoint y: 173, distance: 92.9
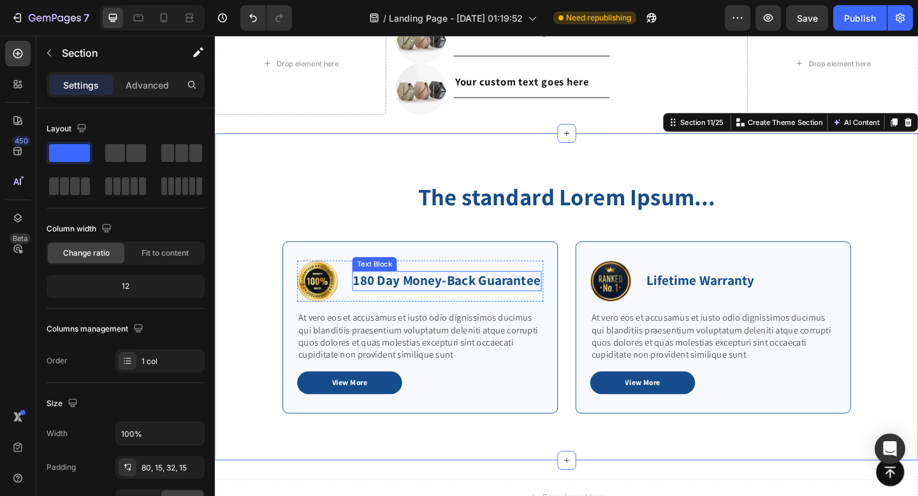
click at [383, 298] on p "180 Day Money-Back Guarantee" at bounding box center [466, 302] width 203 height 19
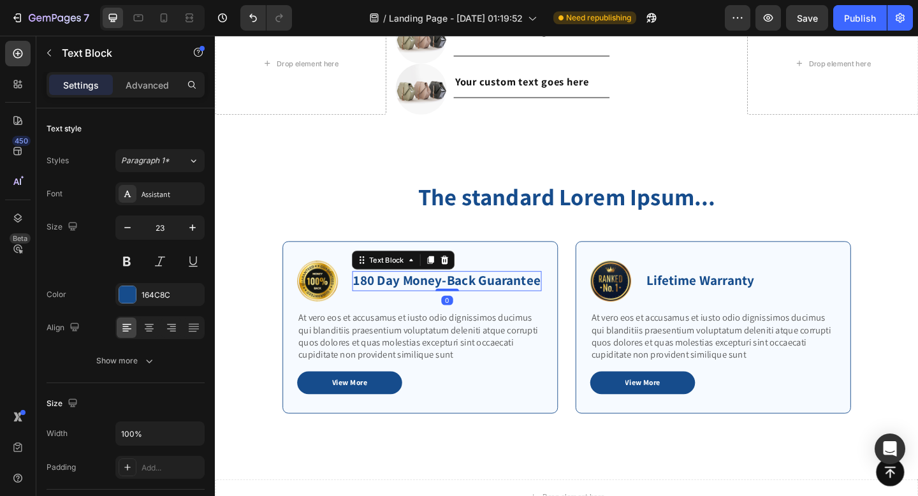
click at [383, 298] on p "180 Day Money-Back Guarantee" at bounding box center [466, 302] width 203 height 19
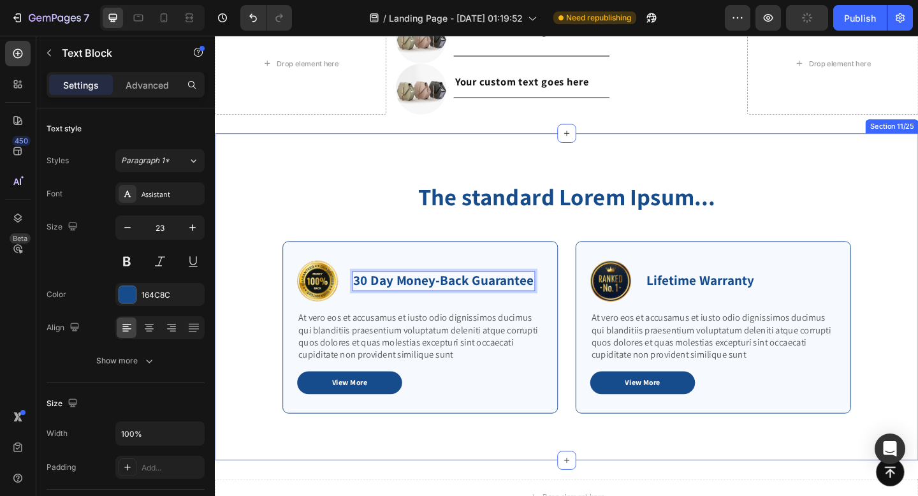
click at [410, 245] on div "The standard Lorem Ipsum... Heading Row Image 30 Day Money-Back Guarantee Text …" at bounding box center [597, 335] width 746 height 284
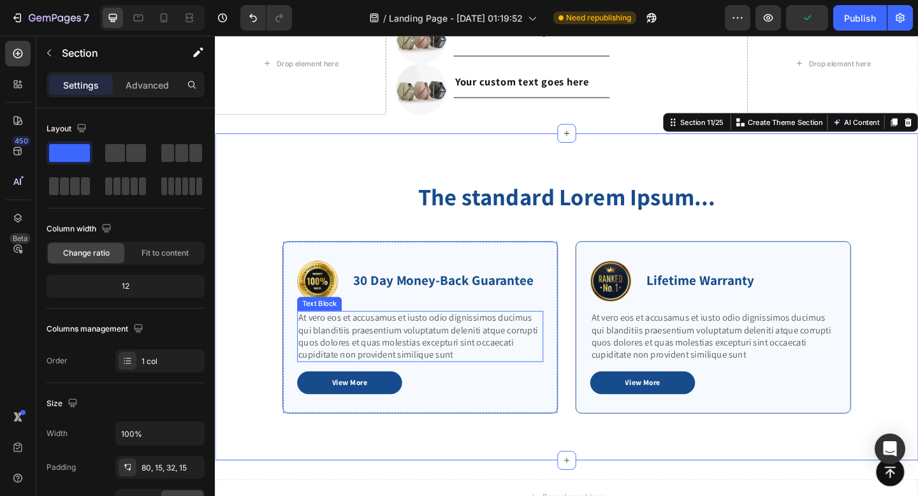
click at [489, 386] on p "At vero eos et accusamus et iusto odio dignissimos ducimus qui blanditiis praes…" at bounding box center [437, 363] width 265 height 53
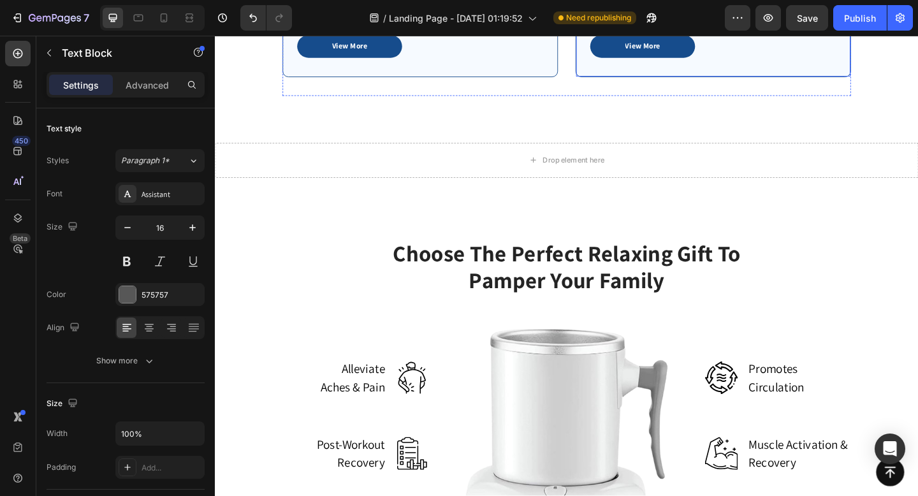
scroll to position [2555, 0]
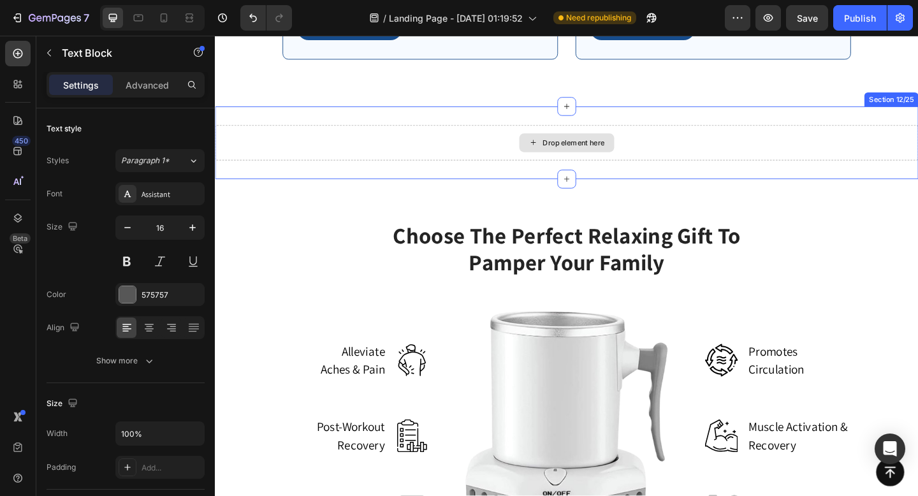
click at [590, 152] on div "Drop element here" at bounding box center [605, 152] width 68 height 10
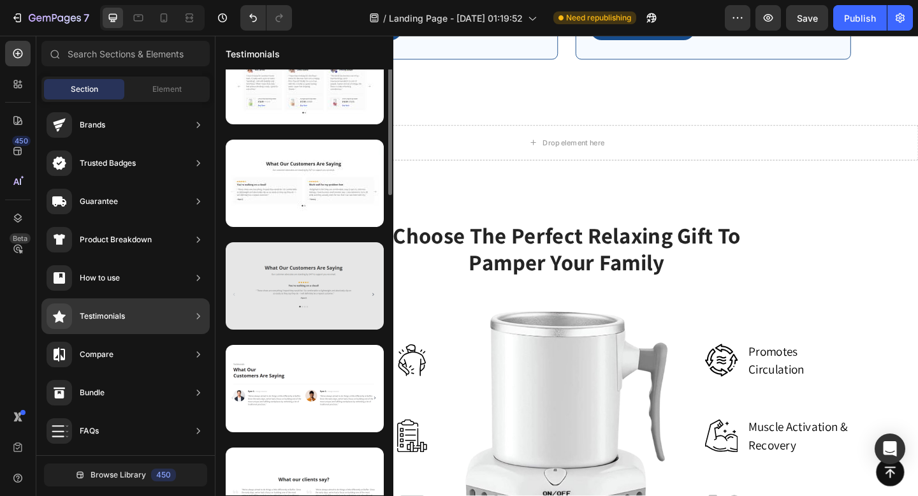
scroll to position [0, 0]
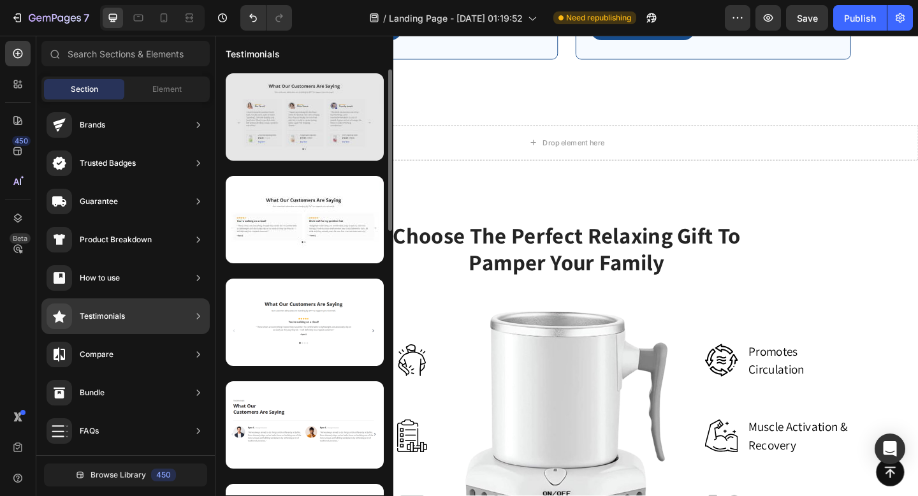
click at [315, 133] on div at bounding box center [305, 116] width 158 height 87
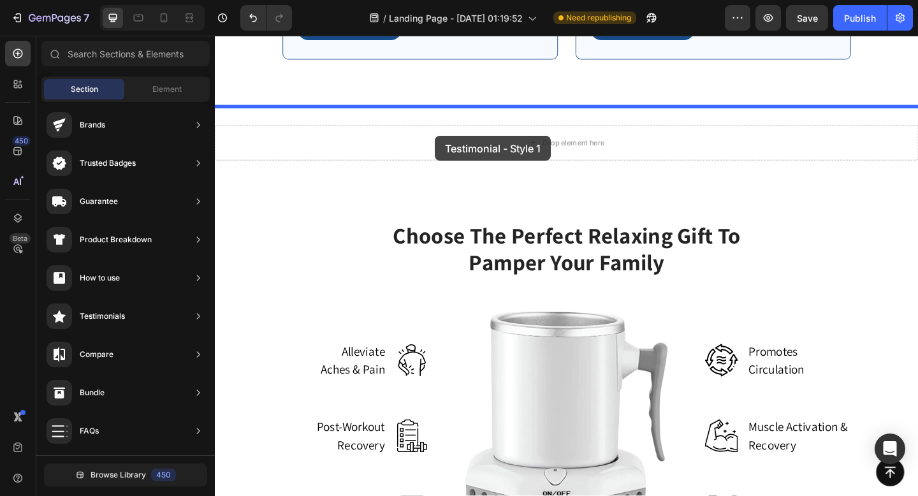
drag, startPoint x: 530, startPoint y: 169, endPoint x: 454, endPoint y: 145, distance: 79.6
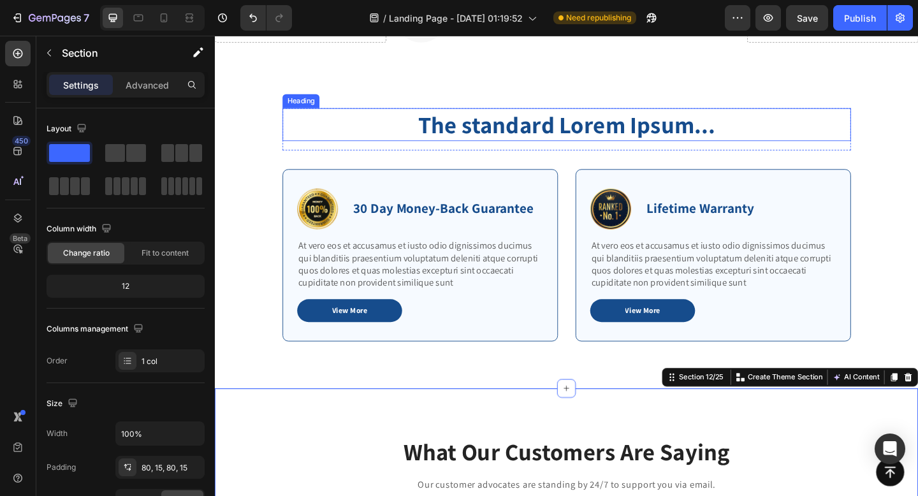
scroll to position [2158, 0]
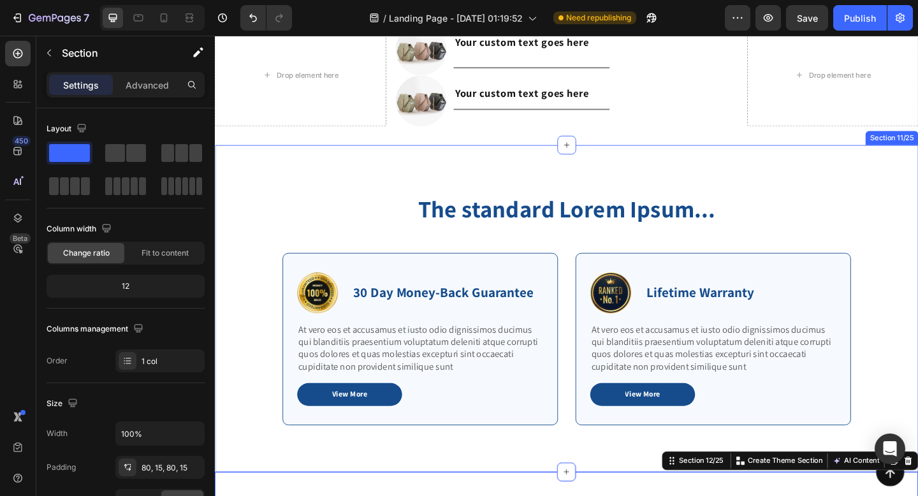
click at [666, 160] on div "The standard Lorem Ipsum... Heading Row Image 30 Day Money-Back Guarantee Text …" at bounding box center [597, 333] width 765 height 356
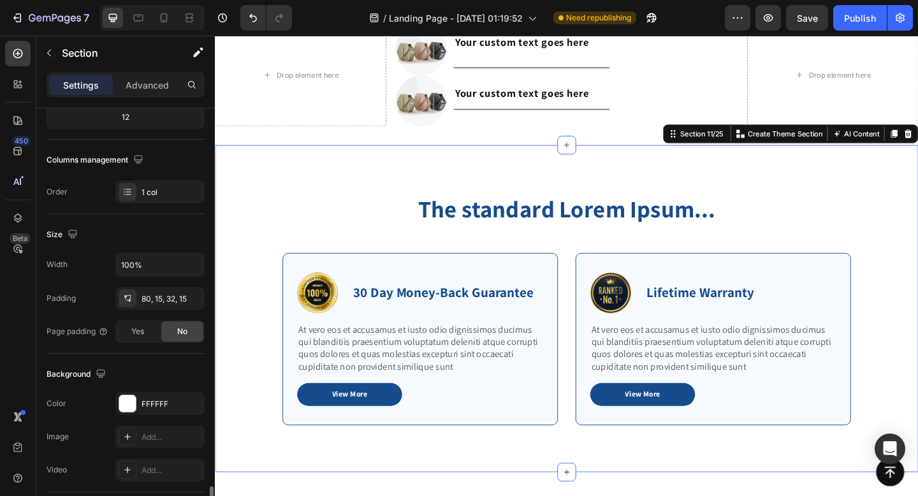
scroll to position [354, 0]
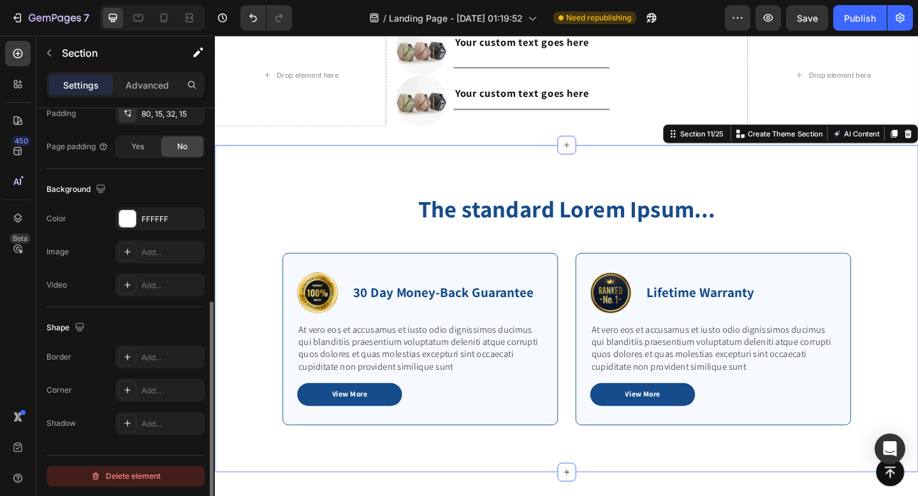
click at [114, 471] on div "Delete element" at bounding box center [126, 476] width 70 height 15
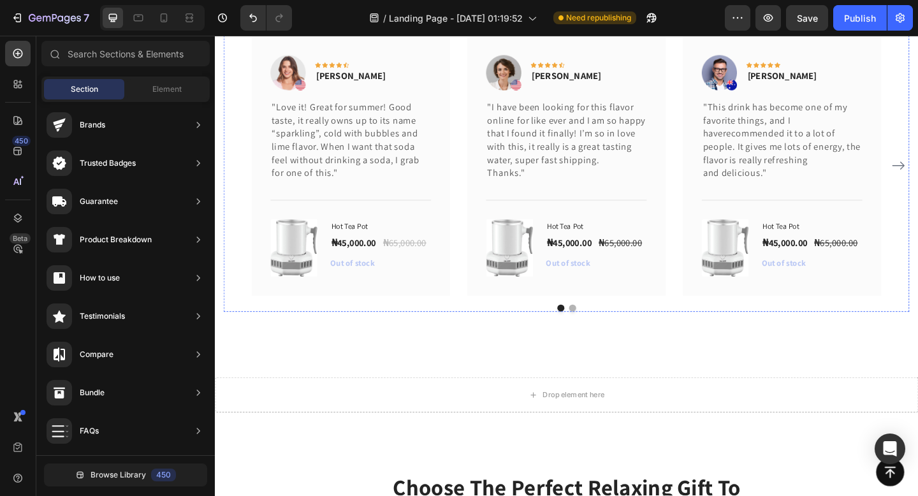
scroll to position [2422, 0]
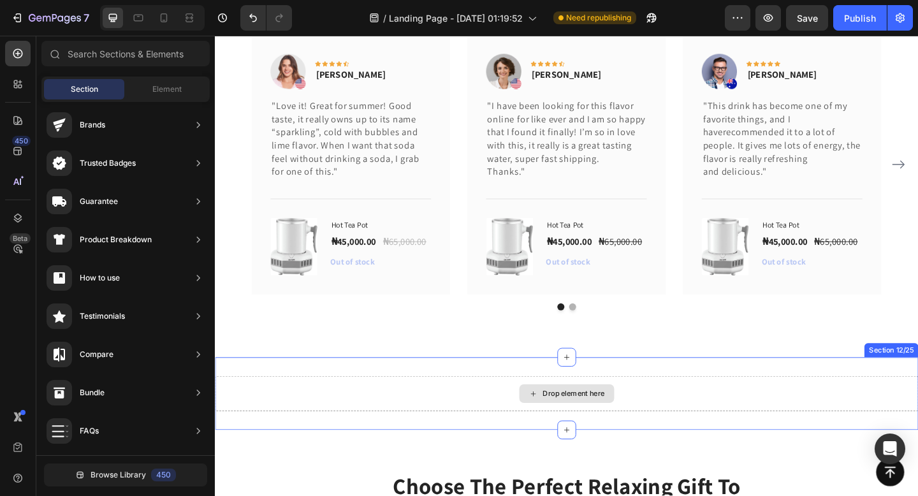
click at [594, 421] on div "Drop element here" at bounding box center [597, 425] width 765 height 38
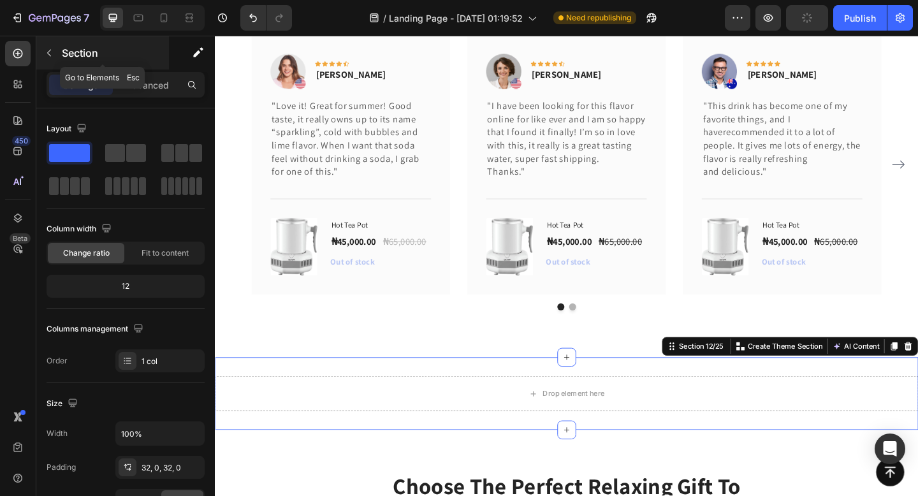
click at [50, 50] on icon "button" at bounding box center [49, 53] width 10 height 10
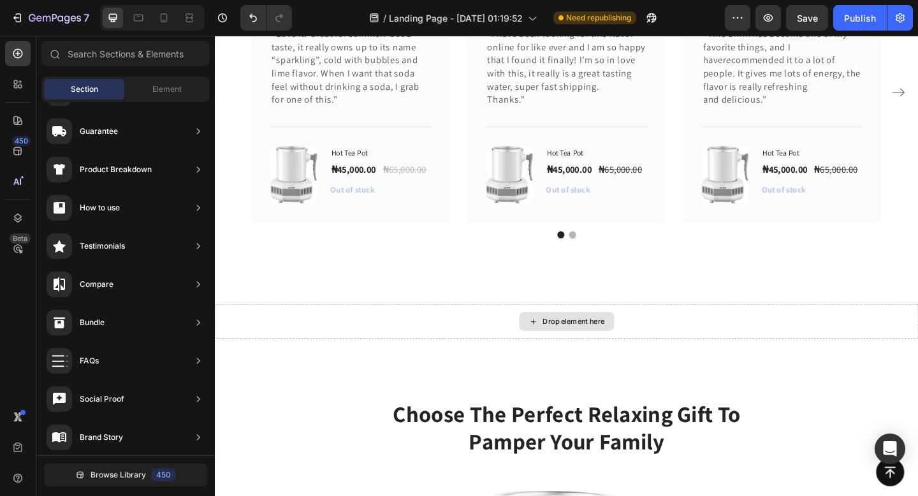
scroll to position [2493, 0]
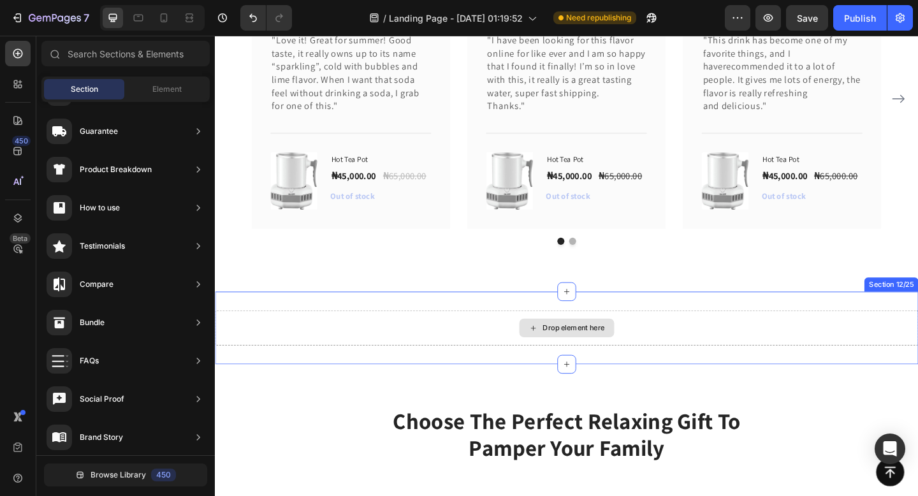
click at [576, 358] on div "Drop element here" at bounding box center [605, 354] width 68 height 10
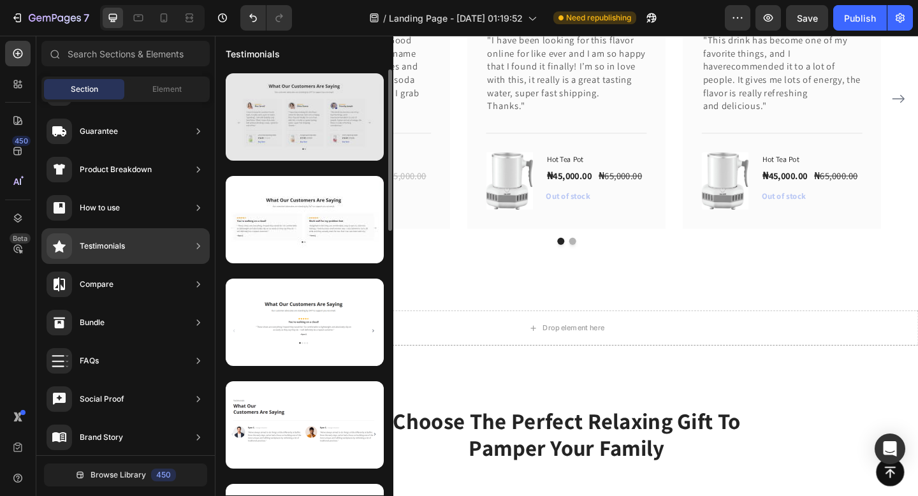
click at [293, 138] on div at bounding box center [305, 116] width 158 height 87
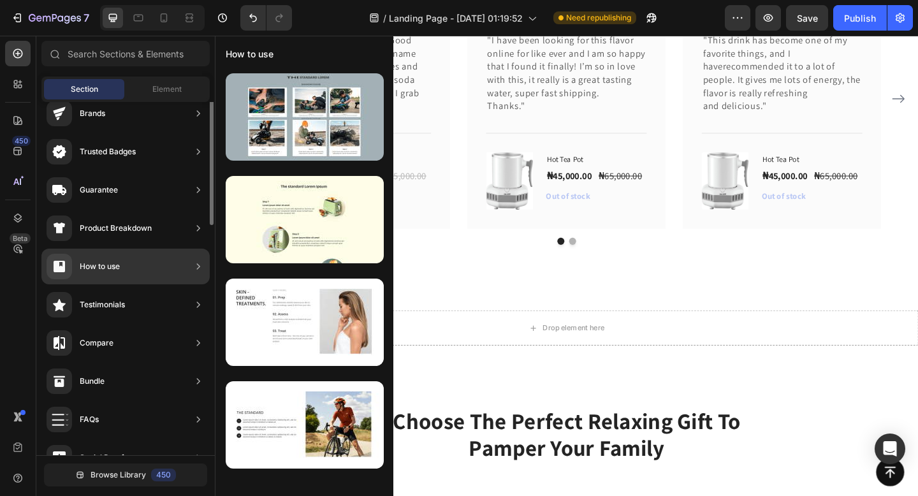
scroll to position [0, 0]
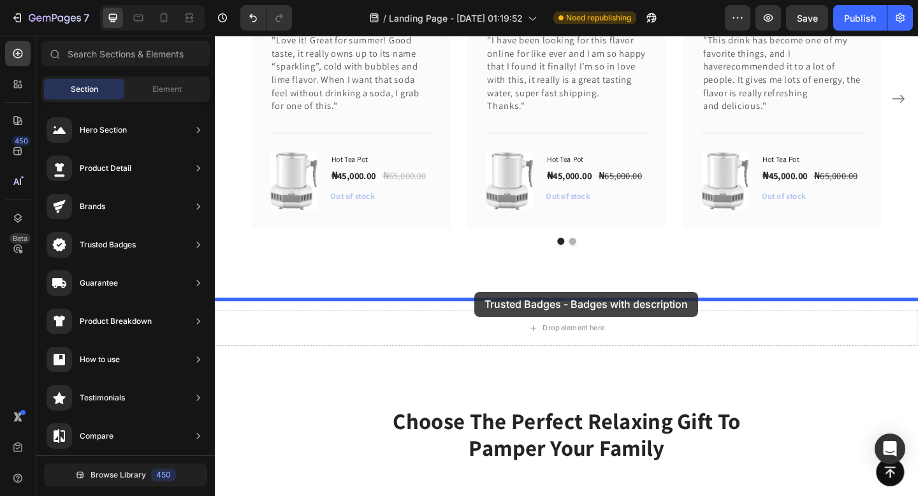
drag, startPoint x: 508, startPoint y: 258, endPoint x: 497, endPoint y: 316, distance: 59.0
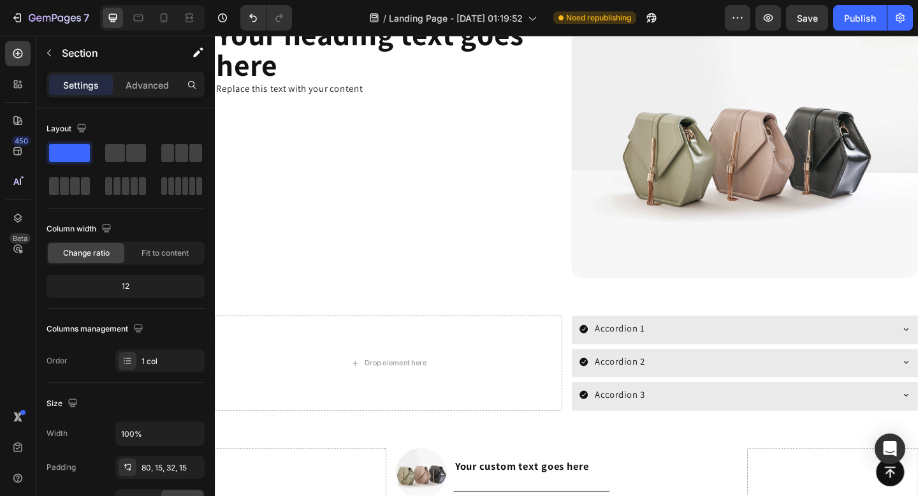
scroll to position [1693, 0]
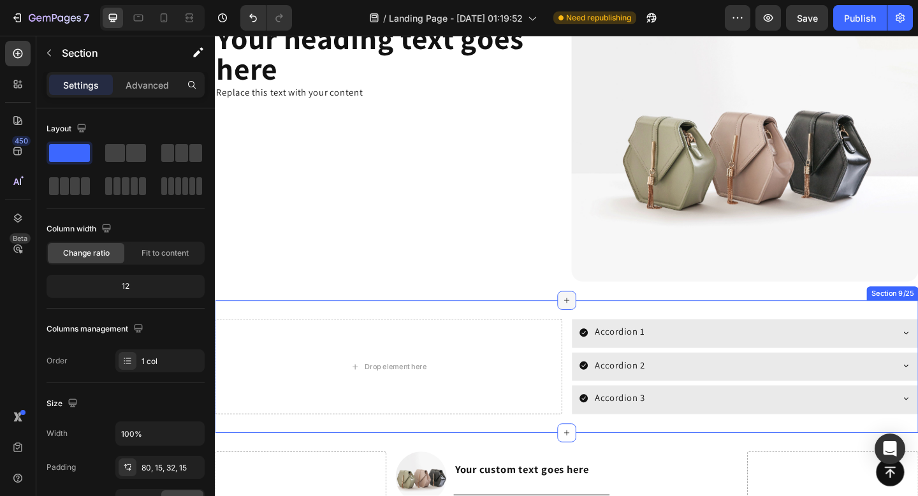
click at [592, 326] on icon at bounding box center [597, 324] width 10 height 10
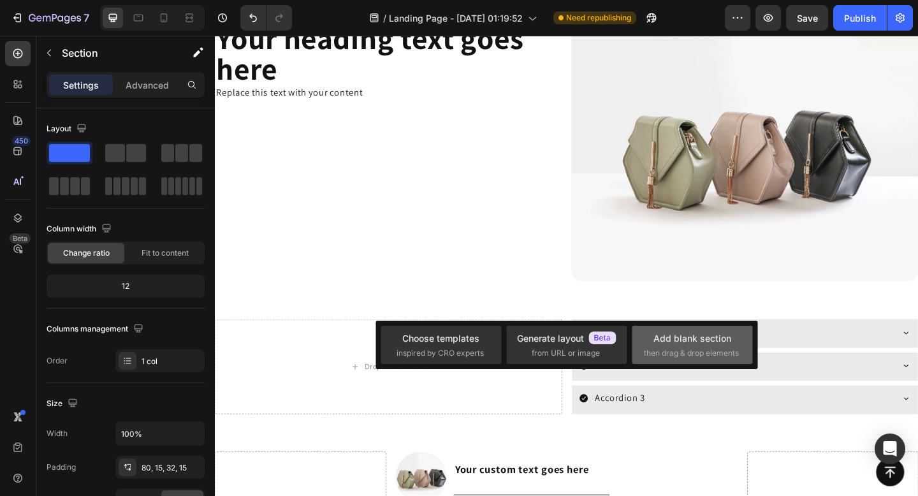
click at [677, 335] on div "Add blank section" at bounding box center [693, 338] width 78 height 13
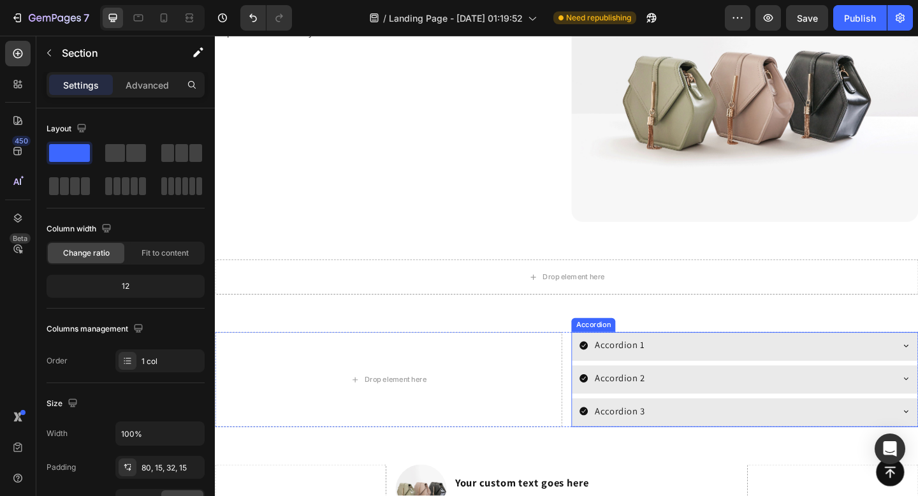
scroll to position [1764, 0]
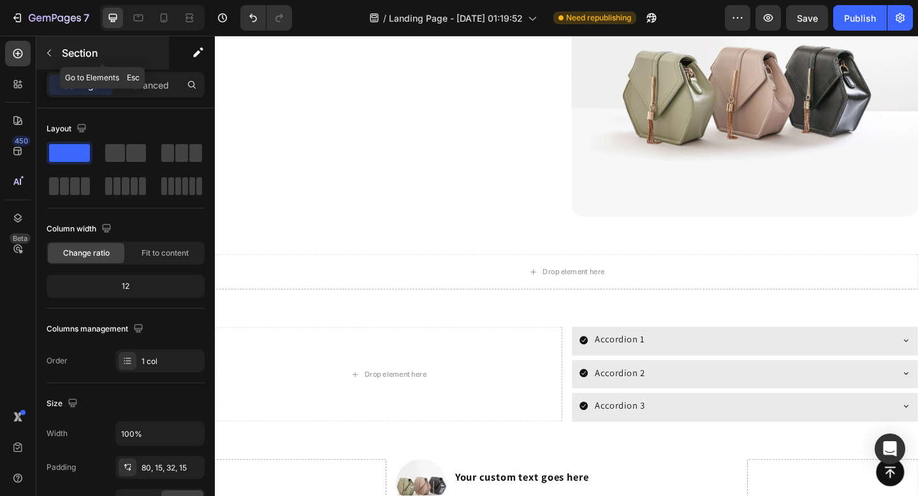
click at [45, 57] on icon "button" at bounding box center [49, 53] width 10 height 10
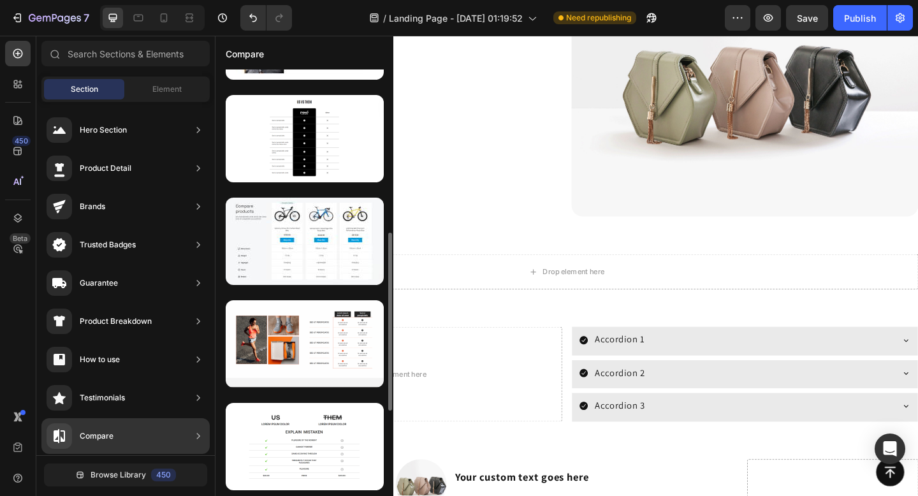
scroll to position [391, 0]
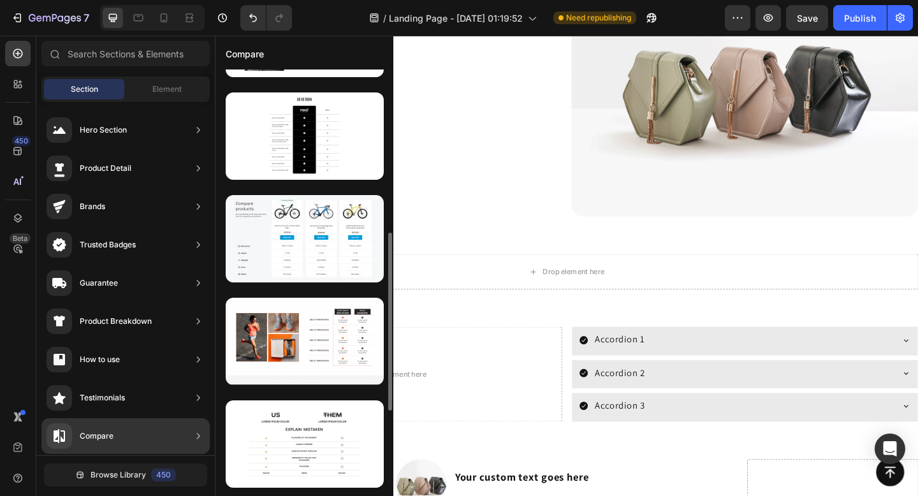
click at [325, 307] on div at bounding box center [305, 341] width 158 height 87
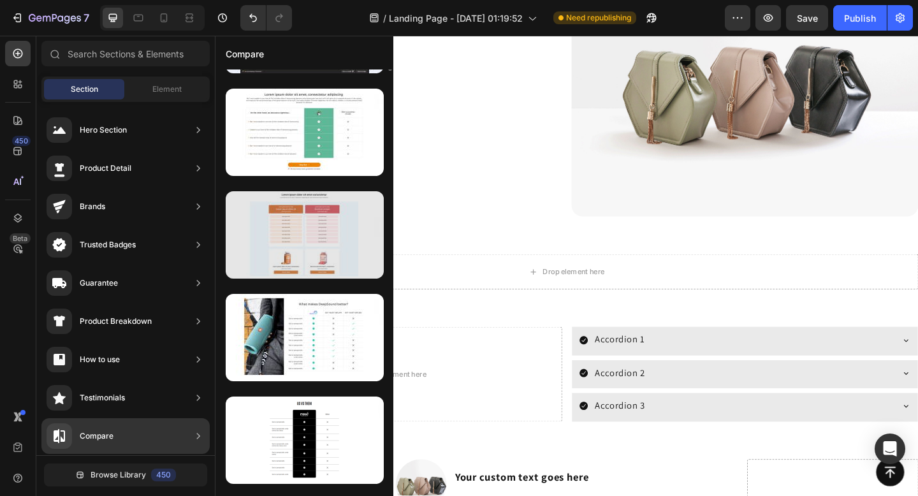
scroll to position [0, 0]
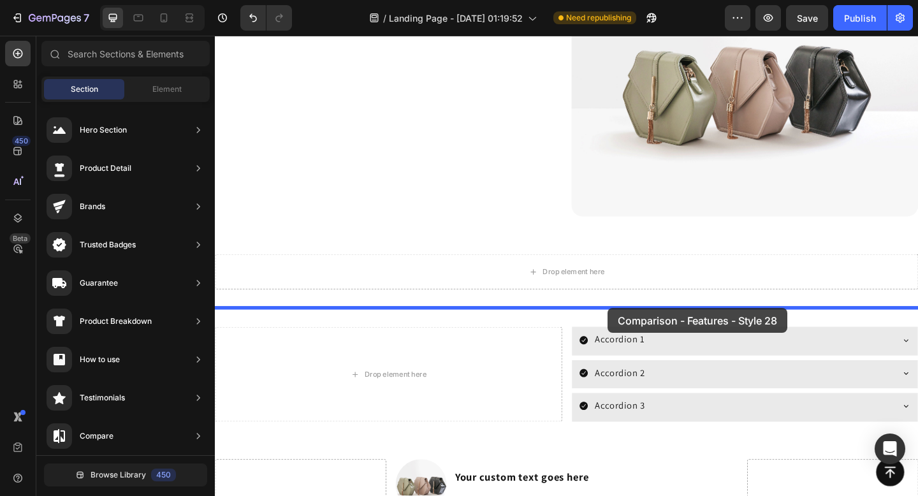
drag, startPoint x: 539, startPoint y: 149, endPoint x: 642, endPoint y: 332, distance: 210.4
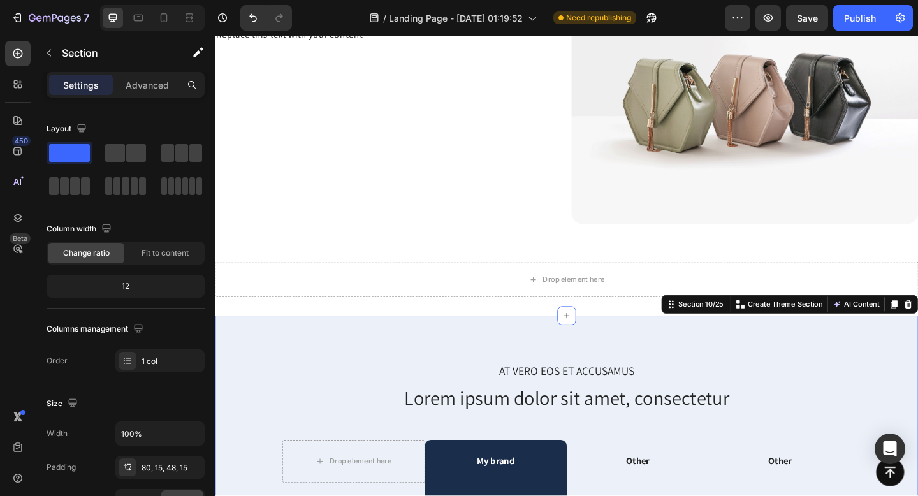
scroll to position [1723, 0]
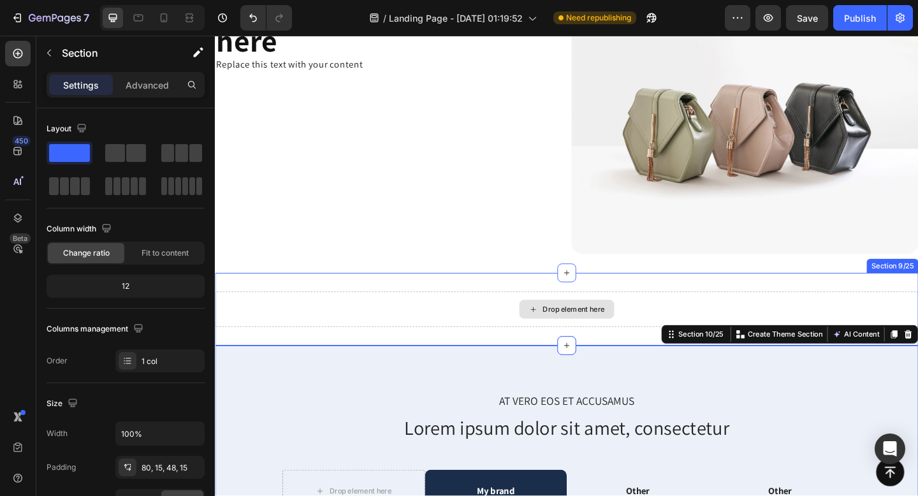
drag, startPoint x: 336, startPoint y: 187, endPoint x: 431, endPoint y: 330, distance: 172.1
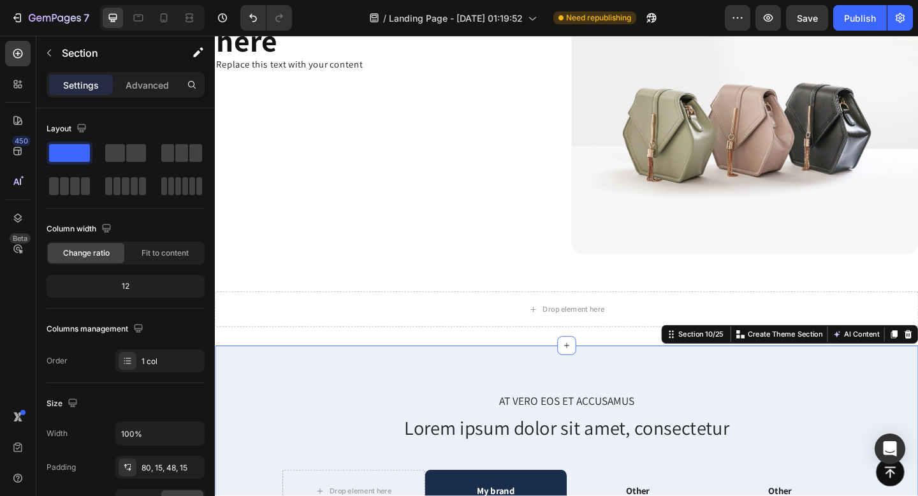
drag, startPoint x: 350, startPoint y: 190, endPoint x: 503, endPoint y: 339, distance: 213.7
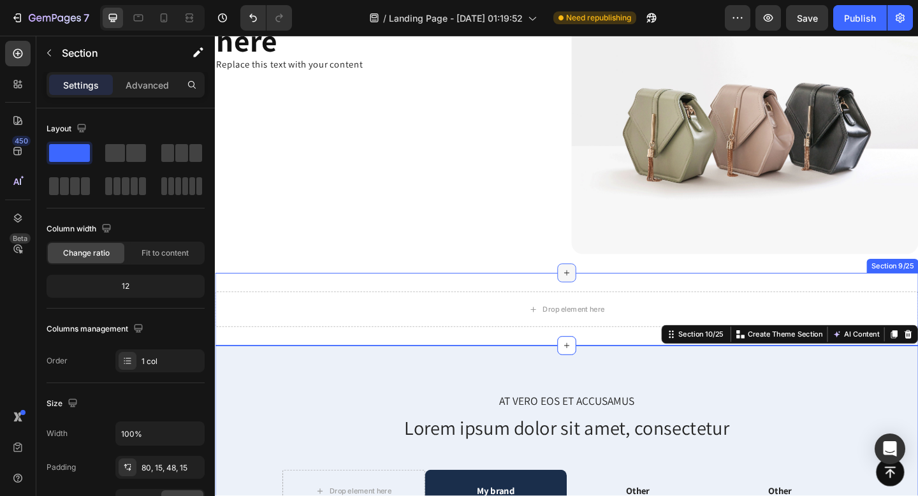
click at [590, 295] on div at bounding box center [597, 294] width 20 height 20
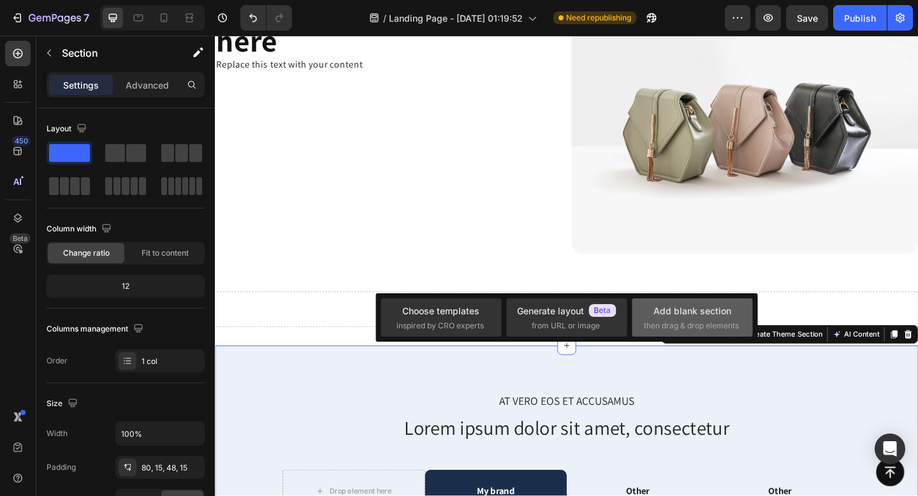
click at [662, 310] on div "Add blank section" at bounding box center [693, 310] width 78 height 13
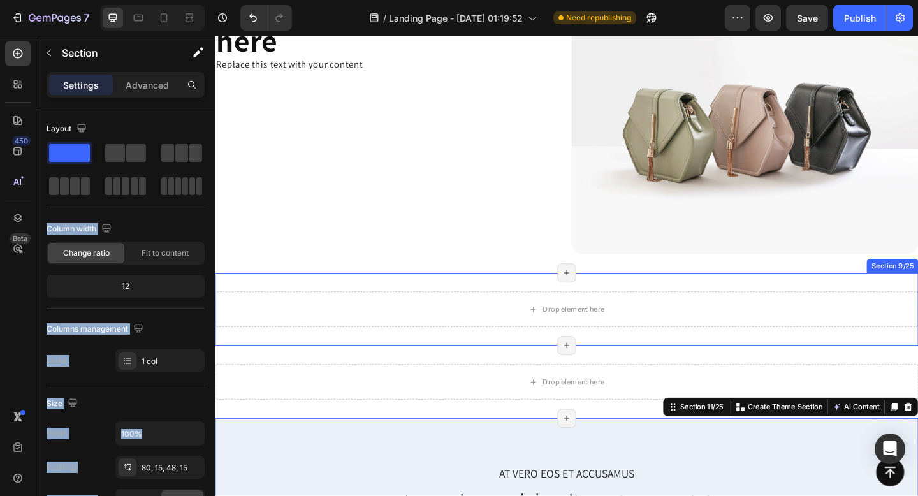
drag, startPoint x: 343, startPoint y: 189, endPoint x: 414, endPoint y: 366, distance: 190.3
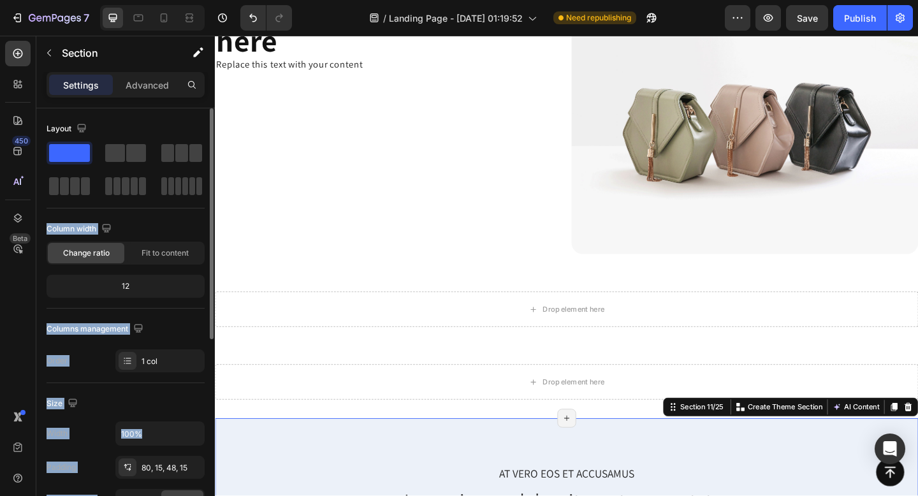
click at [123, 214] on div "Layout Column width Change ratio Fit to content 12 Columns management Order 1 c…" at bounding box center [126, 246] width 158 height 254
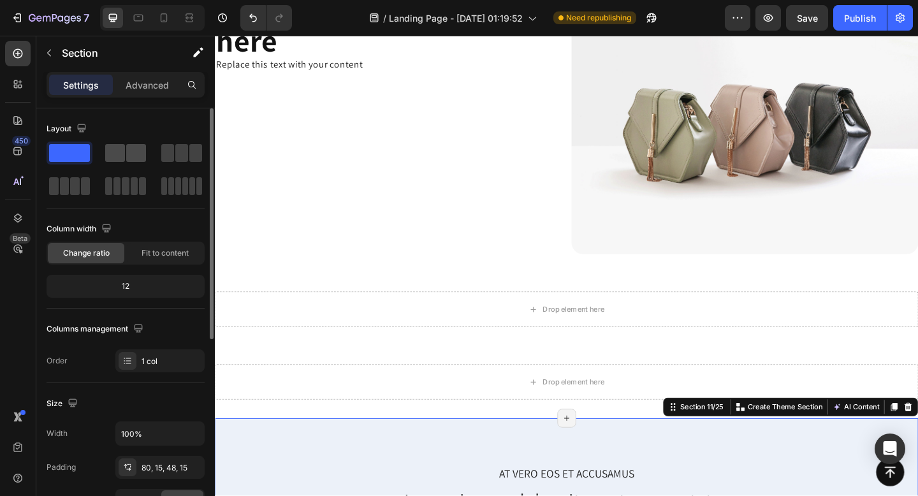
click at [159, 163] on div at bounding box center [182, 153] width 46 height 23
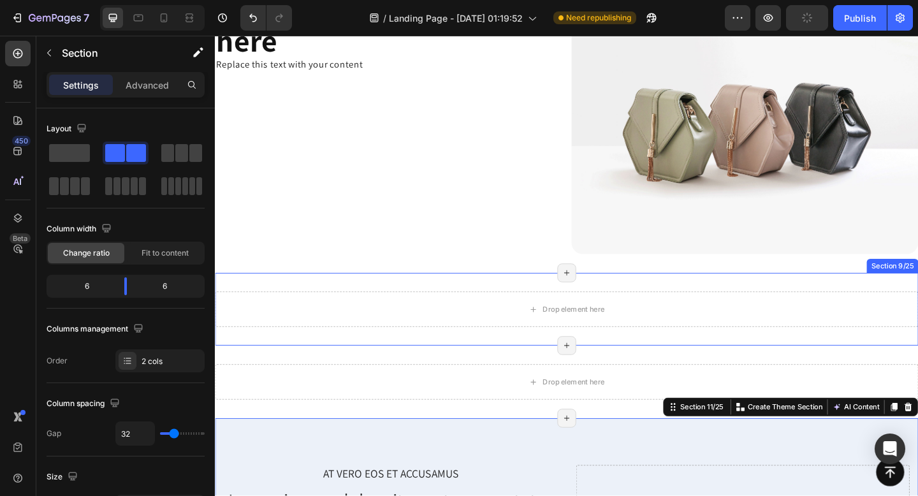
drag, startPoint x: 346, startPoint y: 187, endPoint x: 560, endPoint y: 365, distance: 277.6
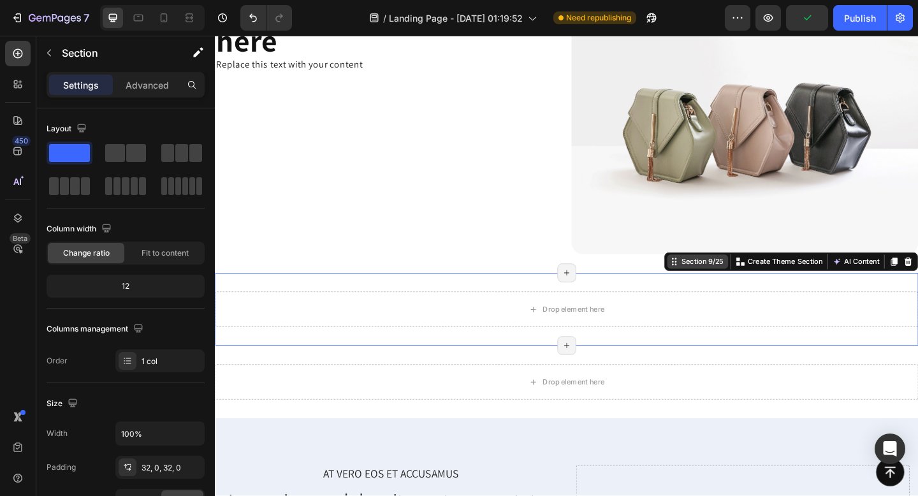
scroll to position [354, 0]
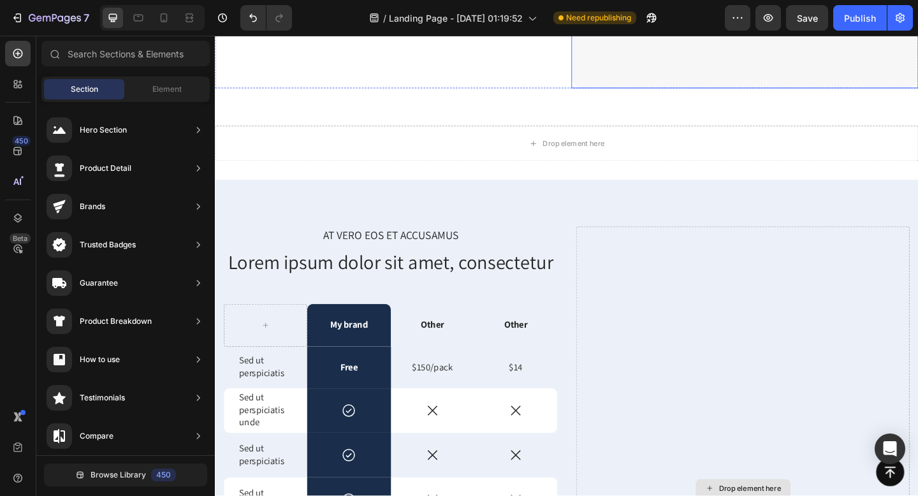
scroll to position [1897, 0]
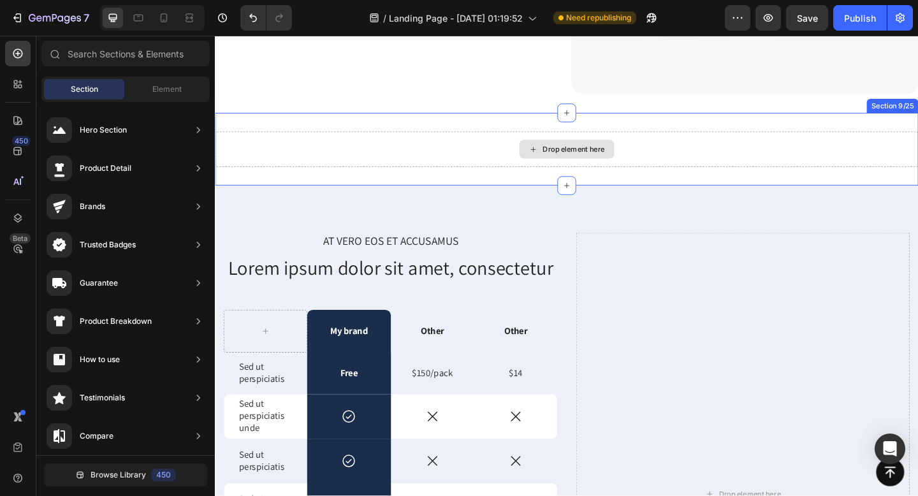
click at [631, 163] on div "Drop element here" at bounding box center [605, 159] width 68 height 10
click at [573, 159] on div "Drop element here" at bounding box center [605, 159] width 68 height 10
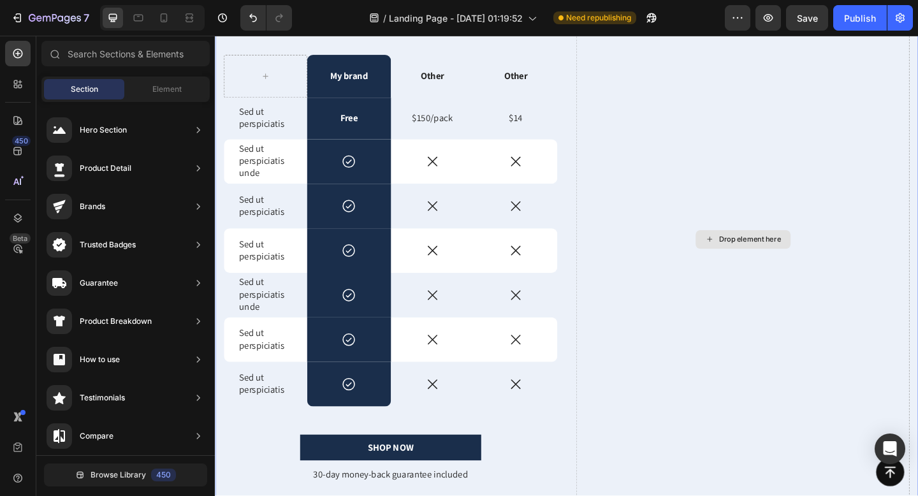
scroll to position [2157, 0]
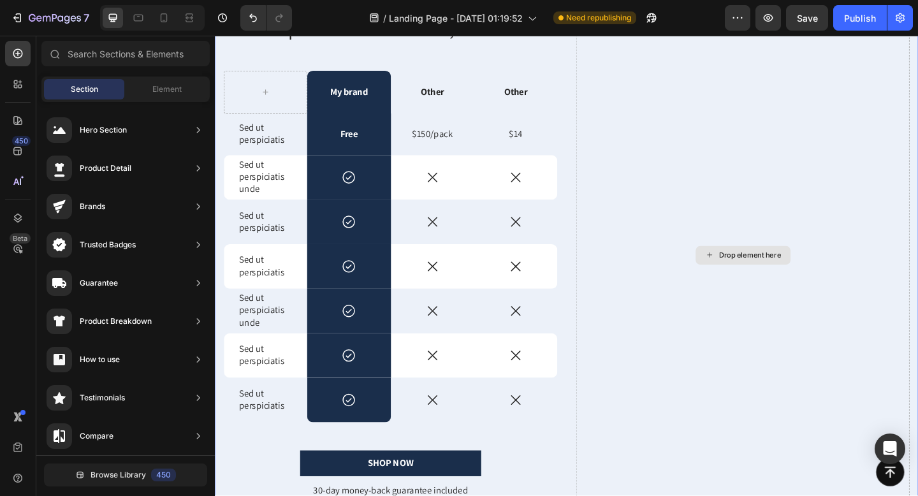
click at [798, 273] on div "Drop element here" at bounding box center [797, 275] width 68 height 10
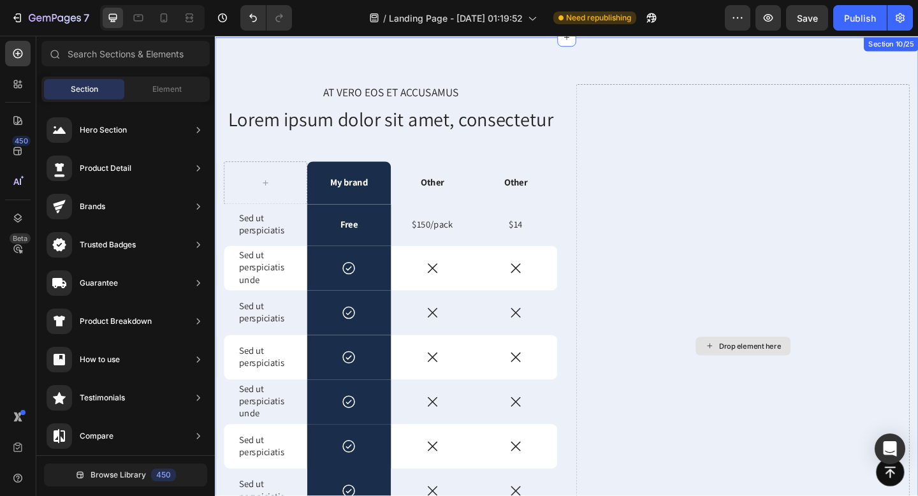
scroll to position [1975, 0]
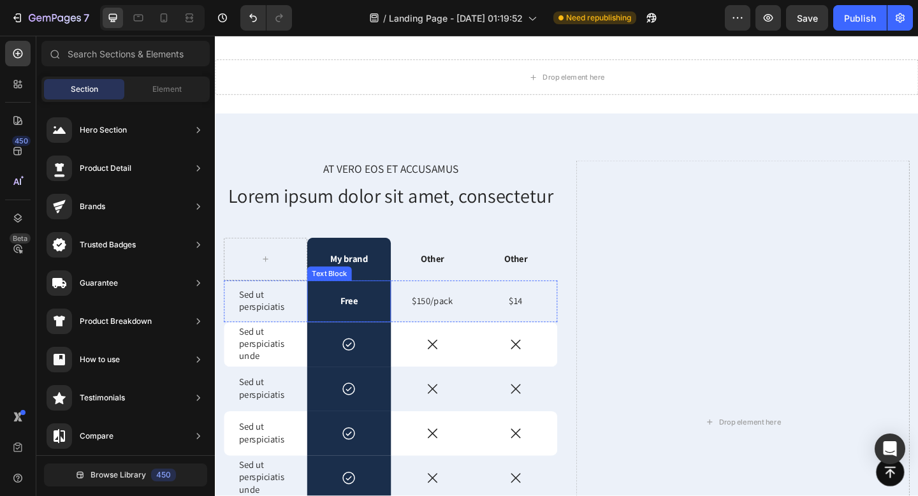
click at [360, 319] on p "Free" at bounding box center [360, 324] width 88 height 13
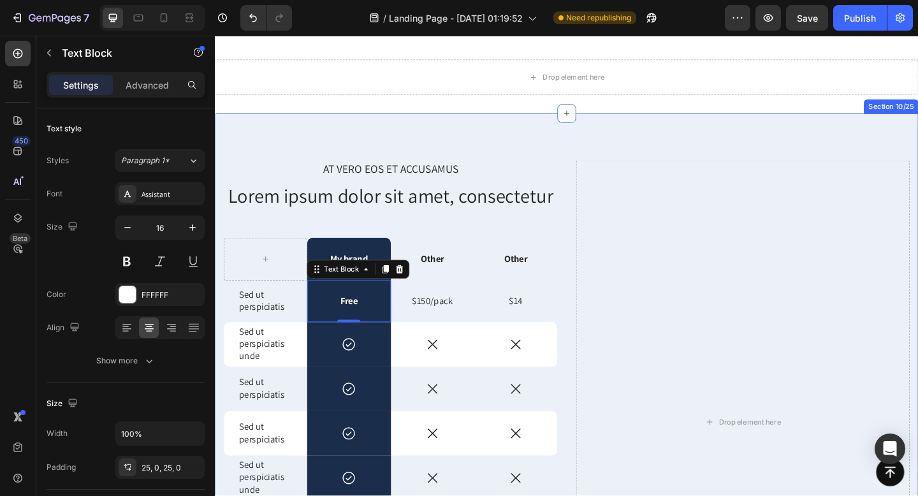
click at [618, 148] on div "At vero eos et accusamus Text Block Lorem ipsum dolor sit amet, consectetur Hea…" at bounding box center [597, 446] width 765 height 651
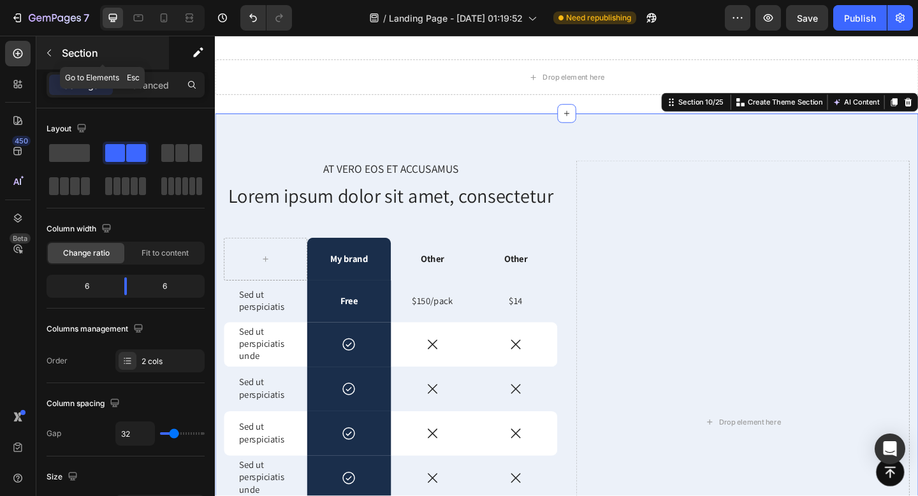
click at [56, 59] on button "button" at bounding box center [49, 53] width 20 height 20
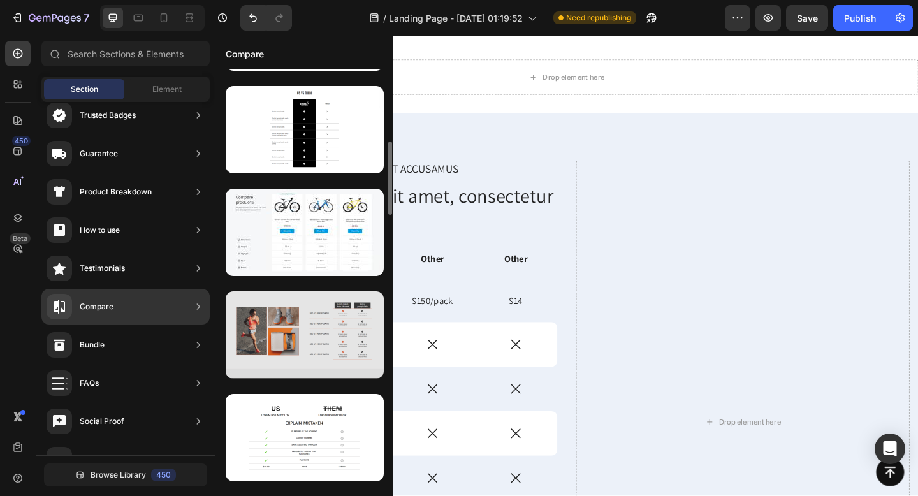
scroll to position [400, 0]
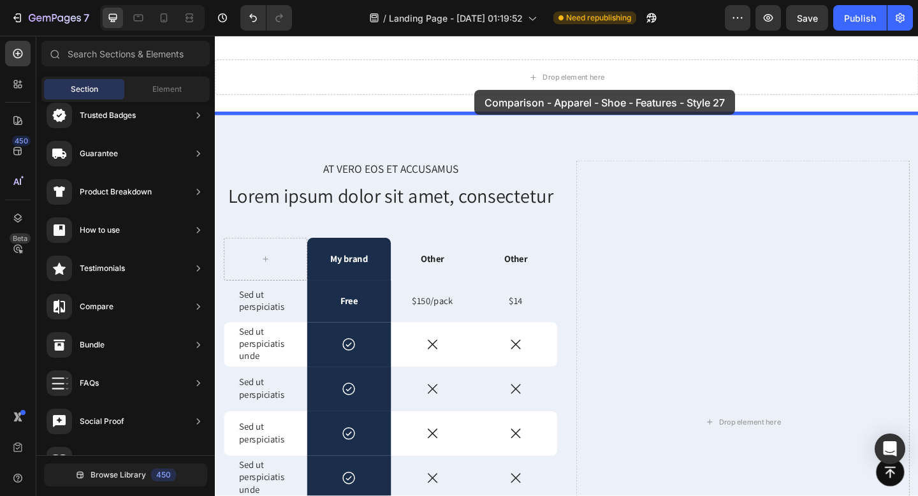
drag, startPoint x: 534, startPoint y: 372, endPoint x: 497, endPoint y: 96, distance: 279.2
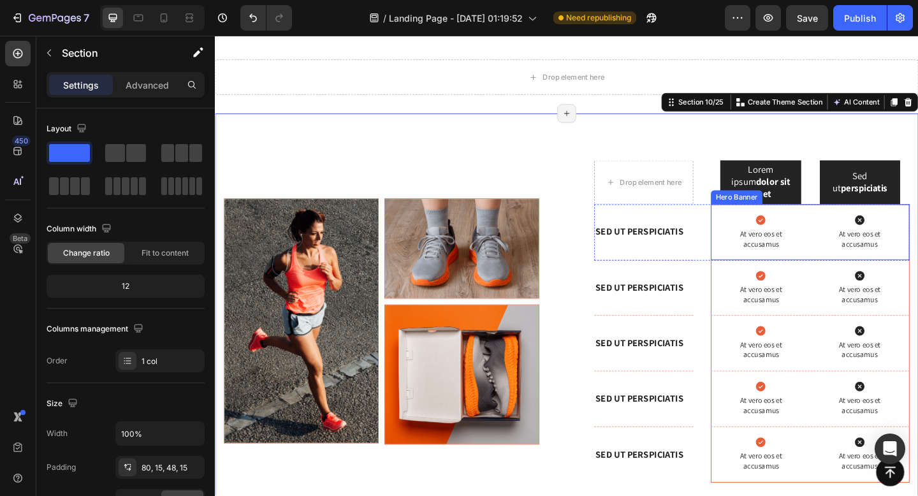
click at [755, 251] on div "Icon At vero eos et accusamus Text Block Icon At vero eos et accusamus Text Blo…" at bounding box center [862, 250] width 215 height 60
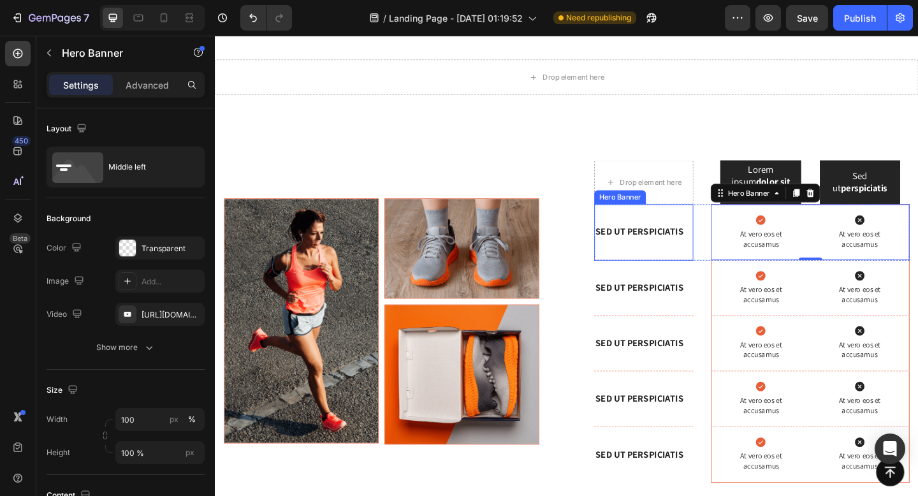
click at [633, 219] on div "Background Image" at bounding box center [681, 249] width 108 height 61
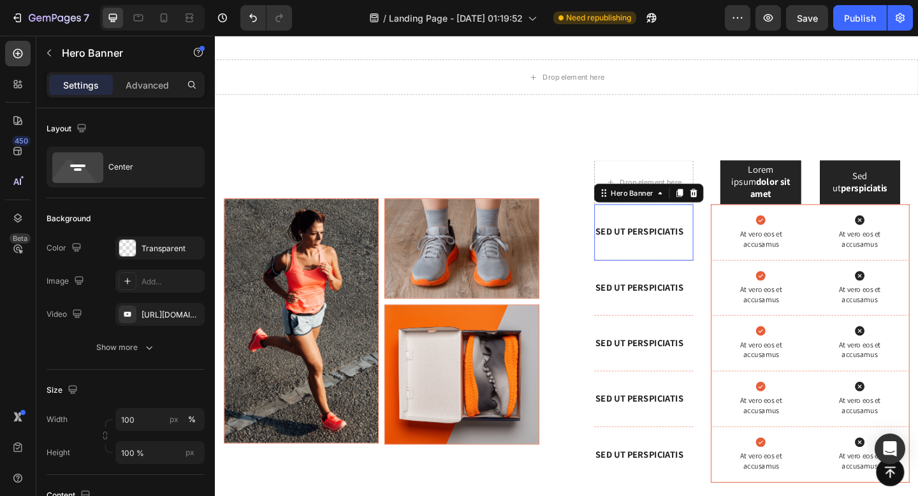
scroll to position [354, 0]
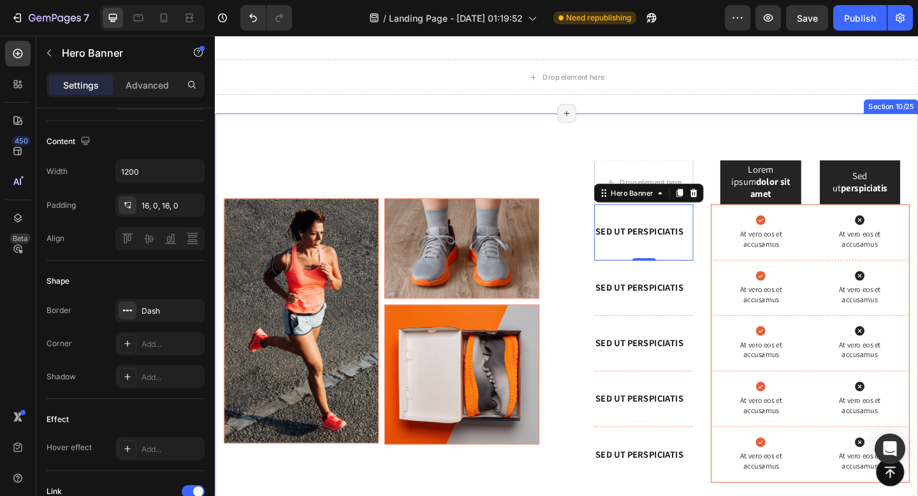
click at [649, 160] on div "Image Image Image Row Drop element here Lorem ipsum dolor sit amet Text Block H…" at bounding box center [597, 342] width 765 height 442
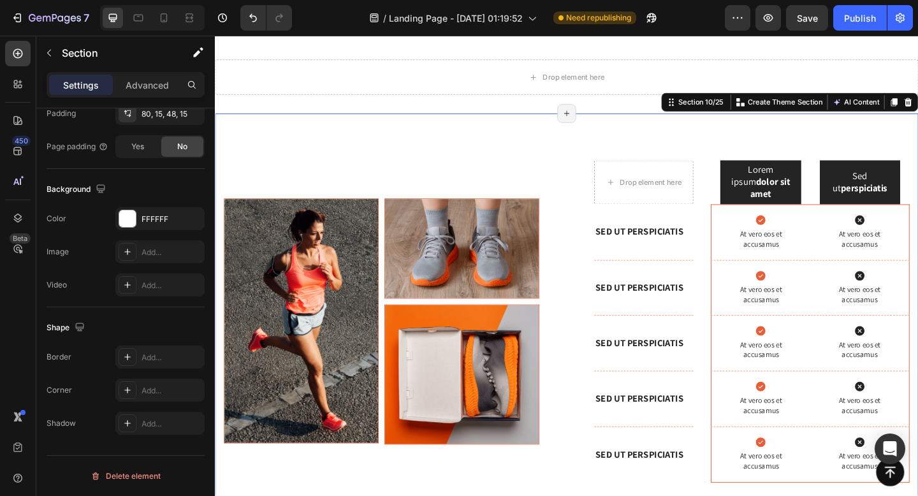
scroll to position [0, 0]
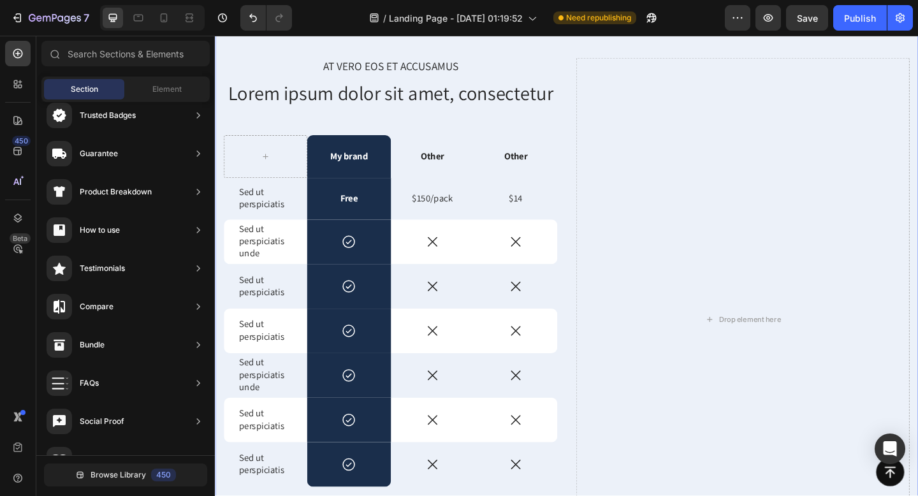
scroll to position [2107, 0]
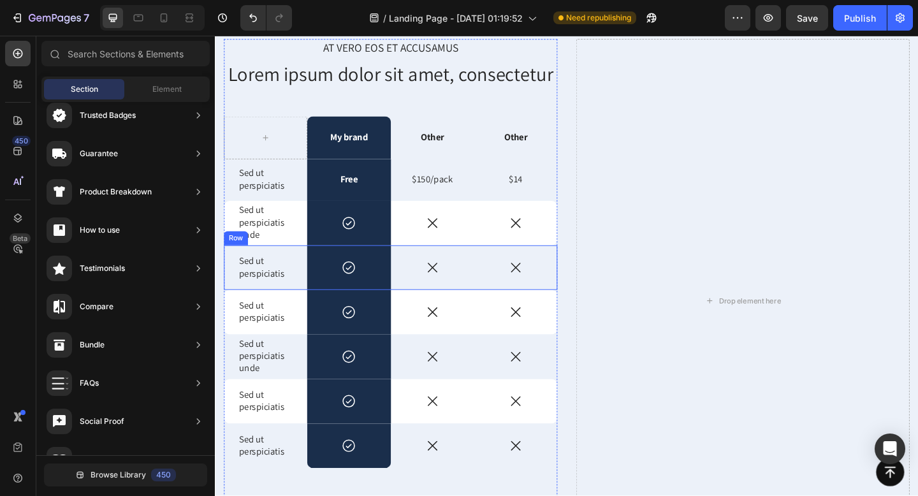
click at [553, 305] on div "Icon" at bounding box center [542, 288] width 91 height 48
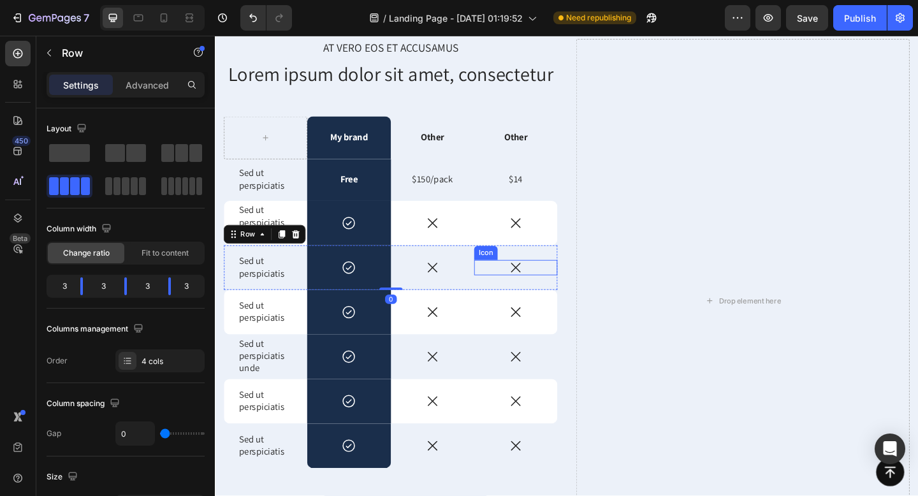
click at [543, 293] on icon at bounding box center [542, 288] width 17 height 17
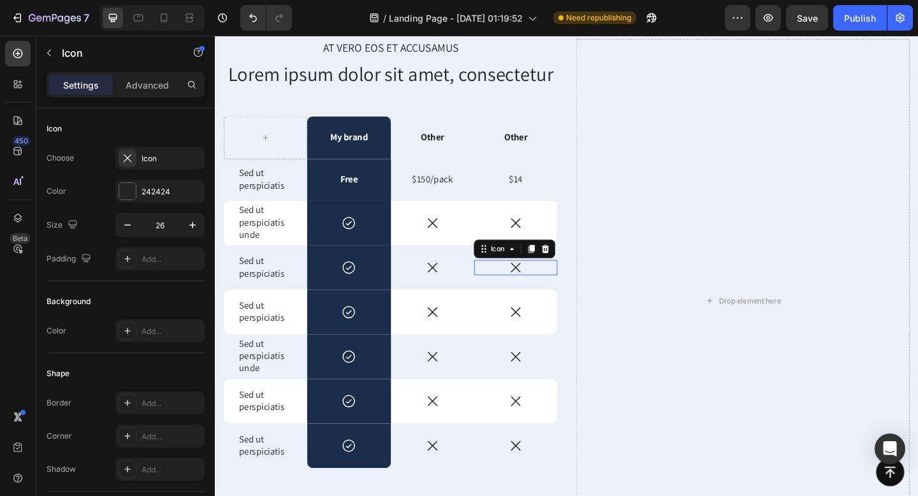
click at [659, 257] on div "Drop element here" at bounding box center [789, 324] width 363 height 569
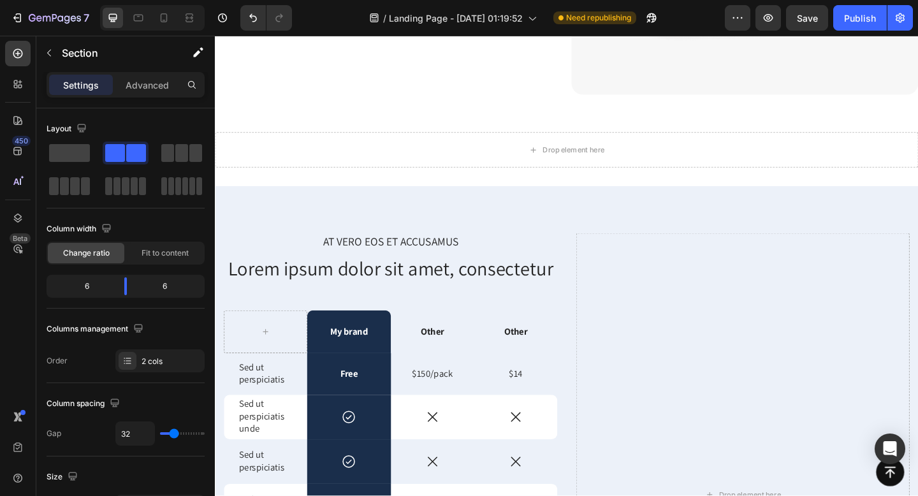
scroll to position [1879, 0]
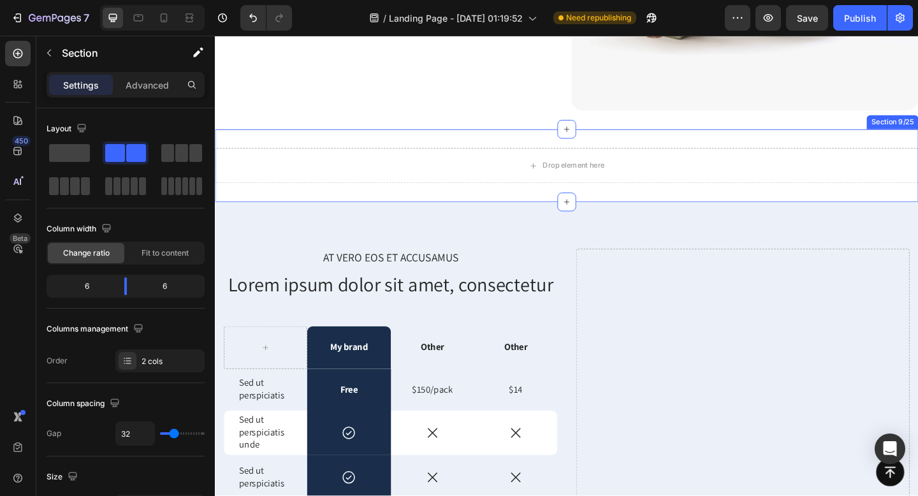
click at [727, 154] on div "Drop element here Section 9/25" at bounding box center [597, 177] width 765 height 79
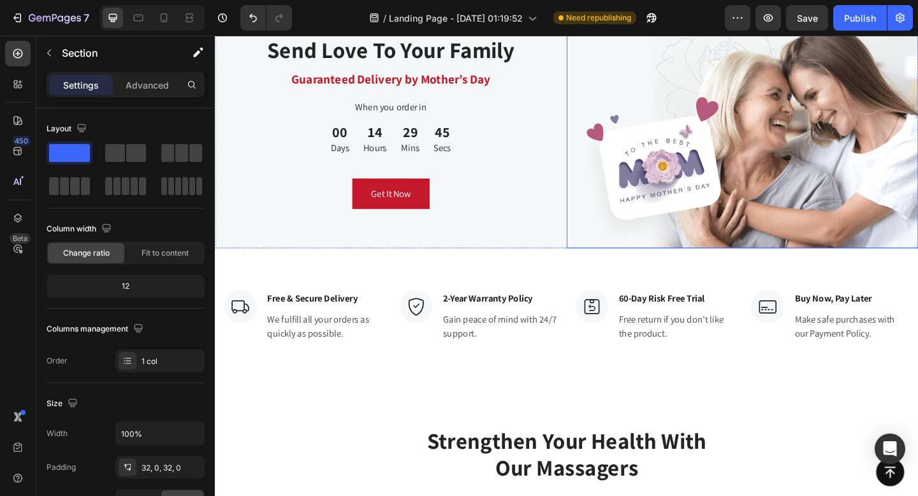
scroll to position [5323, 0]
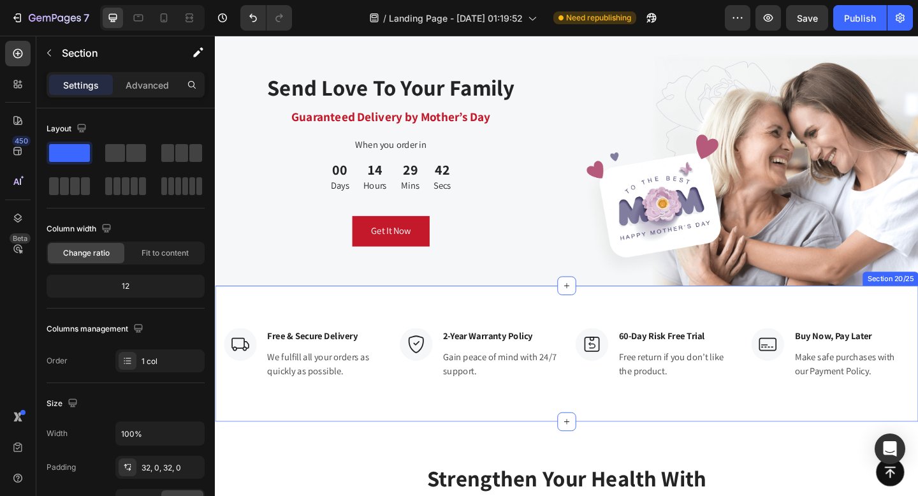
click at [659, 324] on div "Image Free & Secure Delivery Text block We fulfill all your orders as quickly a…" at bounding box center [597, 382] width 765 height 148
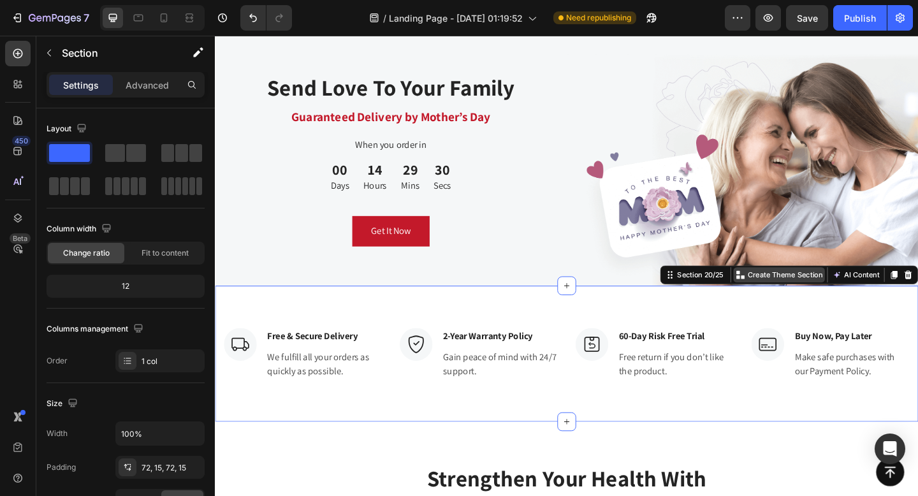
click at [856, 300] on p "Create Theme Section" at bounding box center [835, 295] width 82 height 11
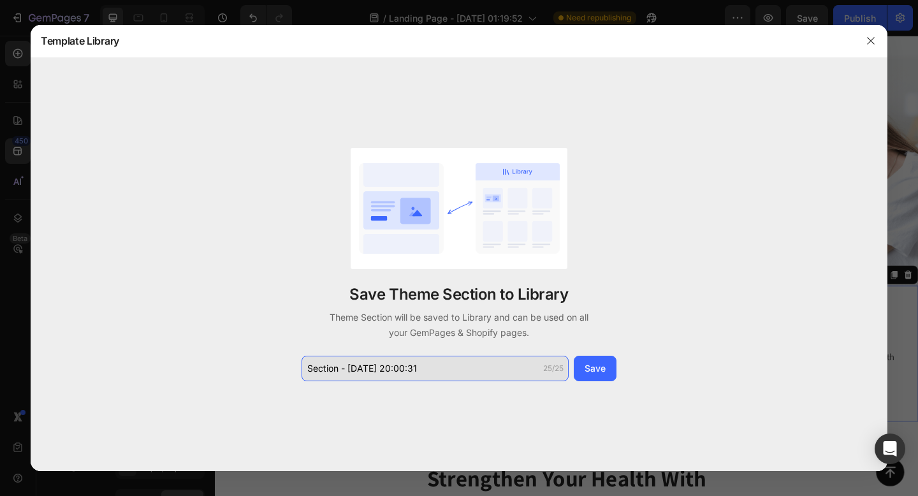
click at [521, 366] on input "Section - Aug 27 20:00:31" at bounding box center [435, 369] width 267 height 26
type input "Shipping"
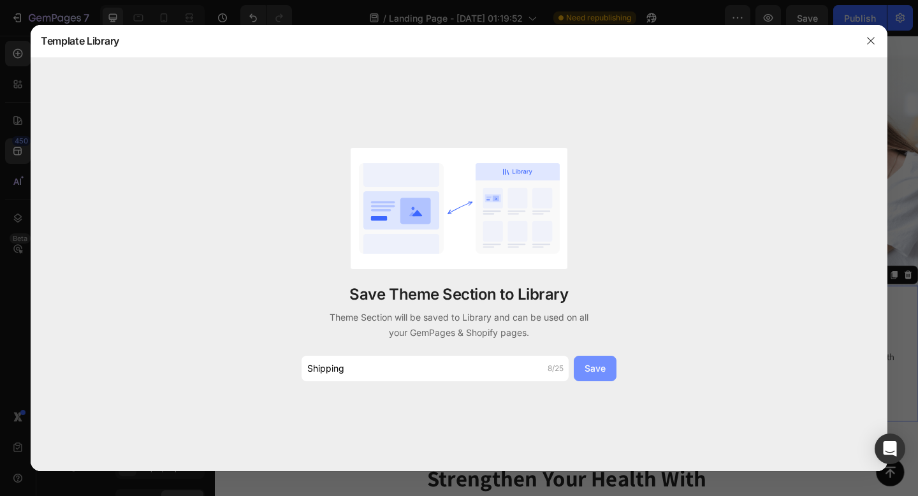
click at [603, 368] on div "Save" at bounding box center [595, 368] width 21 height 13
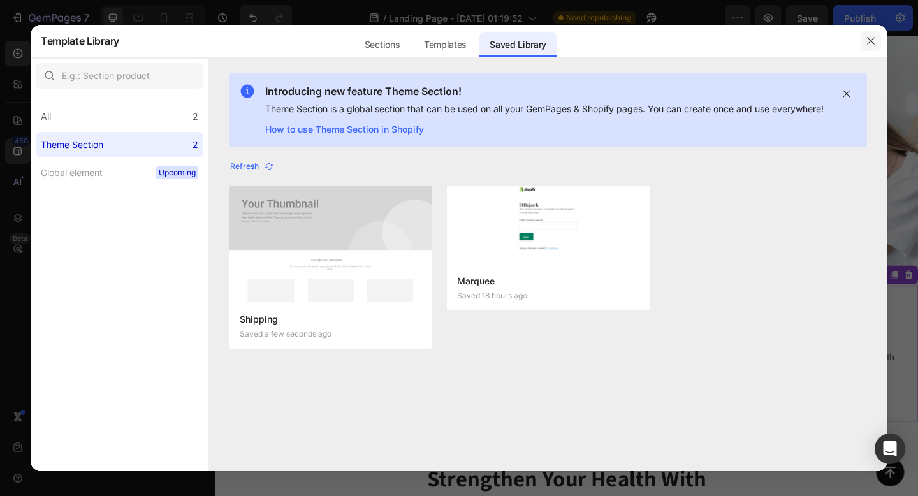
click at [875, 44] on icon "button" at bounding box center [871, 41] width 10 height 10
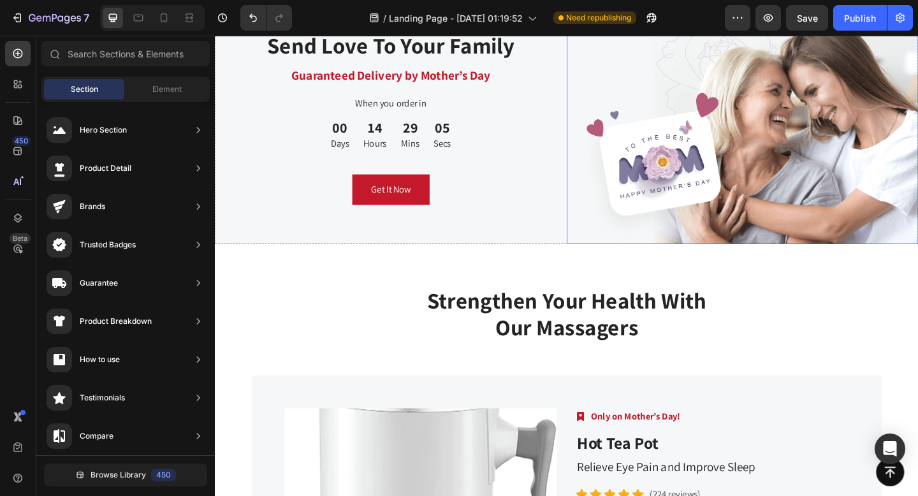
scroll to position [5197, 0]
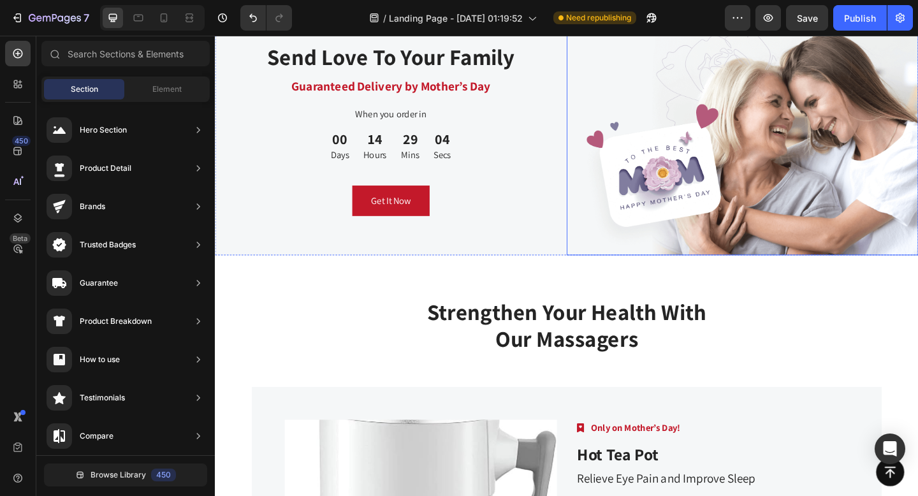
click at [909, 167] on img at bounding box center [788, 138] width 383 height 275
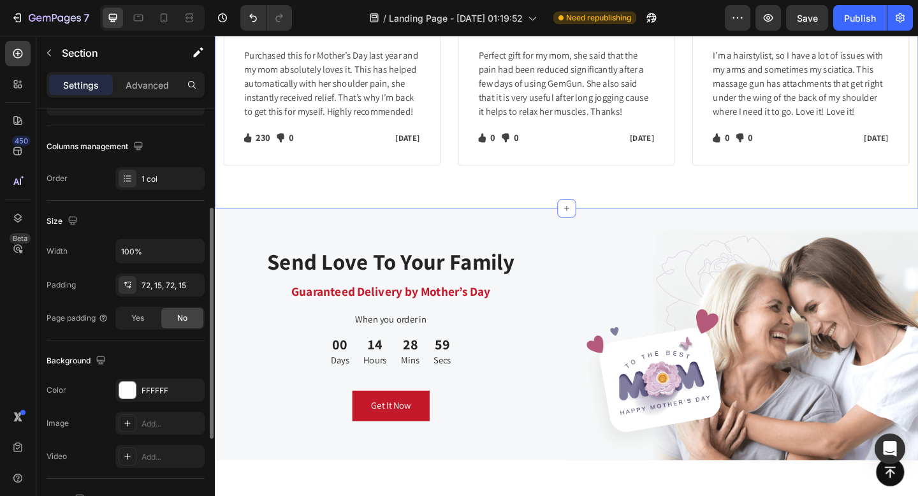
scroll to position [354, 0]
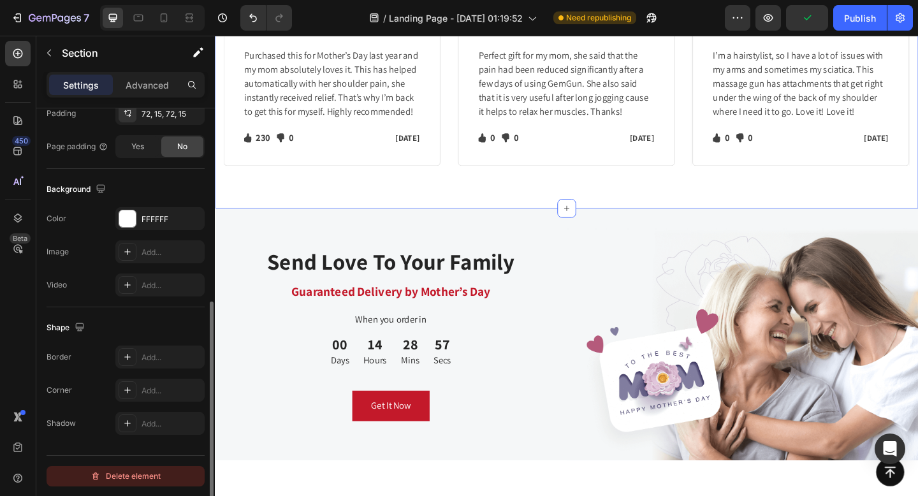
click at [147, 472] on div "Delete element" at bounding box center [126, 476] width 70 height 15
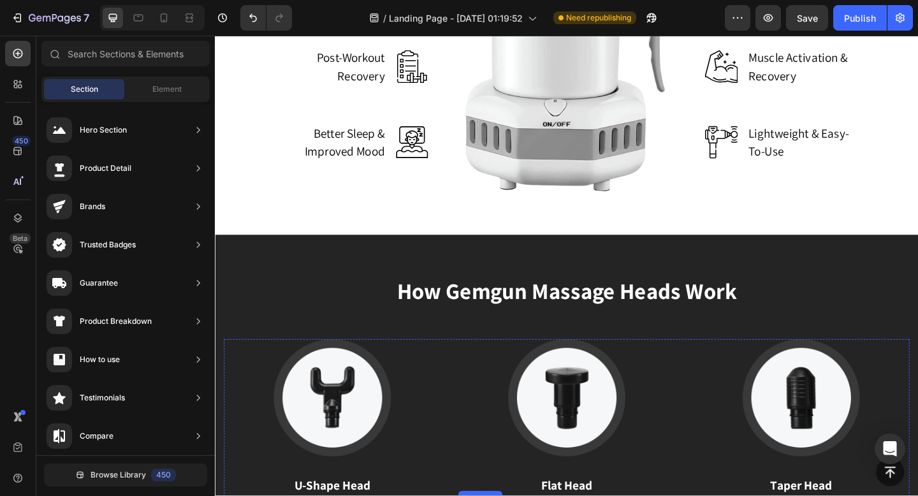
scroll to position [4179, 0]
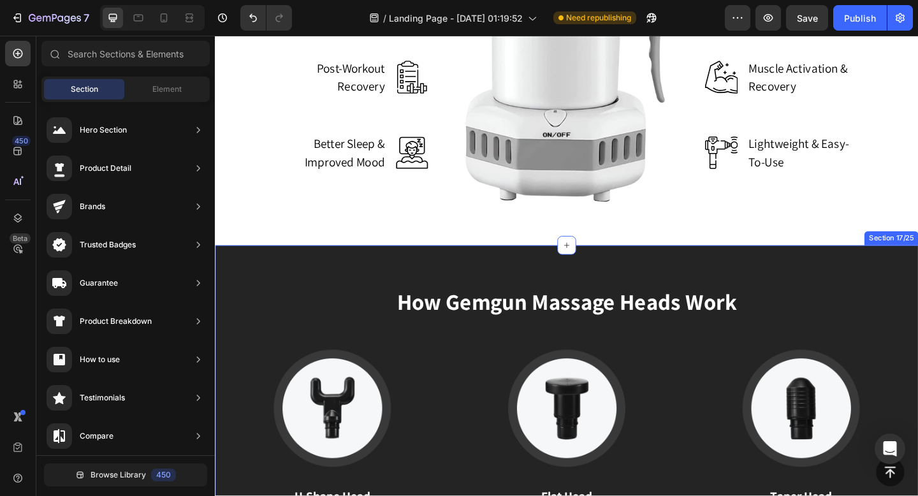
click at [629, 274] on div "How Gemgun Massage Heads Work Heading Image U-Shape Head Text block Suitable fo…" at bounding box center [597, 458] width 765 height 388
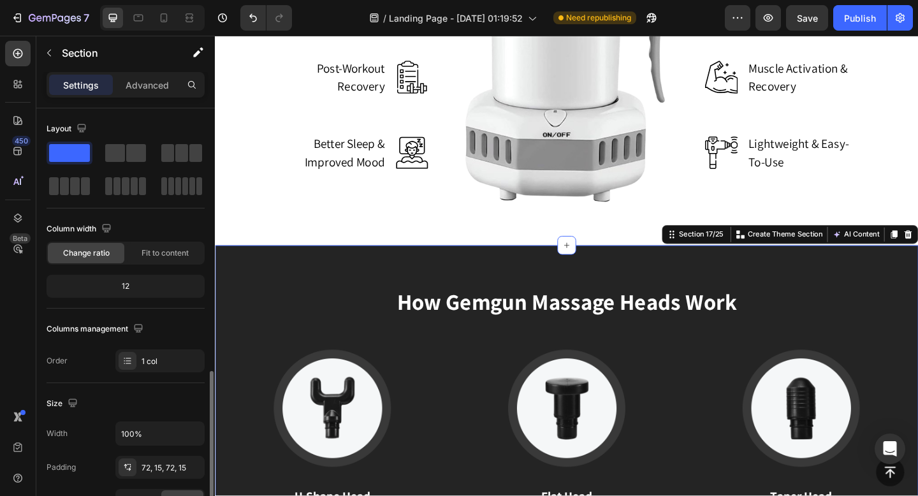
scroll to position [354, 0]
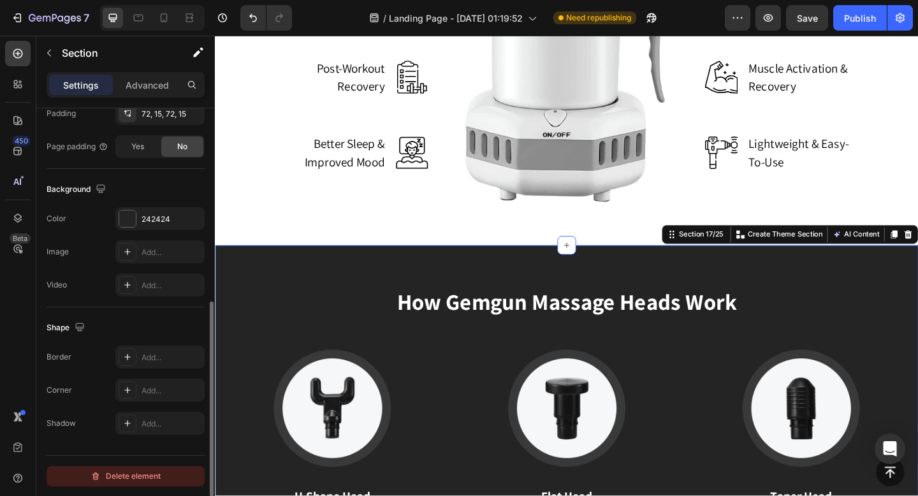
click at [133, 473] on div "Delete element" at bounding box center [126, 476] width 70 height 15
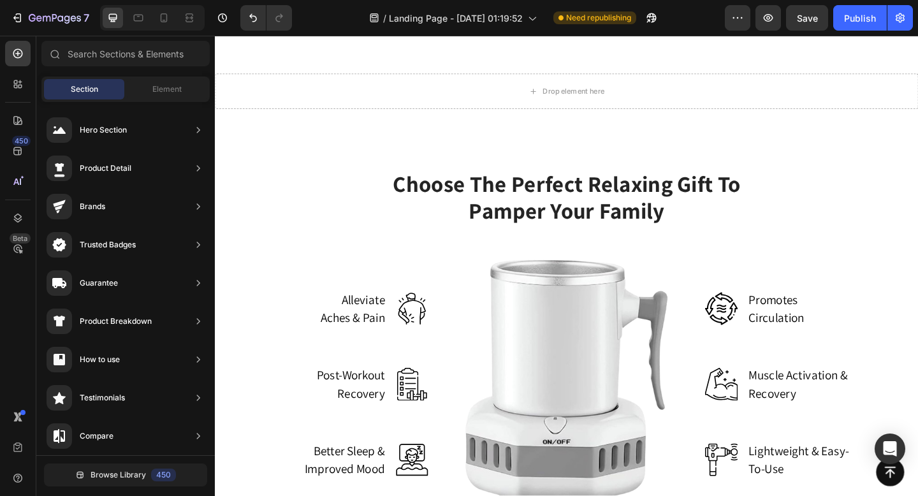
scroll to position [3842, 0]
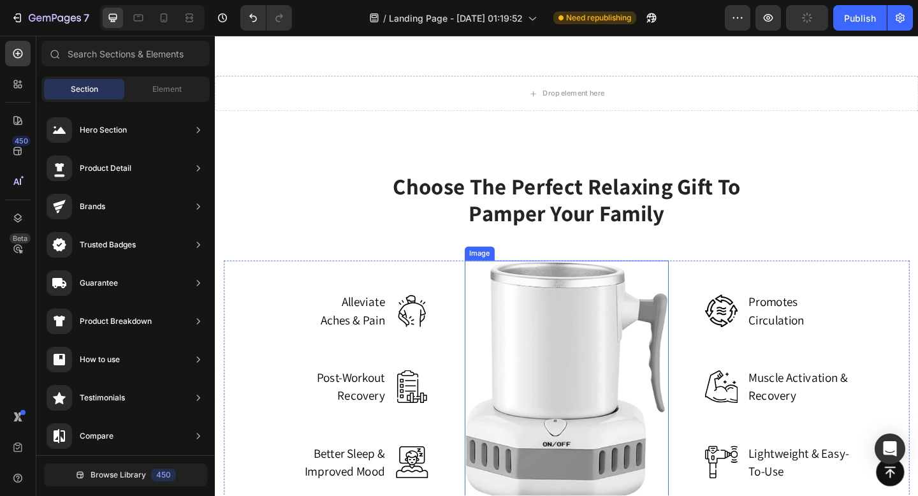
click at [573, 327] on img at bounding box center [597, 418] width 223 height 274
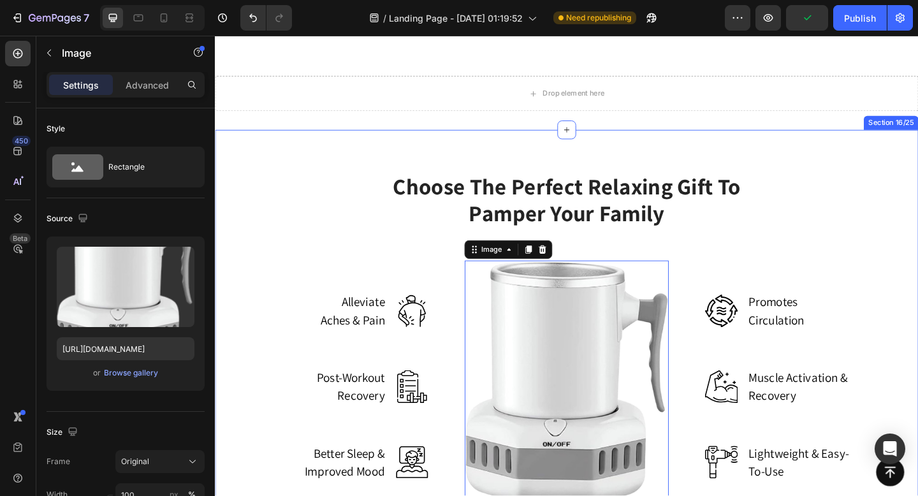
click at [620, 163] on div "Choose The Perfect Relaxing Gift To Pamper Your Family Heading Row Alleviate Ac…" at bounding box center [597, 369] width 765 height 462
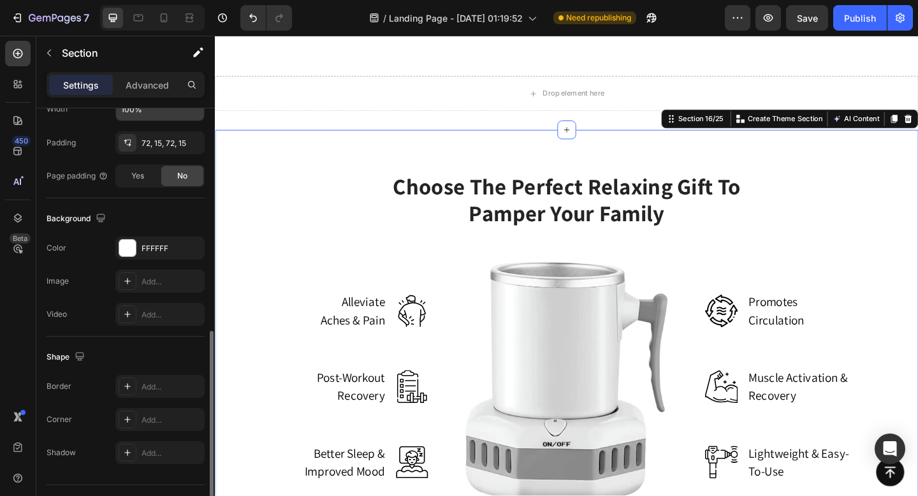
scroll to position [354, 0]
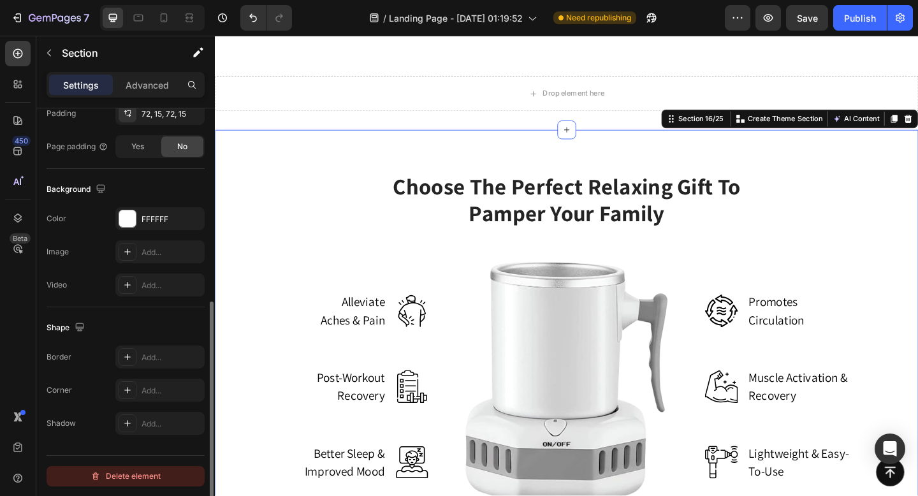
click at [142, 469] on div "Delete element" at bounding box center [126, 476] width 70 height 15
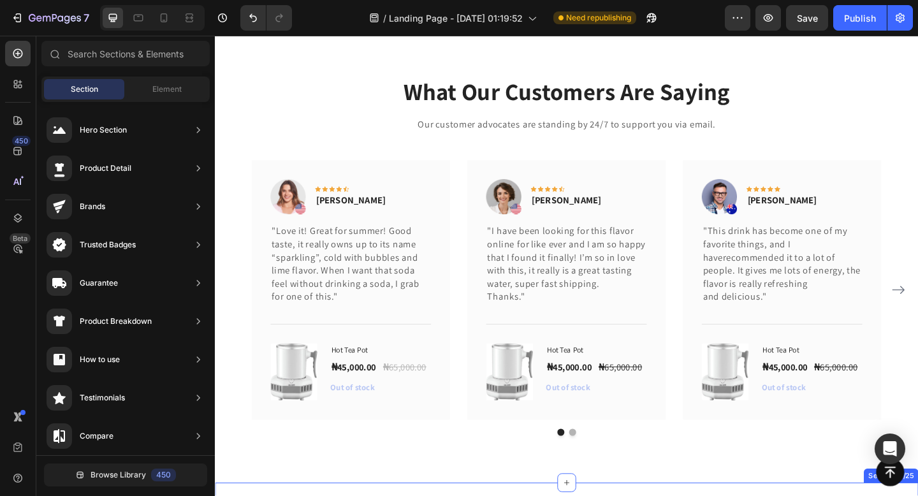
scroll to position [3010, 0]
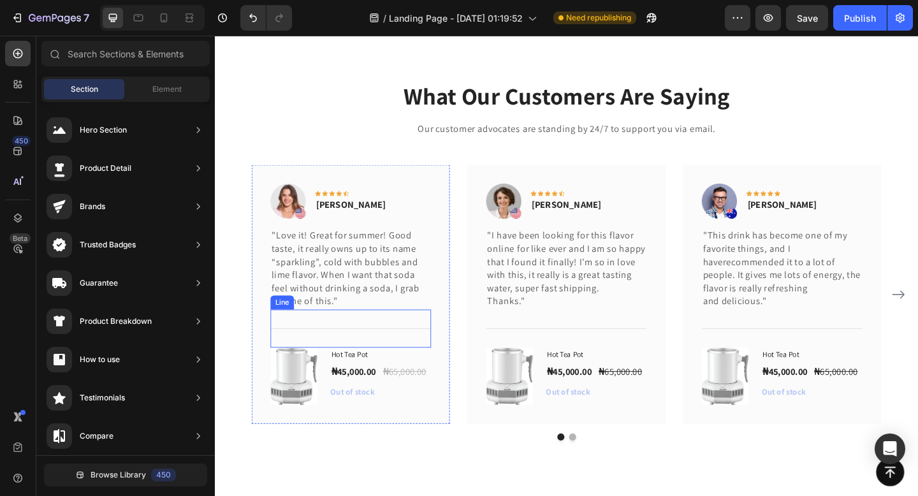
click at [386, 370] on div "Title Line" at bounding box center [362, 354] width 175 height 41
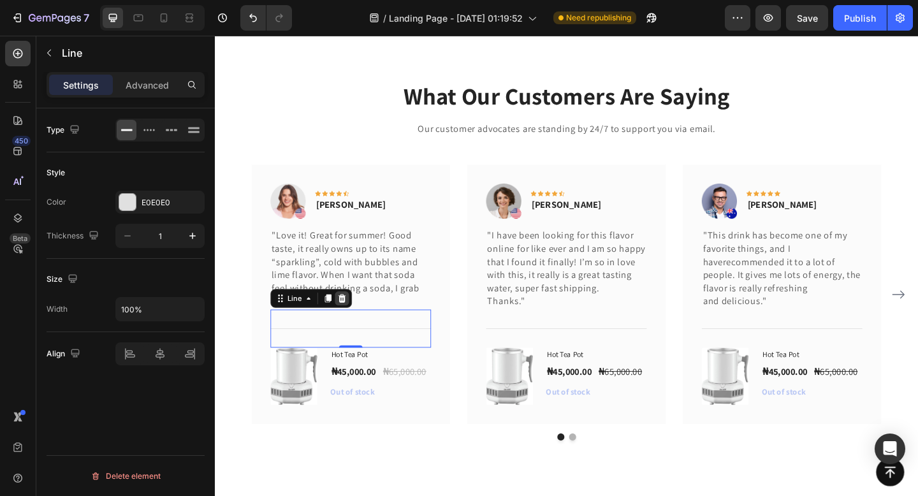
click at [353, 325] on icon at bounding box center [353, 321] width 8 height 9
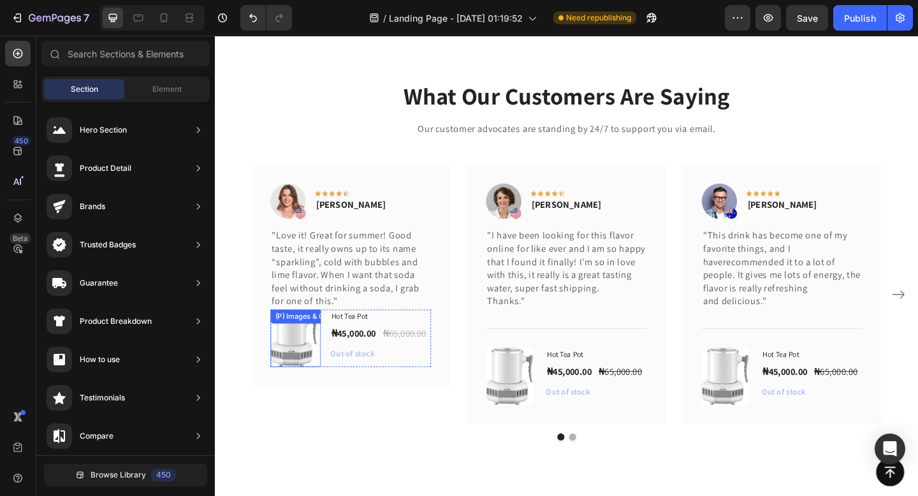
click at [319, 361] on img at bounding box center [300, 365] width 51 height 63
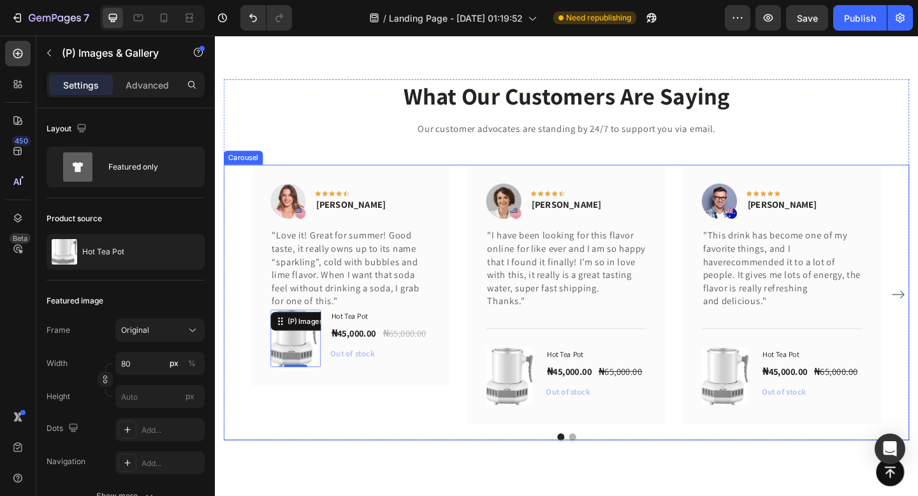
click at [310, 428] on div "Image Icon Icon Icon Icon Icon Row Rita Carroll Text block Row "Love it! Great …" at bounding box center [363, 318] width 216 height 282
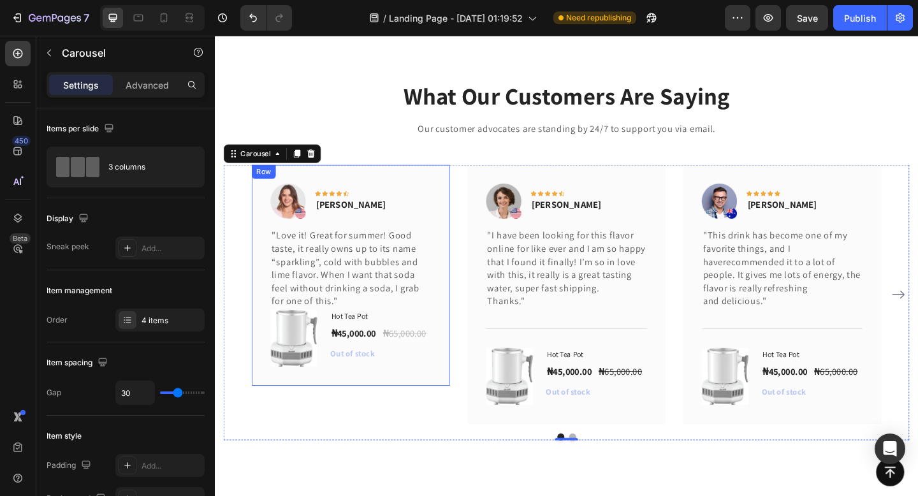
scroll to position [3071, 0]
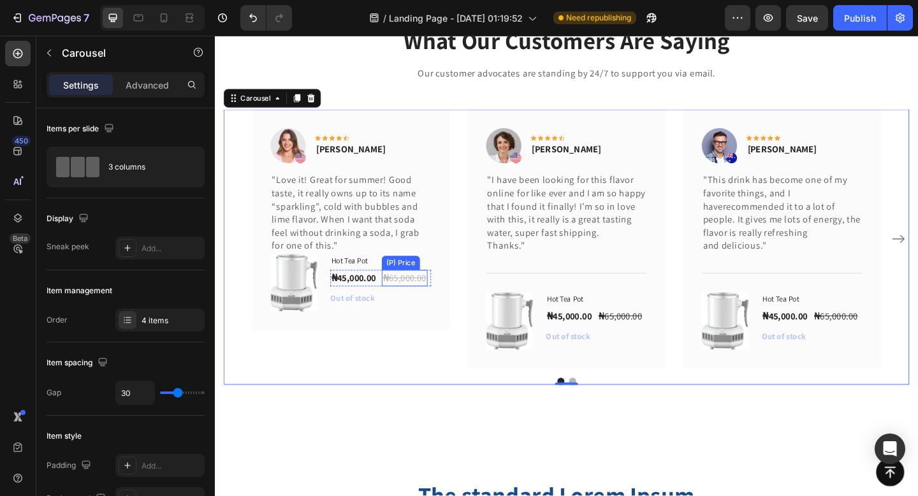
click at [420, 291] on div "₦65,000.00 (P) Price (P) Price" at bounding box center [422, 300] width 50 height 18
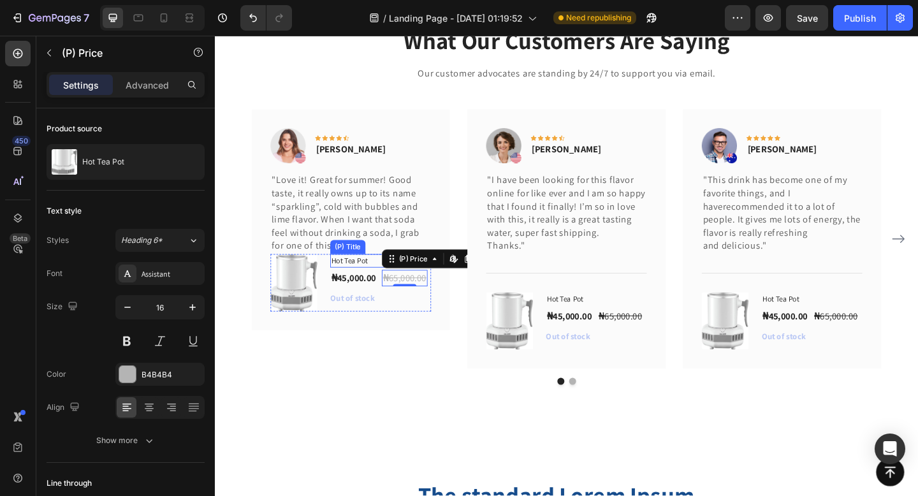
click at [386, 274] on h1 "Hot Tea Pot" at bounding box center [395, 281] width 110 height 15
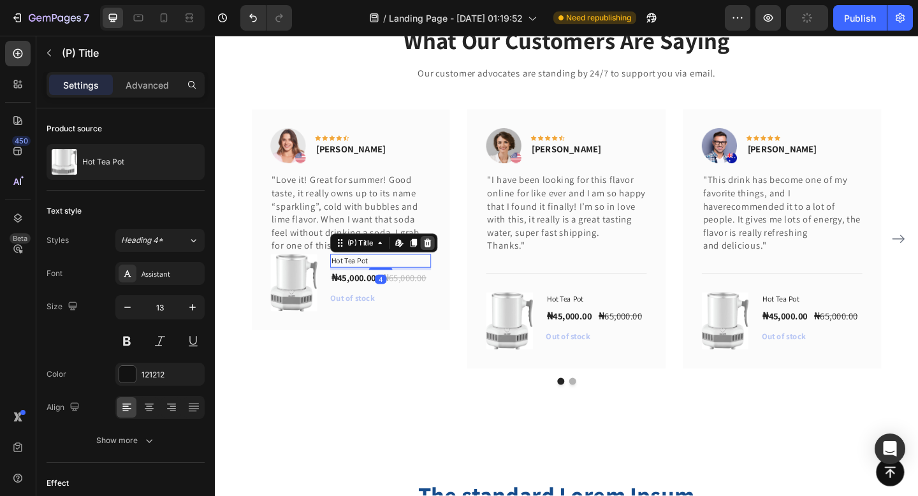
click at [446, 263] on icon at bounding box center [446, 260] width 8 height 9
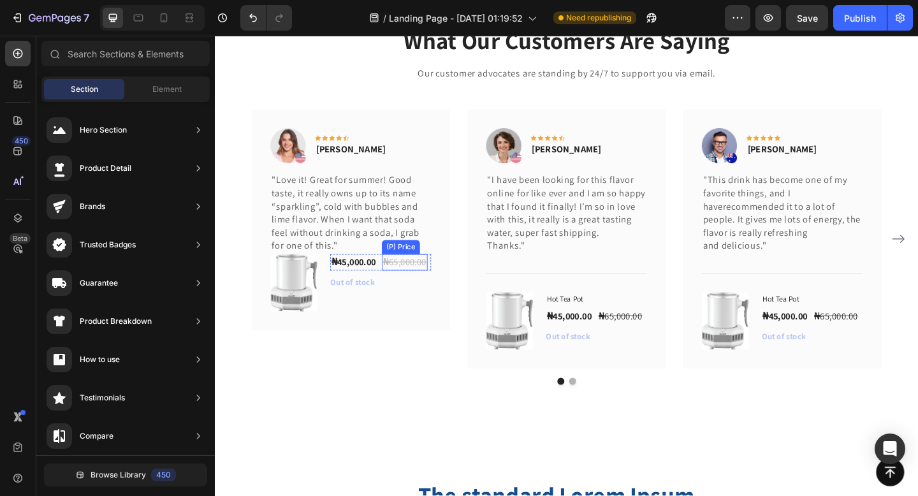
click at [412, 281] on div "₦65,000.00" at bounding box center [422, 283] width 50 height 18
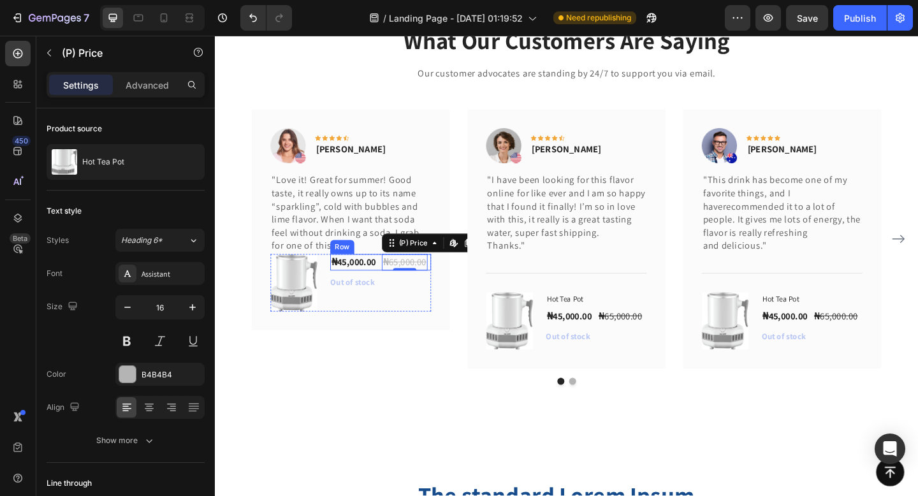
click at [397, 291] on div "₦45,000.00 (P) Price (P) Price ₦65,000.00 (P) Price Edit content in Shopify 0 (…" at bounding box center [395, 283] width 110 height 18
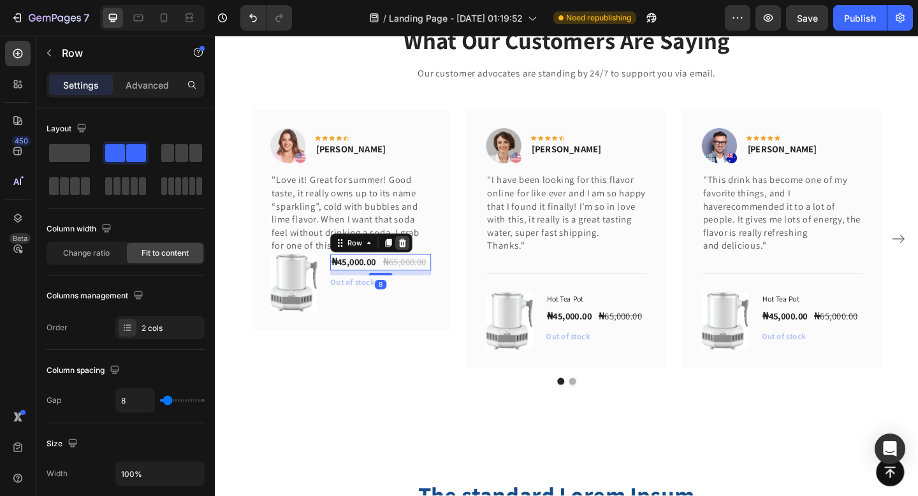
click at [420, 267] on div at bounding box center [418, 261] width 15 height 15
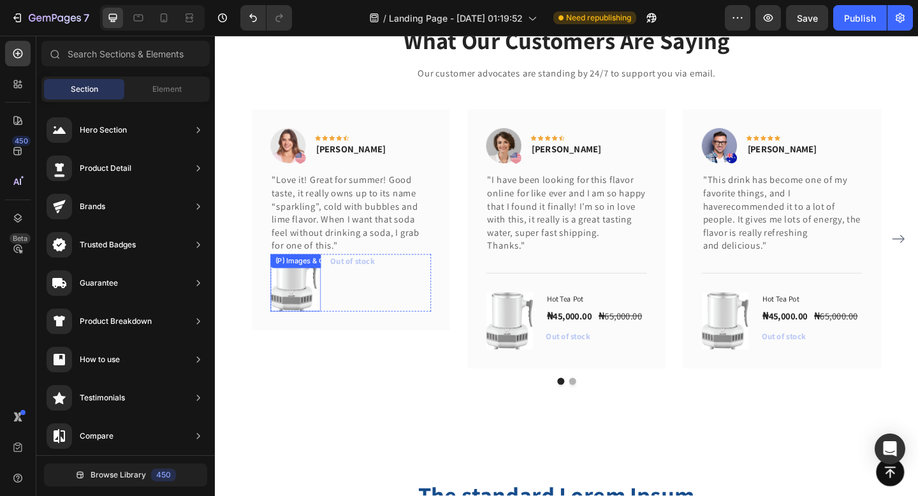
click at [321, 311] on img at bounding box center [300, 305] width 51 height 63
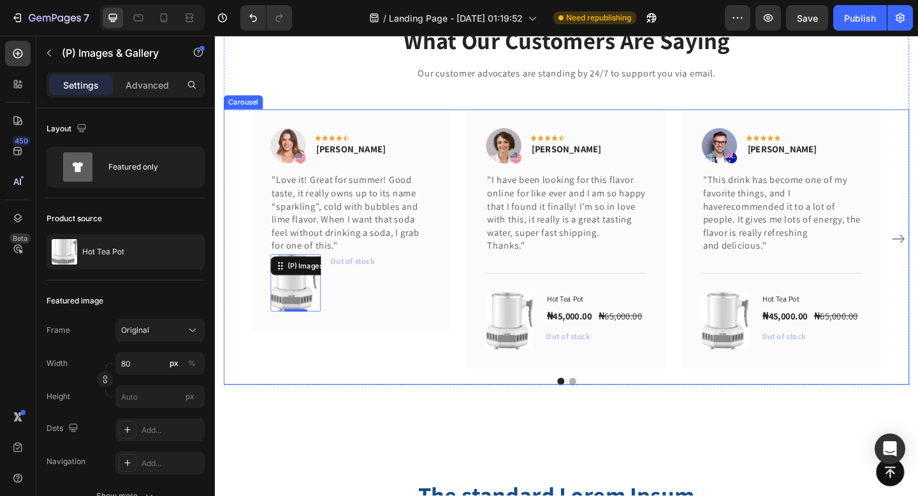
click at [348, 375] on div "Image Icon Icon Icon Icon Icon Row Rita Carroll Text block Row "Love it! Great …" at bounding box center [363, 257] width 216 height 282
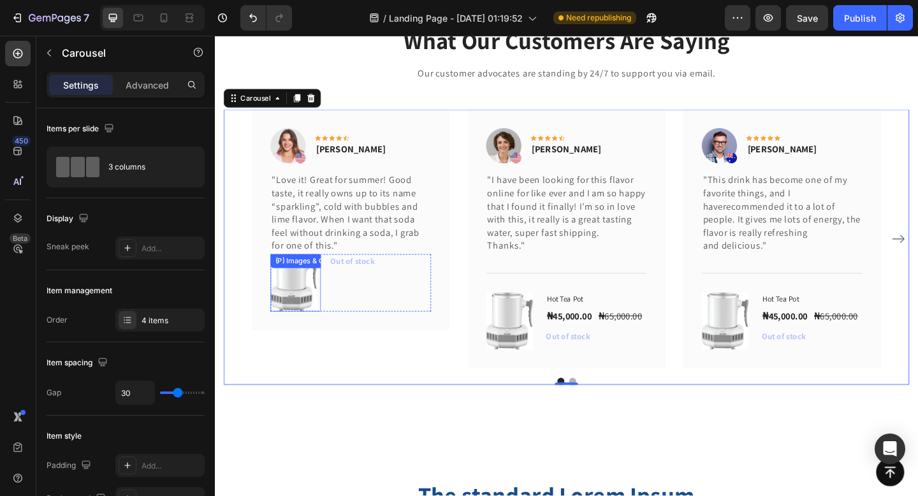
click at [307, 320] on img at bounding box center [300, 305] width 51 height 63
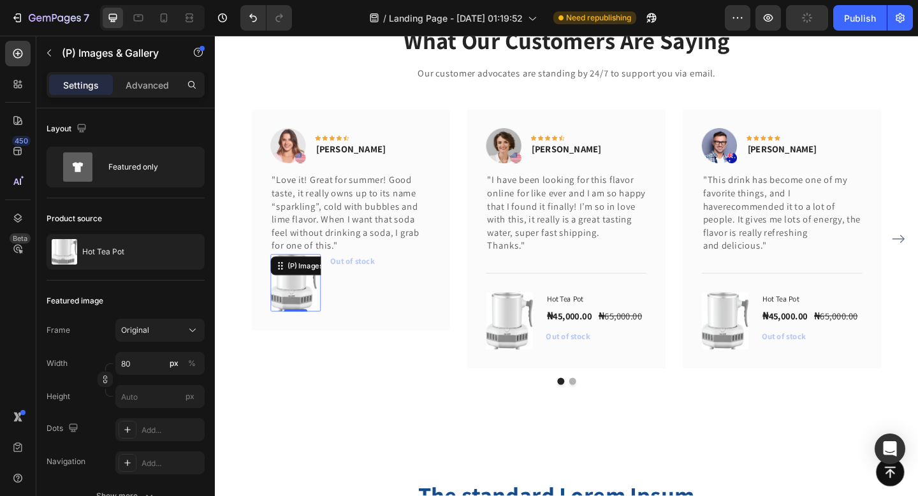
click at [307, 320] on img at bounding box center [300, 305] width 51 height 63
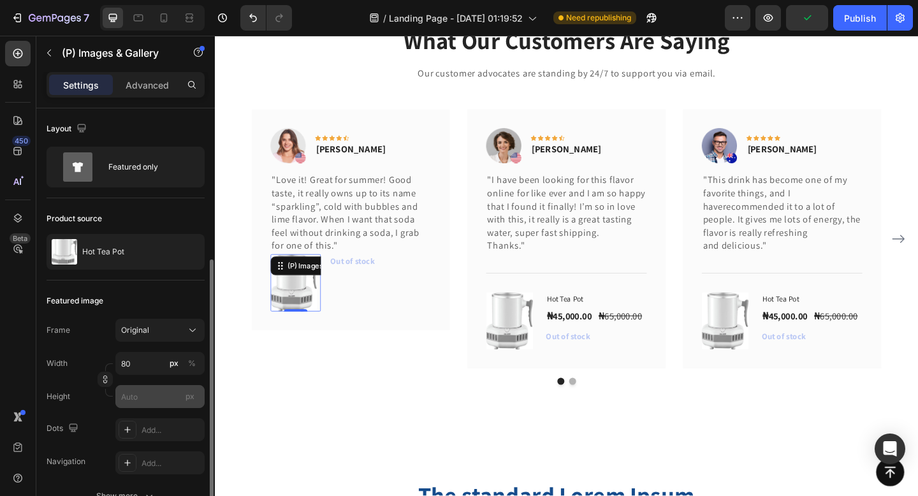
scroll to position [294, 0]
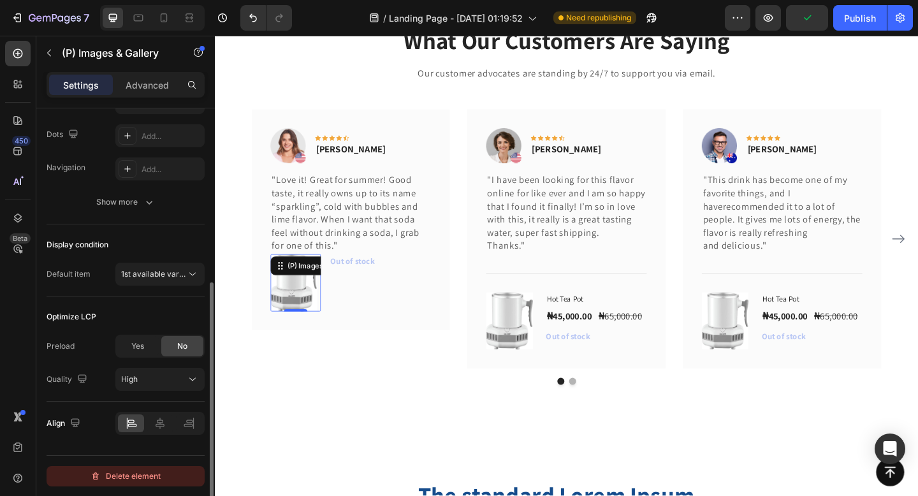
click at [128, 472] on div "Delete element" at bounding box center [126, 476] width 70 height 15
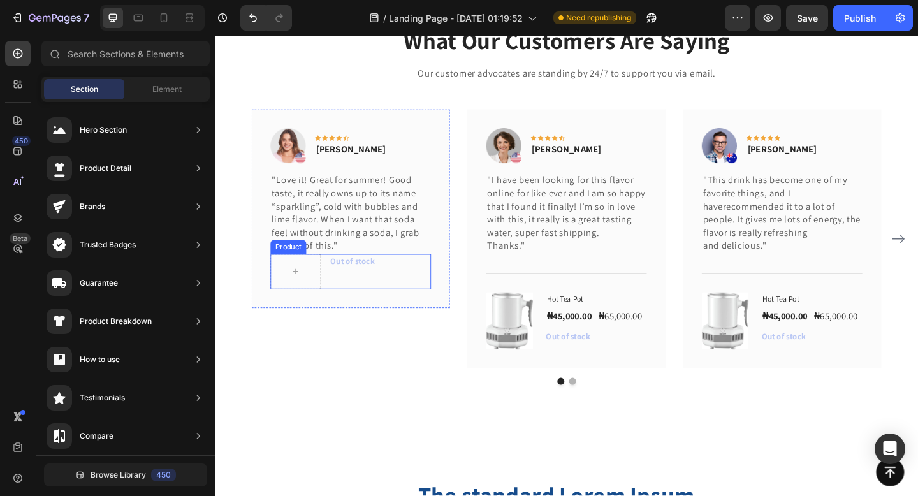
click at [363, 300] on div "Out of stock (P) Cart Button" at bounding box center [395, 293] width 110 height 38
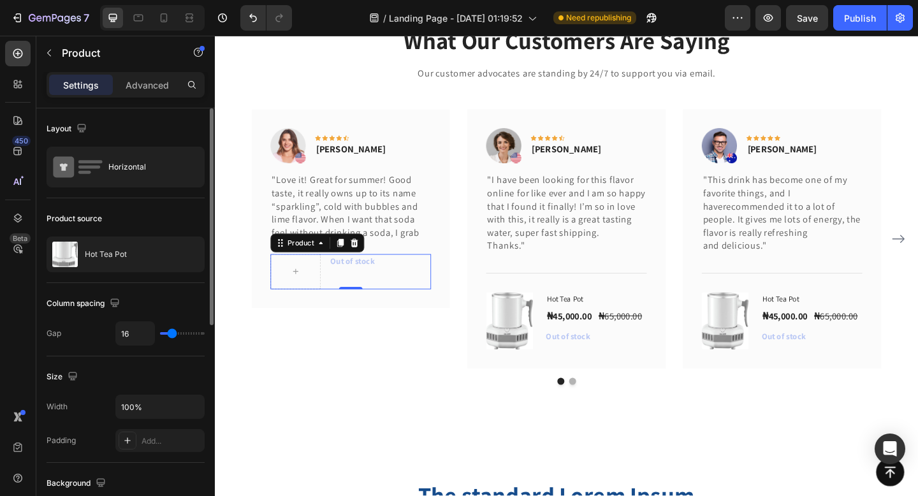
scroll to position [405, 0]
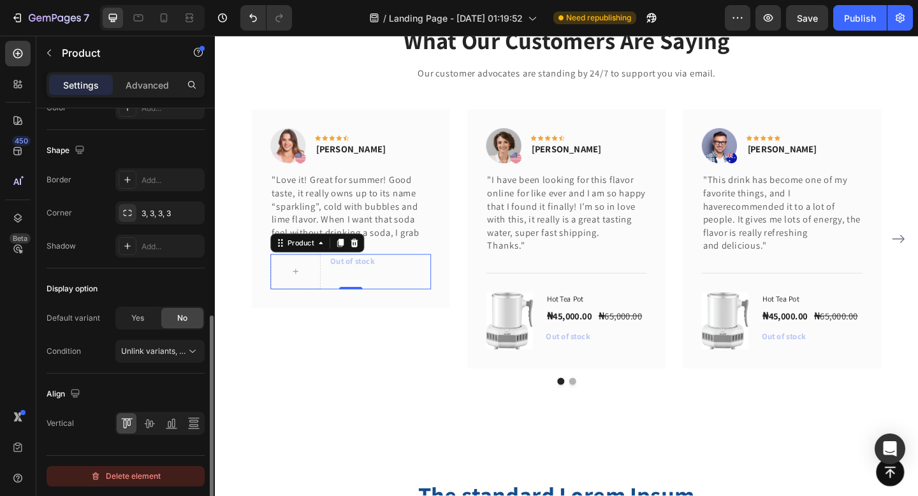
click at [119, 471] on div "Delete element" at bounding box center [126, 476] width 70 height 15
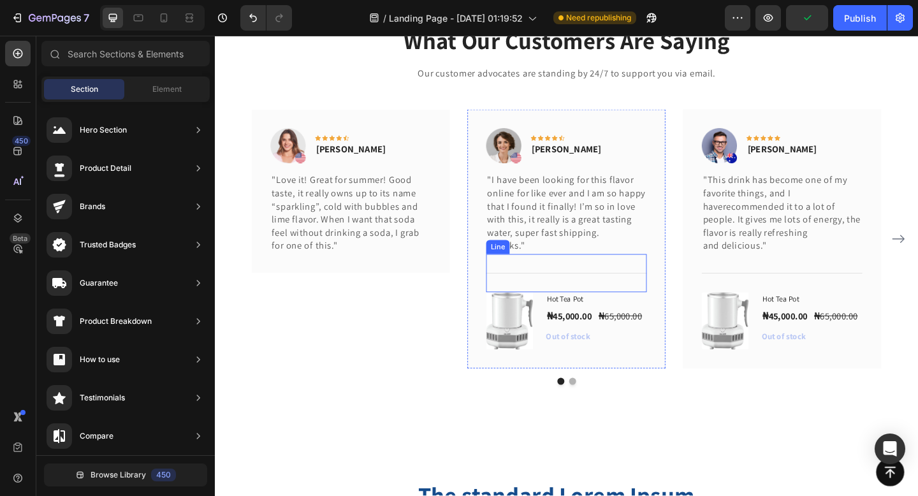
click at [562, 306] on div "Title Line" at bounding box center [597, 294] width 175 height 41
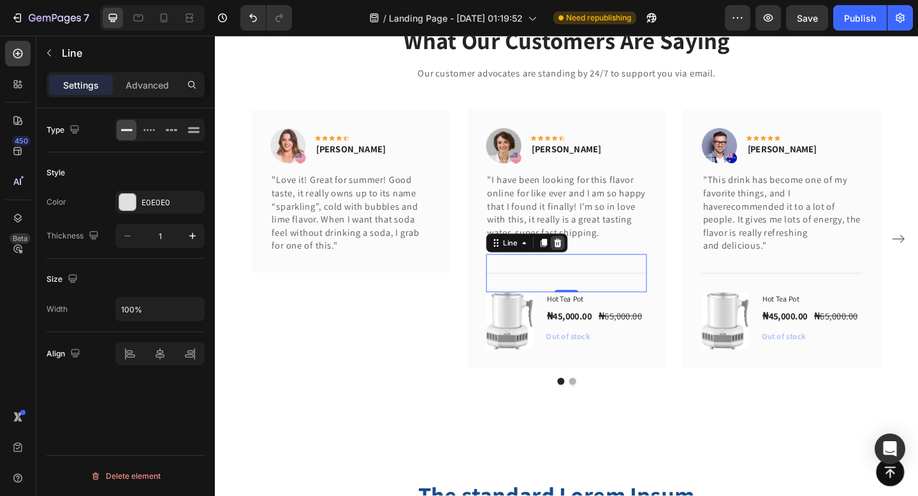
click at [584, 261] on icon at bounding box center [588, 261] width 10 height 10
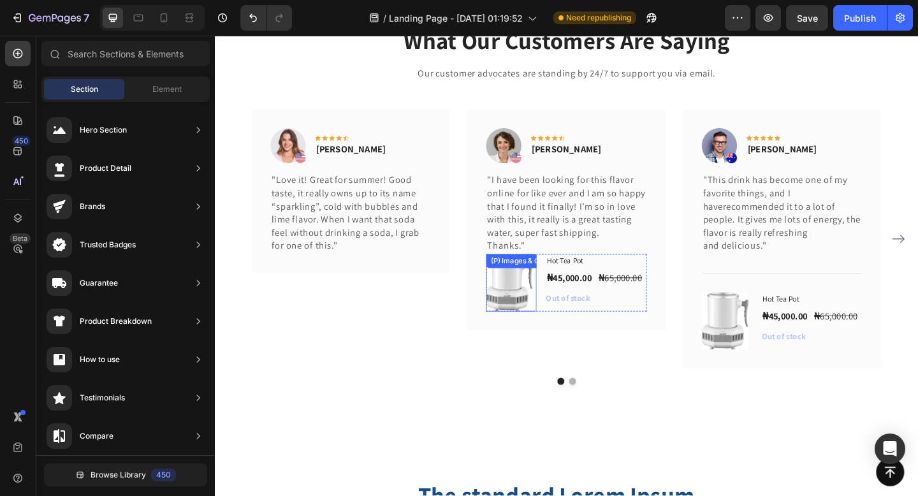
click at [519, 292] on div "(P) Images & Gallery" at bounding box center [537, 305] width 55 height 63
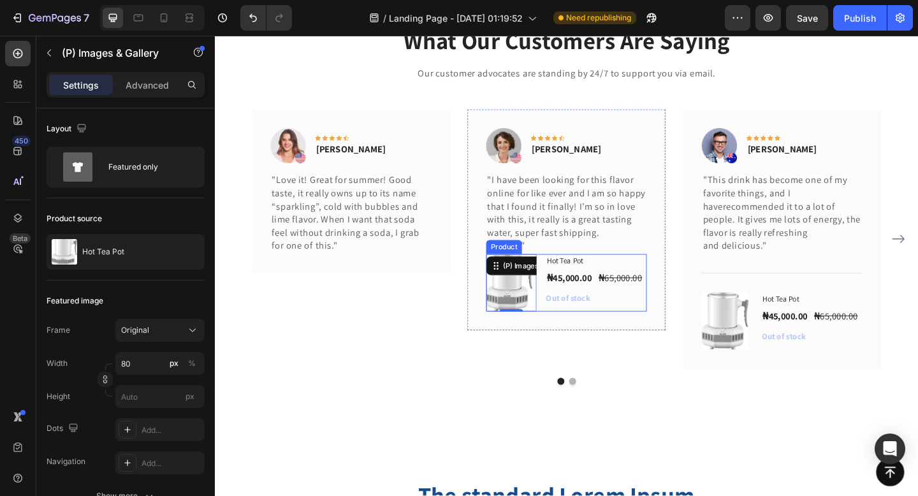
click at [634, 326] on div "Hot Tea Pot (P) Title ₦45,000.00 (P) Price (P) Price ₦65,000.00 (P) Price (P) P…" at bounding box center [630, 305] width 110 height 63
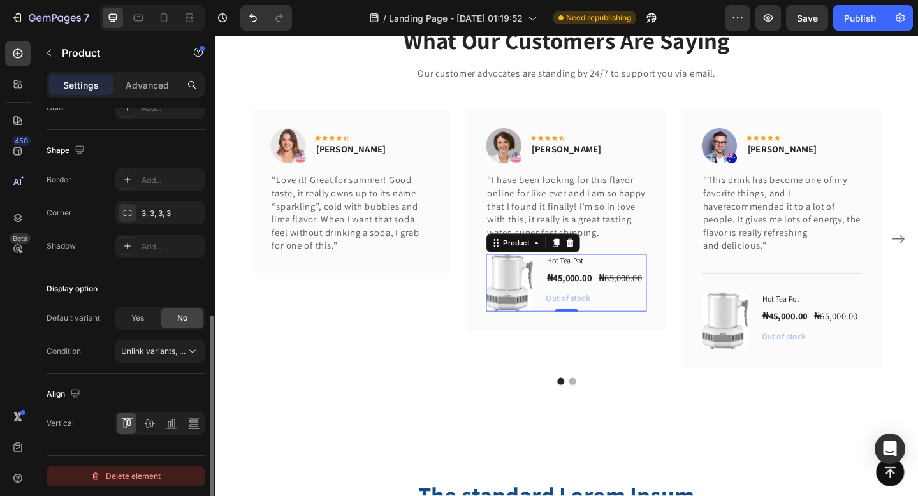
click at [112, 484] on button "Delete element" at bounding box center [126, 476] width 158 height 20
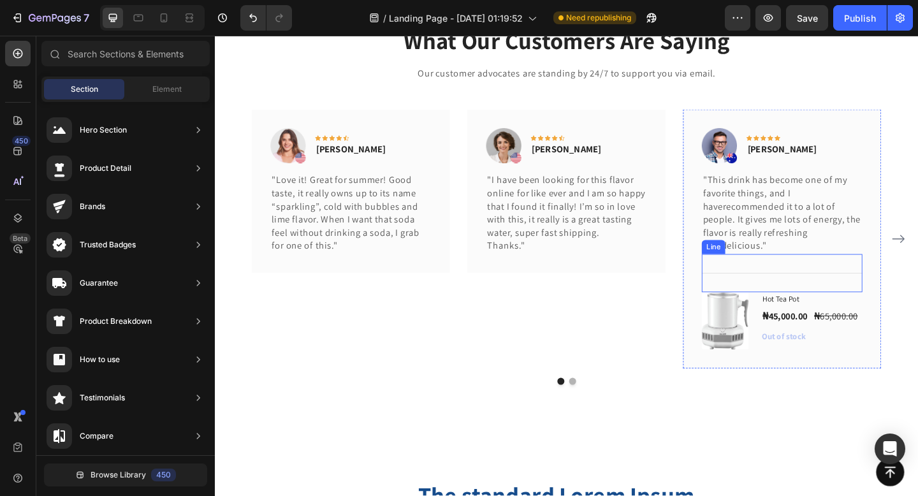
click at [789, 303] on div "Title Line" at bounding box center [832, 294] width 175 height 41
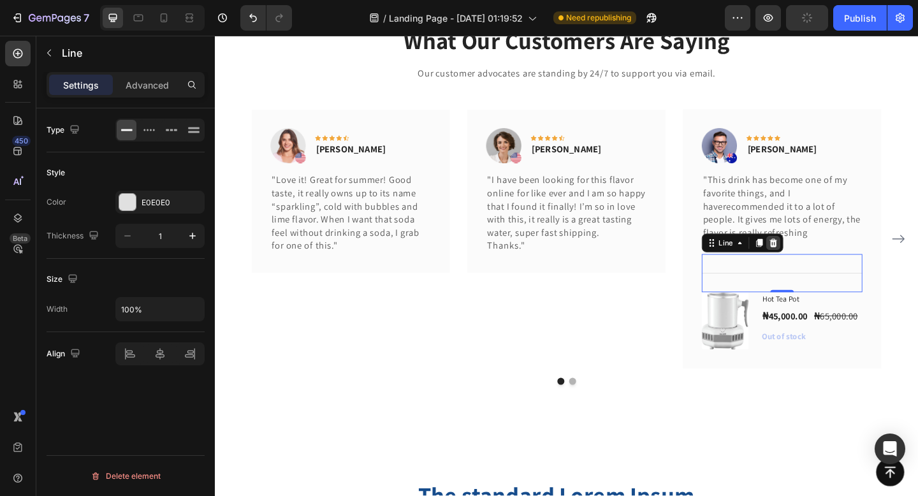
click at [817, 263] on div at bounding box center [822, 261] width 15 height 15
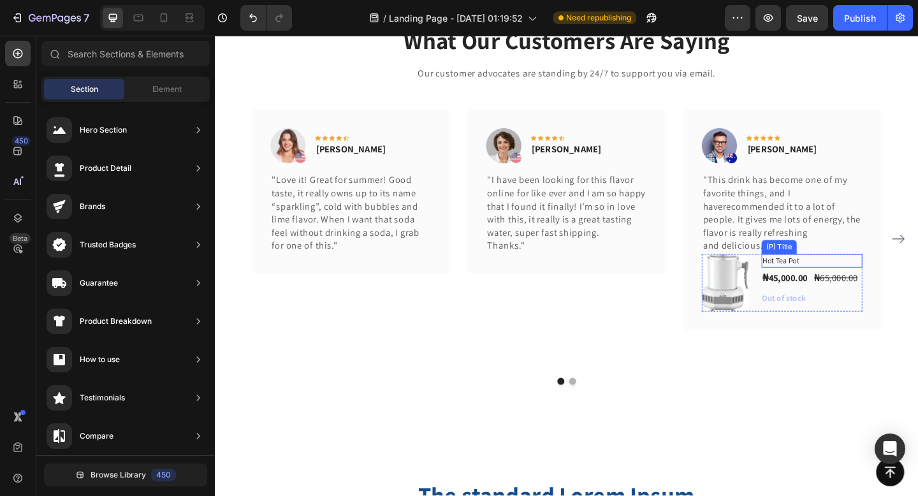
click at [893, 277] on h1 "Hot Tea Pot" at bounding box center [865, 281] width 110 height 15
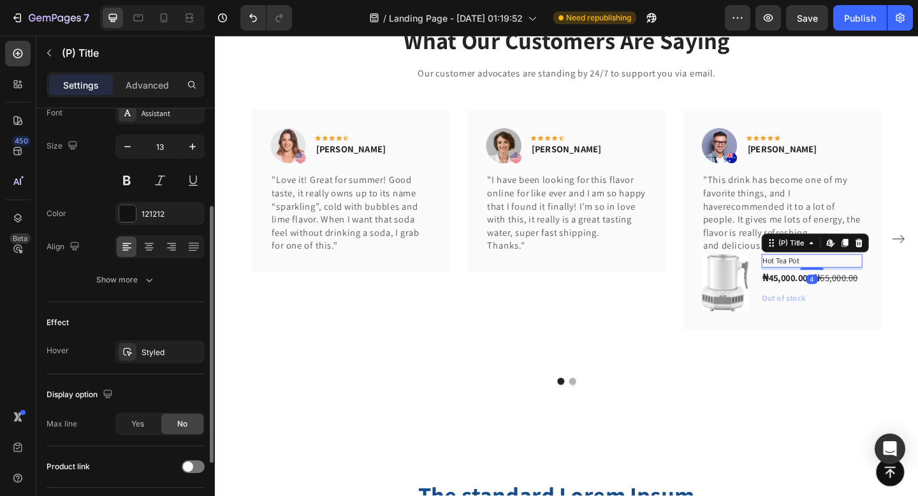
scroll to position [275, 0]
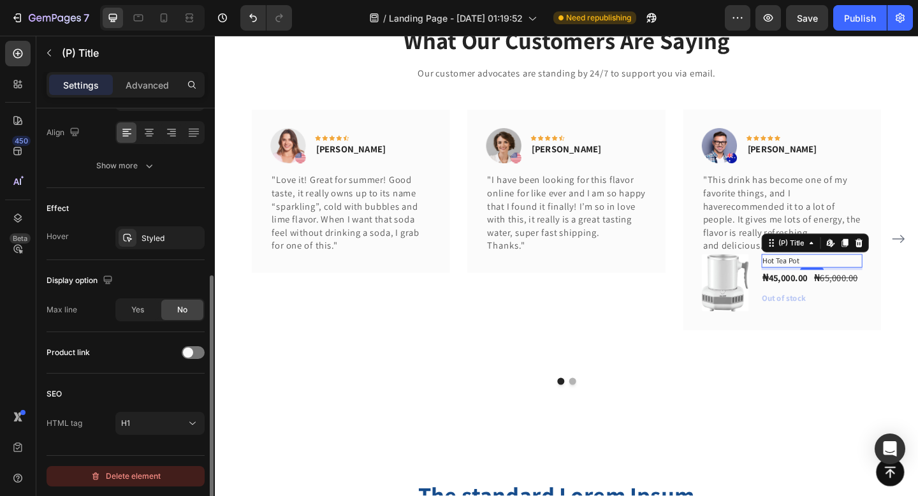
click at [124, 470] on div "Delete element" at bounding box center [126, 476] width 70 height 15
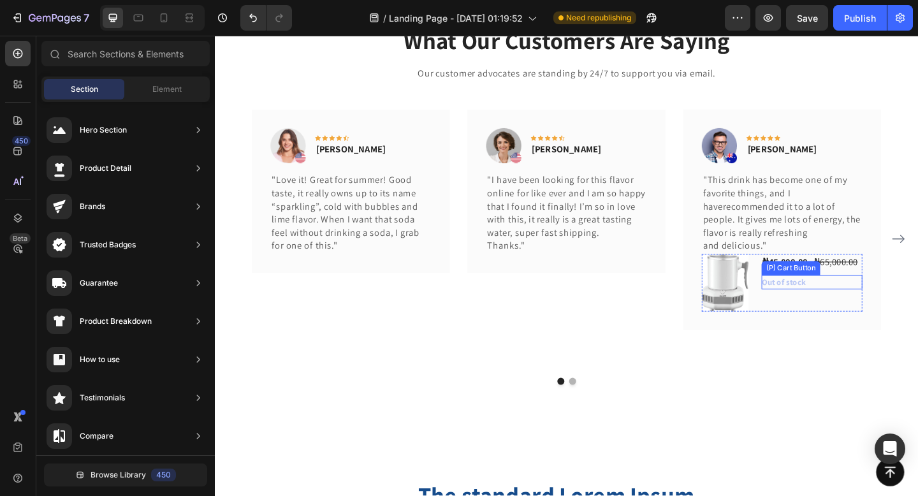
click at [875, 312] on div "Out of stock (P) Cart Button" at bounding box center [865, 303] width 110 height 15
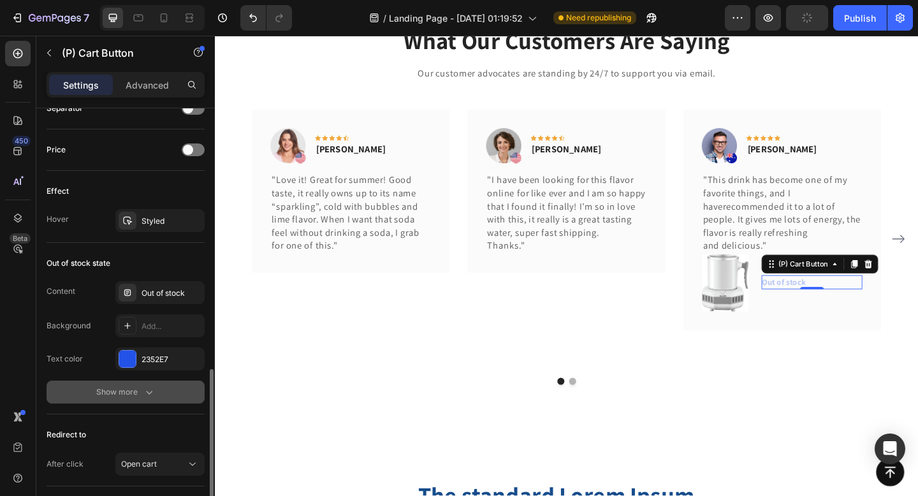
scroll to position [863, 0]
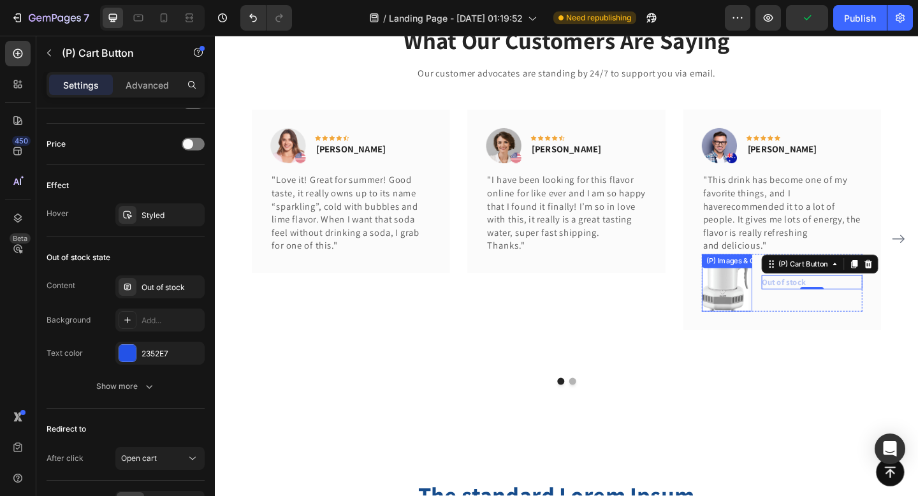
click at [748, 310] on img at bounding box center [770, 305] width 51 height 63
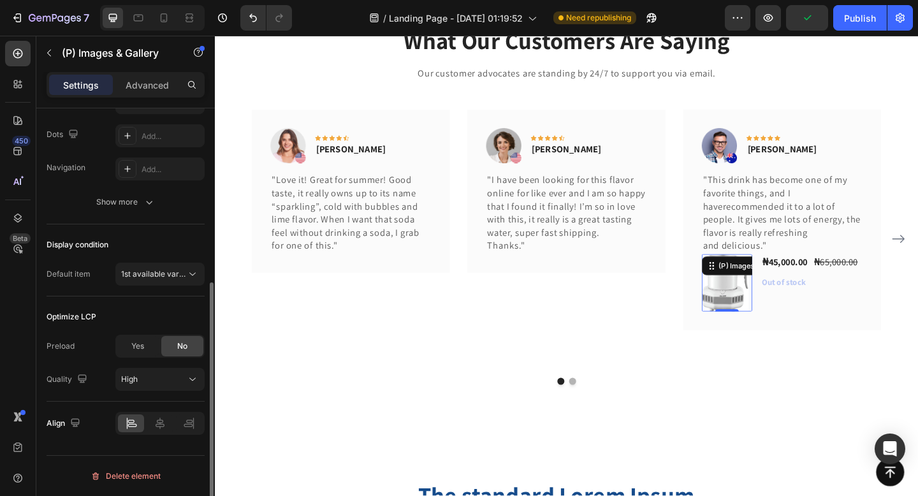
scroll to position [0, 0]
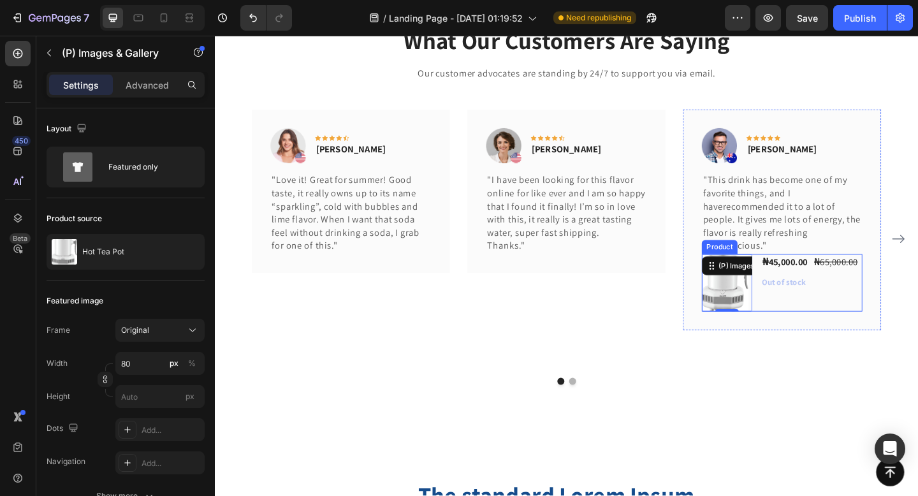
click at [854, 328] on div "₦45,000.00 (P) Price (P) Price ₦65,000.00 (P) Price (P) Price Row Out of stock …" at bounding box center [865, 305] width 110 height 63
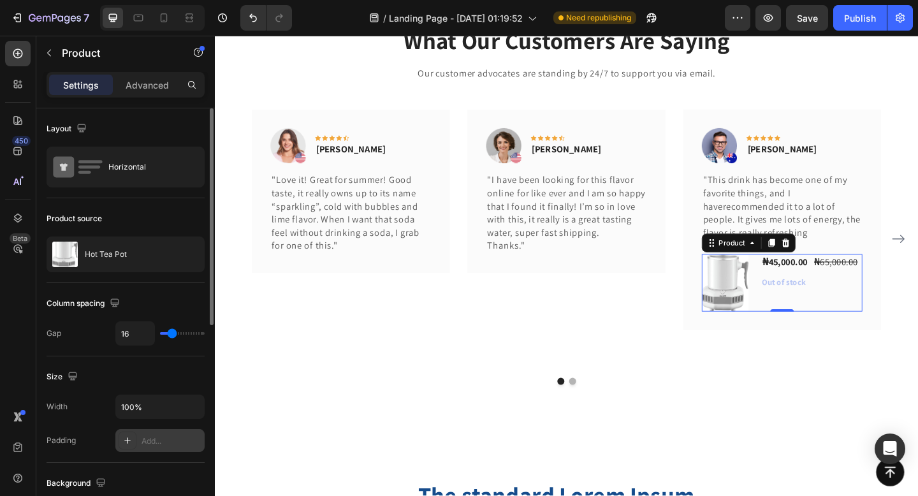
scroll to position [405, 0]
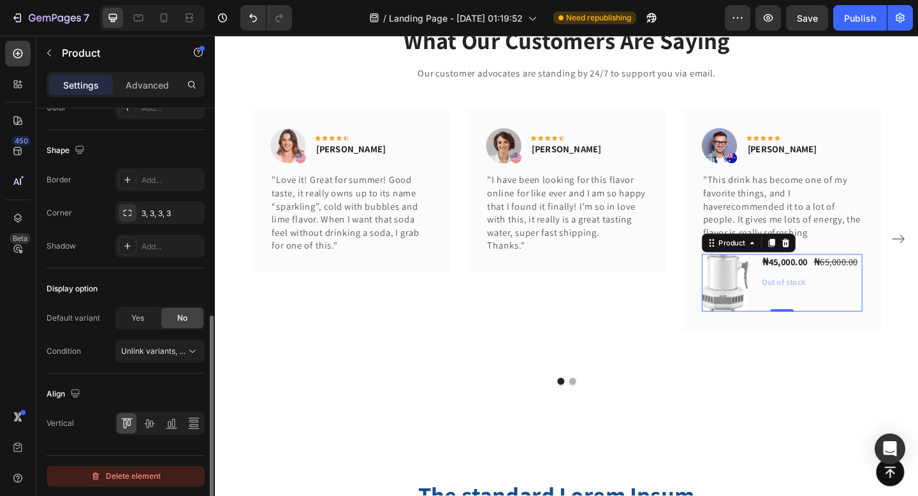
click at [125, 469] on div "Delete element" at bounding box center [126, 476] width 70 height 15
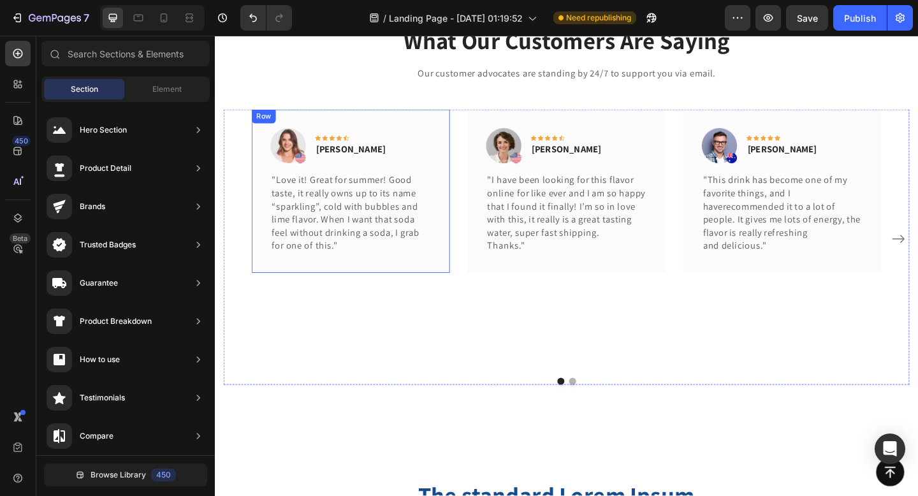
click at [451, 266] on div "Image Icon Icon Icon Icon Icon Row [PERSON_NAME] Text block Row "Love it! Great…" at bounding box center [363, 204] width 216 height 177
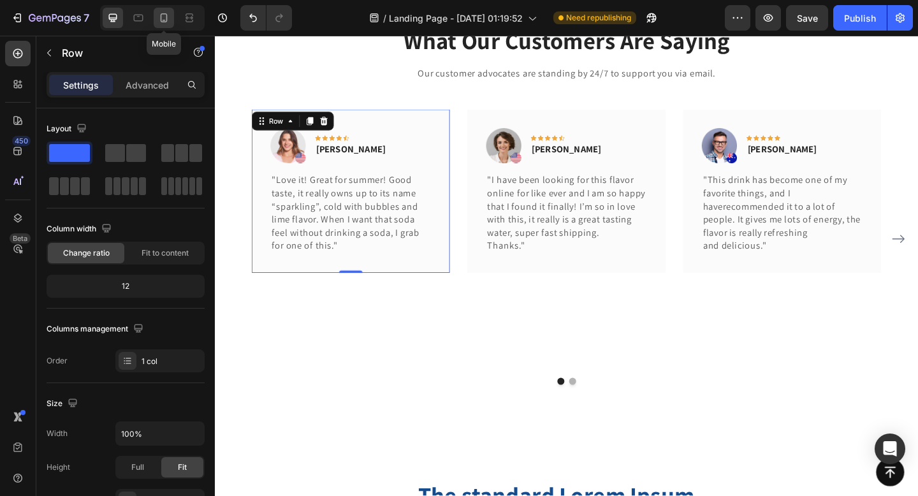
click at [163, 18] on icon at bounding box center [163, 17] width 13 height 13
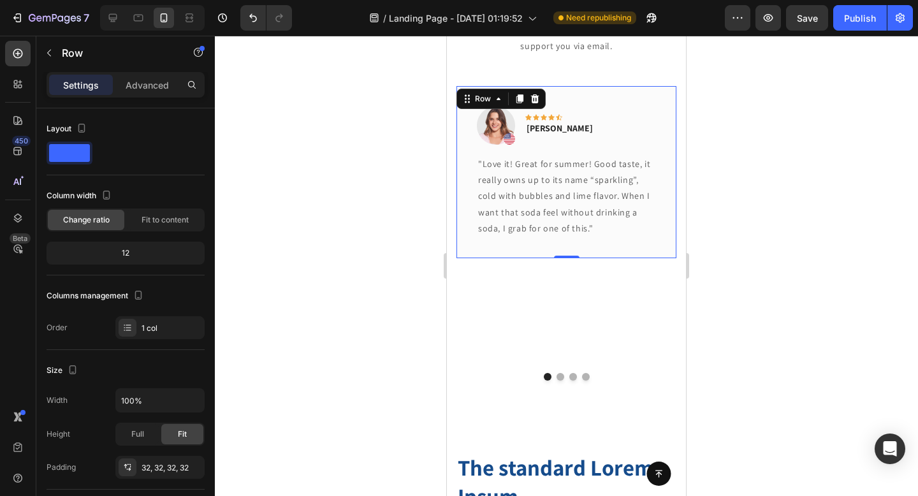
scroll to position [3115, 0]
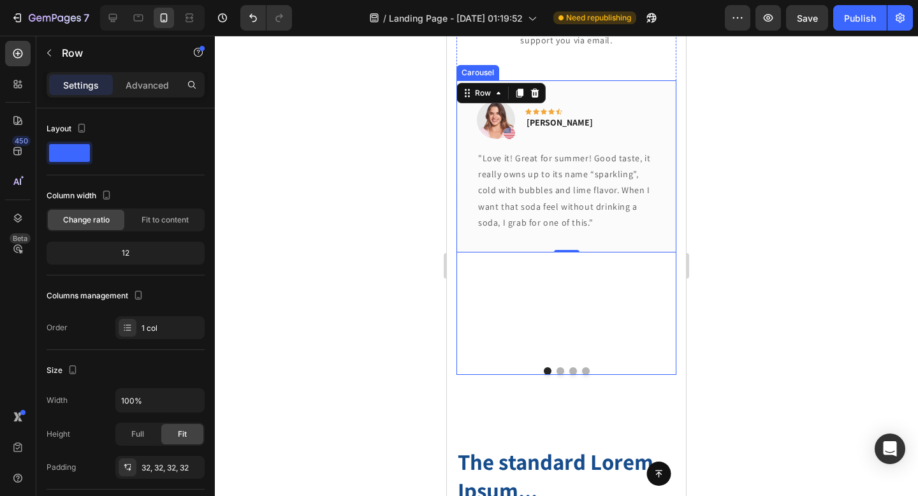
click at [562, 372] on button "Dot" at bounding box center [561, 371] width 8 height 8
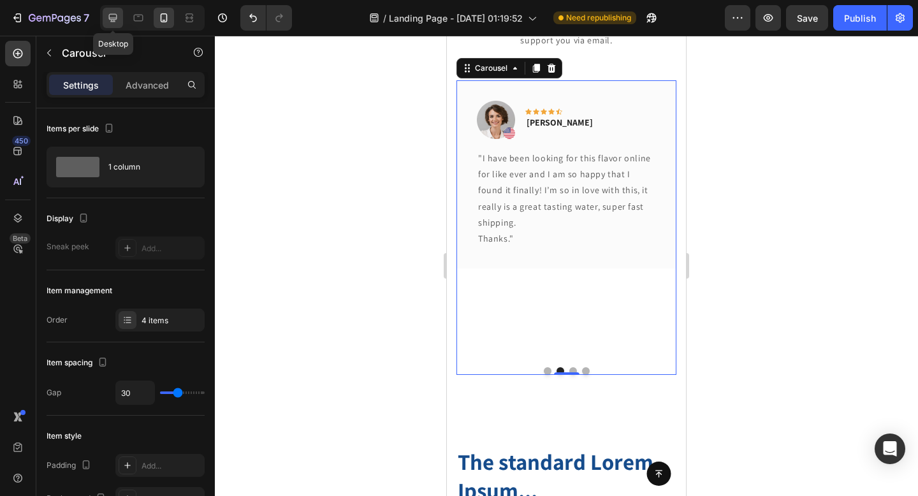
click at [119, 22] on icon at bounding box center [112, 17] width 13 height 13
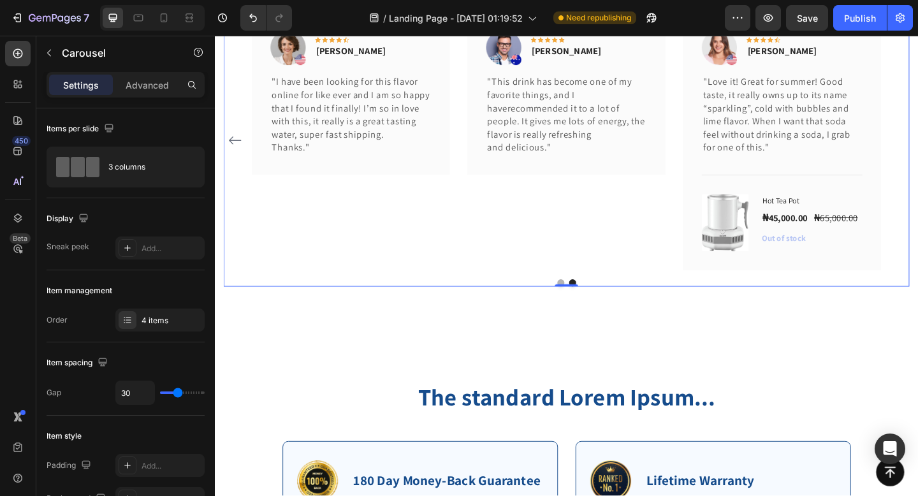
scroll to position [3180, 0]
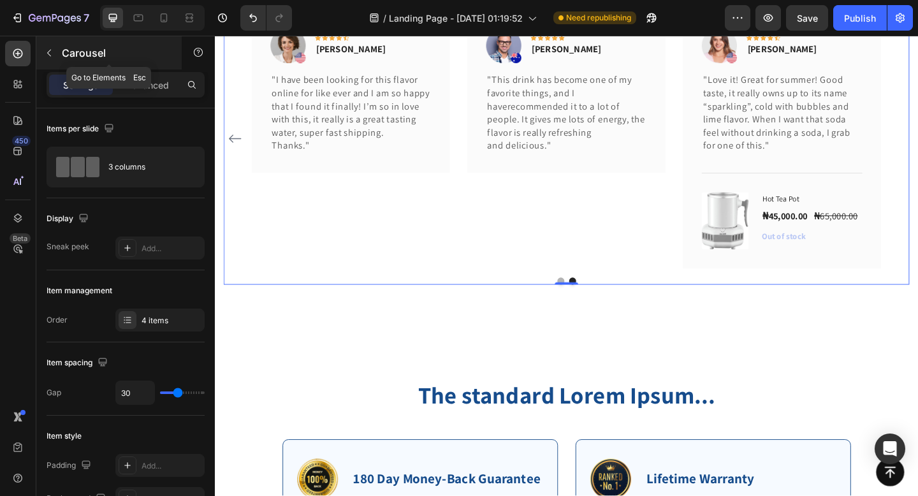
click at [54, 52] on button "button" at bounding box center [49, 53] width 20 height 20
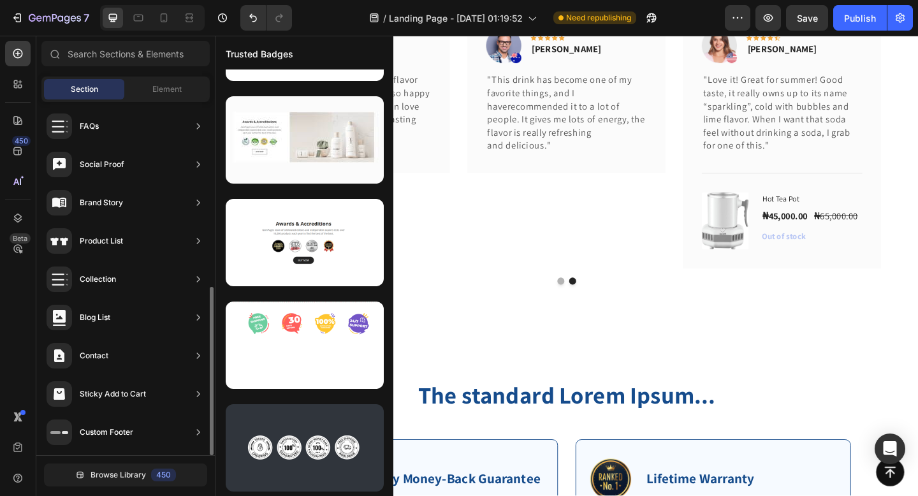
scroll to position [0, 0]
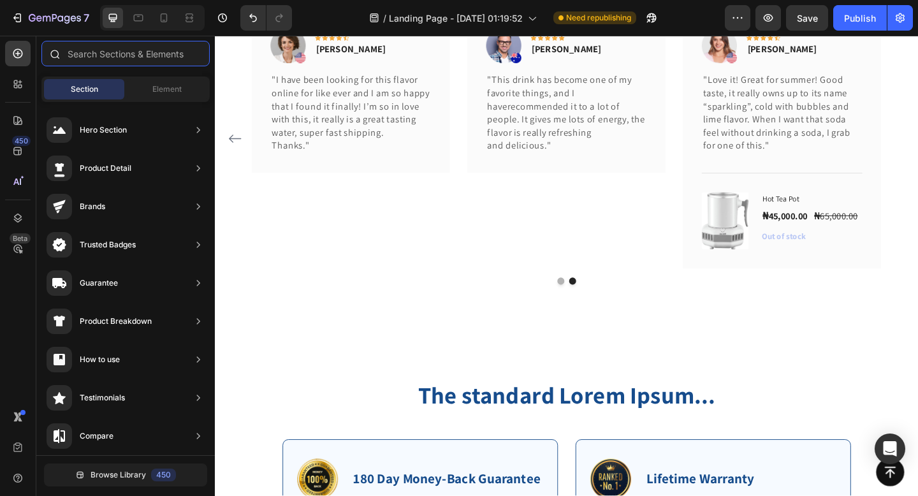
click at [135, 61] on input "text" at bounding box center [125, 54] width 168 height 26
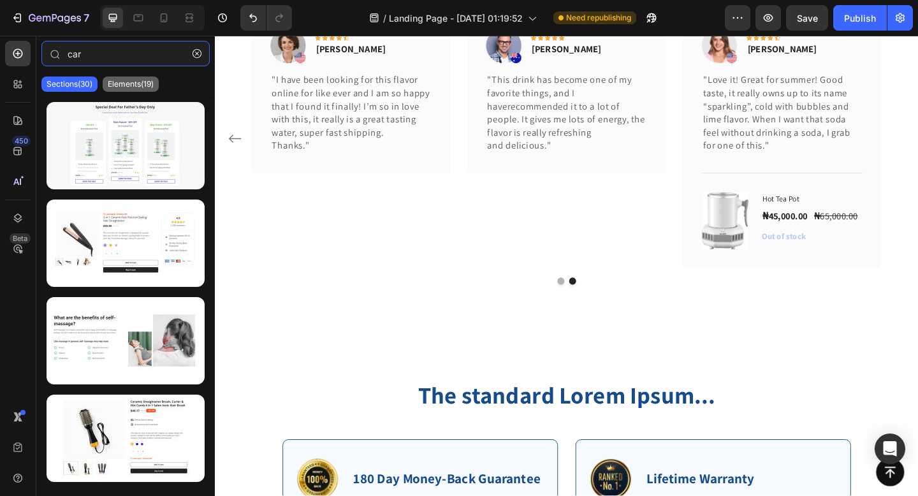
type input "car"
click at [128, 87] on p "Elements(19)" at bounding box center [131, 84] width 46 height 10
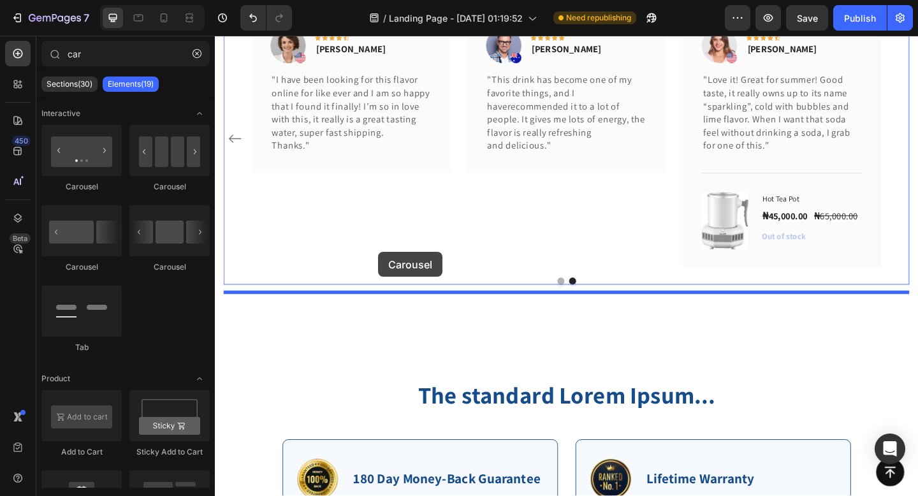
drag, startPoint x: 307, startPoint y: 196, endPoint x: 393, endPoint y: 271, distance: 113.4
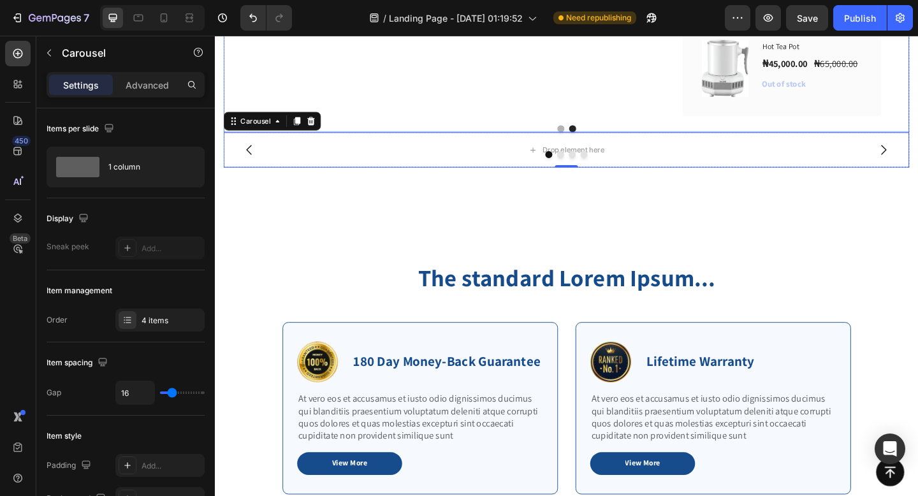
scroll to position [3348, 0]
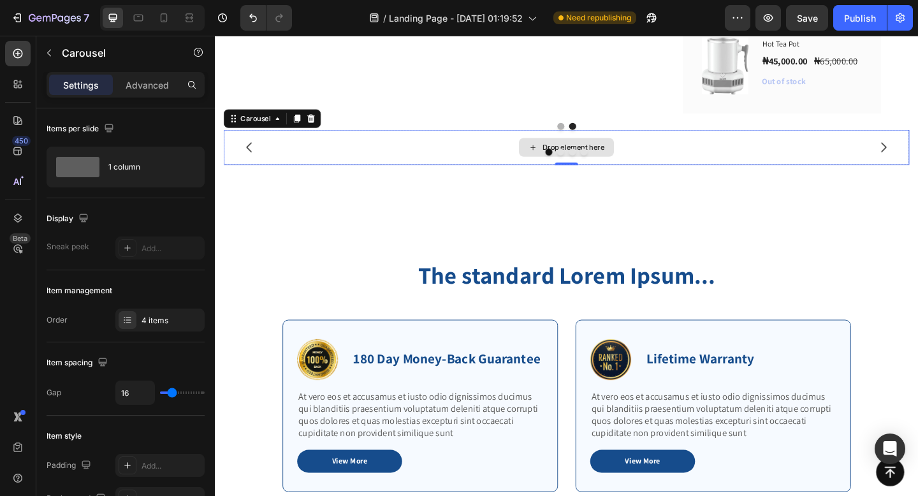
click at [586, 163] on div "Drop element here" at bounding box center [605, 157] width 68 height 10
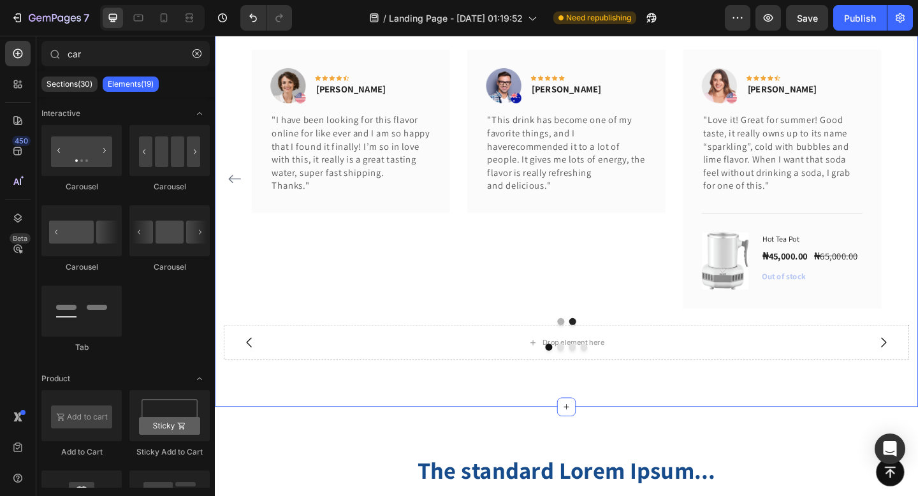
scroll to position [3130, 0]
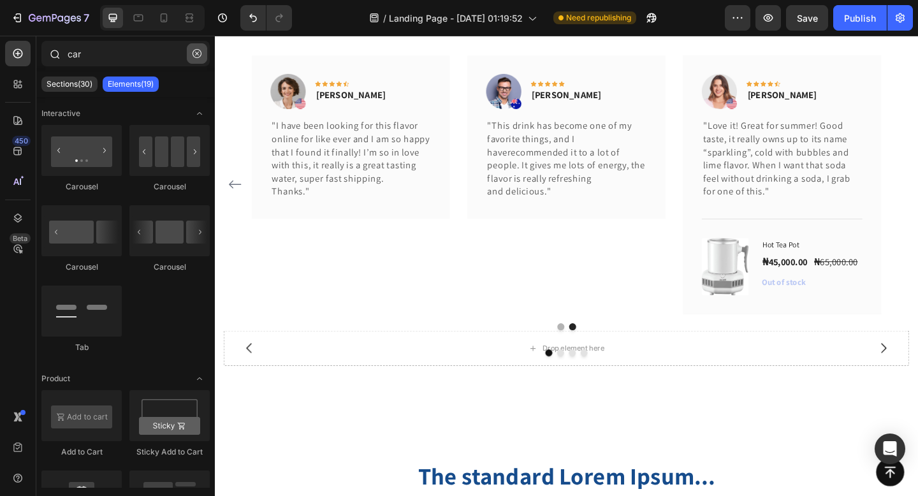
click at [194, 52] on icon "button" at bounding box center [197, 53] width 9 height 9
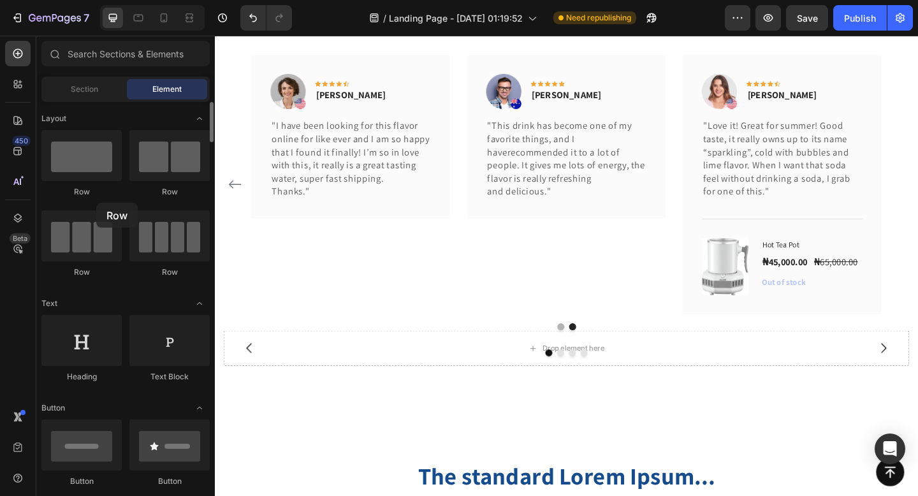
drag, startPoint x: 92, startPoint y: 170, endPoint x: 94, endPoint y: 201, distance: 31.3
click at [94, 315] on div "Row Row Row Row" at bounding box center [125, 354] width 168 height 79
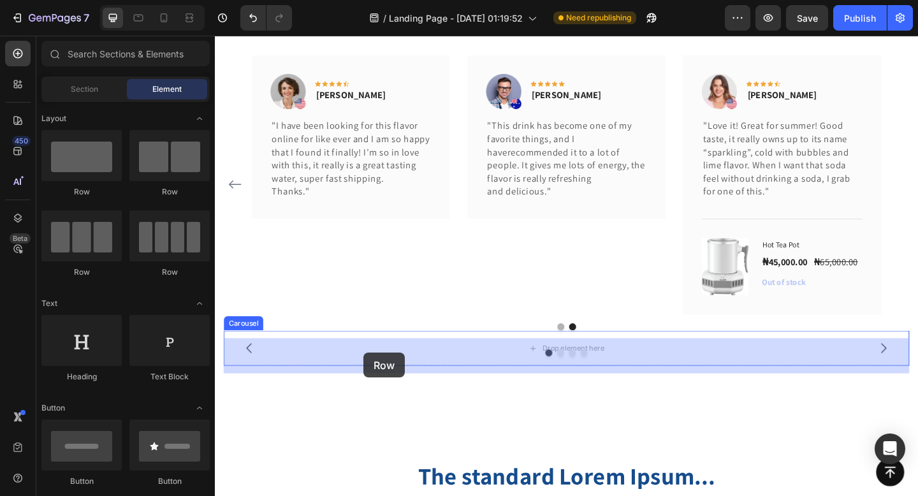
drag, startPoint x: 309, startPoint y: 273, endPoint x: 376, endPoint y: 381, distance: 126.9
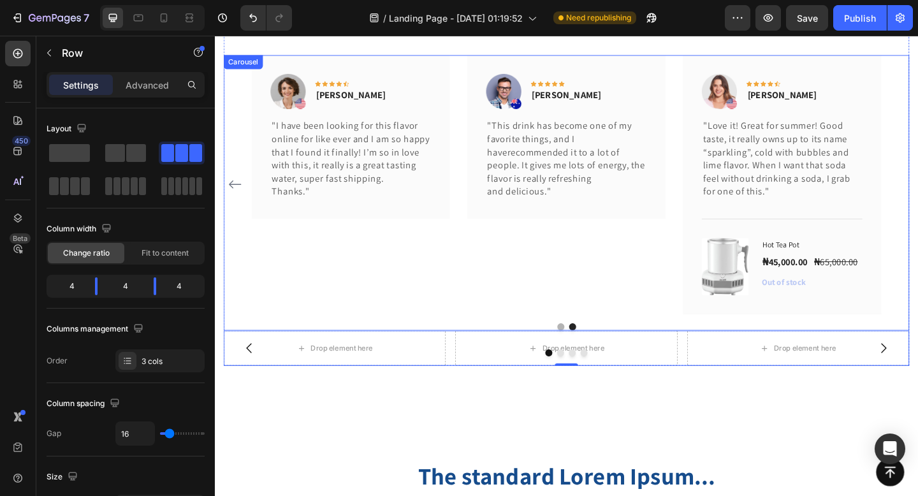
click at [652, 356] on div at bounding box center [597, 353] width 746 height 8
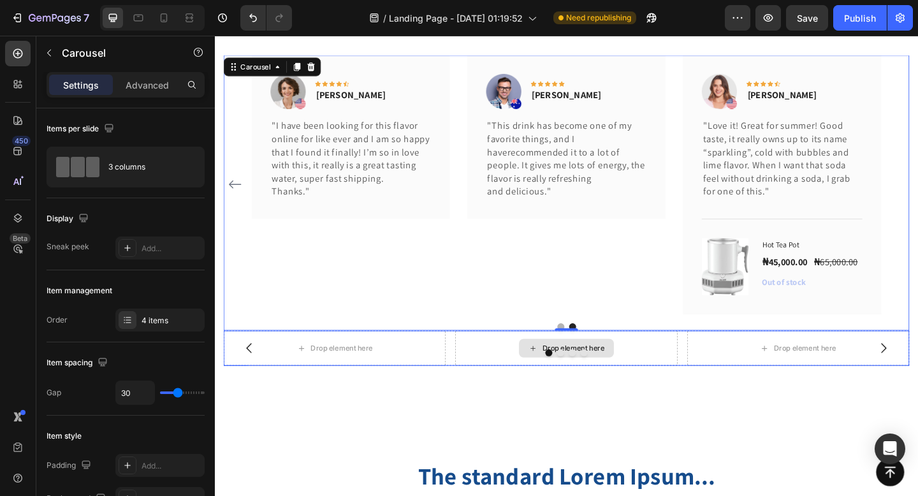
click at [661, 383] on div "Drop element here" at bounding box center [597, 375] width 242 height 38
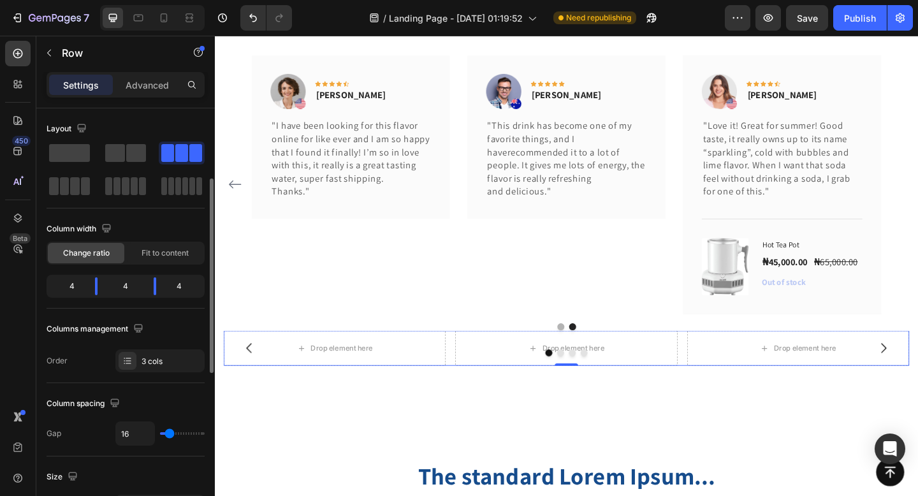
scroll to position [499, 0]
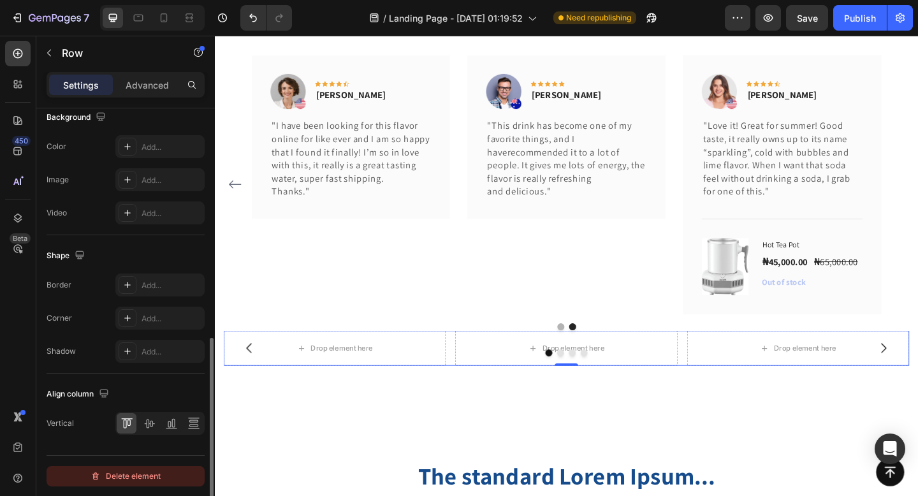
click at [137, 470] on div "Delete element" at bounding box center [126, 476] width 70 height 15
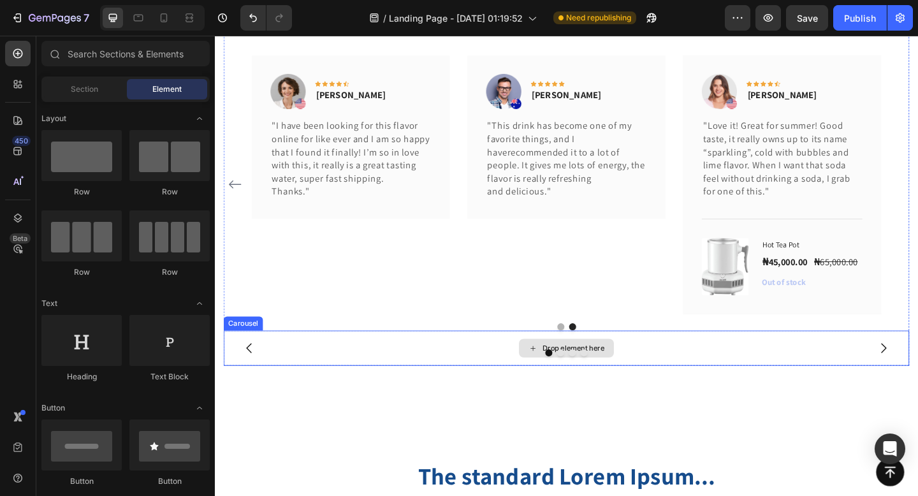
click at [403, 371] on div "Drop element here" at bounding box center [597, 375] width 746 height 38
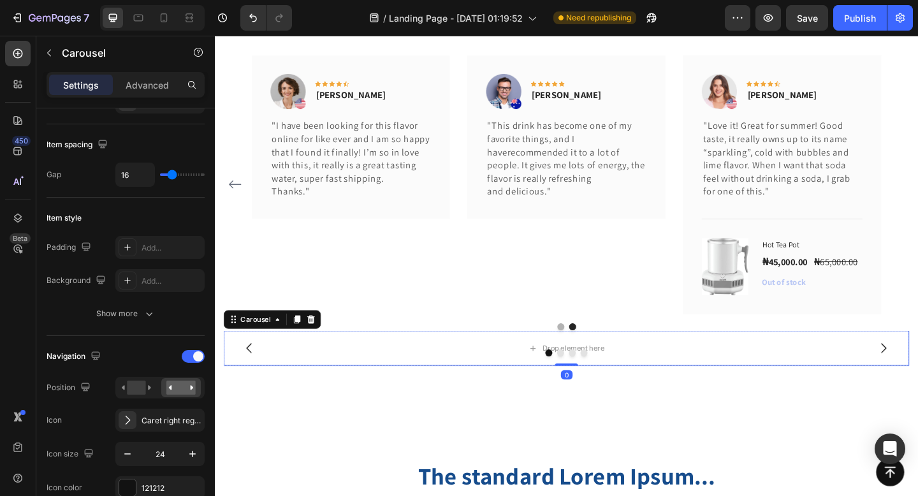
scroll to position [1121, 0]
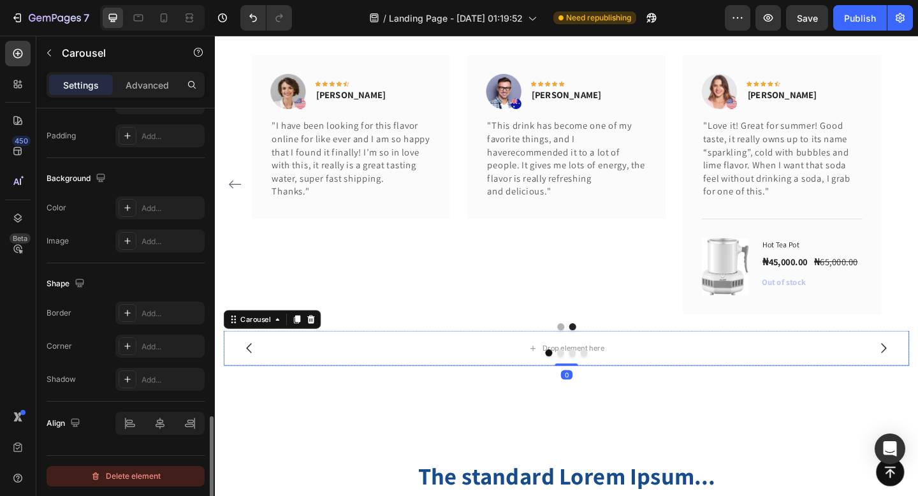
click at [154, 472] on div "Delete element" at bounding box center [126, 476] width 70 height 15
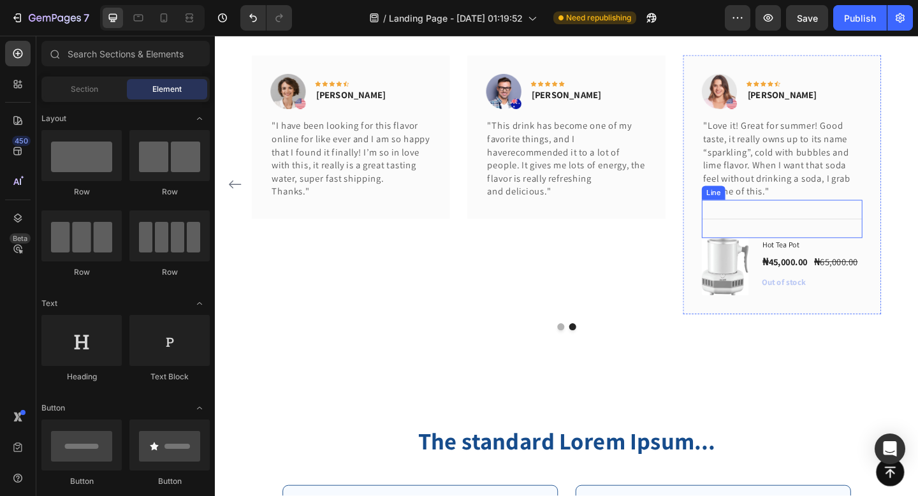
click at [871, 229] on div "Title Line" at bounding box center [832, 234] width 175 height 41
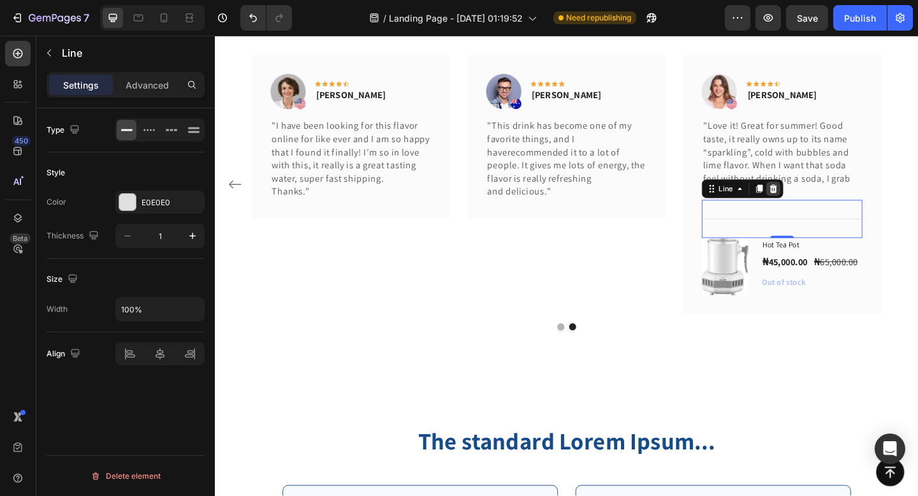
click at [827, 201] on icon at bounding box center [822, 202] width 10 height 10
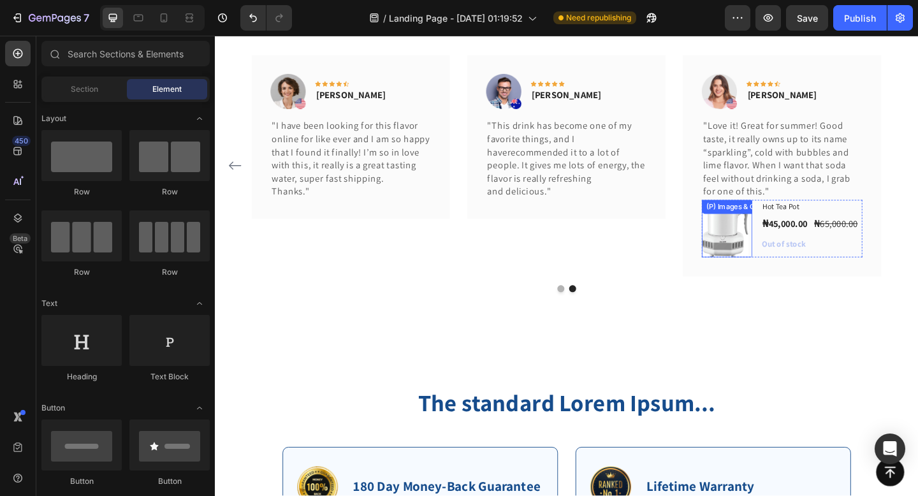
click at [749, 274] on img at bounding box center [770, 245] width 51 height 63
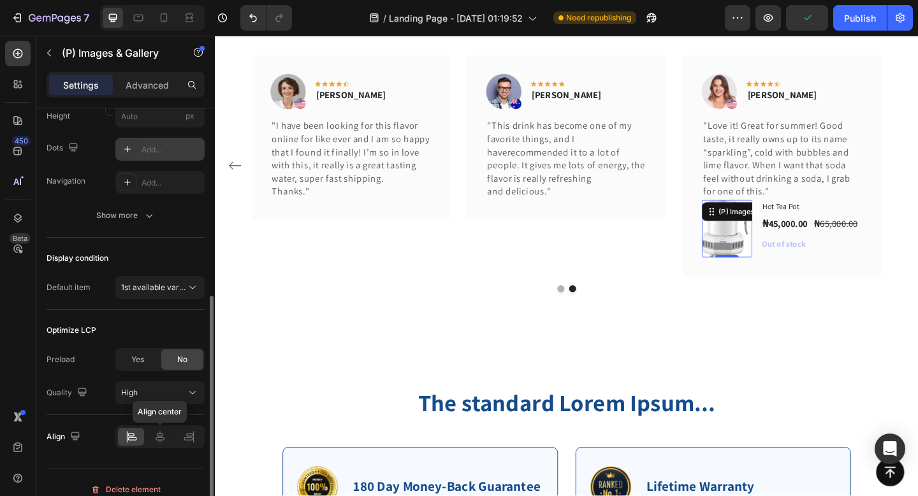
scroll to position [294, 0]
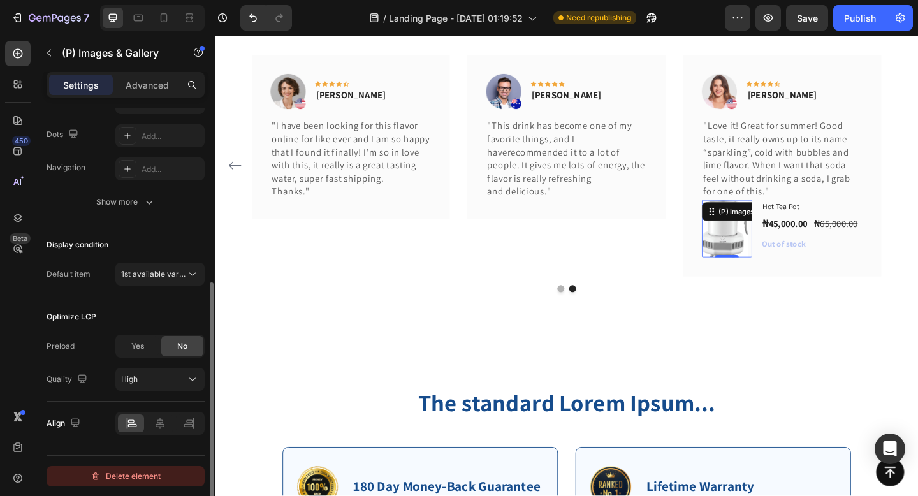
click at [137, 474] on div "Delete element" at bounding box center [126, 476] width 70 height 15
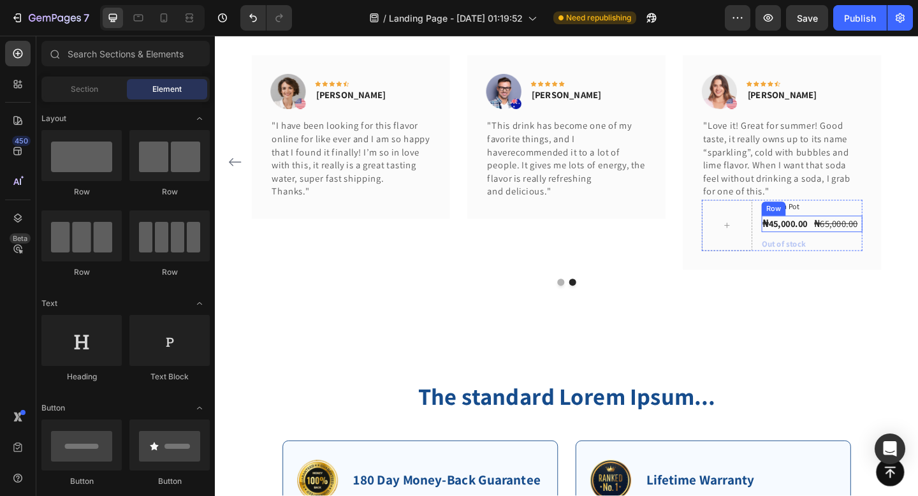
click at [891, 249] on div "₦65,000.00 (P) Price (P) Price" at bounding box center [891, 240] width 50 height 18
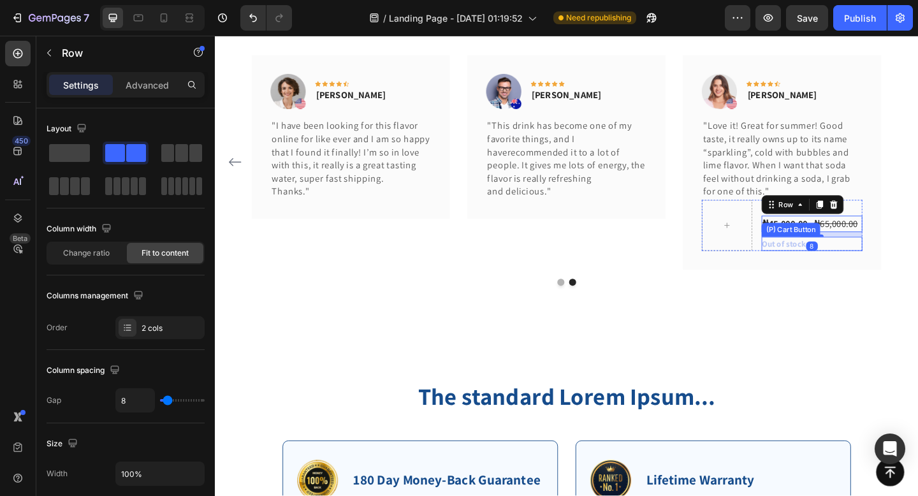
click at [882, 270] on div "Out of stock (P) Cart Button" at bounding box center [865, 261] width 110 height 15
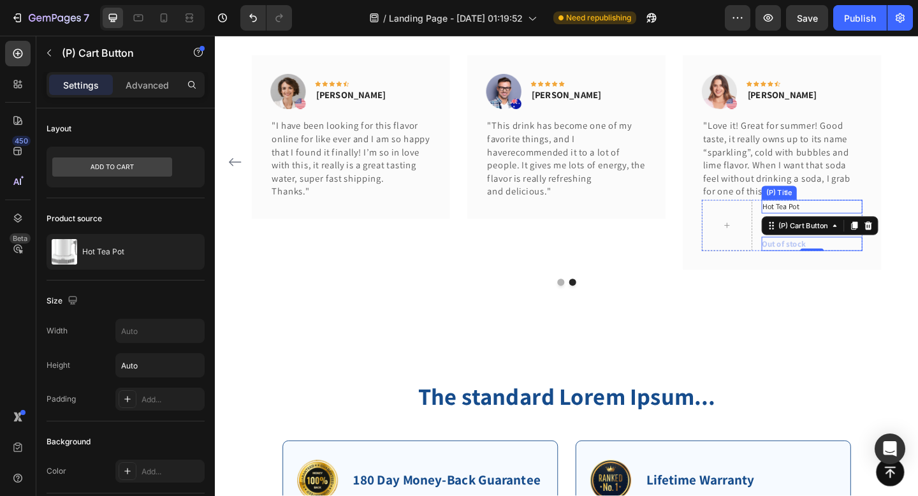
click at [868, 226] on h1 "Hot Tea Pot" at bounding box center [865, 221] width 110 height 15
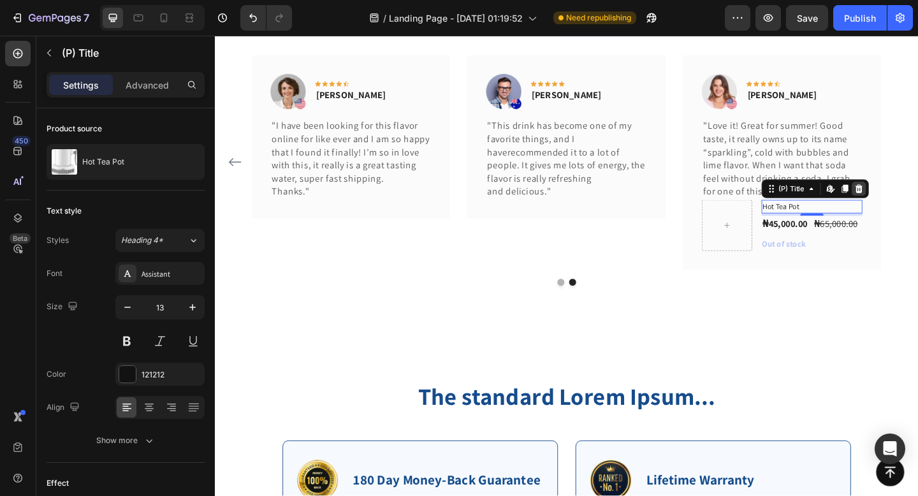
click at [917, 198] on icon at bounding box center [916, 201] width 8 height 9
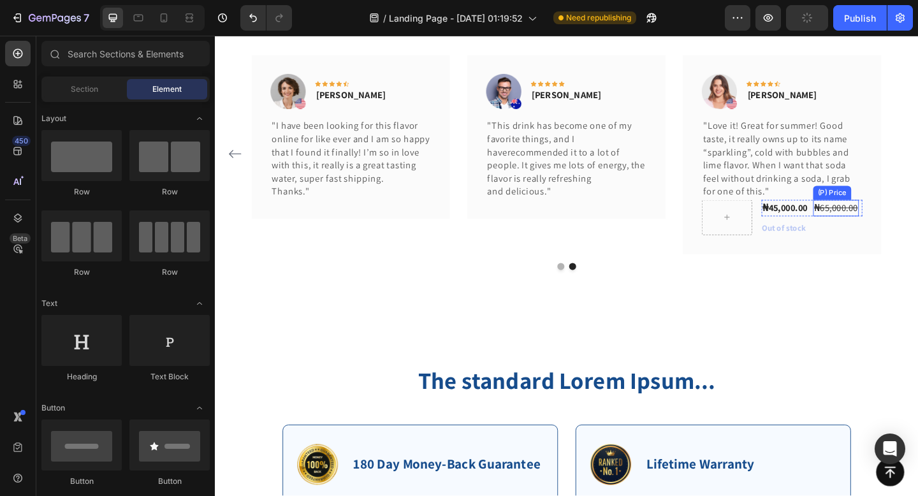
click at [886, 230] on div "₦65,000.00" at bounding box center [891, 223] width 50 height 18
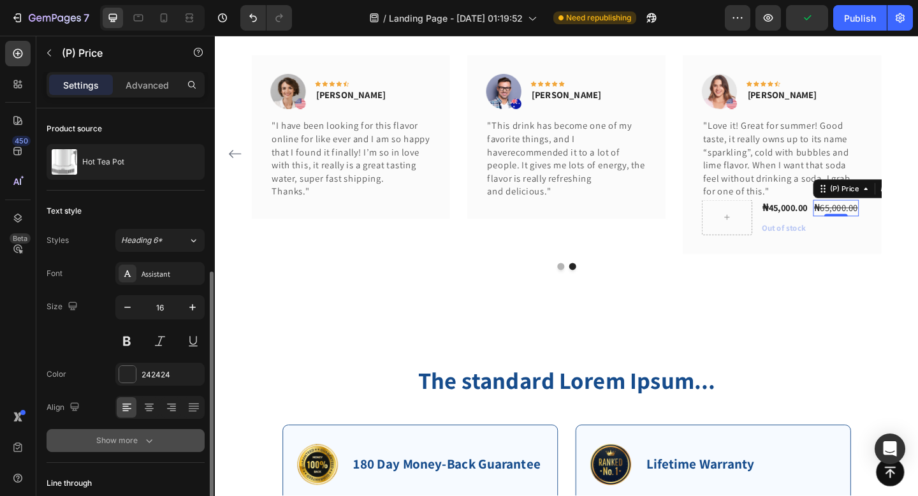
scroll to position [89, 0]
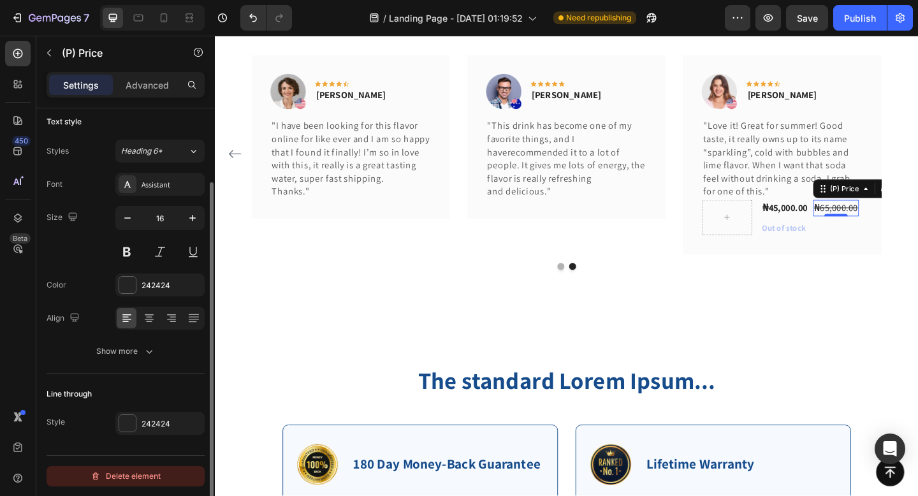
click at [117, 478] on div "Delete element" at bounding box center [126, 476] width 70 height 15
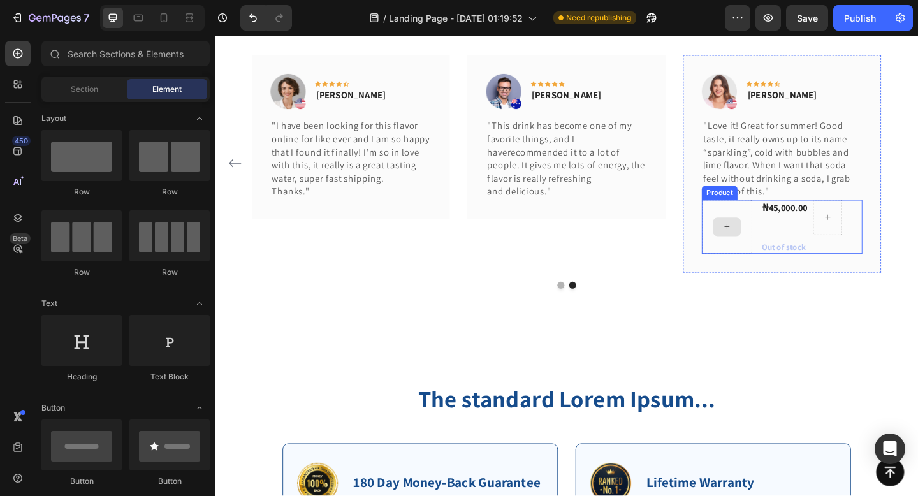
click at [757, 263] on div at bounding box center [772, 243] width 55 height 59
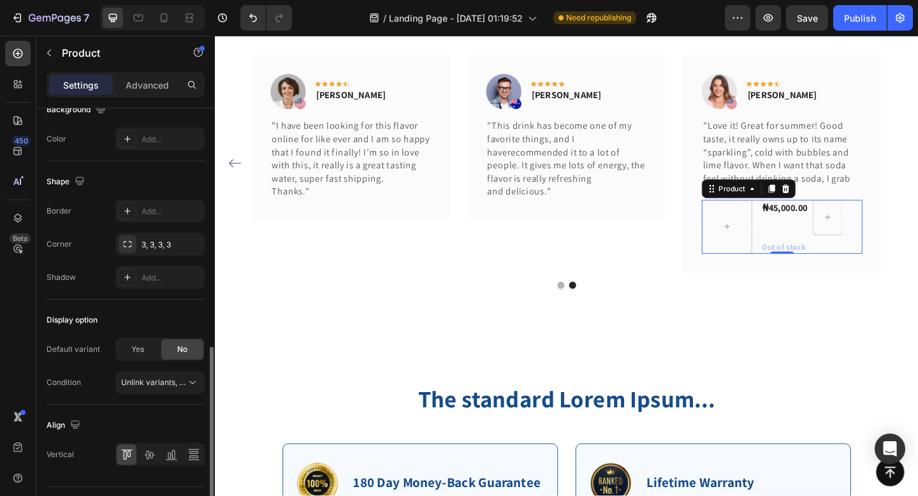
scroll to position [405, 0]
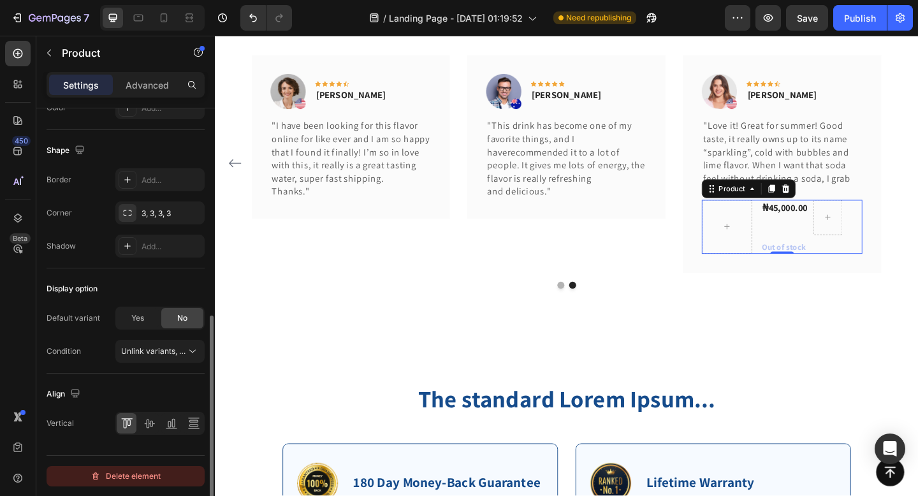
click at [116, 469] on div "Delete element" at bounding box center [126, 476] width 70 height 15
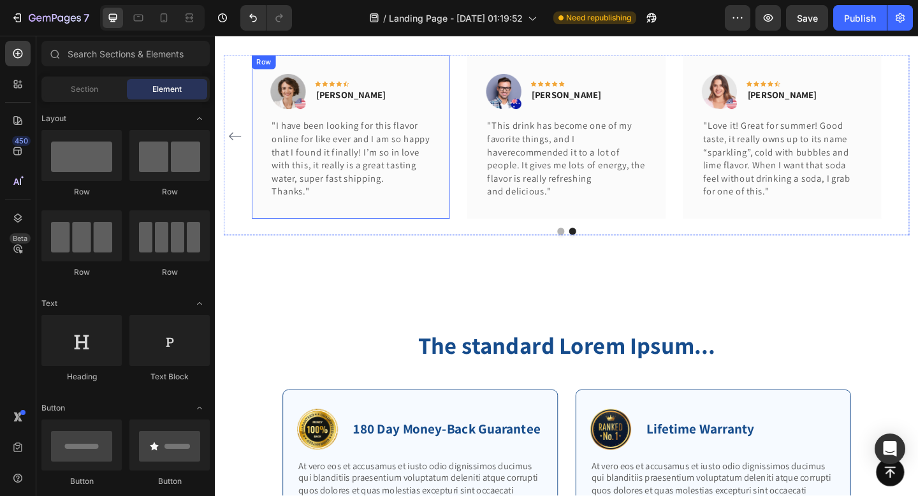
click at [469, 179] on div "Image Icon Icon Icon Icon Icon Row Olivia Rowse Text block Row "I have been loo…" at bounding box center [363, 145] width 216 height 177
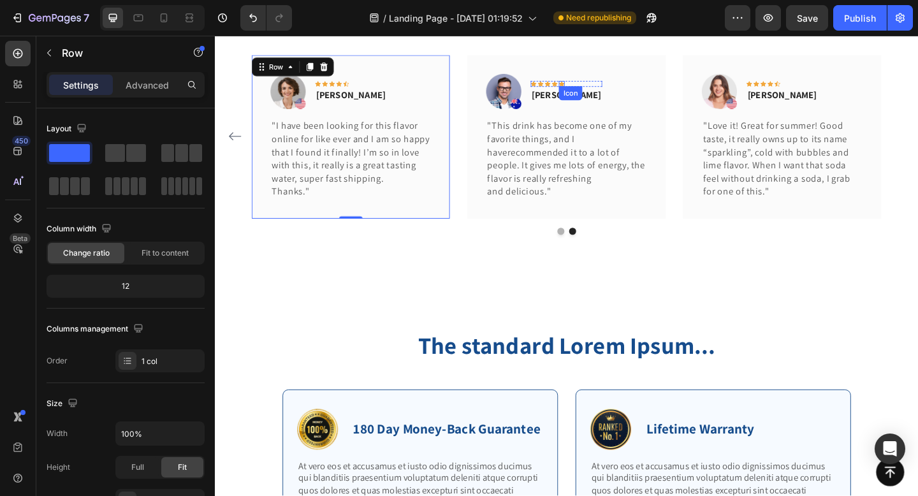
click at [590, 93] on div "Icon Icon Icon Icon Icon Row Timothy Joseph Text block" at bounding box center [598, 96] width 78 height 38
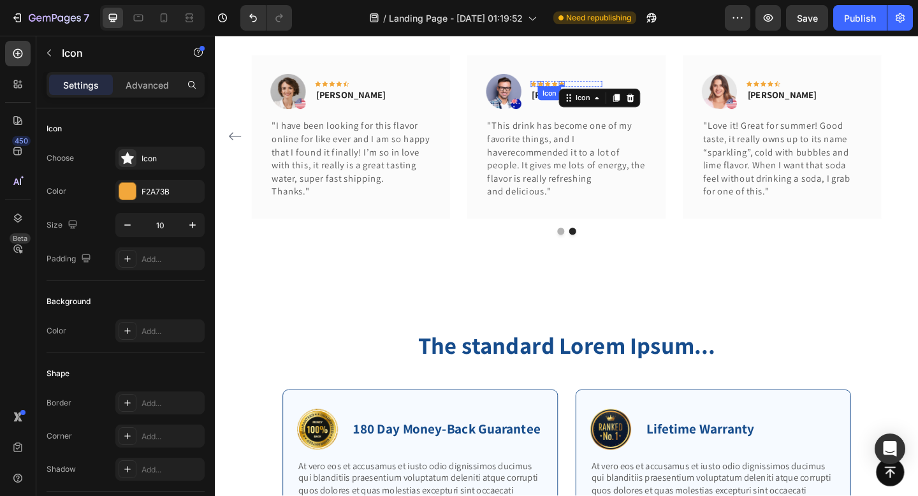
click at [568, 90] on icon at bounding box center [569, 88] width 6 height 6
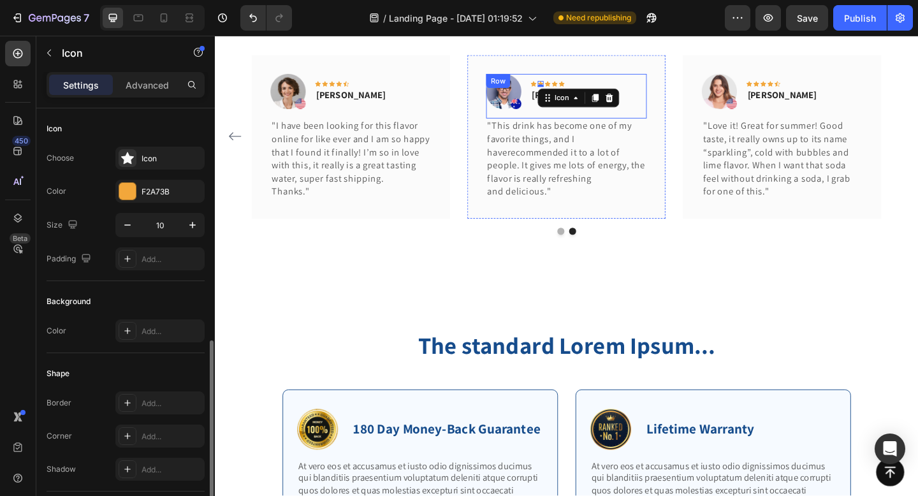
scroll to position [131, 0]
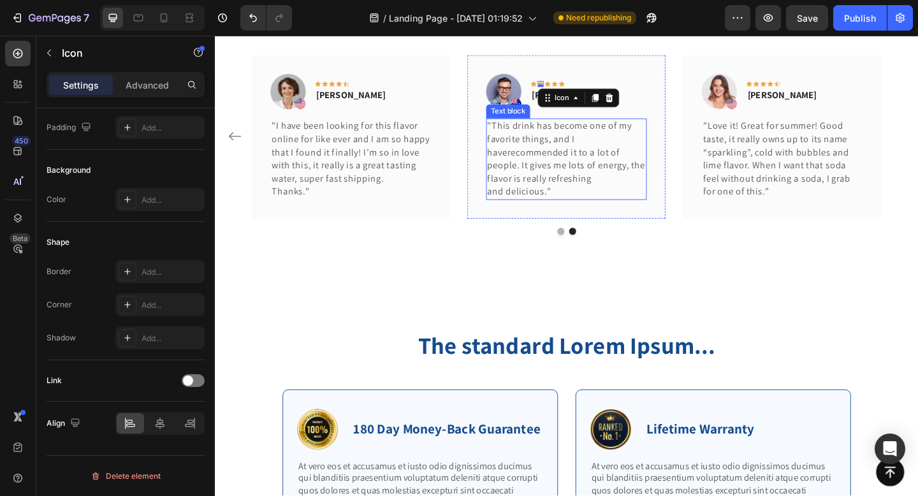
click at [573, 127] on p ""This drink has become one of my favorite things, and I haverecommended it to a…" at bounding box center [597, 169] width 172 height 85
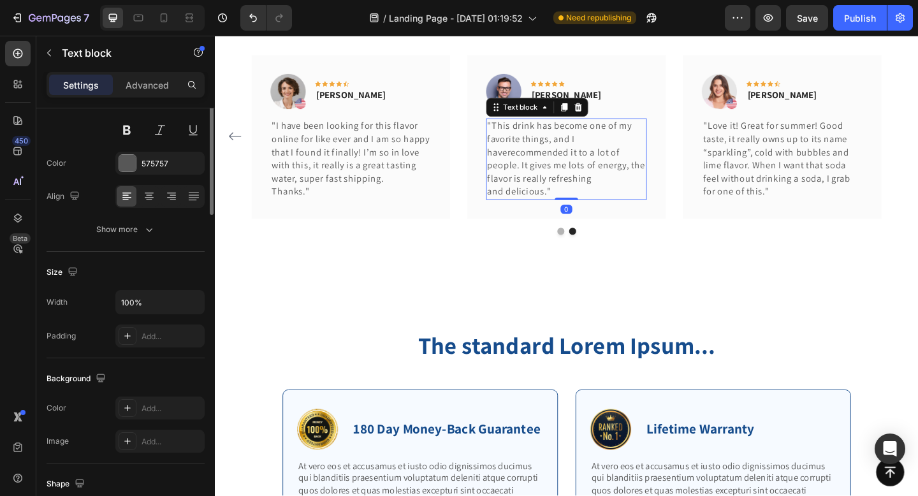
scroll to position [0, 0]
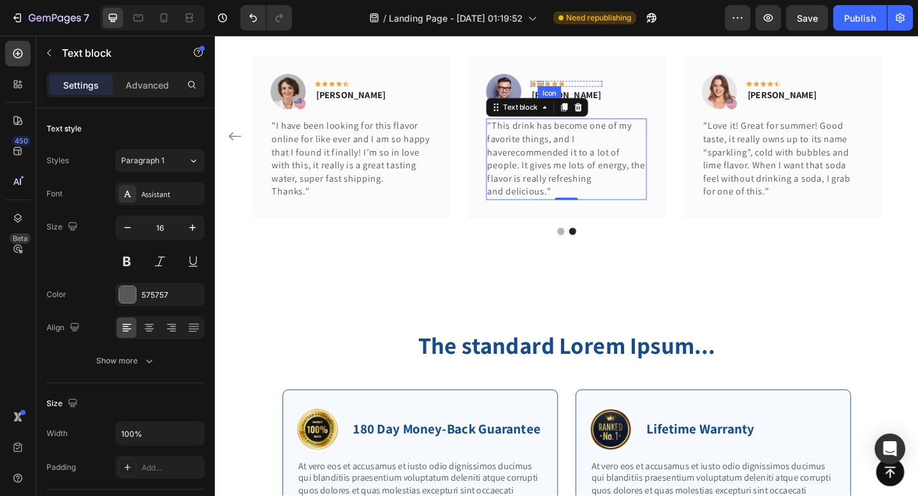
click at [568, 88] on icon at bounding box center [569, 88] width 6 height 6
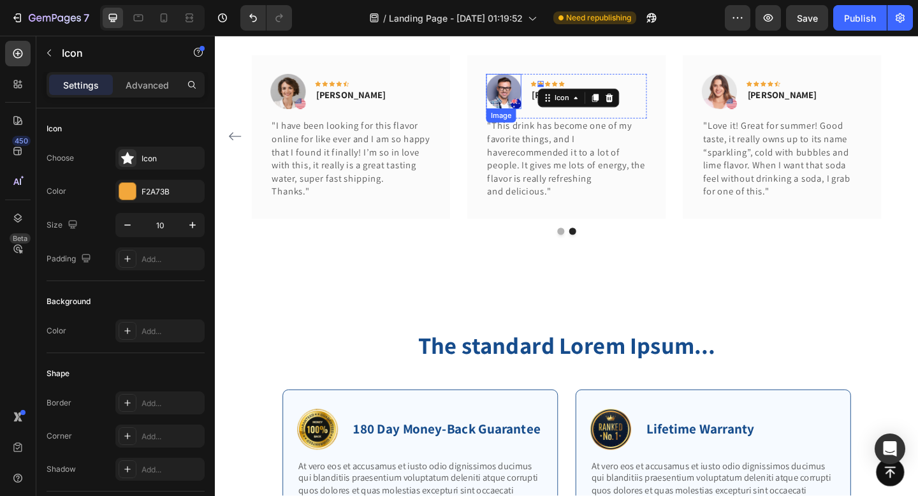
click at [546, 79] on img at bounding box center [529, 96] width 38 height 38
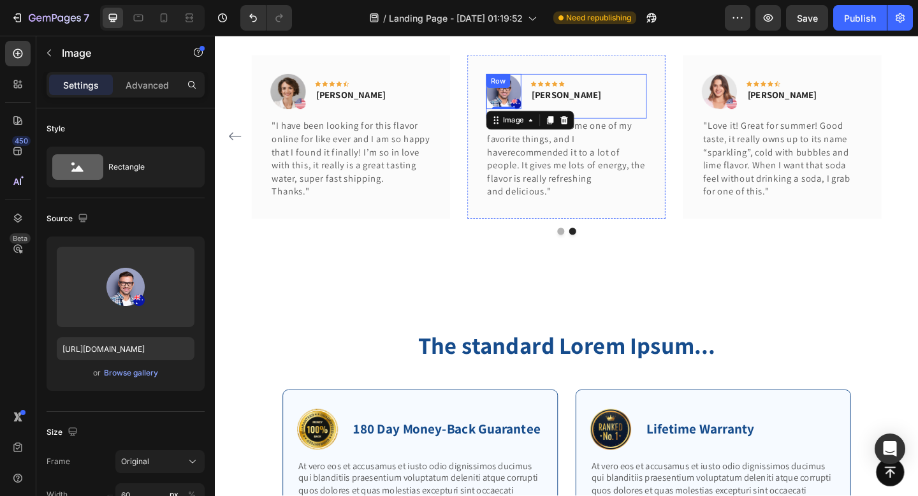
click at [592, 78] on div "Icon Icon Icon Icon Icon Row Timothy Joseph Text block" at bounding box center [598, 96] width 78 height 38
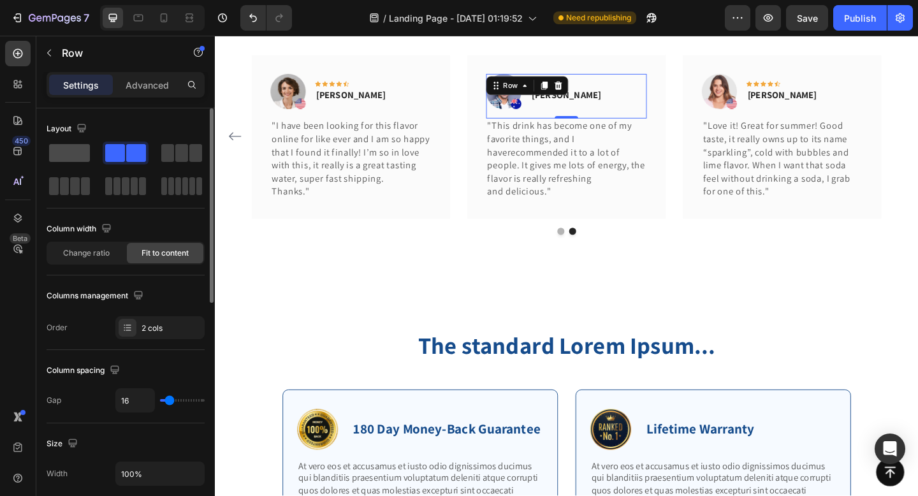
click at [77, 151] on span at bounding box center [69, 153] width 41 height 18
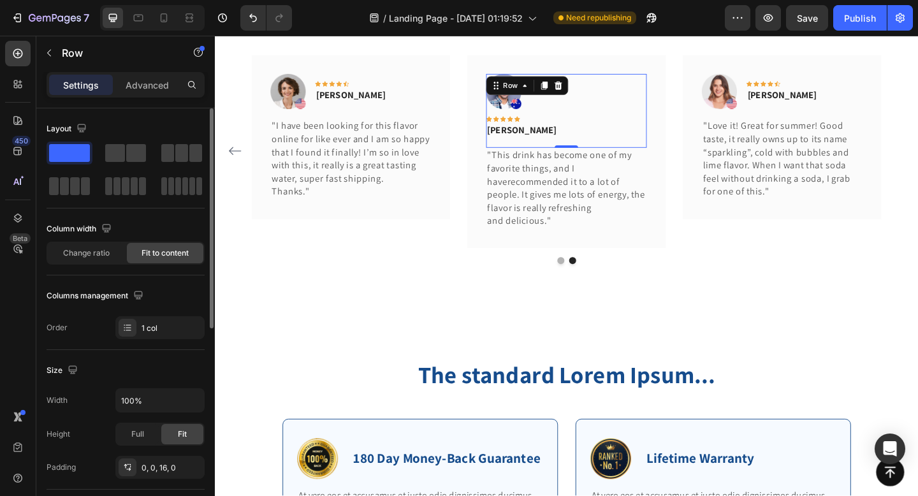
click at [77, 151] on span at bounding box center [69, 153] width 41 height 18
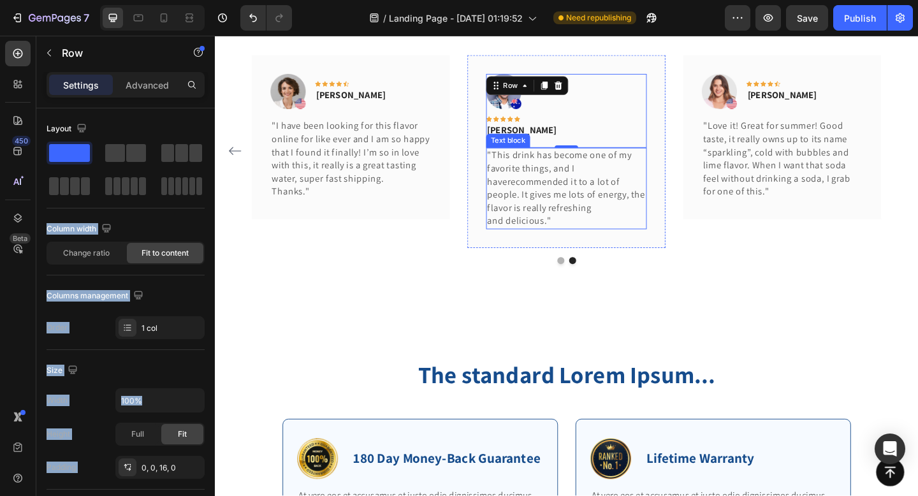
drag, startPoint x: 292, startPoint y: 187, endPoint x: 598, endPoint y: 199, distance: 306.3
click at [128, 152] on span at bounding box center [136, 153] width 20 height 18
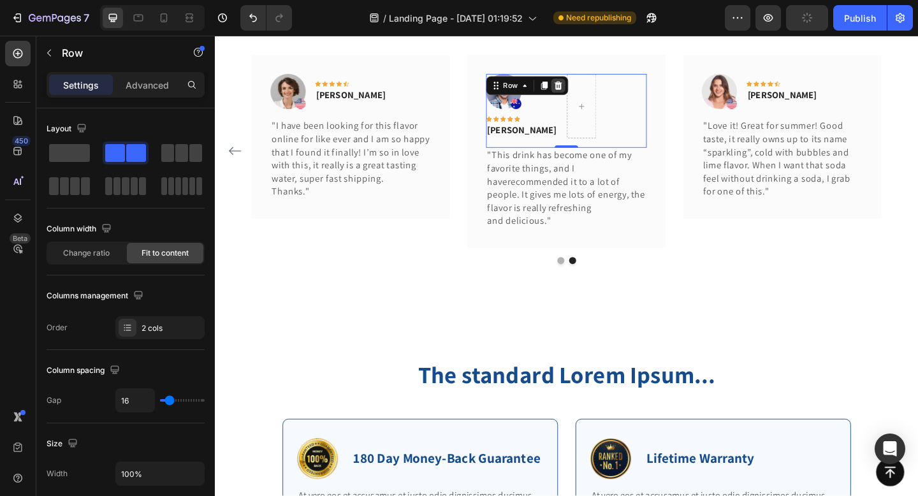
click at [590, 91] on icon at bounding box center [589, 89] width 8 height 9
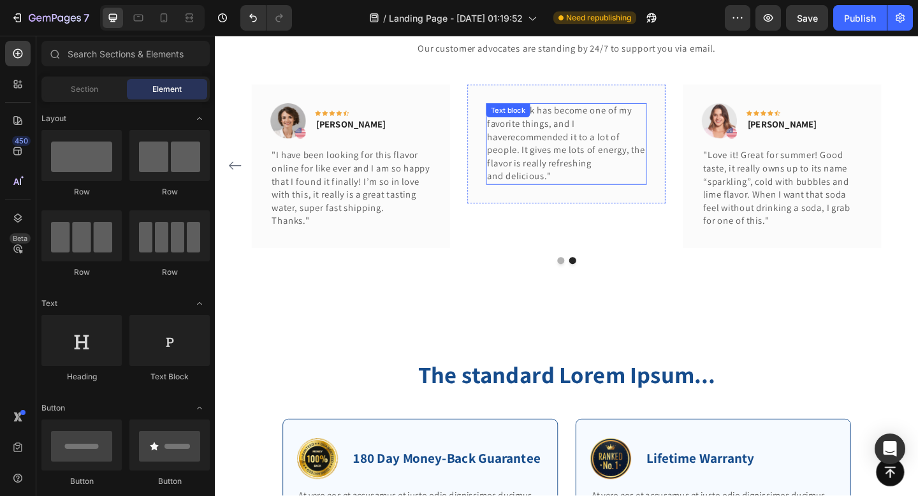
scroll to position [3094, 0]
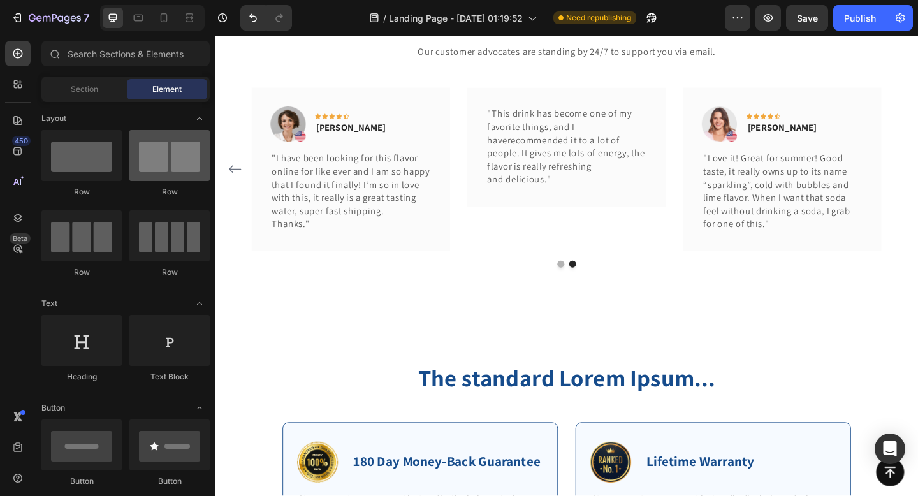
click at [175, 159] on div at bounding box center [169, 155] width 80 height 51
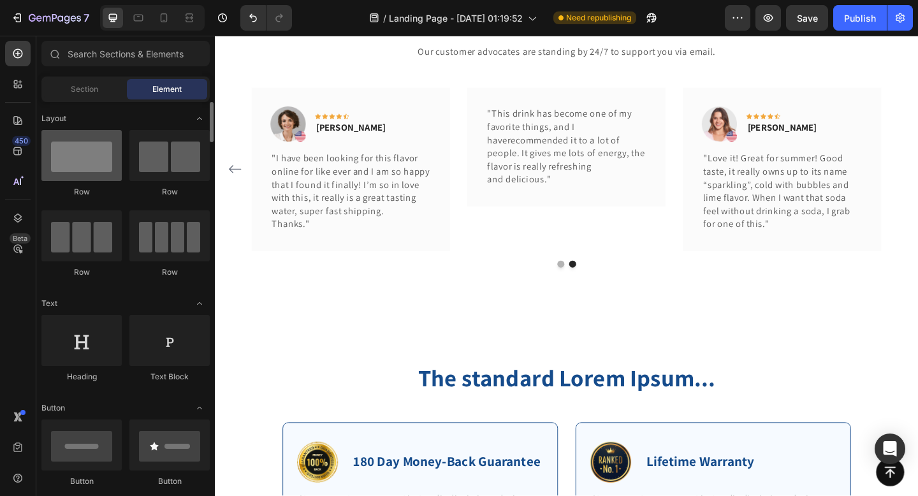
click at [79, 166] on div at bounding box center [81, 155] width 80 height 51
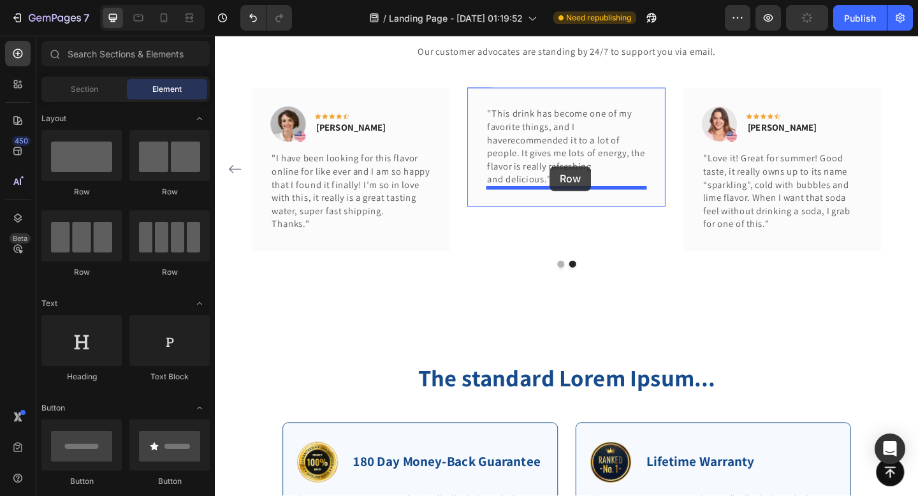
drag, startPoint x: 294, startPoint y: 202, endPoint x: 578, endPoint y: 175, distance: 285.7
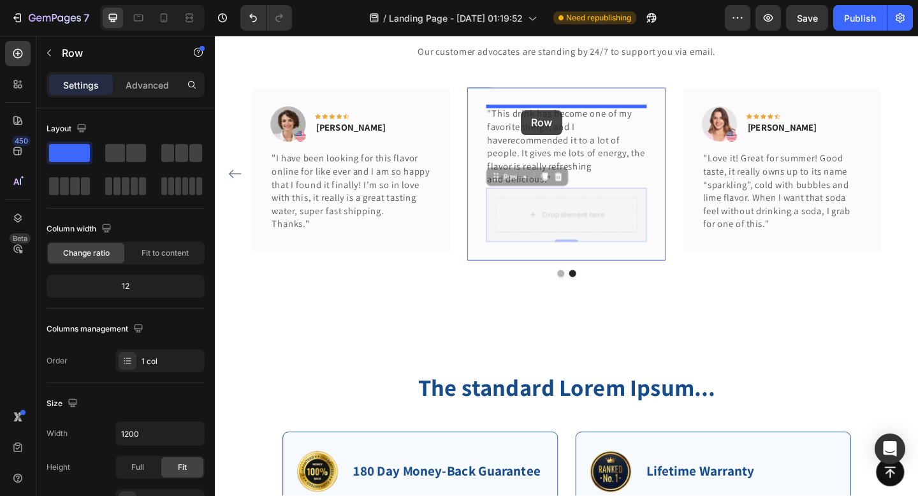
drag, startPoint x: 517, startPoint y: 194, endPoint x: 548, endPoint y: 117, distance: 83.0
click at [548, 117] on div "Header Button Sticky What Our Customers Are Saying Heading Our customer advocat…" at bounding box center [597, 2] width 765 height 6121
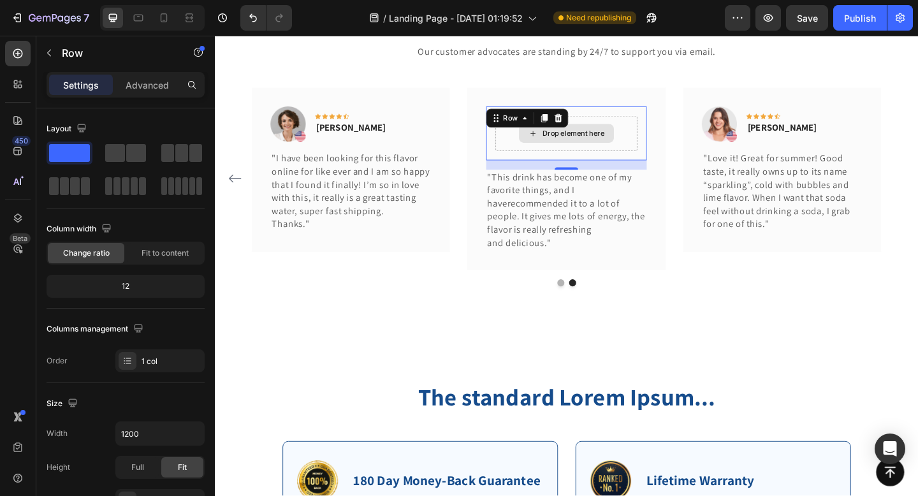
click at [603, 143] on div "Drop element here" at bounding box center [605, 142] width 68 height 10
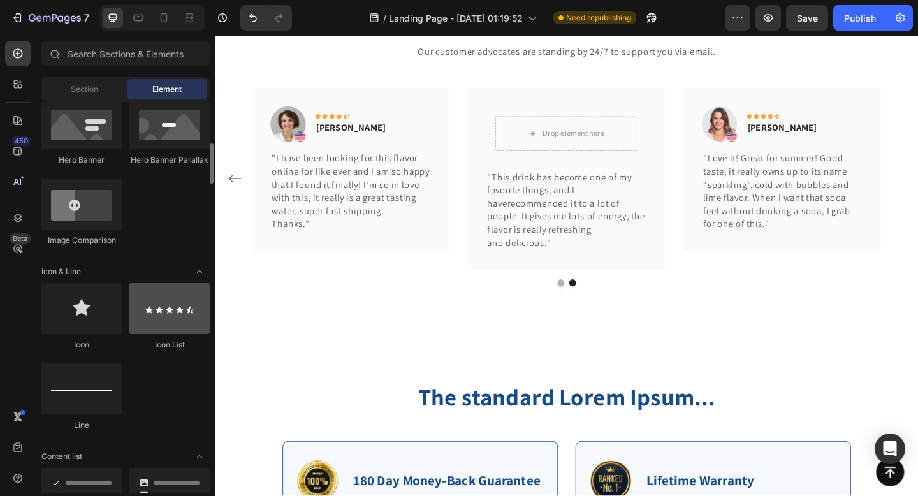
scroll to position [674, 0]
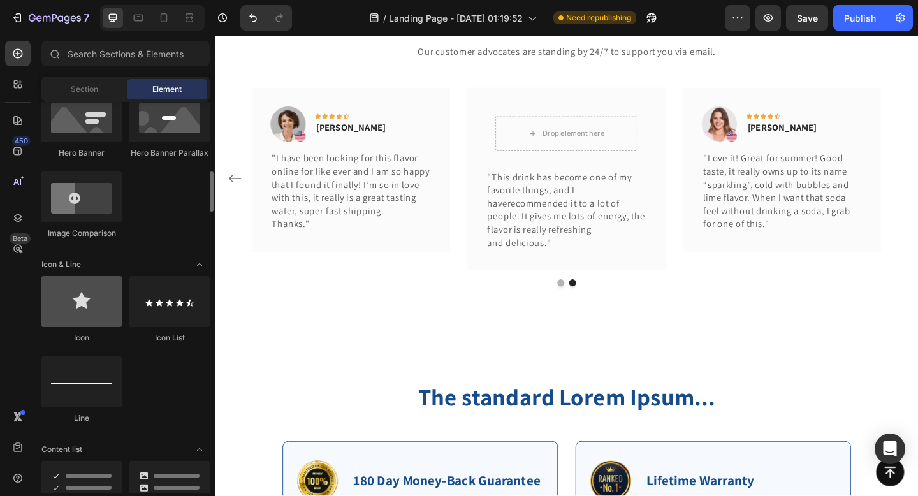
click at [100, 310] on div at bounding box center [81, 301] width 80 height 51
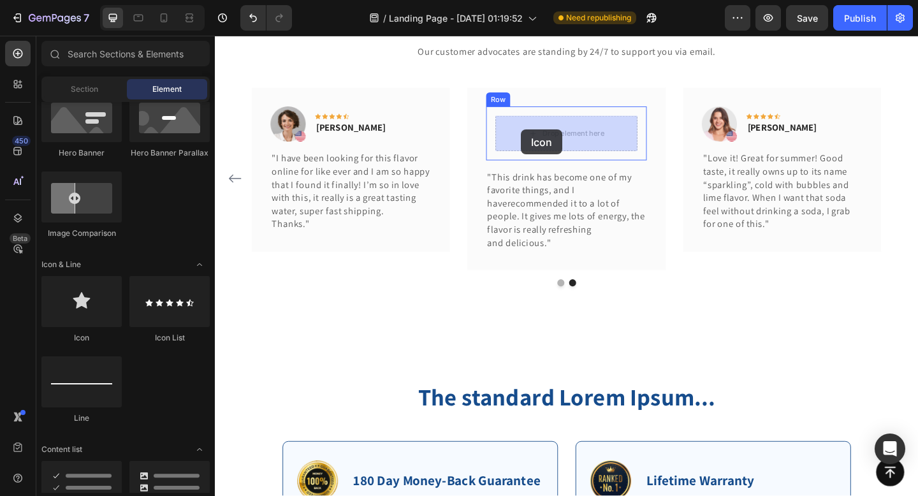
drag, startPoint x: 314, startPoint y: 349, endPoint x: 548, endPoint y: 138, distance: 314.6
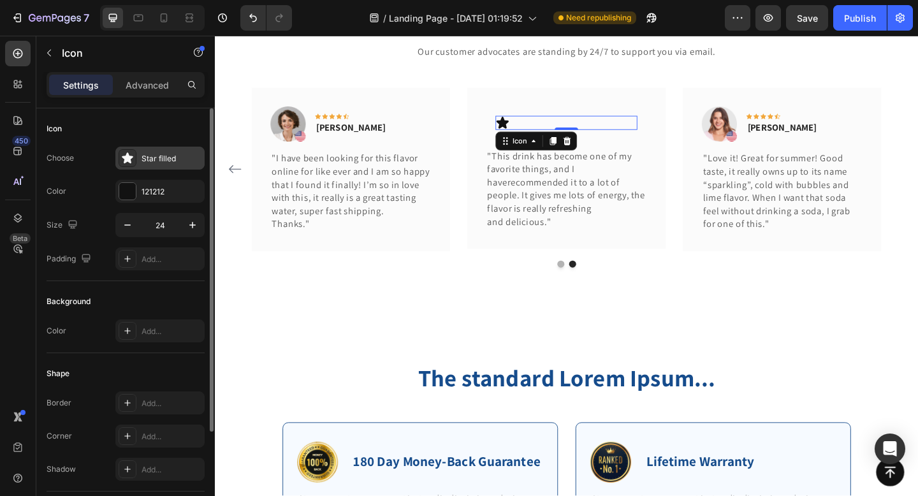
click at [153, 164] on div "Star filled" at bounding box center [159, 158] width 89 height 23
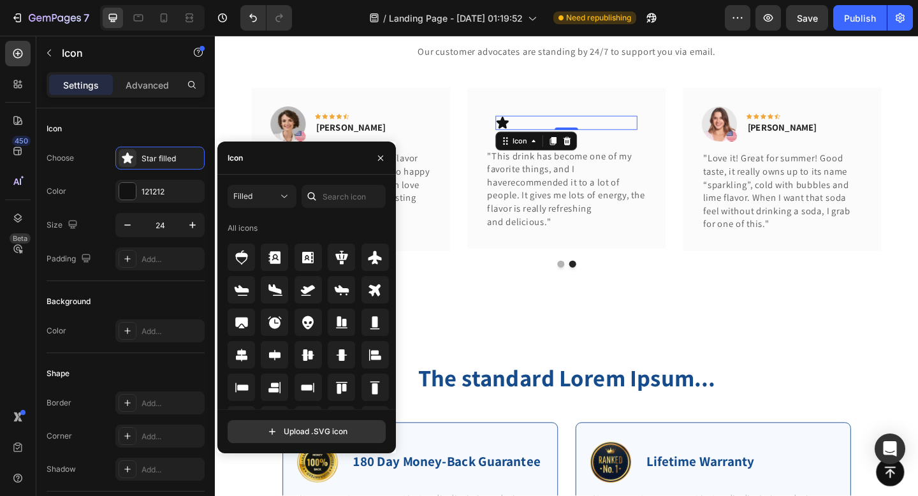
click at [290, 165] on div "Icon" at bounding box center [306, 158] width 179 height 33
click at [328, 189] on input "text" at bounding box center [344, 196] width 84 height 23
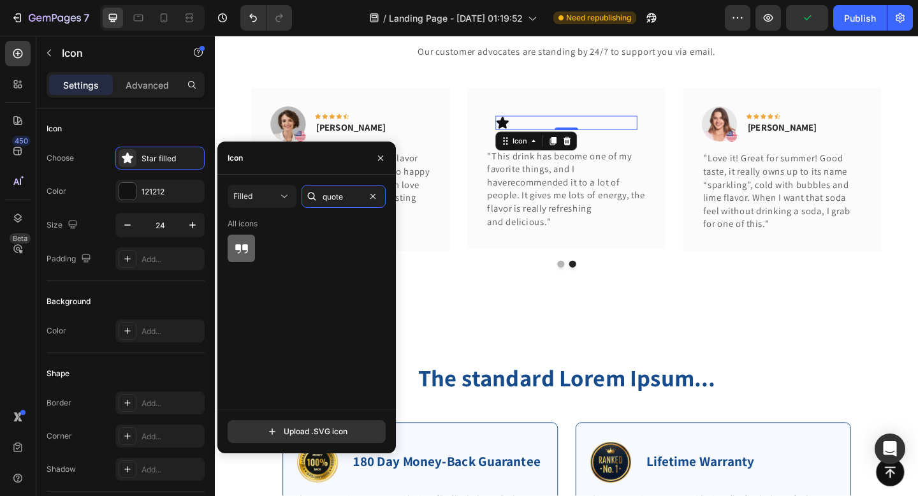
type input "quote"
click at [240, 254] on icon at bounding box center [241, 248] width 15 height 15
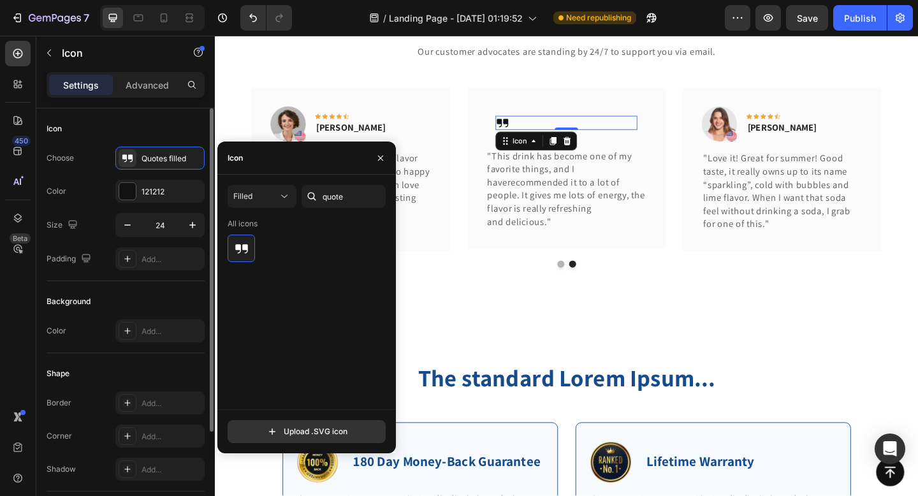
scroll to position [131, 0]
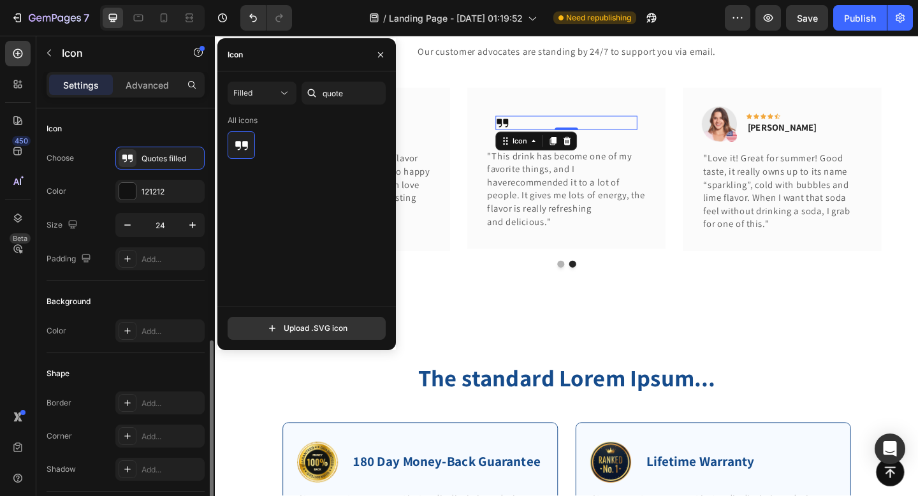
scroll to position [131, 0]
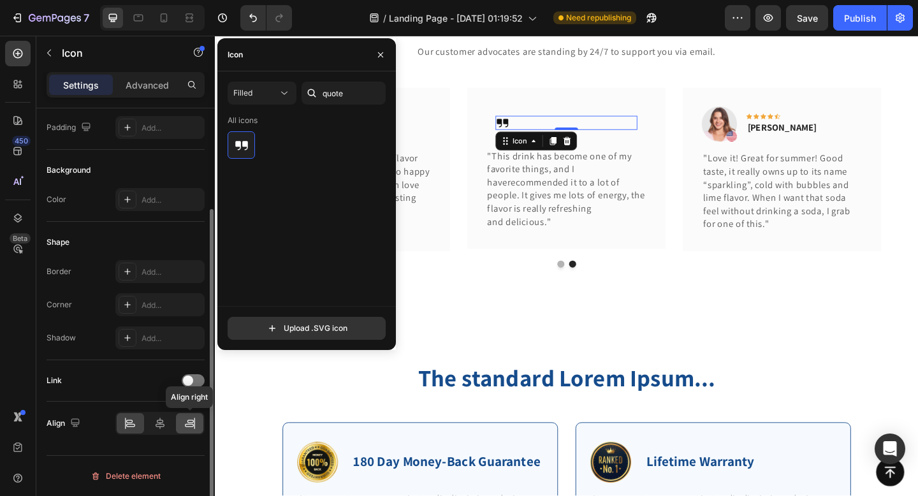
click at [191, 422] on icon at bounding box center [190, 421] width 6 height 3
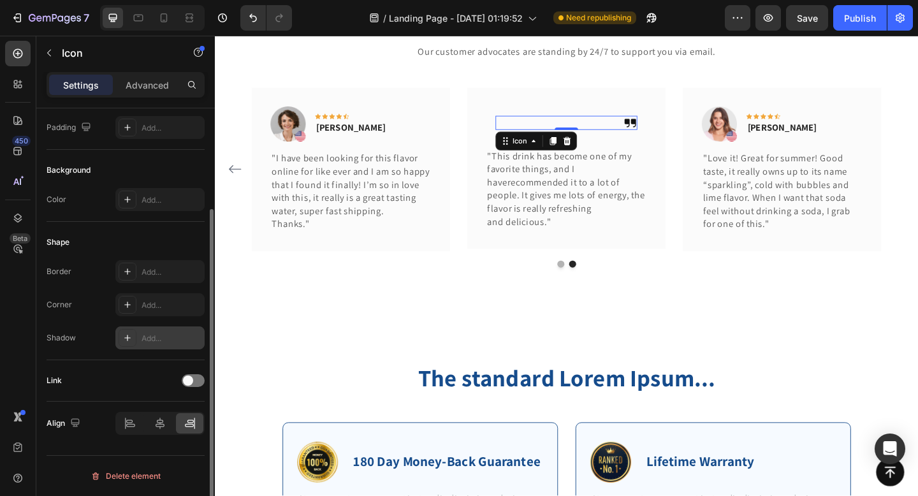
scroll to position [0, 0]
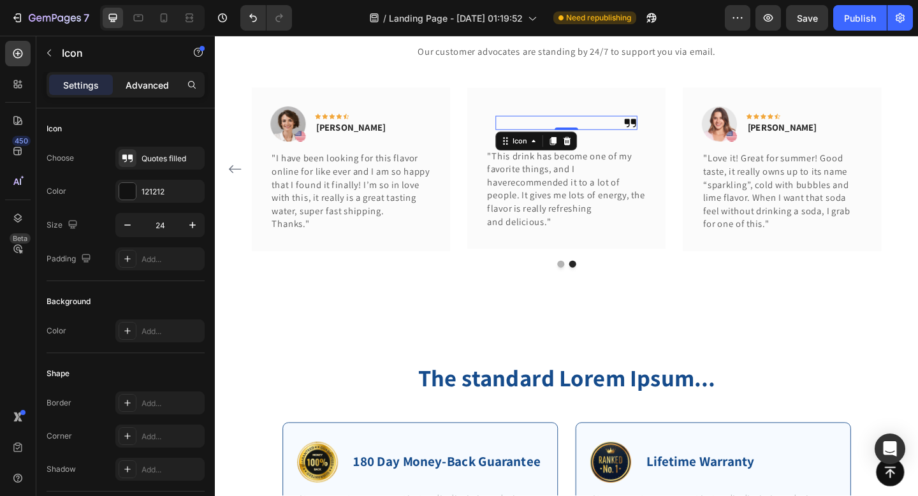
click at [136, 82] on p "Advanced" at bounding box center [147, 84] width 43 height 13
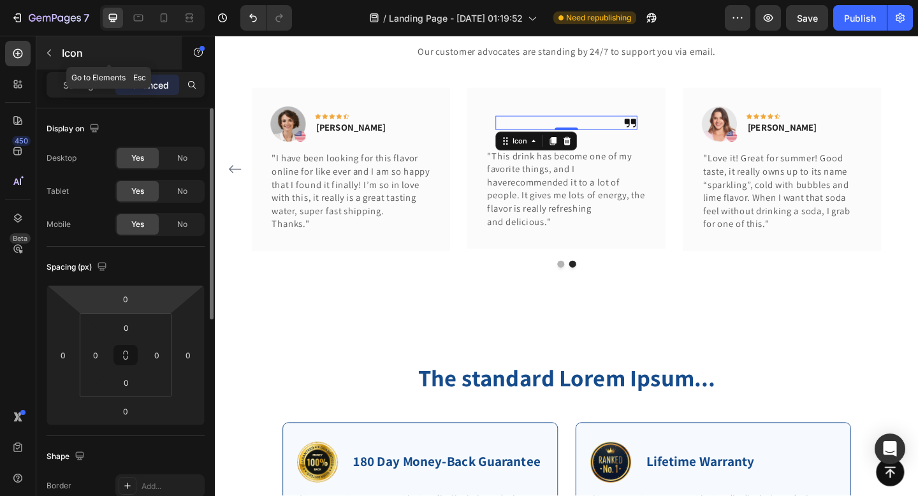
click at [48, 50] on icon "button" at bounding box center [49, 53] width 10 height 10
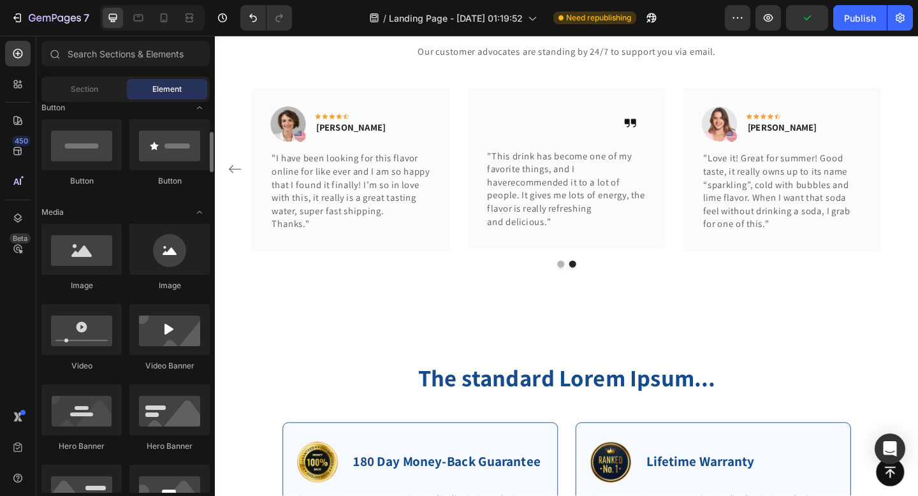
scroll to position [303, 0]
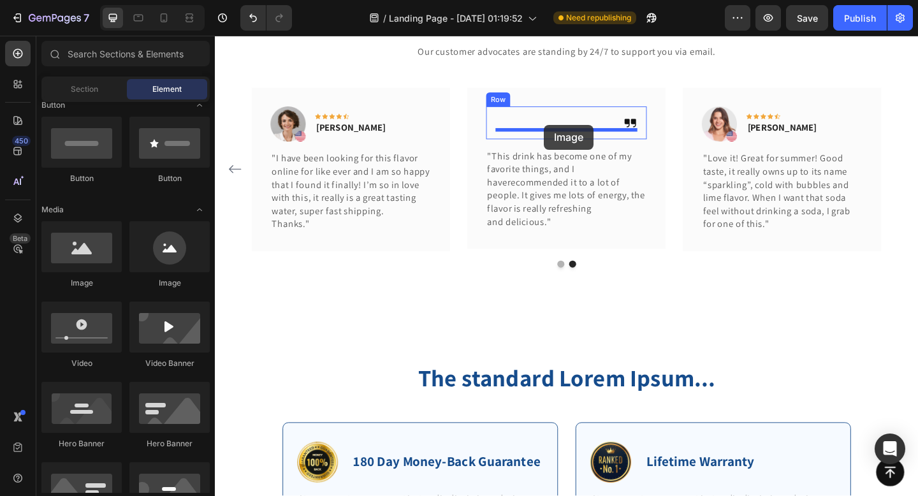
drag, startPoint x: 378, startPoint y: 295, endPoint x: 573, endPoint y: 133, distance: 253.1
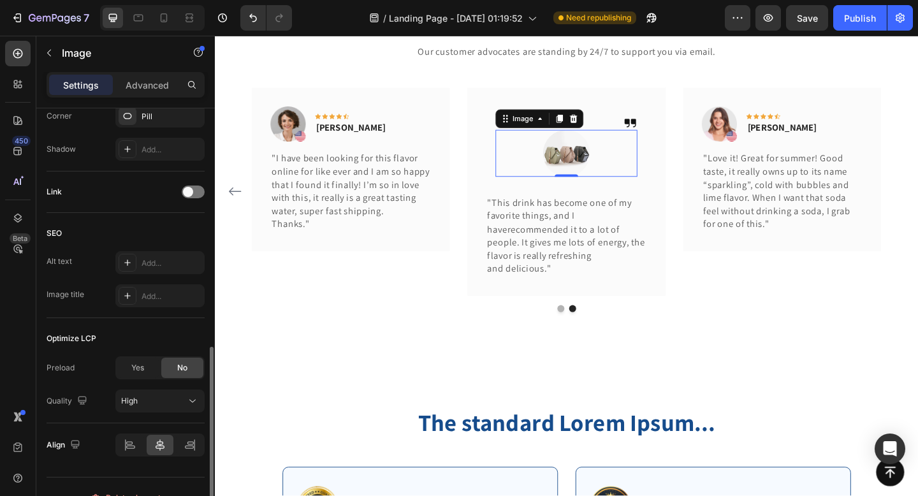
scroll to position [553, 0]
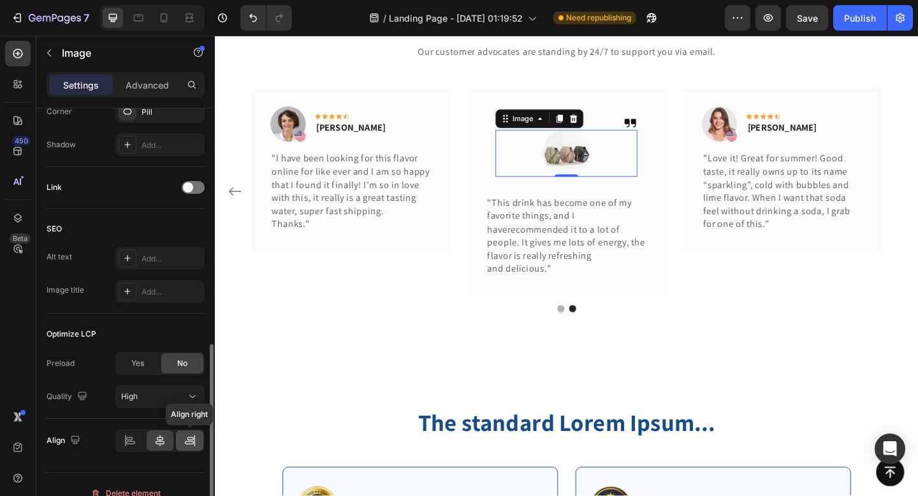
click at [192, 439] on icon at bounding box center [190, 440] width 13 height 13
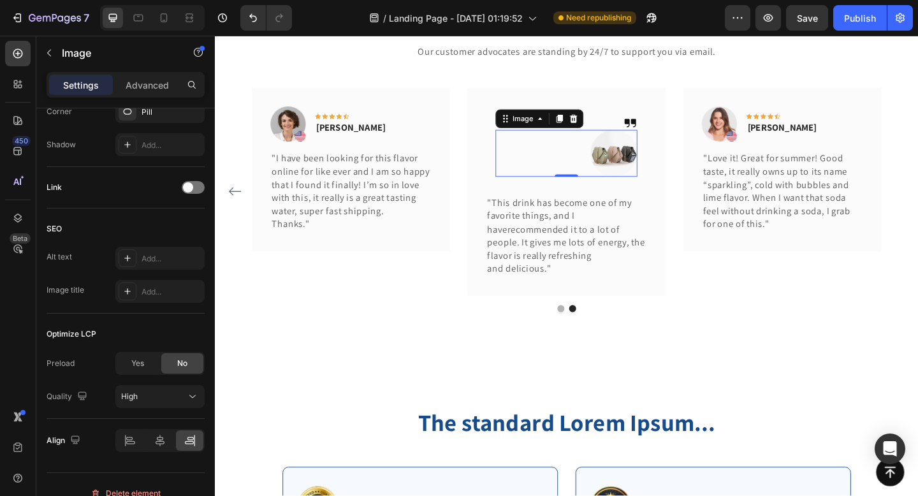
click at [569, 164] on div at bounding box center [597, 163] width 154 height 51
click at [608, 128] on icon at bounding box center [605, 126] width 10 height 10
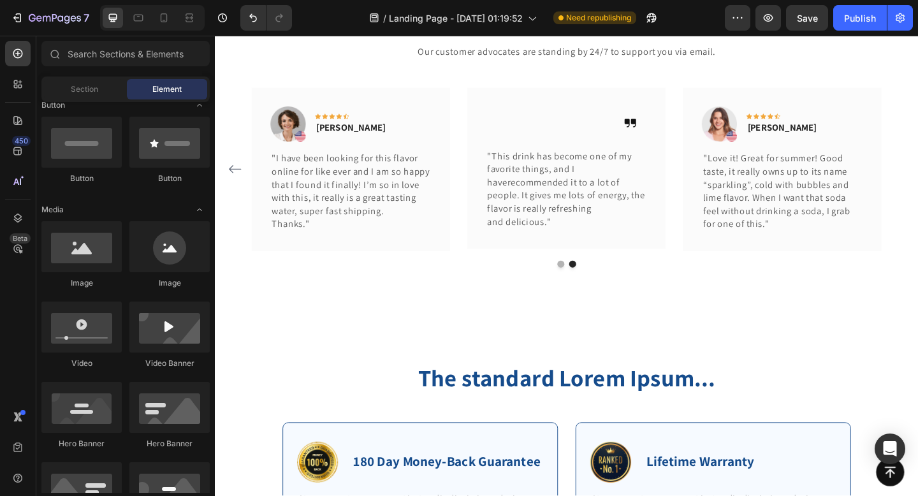
click at [608, 128] on div "Icon" at bounding box center [597, 130] width 154 height 15
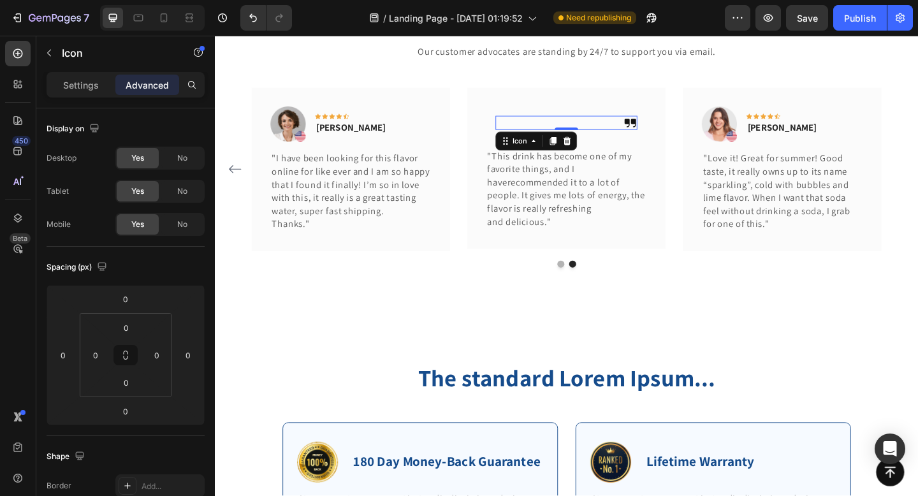
click at [608, 128] on div "Icon 0" at bounding box center [597, 130] width 154 height 15
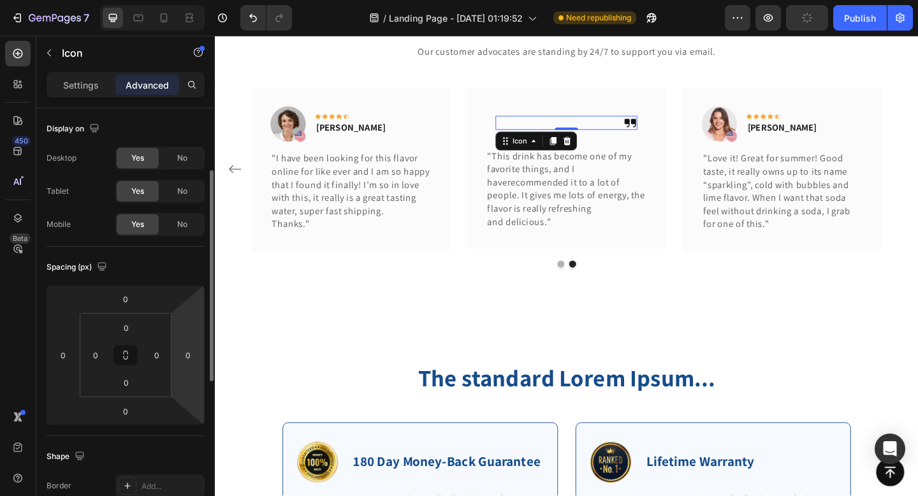
scroll to position [427, 0]
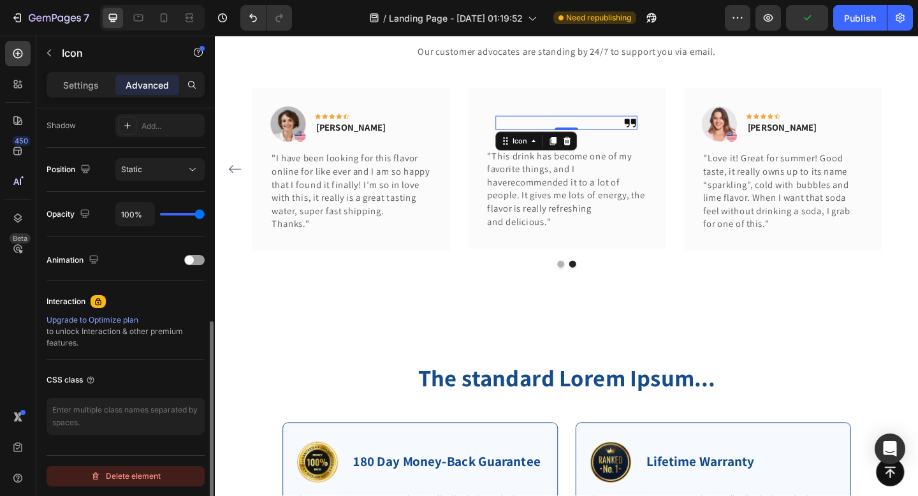
click at [136, 472] on div "Delete element" at bounding box center [126, 476] width 70 height 15
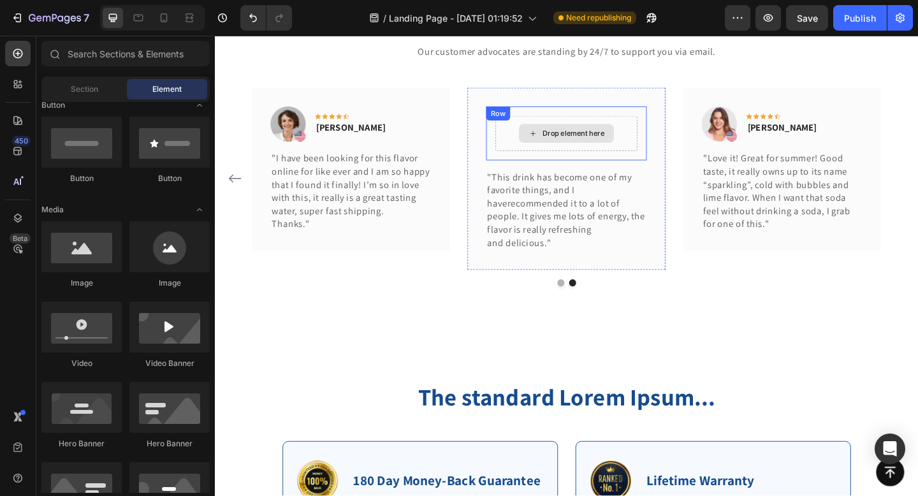
click at [580, 142] on div "Drop element here" at bounding box center [605, 142] width 68 height 10
click at [524, 120] on div "Row" at bounding box center [523, 120] width 21 height 11
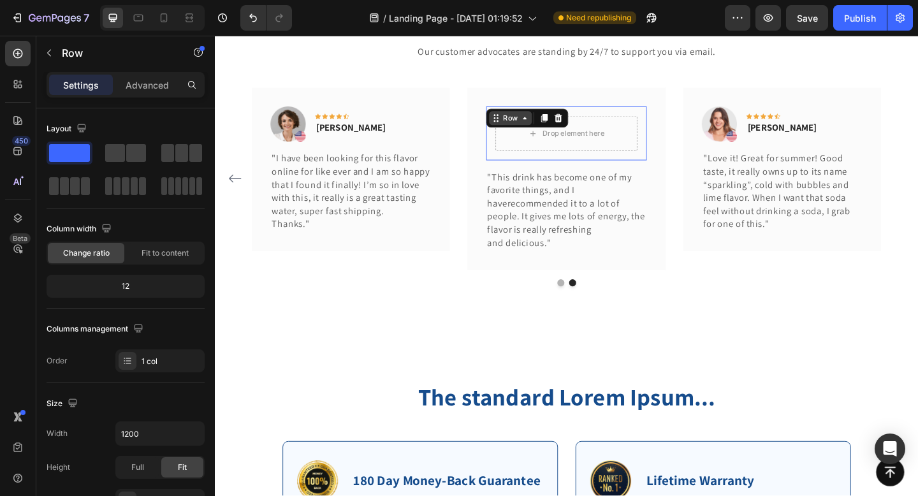
click at [524, 120] on div "Row" at bounding box center [536, 125] width 47 height 15
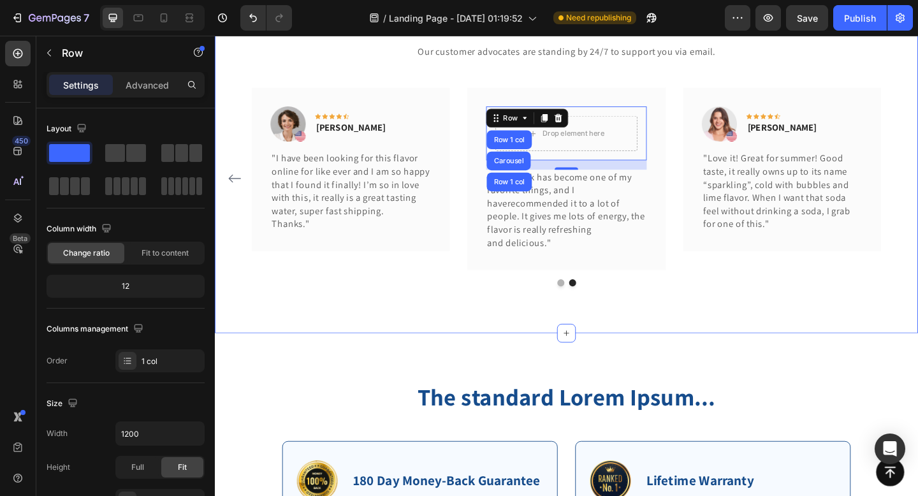
click at [377, 328] on div "What Our Customers Are Saying Heading Our customer advocates are standing by 24…" at bounding box center [597, 153] width 765 height 411
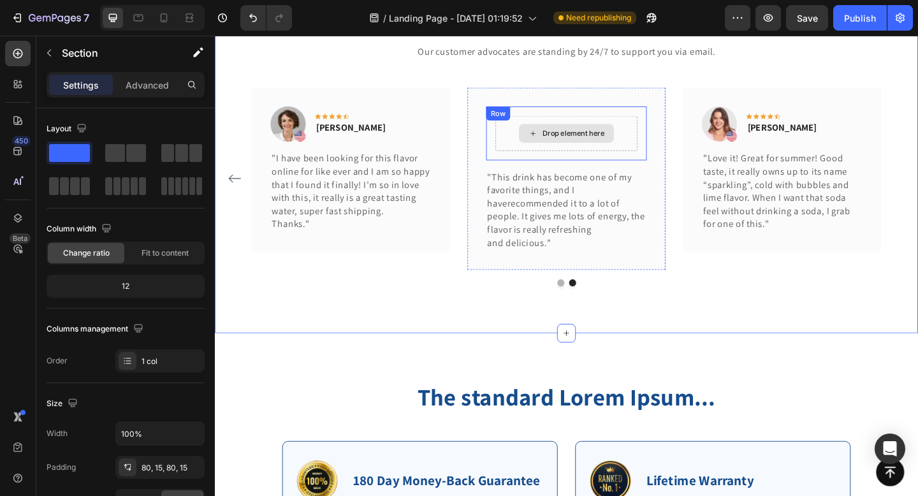
click at [652, 143] on div "Drop element here" at bounding box center [597, 142] width 154 height 38
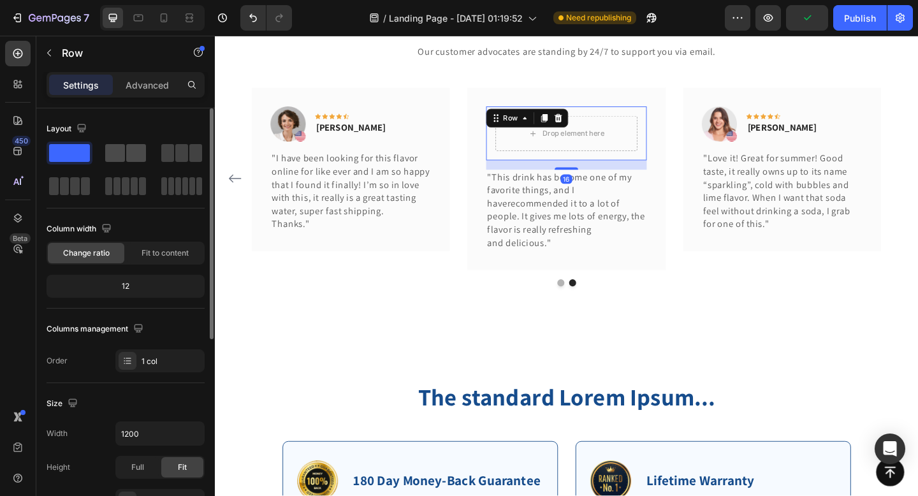
click at [136, 156] on span at bounding box center [136, 153] width 20 height 18
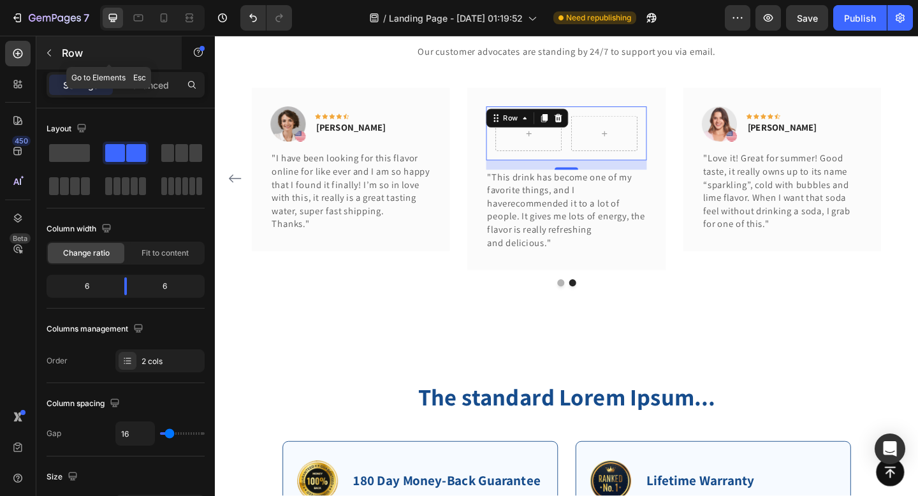
click at [49, 54] on icon "button" at bounding box center [49, 53] width 4 height 7
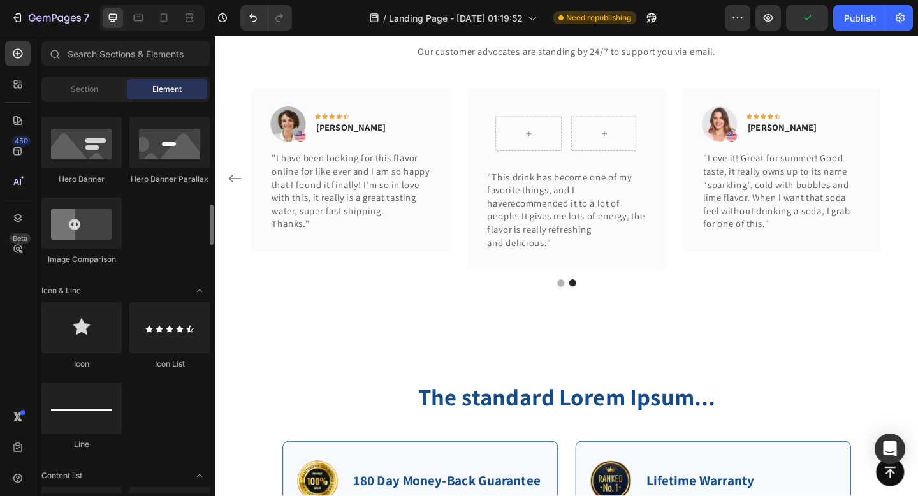
scroll to position [680, 0]
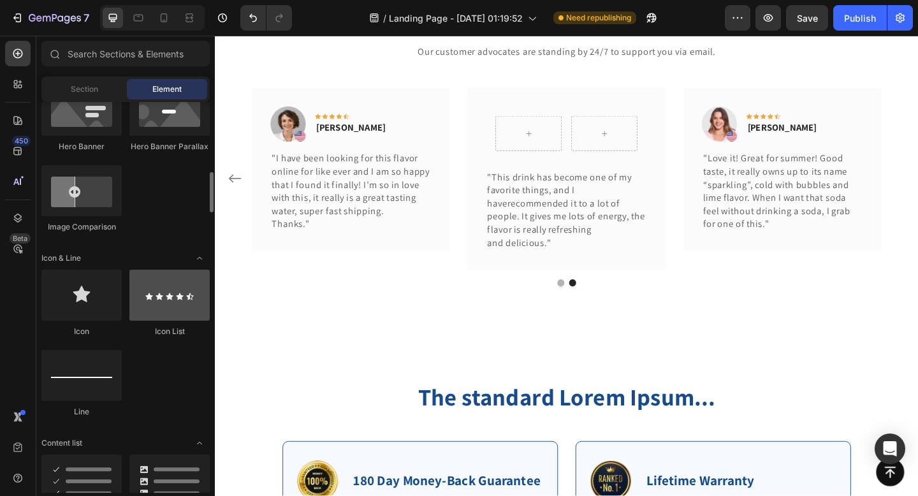
click at [166, 306] on div at bounding box center [169, 295] width 80 height 51
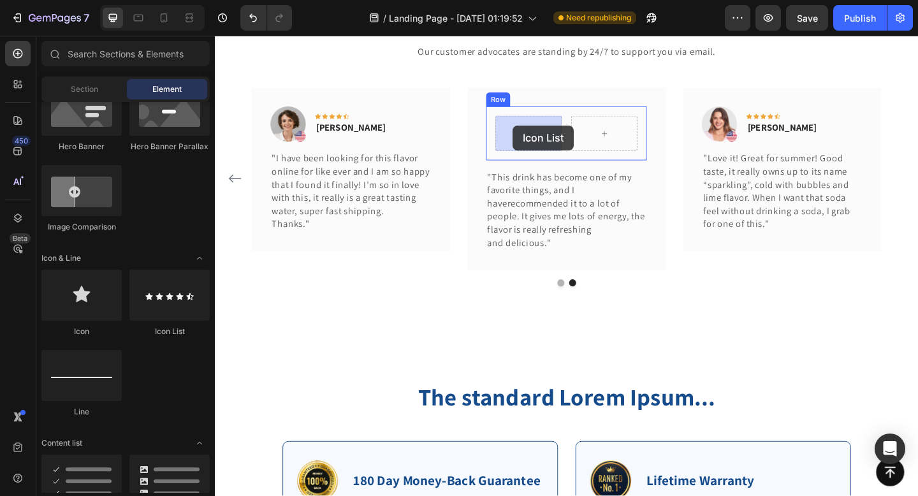
drag, startPoint x: 381, startPoint y: 342, endPoint x: 539, endPoint y: 133, distance: 261.3
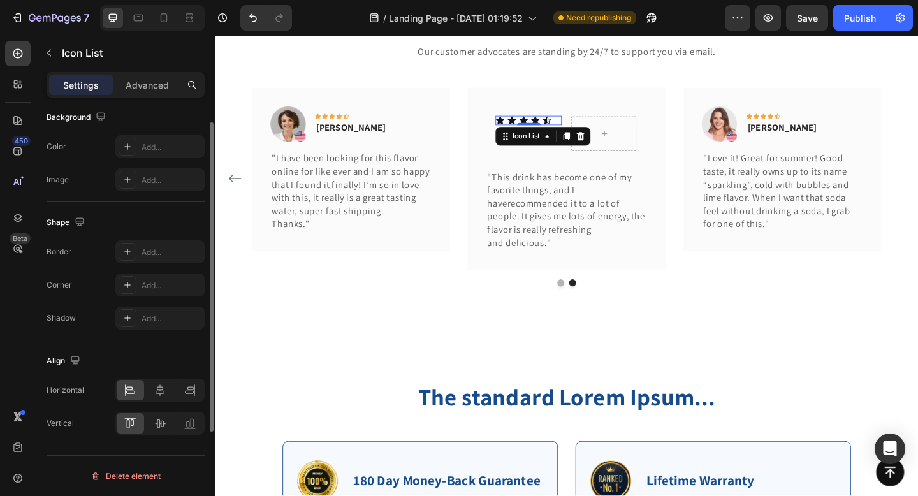
scroll to position [0, 0]
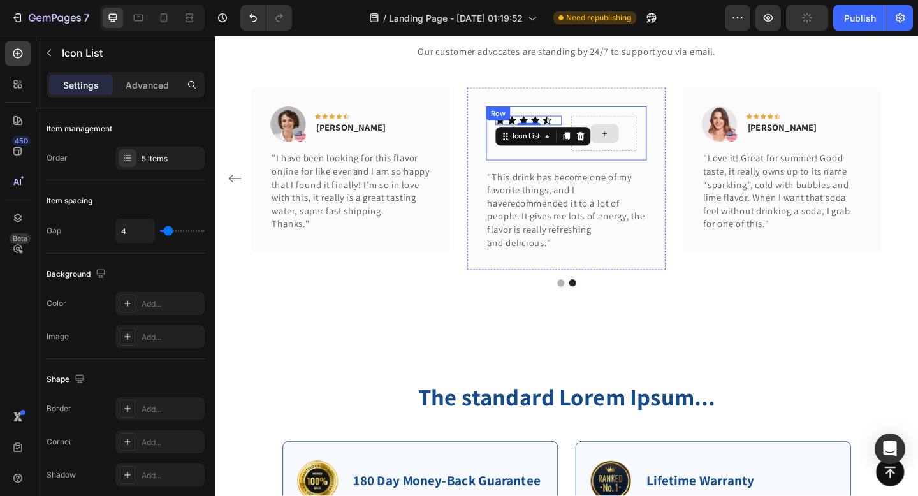
click at [625, 132] on div at bounding box center [639, 142] width 72 height 38
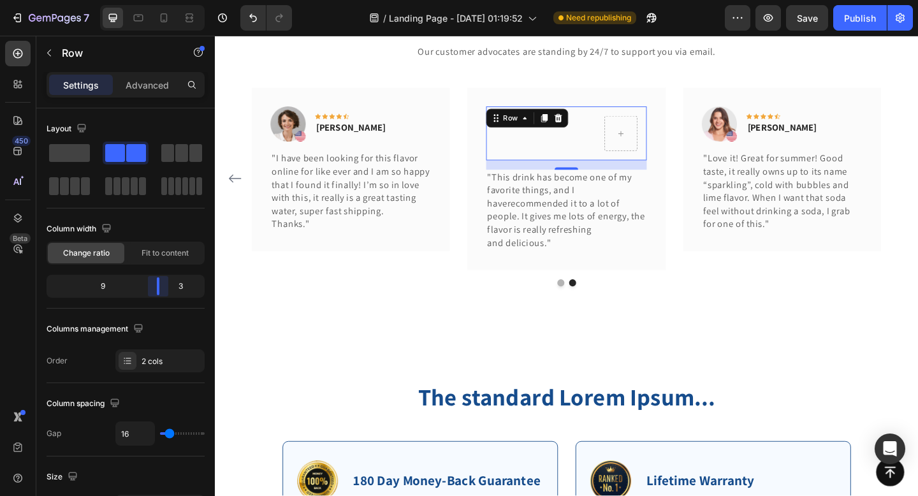
drag, startPoint x: 129, startPoint y: 284, endPoint x: 170, endPoint y: 288, distance: 40.9
click at [170, 0] on body "7 Version history / Landing Page - [DATE] 01:19:52 Need republishing Preview Sa…" at bounding box center [459, 0] width 918 height 0
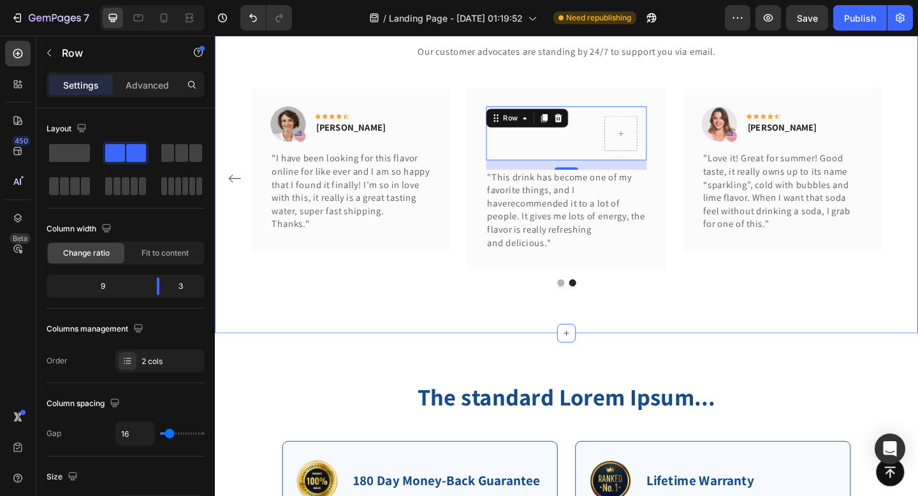
click at [269, 343] on div "What Our Customers Are Saying Heading Our customer advocates are standing by 24…" at bounding box center [597, 153] width 765 height 411
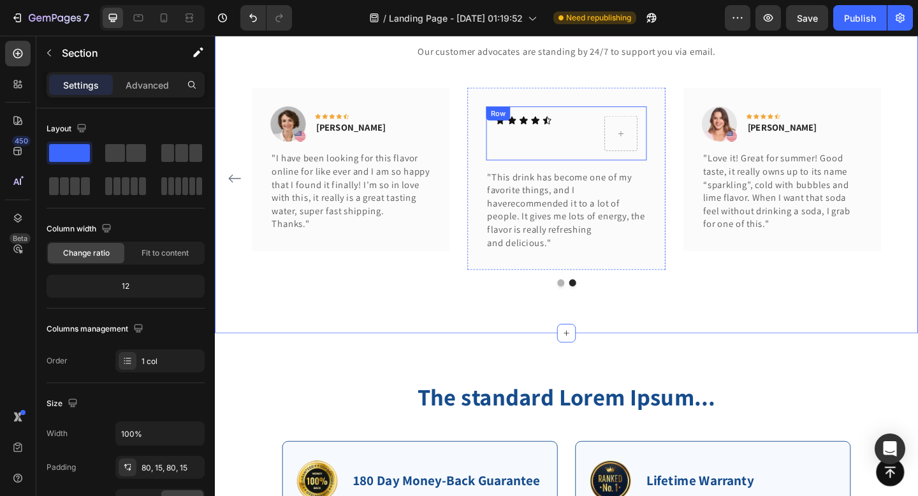
click at [611, 161] on div "Icon Icon Icon Icon Icon Icon List" at bounding box center [574, 142] width 108 height 38
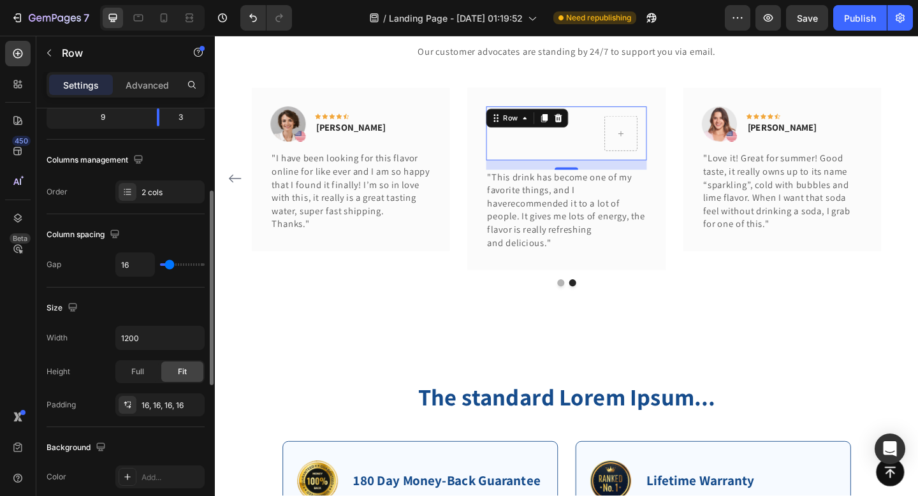
scroll to position [172, 0]
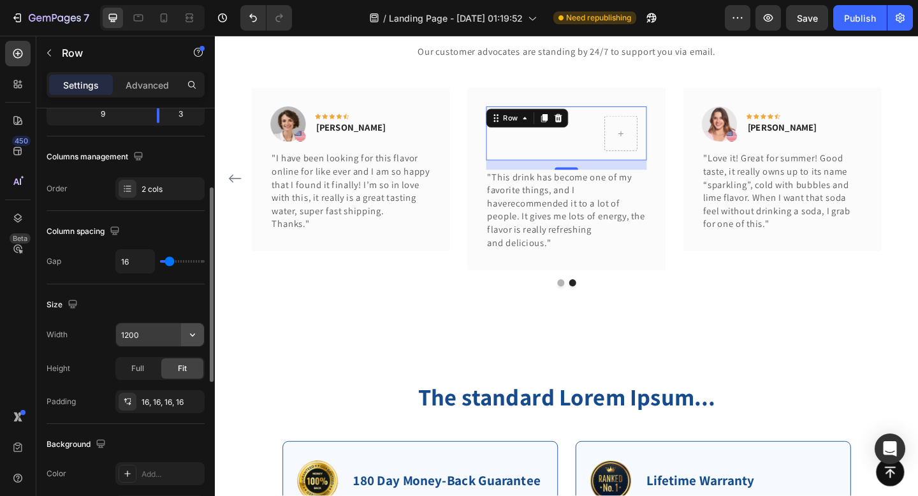
click at [189, 335] on icon "button" at bounding box center [192, 334] width 13 height 13
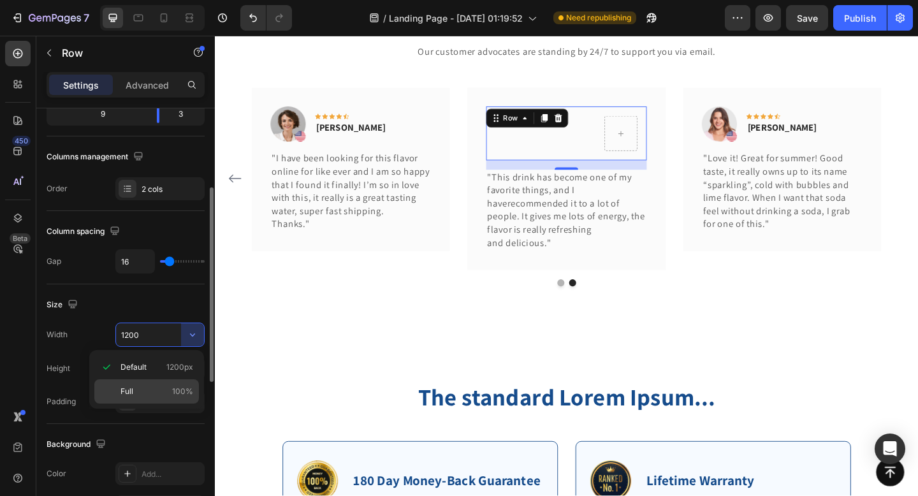
click at [179, 390] on span "100%" at bounding box center [182, 391] width 21 height 11
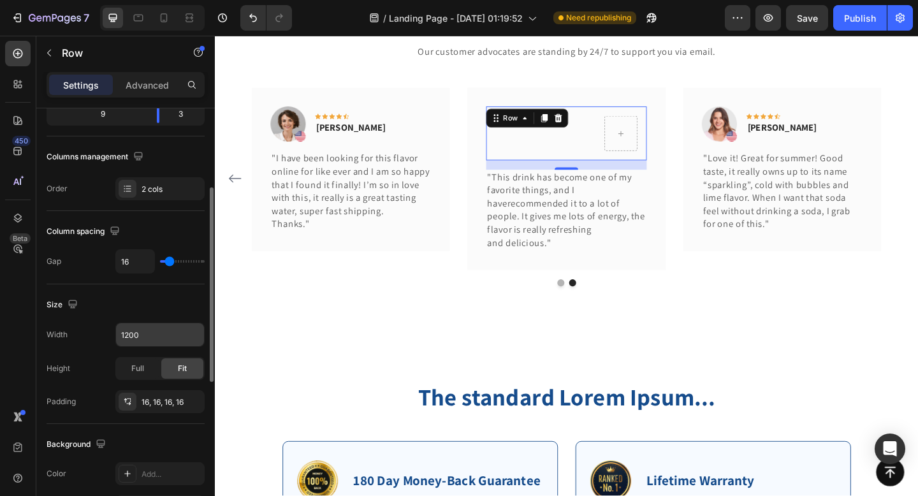
type input "100%"
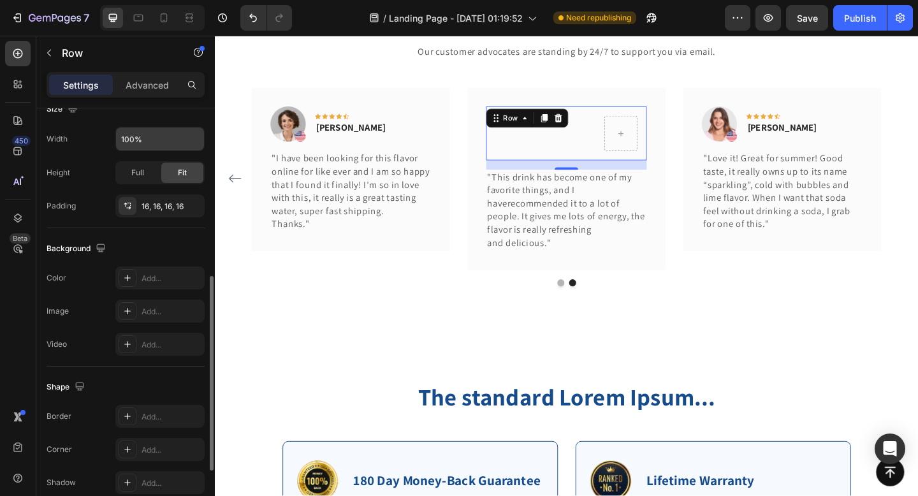
scroll to position [369, 0]
click at [166, 212] on div "16, 16, 16, 16" at bounding box center [159, 204] width 89 height 23
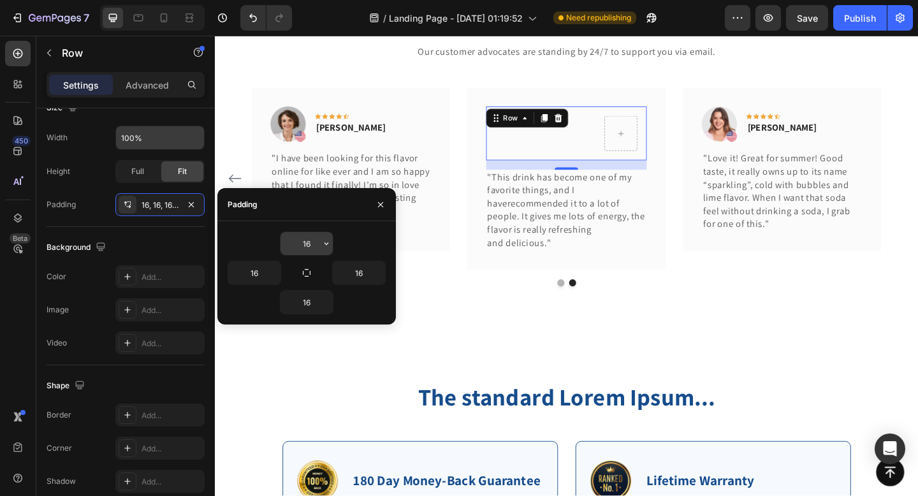
click at [300, 246] on input "16" at bounding box center [307, 243] width 52 height 23
click at [326, 242] on icon "button" at bounding box center [326, 243] width 10 height 10
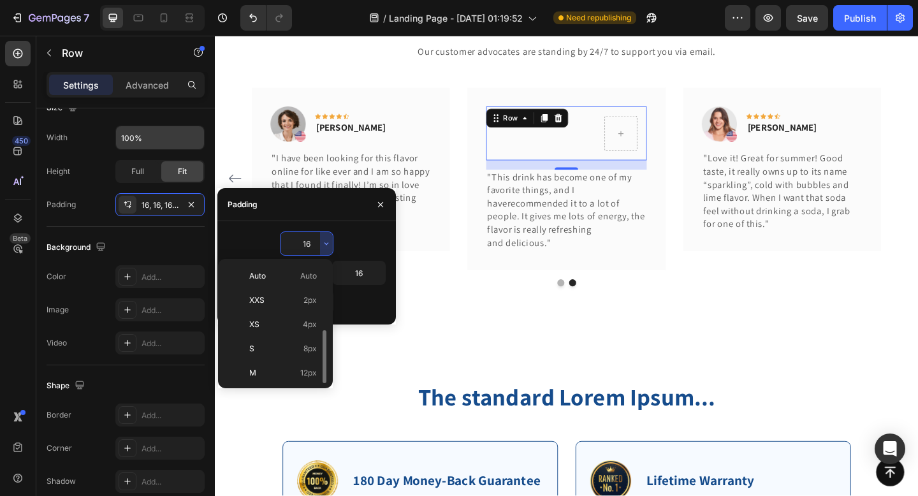
scroll to position [46, 0]
click at [297, 379] on p "XL 24px" at bounding box center [283, 375] width 68 height 11
type input "24"
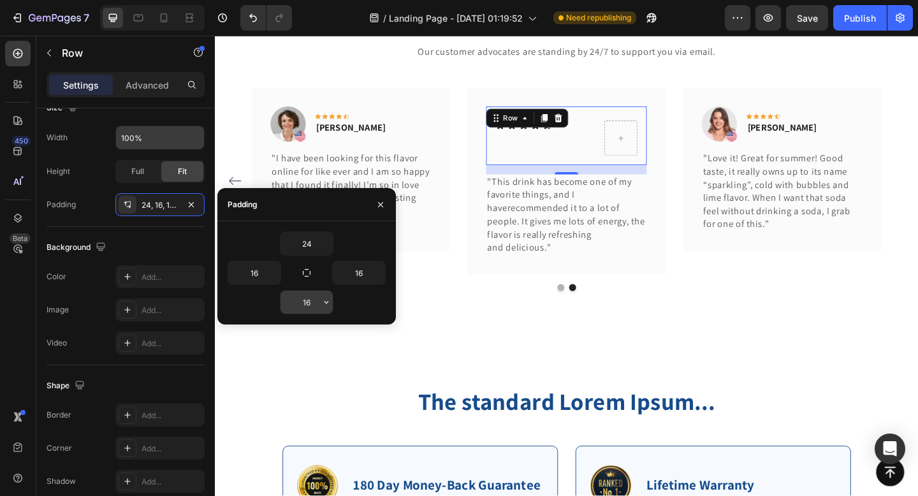
click at [309, 306] on input "16" at bounding box center [307, 302] width 52 height 23
click at [328, 300] on icon "button" at bounding box center [326, 302] width 10 height 10
click at [325, 306] on icon "button" at bounding box center [326, 302] width 10 height 10
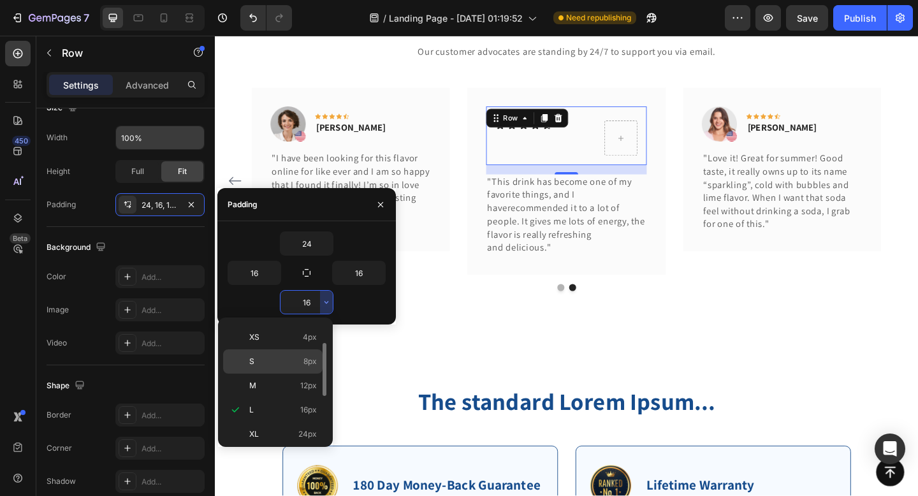
click at [292, 358] on p "S 8px" at bounding box center [283, 361] width 68 height 11
type input "8"
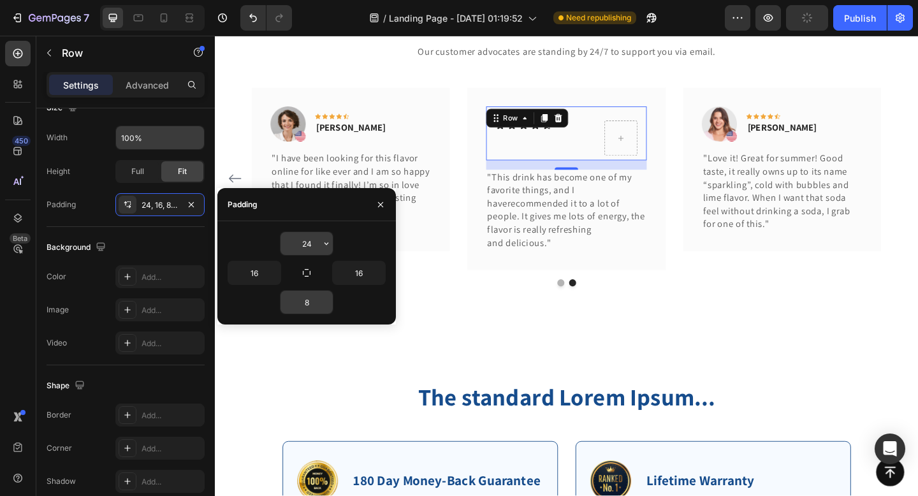
click at [322, 240] on icon "button" at bounding box center [326, 243] width 10 height 10
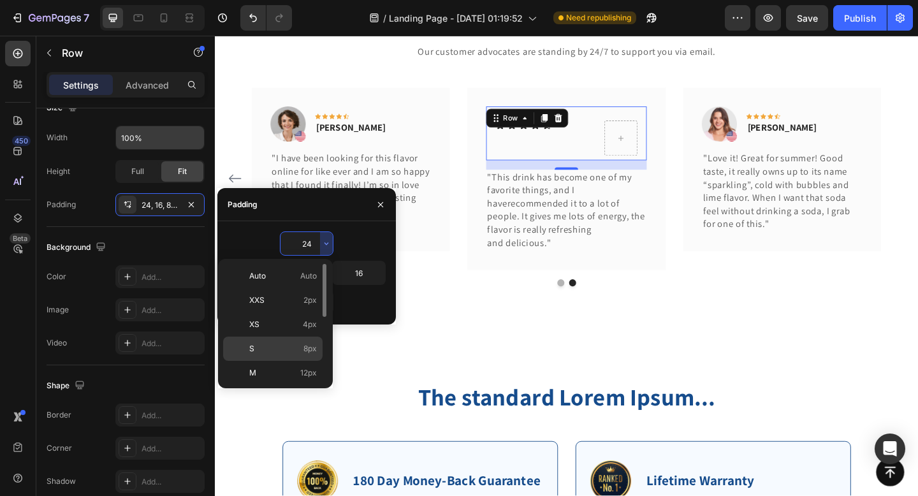
click at [304, 346] on span "8px" at bounding box center [309, 348] width 13 height 11
type input "8"
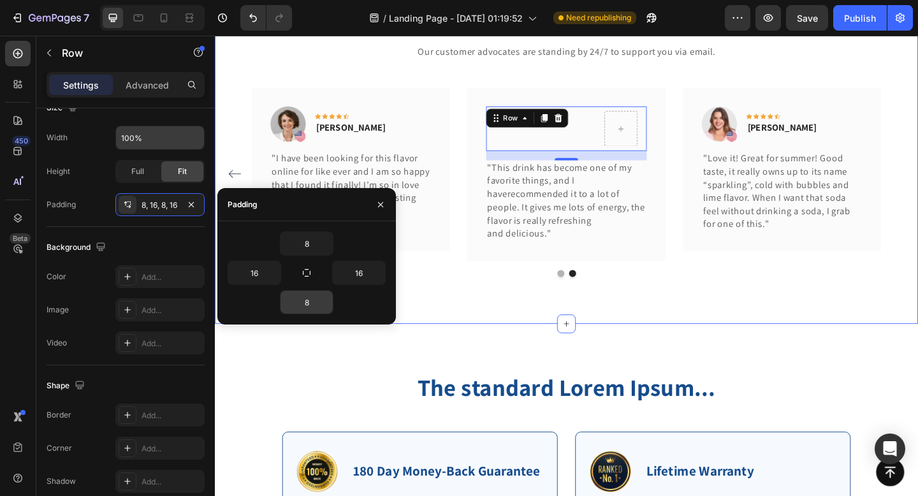
click at [497, 334] on div "What Our Customers Are Saying Heading Our customer advocates are standing by 24…" at bounding box center [597, 148] width 765 height 401
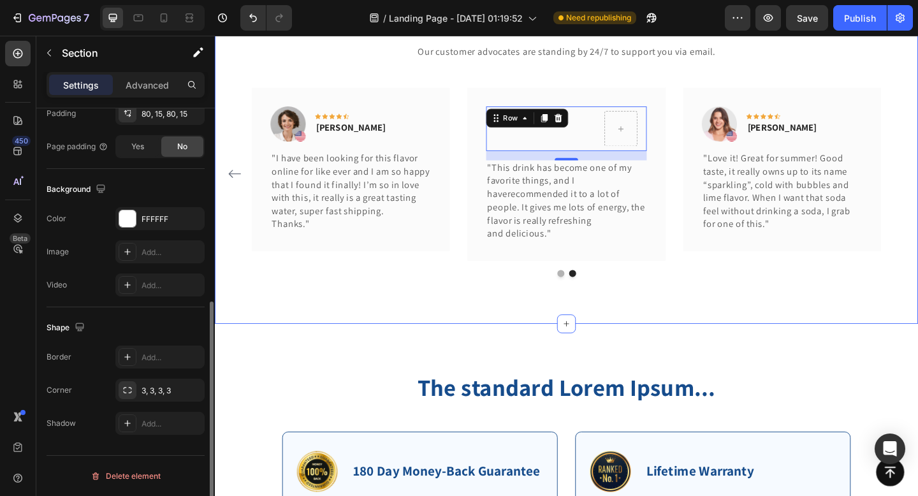
scroll to position [0, 0]
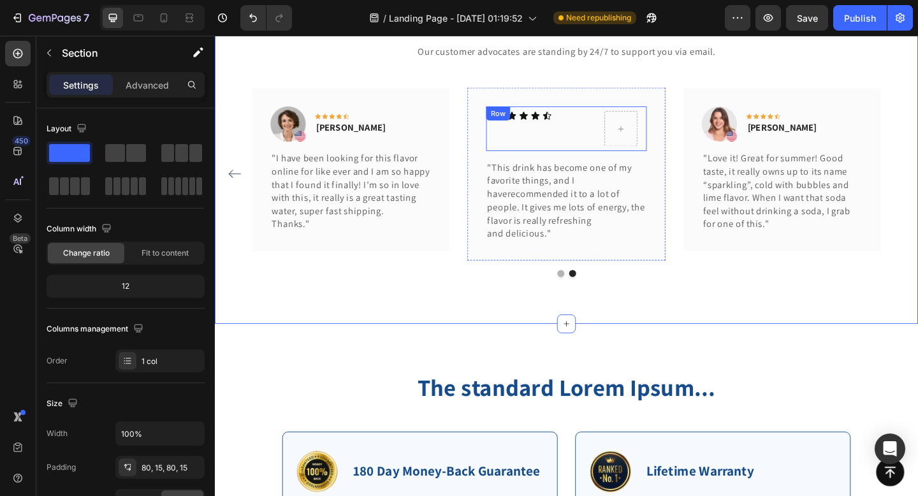
click at [588, 150] on div "Icon Icon Icon Icon Icon Icon List" at bounding box center [574, 137] width 108 height 38
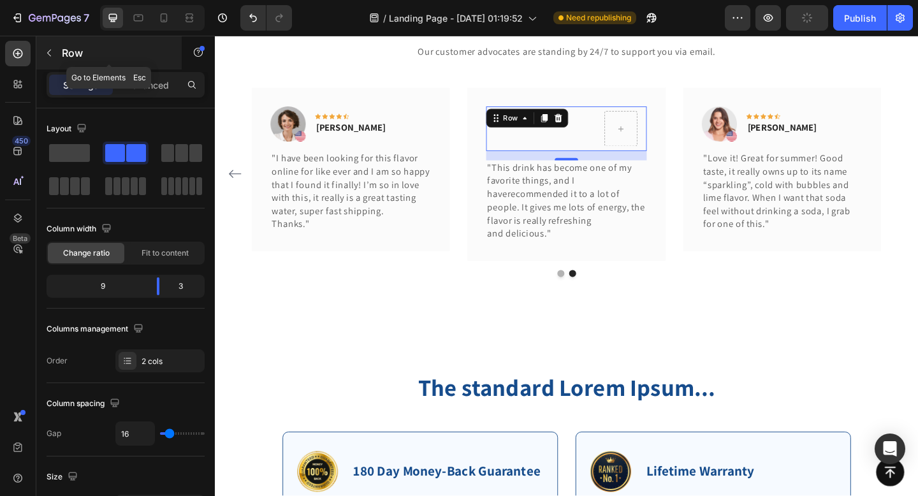
click at [45, 55] on icon "button" at bounding box center [49, 53] width 10 height 10
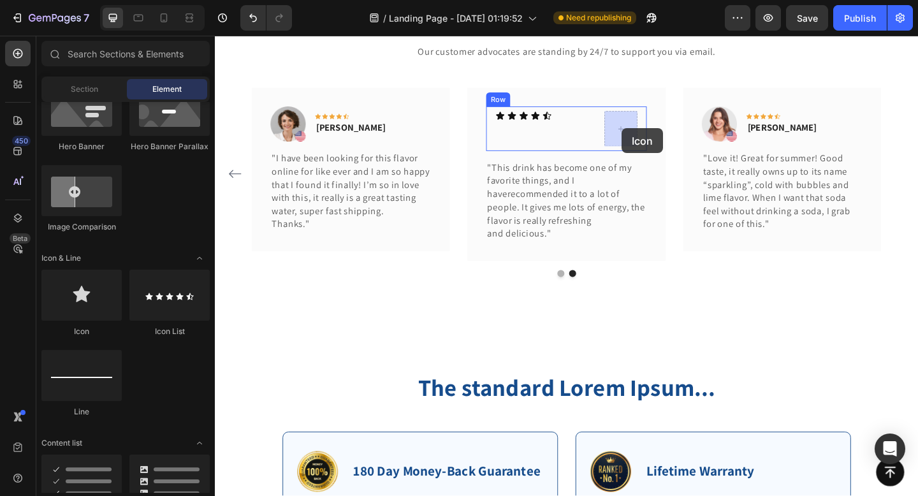
drag, startPoint x: 300, startPoint y: 342, endPoint x: 657, endPoint y: 136, distance: 412.4
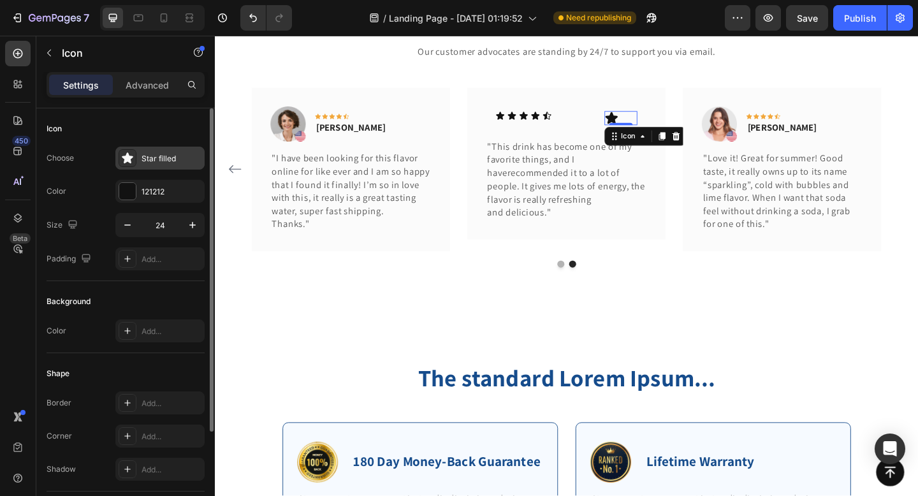
click at [156, 166] on div "Star filled" at bounding box center [159, 158] width 89 height 23
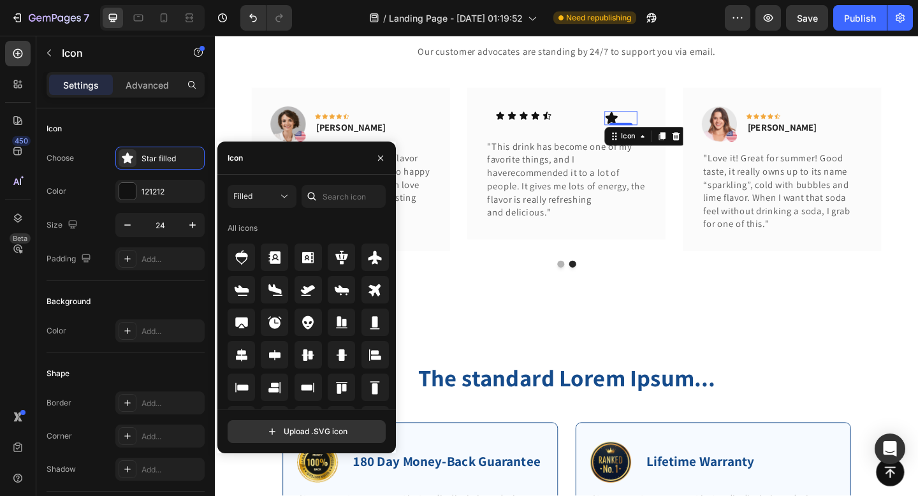
click at [307, 168] on div "Icon" at bounding box center [306, 158] width 179 height 33
click at [346, 195] on input "text" at bounding box center [344, 196] width 84 height 23
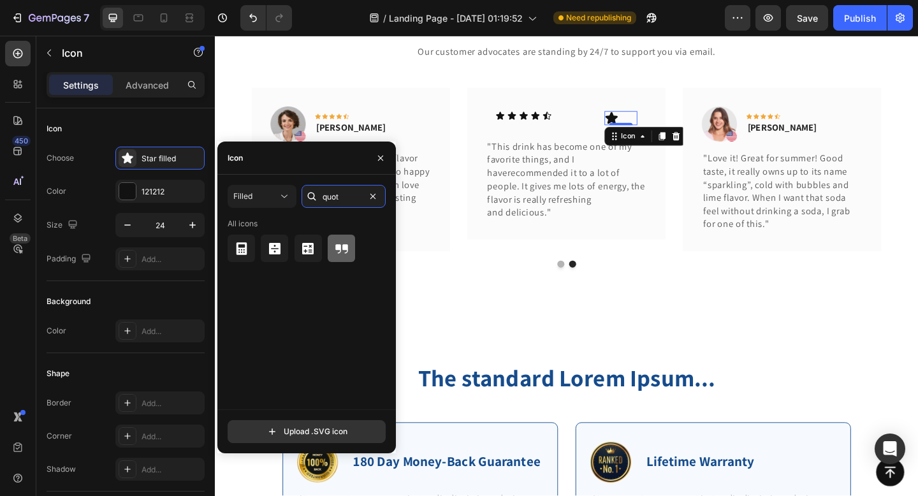
type input "quot"
click at [345, 249] on icon at bounding box center [341, 248] width 13 height 9
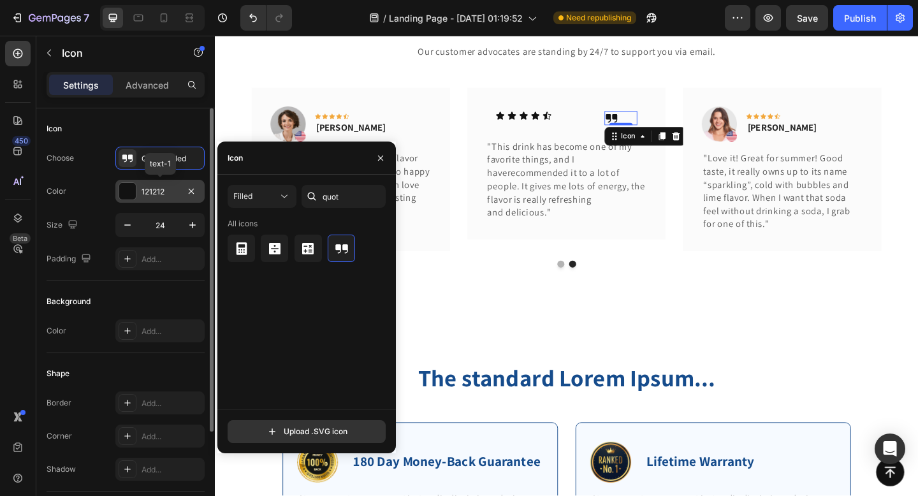
click at [131, 193] on div at bounding box center [127, 191] width 17 height 17
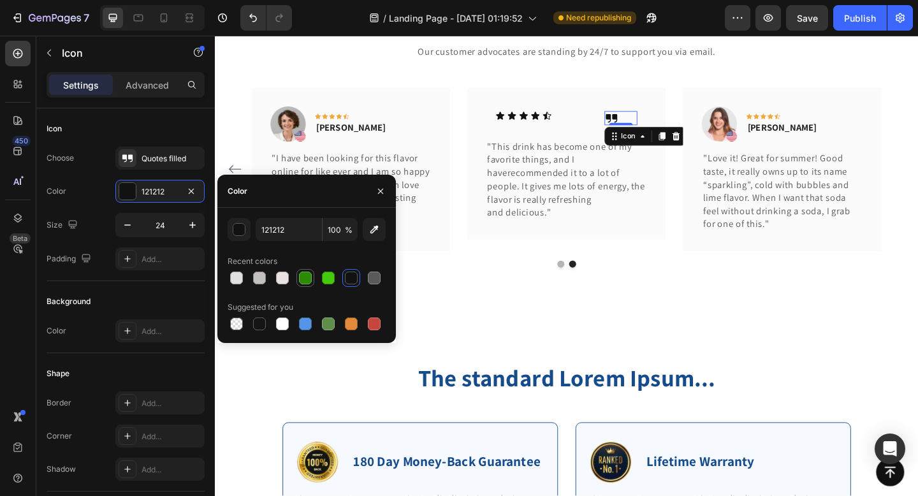
click at [308, 274] on div at bounding box center [305, 278] width 13 height 13
type input "2B8902"
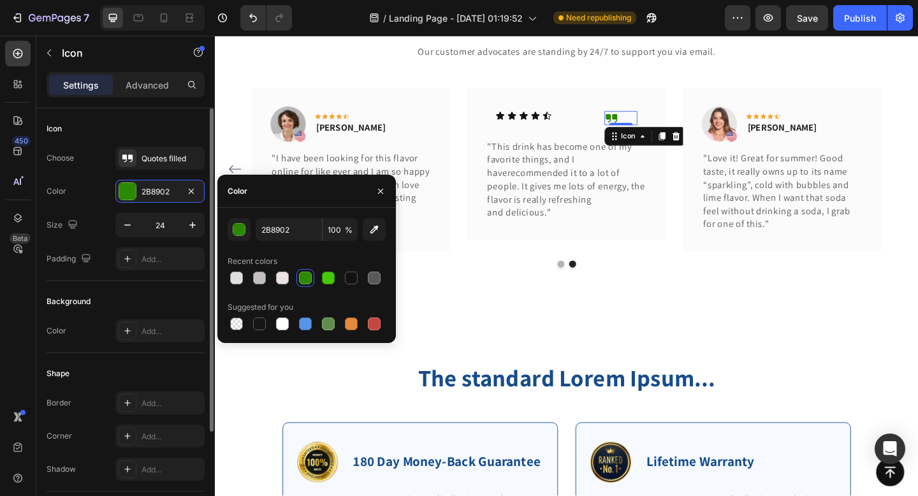
click at [181, 127] on div "Icon" at bounding box center [126, 129] width 158 height 20
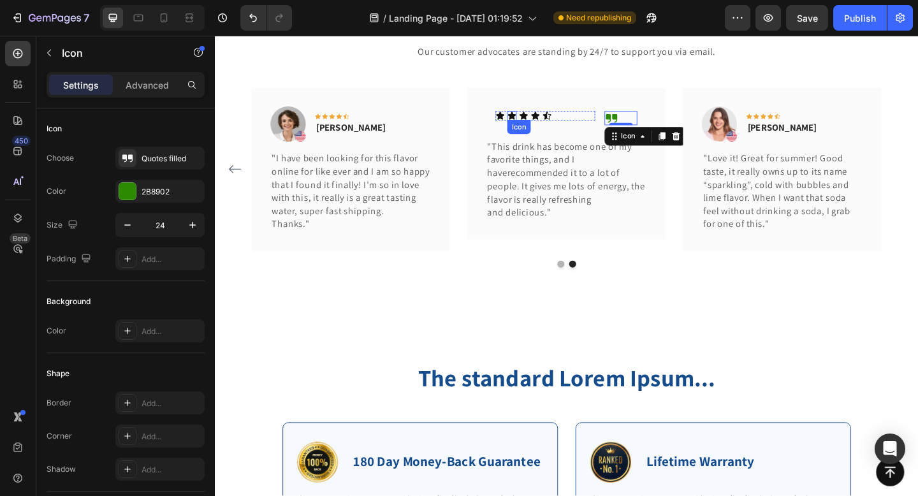
click at [534, 118] on icon at bounding box center [538, 123] width 10 height 10
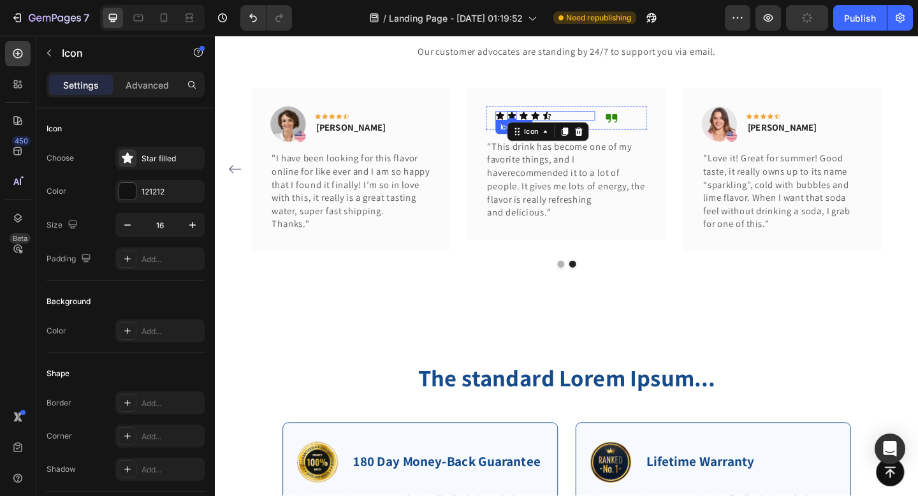
click at [596, 119] on div "Icon Icon 0 Icon Icon Icon" at bounding box center [574, 123] width 108 height 10
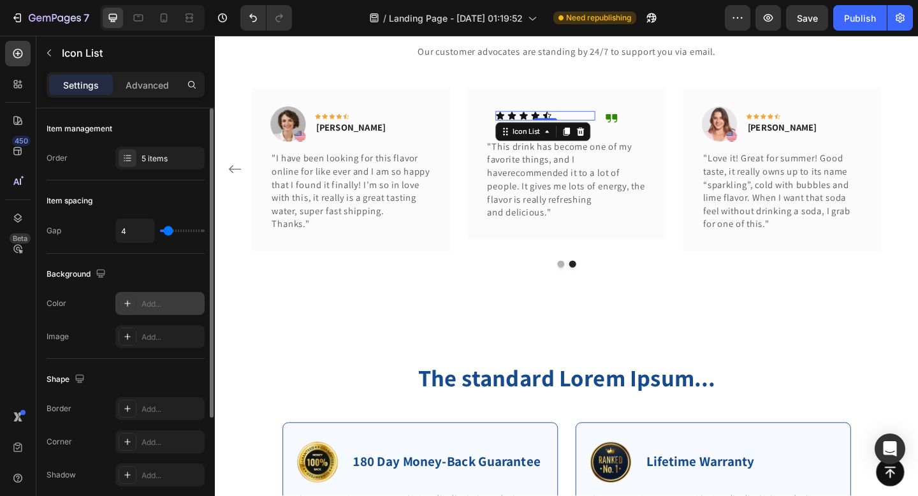
click at [128, 305] on icon at bounding box center [127, 303] width 6 height 6
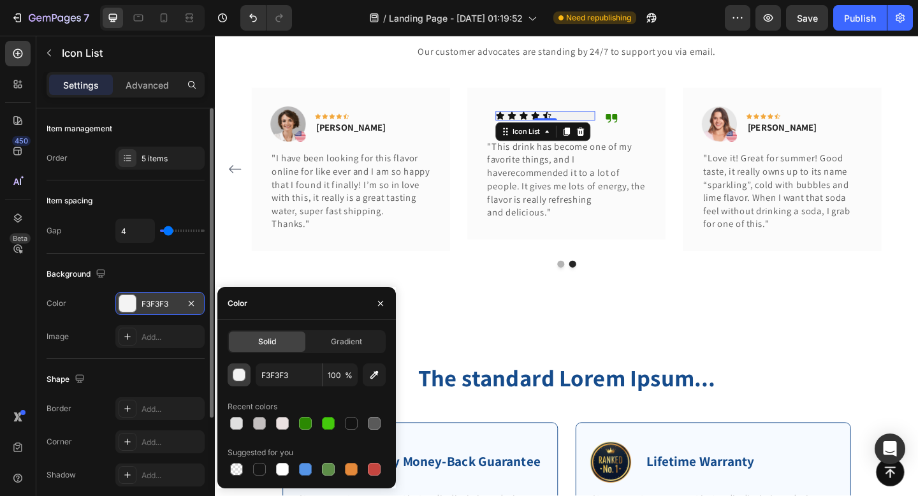
click at [246, 375] on button "button" at bounding box center [239, 374] width 23 height 23
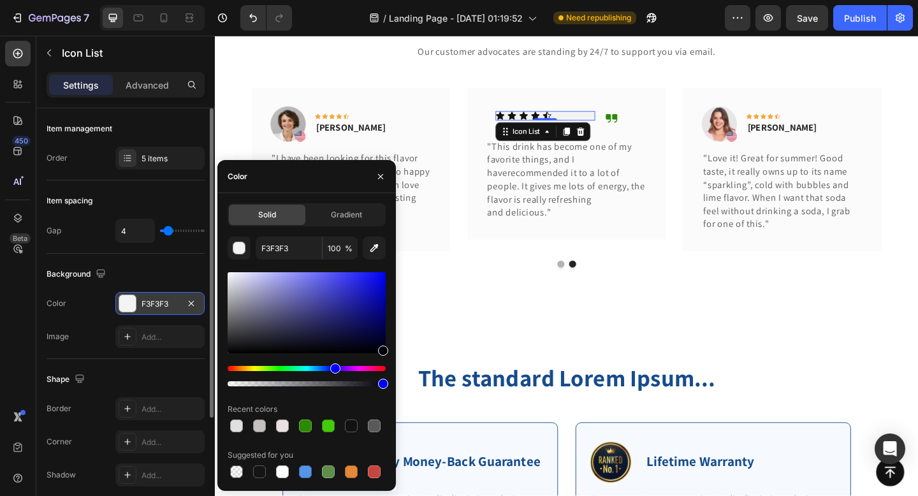
click at [253, 366] on div "Hue" at bounding box center [307, 368] width 158 height 5
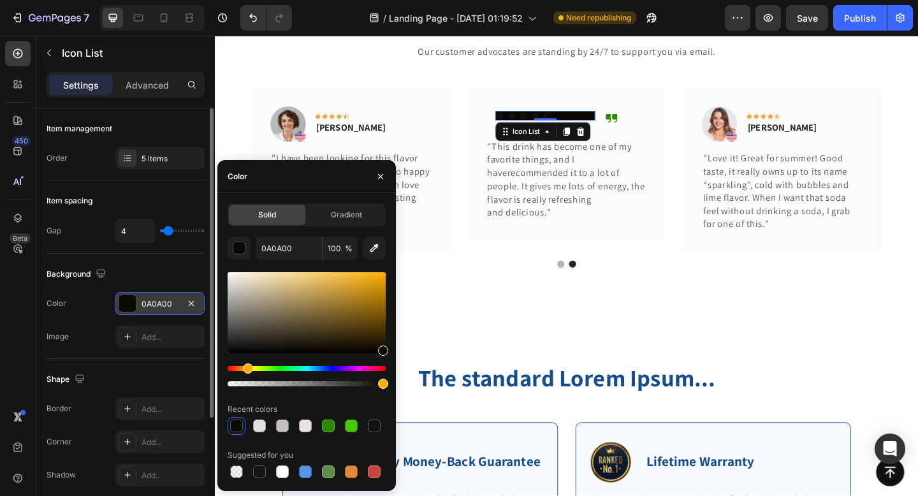
drag, startPoint x: 254, startPoint y: 367, endPoint x: 246, endPoint y: 368, distance: 7.7
click at [246, 368] on div "Hue" at bounding box center [248, 368] width 10 height 10
click at [376, 289] on div at bounding box center [307, 312] width 158 height 81
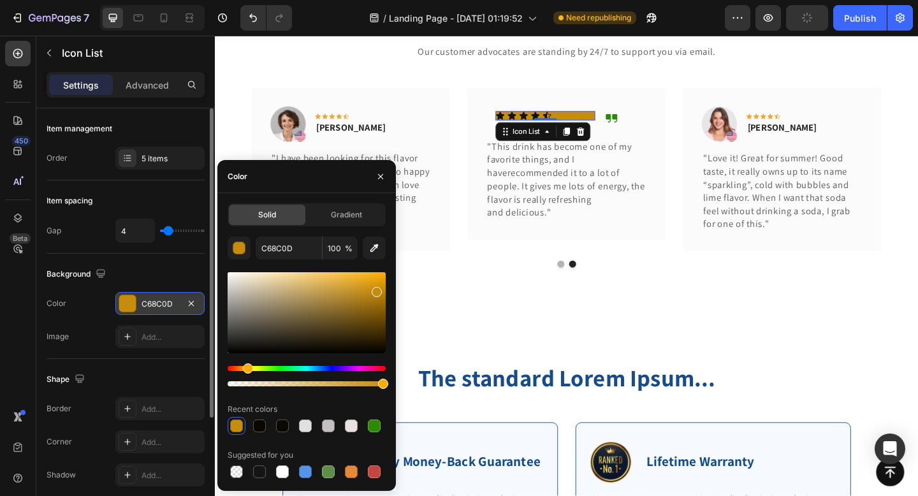
click at [376, 289] on div at bounding box center [377, 292] width 10 height 10
click at [240, 470] on div at bounding box center [236, 471] width 13 height 13
type input "000000"
type input "0"
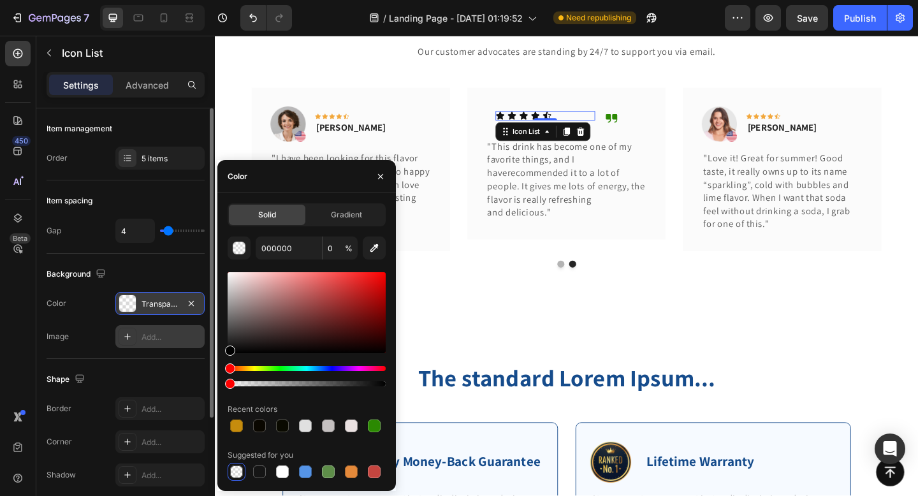
click at [131, 331] on div at bounding box center [128, 337] width 18 height 18
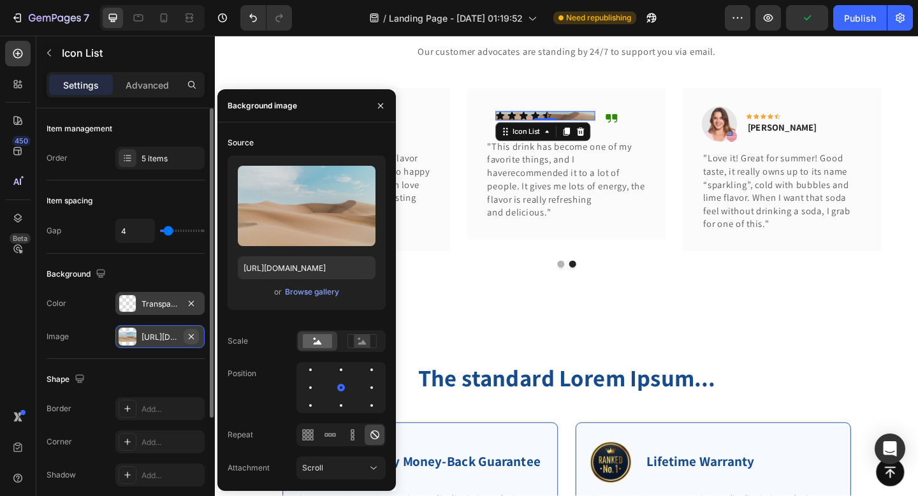
click at [191, 339] on icon "button" at bounding box center [191, 337] width 10 height 10
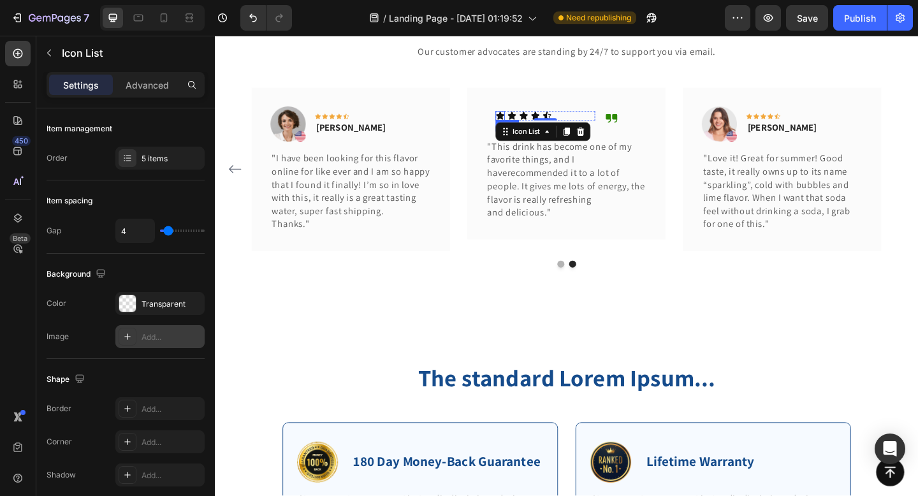
click at [527, 121] on icon at bounding box center [525, 123] width 10 height 10
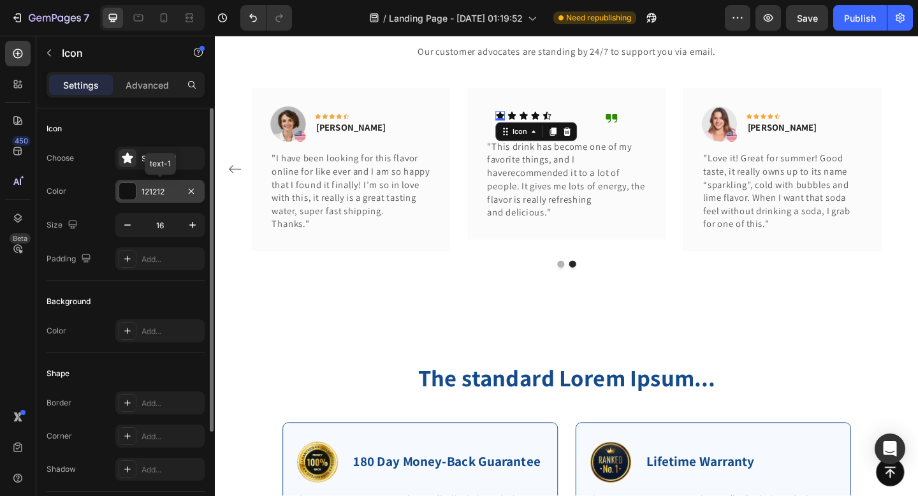
click at [127, 189] on div at bounding box center [127, 191] width 17 height 17
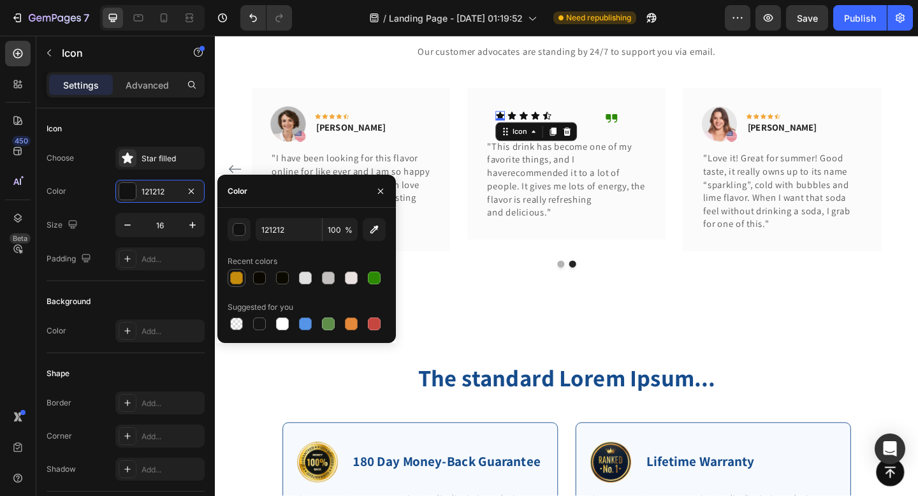
click at [234, 277] on div at bounding box center [236, 278] width 13 height 13
type input "C68C0D"
click at [538, 126] on icon at bounding box center [538, 123] width 9 height 8
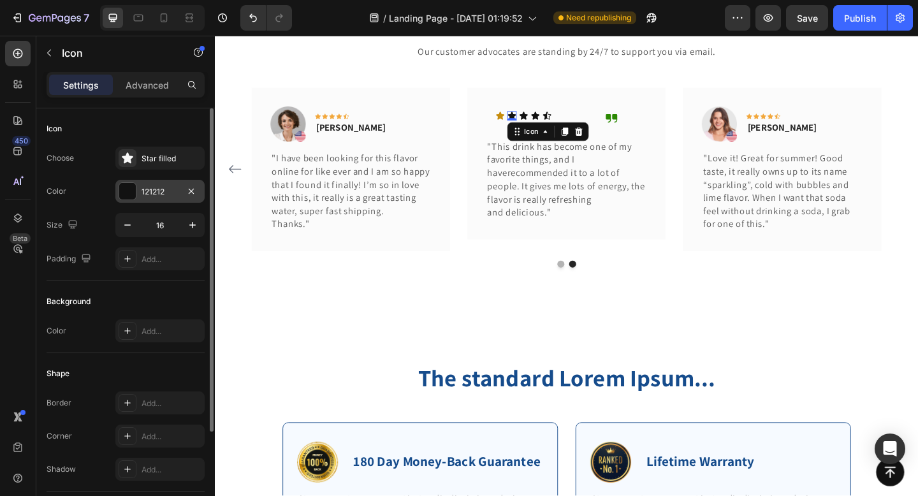
click at [129, 190] on div at bounding box center [127, 191] width 17 height 17
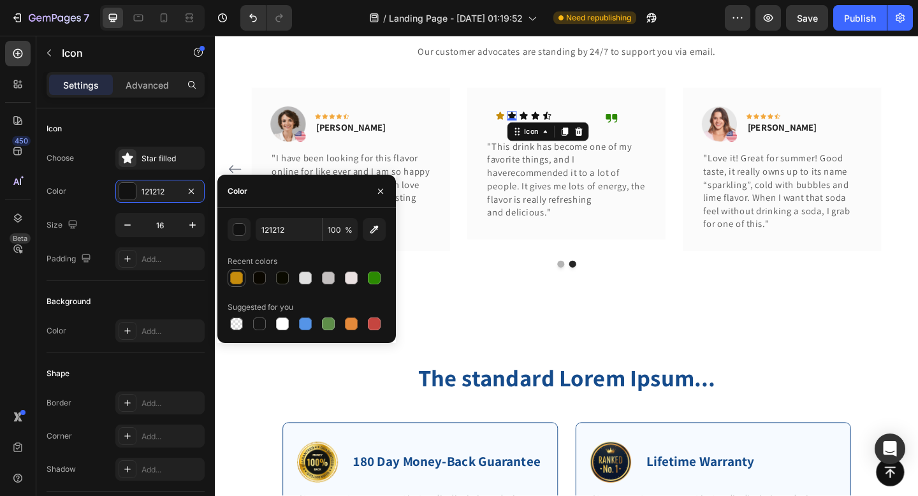
click at [238, 274] on div at bounding box center [236, 278] width 13 height 13
type input "C68C0D"
click at [350, 122] on icon at bounding box center [350, 124] width 6 height 6
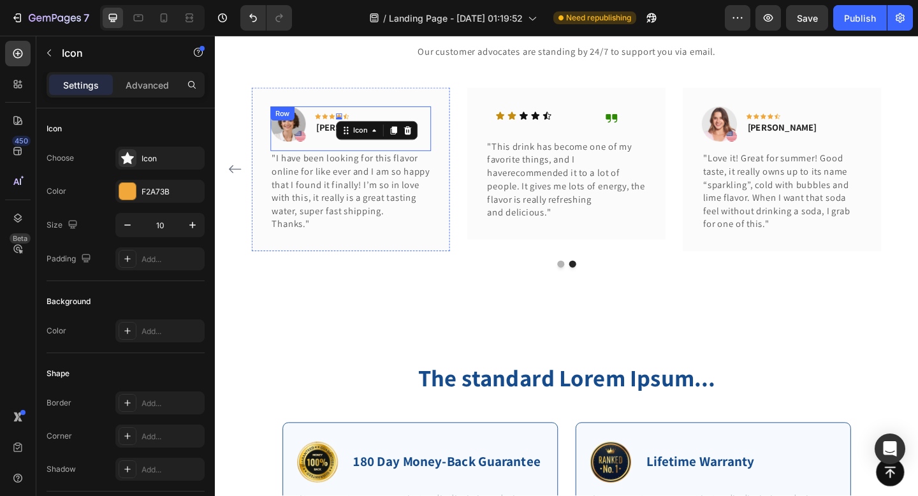
click at [367, 120] on div "Icon Icon Icon Icon 0 Icon Row [PERSON_NAME] Text block" at bounding box center [363, 132] width 78 height 38
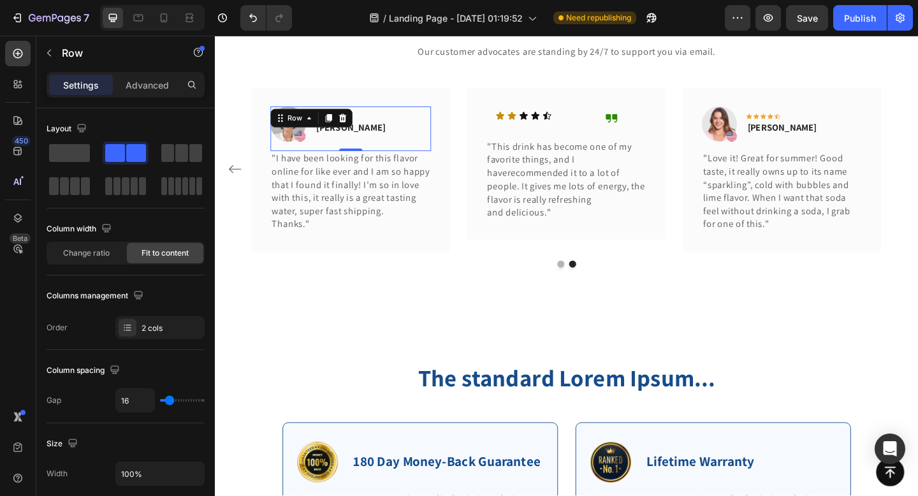
click at [389, 149] on div "Image Icon Icon Icon Icon Icon Row [PERSON_NAME] Text block Row 0" at bounding box center [362, 137] width 175 height 48
click at [351, 265] on div "Image Icon Icon Icon Icon Icon Row [PERSON_NAME] Text block Row 0 "I have been …" at bounding box center [363, 180] width 216 height 177
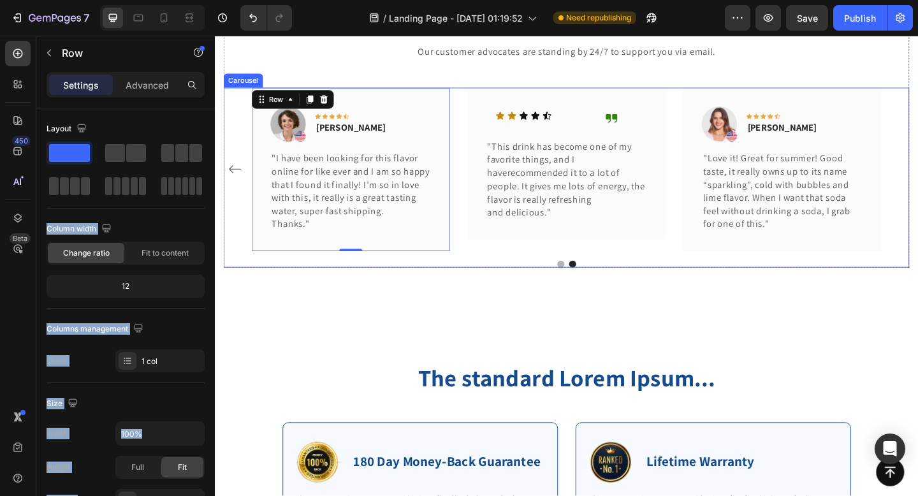
drag, startPoint x: 284, startPoint y: 186, endPoint x: 277, endPoint y: 172, distance: 15.7
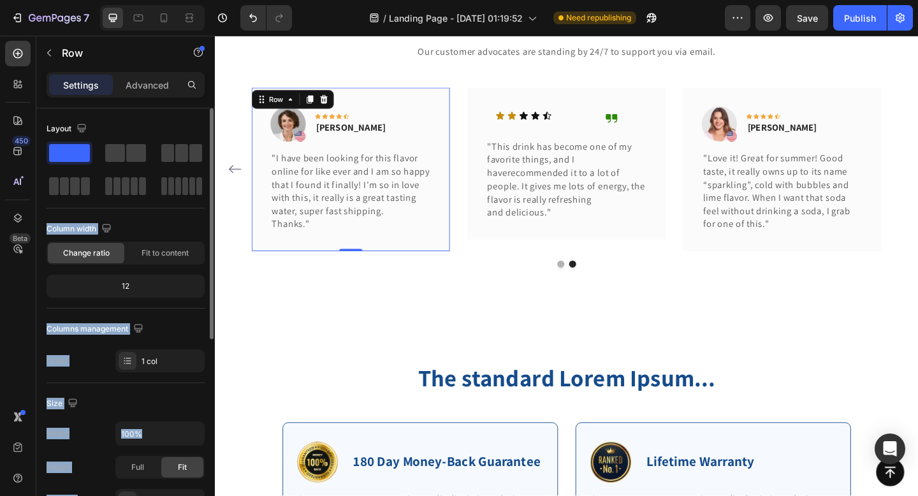
click at [123, 138] on div "Layout" at bounding box center [126, 129] width 158 height 20
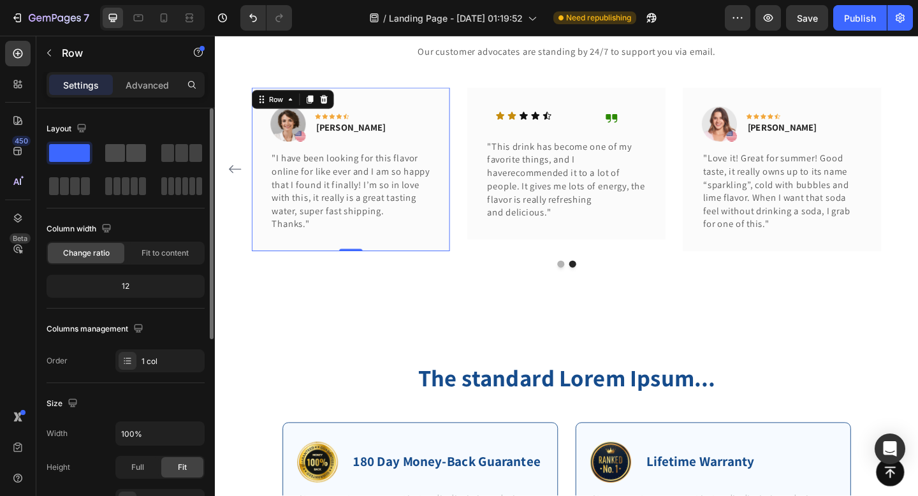
click at [120, 157] on span at bounding box center [115, 153] width 20 height 18
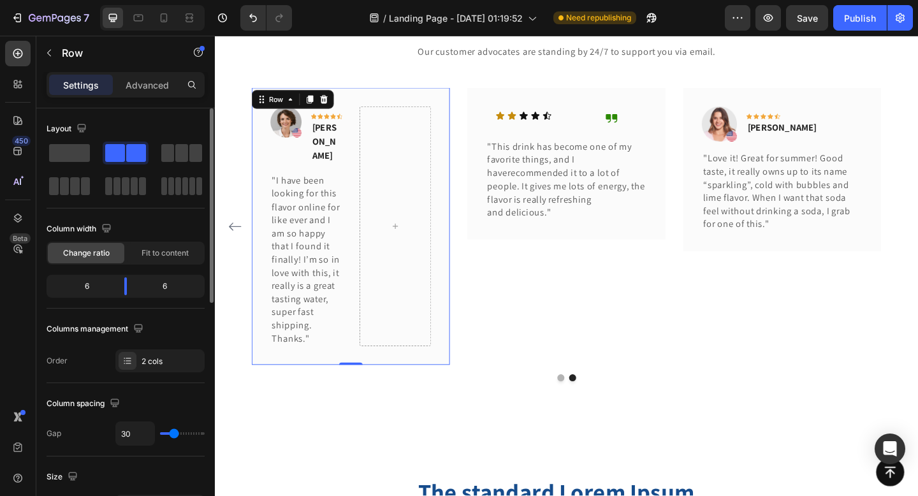
click at [126, 157] on span at bounding box center [136, 153] width 20 height 18
click at [69, 151] on span at bounding box center [69, 153] width 41 height 18
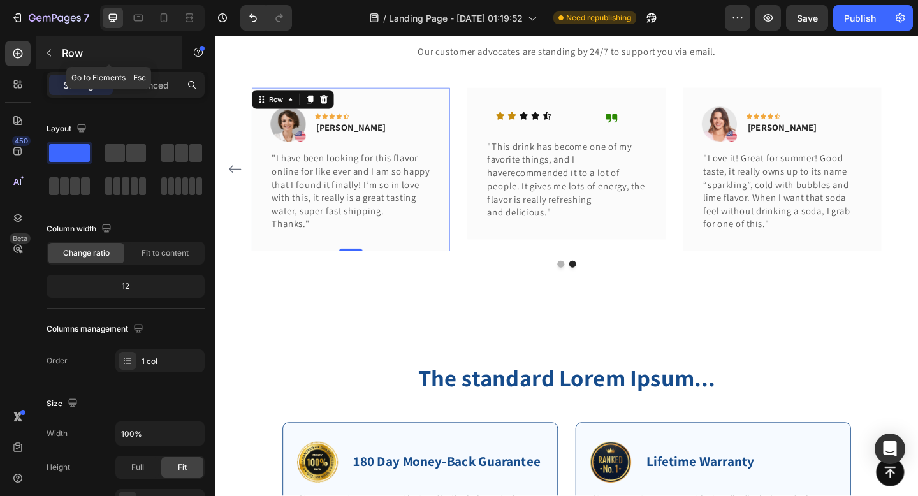
click at [47, 52] on icon "button" at bounding box center [49, 53] width 10 height 10
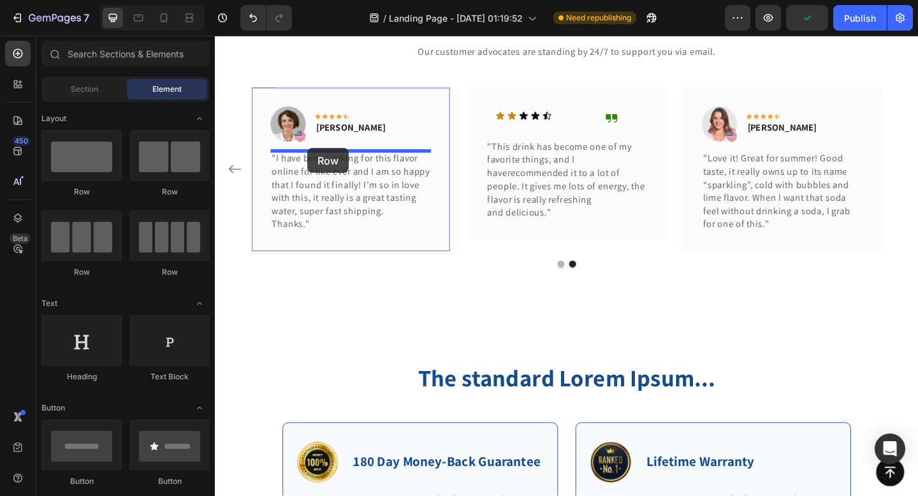
drag, startPoint x: 379, startPoint y: 207, endPoint x: 313, endPoint y: 158, distance: 81.6
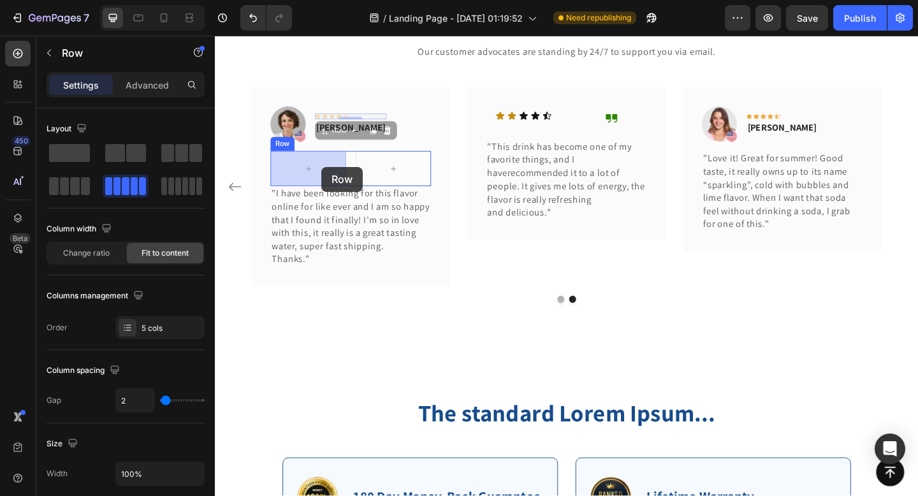
drag, startPoint x: 372, startPoint y: 124, endPoint x: 331, endPoint y: 179, distance: 68.3
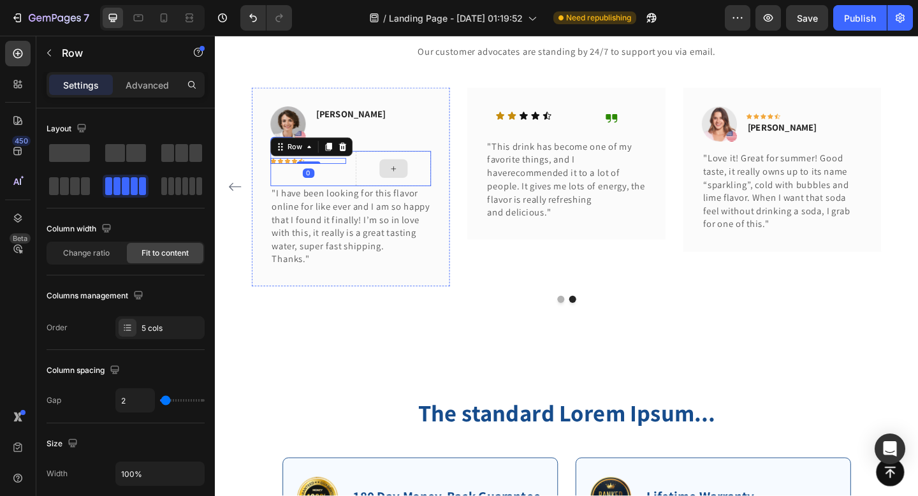
click at [405, 174] on div at bounding box center [409, 180] width 31 height 20
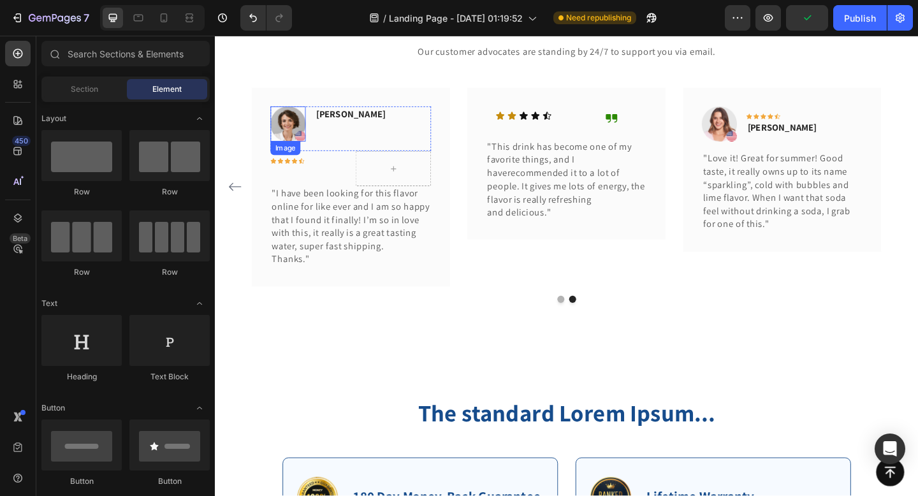
click at [294, 127] on img at bounding box center [294, 132] width 38 height 38
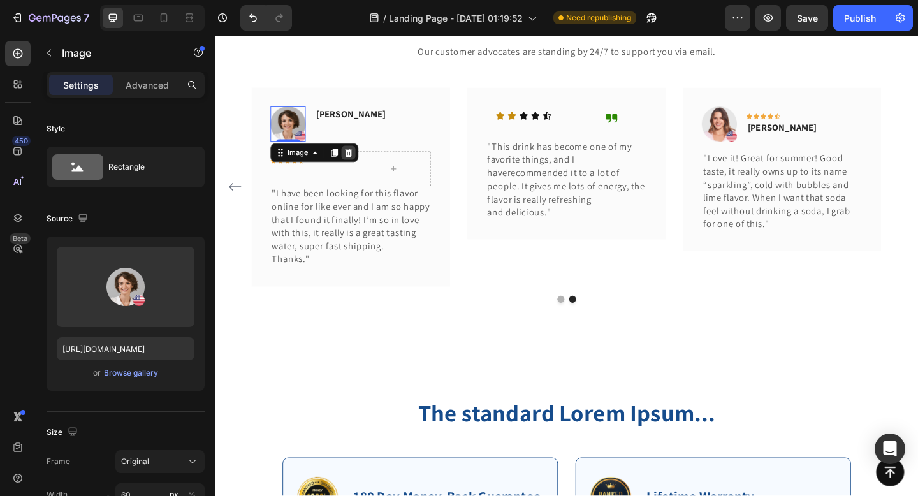
click at [360, 161] on icon at bounding box center [360, 163] width 8 height 9
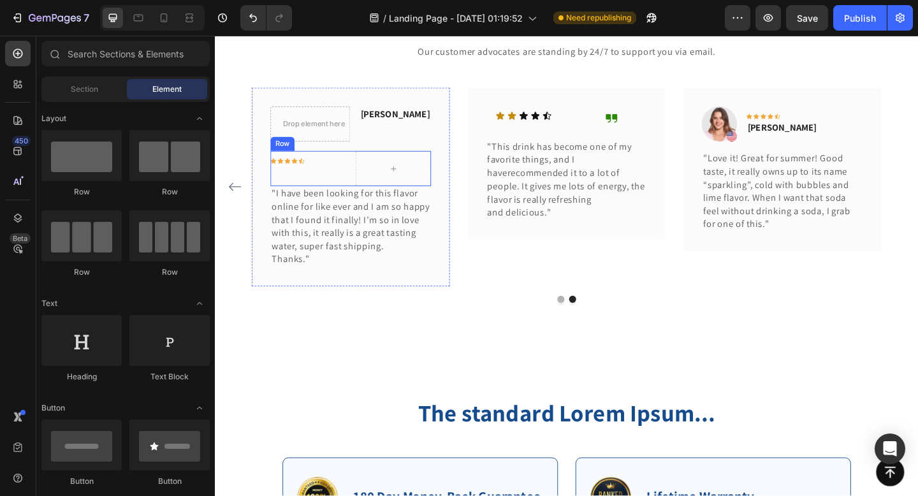
click at [344, 180] on div "Icon Icon Icon Icon Icon Row" at bounding box center [316, 180] width 82 height 38
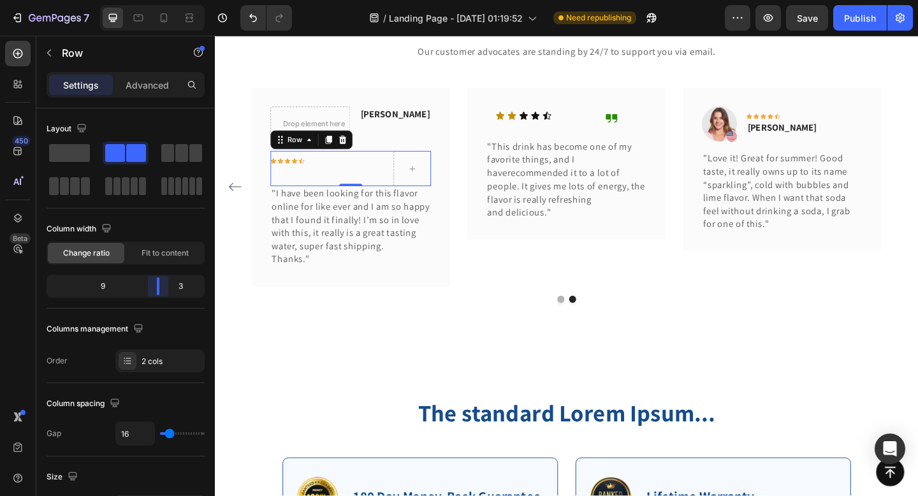
drag, startPoint x: 128, startPoint y: 287, endPoint x: 168, endPoint y: 284, distance: 40.3
click at [168, 0] on body "7 Version history / Landing Page - [DATE] 01:19:52 Need republishing Preview Sa…" at bounding box center [459, 0] width 918 height 0
click at [336, 172] on div "Icon Icon Icon Icon Icon Row" at bounding box center [337, 172] width 124 height 6
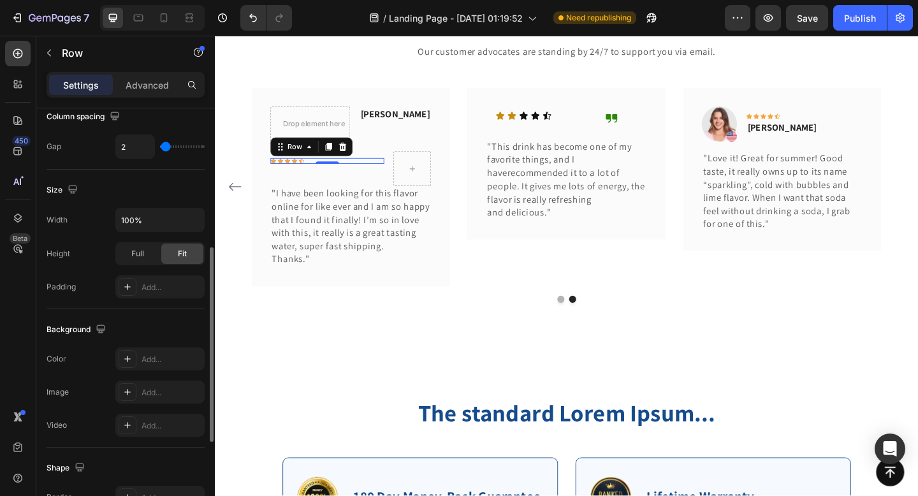
scroll to position [252, 0]
click at [196, 219] on icon "button" at bounding box center [192, 221] width 13 height 13
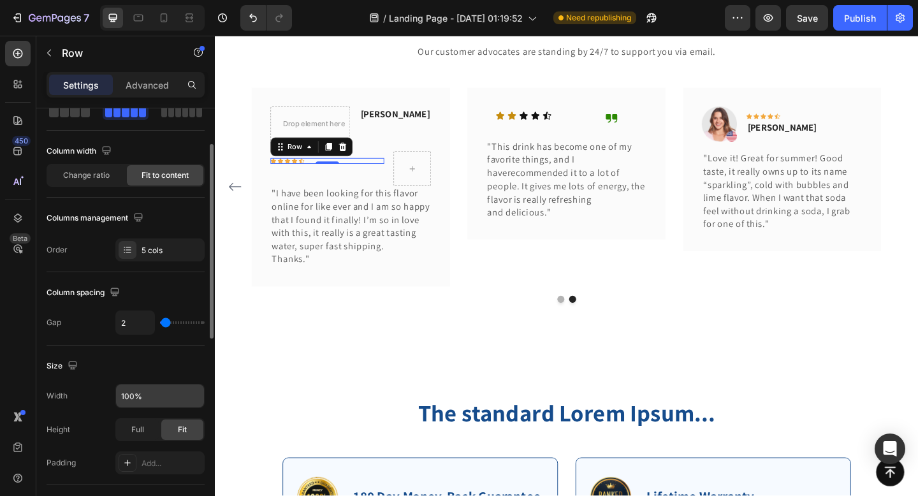
scroll to position [75, 0]
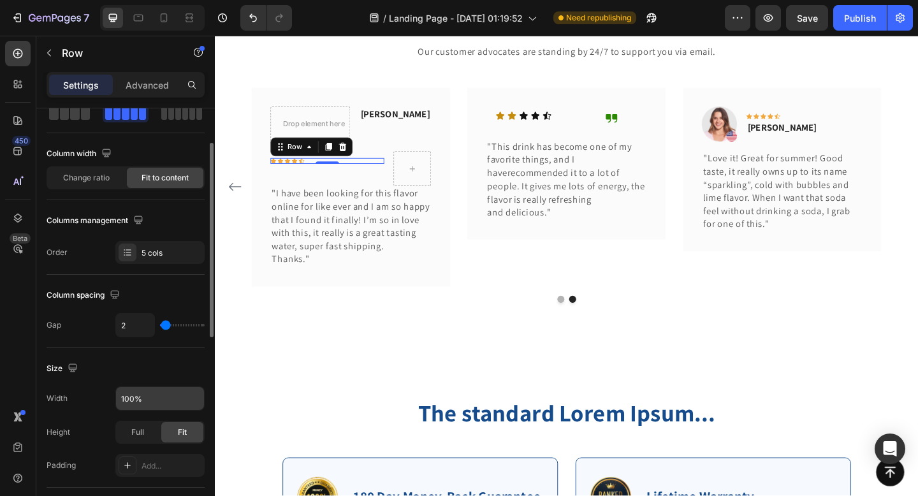
type input "0"
type input "20"
type input "23"
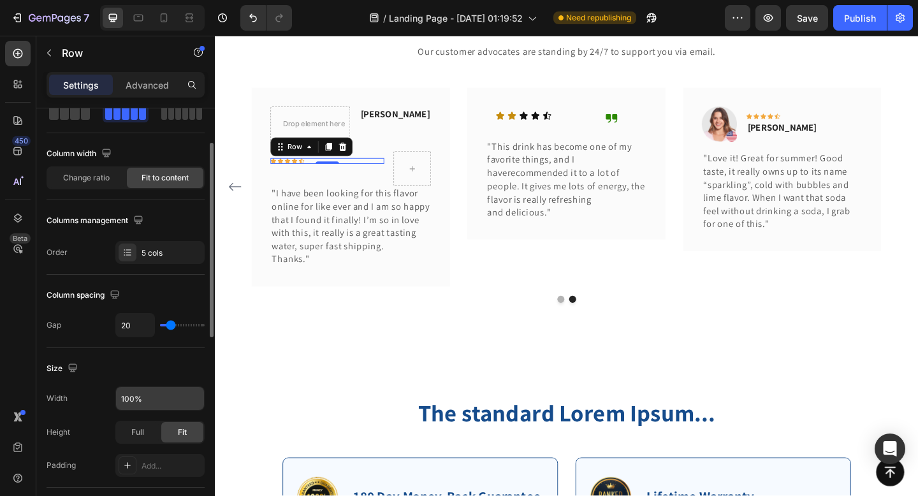
type input "23"
type input "22"
type input "21"
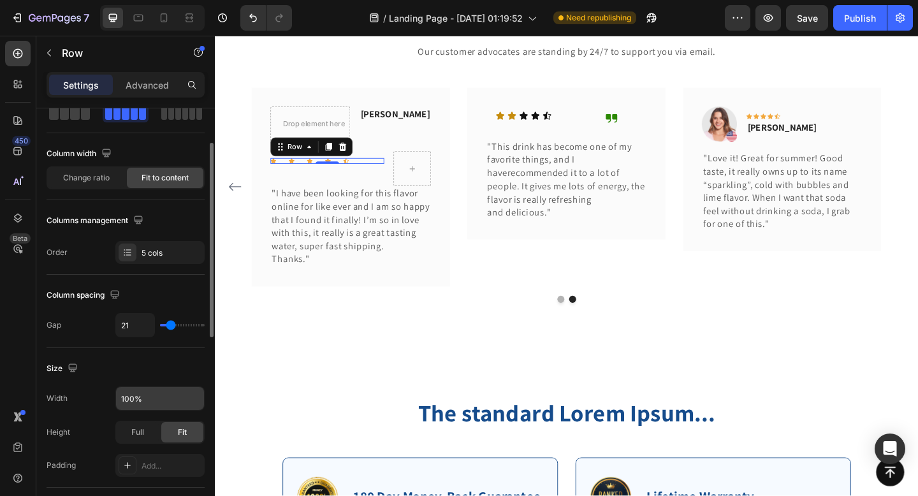
type input "20"
type input "19"
type input "18"
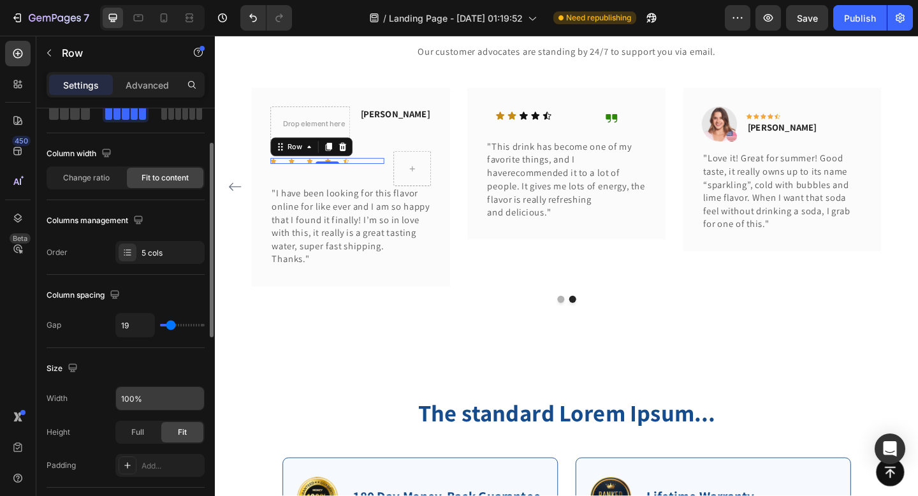
type input "18"
type input "17"
type input "16"
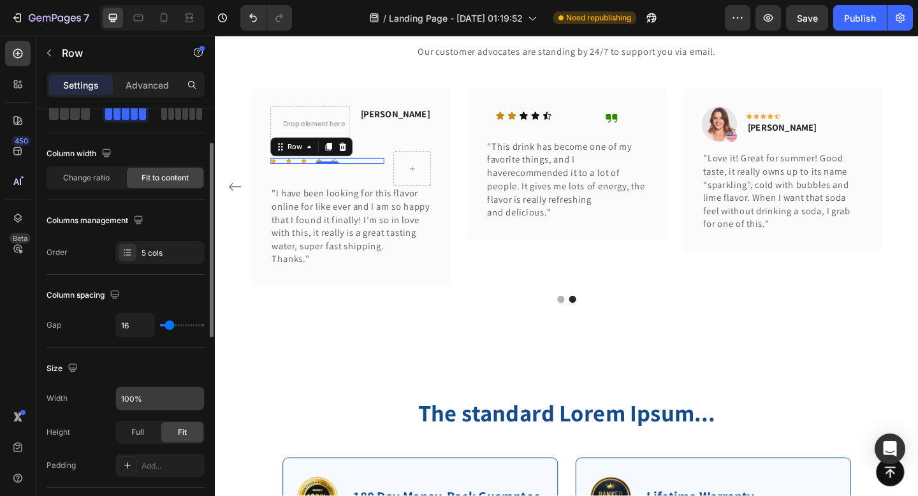
type input "15"
type input "14"
type input "13"
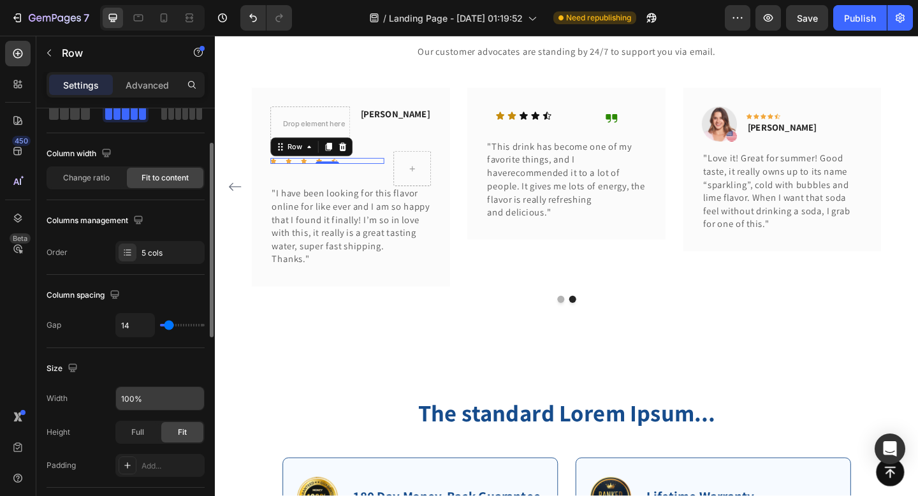
type input "13"
type input "12"
type input "11"
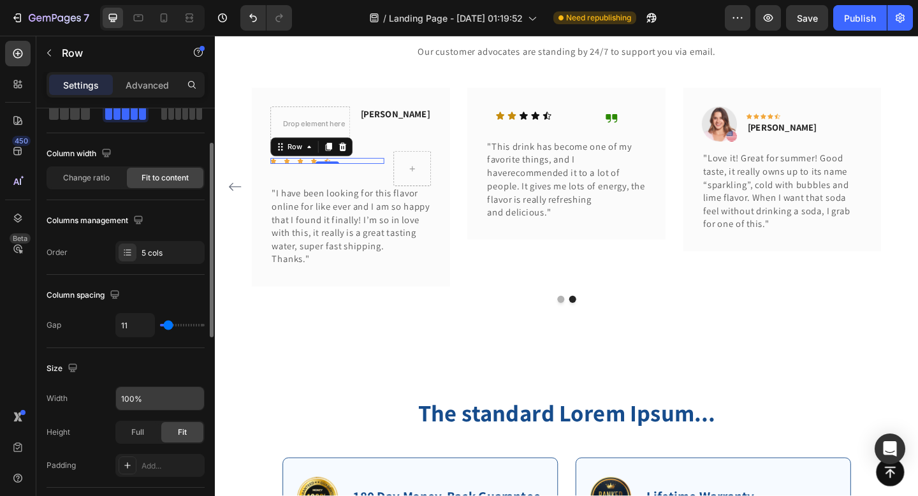
type input "10"
type input "9"
type input "8"
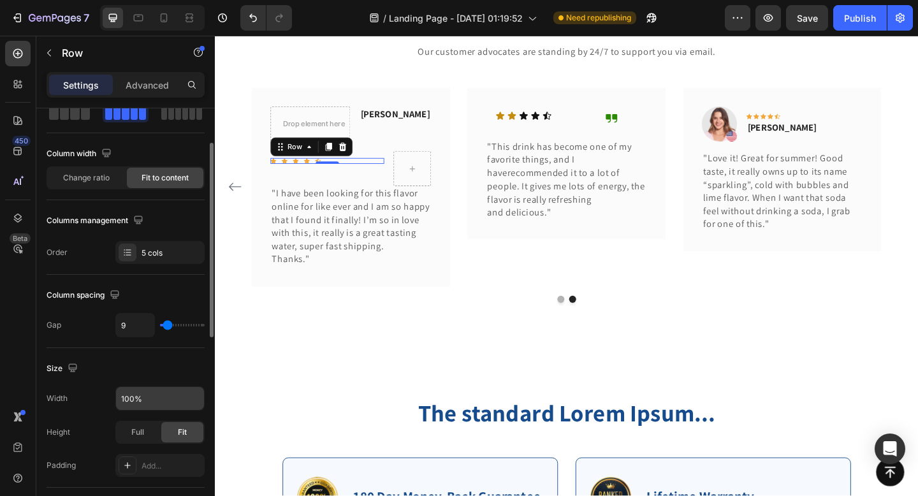
type input "8"
type input "7"
type input "6"
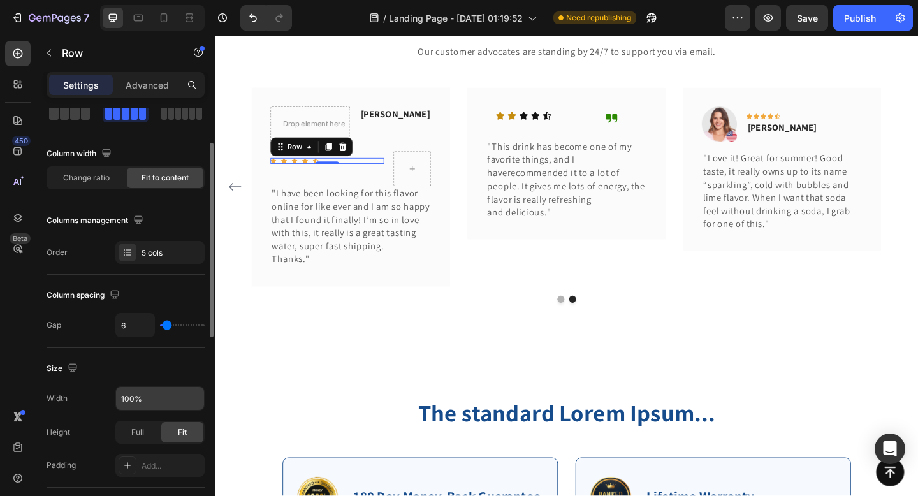
type input "5"
type input "4"
type input "3"
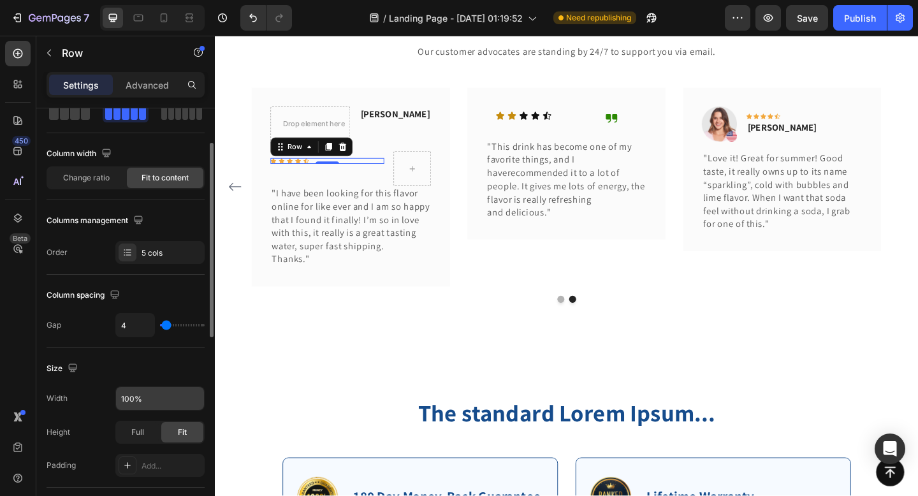
type input "3"
type input "2"
click at [165, 326] on input "range" at bounding box center [182, 325] width 45 height 3
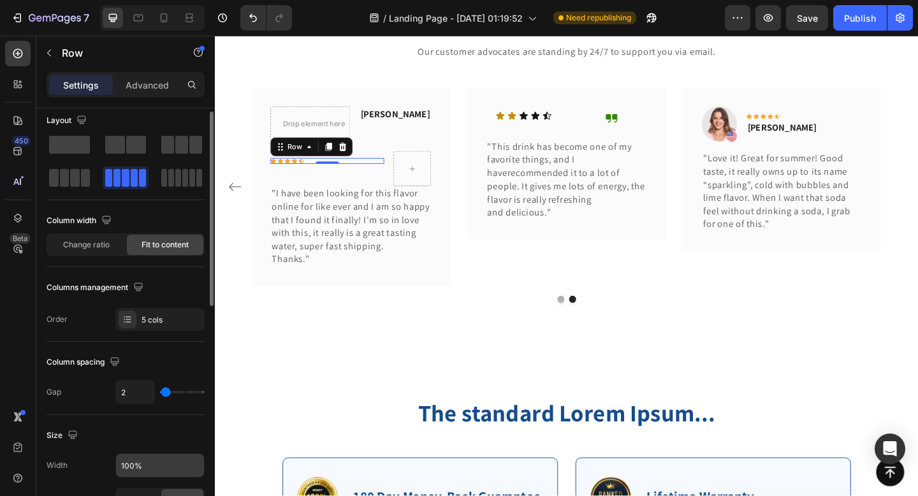
scroll to position [0, 0]
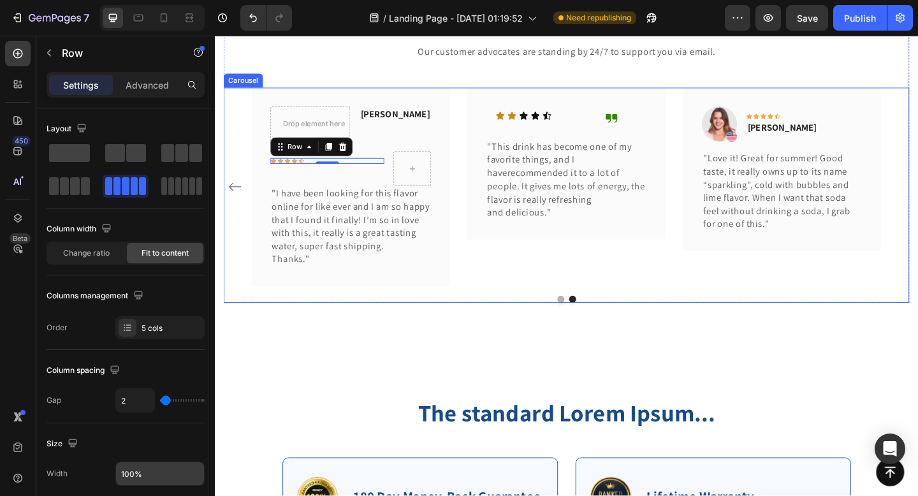
click at [247, 184] on div "Image Icon Icon Icon Icon Icon Row [PERSON_NAME] Text block Row "Love it! Great…" at bounding box center [597, 200] width 746 height 216
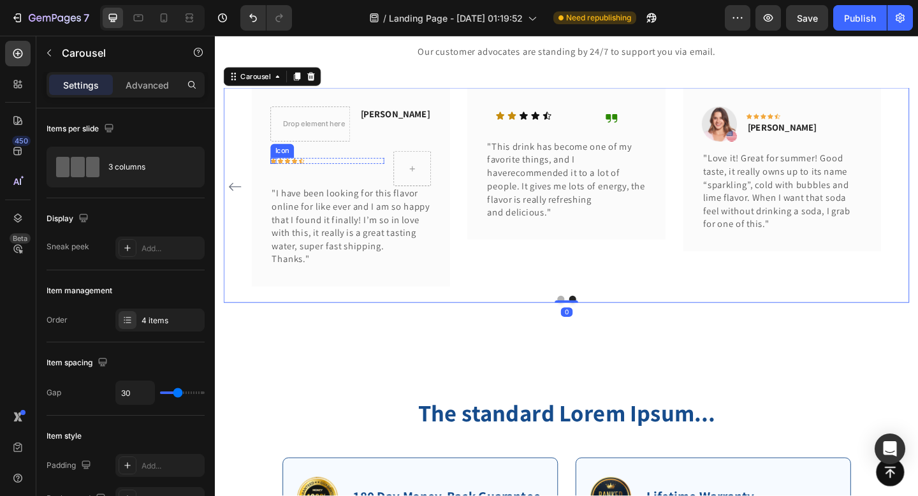
click at [279, 173] on icon at bounding box center [278, 172] width 6 height 6
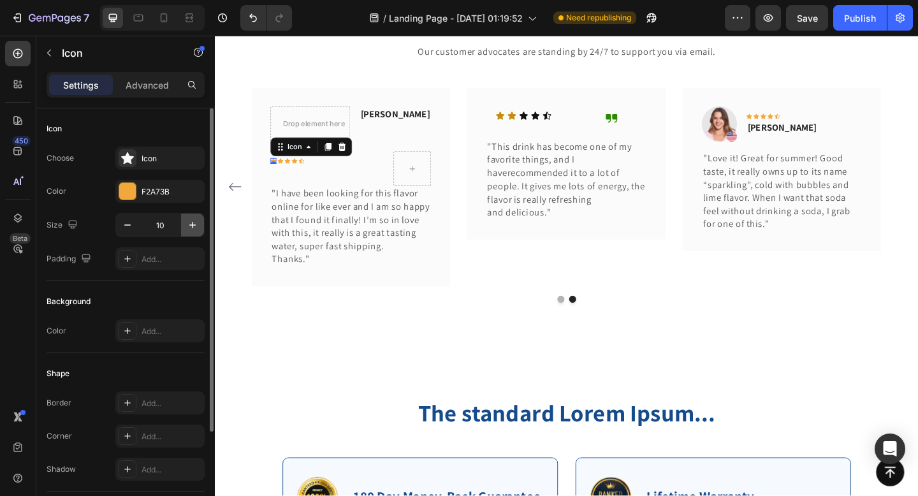
click at [186, 221] on icon "button" at bounding box center [192, 225] width 13 height 13
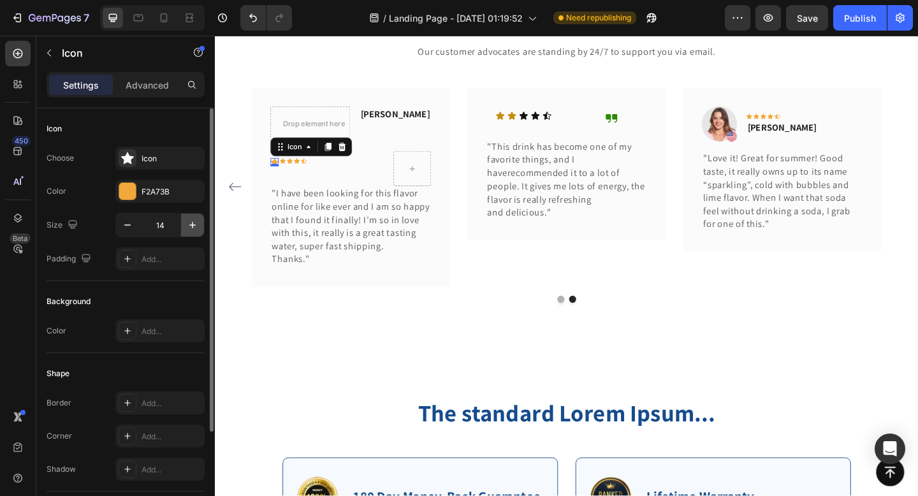
click at [186, 221] on icon "button" at bounding box center [192, 225] width 13 height 13
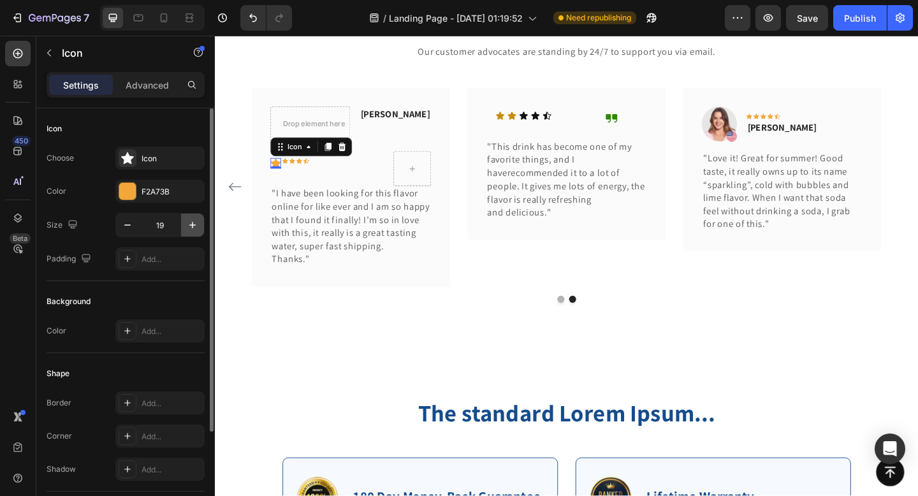
click at [186, 221] on icon "button" at bounding box center [192, 225] width 13 height 13
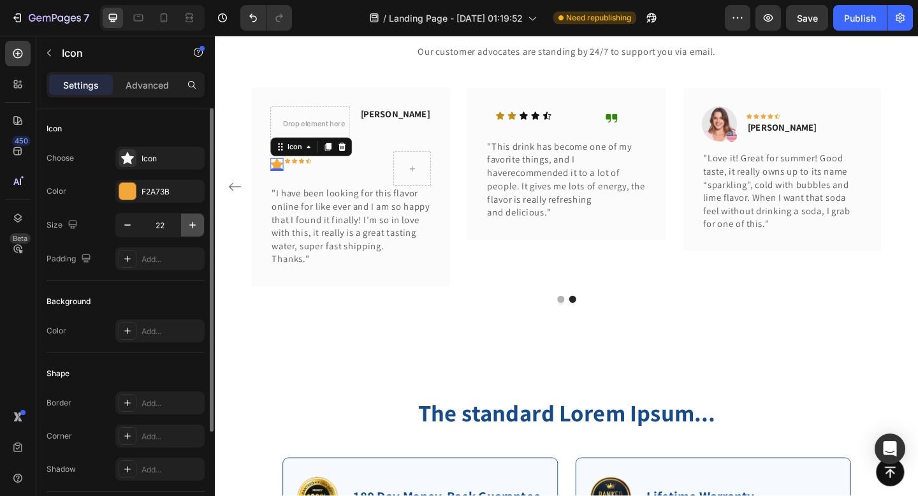
click at [186, 221] on icon "button" at bounding box center [192, 225] width 13 height 13
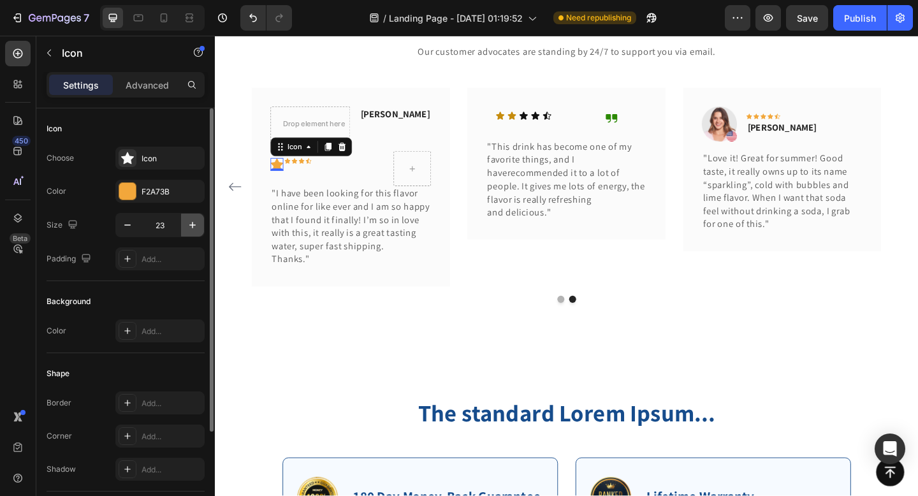
click at [186, 221] on icon "button" at bounding box center [192, 225] width 13 height 13
type input "24"
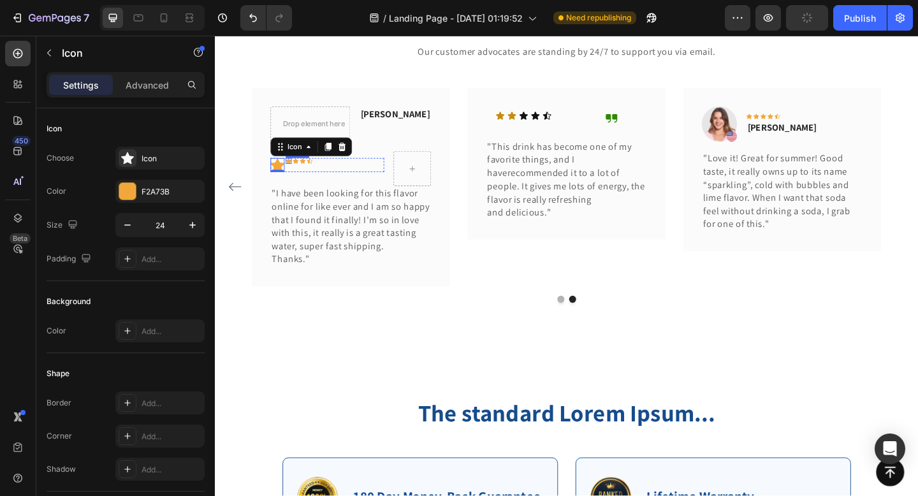
click at [297, 168] on div "Icon 0 Icon Icon Icon Icon Row" at bounding box center [337, 180] width 124 height 38
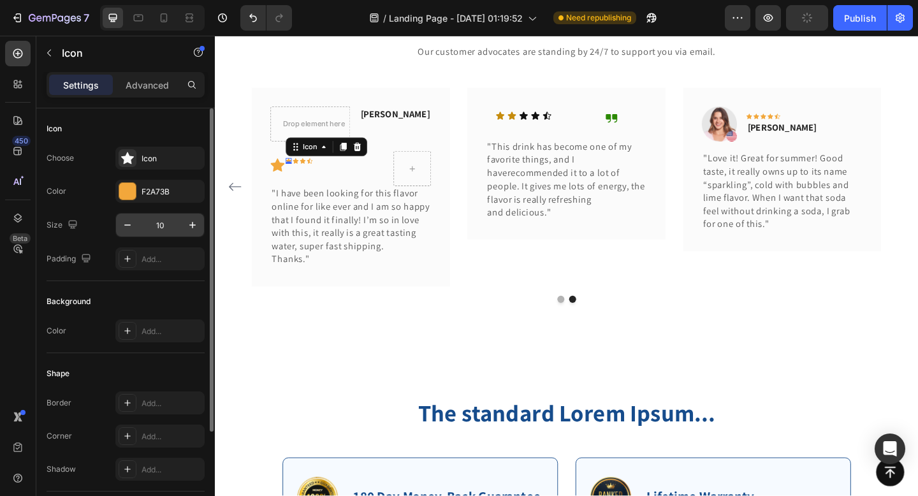
click at [169, 224] on input "10" at bounding box center [160, 225] width 42 height 23
type input "24"
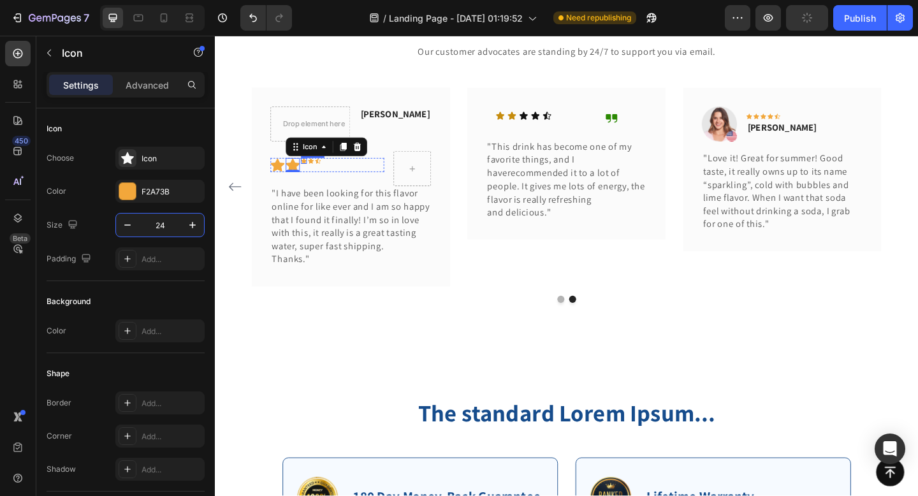
click at [312, 172] on icon at bounding box center [312, 172] width 6 height 6
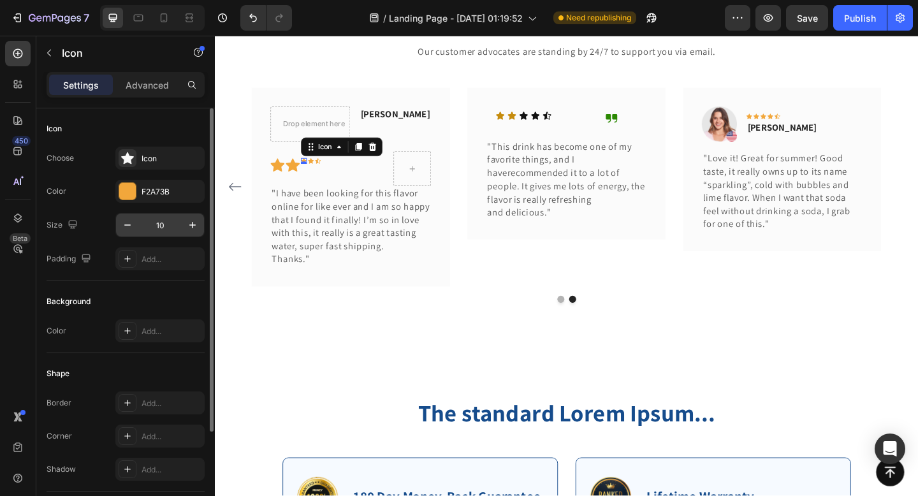
click at [173, 224] on input "10" at bounding box center [160, 225] width 42 height 23
type input "24"
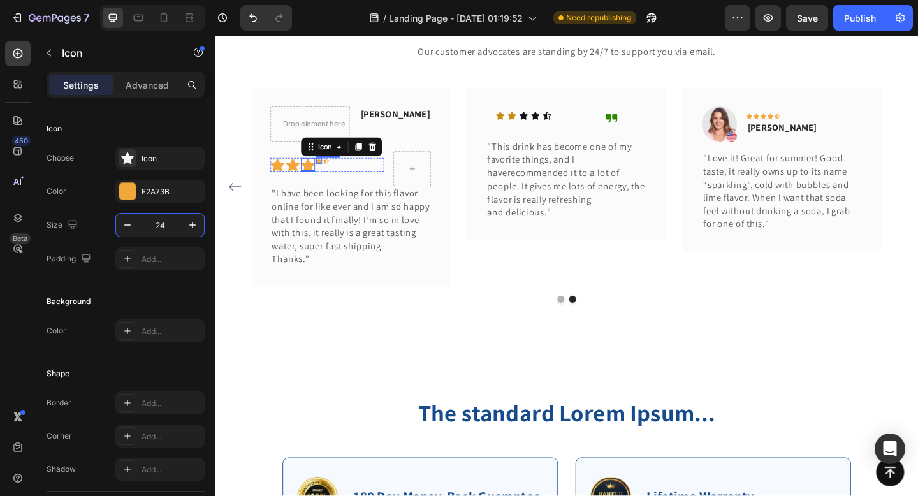
click at [328, 171] on icon at bounding box center [328, 172] width 6 height 6
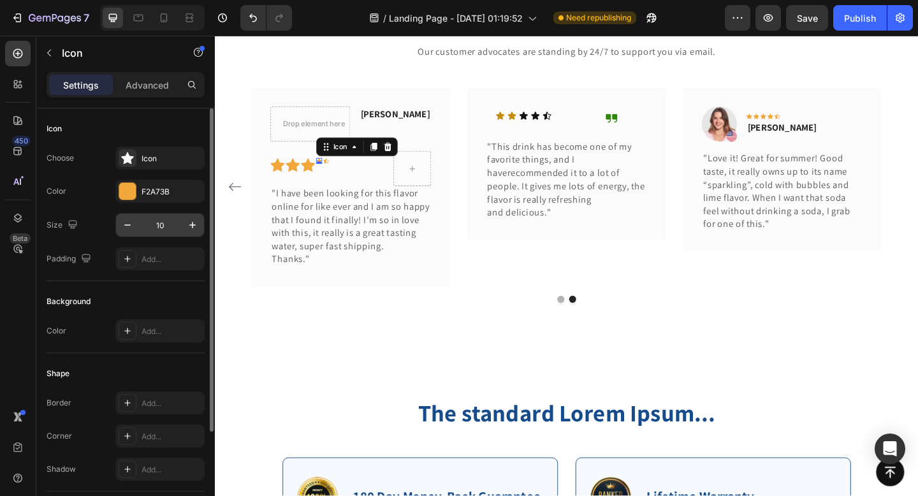
click at [158, 227] on input "10" at bounding box center [160, 225] width 42 height 23
type input "24"
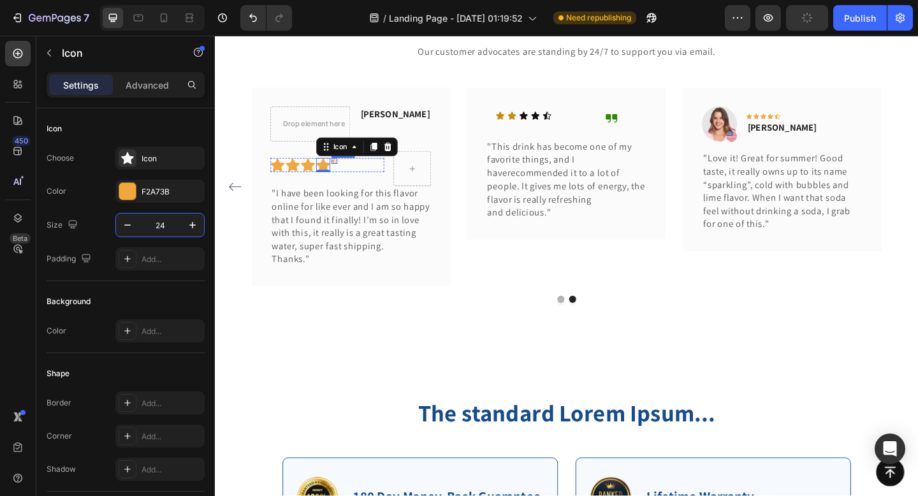
click at [346, 172] on icon at bounding box center [345, 172] width 6 height 6
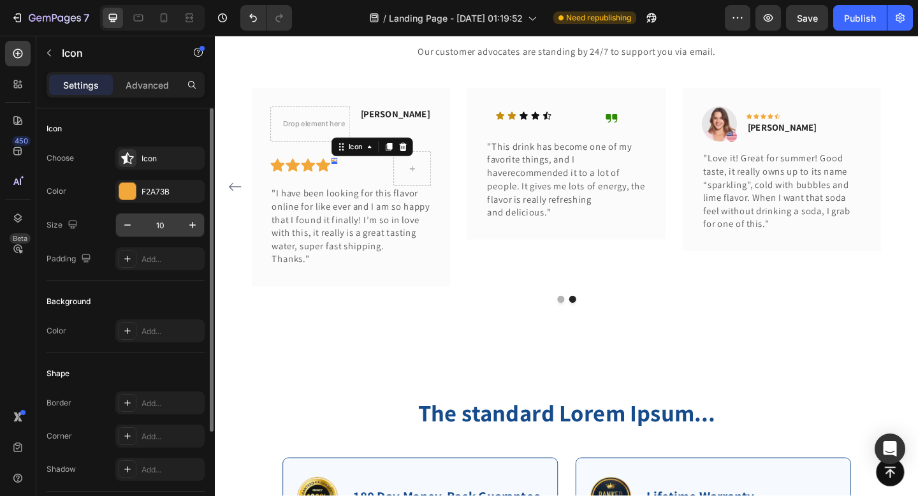
click at [164, 230] on input "10" at bounding box center [160, 225] width 42 height 23
type input "24"
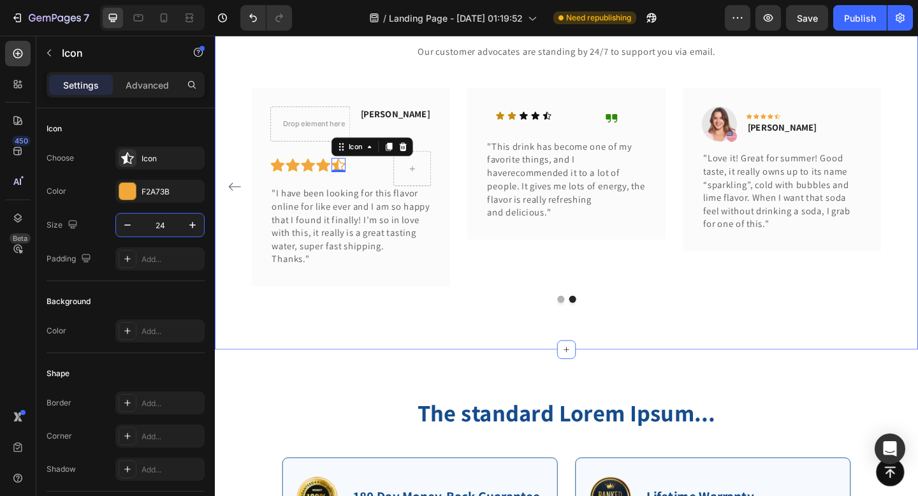
click at [426, 327] on div "What Our Customers Are Saying Heading Our customer advocates are standing by 24…" at bounding box center [597, 162] width 765 height 429
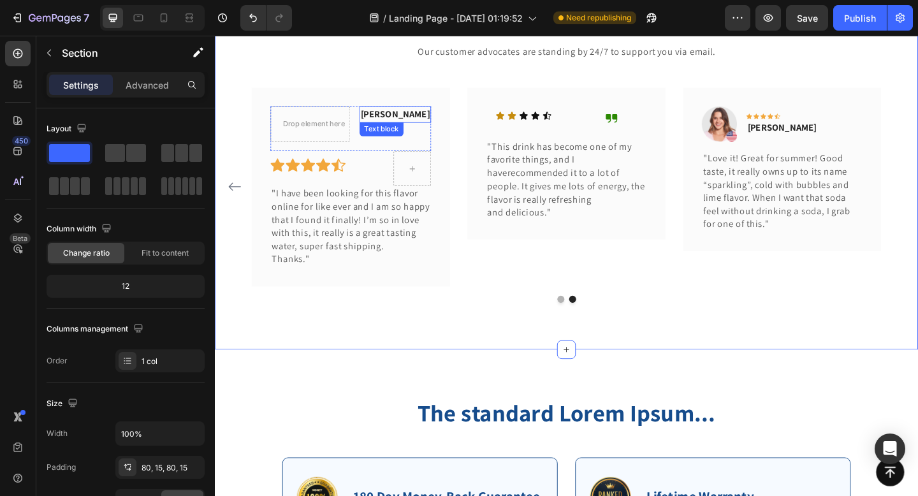
click at [392, 118] on p "[PERSON_NAME]" at bounding box center [411, 121] width 75 height 15
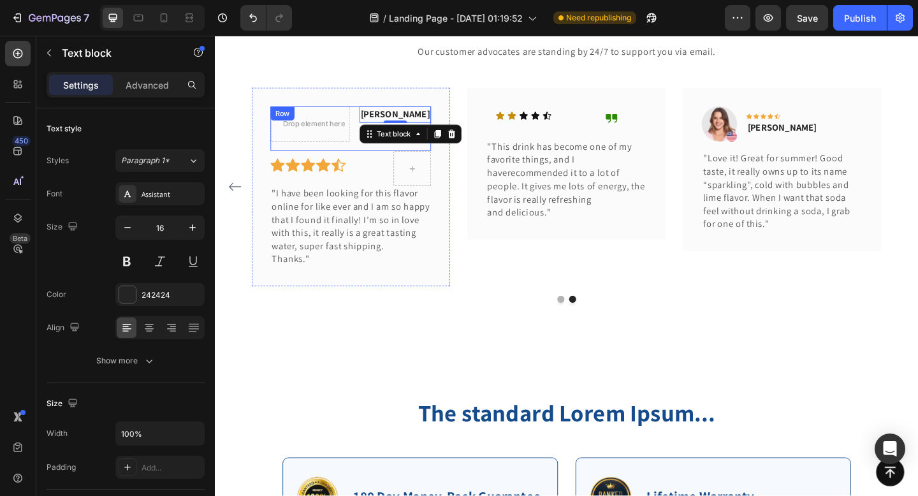
click at [377, 152] on div "Drop element here [PERSON_NAME] Text block 0 Row" at bounding box center [362, 137] width 175 height 48
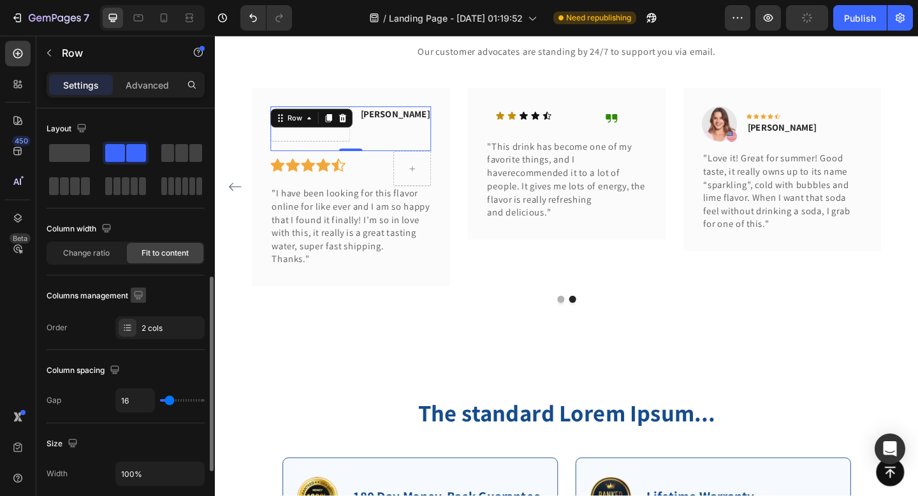
scroll to position [499, 0]
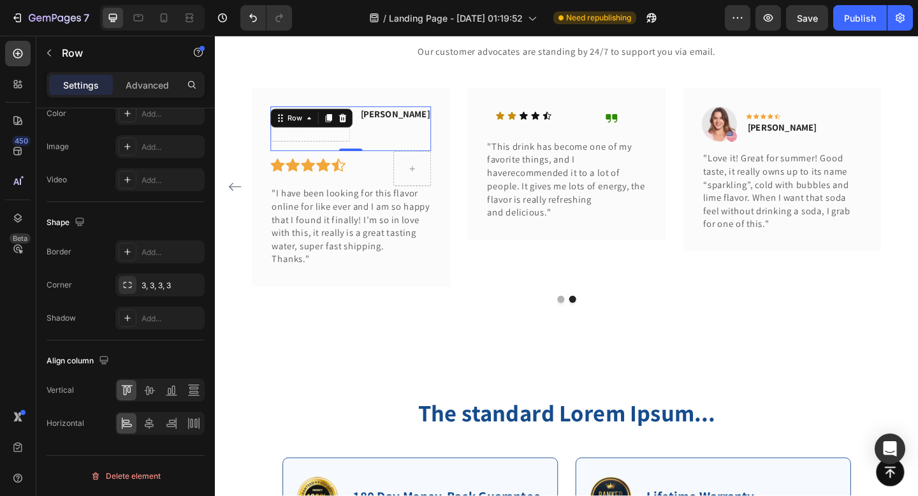
click at [287, 158] on div "Drop element here [PERSON_NAME] Text block Row 0" at bounding box center [362, 137] width 175 height 48
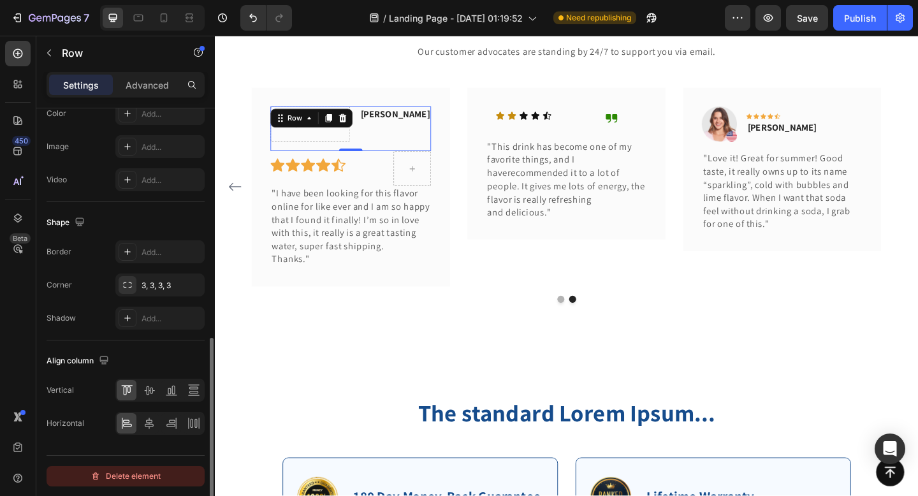
click at [138, 481] on div "Delete element" at bounding box center [126, 476] width 70 height 15
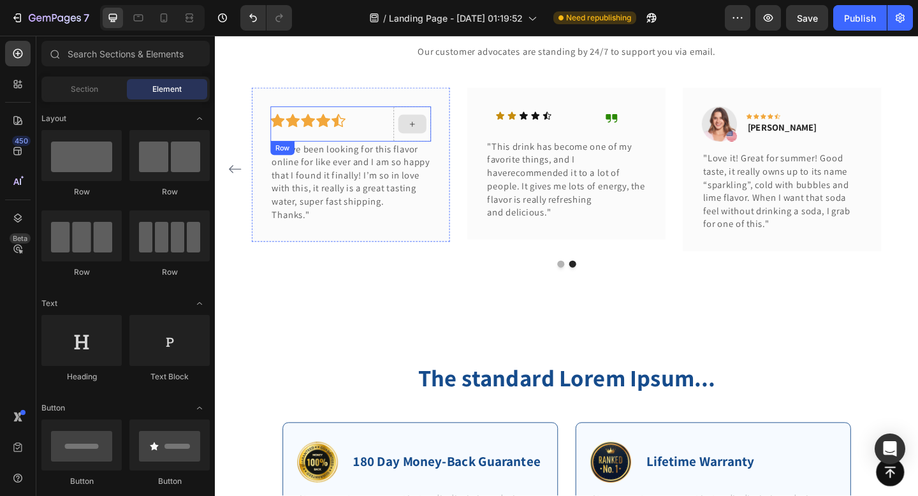
click at [431, 132] on icon at bounding box center [430, 132] width 10 height 11
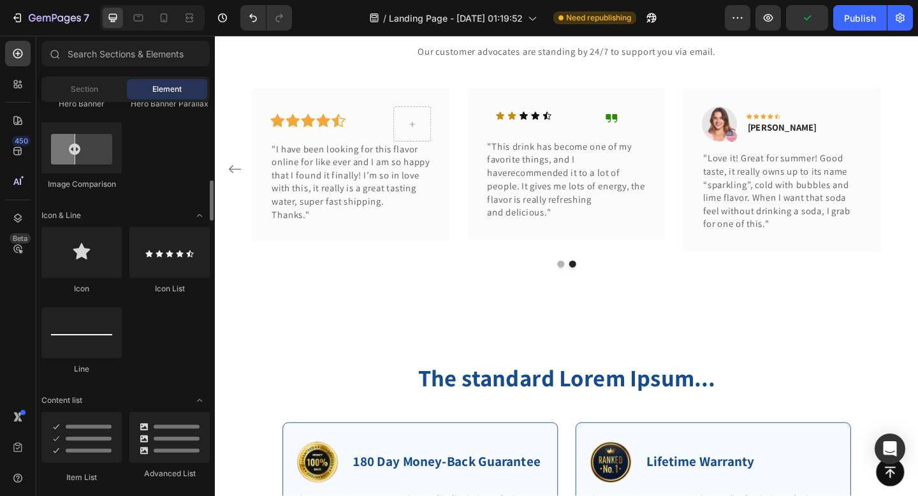
scroll to position [738, 0]
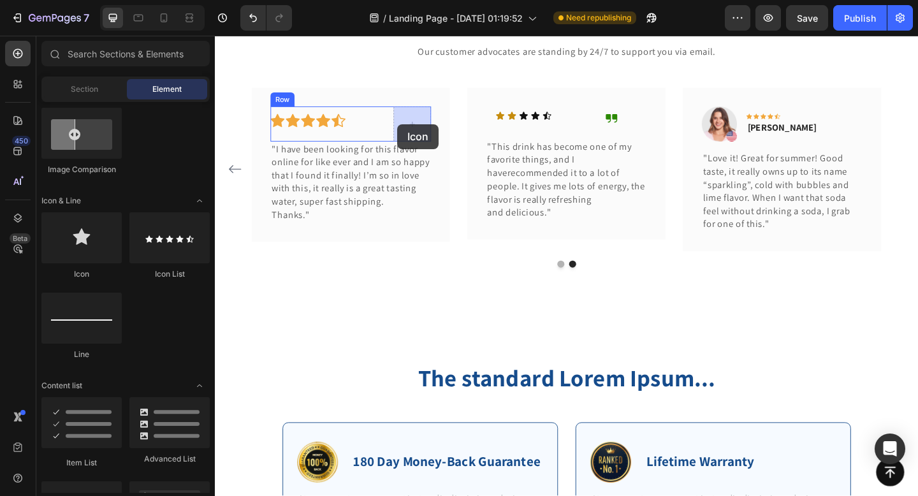
drag, startPoint x: 300, startPoint y: 289, endPoint x: 414, endPoint y: 132, distance: 194.1
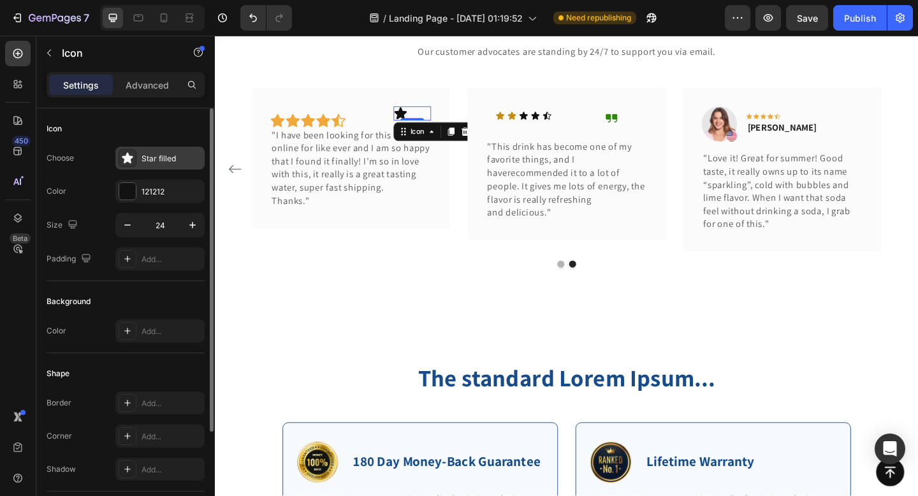
click at [149, 166] on div "Star filled" at bounding box center [159, 158] width 89 height 23
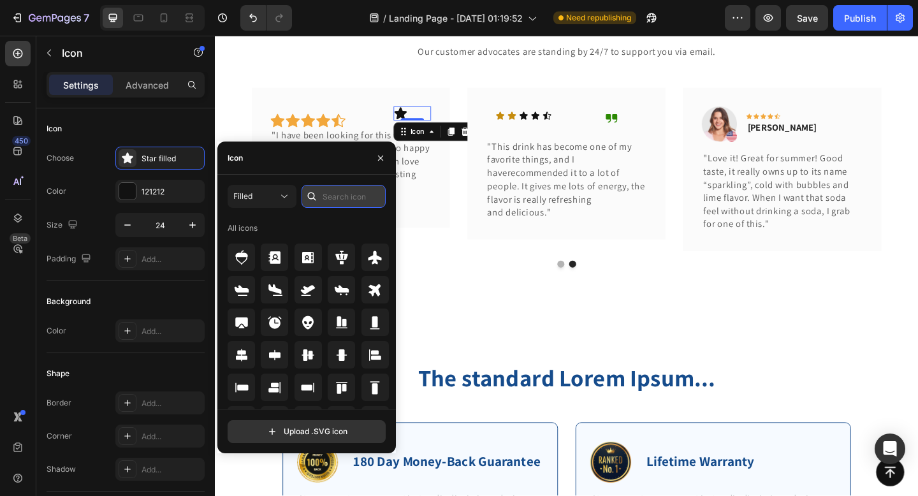
click at [332, 190] on input "text" at bounding box center [344, 196] width 84 height 23
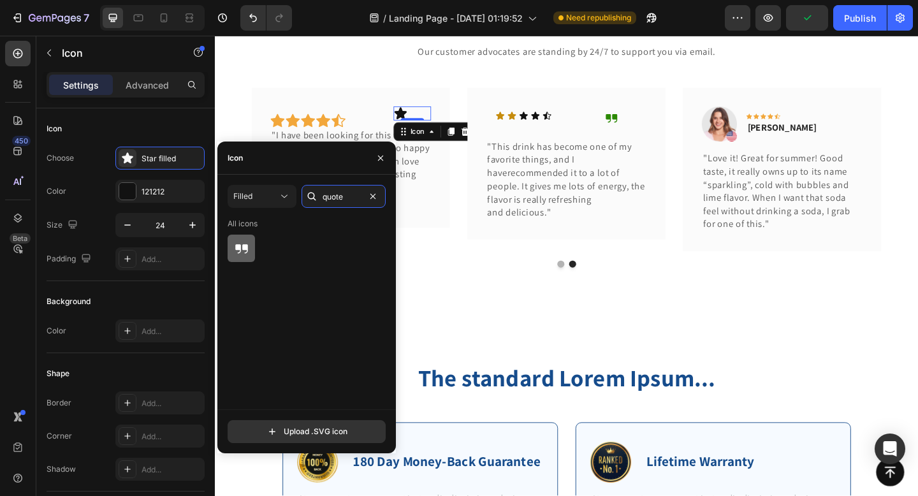
type input "quote"
click at [229, 249] on div at bounding box center [241, 248] width 27 height 27
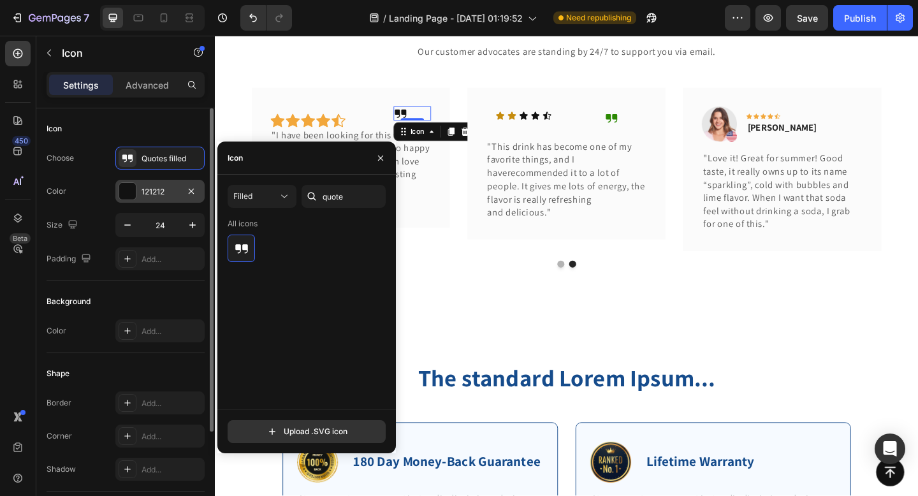
click at [127, 199] on div at bounding box center [127, 191] width 17 height 17
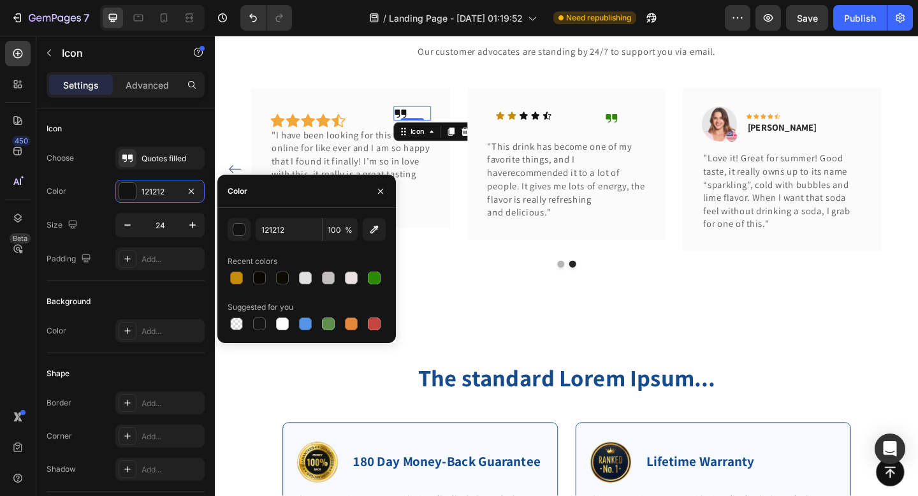
click at [372, 287] on div "121212 100 % Recent colors Suggested for you" at bounding box center [307, 275] width 158 height 115
click at [372, 281] on div at bounding box center [374, 278] width 13 height 13
type input "2B8902"
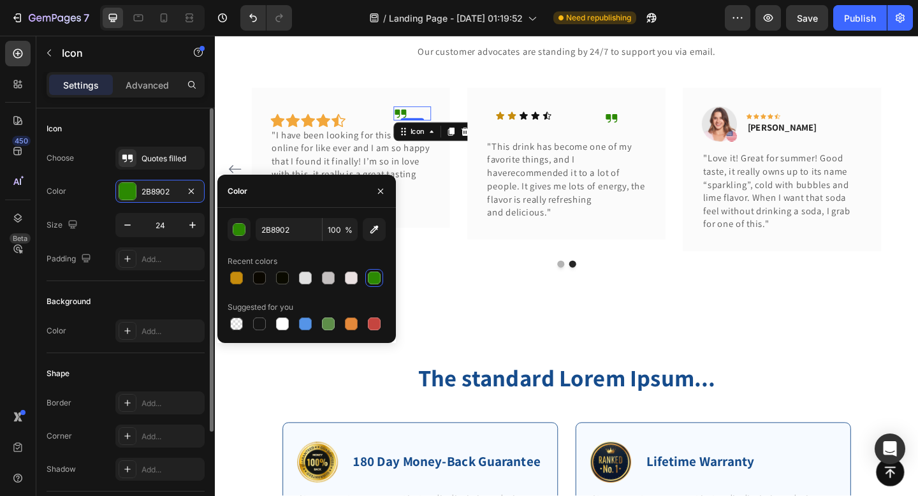
click at [162, 353] on div "Icon Choose Quotes filled Color 2B8902 Size 24 Padding Add..." at bounding box center [126, 422] width 158 height 138
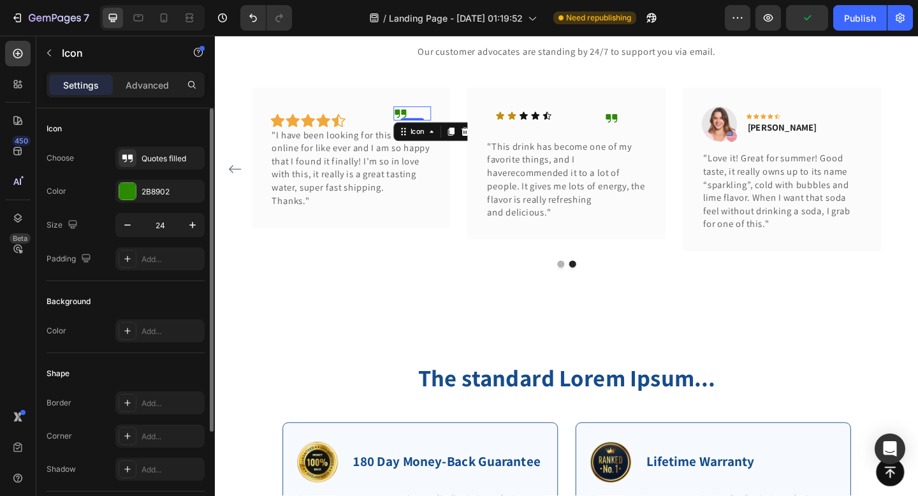
click at [151, 287] on div "Background Color Add..." at bounding box center [126, 317] width 158 height 72
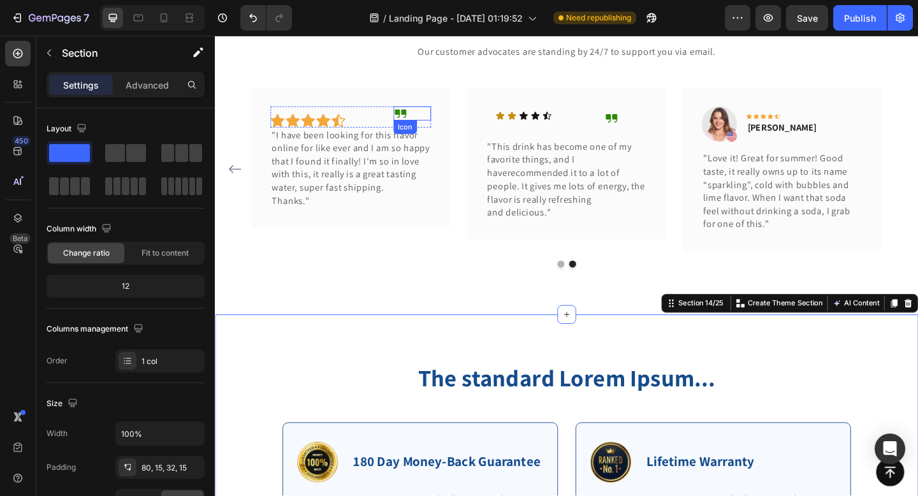
click at [414, 115] on icon at bounding box center [416, 120] width 15 height 15
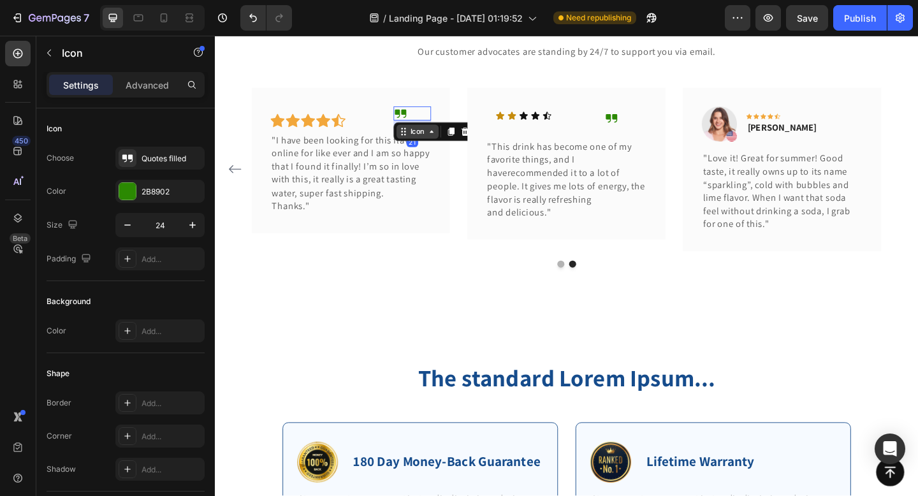
drag, startPoint x: 429, startPoint y: 127, endPoint x: 429, endPoint y: 140, distance: 13.4
click at [429, 128] on div "Icon 21" at bounding box center [429, 120] width 41 height 15
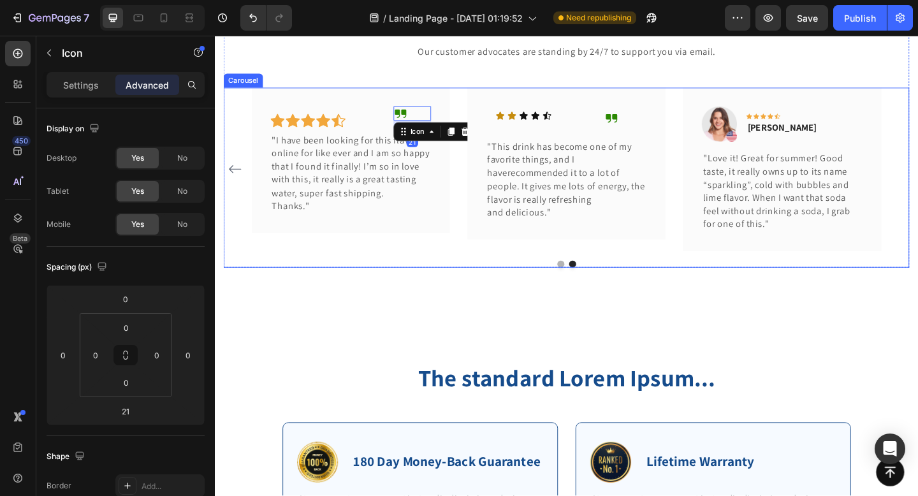
click at [449, 273] on div "Image Icon Icon Icon Icon Icon Row [PERSON_NAME] Text block Row "Love it! Great…" at bounding box center [597, 189] width 746 height 195
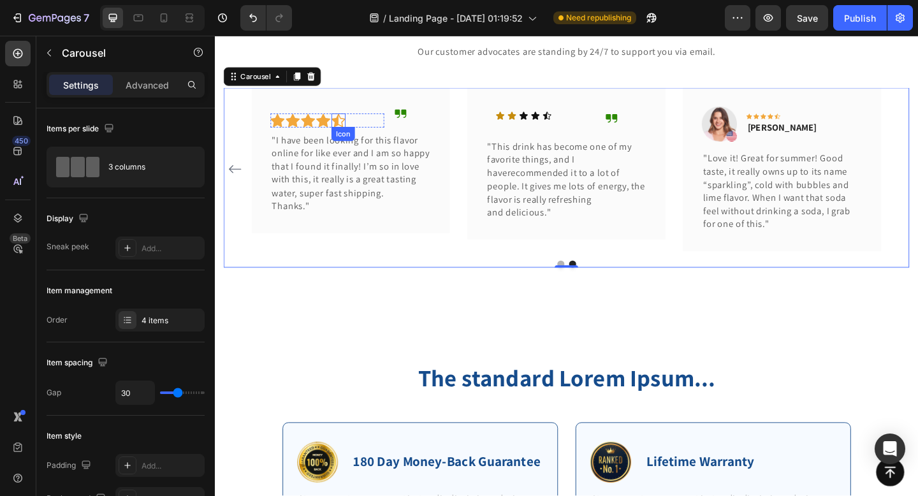
click at [342, 128] on icon at bounding box center [349, 128] width 15 height 15
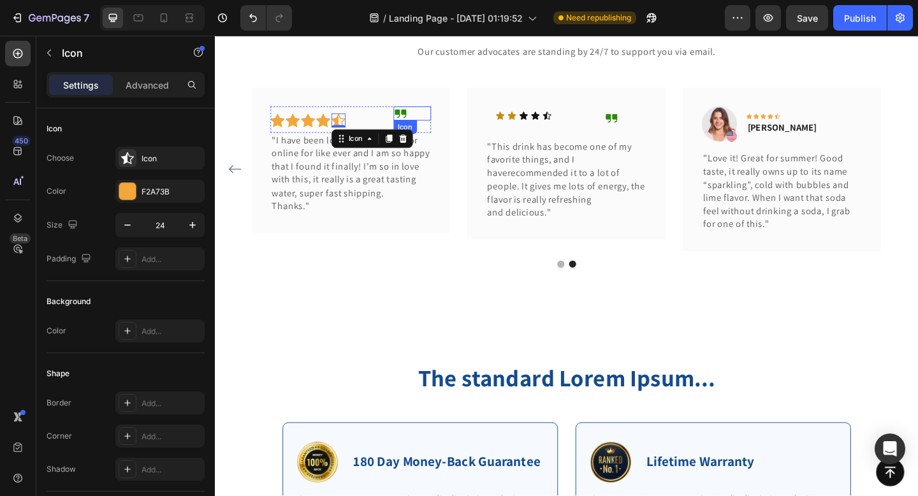
click at [419, 117] on icon at bounding box center [417, 120] width 13 height 9
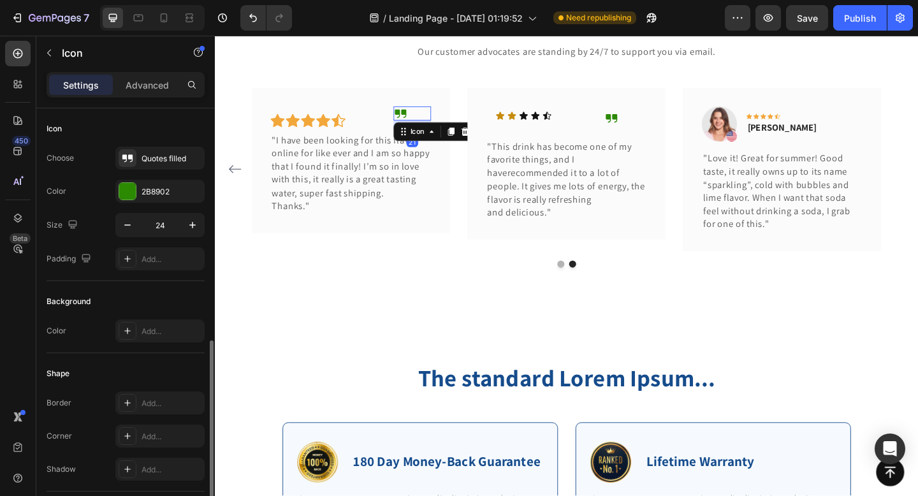
scroll to position [131, 0]
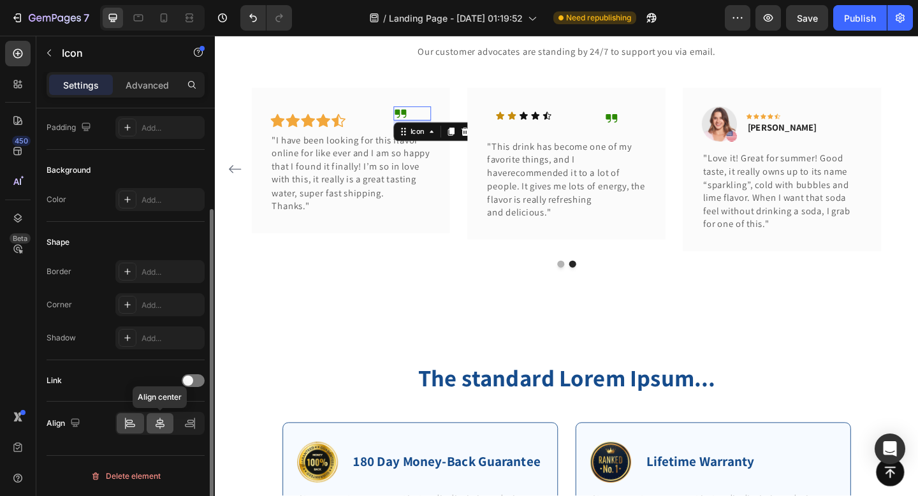
click at [158, 421] on icon at bounding box center [160, 423] width 13 height 13
click at [134, 417] on icon at bounding box center [130, 423] width 13 height 13
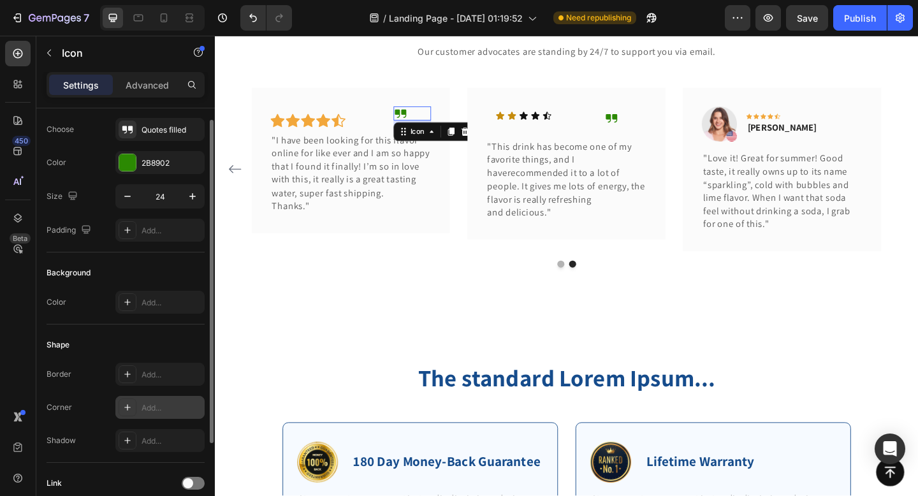
scroll to position [23, 0]
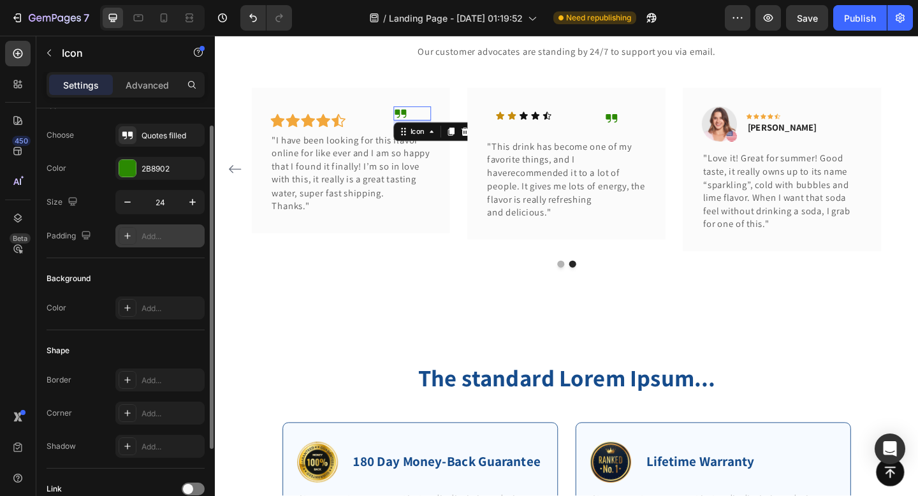
click at [167, 234] on div "Add..." at bounding box center [172, 236] width 60 height 11
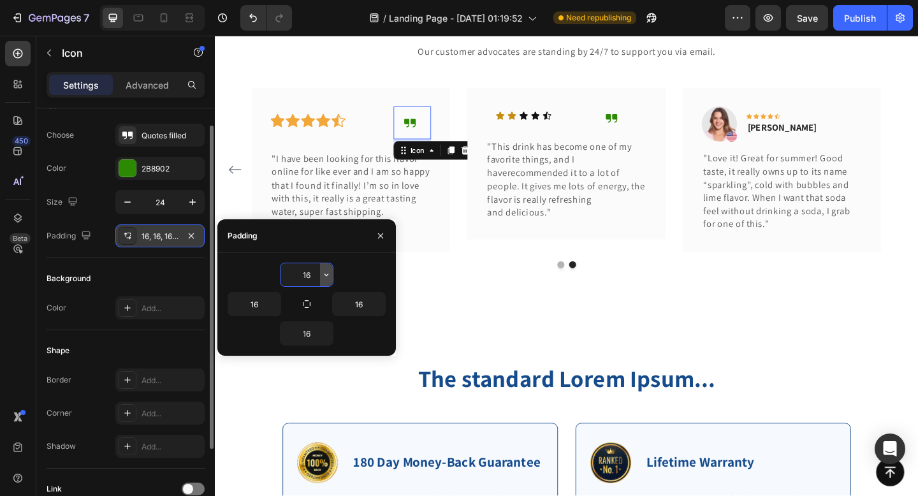
click at [323, 280] on button "button" at bounding box center [326, 274] width 13 height 23
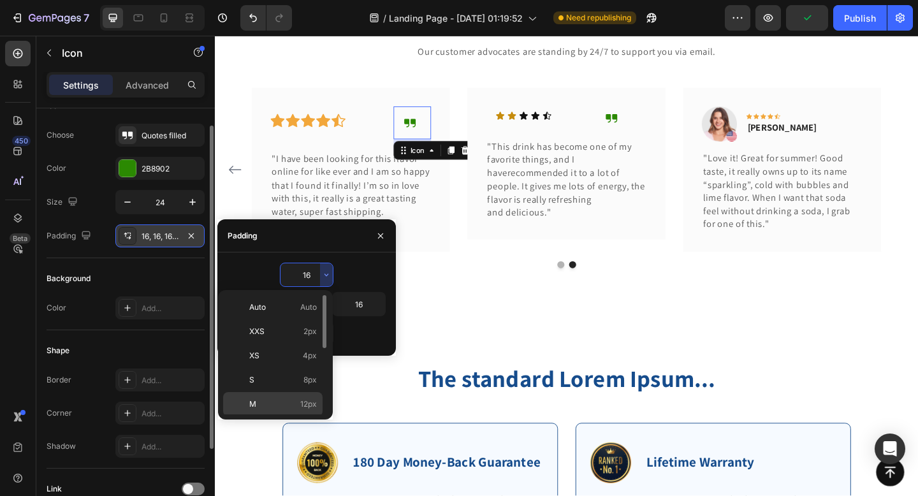
click at [307, 400] on span "12px" at bounding box center [308, 403] width 17 height 11
type input "12"
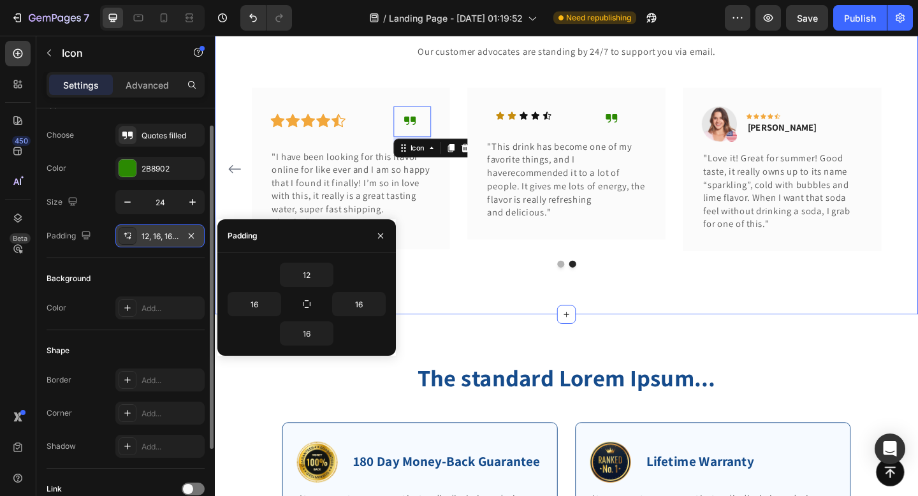
click at [486, 303] on div "What Our Customers Are Saying Heading Our customer advocates are standing by 24…" at bounding box center [597, 143] width 765 height 391
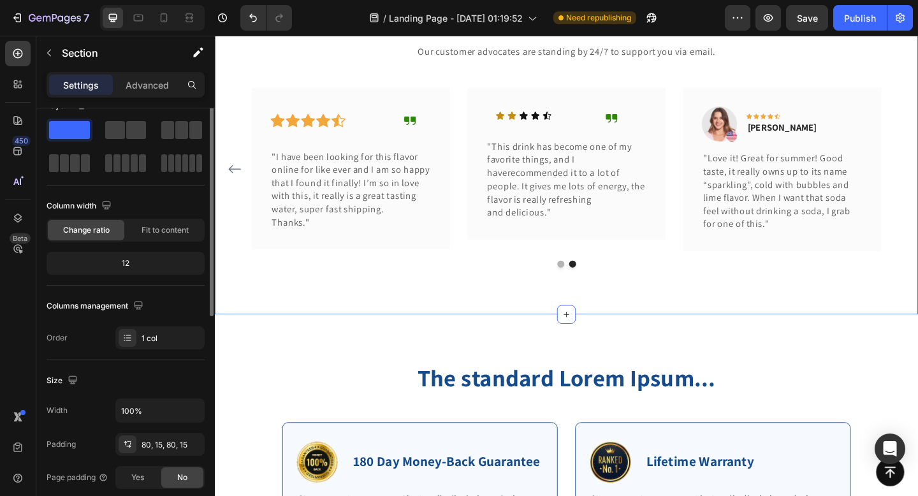
scroll to position [0, 0]
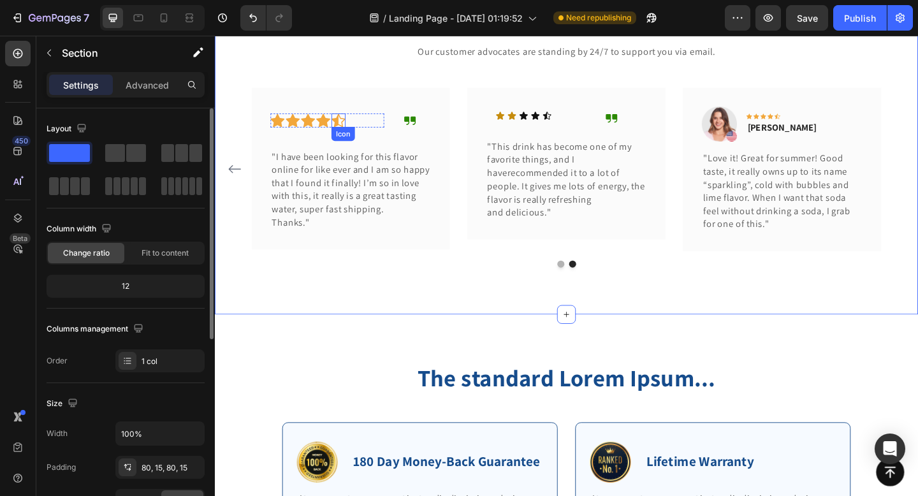
click at [344, 136] on div "Icon" at bounding box center [349, 128] width 15 height 15
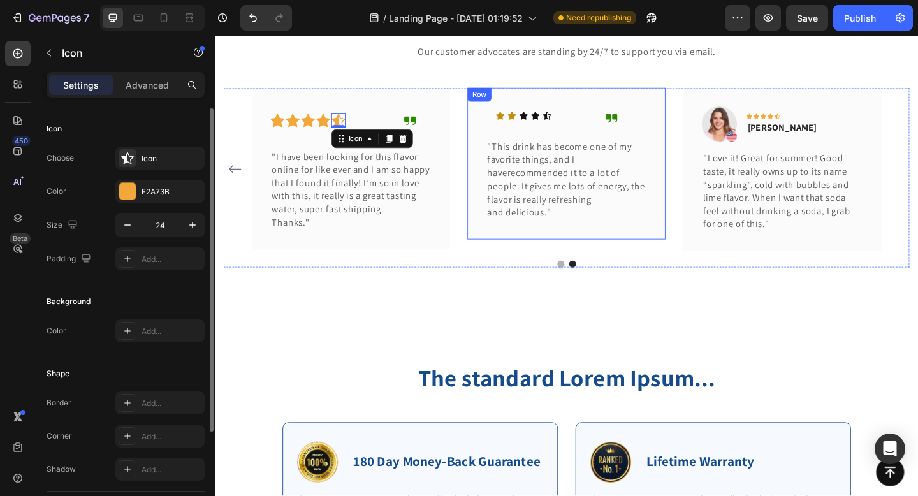
click at [659, 99] on div "Icon Icon Icon Icon Icon Icon List Icon Row "This drink has become one of my fa…" at bounding box center [598, 174] width 216 height 164
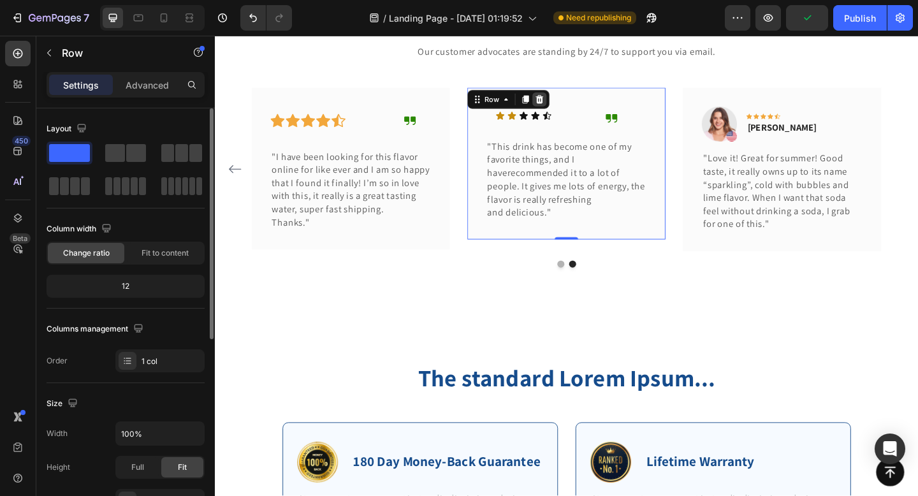
click at [571, 110] on icon at bounding box center [568, 105] width 10 height 10
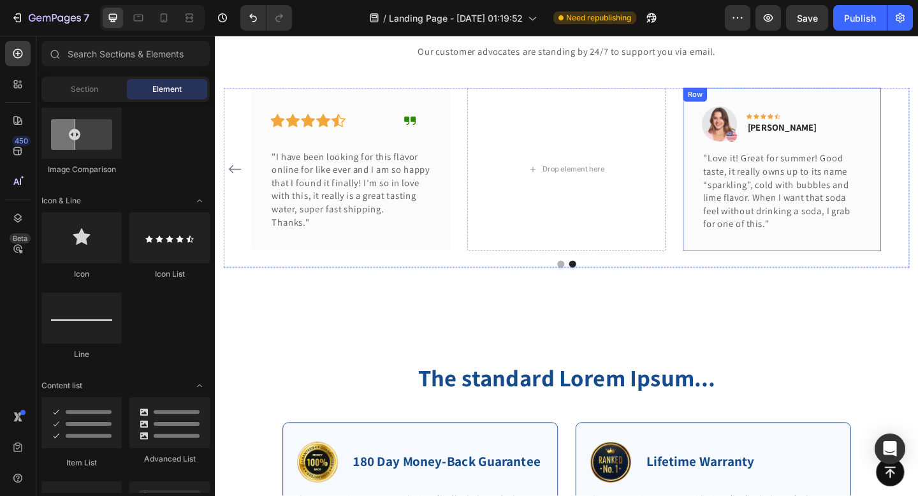
click at [749, 98] on div "Row" at bounding box center [737, 99] width 26 height 15
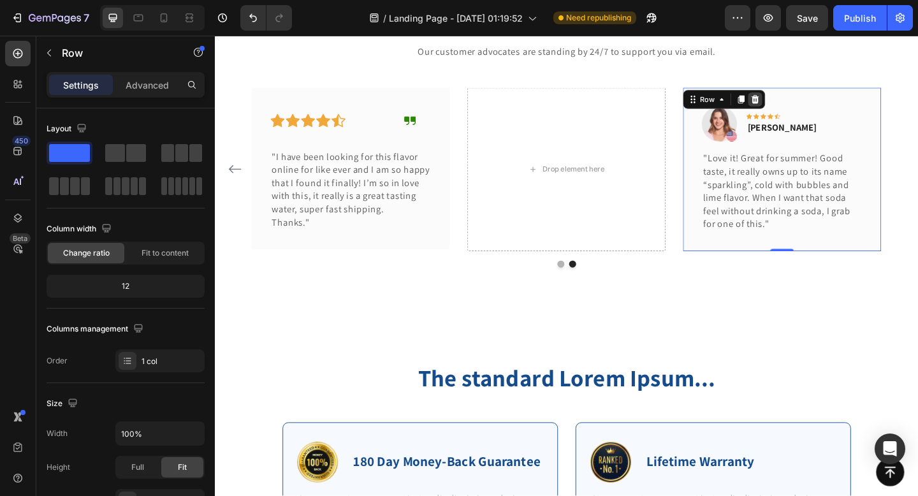
click at [808, 101] on div at bounding box center [802, 105] width 15 height 15
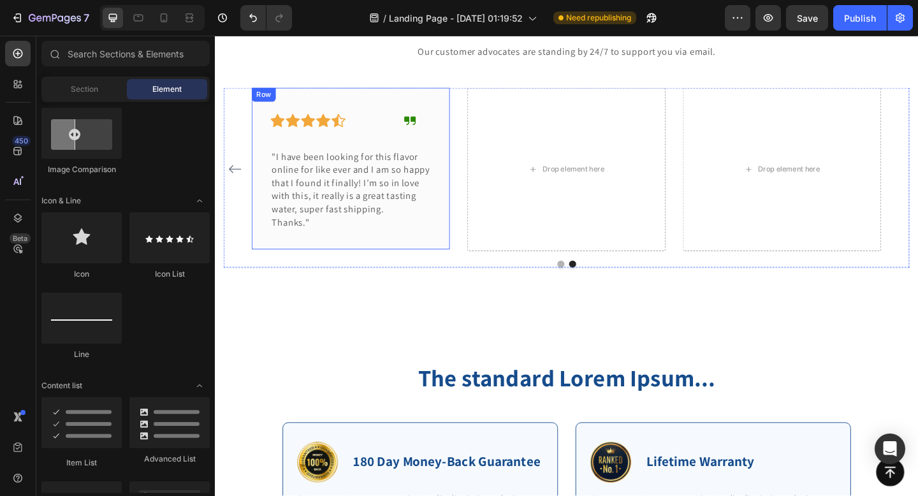
click at [459, 139] on div "Icon Icon Icon Icon Icon Row Icon Row "I have been looking for this flavor onli…" at bounding box center [363, 179] width 216 height 175
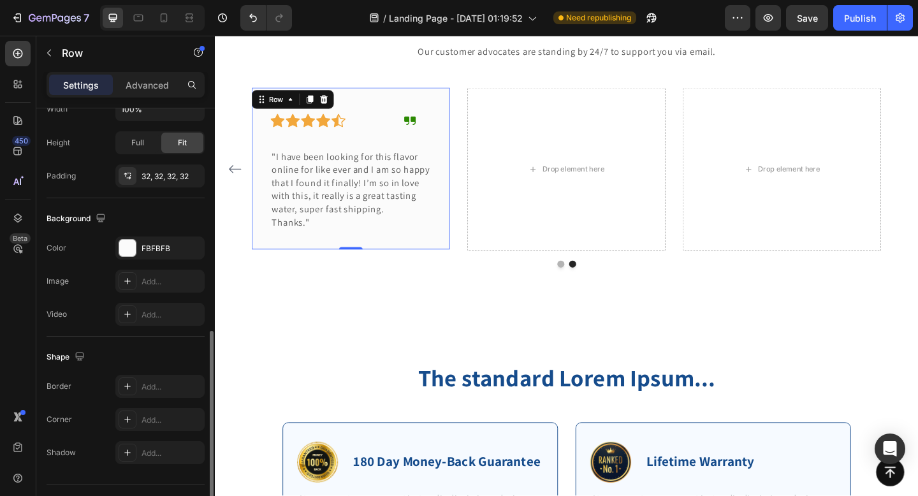
scroll to position [354, 0]
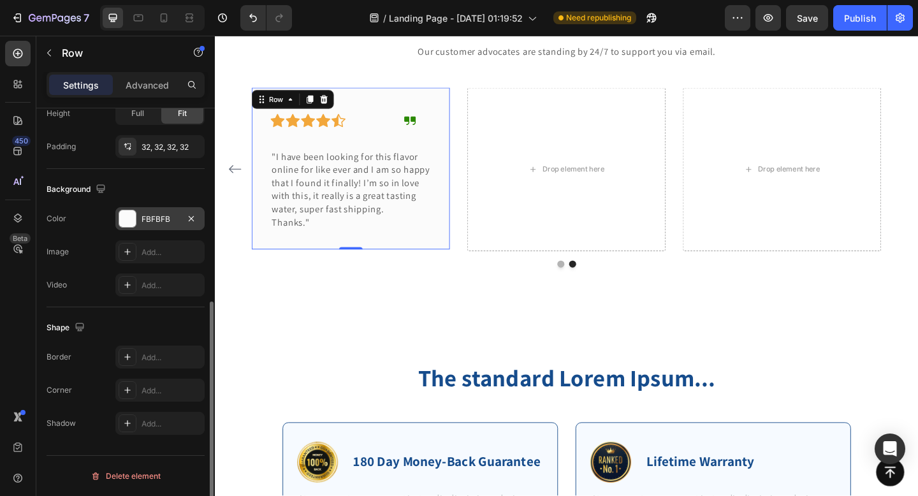
click at [131, 221] on div at bounding box center [127, 218] width 17 height 17
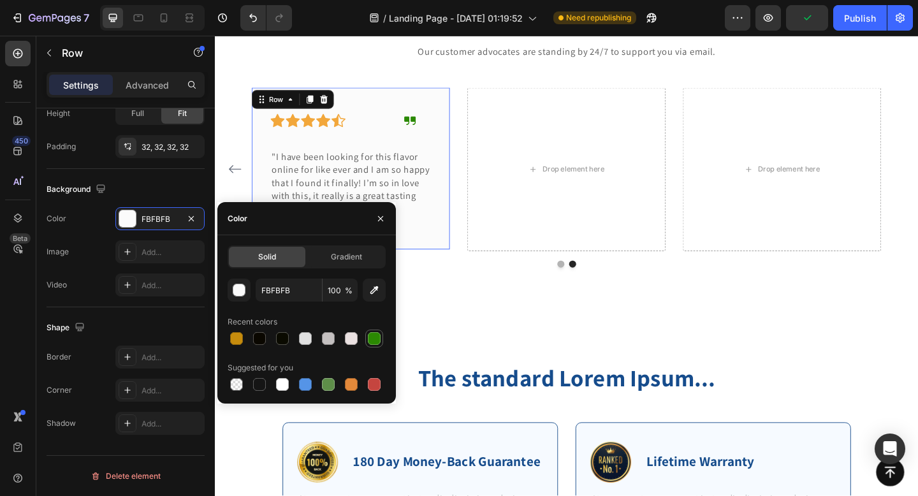
click at [369, 333] on div at bounding box center [374, 338] width 13 height 13
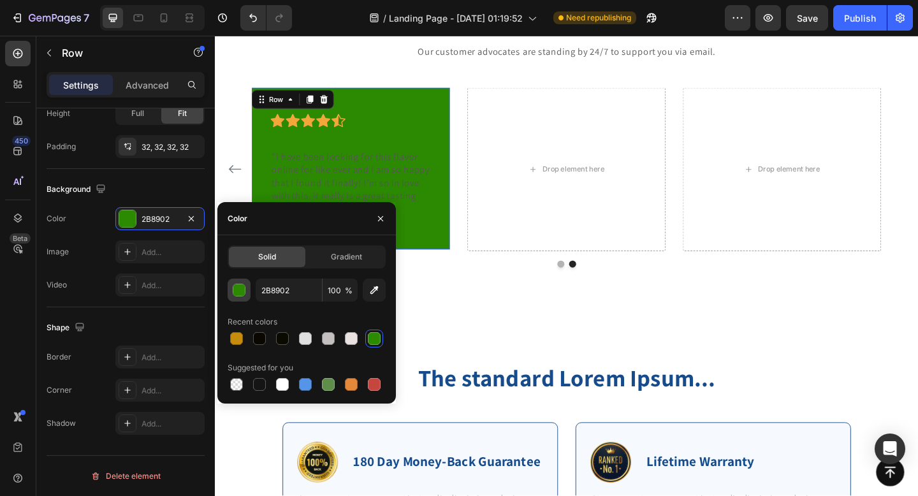
click at [238, 286] on div "button" at bounding box center [239, 290] width 13 height 13
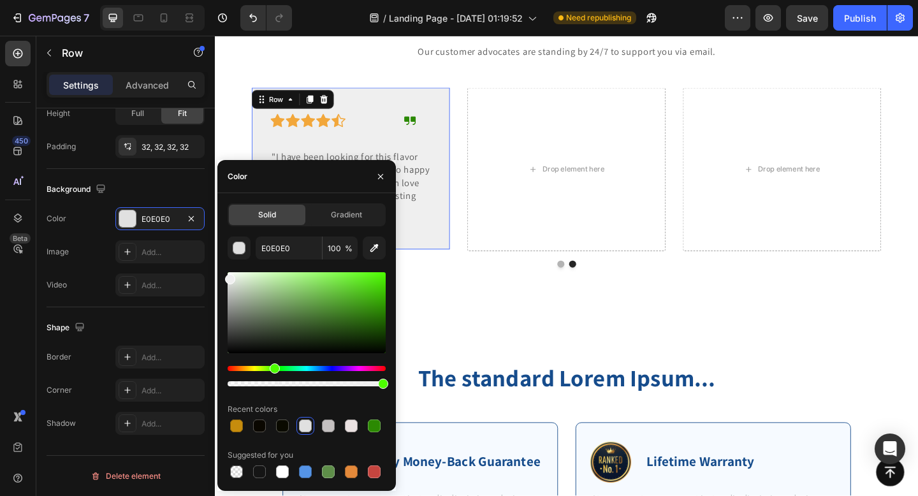
drag, startPoint x: 238, startPoint y: 292, endPoint x: 226, endPoint y: 277, distance: 19.9
click at [228, 277] on div at bounding box center [307, 312] width 158 height 81
type input "EFEFEF"
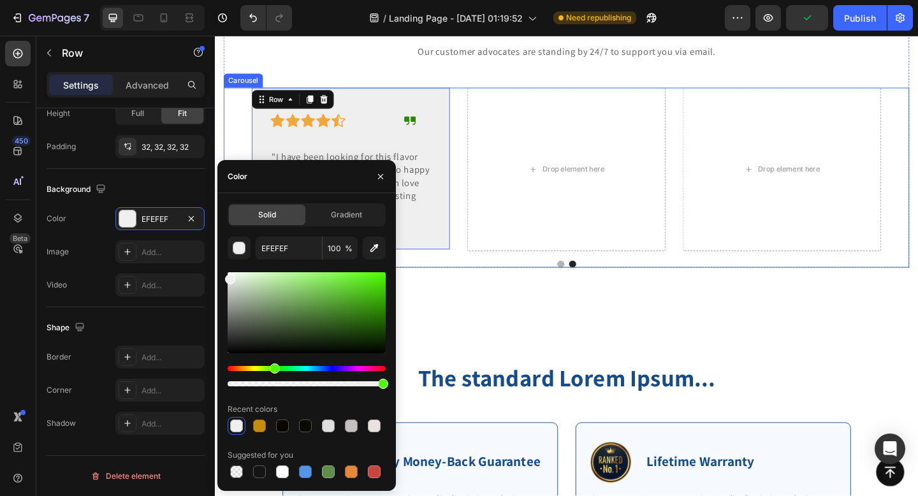
click at [229, 153] on div "Image Icon Icon Icon Icon Icon Row [PERSON_NAME] Text block Row "Love it! Great…" at bounding box center [597, 180] width 746 height 177
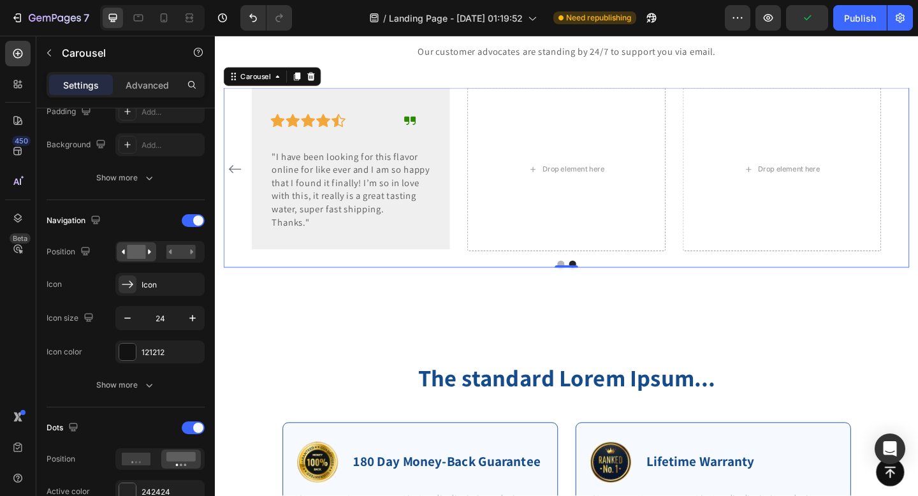
scroll to position [0, 0]
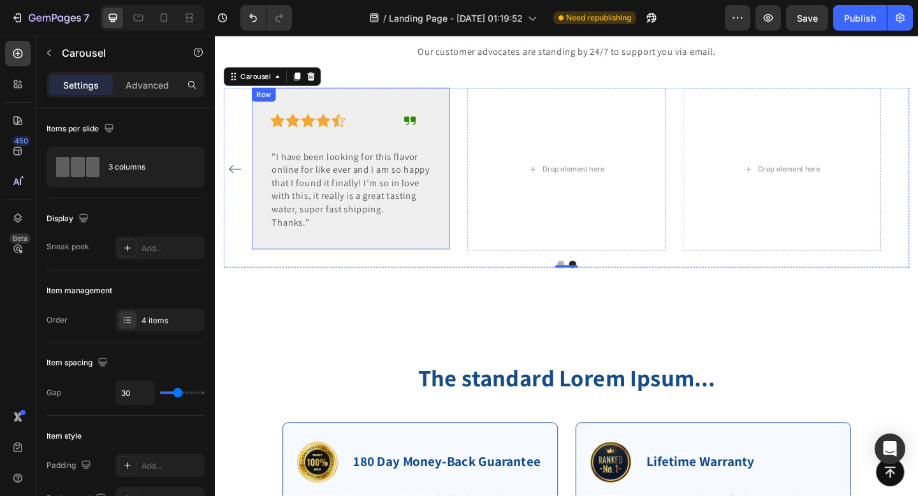
click at [277, 254] on div "Icon Icon Icon Icon Icon Row Icon Row "I have been looking for this flavor onli…" at bounding box center [363, 179] width 216 height 175
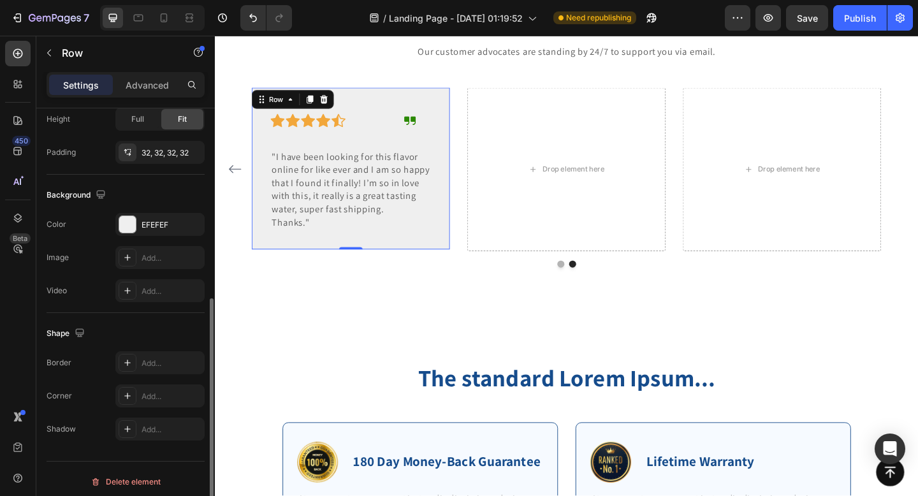
scroll to position [354, 0]
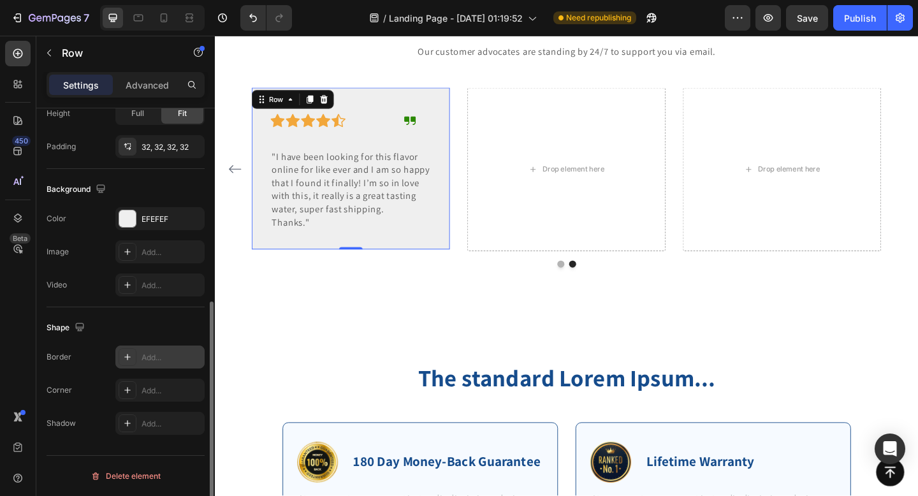
click at [135, 362] on div at bounding box center [128, 357] width 18 height 18
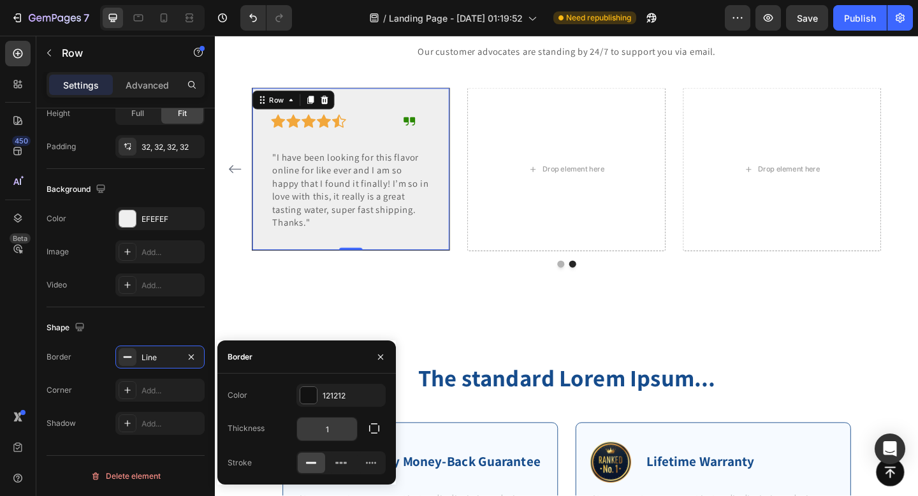
click at [342, 430] on input "1" at bounding box center [327, 429] width 60 height 23
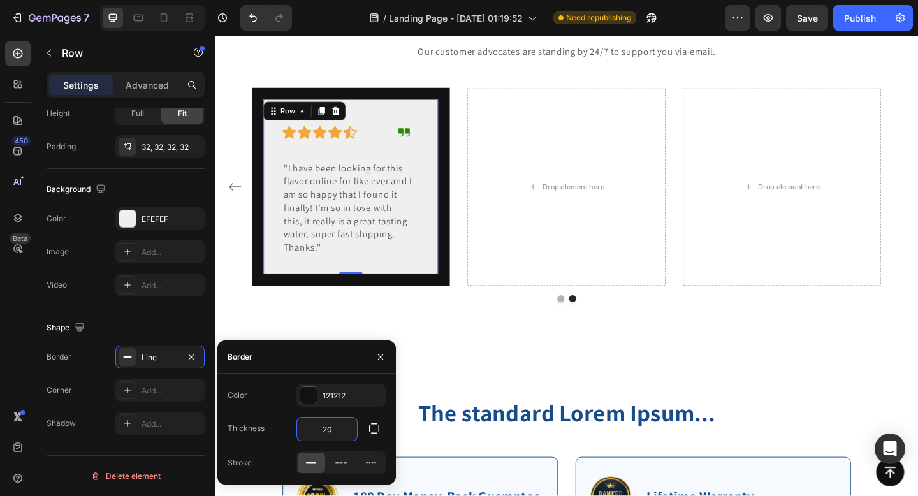
type input "2"
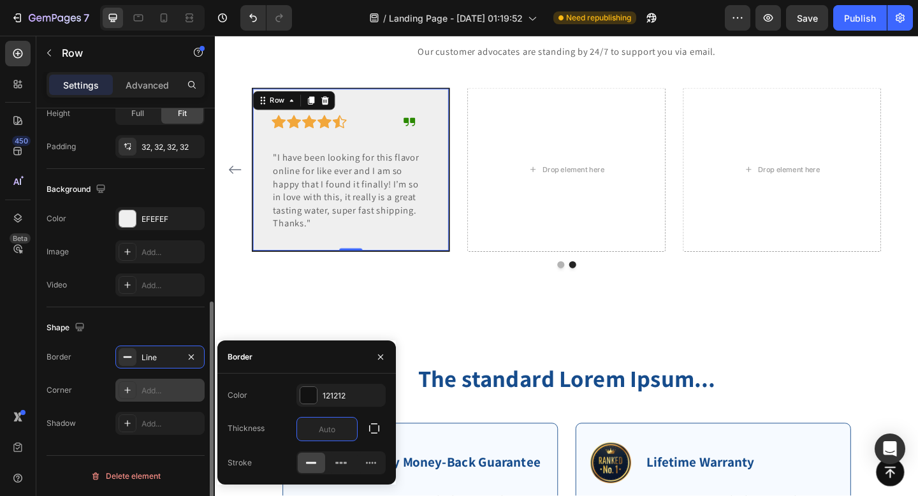
click at [151, 391] on div "Add..." at bounding box center [172, 390] width 60 height 11
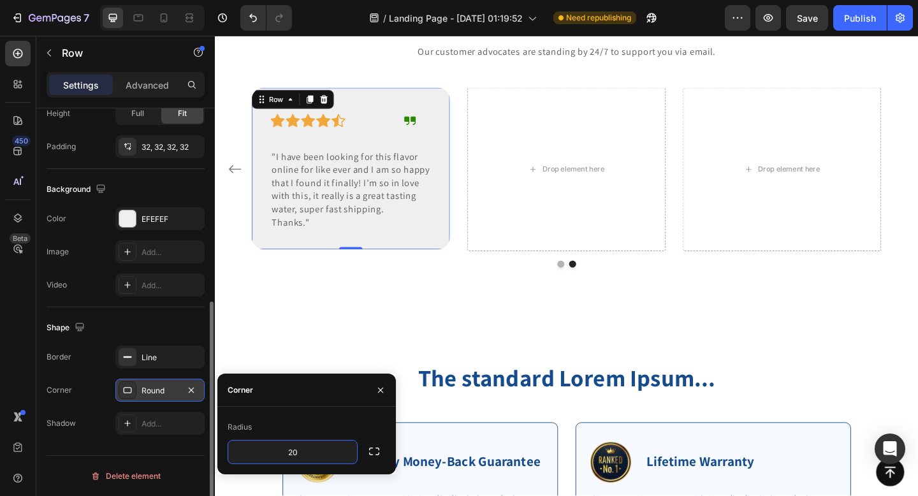
type input "2"
type input "30"
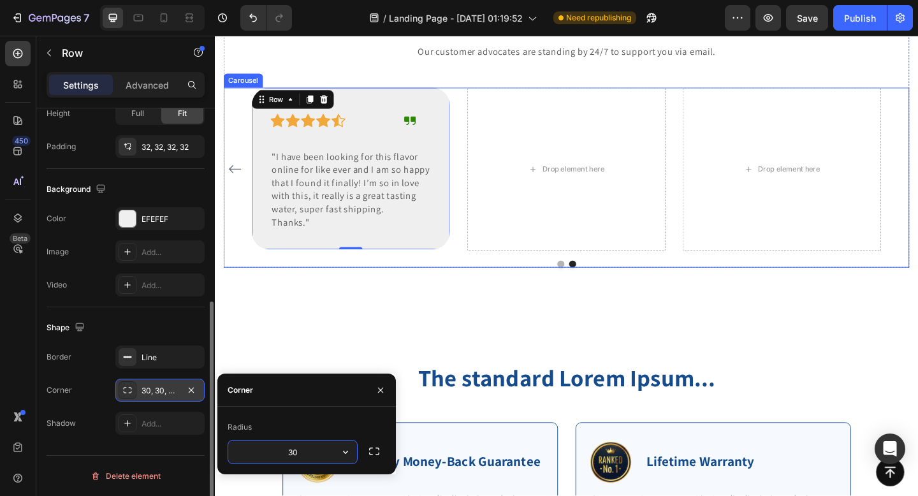
click at [475, 173] on div "Image Icon Icon Icon Icon Icon Row [PERSON_NAME] Text block Row "Love it! Great…" at bounding box center [597, 180] width 685 height 177
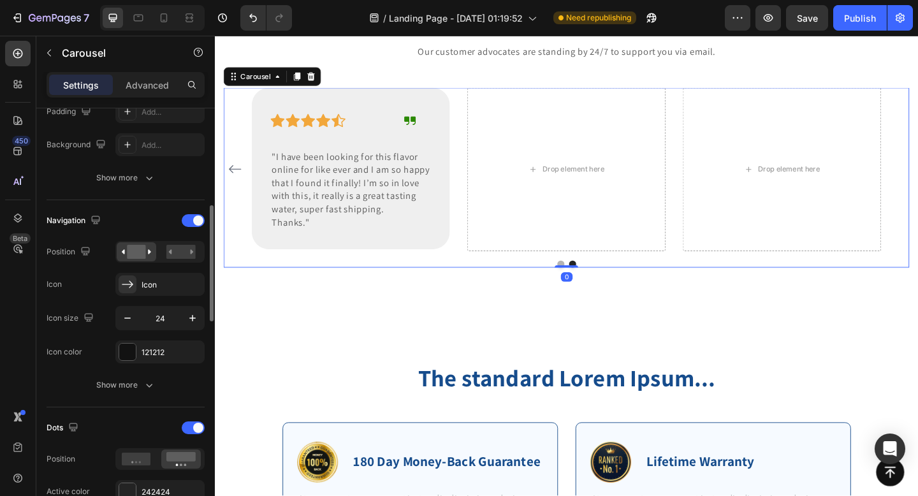
scroll to position [0, 0]
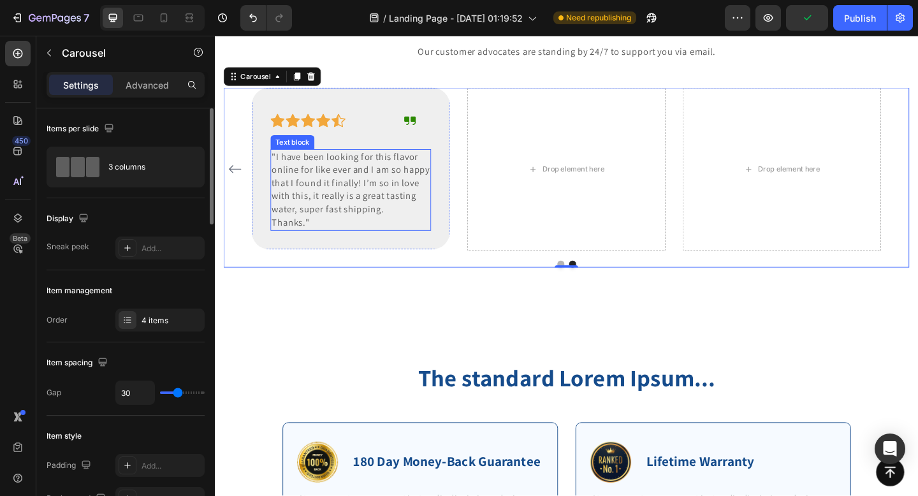
click at [416, 213] on p ""I have been looking for this flavor online for like ever and I am so happy tha…" at bounding box center [363, 196] width 172 height 71
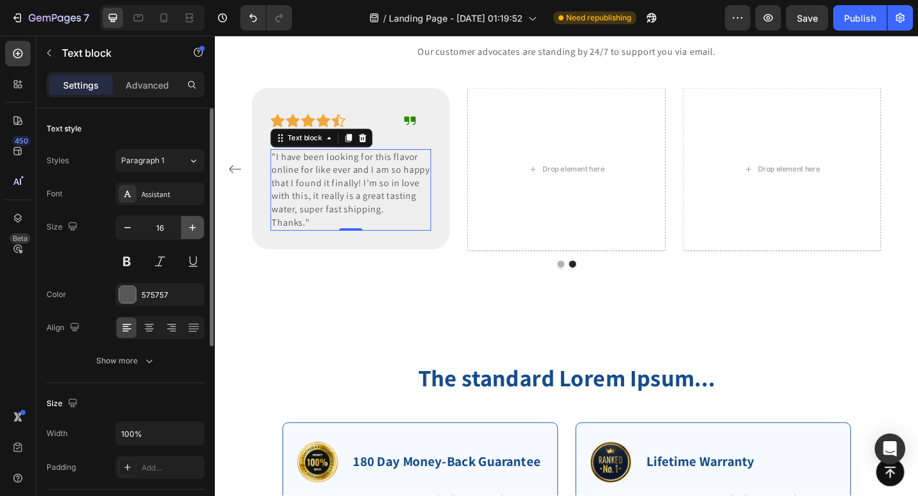
click at [189, 229] on icon "button" at bounding box center [192, 227] width 13 height 13
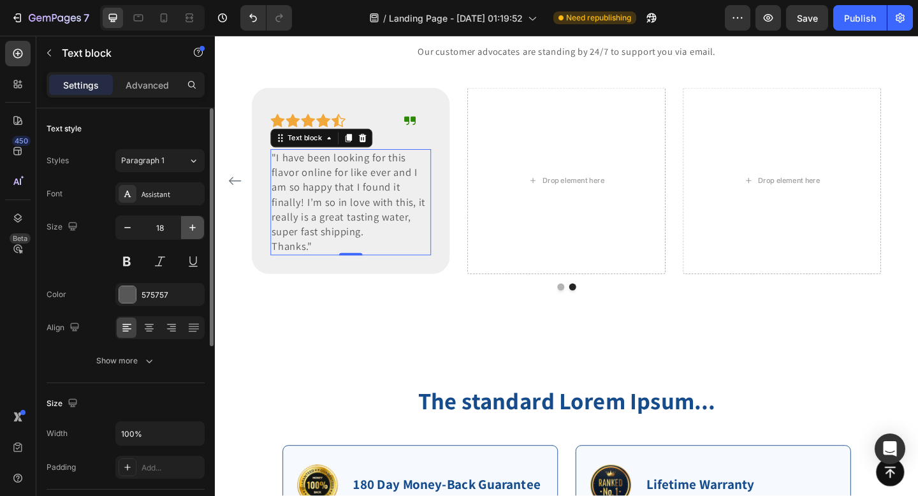
click at [189, 229] on icon "button" at bounding box center [192, 227] width 13 height 13
type input "19"
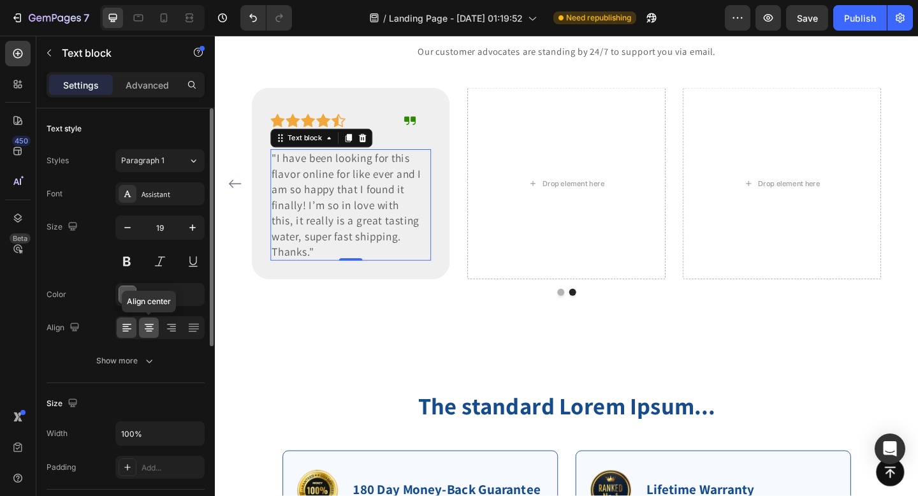
click at [150, 320] on div at bounding box center [149, 328] width 20 height 20
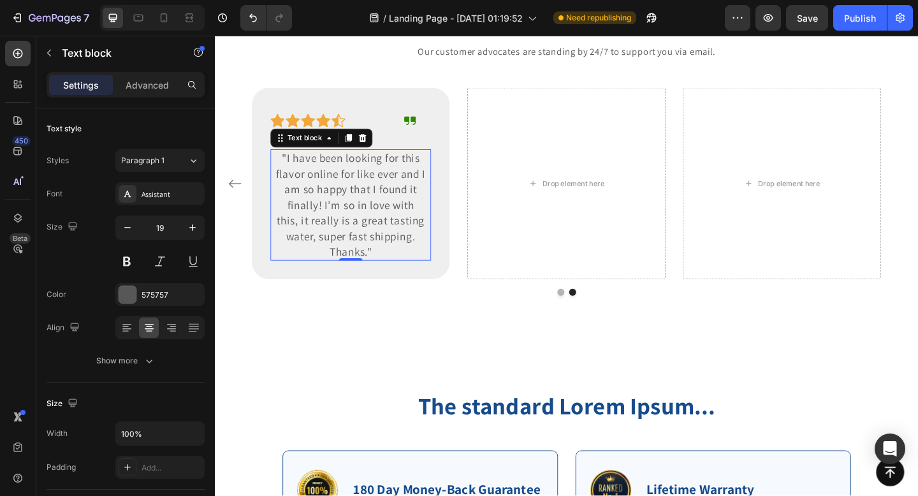
click at [390, 269] on p "Thanks."" at bounding box center [363, 271] width 172 height 17
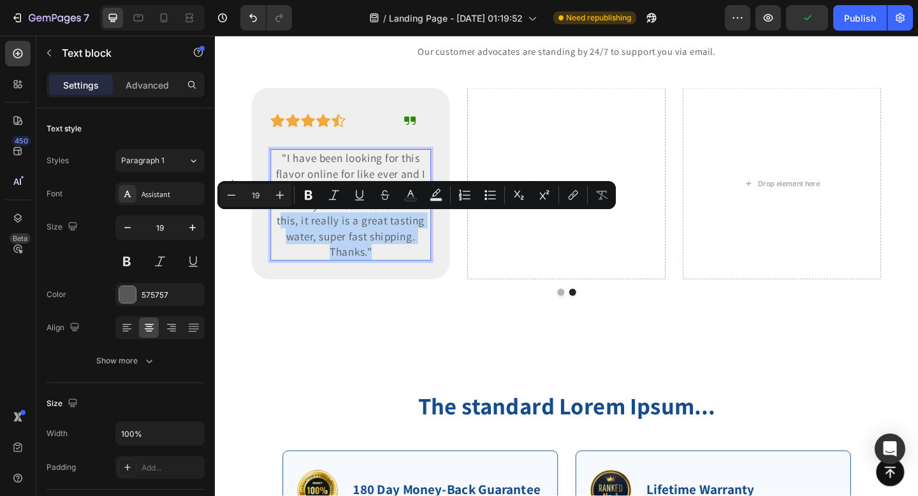
drag, startPoint x: 390, startPoint y: 269, endPoint x: 286, endPoint y: 237, distance: 108.1
click at [286, 237] on div ""I have been looking for this flavor online for like ever and I am so happy tha…" at bounding box center [362, 219] width 175 height 121
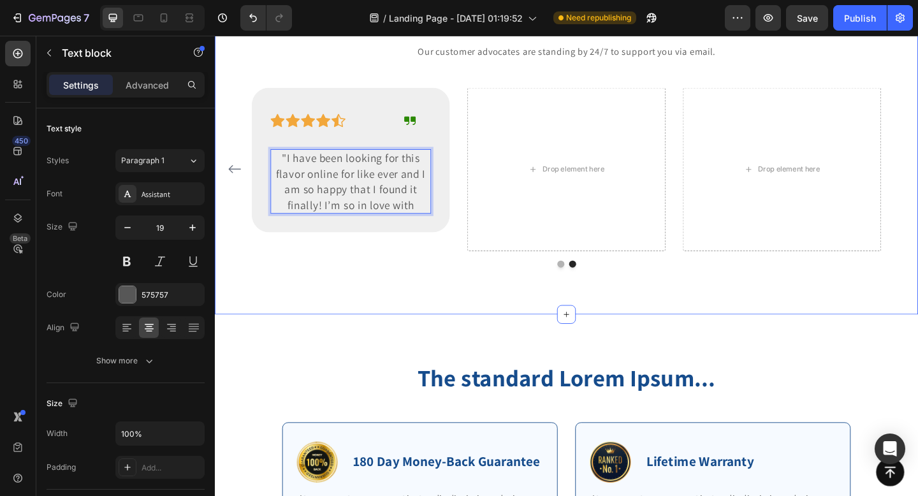
click at [412, 310] on div "What Our Customers Are Saying Heading Our customer advocates are standing by 24…" at bounding box center [597, 143] width 765 height 391
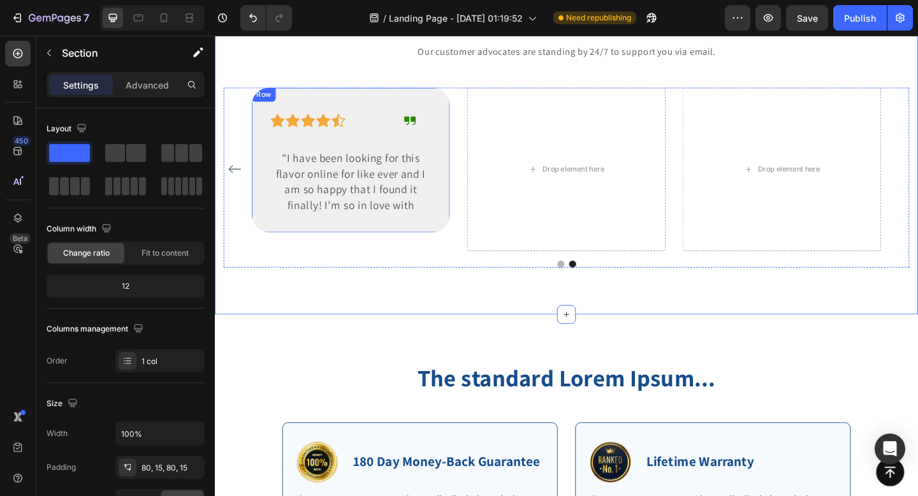
click at [445, 104] on div "Icon Icon Icon Icon Icon Row Icon Row "I have been looking for this flavor onli…" at bounding box center [363, 170] width 216 height 157
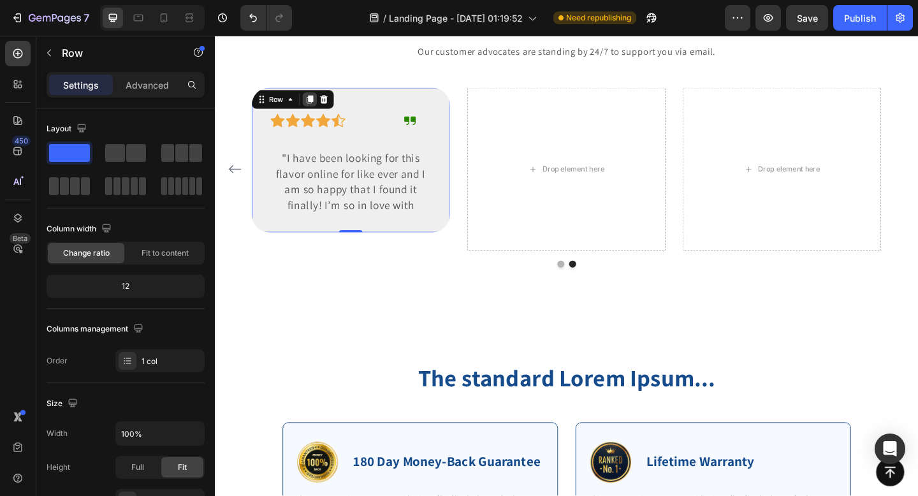
click at [320, 108] on icon at bounding box center [318, 105] width 7 height 9
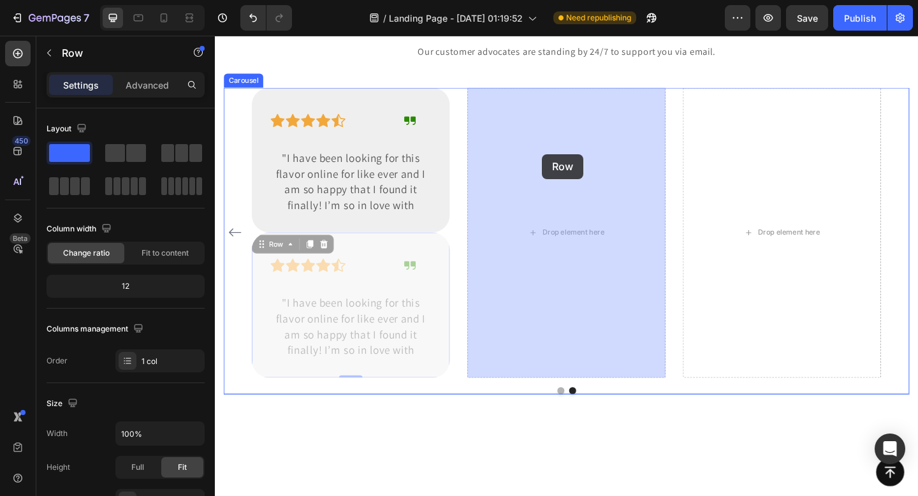
drag, startPoint x: 267, startPoint y: 265, endPoint x: 571, endPoint y: 164, distance: 320.2
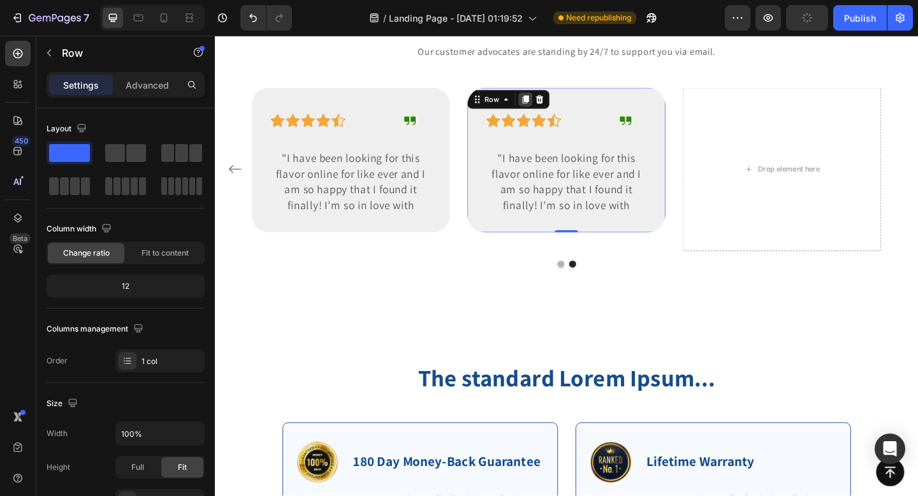
click at [550, 109] on icon at bounding box center [553, 105] width 7 height 9
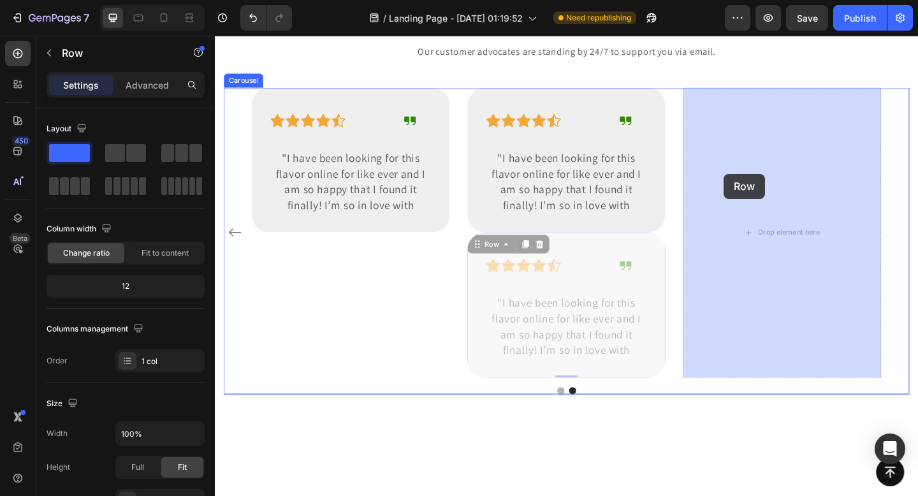
drag, startPoint x: 504, startPoint y: 263, endPoint x: 768, endPoint y: 186, distance: 275.6
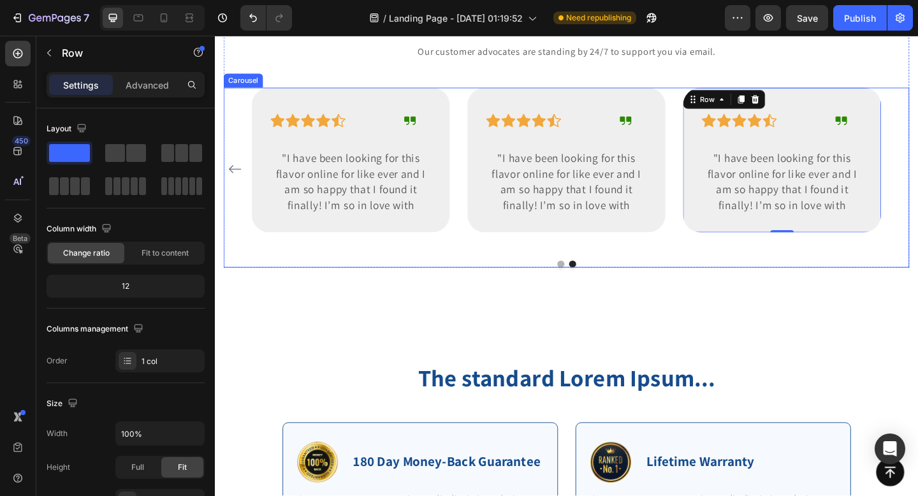
click at [724, 285] on div at bounding box center [597, 285] width 746 height 8
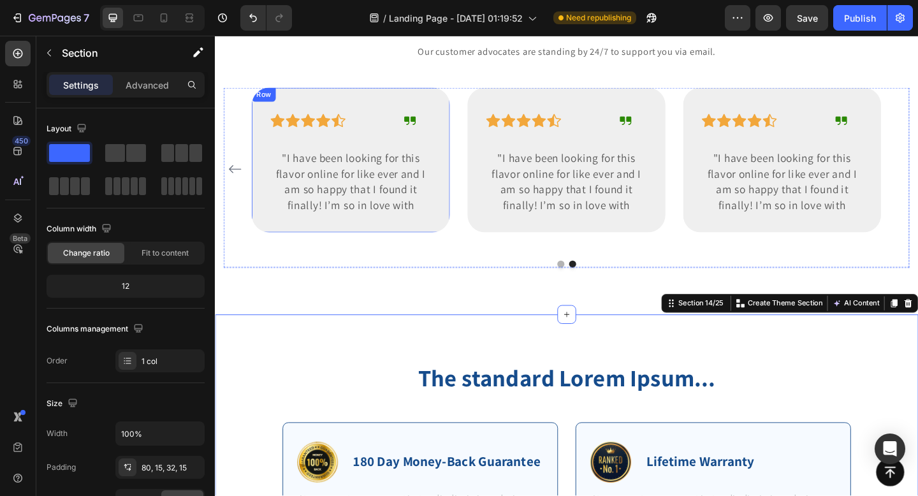
click at [424, 93] on div "Icon Icon Icon Icon Icon Row Icon Row "I have been looking for this flavor onli…" at bounding box center [363, 170] width 216 height 157
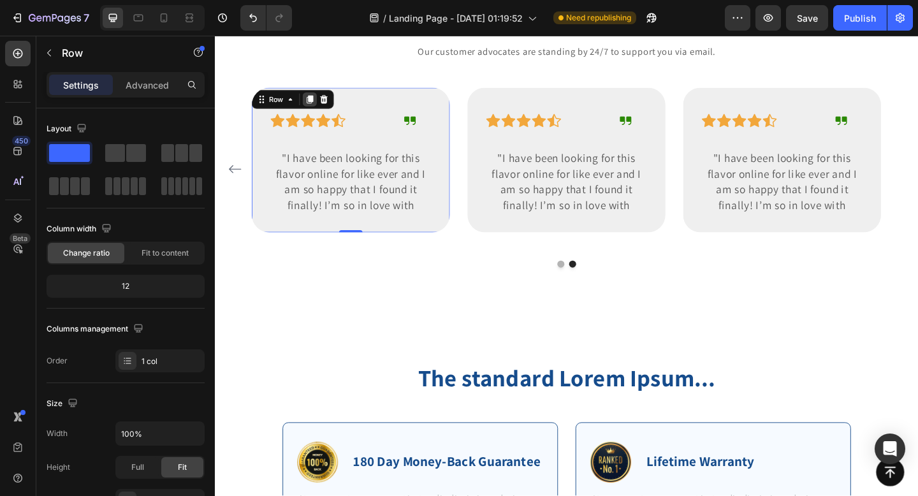
click at [320, 106] on icon at bounding box center [318, 105] width 7 height 9
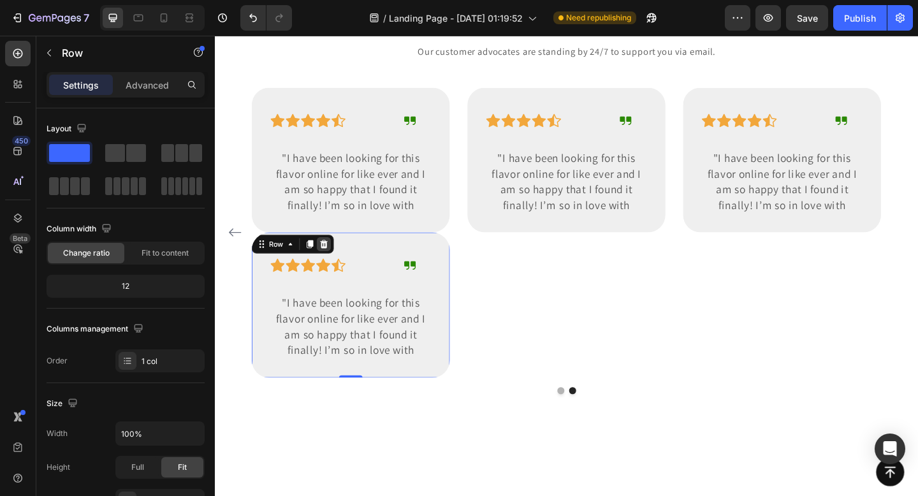
click at [329, 265] on icon at bounding box center [333, 263] width 10 height 10
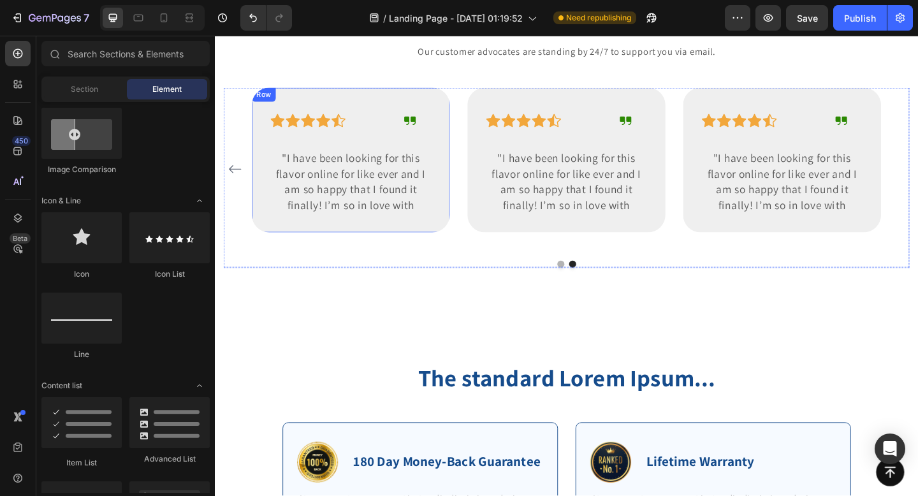
click at [416, 107] on div "Icon Icon Icon Icon Icon Row Icon Row "I have been looking for this flavor onli…" at bounding box center [363, 170] width 216 height 157
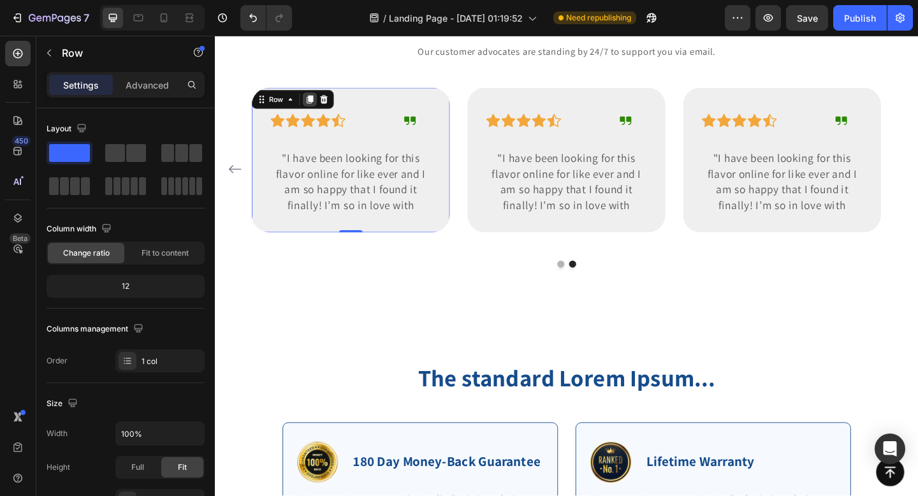
click at [321, 103] on icon at bounding box center [318, 105] width 7 height 9
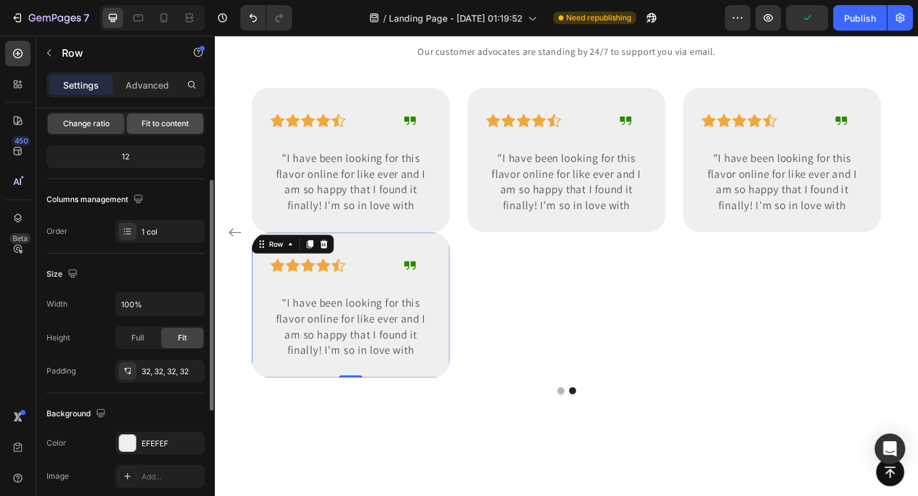
scroll to position [130, 0]
click at [453, 260] on div "Icon Icon Icon Icon Icon Row Icon Row "I have been looking for this flavor onli…" at bounding box center [363, 328] width 216 height 157
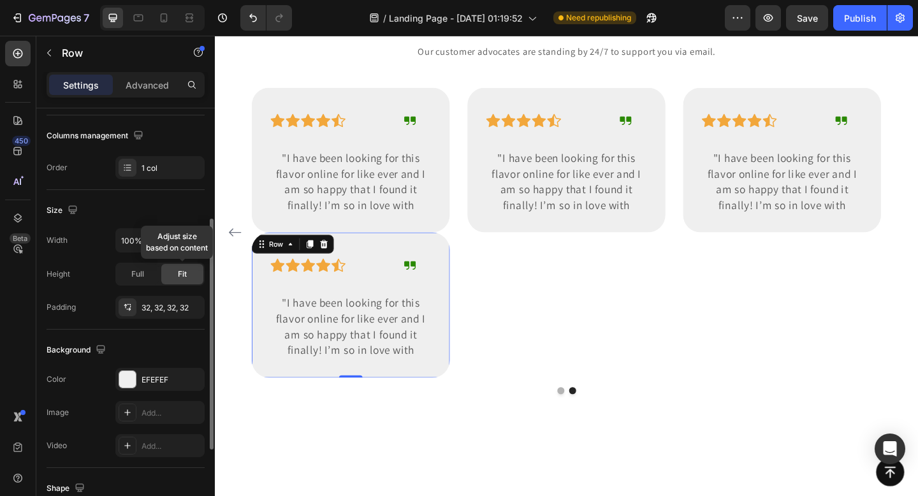
scroll to position [192, 0]
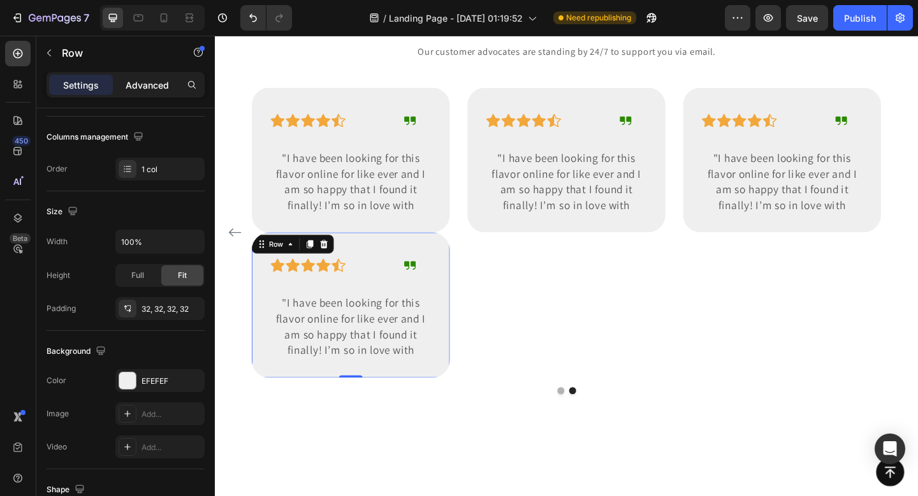
click at [149, 88] on p "Advanced" at bounding box center [147, 84] width 43 height 13
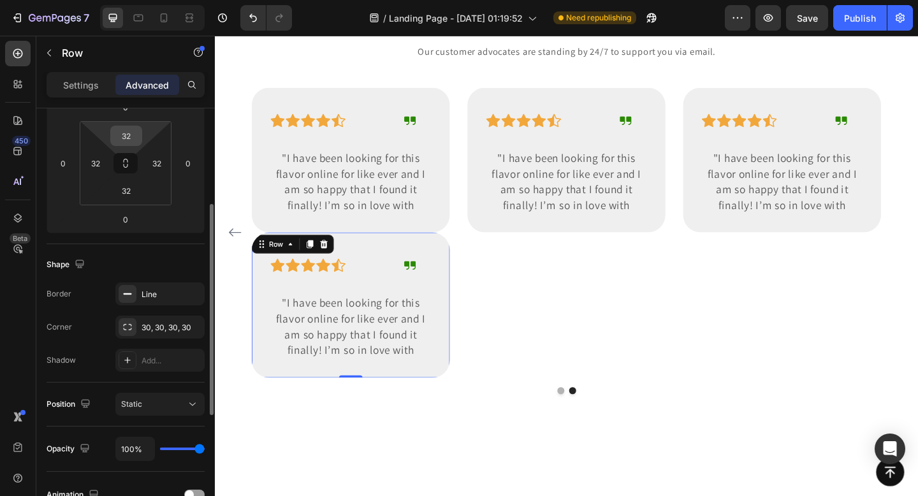
click at [130, 133] on input "32" at bounding box center [126, 135] width 26 height 19
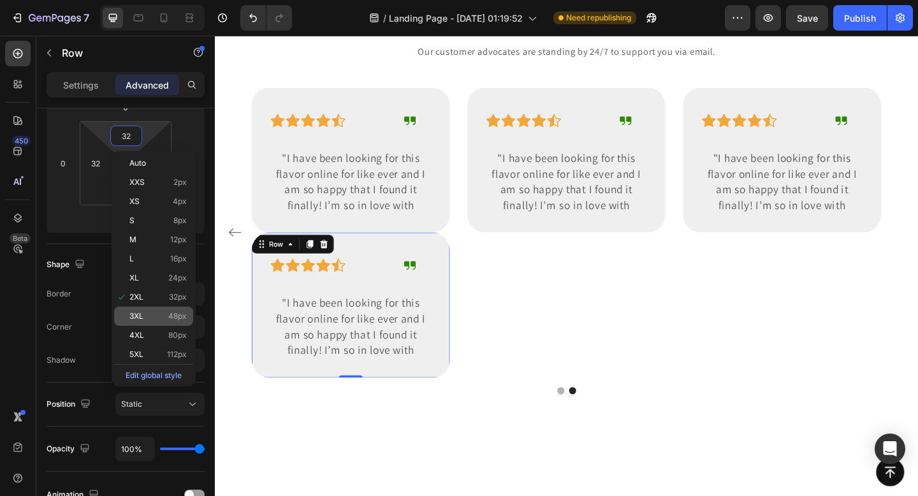
click at [156, 318] on p "3XL 48px" at bounding box center [157, 316] width 57 height 9
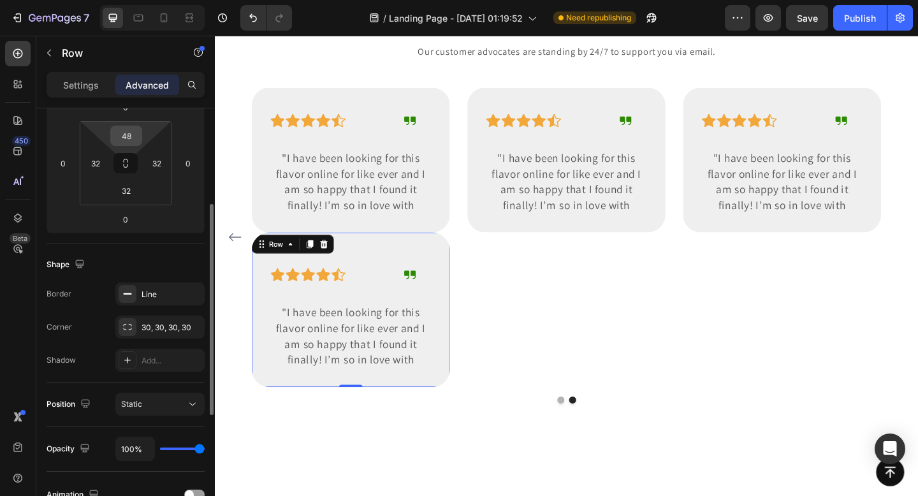
click at [129, 140] on input "48" at bounding box center [126, 135] width 26 height 19
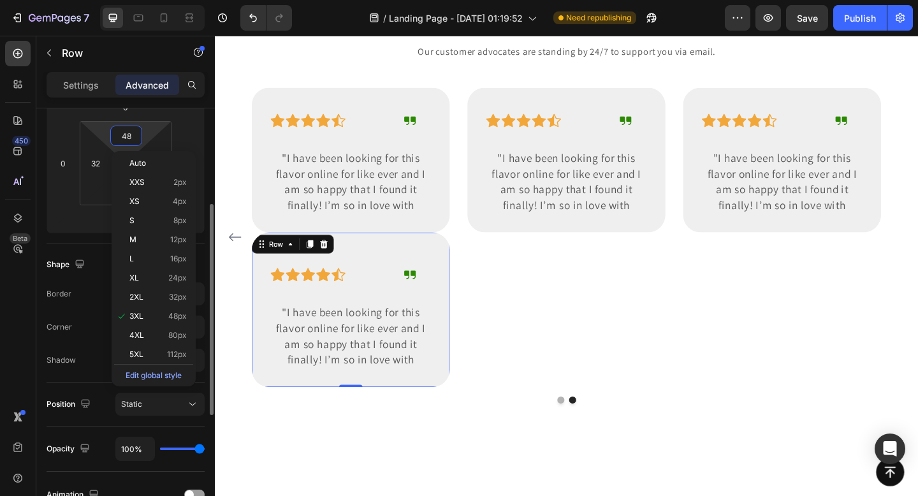
click at [129, 140] on input "48" at bounding box center [126, 135] width 26 height 19
click at [161, 297] on p "2XL 32px" at bounding box center [157, 297] width 57 height 9
type input "32"
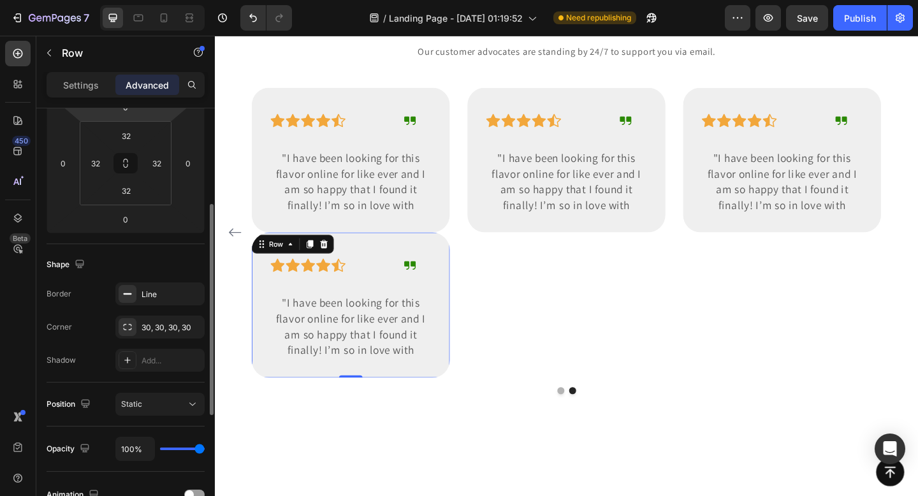
click at [131, 0] on html "7 Version history / Landing Page - [DATE] 01:19:52 Need republishing Preview Sa…" at bounding box center [459, 0] width 918 height 0
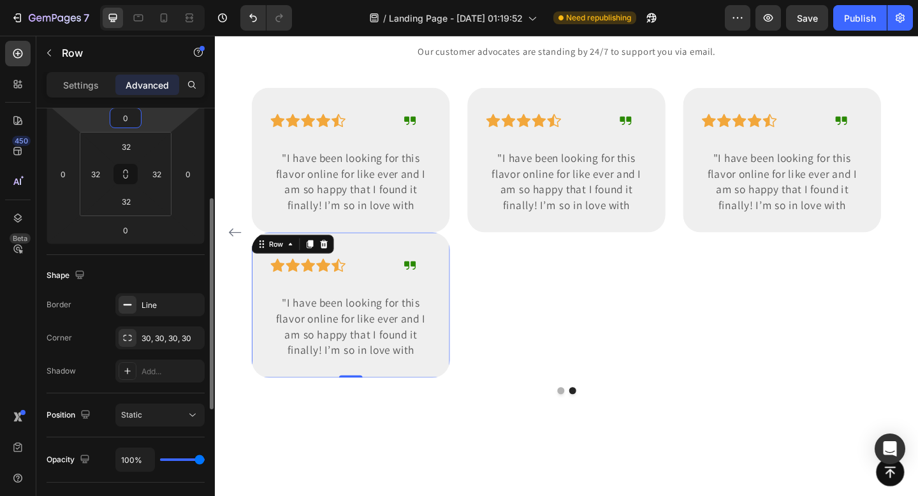
click at [131, 118] on input "0" at bounding box center [126, 117] width 26 height 19
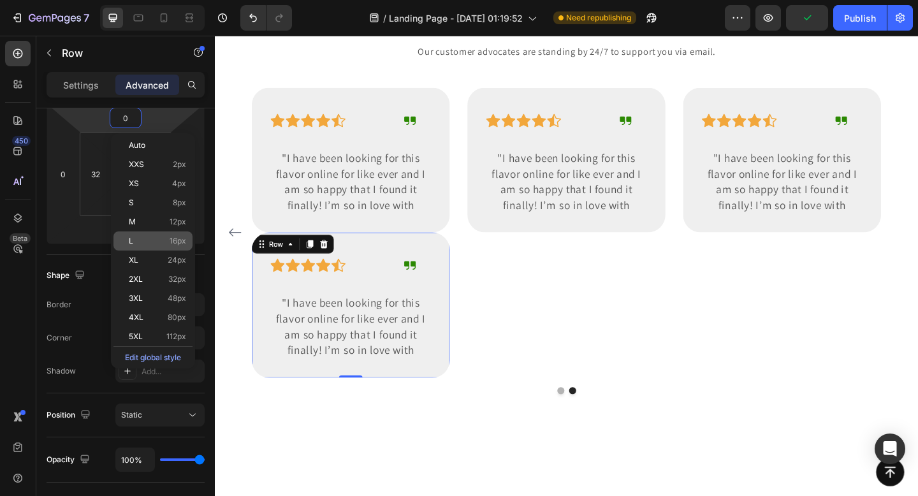
click at [168, 244] on p "L 16px" at bounding box center [157, 241] width 57 height 9
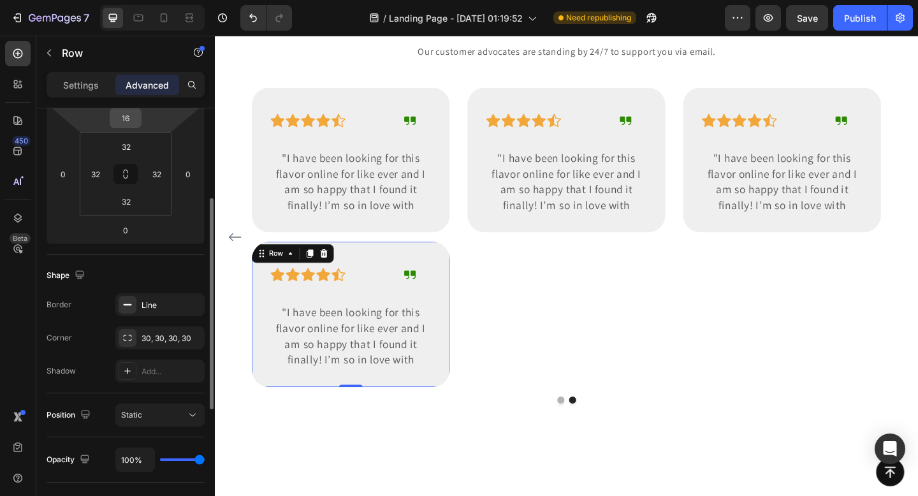
click at [135, 120] on input "16" at bounding box center [126, 117] width 26 height 19
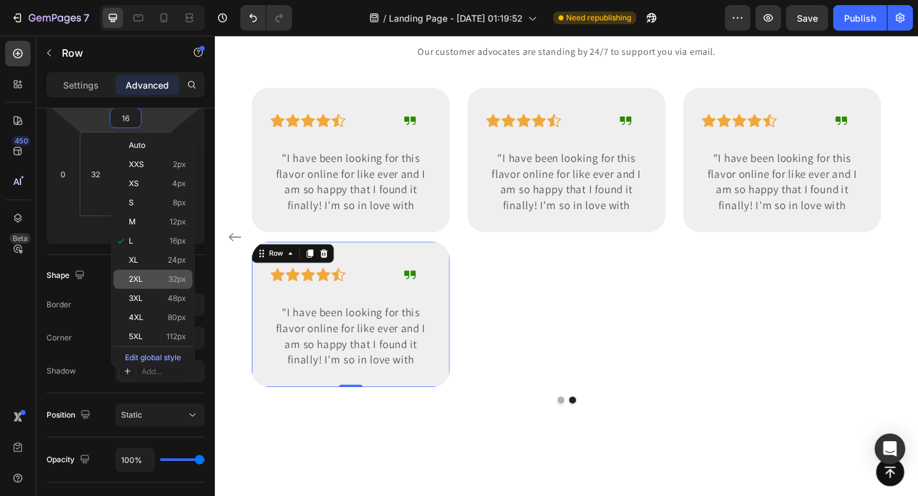
click at [167, 277] on p "2XL 32px" at bounding box center [157, 279] width 57 height 9
type input "32"
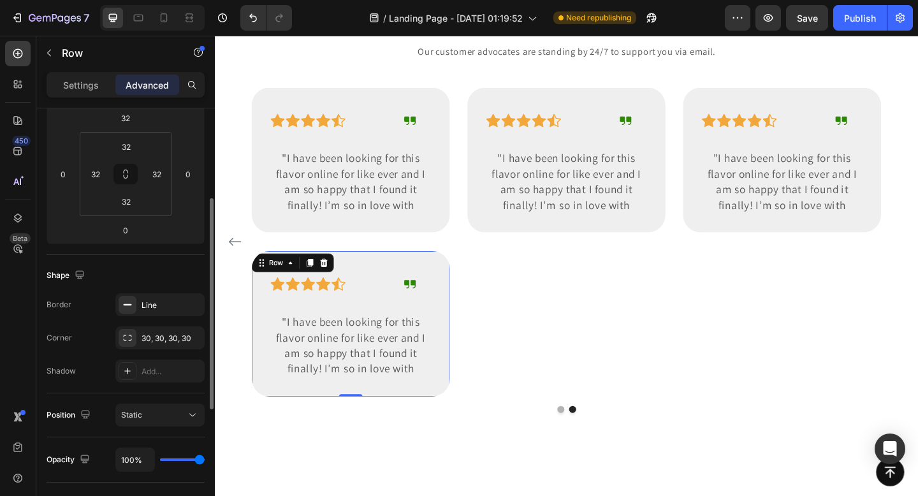
click at [149, 257] on div "Shape Border Line Corner 30, 30, 30, 30 Shadow Add..." at bounding box center [126, 324] width 158 height 138
click at [318, 286] on icon at bounding box center [318, 283] width 10 height 10
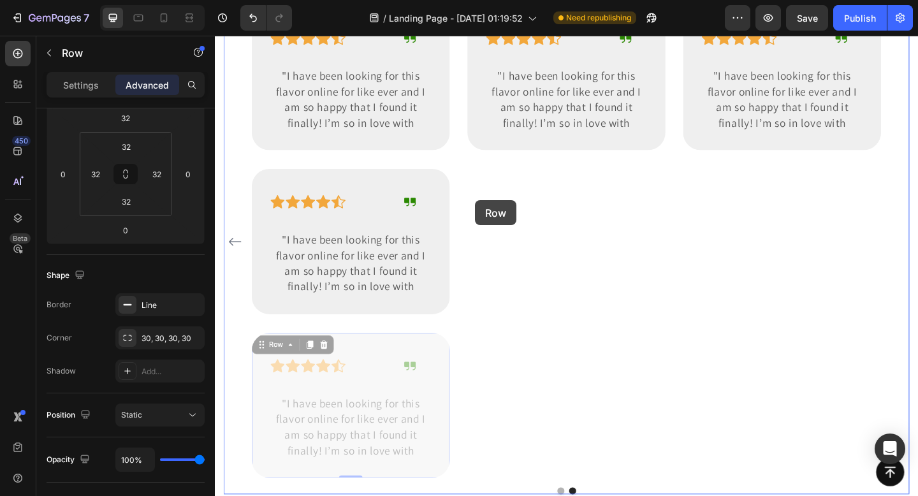
scroll to position [3174, 0]
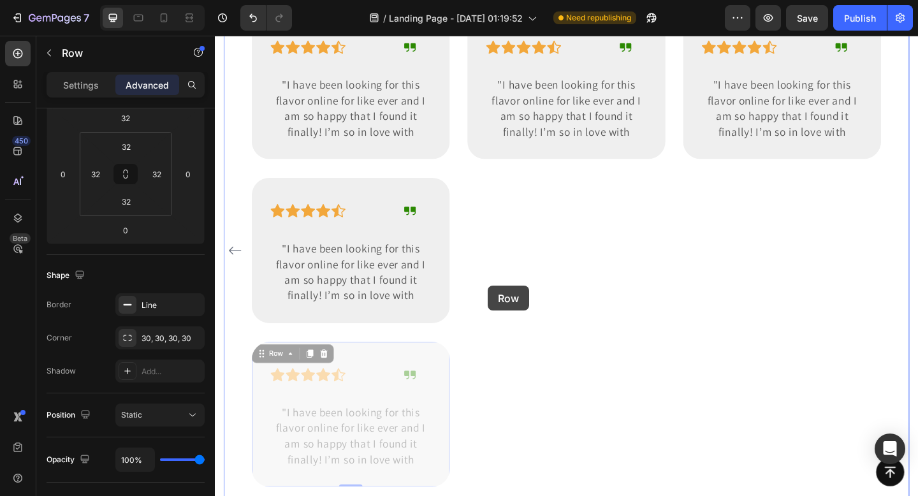
drag, startPoint x: 266, startPoint y: 193, endPoint x: 512, endPoint y: 308, distance: 271.8
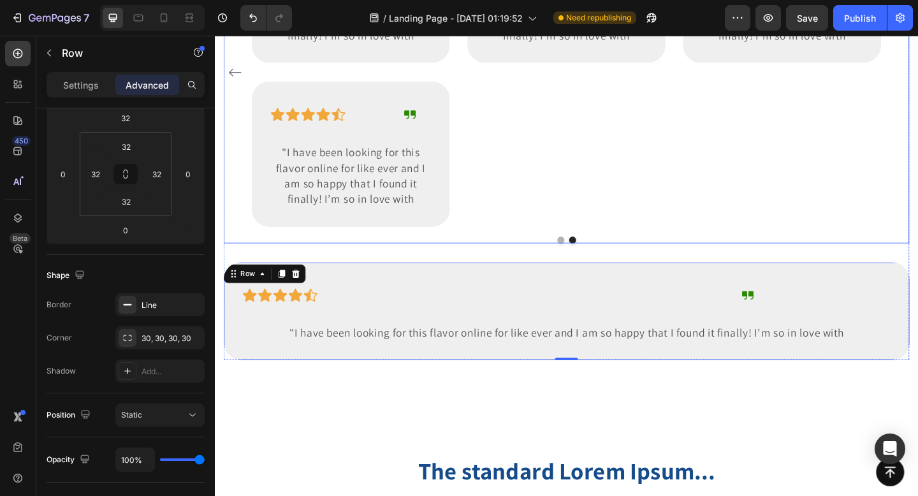
scroll to position [3277, 0]
click at [607, 189] on div "Icon Icon Icon Icon Icon Row Icon Row "I have been looking for this flavor onli…" at bounding box center [598, 77] width 216 height 336
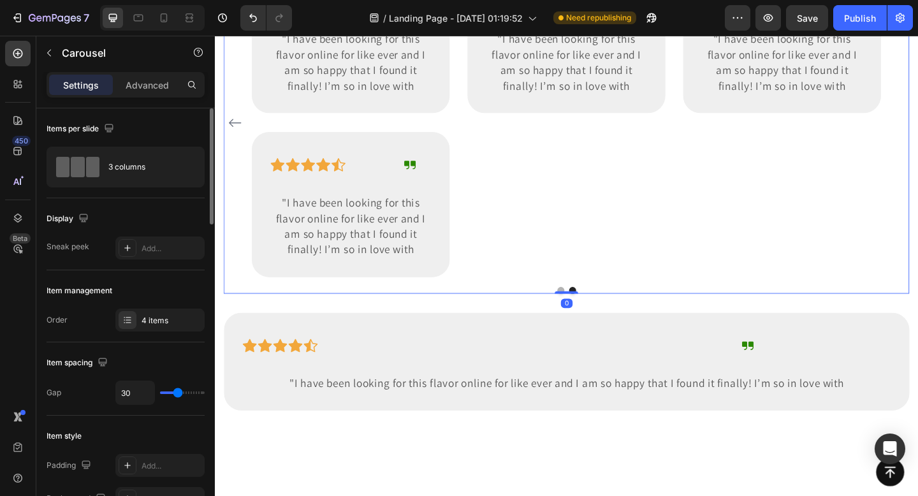
scroll to position [3222, 0]
click at [475, 193] on div "Image Icon Icon Icon Icon Icon Row [PERSON_NAME] Text block Row "Love it! Great…" at bounding box center [597, 132] width 685 height 336
click at [452, 194] on div "Icon Icon Icon Icon Icon Row Icon Row "I have been looking for this flavor onli…" at bounding box center [363, 220] width 216 height 157
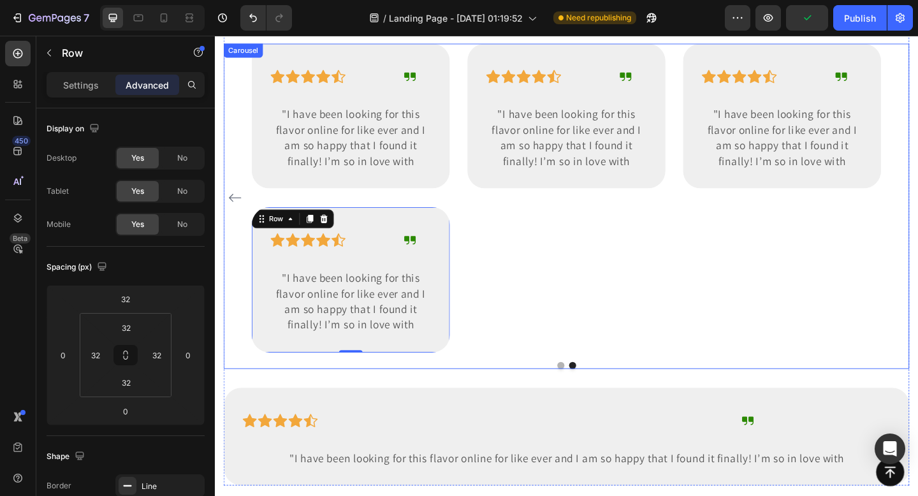
scroll to position [3111, 0]
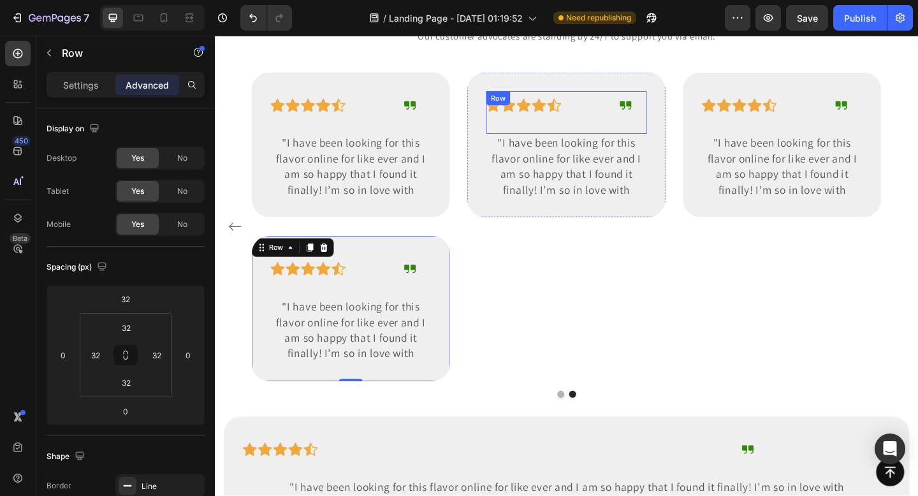
click at [548, 103] on div "Icon Icon Icon Icon Icon Row" at bounding box center [572, 119] width 124 height 47
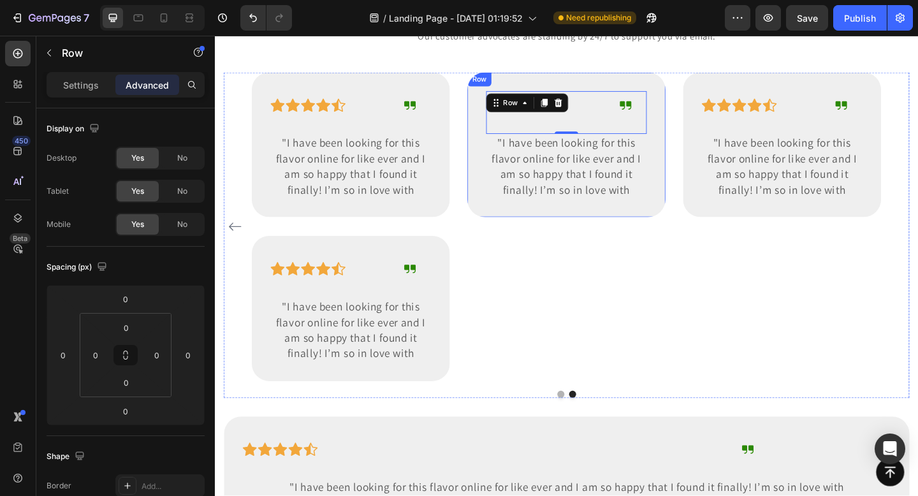
click at [578, 91] on div "Icon Icon Icon Icon Icon Row Icon Row 0 "I have been looking for this flavor on…" at bounding box center [598, 154] width 216 height 157
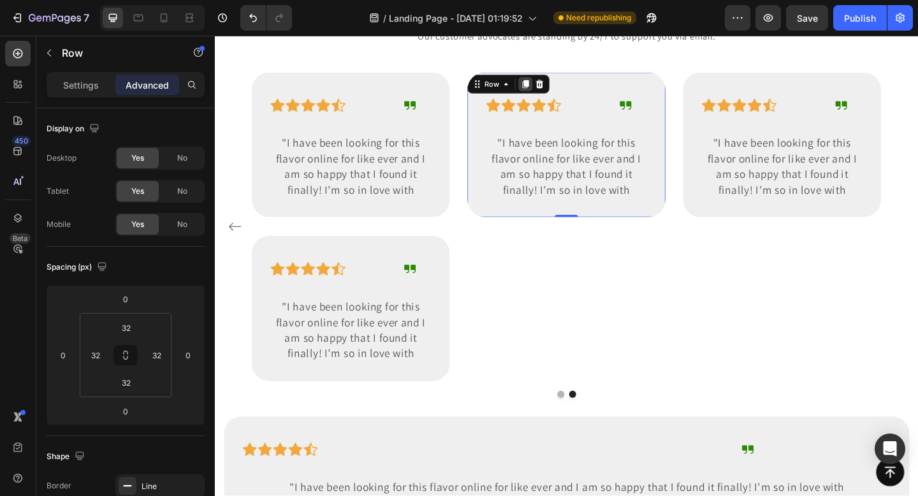
click at [552, 89] on icon at bounding box center [553, 88] width 7 height 9
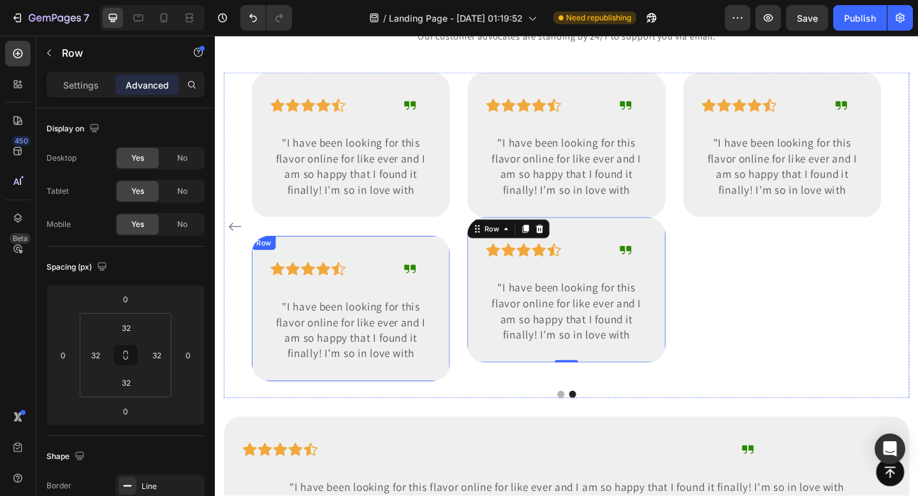
click at [359, 263] on div "Icon Icon Icon Icon Icon Row Icon Row "I have been looking for this flavor onli…" at bounding box center [363, 332] width 216 height 157
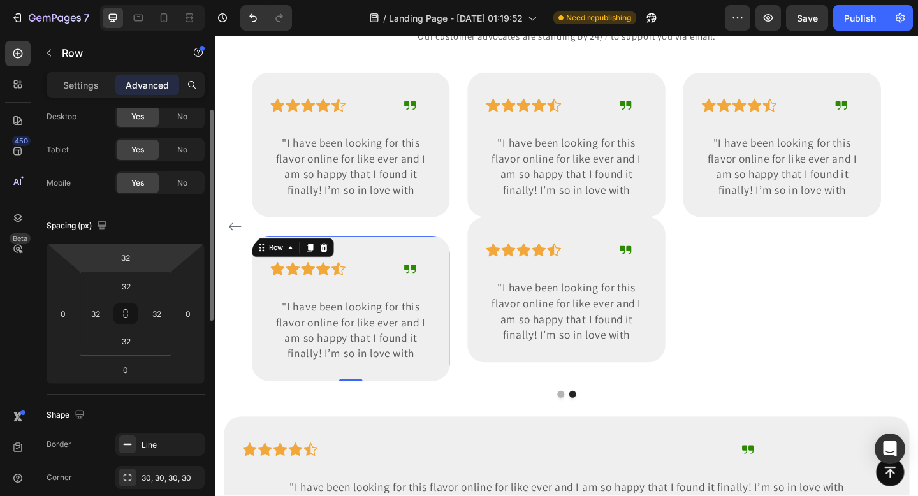
scroll to position [0, 0]
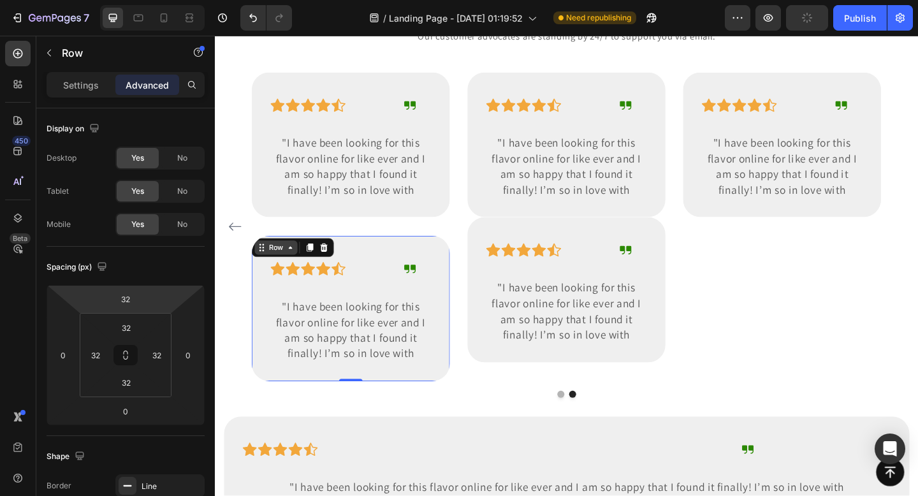
click at [263, 267] on icon at bounding box center [264, 267] width 2 height 2
click at [550, 241] on div "Icon Icon Icon Icon Icon Row Icon Row "I have been looking for this flavor onli…" at bounding box center [598, 311] width 216 height 157
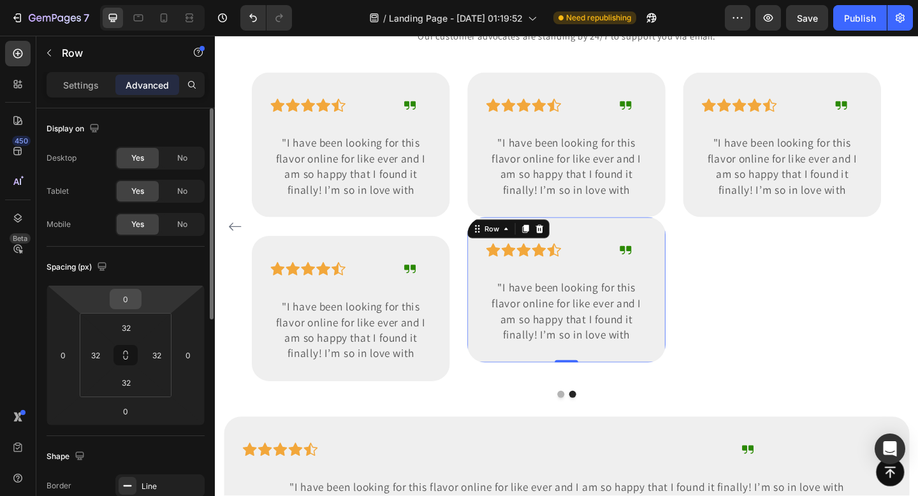
click at [115, 307] on input "0" at bounding box center [126, 298] width 26 height 19
type input "32"
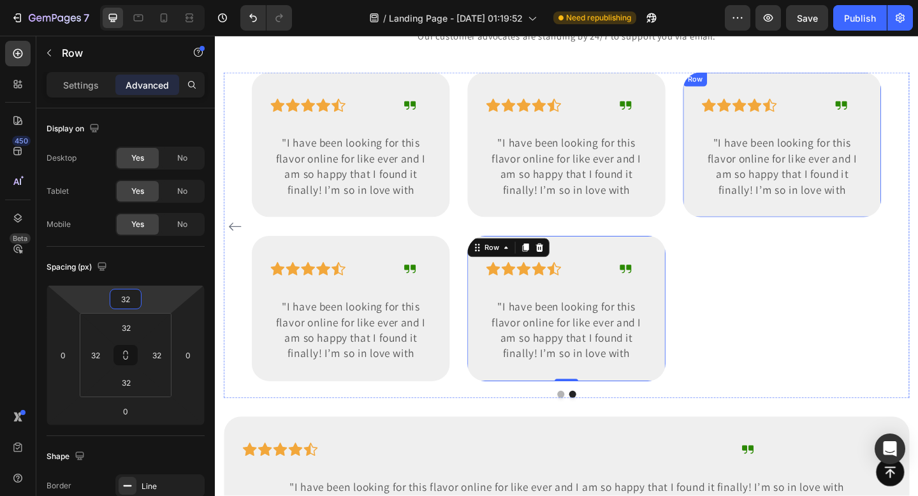
click at [739, 99] on div "Icon Icon Icon Icon Icon Row Icon Row "I have been looking for this flavor onli…" at bounding box center [832, 154] width 216 height 157
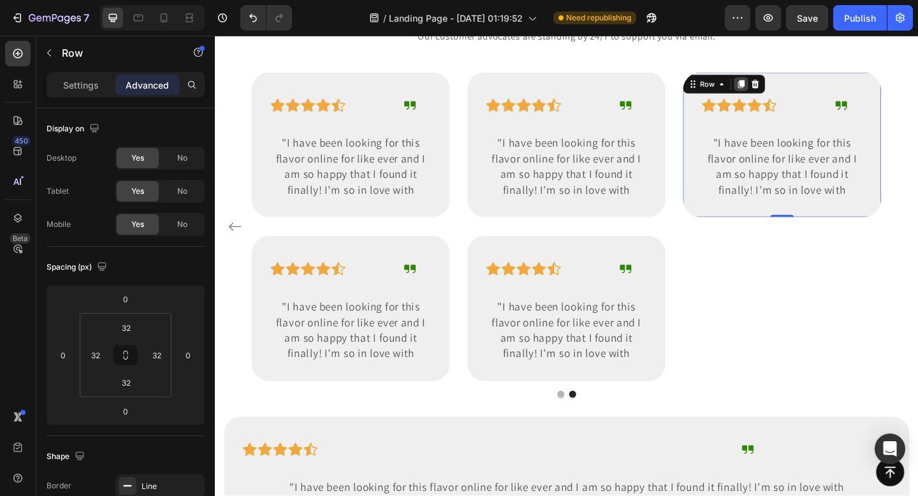
click at [787, 92] on icon at bounding box center [787, 89] width 10 height 10
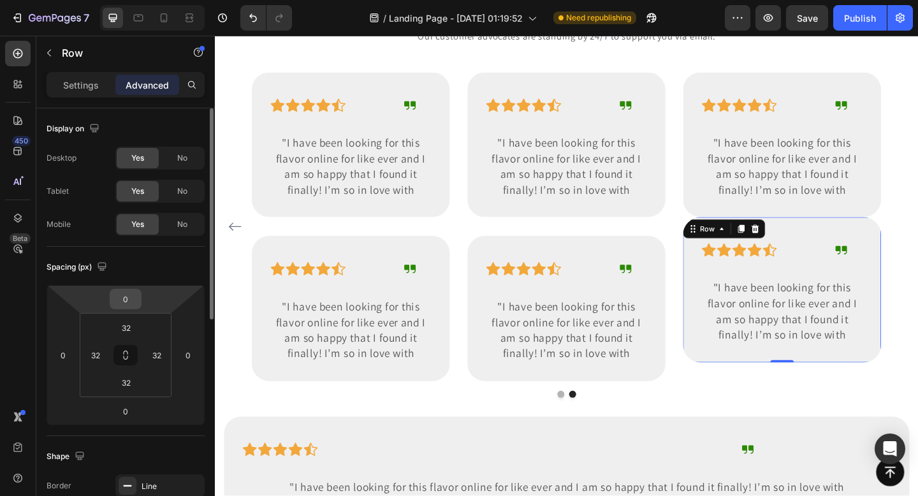
click at [138, 296] on div "0" at bounding box center [126, 299] width 32 height 20
click at [121, 296] on input "0" at bounding box center [126, 298] width 26 height 19
type input "32"
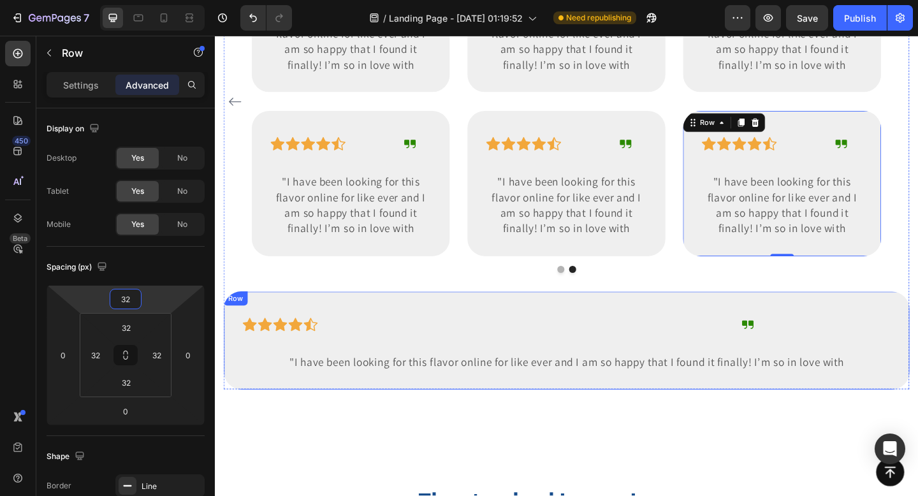
scroll to position [3252, 0]
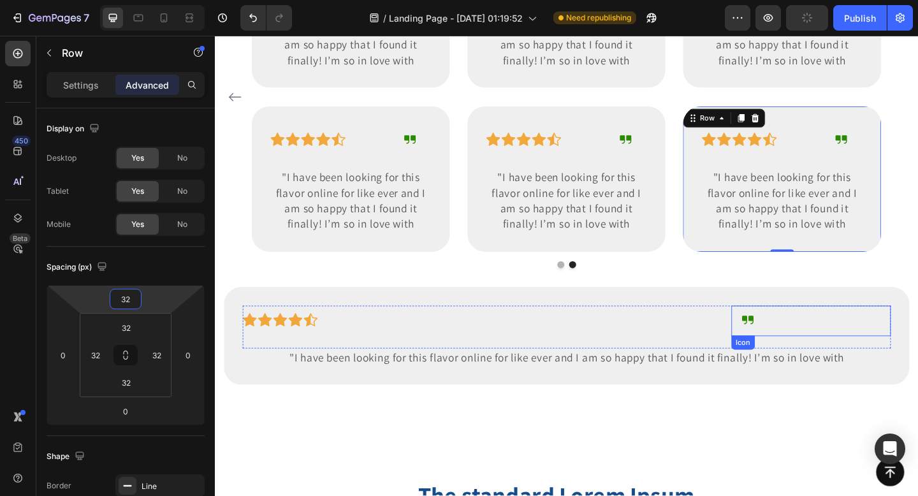
click at [882, 330] on div "Icon" at bounding box center [864, 346] width 174 height 33
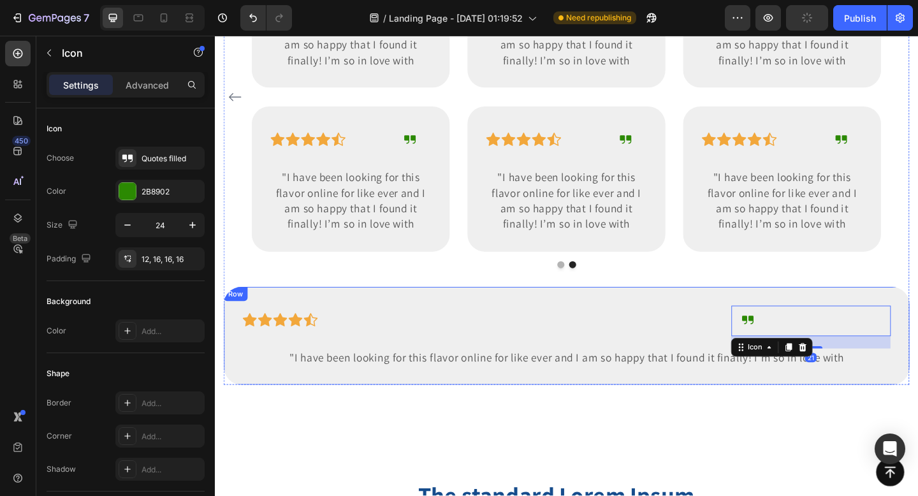
click at [875, 320] on div "Icon Icon Icon Icon Icon Row Icon 21 Row "I have been looking for this flavor o…" at bounding box center [597, 362] width 746 height 107
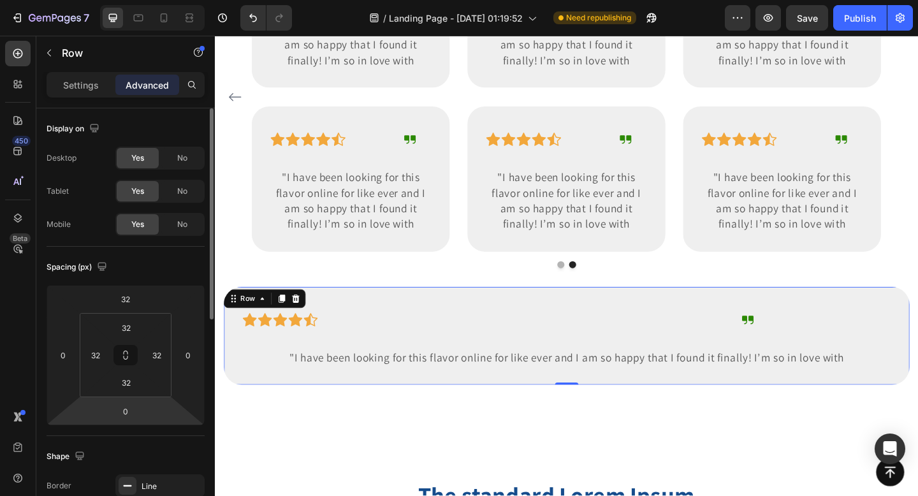
scroll to position [427, 0]
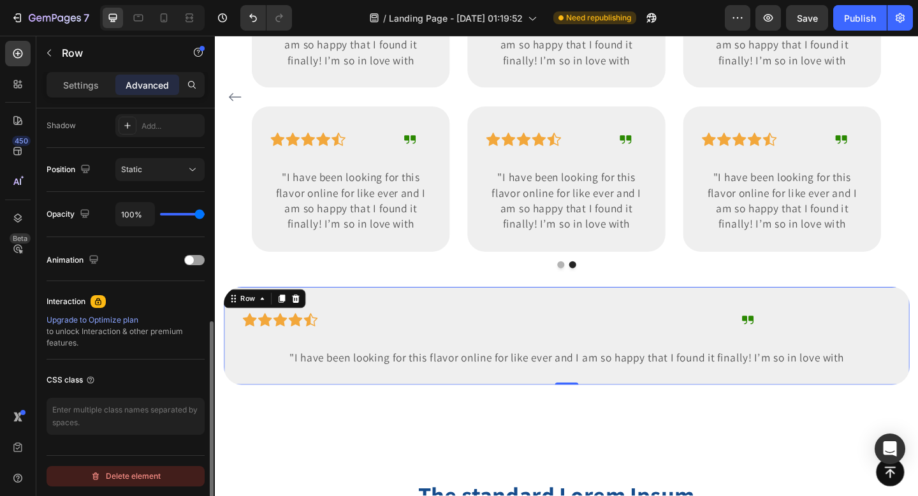
click at [136, 476] on div "Delete element" at bounding box center [126, 476] width 70 height 15
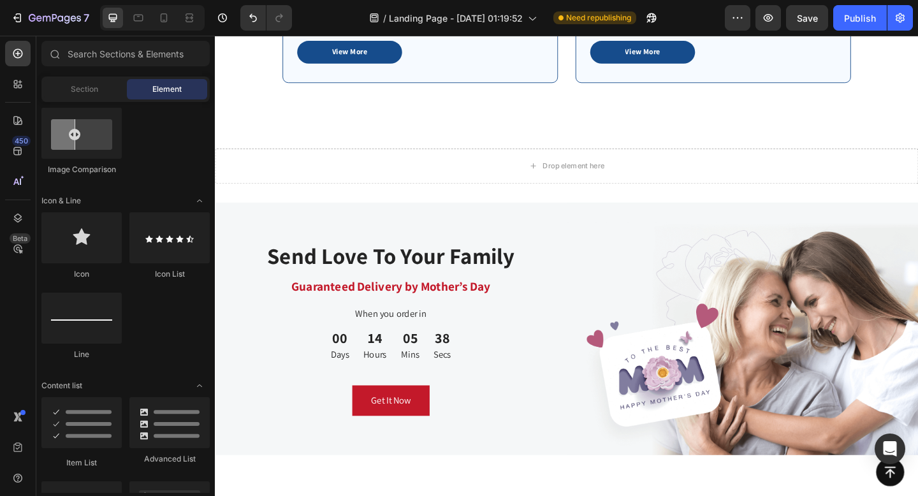
scroll to position [3807, 0]
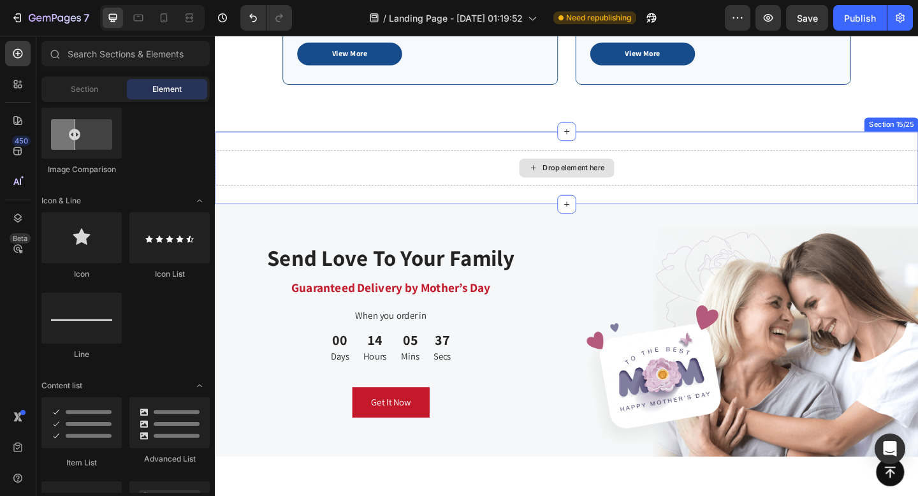
click at [742, 173] on div "Drop element here" at bounding box center [597, 180] width 765 height 38
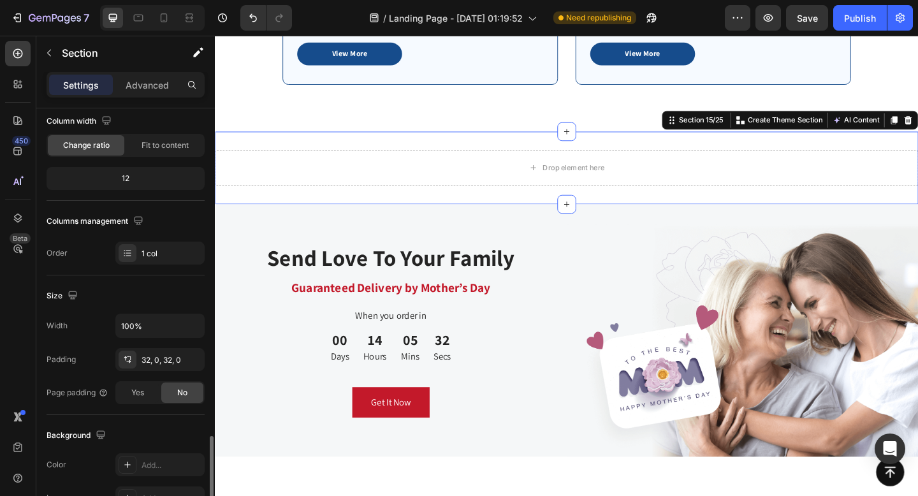
scroll to position [354, 0]
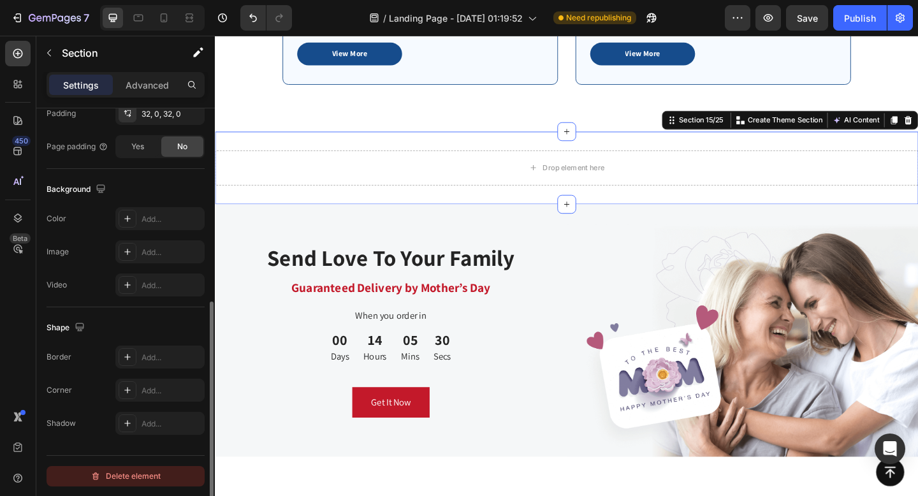
click at [111, 479] on div "Delete element" at bounding box center [126, 476] width 70 height 15
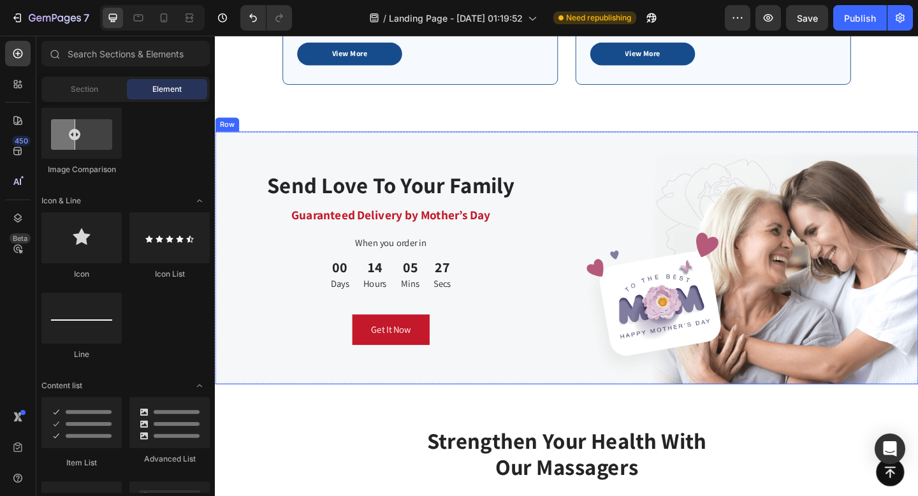
click at [538, 156] on div "Send Love To Your Family Heading Guaranteed Delivery by Mother’s Day Text block…" at bounding box center [406, 277] width 383 height 275
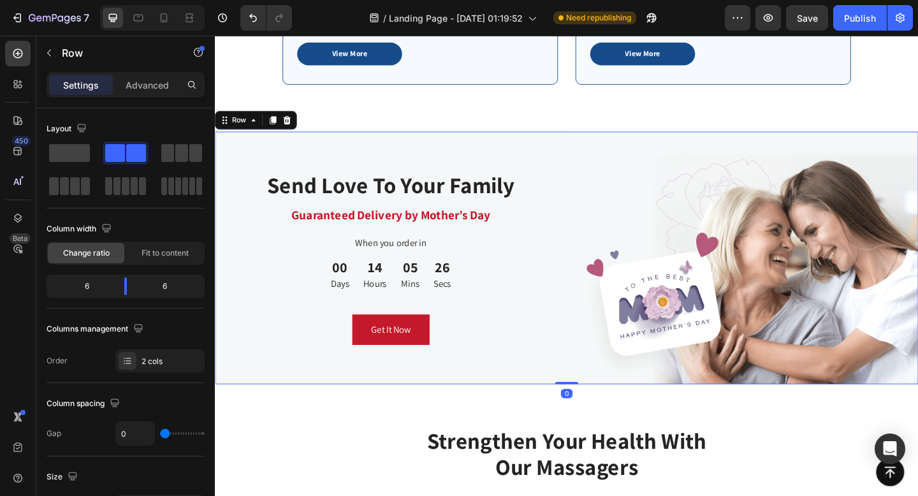
scroll to position [499, 0]
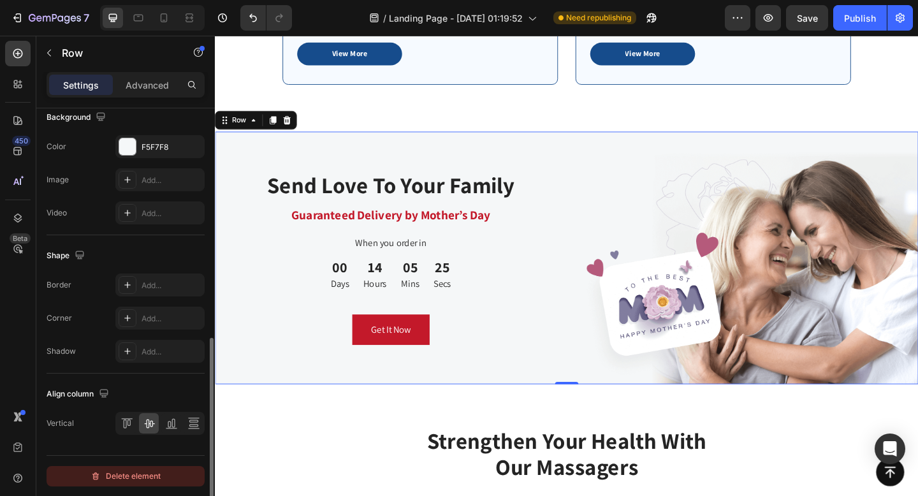
click at [124, 469] on div "Delete element" at bounding box center [126, 476] width 70 height 15
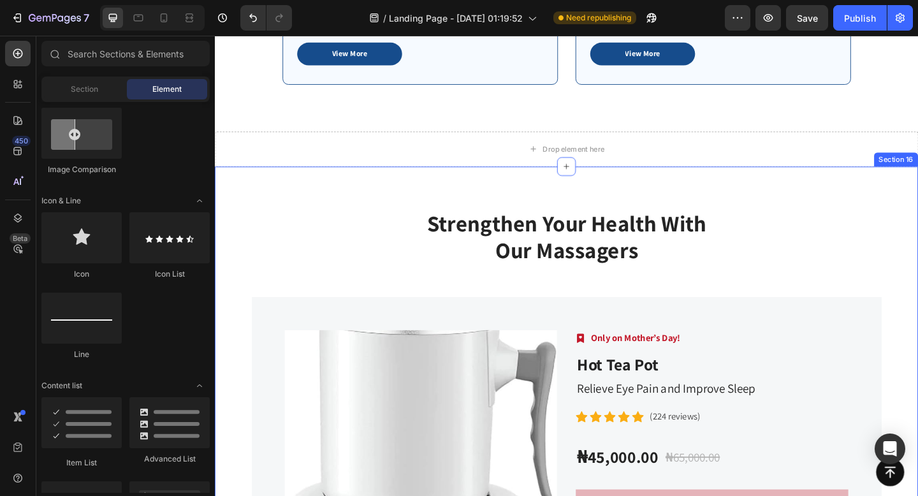
click at [559, 223] on div "Strengthen Your Health With Our Massagers Heading Row Product Images Image Only…" at bounding box center [597, 457] width 765 height 556
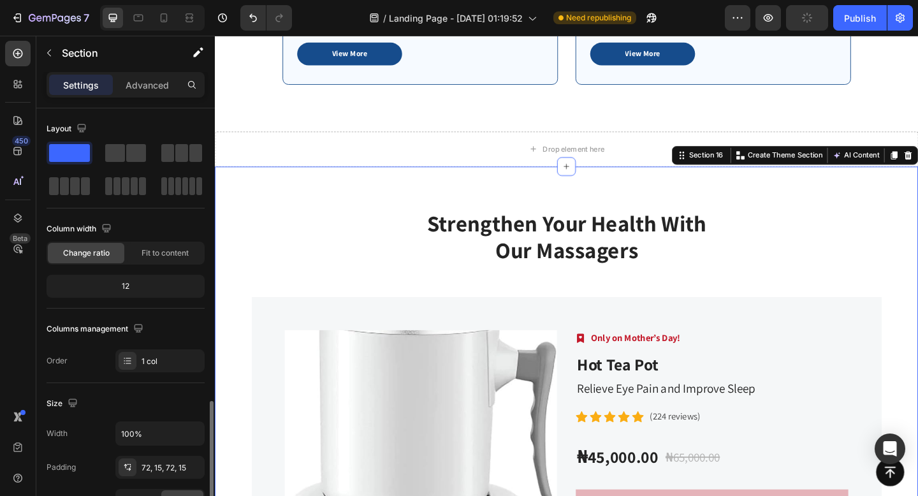
scroll to position [354, 0]
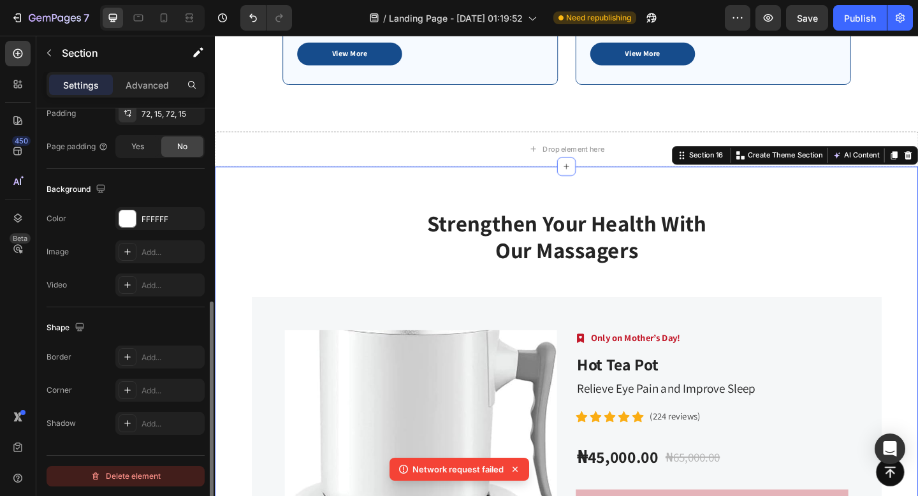
click at [143, 476] on div "Delete element" at bounding box center [126, 476] width 70 height 15
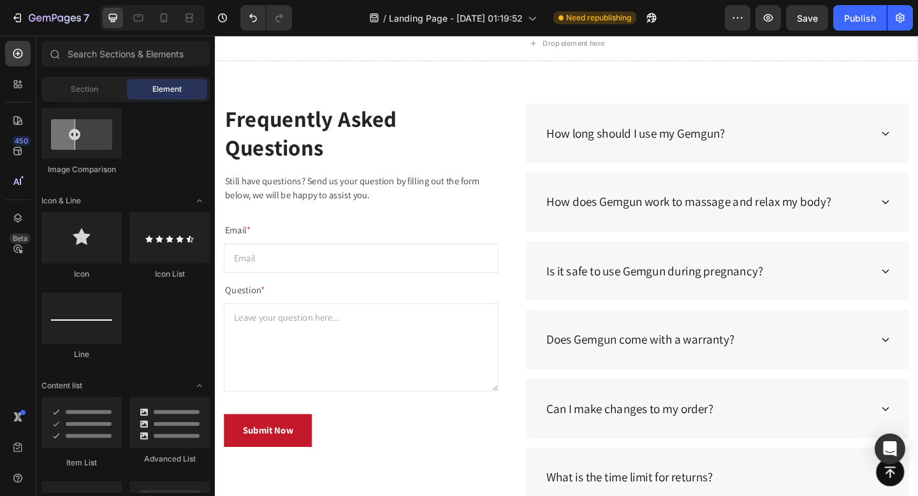
scroll to position [3926, 0]
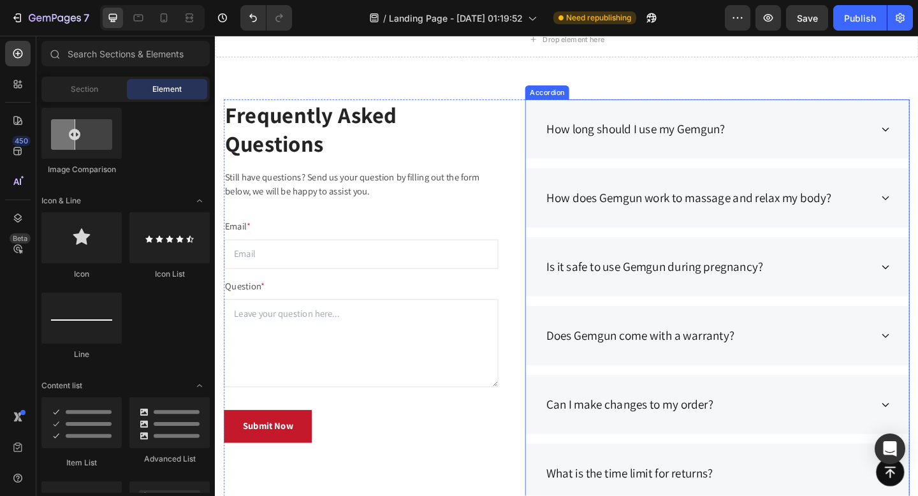
click at [647, 114] on div "How long should I use my Gemgun?" at bounding box center [761, 137] width 417 height 65
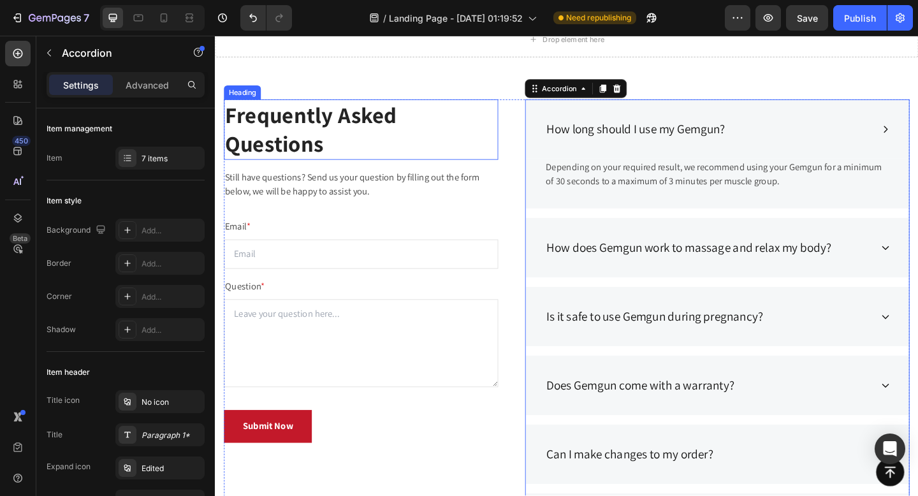
click at [515, 108] on p "Frequently Asked Questions" at bounding box center [374, 137] width 296 height 63
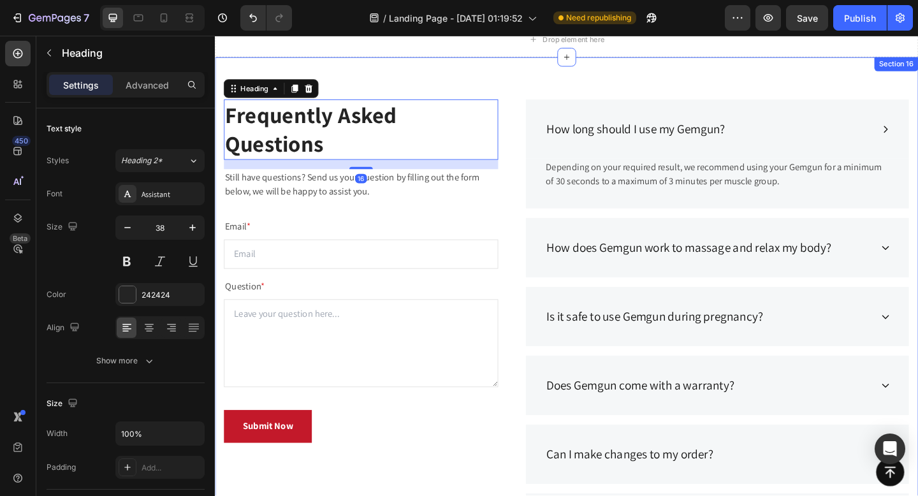
click at [520, 80] on div "Frequently Asked Questions Heading 16 Still have questions? Send us your questi…" at bounding box center [597, 389] width 765 height 661
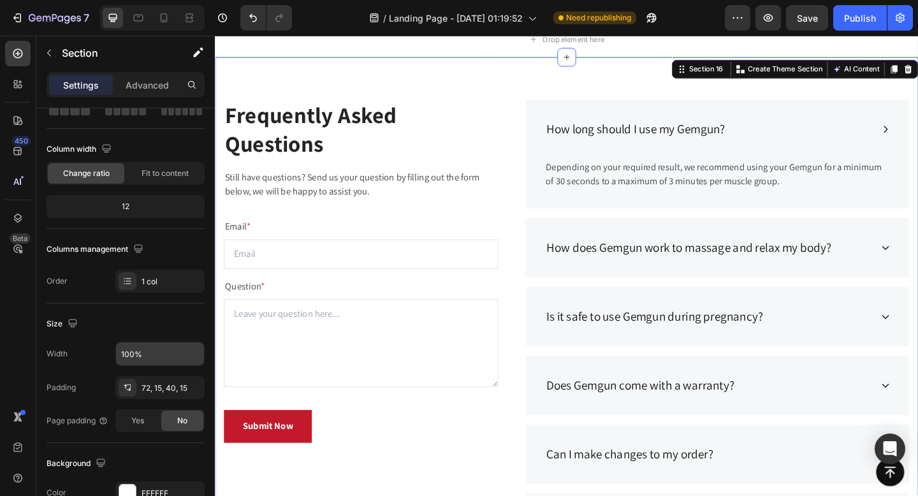
scroll to position [354, 0]
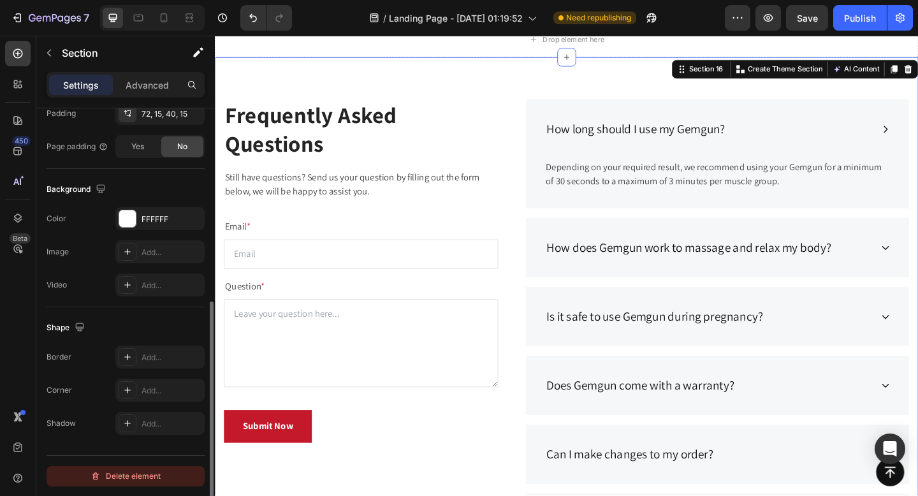
click at [133, 474] on div "Delete element" at bounding box center [126, 476] width 70 height 15
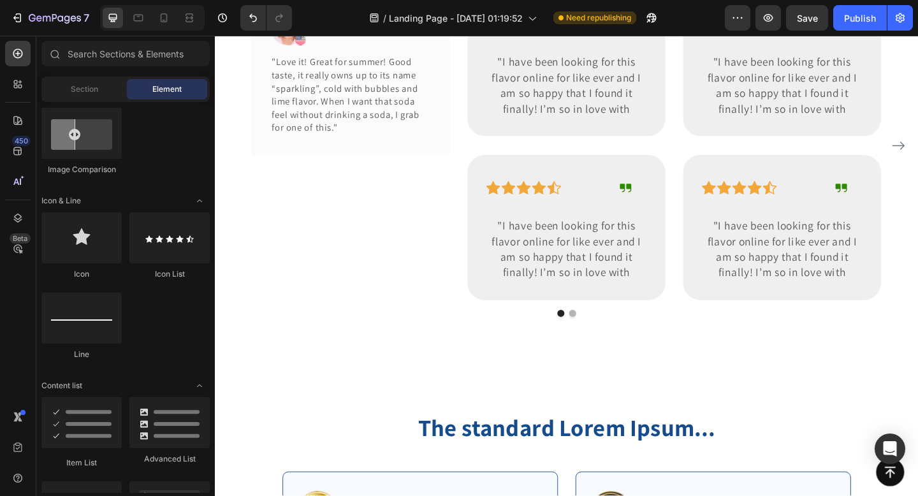
scroll to position [3213, 0]
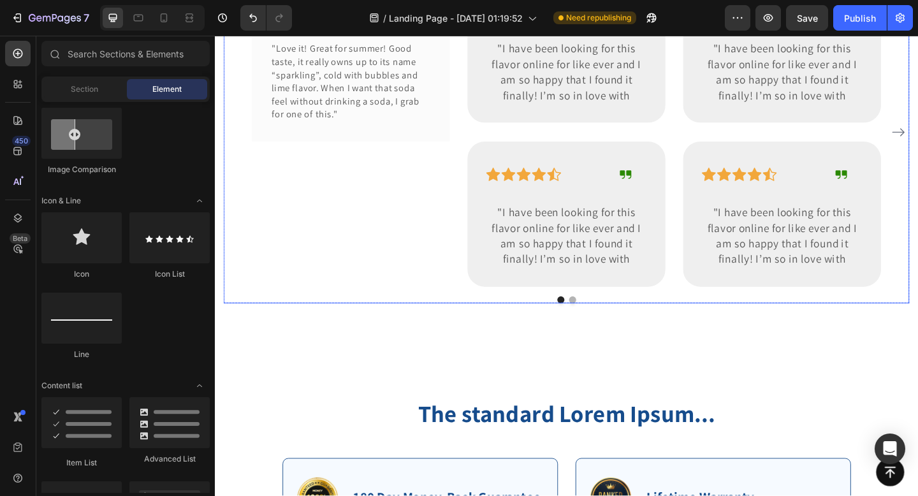
click at [434, 250] on div "Image Icon Icon Icon Icon Icon Row Rita Carroll Text block Row "Love it! Great …" at bounding box center [363, 141] width 216 height 336
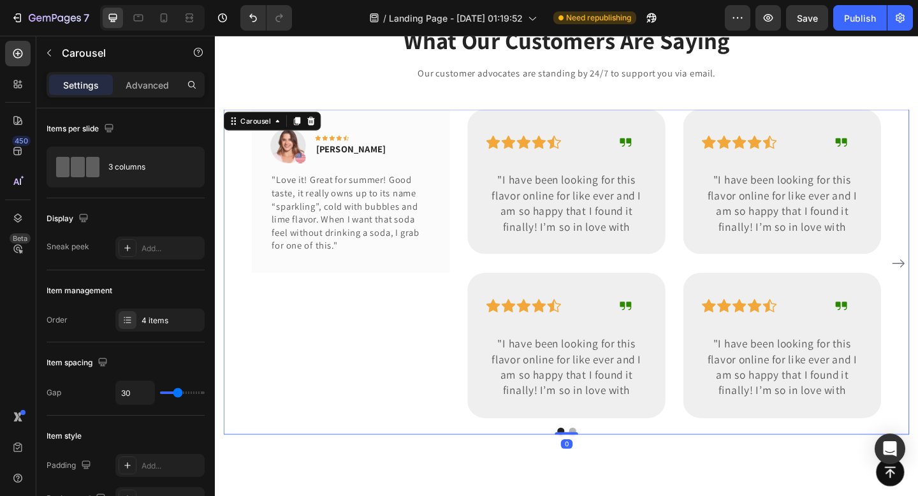
scroll to position [3059, 0]
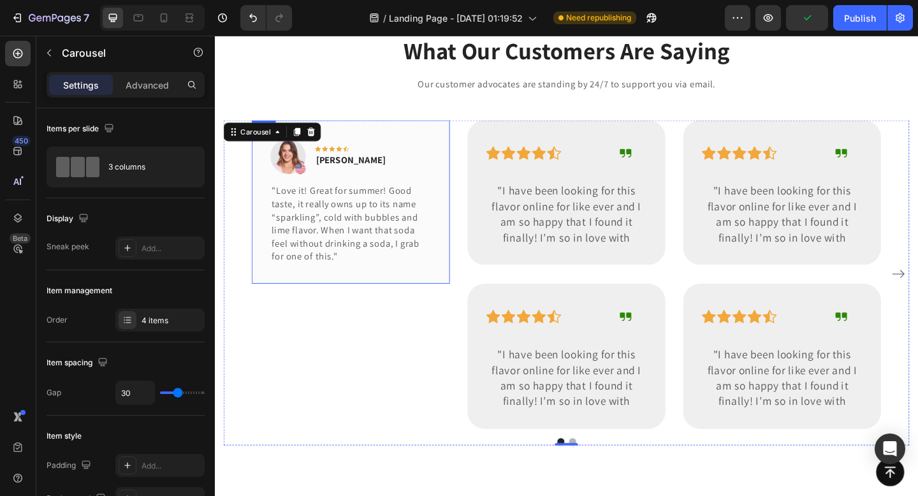
click at [452, 184] on div "Image Icon Icon Icon Icon Icon Row Rita Carroll Text block Row "Love it! Great …" at bounding box center [363, 216] width 216 height 177
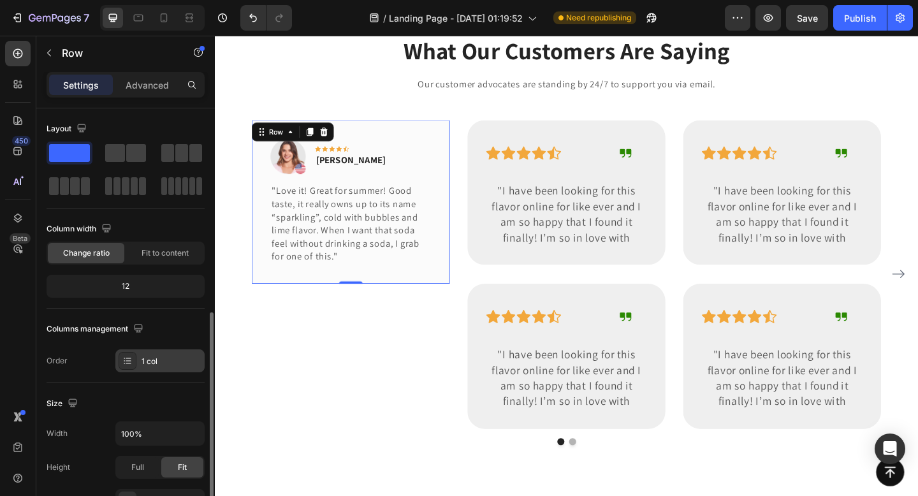
scroll to position [354, 0]
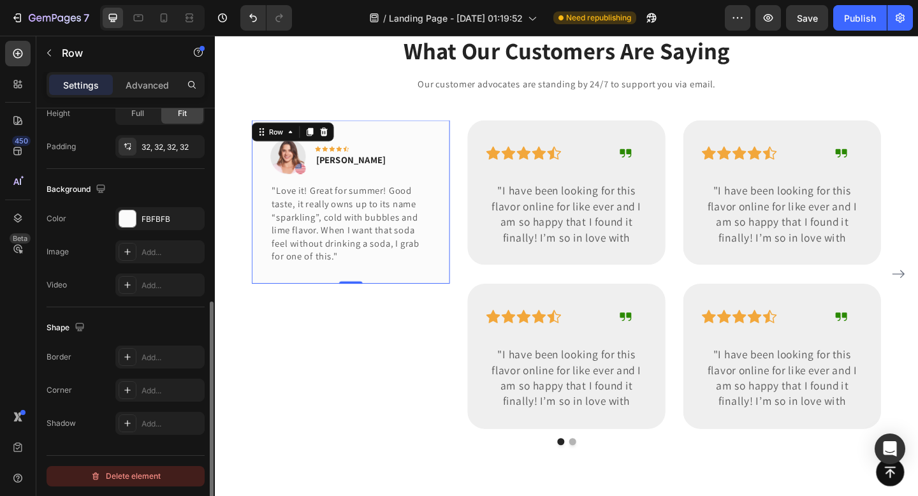
click at [123, 474] on div "Delete element" at bounding box center [126, 476] width 70 height 15
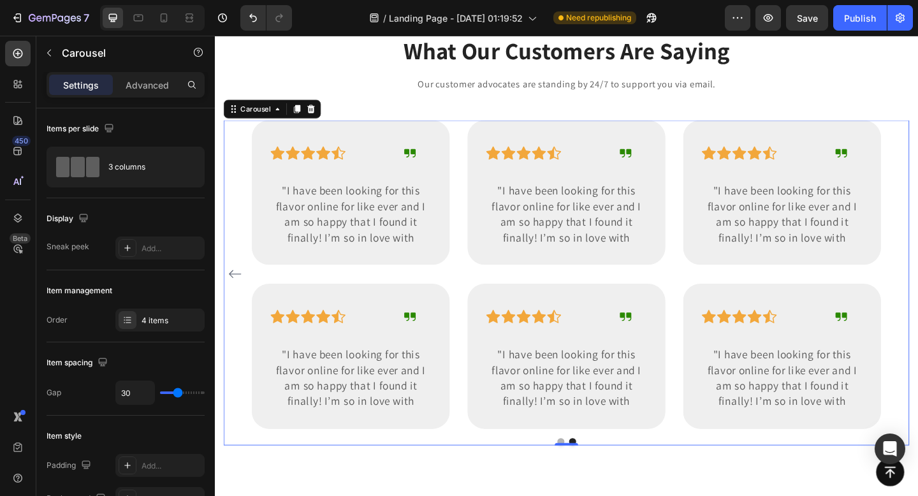
click at [235, 290] on icon "Carousel Back Arrow" at bounding box center [236, 295] width 15 height 15
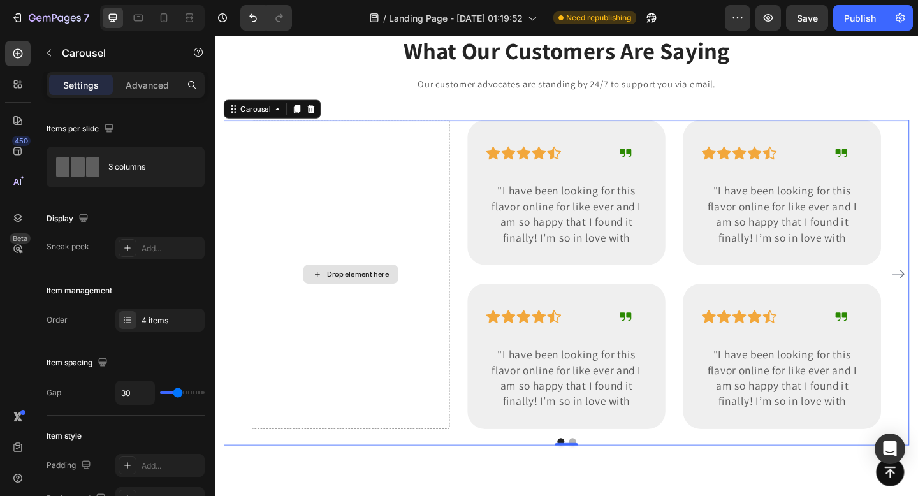
click at [348, 211] on div "Drop element here" at bounding box center [363, 296] width 216 height 336
click at [363, 334] on div "Drop element here" at bounding box center [363, 296] width 216 height 336
click at [485, 128] on div "Drop element here Icon Icon Icon Icon Icon Row Icon Row "I have been looking fo…" at bounding box center [597, 296] width 685 height 336
click at [479, 146] on div "Drop element here Icon Icon Icon Icon Icon Row Icon Row "I have been looking fo…" at bounding box center [597, 296] width 685 height 336
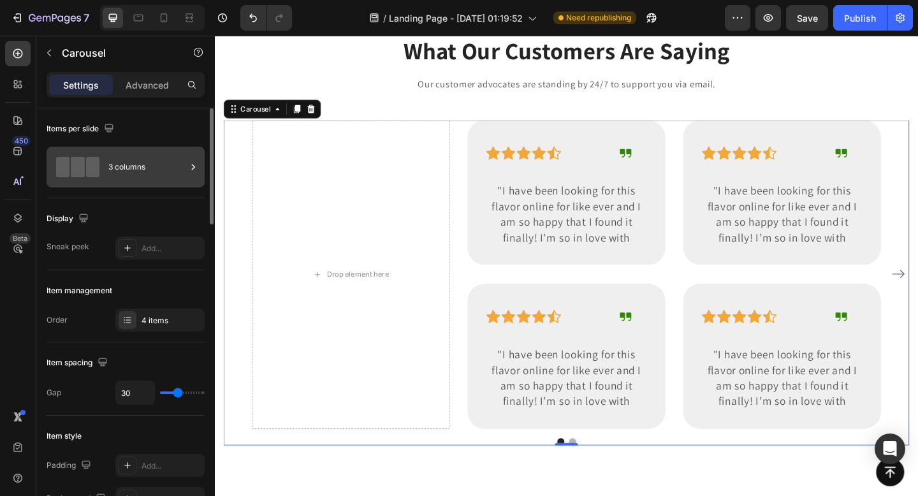
click at [136, 171] on div "3 columns" at bounding box center [147, 166] width 78 height 29
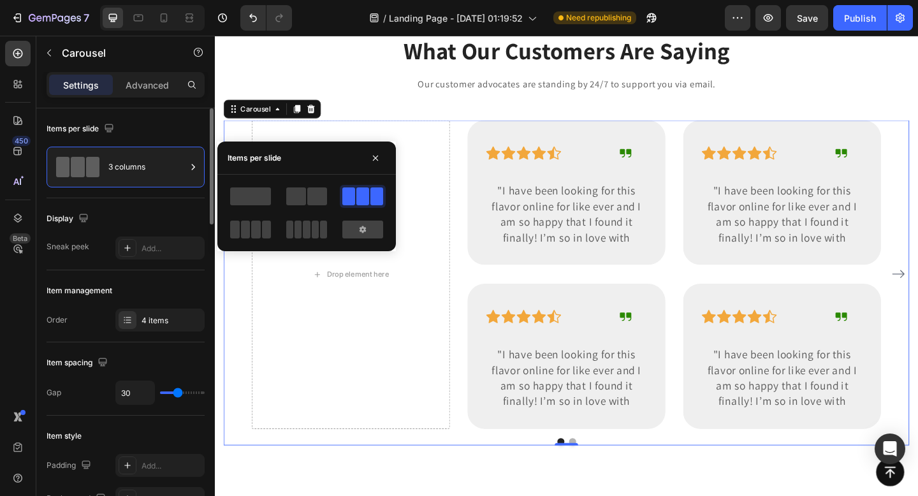
click at [145, 283] on div "Item management" at bounding box center [126, 291] width 158 height 20
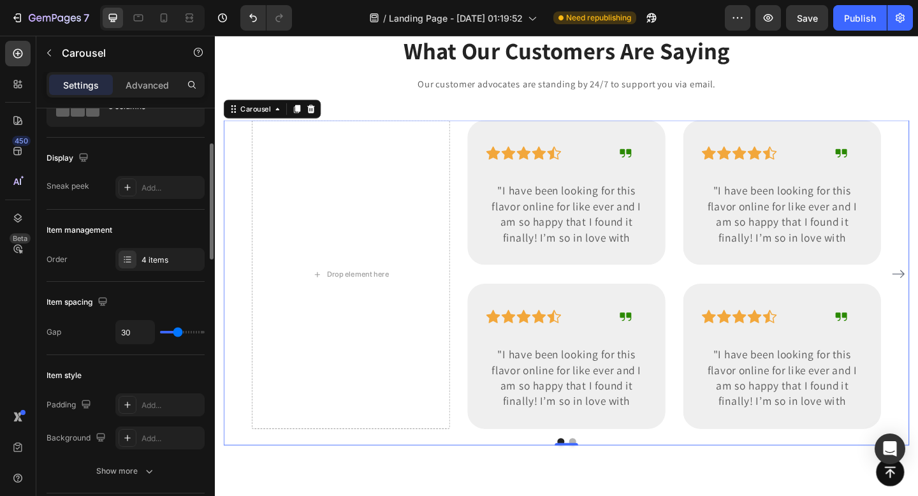
scroll to position [78, 0]
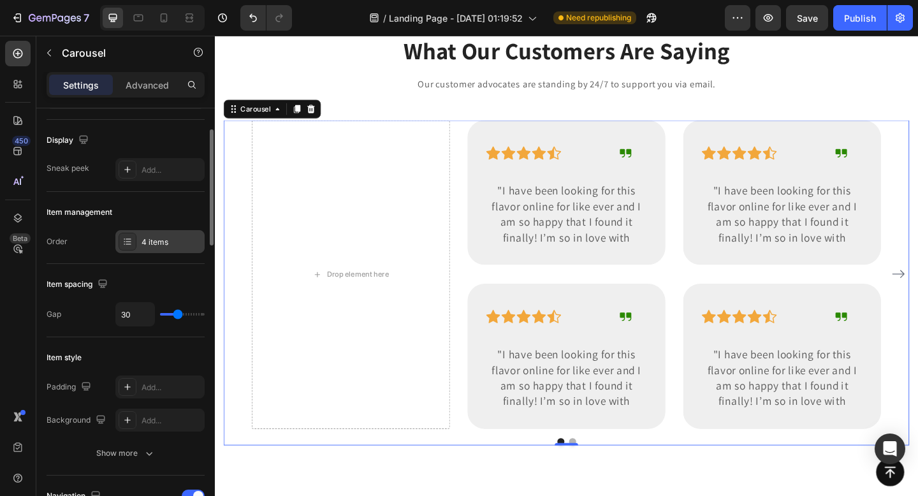
click at [133, 242] on div at bounding box center [128, 242] width 18 height 18
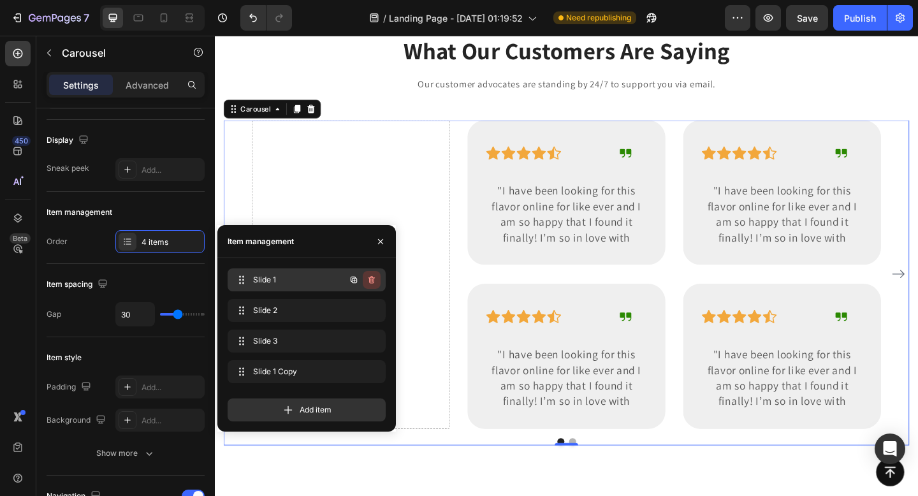
click at [368, 281] on icon "button" at bounding box center [372, 280] width 10 height 10
click at [368, 281] on div "Delete" at bounding box center [363, 279] width 24 height 11
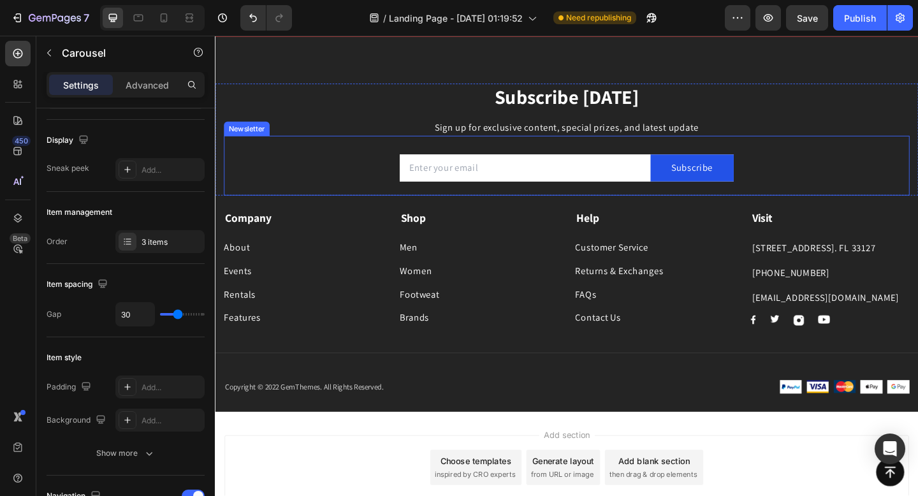
scroll to position [4238, 0]
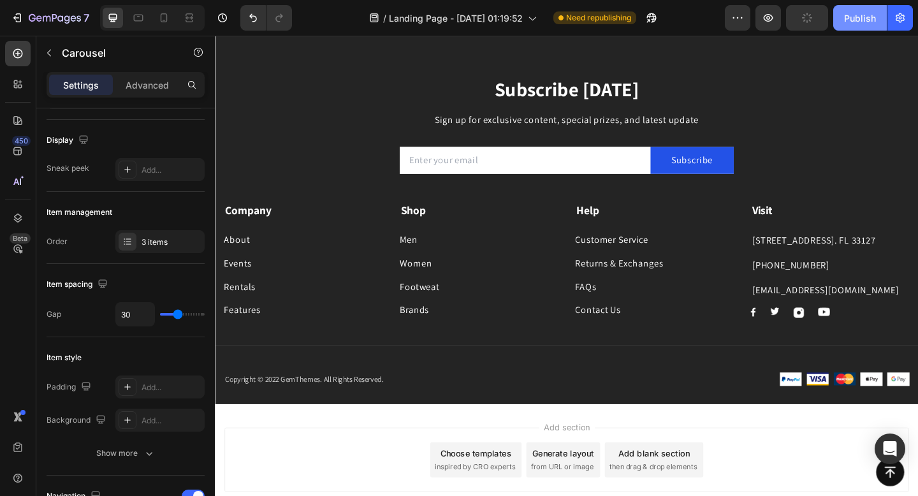
click at [853, 12] on div "Publish" at bounding box center [860, 17] width 32 height 13
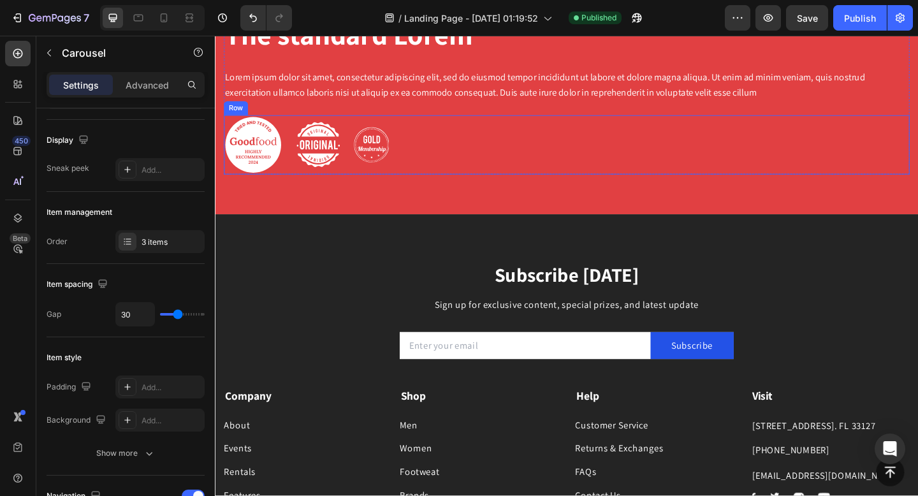
scroll to position [4103, 0]
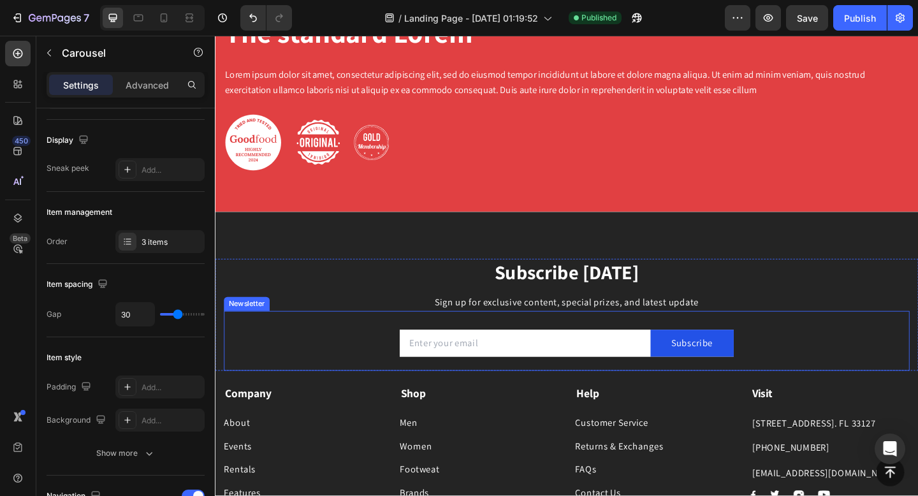
click at [233, 344] on div "Email Field Subscribe Submit Button Row Newsletter" at bounding box center [597, 367] width 746 height 65
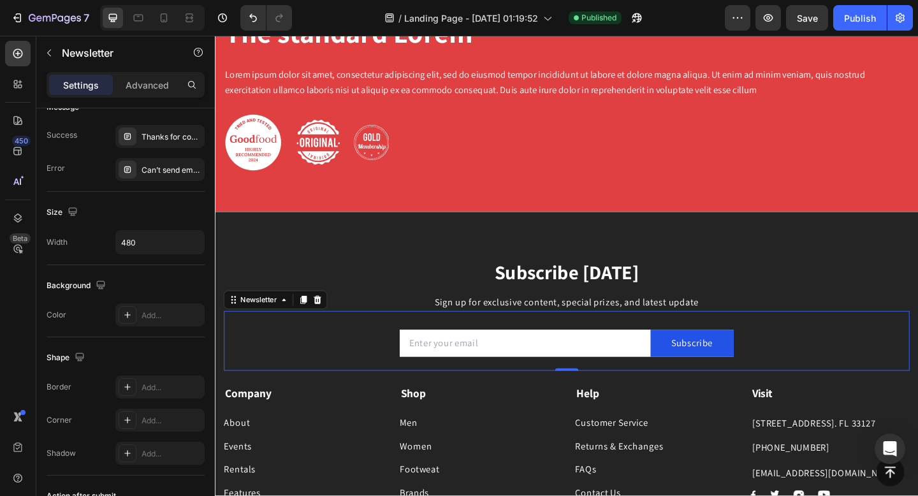
scroll to position [0, 0]
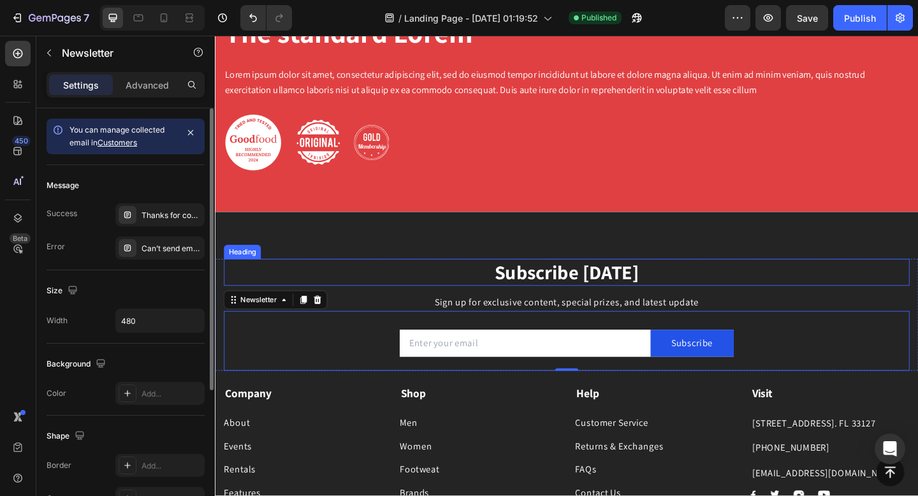
click at [261, 292] on p "Subscribe [DATE]" at bounding box center [597, 293] width 743 height 27
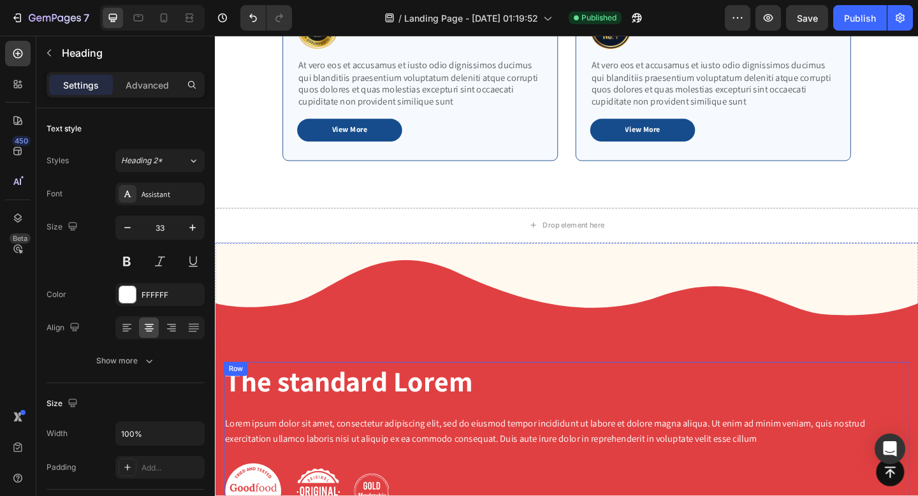
scroll to position [3721, 0]
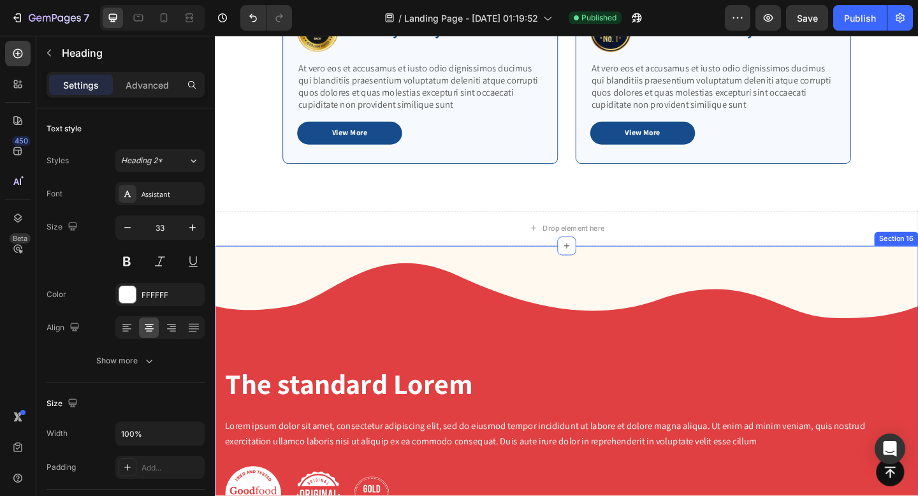
click at [451, 306] on div "The standard Lorem Heading Lorem ipsum dolor sit amet, consectetur adipiscing e…" at bounding box center [597, 438] width 765 height 346
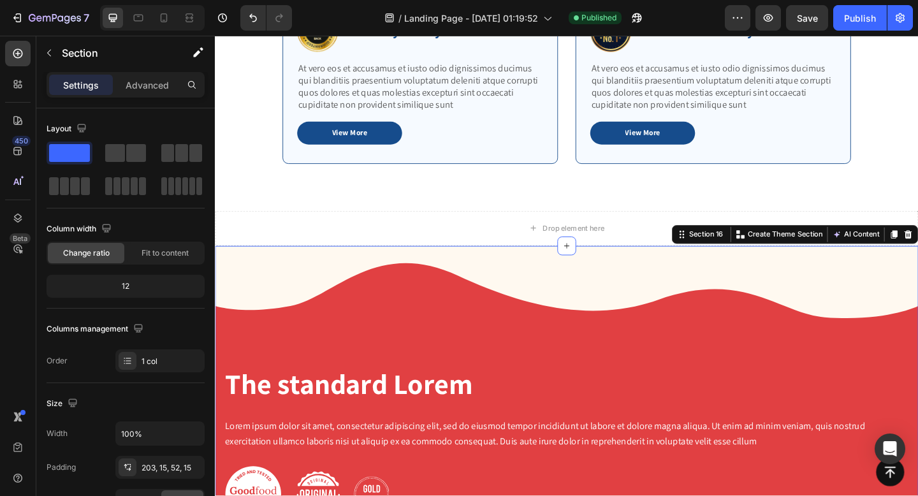
click at [684, 324] on div "The standard Lorem Heading Lorem ipsum dolor sit amet, consectetur adipiscing e…" at bounding box center [597, 438] width 765 height 346
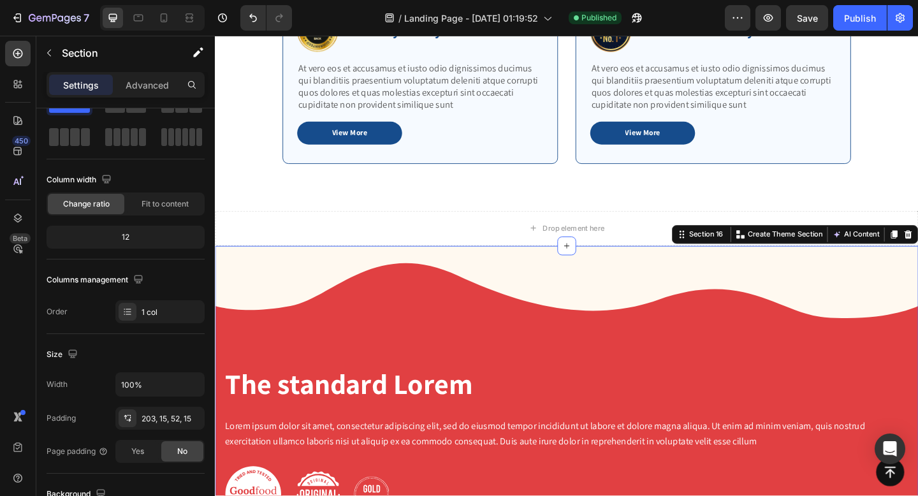
scroll to position [354, 0]
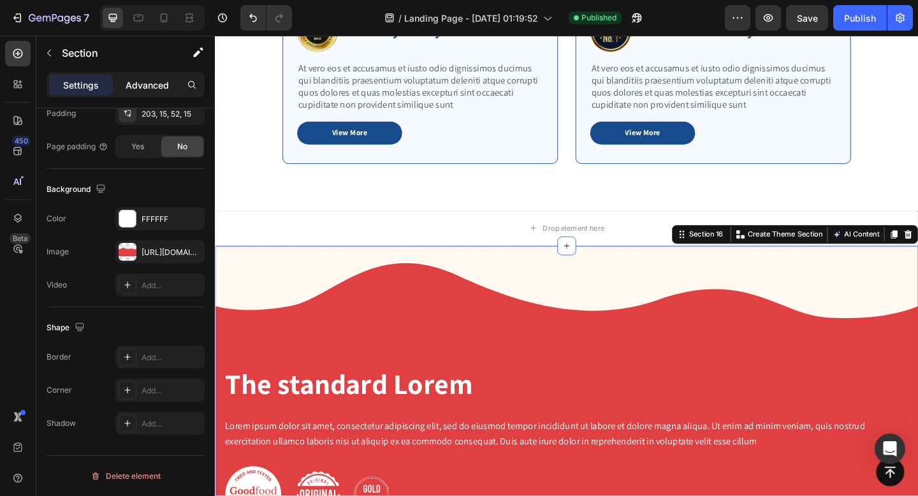
click at [154, 84] on p "Advanced" at bounding box center [147, 84] width 43 height 13
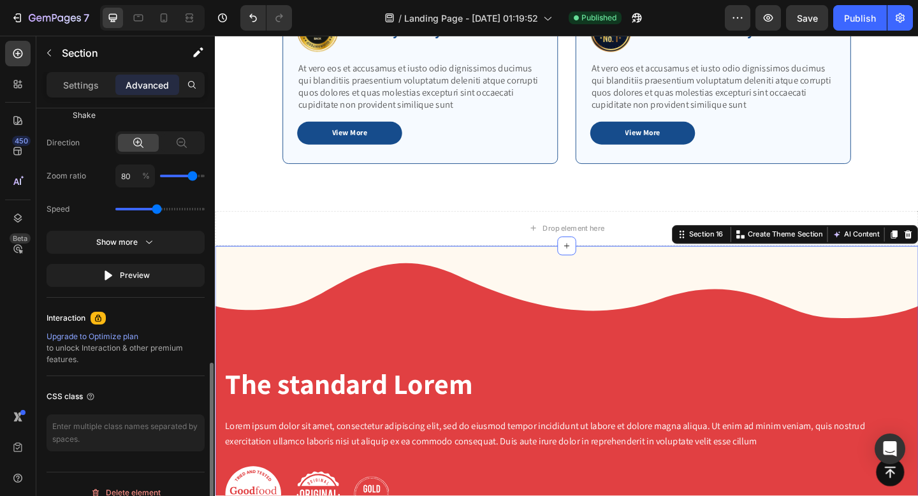
scroll to position [849, 0]
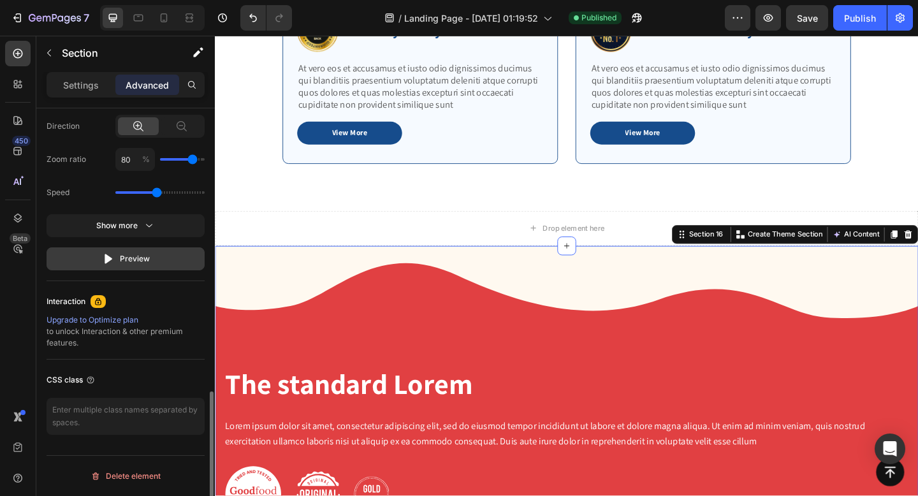
click at [112, 265] on button "Preview" at bounding box center [126, 258] width 158 height 23
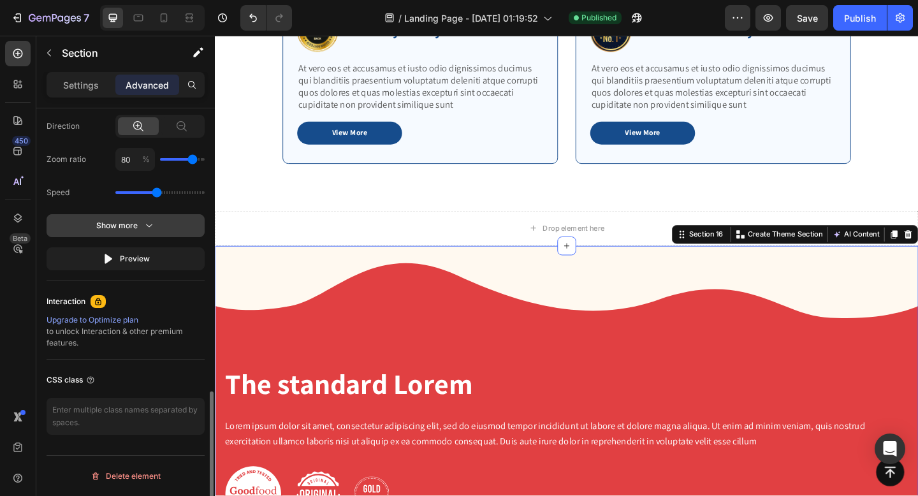
click at [151, 247] on button "Show more" at bounding box center [126, 258] width 158 height 23
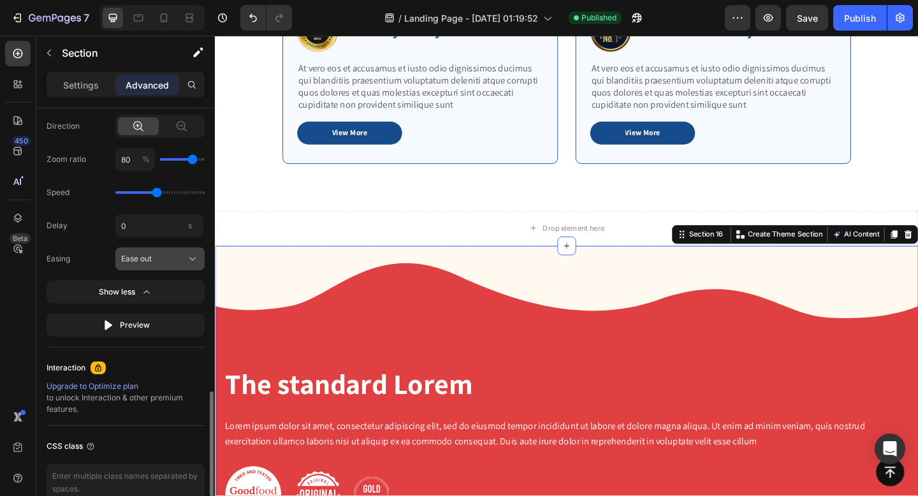
click at [193, 254] on icon at bounding box center [192, 258] width 13 height 13
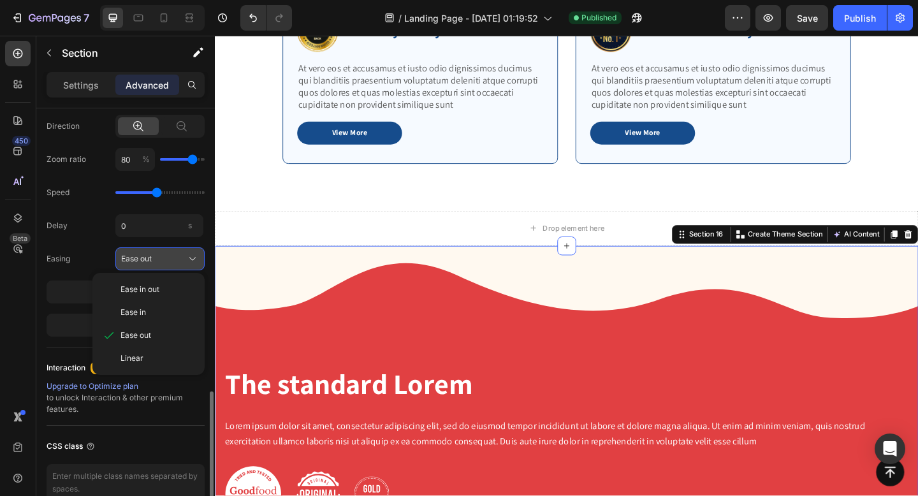
click at [193, 254] on icon at bounding box center [192, 258] width 13 height 13
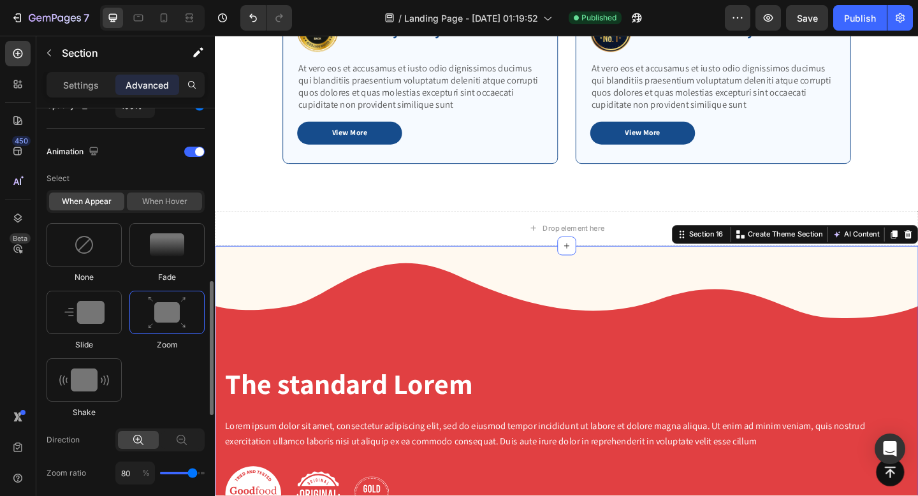
scroll to position [534, 0]
click at [178, 198] on div "When hover" at bounding box center [164, 203] width 75 height 18
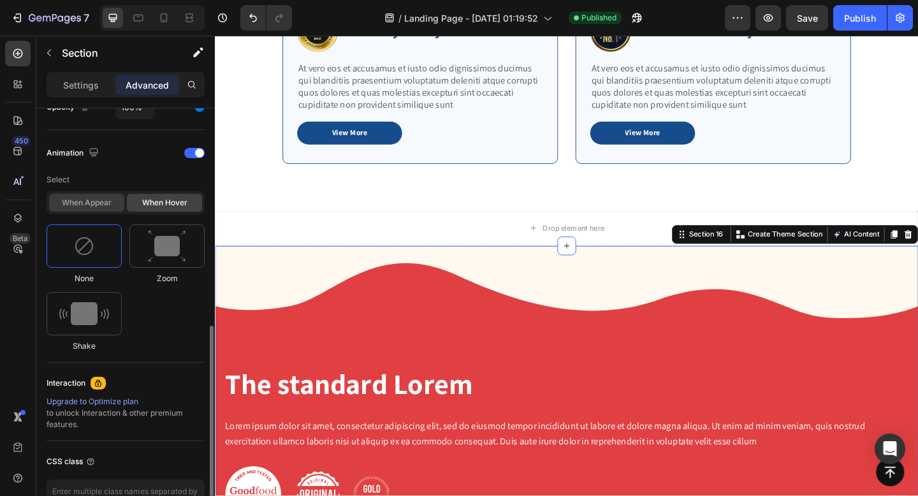
click at [92, 198] on div "When appear" at bounding box center [86, 203] width 75 height 18
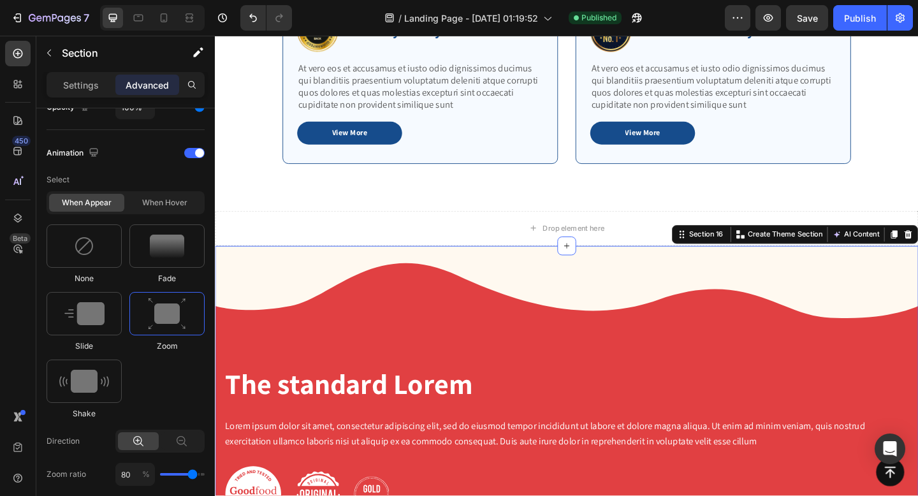
click at [440, 322] on div "The standard Lorem Heading Lorem ipsum dolor sit amet, consectetur adipiscing e…" at bounding box center [597, 438] width 765 height 346
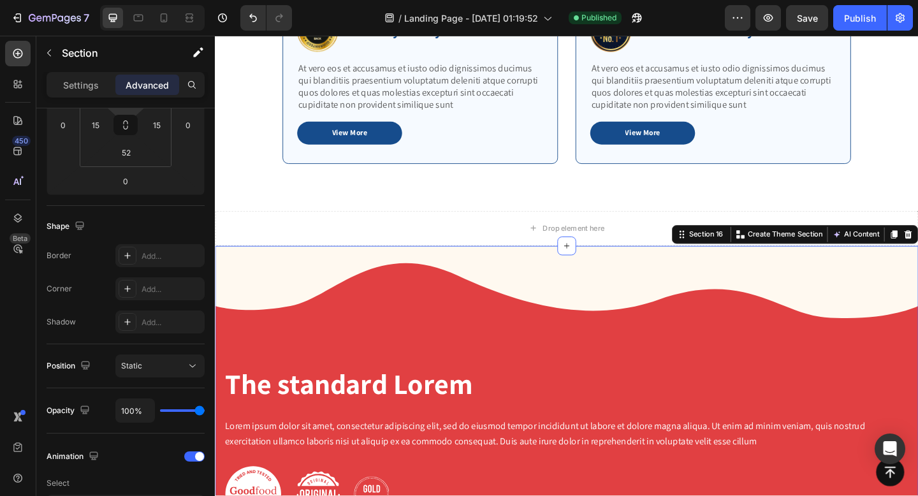
scroll to position [0, 0]
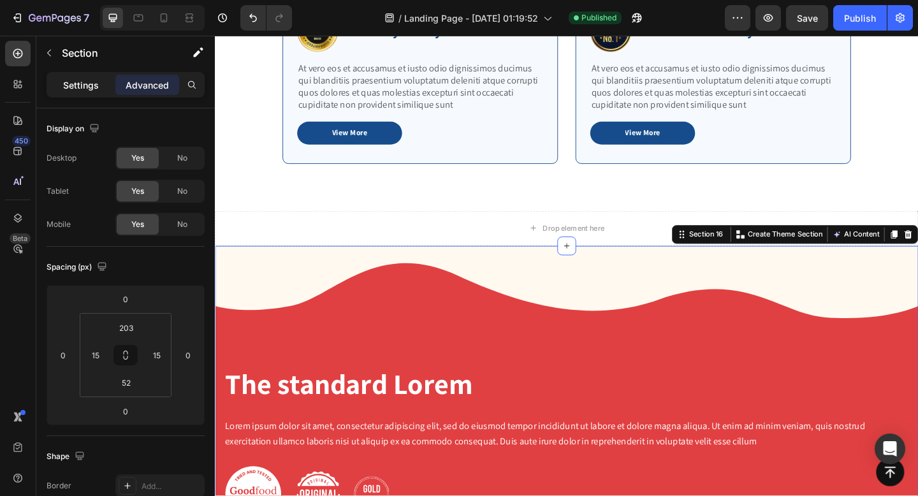
click at [75, 87] on p "Settings" at bounding box center [81, 84] width 36 height 13
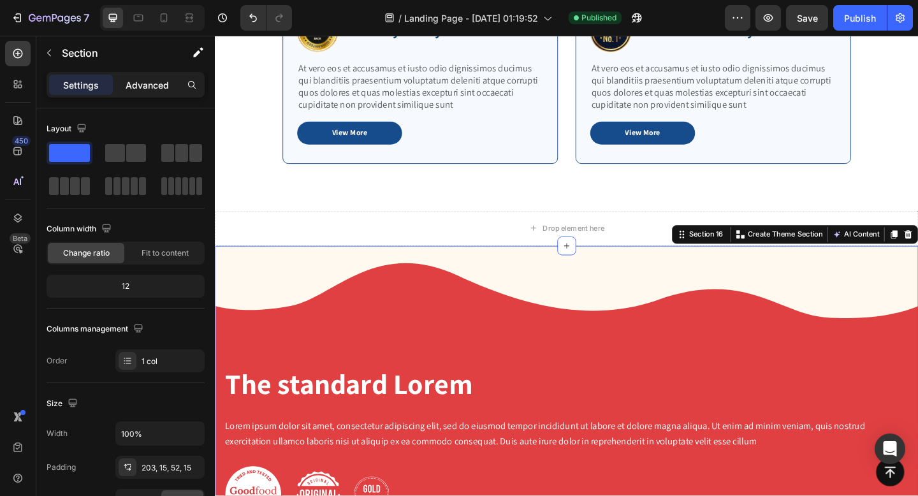
click at [129, 81] on p "Advanced" at bounding box center [147, 84] width 43 height 13
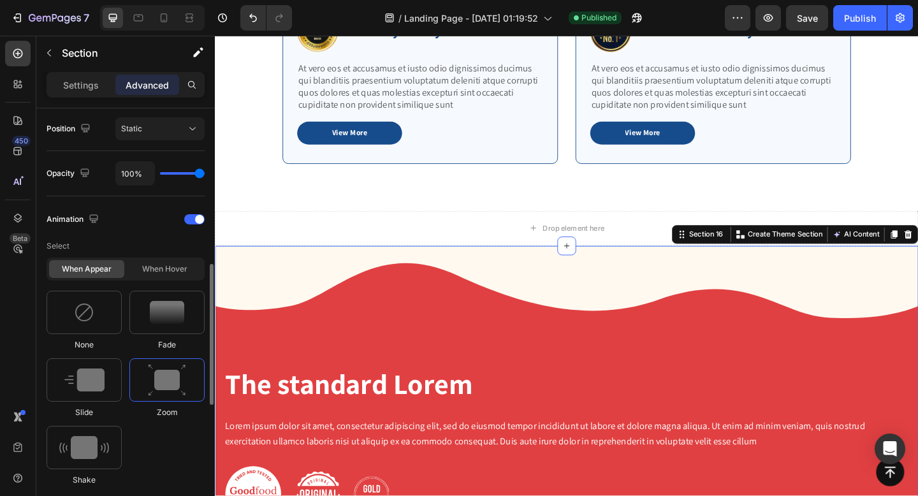
scroll to position [469, 0]
click at [186, 132] on icon at bounding box center [192, 127] width 13 height 13
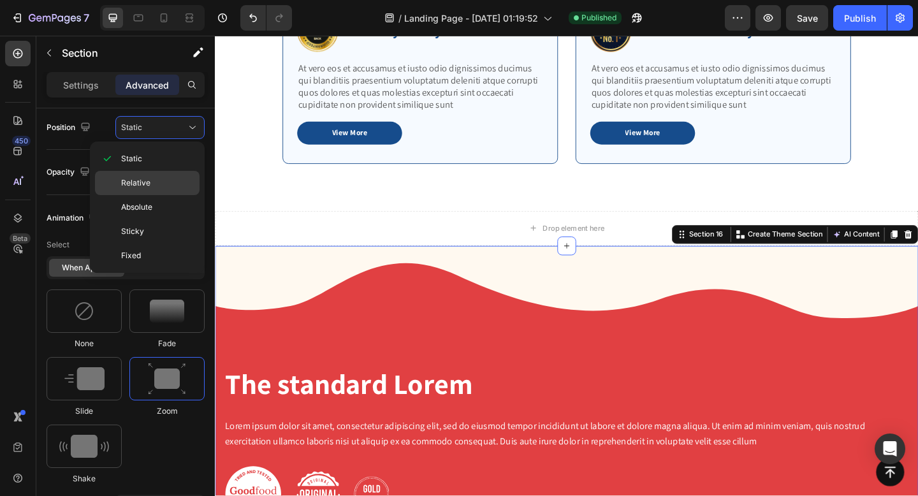
click at [173, 185] on p "Relative" at bounding box center [157, 182] width 73 height 11
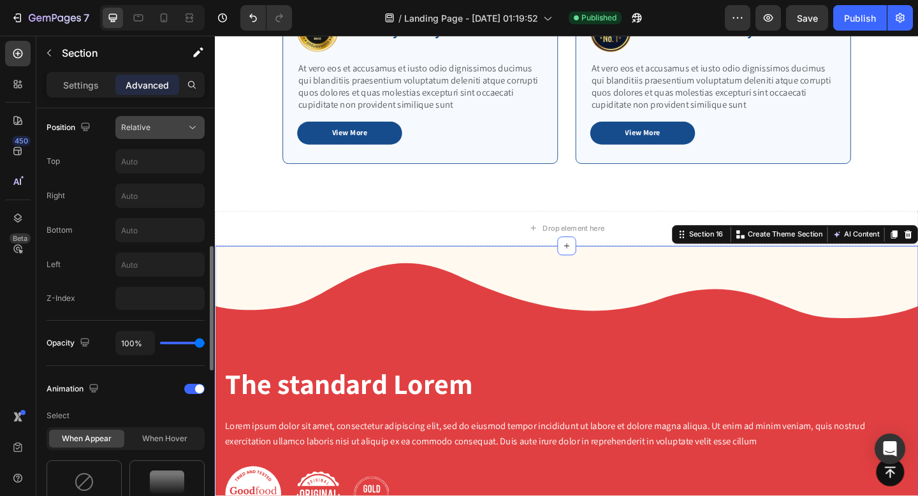
click at [194, 127] on icon at bounding box center [192, 127] width 6 height 3
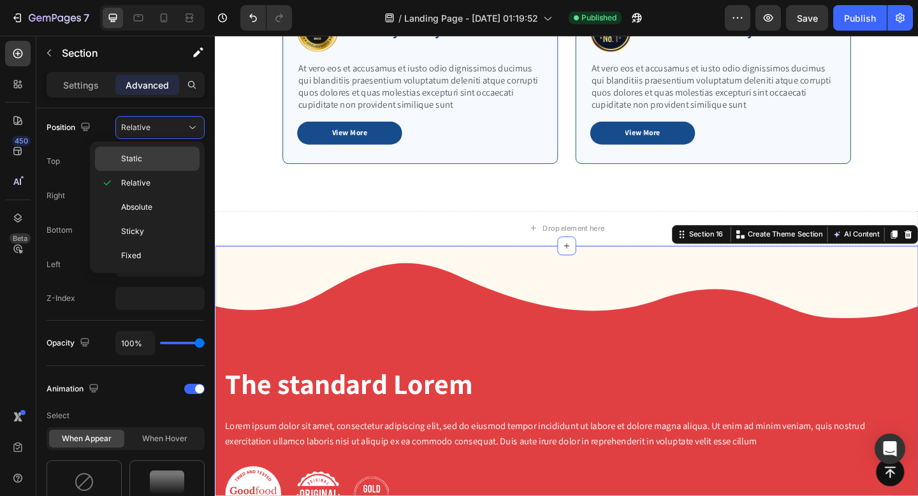
click at [175, 154] on p "Static" at bounding box center [157, 158] width 73 height 11
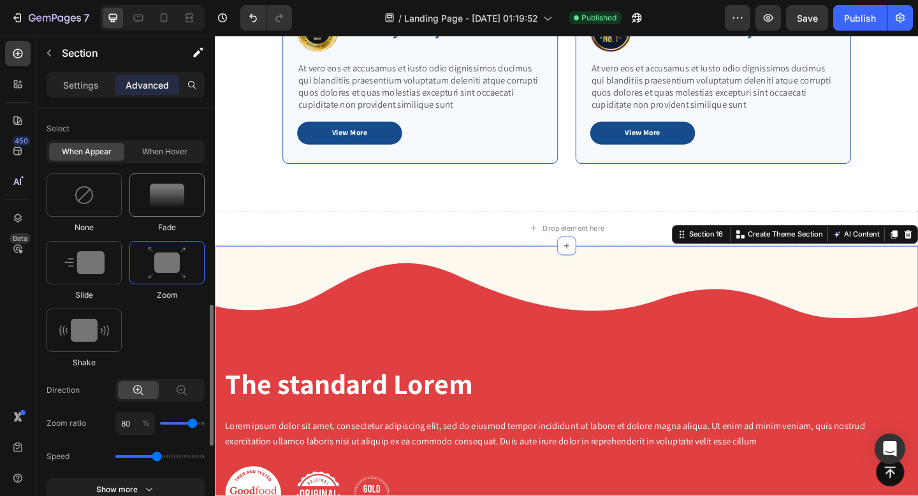
scroll to position [594, 0]
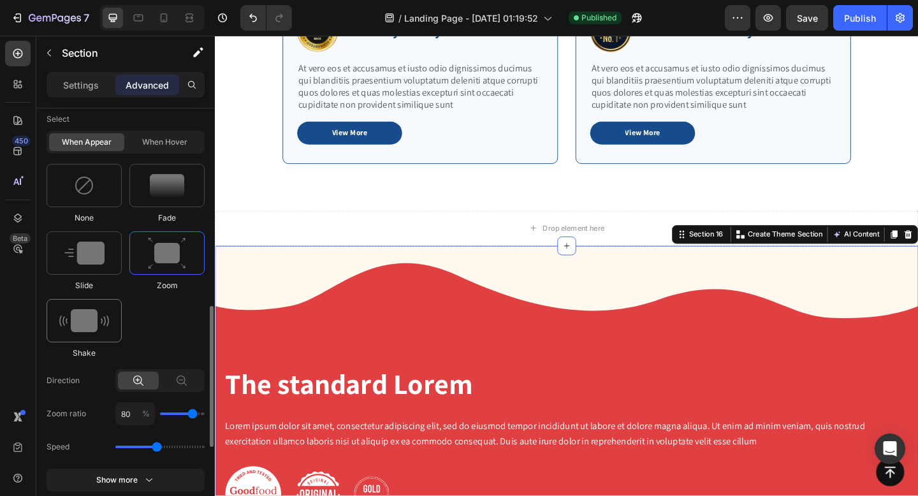
click at [92, 323] on img at bounding box center [84, 320] width 50 height 23
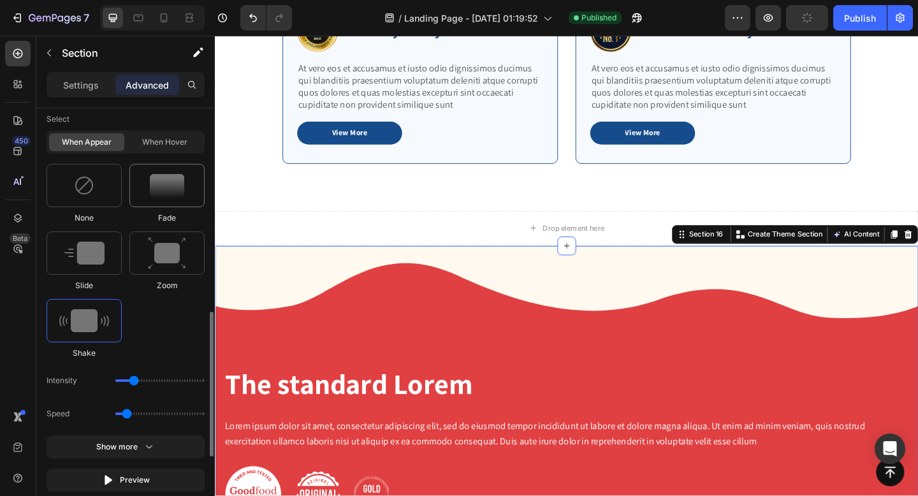
click at [145, 190] on div at bounding box center [166, 185] width 75 height 43
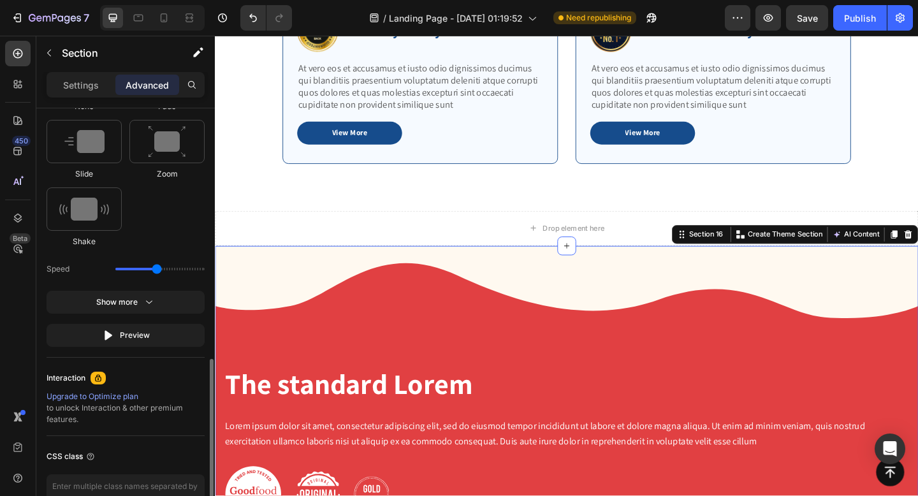
scroll to position [708, 0]
drag, startPoint x: 153, startPoint y: 269, endPoint x: 131, endPoint y: 270, distance: 21.7
click at [131, 268] on input "range" at bounding box center [159, 267] width 89 height 3
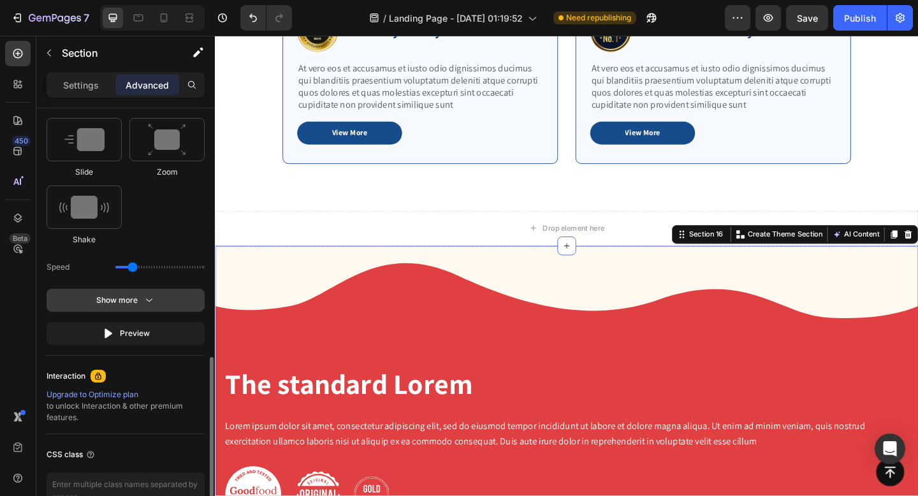
click at [144, 302] on icon "button" at bounding box center [149, 300] width 13 height 13
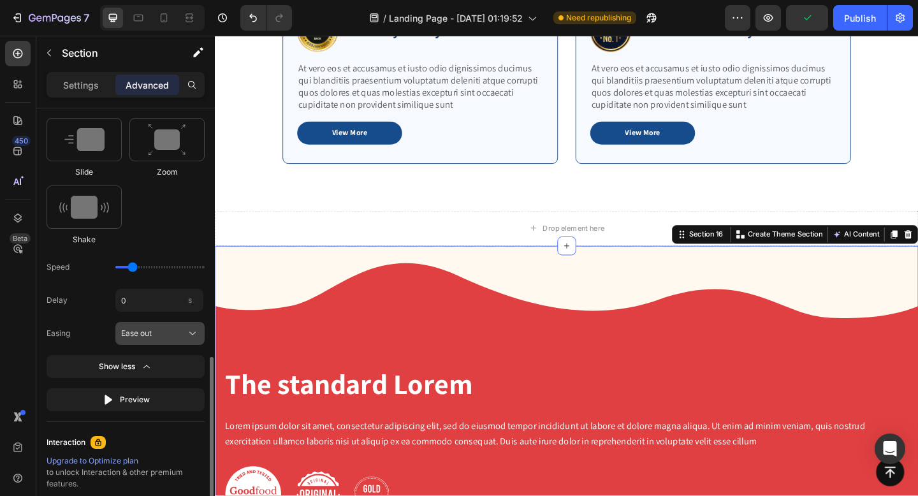
click at [187, 333] on icon at bounding box center [192, 333] width 13 height 13
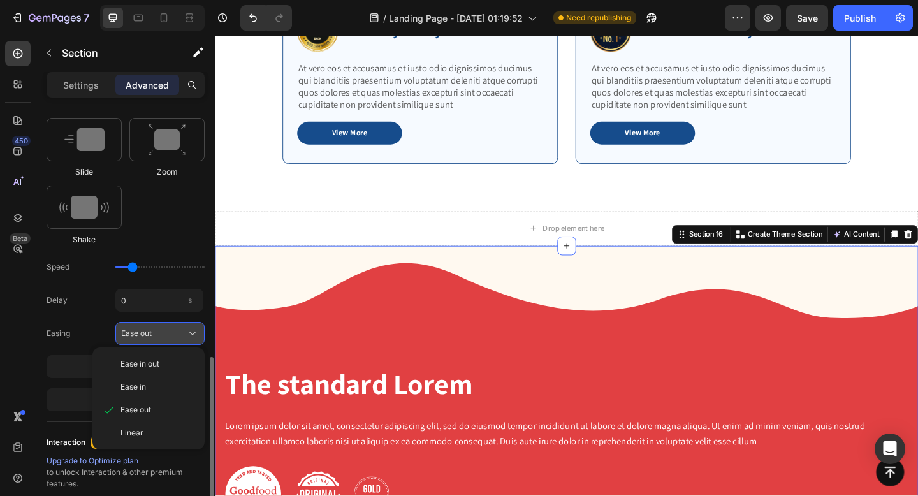
click at [193, 332] on icon at bounding box center [192, 333] width 13 height 13
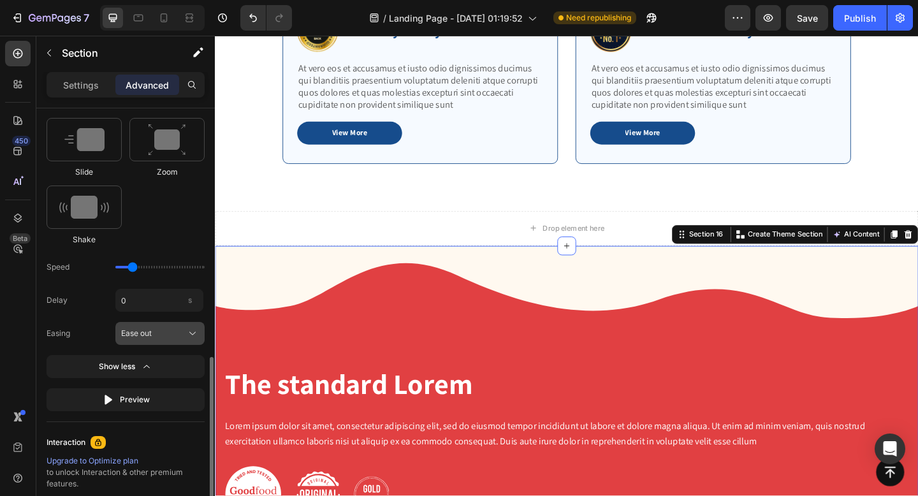
click at [193, 332] on icon at bounding box center [192, 333] width 13 height 13
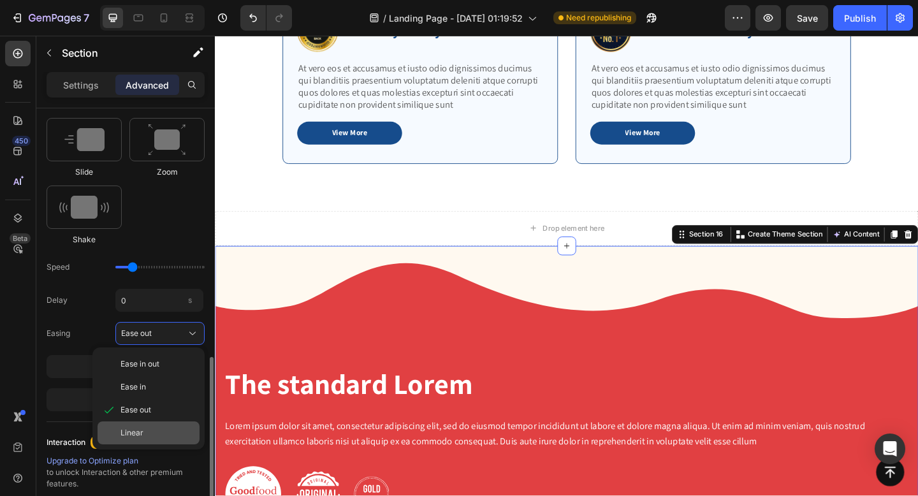
click at [168, 430] on div "Linear" at bounding box center [158, 432] width 74 height 11
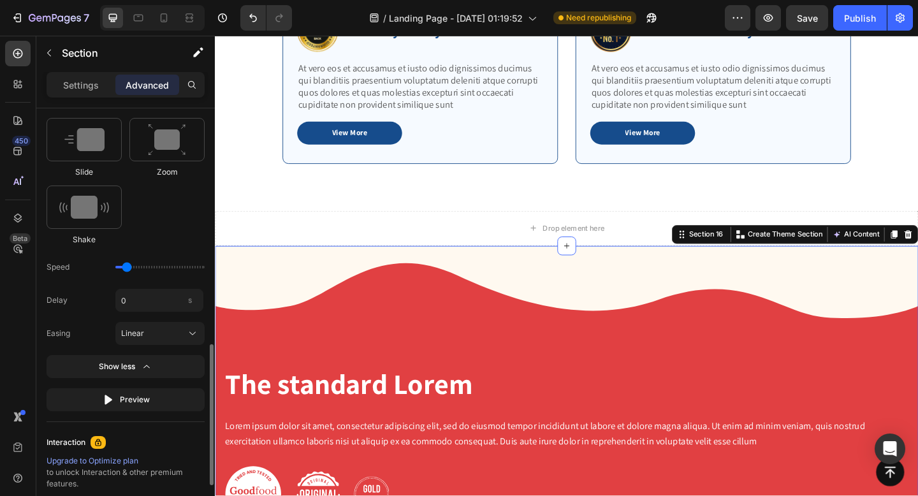
drag, startPoint x: 134, startPoint y: 268, endPoint x: 127, endPoint y: 265, distance: 7.5
type input "0.7"
click at [127, 266] on input "range" at bounding box center [159, 267] width 89 height 3
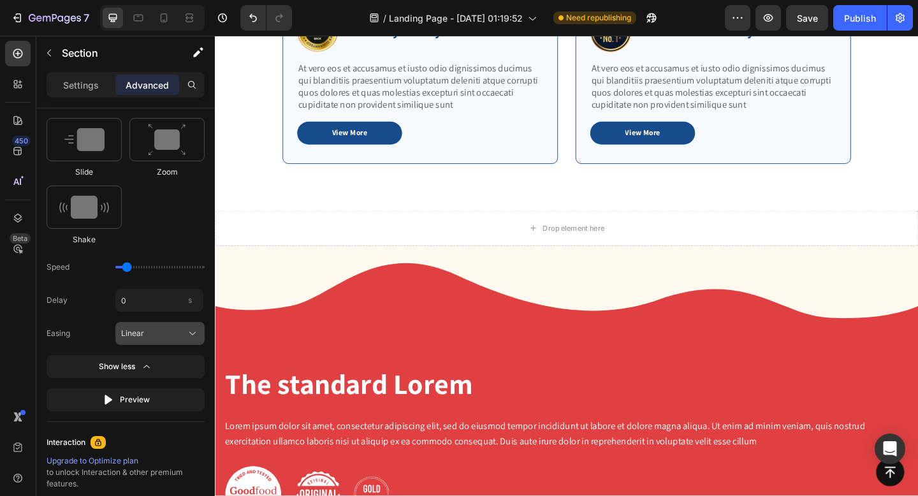
click at [187, 335] on icon at bounding box center [192, 333] width 13 height 13
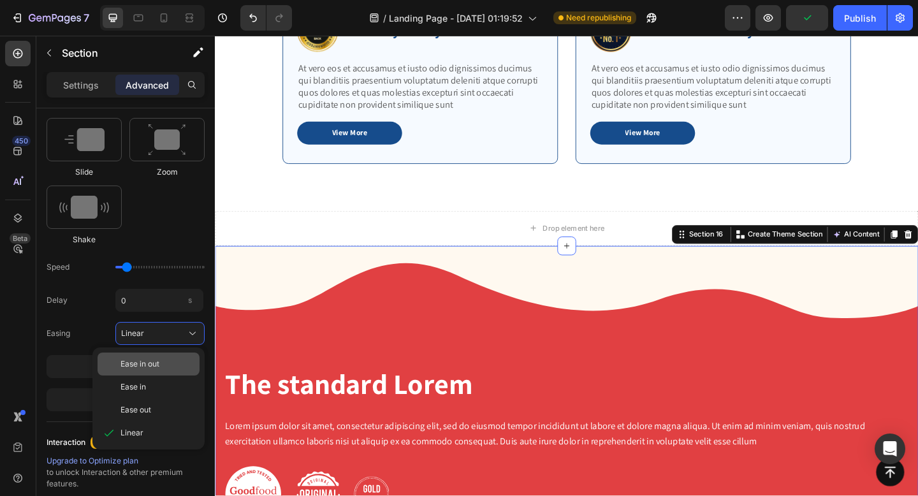
click at [177, 359] on div "Ease in out" at bounding box center [158, 363] width 74 height 11
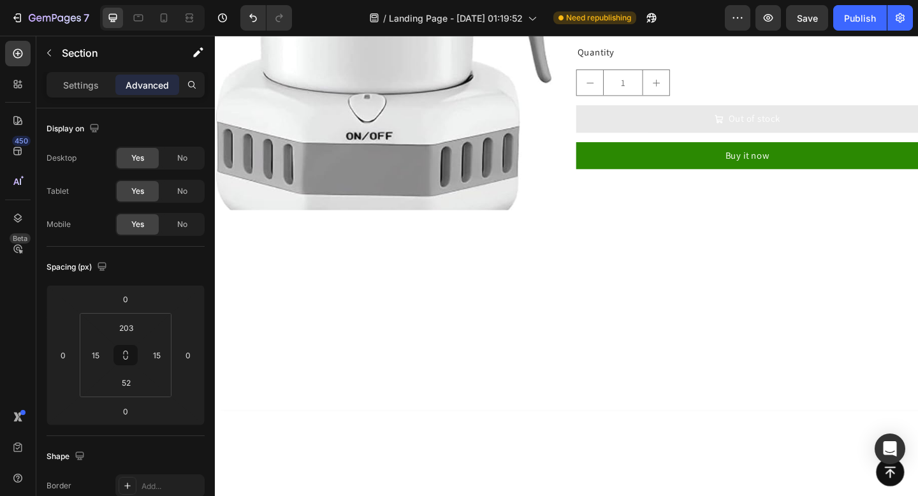
scroll to position [0, 0]
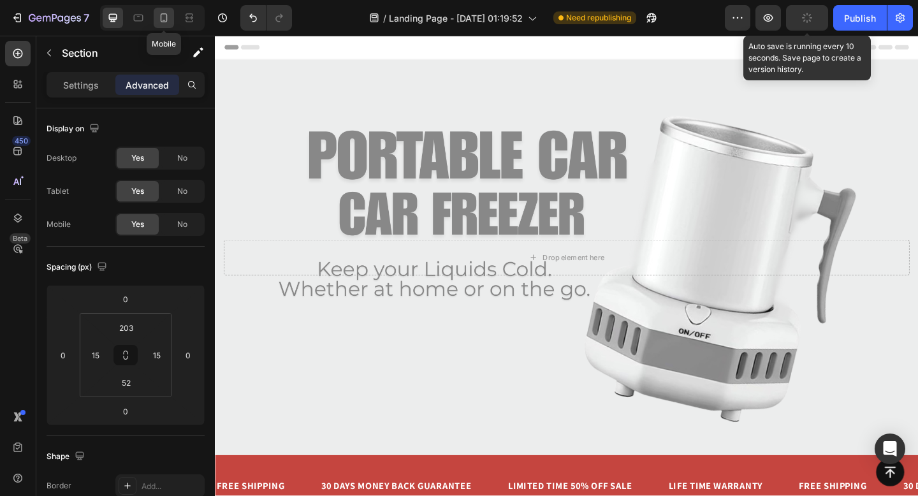
click at [166, 18] on icon at bounding box center [163, 17] width 13 height 13
type input "102"
type input "38"
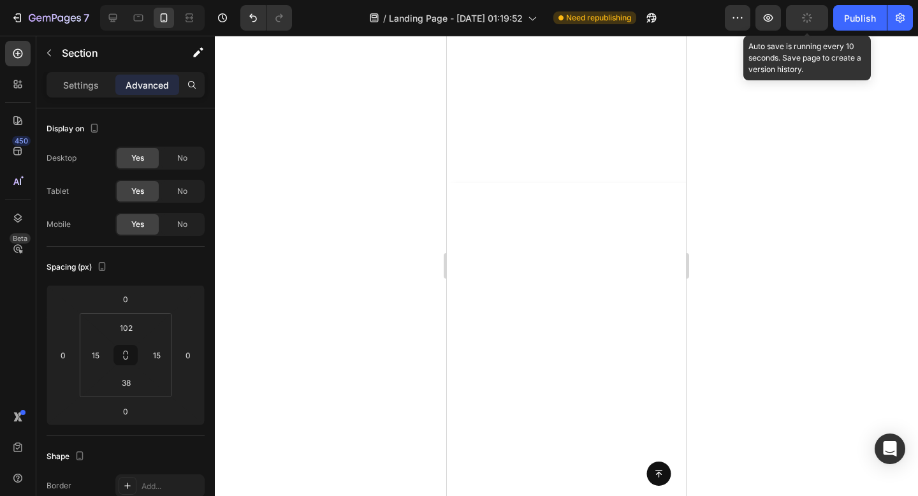
scroll to position [3830, 0]
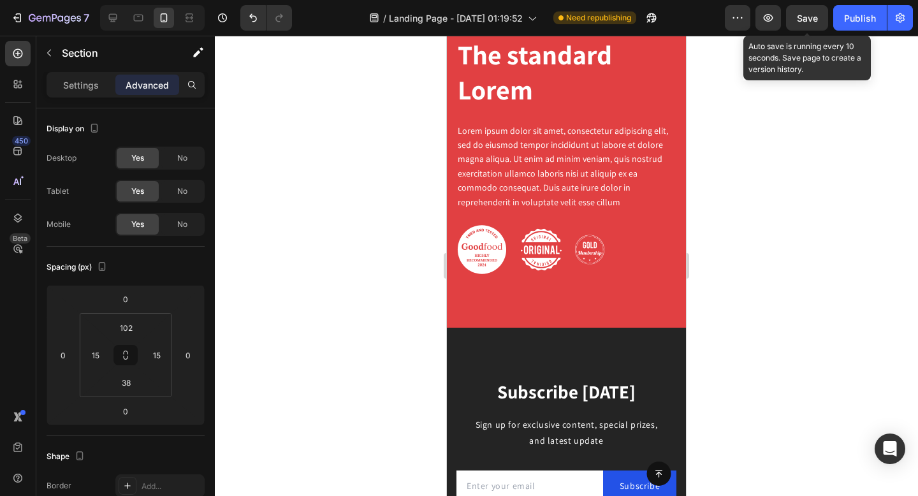
scroll to position [4842, 0]
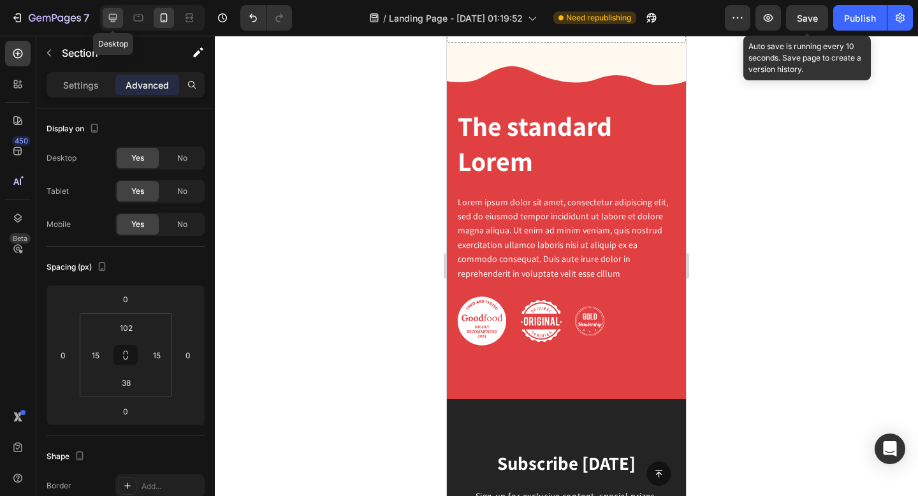
click at [116, 19] on icon at bounding box center [113, 18] width 8 height 8
type input "203"
type input "52"
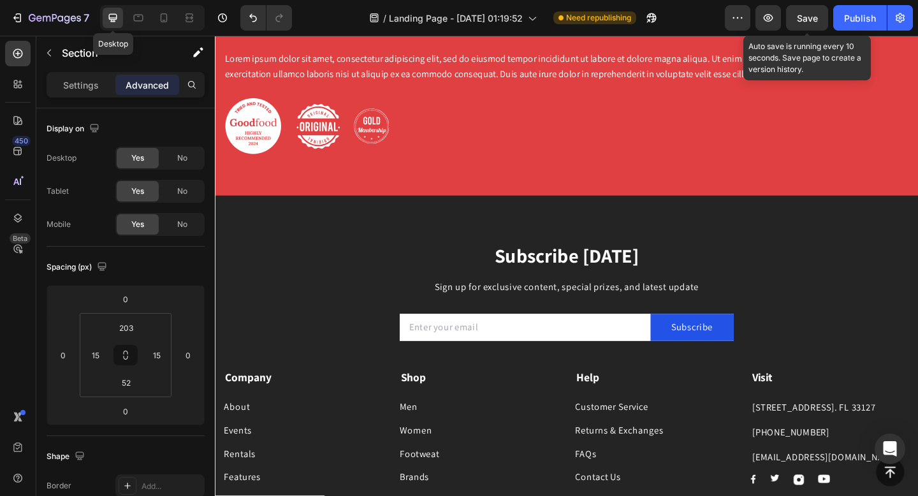
scroll to position [4879, 0]
